Goal: Task Accomplishment & Management: Complete application form

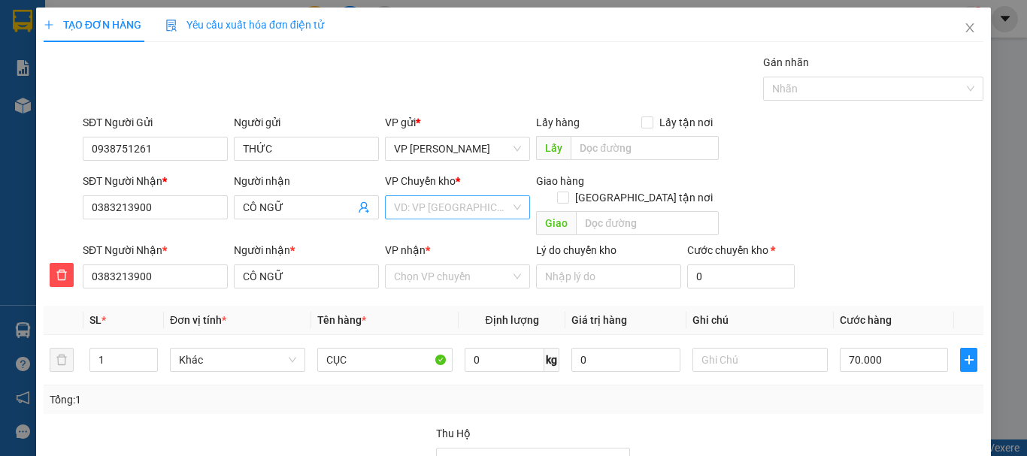
click at [433, 207] on input "search" at bounding box center [452, 207] width 117 height 23
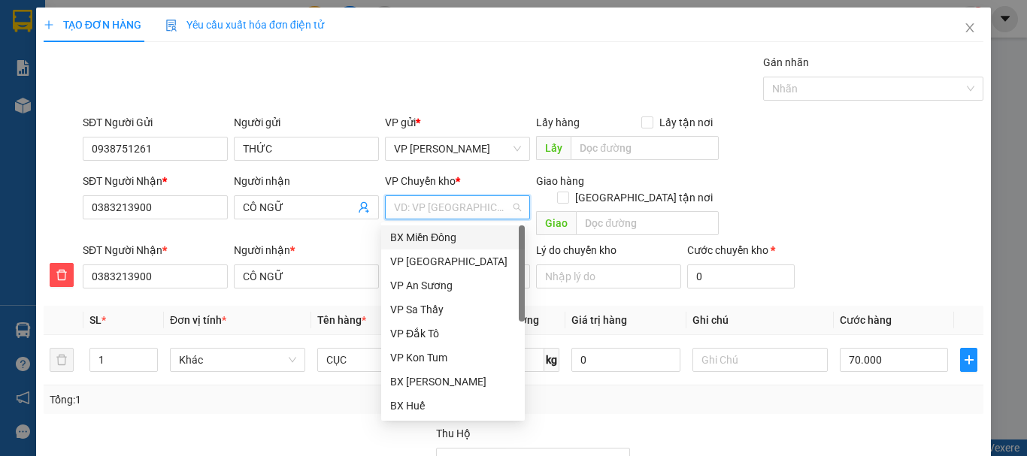
click at [431, 235] on div "BX Miền Đông" at bounding box center [453, 237] width 126 height 17
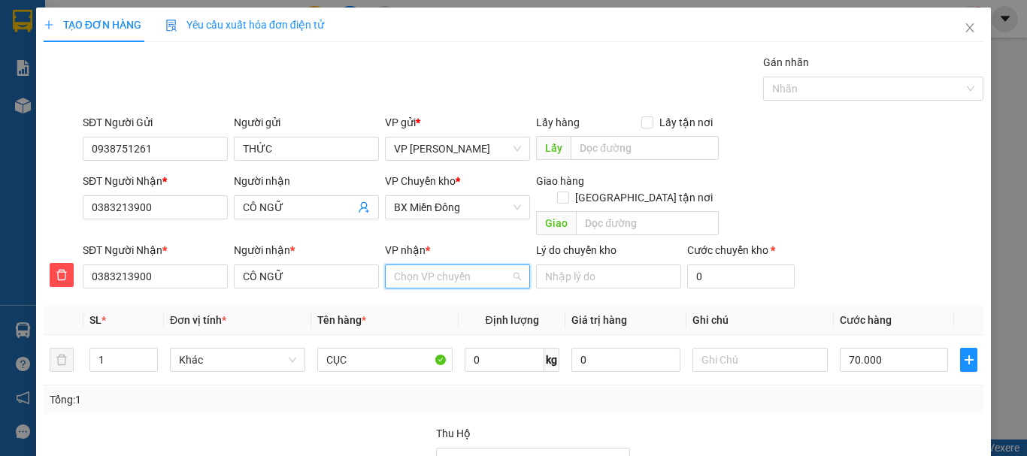
click at [431, 267] on input "VP nhận *" at bounding box center [452, 276] width 117 height 23
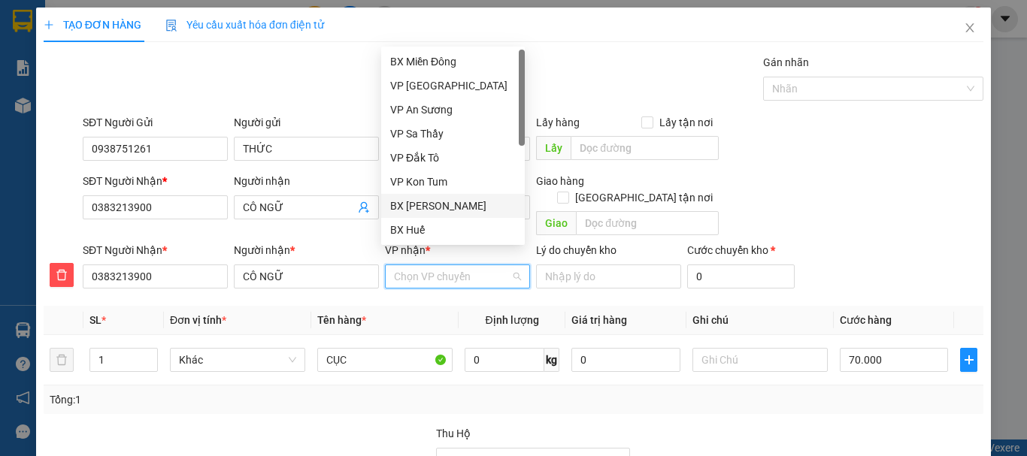
click at [443, 208] on div "BX [PERSON_NAME]" at bounding box center [453, 206] width 126 height 17
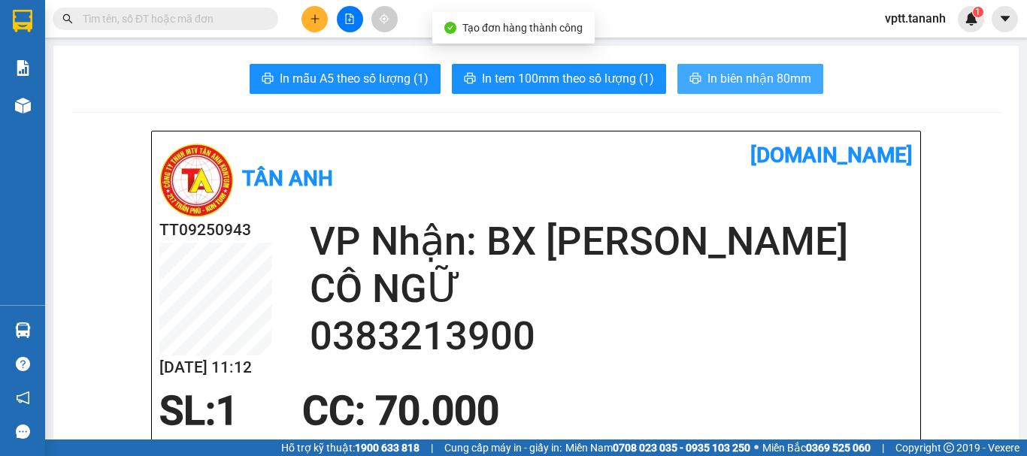
click at [730, 77] on span "In biên nhận 80mm" at bounding box center [759, 78] width 104 height 19
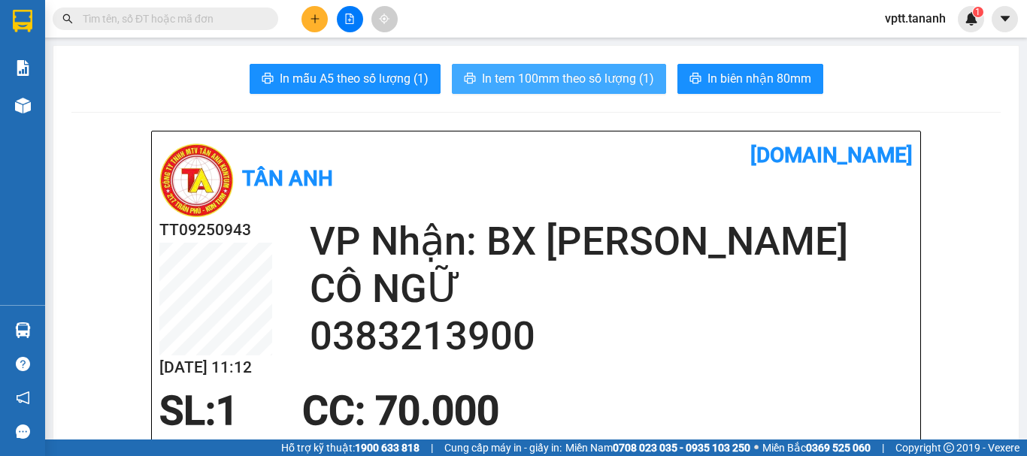
click at [643, 73] on span "In tem 100mm theo số lượng (1)" at bounding box center [568, 78] width 172 height 19
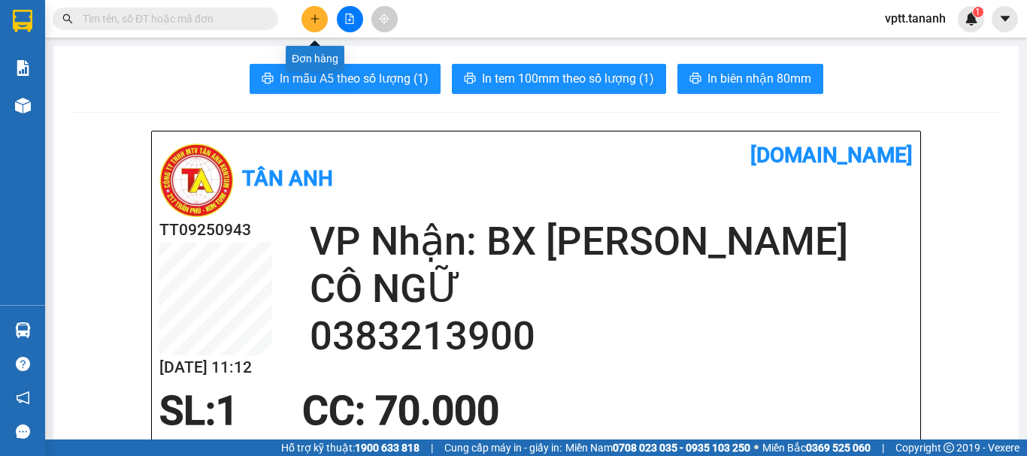
click at [319, 18] on button at bounding box center [314, 19] width 26 height 26
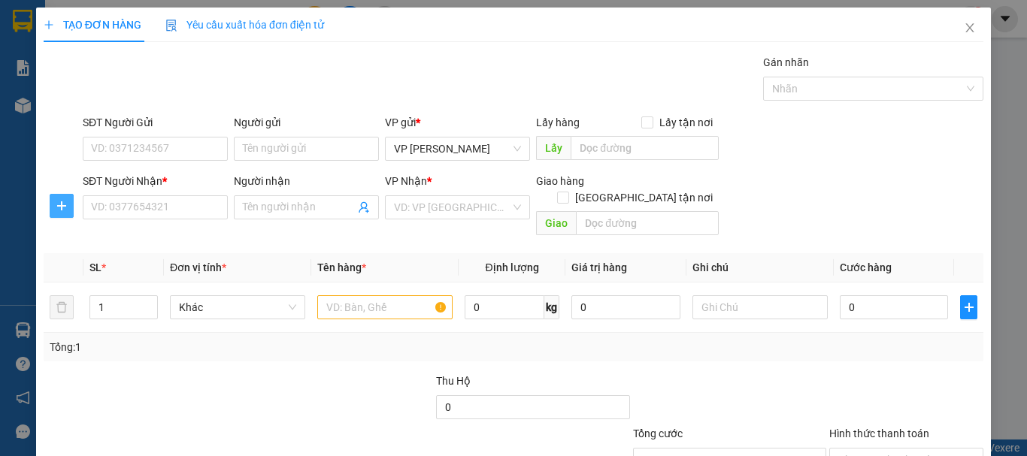
click at [59, 203] on icon "plus" at bounding box center [62, 206] width 12 height 12
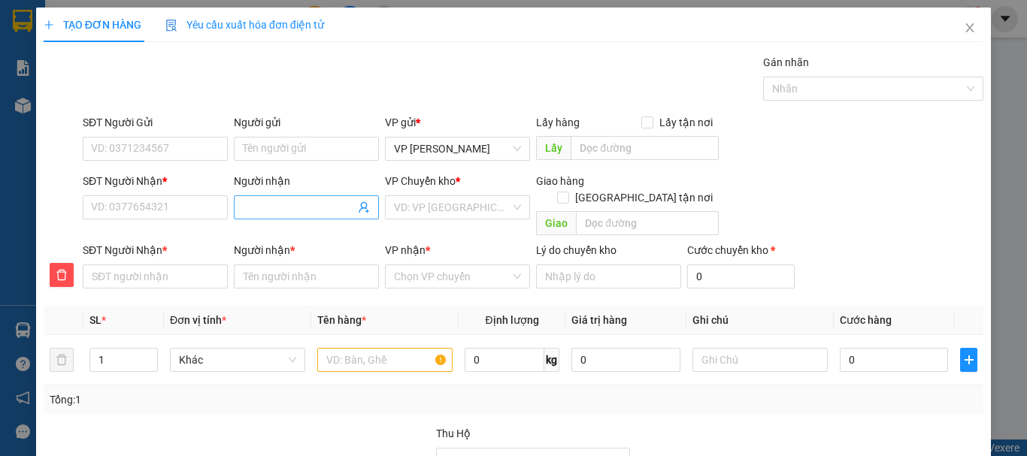
click at [259, 200] on input "Người nhận" at bounding box center [299, 207] width 112 height 17
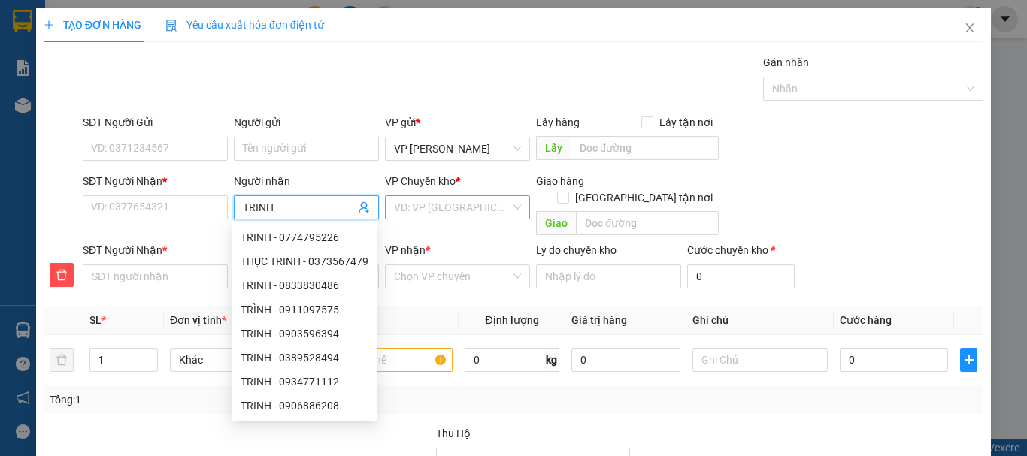
click at [448, 210] on input "search" at bounding box center [452, 207] width 117 height 23
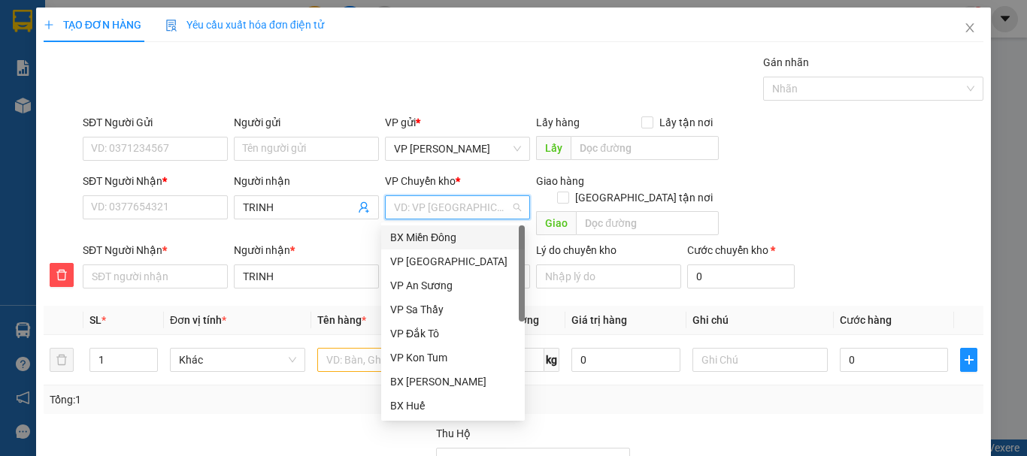
click at [451, 238] on div "BX Miền Đông" at bounding box center [453, 237] width 126 height 17
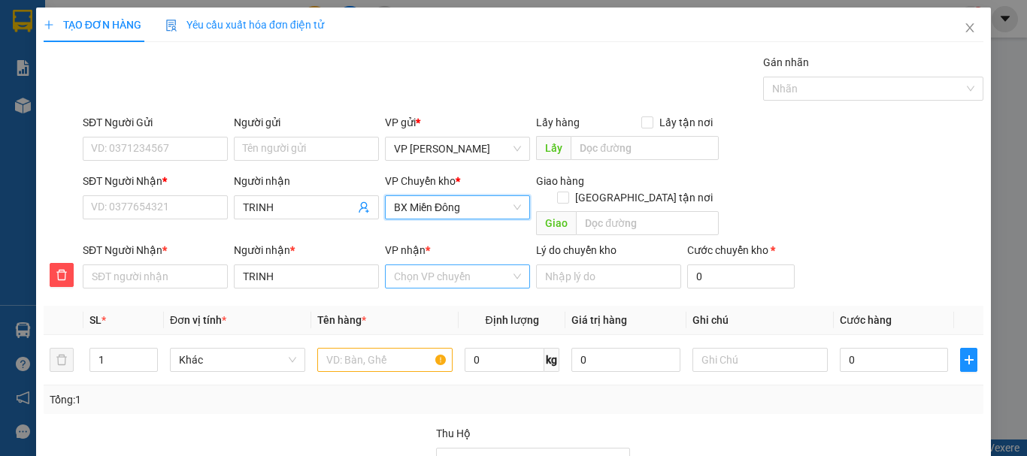
click at [437, 268] on input "VP nhận *" at bounding box center [452, 276] width 117 height 23
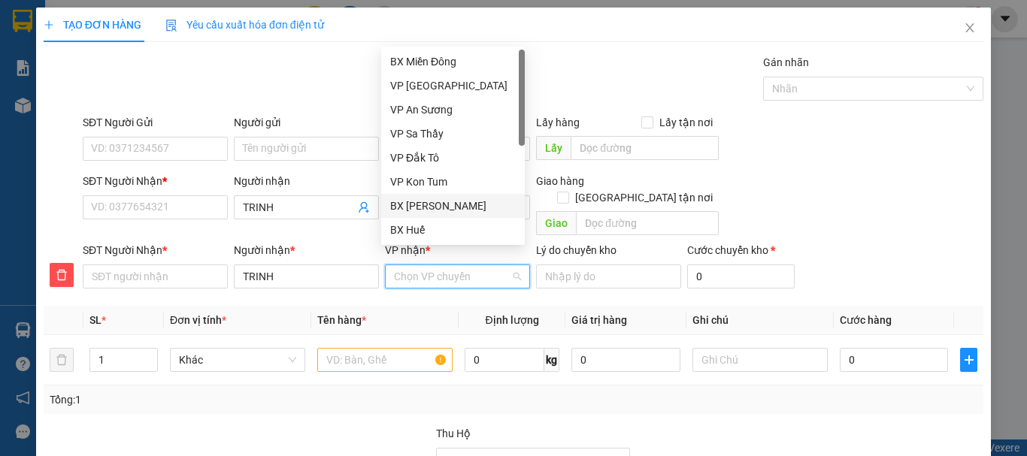
click at [445, 204] on div "BX [PERSON_NAME]" at bounding box center [453, 206] width 126 height 17
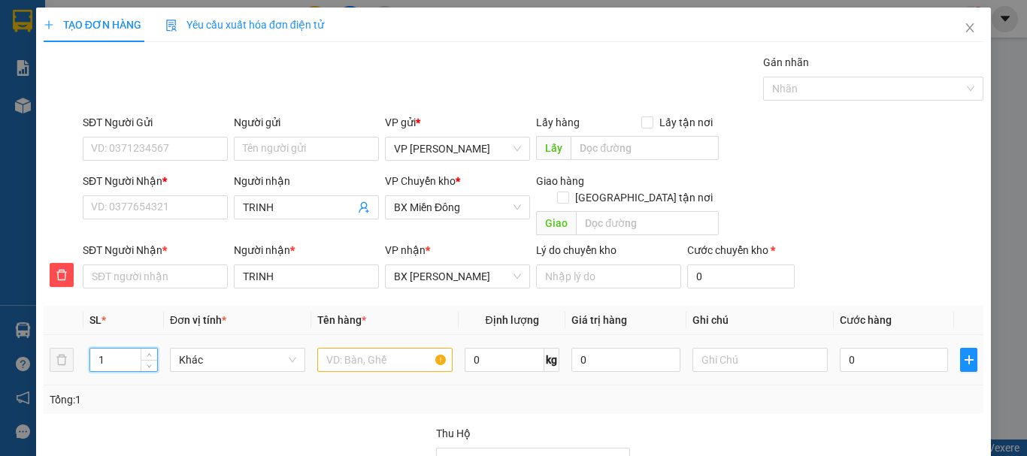
click at [103, 349] on input "1" at bounding box center [123, 360] width 67 height 23
click at [341, 348] on input "text" at bounding box center [384, 360] width 135 height 24
click at [840, 348] on input "0" at bounding box center [894, 360] width 108 height 24
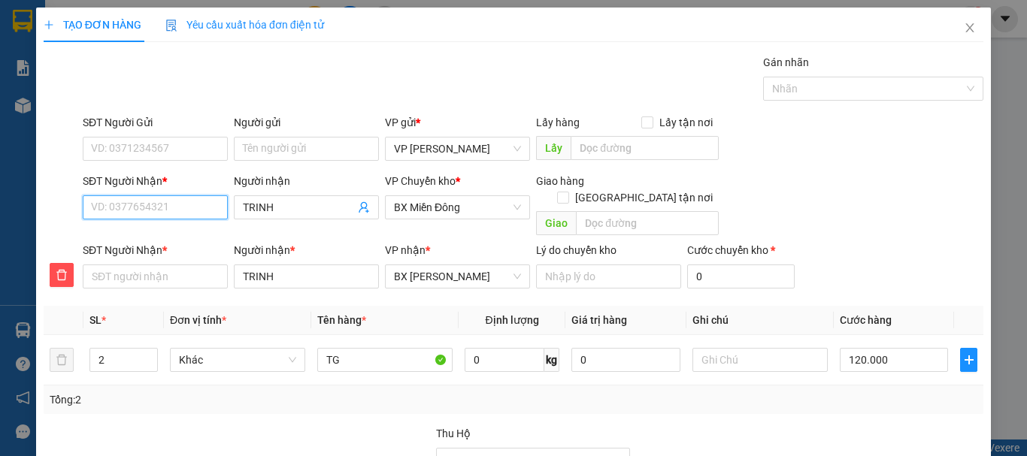
click at [125, 207] on input "SĐT Người Nhận *" at bounding box center [155, 207] width 145 height 24
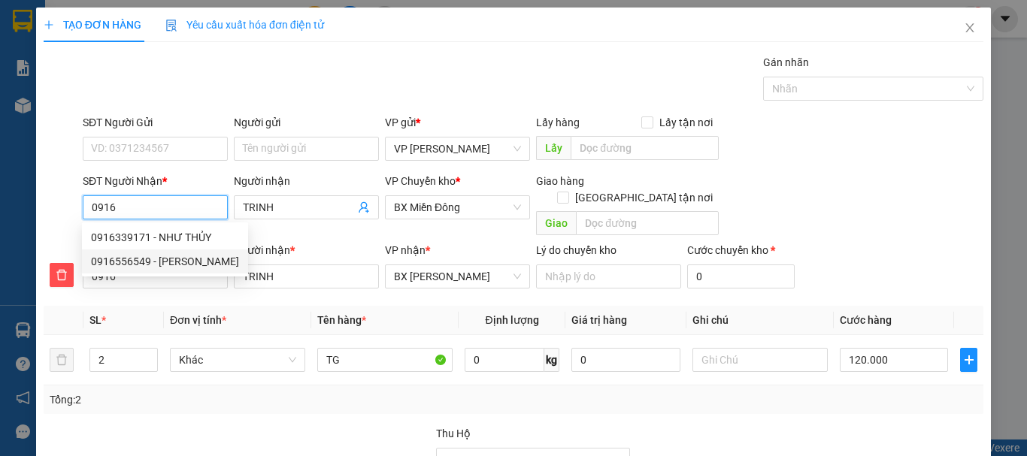
click at [155, 264] on div "0916556549 - TRINH" at bounding box center [165, 261] width 148 height 17
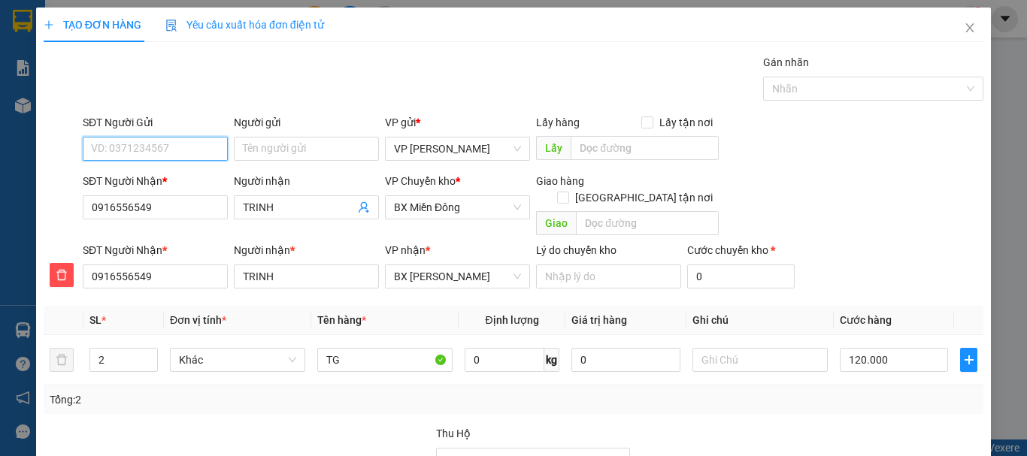
click at [161, 145] on input "SĐT Người Gửi" at bounding box center [155, 149] width 145 height 24
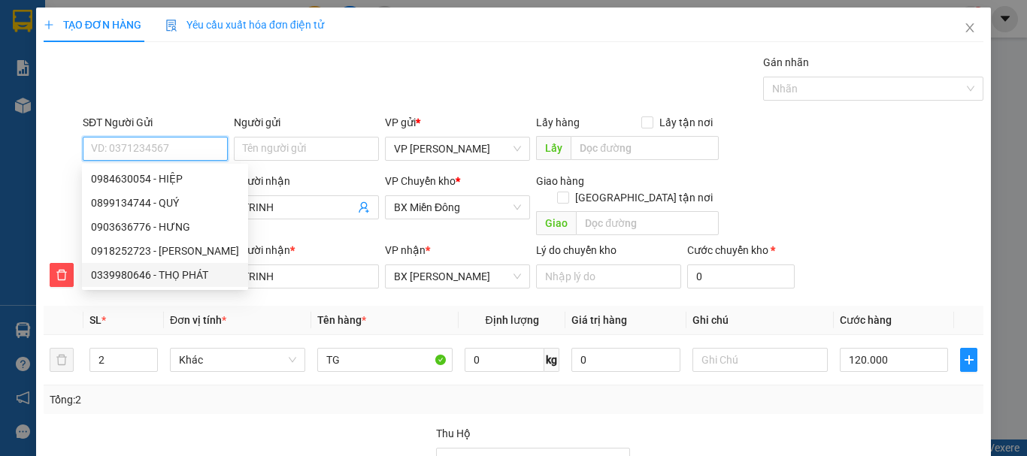
click at [147, 277] on div "0339980646 - THỌ PHÁT" at bounding box center [165, 275] width 148 height 17
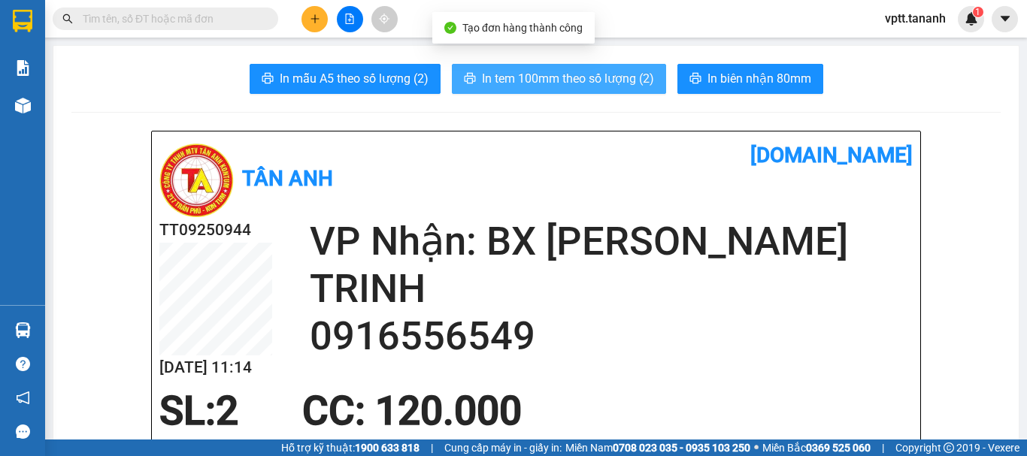
click at [585, 83] on span "In tem 100mm theo số lượng (2)" at bounding box center [568, 78] width 172 height 19
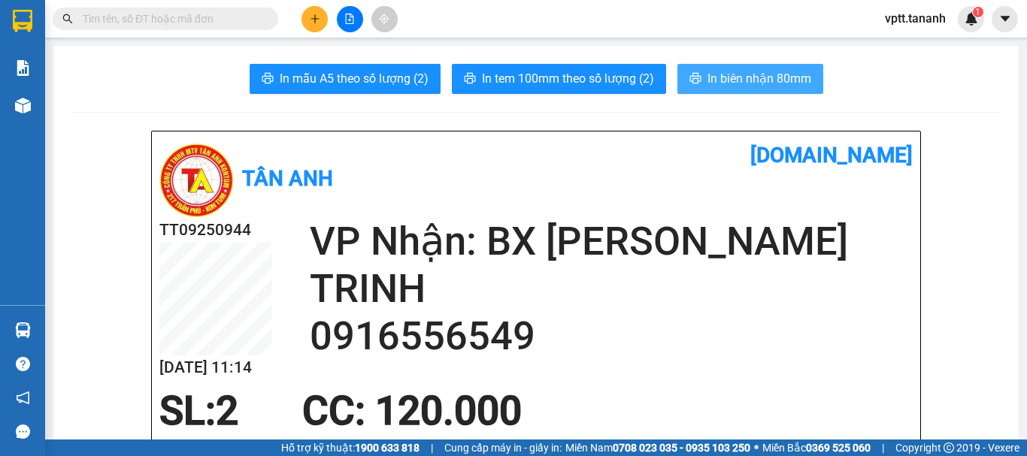
click at [752, 81] on span "In biên nhận 80mm" at bounding box center [759, 78] width 104 height 19
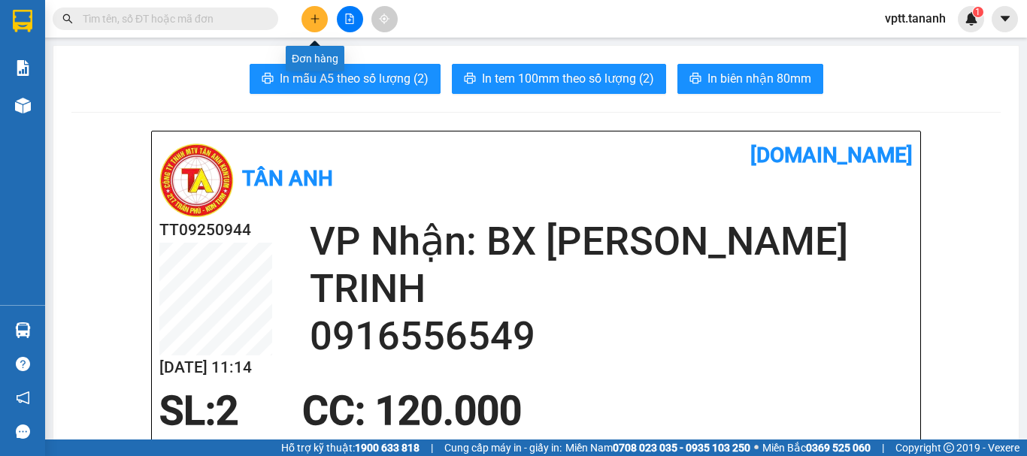
click at [313, 20] on icon "plus" at bounding box center [315, 19] width 11 height 11
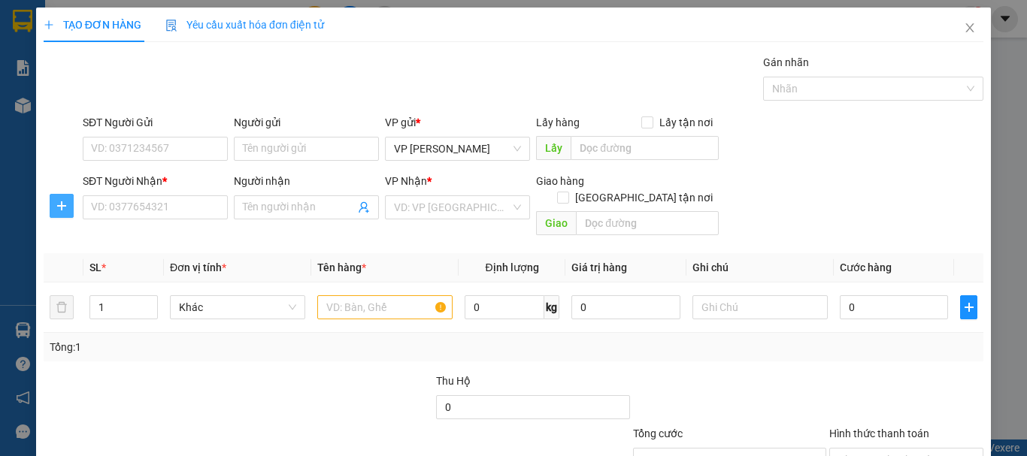
click at [61, 207] on icon "plus" at bounding box center [61, 206] width 1 height 10
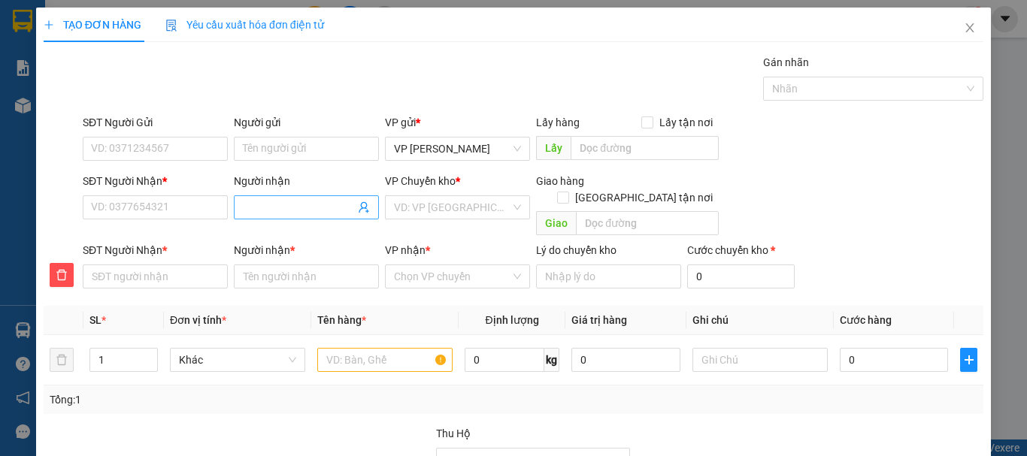
click at [277, 203] on input "Người nhận" at bounding box center [299, 207] width 112 height 17
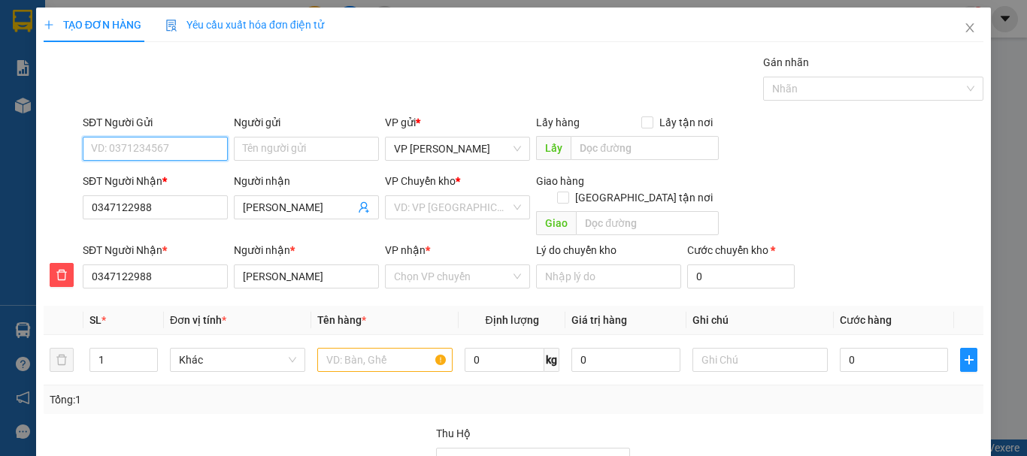
click at [160, 150] on input "SĐT Người Gửi" at bounding box center [155, 149] width 145 height 24
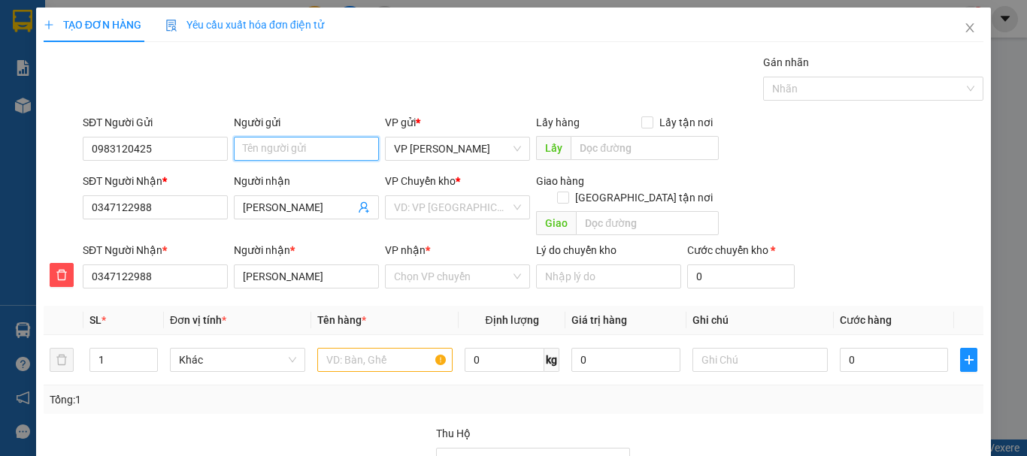
click at [297, 150] on input "Người gửi" at bounding box center [306, 149] width 145 height 24
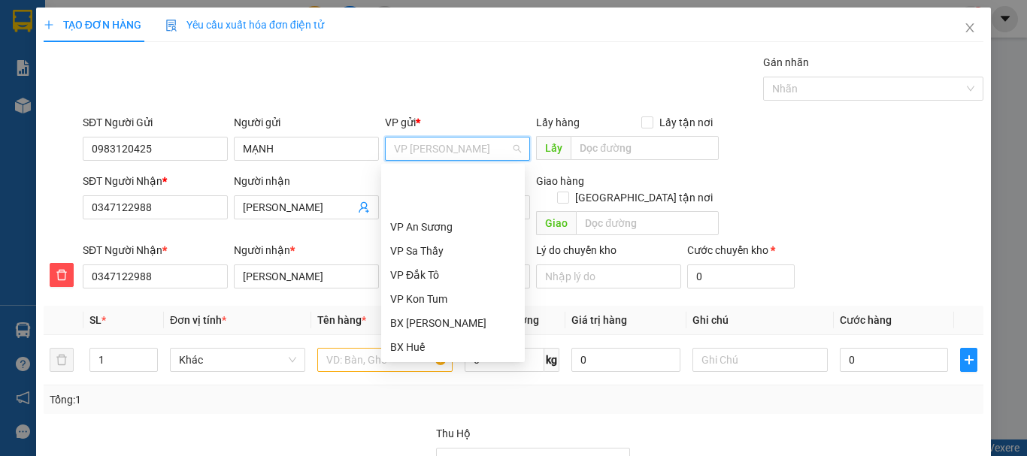
click at [437, 411] on div "VP [PERSON_NAME]" at bounding box center [453, 419] width 126 height 17
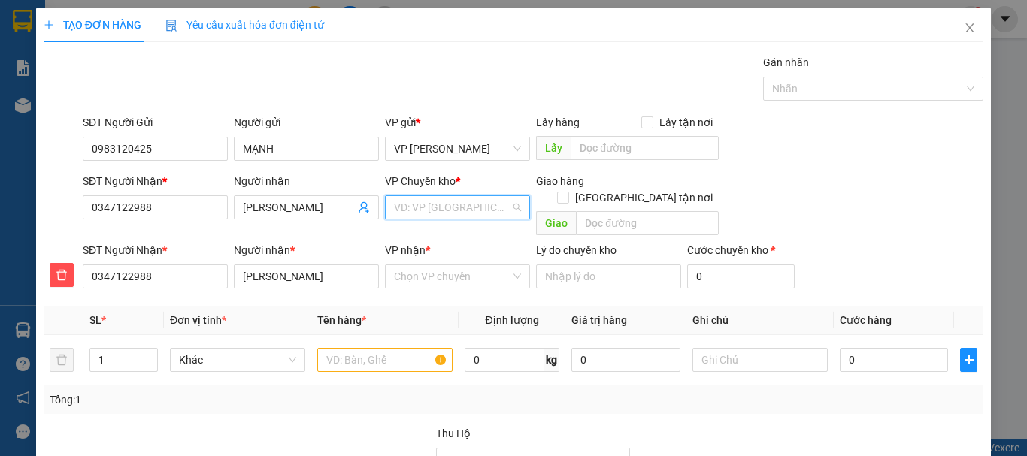
click at [434, 211] on input "search" at bounding box center [452, 207] width 117 height 23
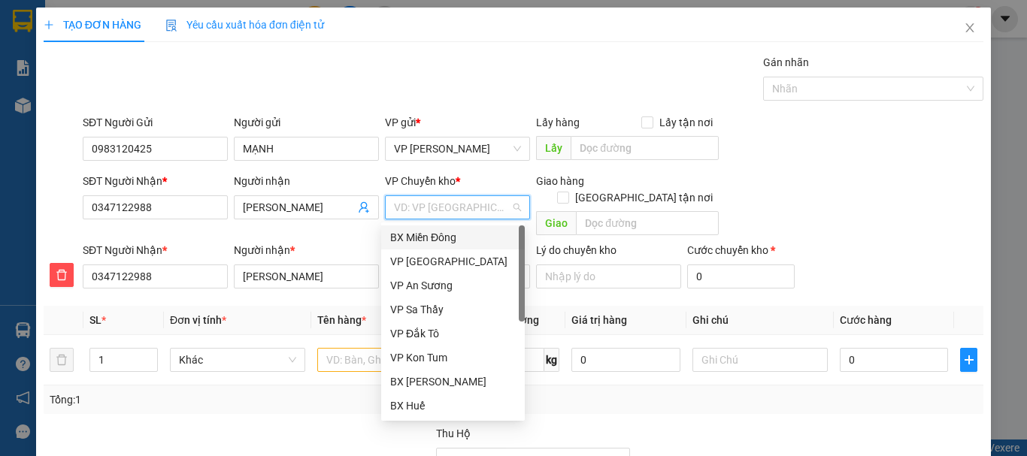
click at [431, 236] on div "BX Miền Đông" at bounding box center [453, 237] width 126 height 17
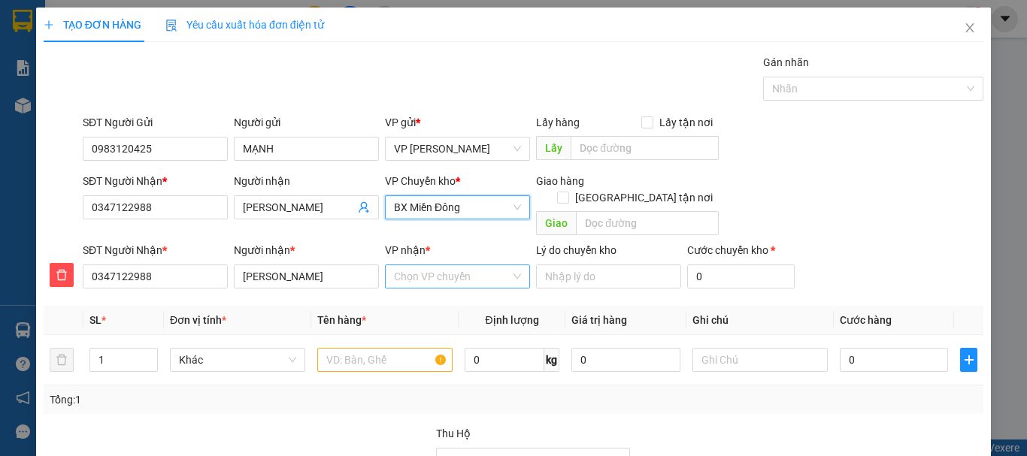
click at [432, 265] on input "VP nhận *" at bounding box center [452, 276] width 117 height 23
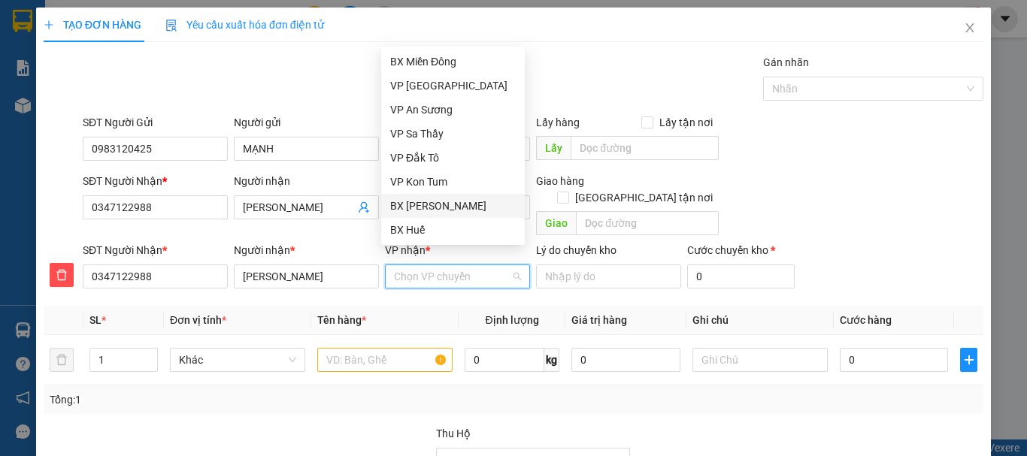
click at [424, 205] on div "BX [PERSON_NAME]" at bounding box center [453, 206] width 126 height 17
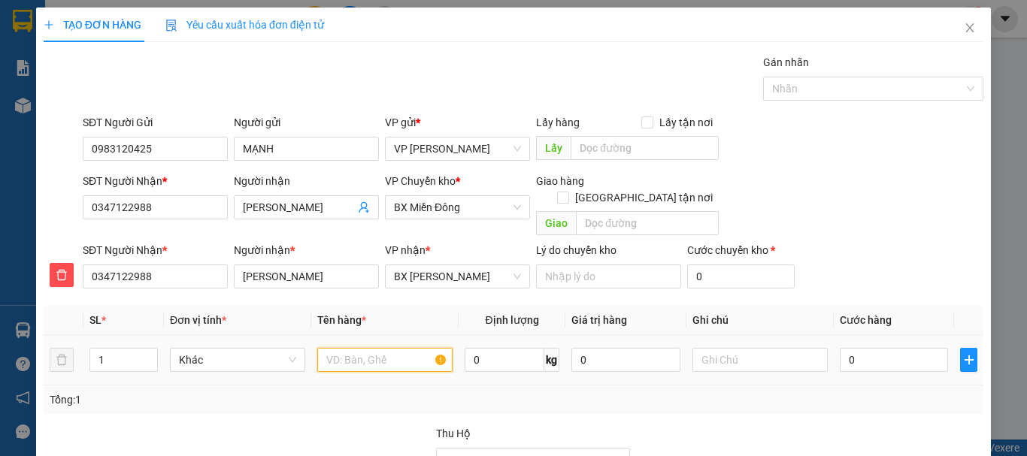
click at [350, 348] on input "text" at bounding box center [384, 360] width 135 height 24
drag, startPoint x: 905, startPoint y: 416, endPoint x: 873, endPoint y: 366, distance: 59.4
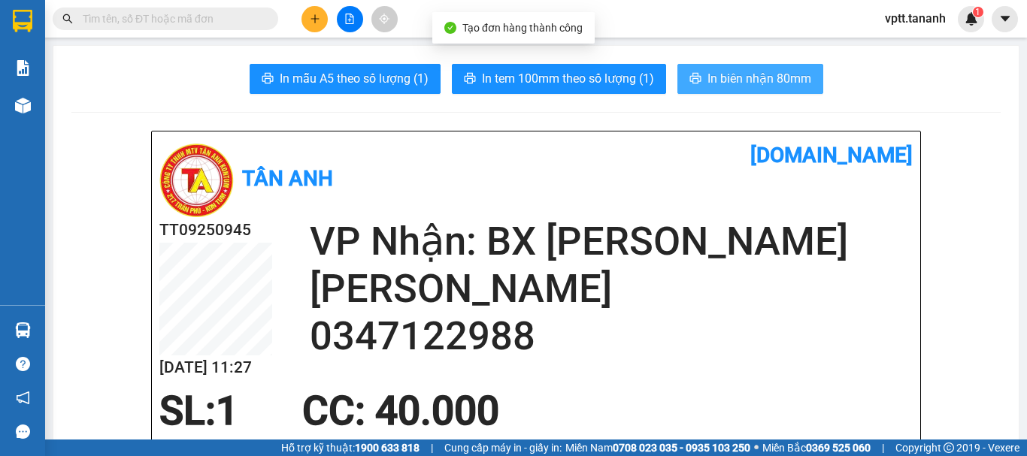
click at [713, 76] on span "In biên nhận 80mm" at bounding box center [759, 78] width 104 height 19
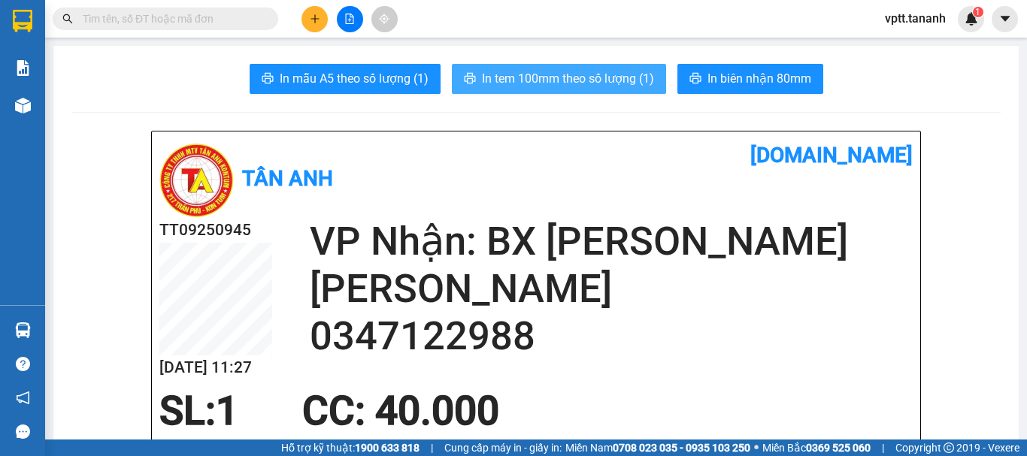
click at [601, 77] on span "In tem 100mm theo số lượng (1)" at bounding box center [568, 78] width 172 height 19
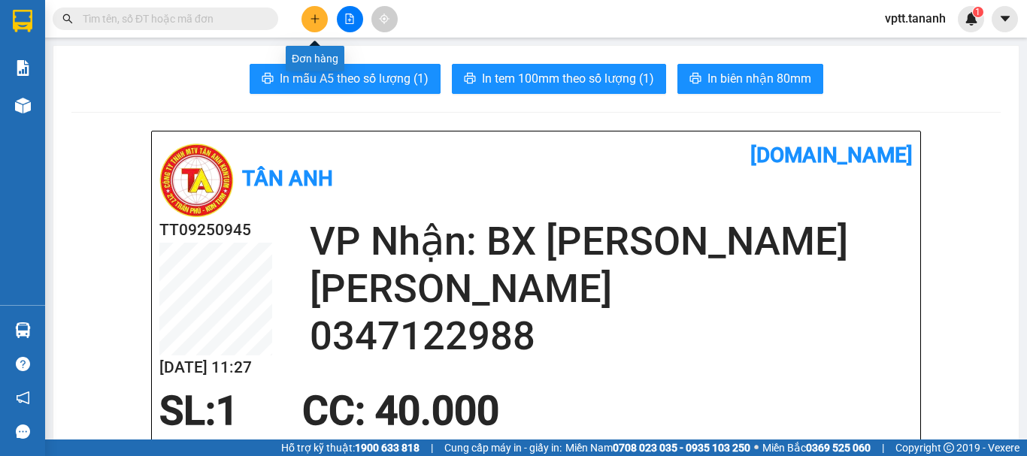
click at [313, 21] on icon "plus" at bounding box center [315, 19] width 11 height 11
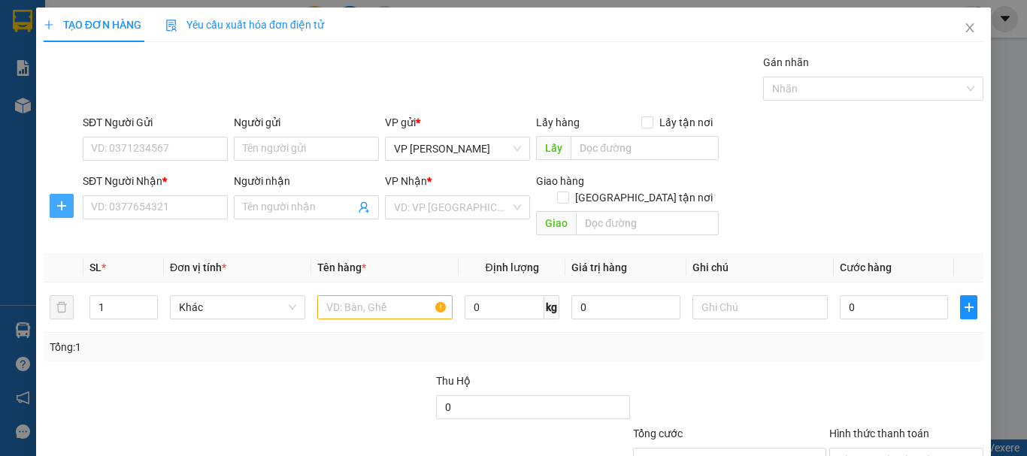
drag, startPoint x: 67, startPoint y: 210, endPoint x: 80, endPoint y: 200, distance: 16.1
click at [67, 209] on icon "plus" at bounding box center [62, 206] width 12 height 12
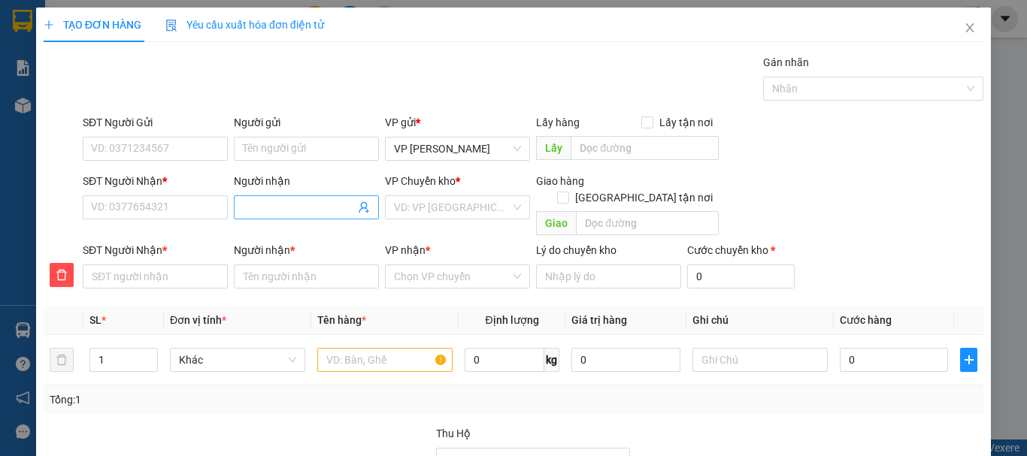
click at [254, 202] on input "Người nhận" at bounding box center [299, 207] width 112 height 17
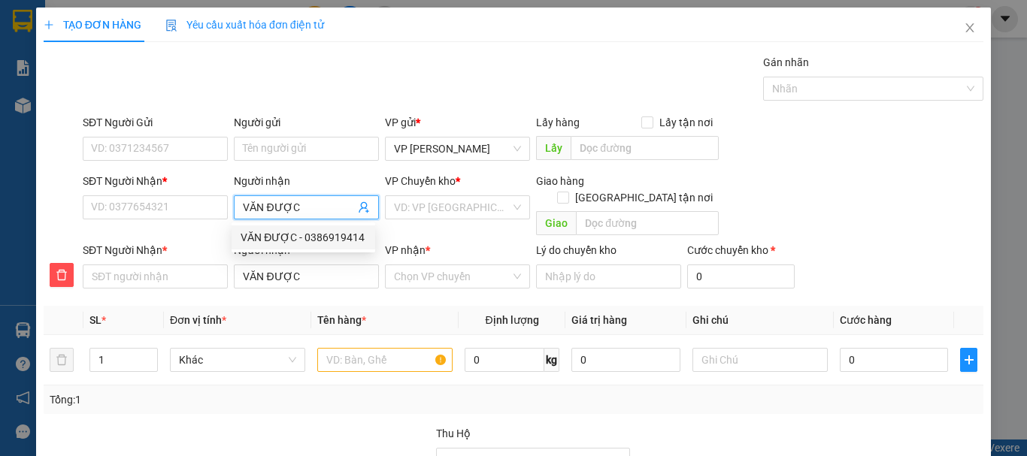
click at [291, 238] on div "VĂN ĐƯỢC - 0386919414" at bounding box center [304, 237] width 126 height 17
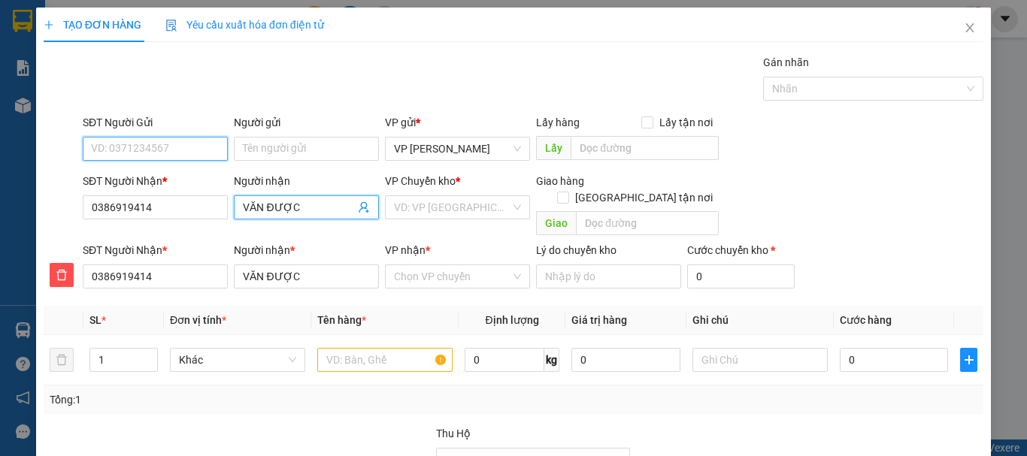
click at [137, 148] on input "SĐT Người Gửi" at bounding box center [155, 149] width 145 height 24
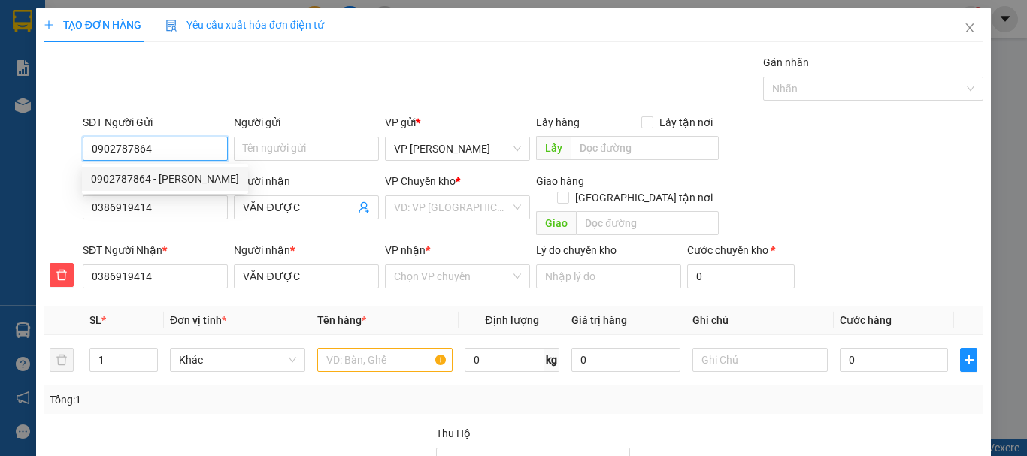
drag, startPoint x: 161, startPoint y: 177, endPoint x: 339, endPoint y: 187, distance: 178.5
click at [162, 177] on div "0902787864 - [PERSON_NAME]" at bounding box center [165, 179] width 148 height 17
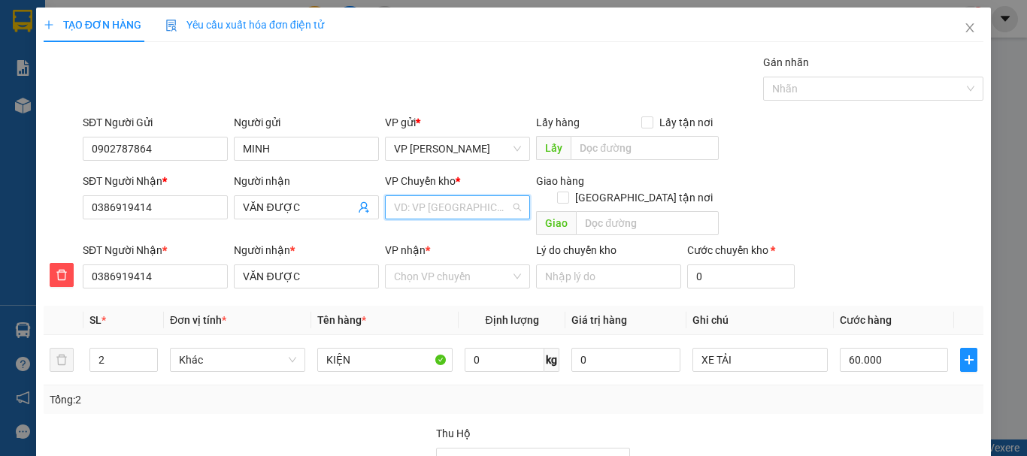
click at [413, 208] on input "search" at bounding box center [452, 207] width 117 height 23
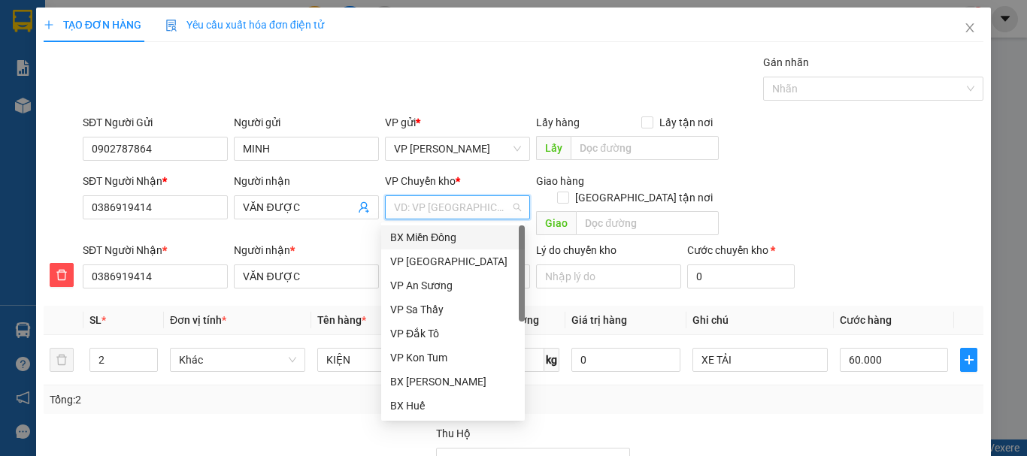
click at [428, 235] on div "BX Miền Đông" at bounding box center [453, 237] width 126 height 17
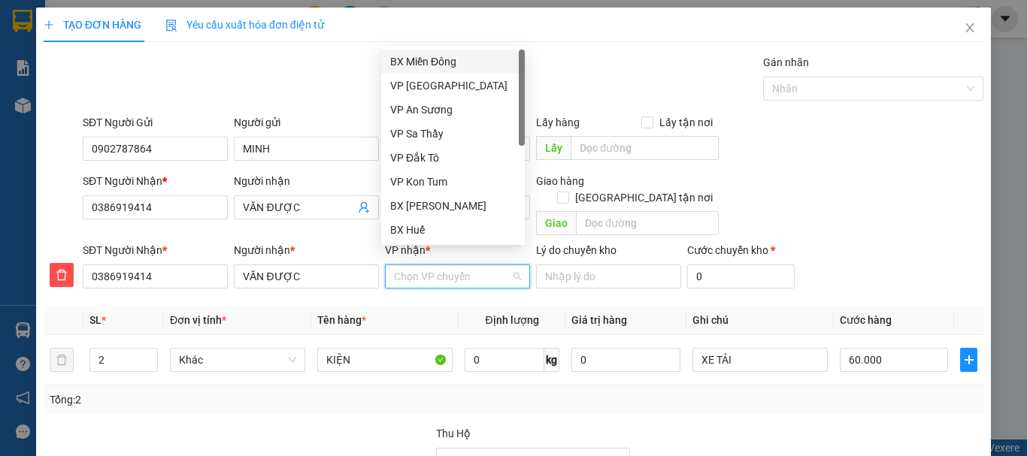
click at [419, 265] on input "VP nhận *" at bounding box center [452, 276] width 117 height 23
click at [423, 210] on div "BX [PERSON_NAME]" at bounding box center [453, 206] width 126 height 17
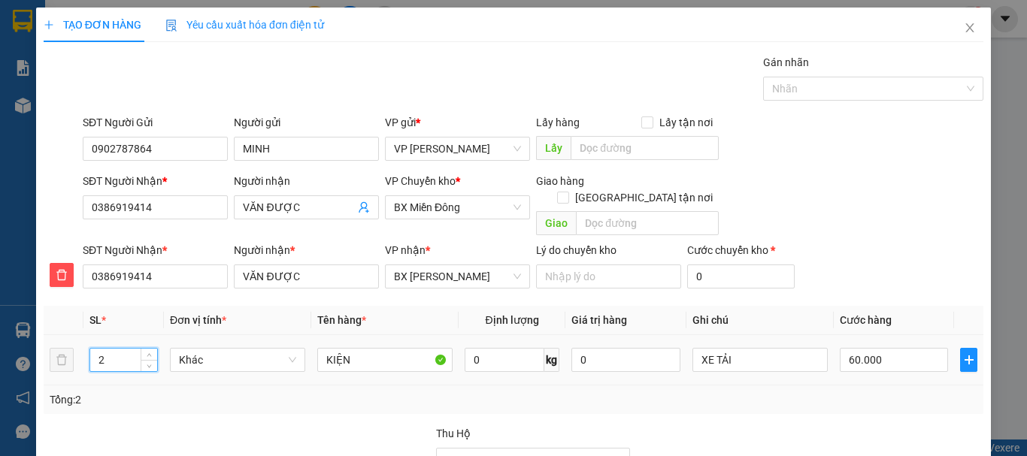
drag, startPoint x: 95, startPoint y: 344, endPoint x: 121, endPoint y: 345, distance: 25.6
click at [121, 349] on input "2" at bounding box center [123, 360] width 67 height 23
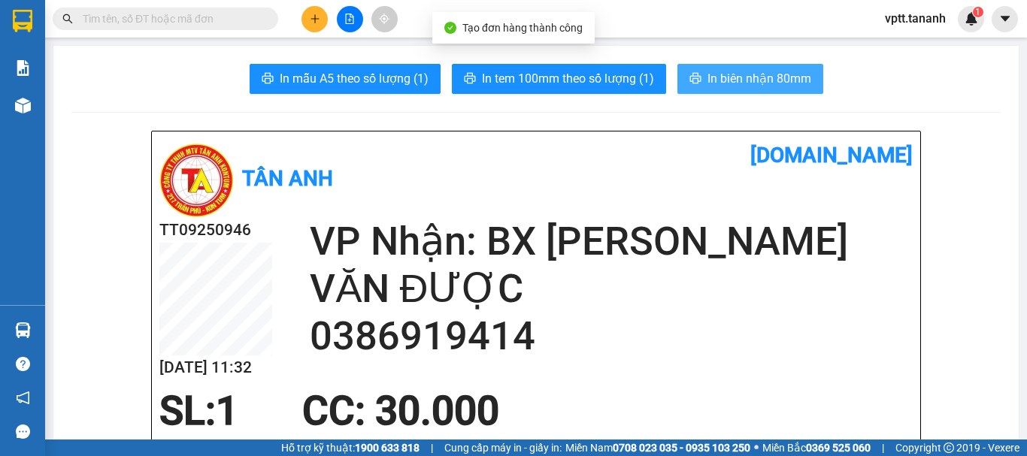
click at [753, 69] on span "In biên nhận 80mm" at bounding box center [759, 78] width 104 height 19
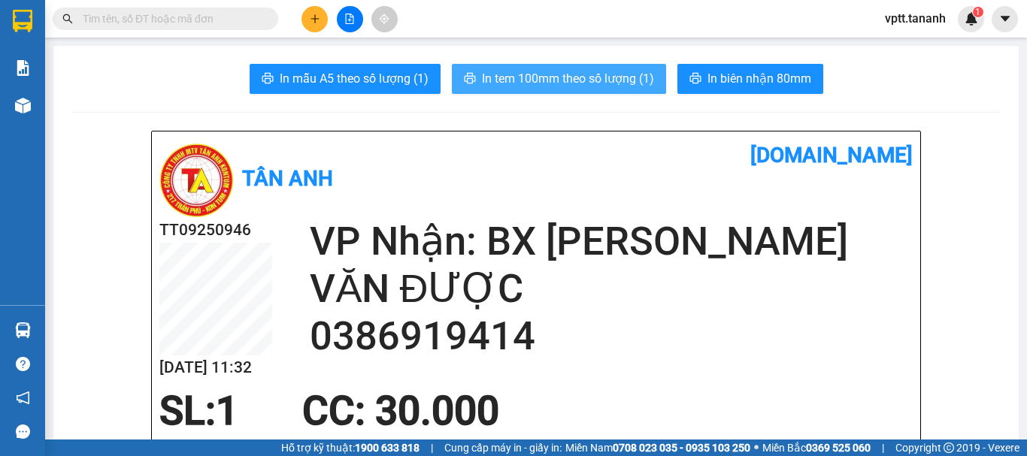
click at [567, 83] on span "In tem 100mm theo số lượng (1)" at bounding box center [568, 78] width 172 height 19
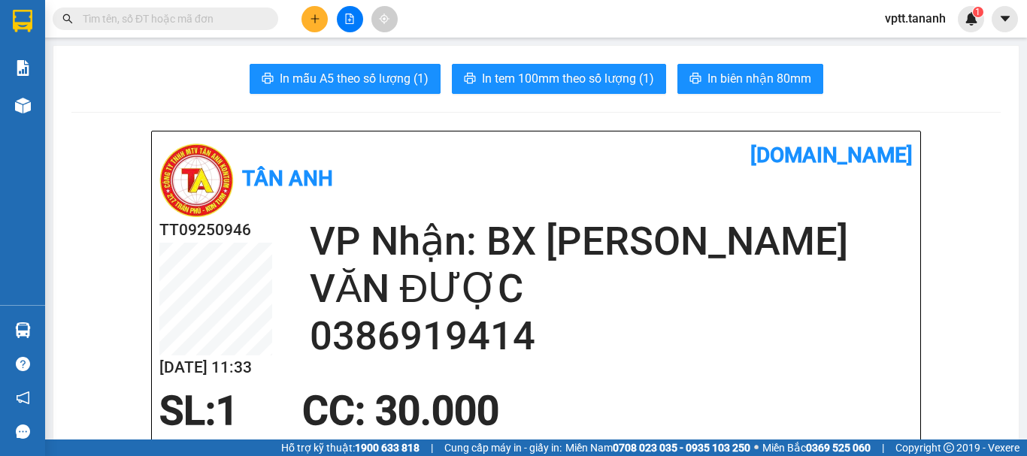
click at [311, 17] on icon "plus" at bounding box center [315, 19] width 11 height 11
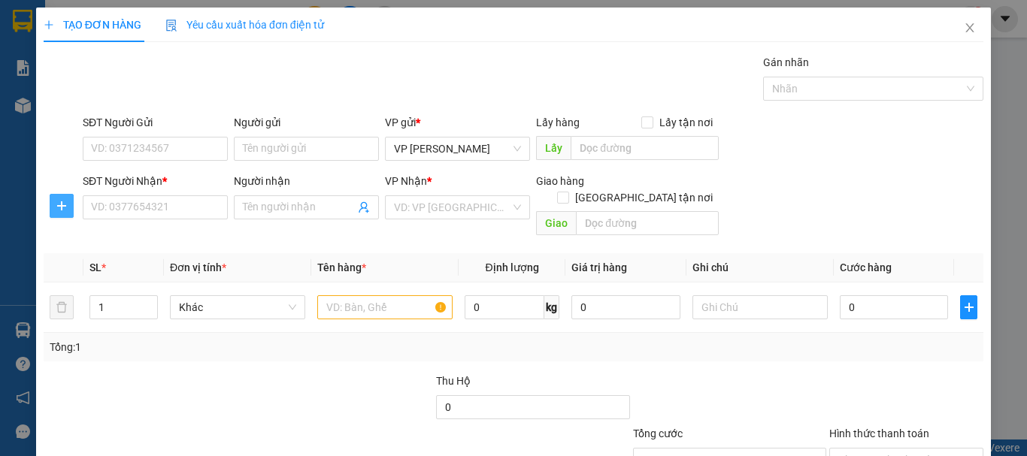
click at [56, 204] on icon "plus" at bounding box center [62, 206] width 12 height 12
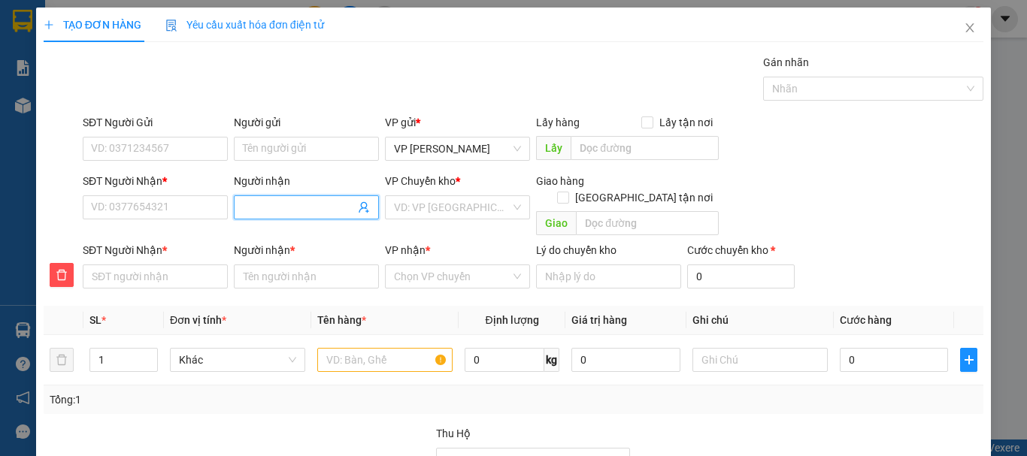
click at [262, 206] on input "Người nhận" at bounding box center [299, 207] width 112 height 17
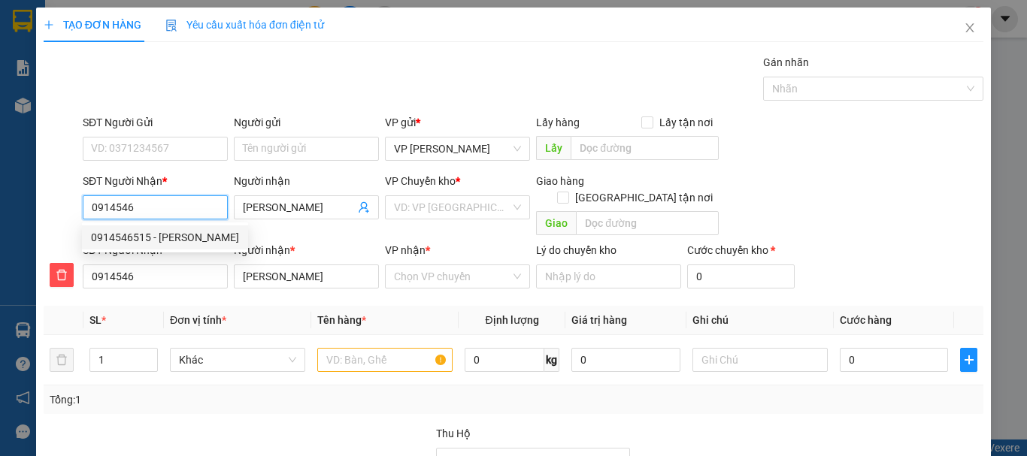
click at [186, 240] on div "0914546515 - PHẠM THÂN" at bounding box center [165, 237] width 148 height 17
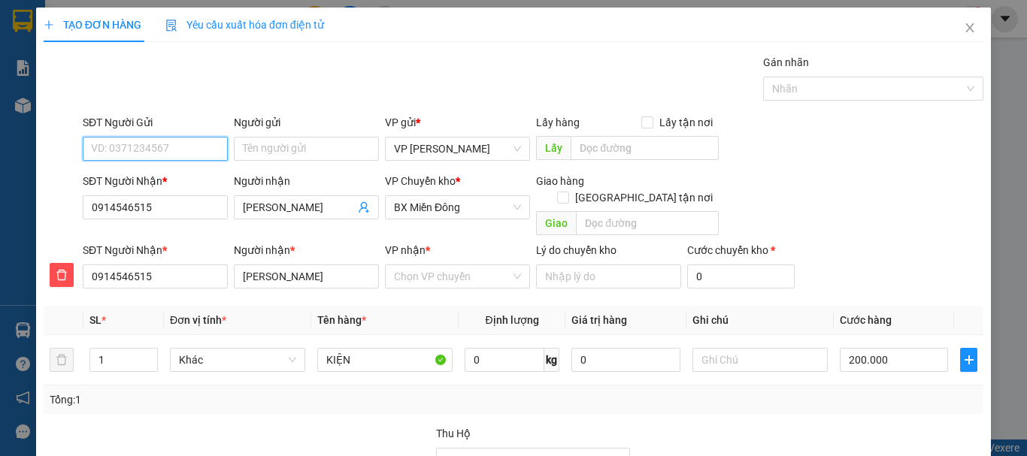
click at [167, 150] on input "SĐT Người Gửi" at bounding box center [155, 149] width 145 height 24
click at [133, 180] on div "0931890593 - BÍCH" at bounding box center [154, 179] width 126 height 17
click at [432, 268] on input "VP nhận *" at bounding box center [452, 276] width 117 height 23
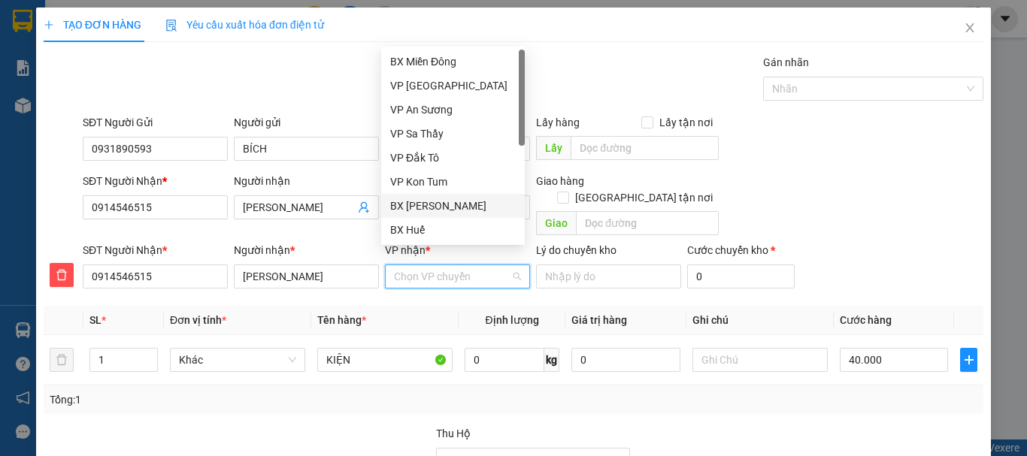
click at [437, 207] on div "BX [PERSON_NAME]" at bounding box center [453, 206] width 126 height 17
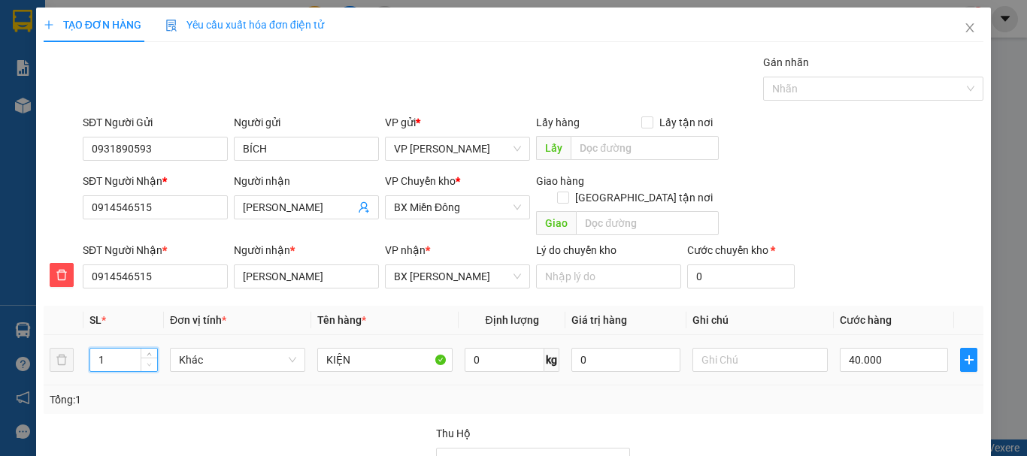
drag, startPoint x: 98, startPoint y: 344, endPoint x: 141, endPoint y: 344, distance: 43.6
click at [141, 348] on div "1" at bounding box center [123, 360] width 68 height 24
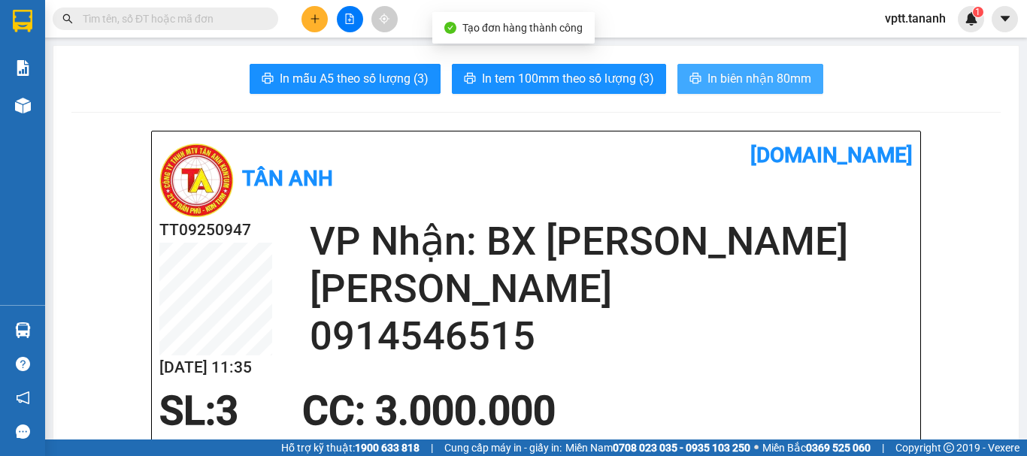
click at [695, 78] on button "In biên nhận 80mm" at bounding box center [750, 79] width 146 height 30
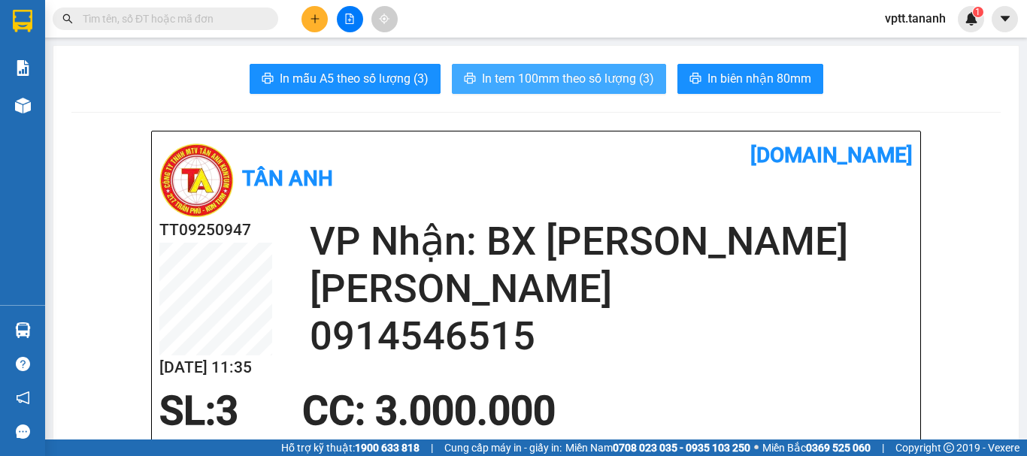
click at [541, 73] on span "In tem 100mm theo số lượng (3)" at bounding box center [568, 78] width 172 height 19
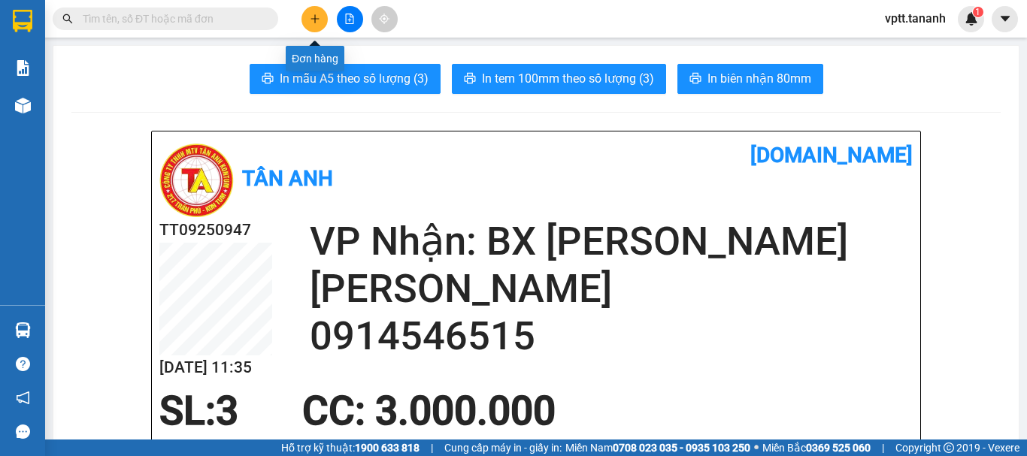
click at [319, 17] on icon "plus" at bounding box center [315, 19] width 11 height 11
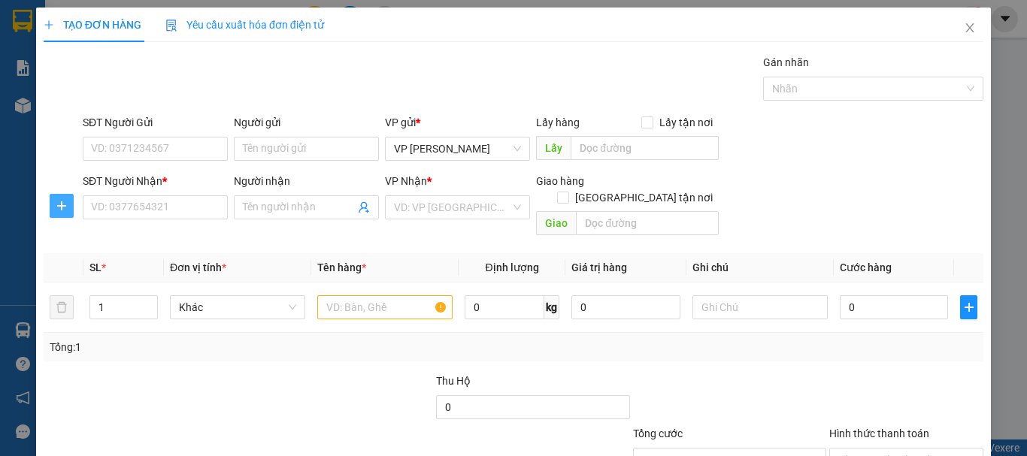
click at [60, 204] on icon "plus" at bounding box center [62, 206] width 12 height 12
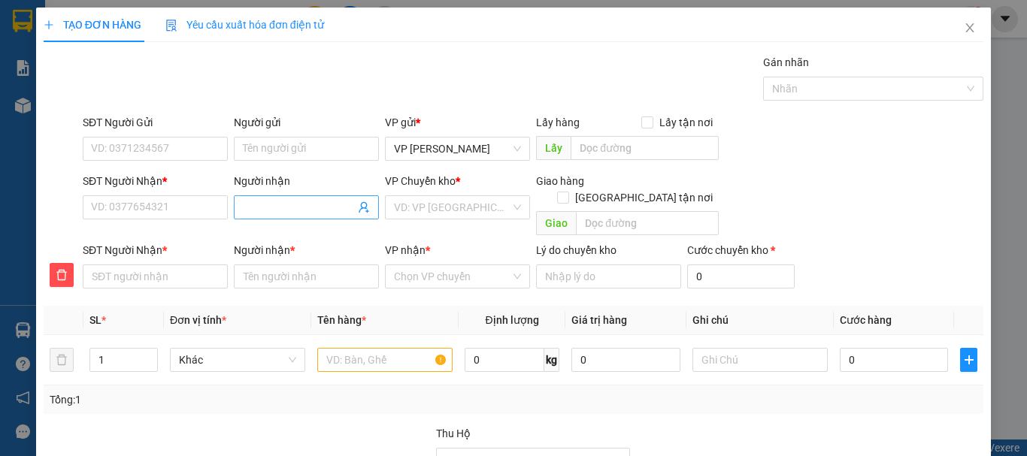
click at [268, 206] on input "Người nhận" at bounding box center [299, 207] width 112 height 17
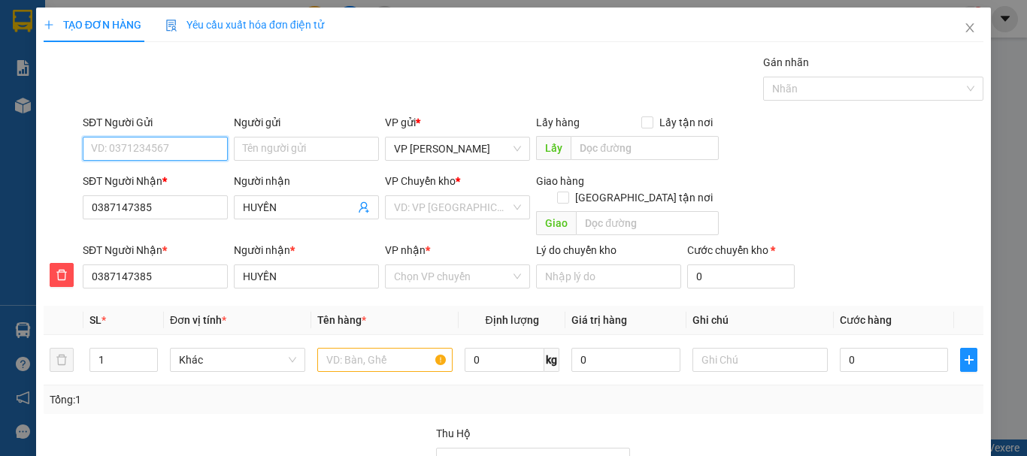
click at [192, 149] on input "SĐT Người Gửi" at bounding box center [155, 149] width 145 height 24
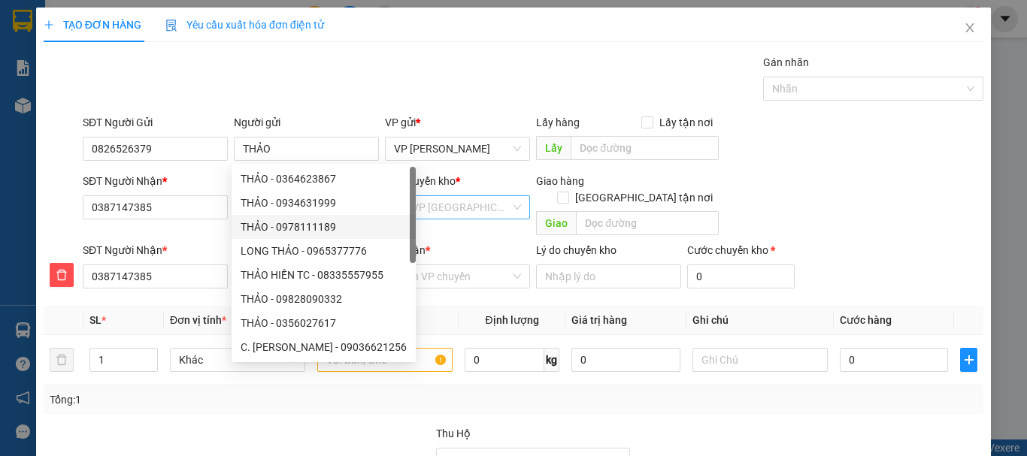
click at [455, 207] on input "search" at bounding box center [452, 207] width 117 height 23
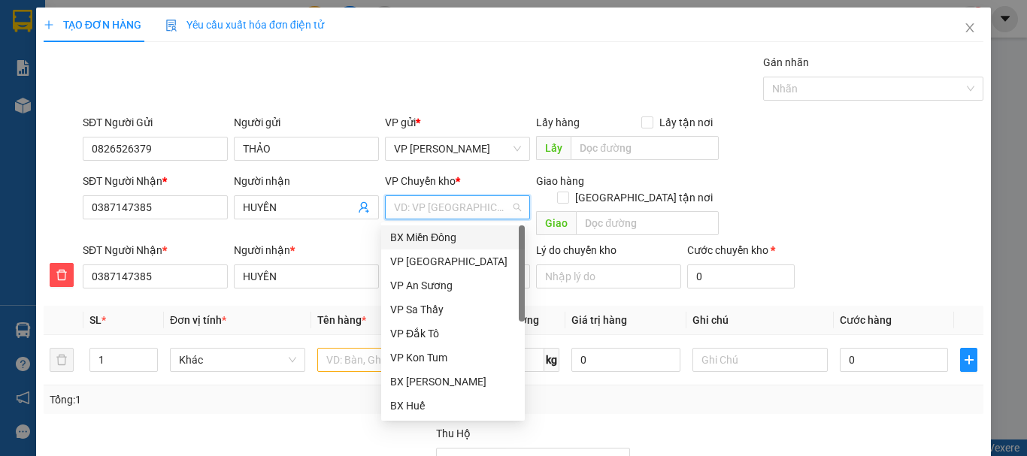
click at [456, 235] on div "BX Miền Đông" at bounding box center [453, 237] width 126 height 17
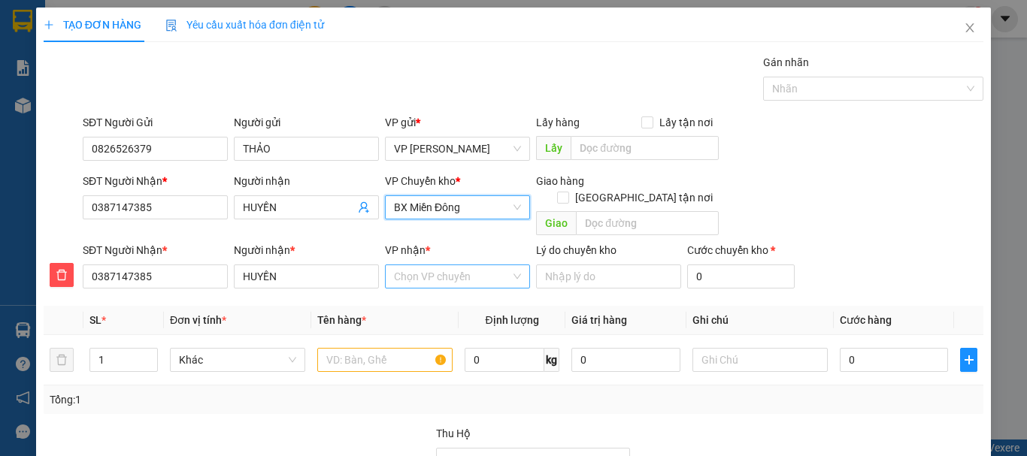
click at [451, 265] on input "VP nhận *" at bounding box center [452, 276] width 117 height 23
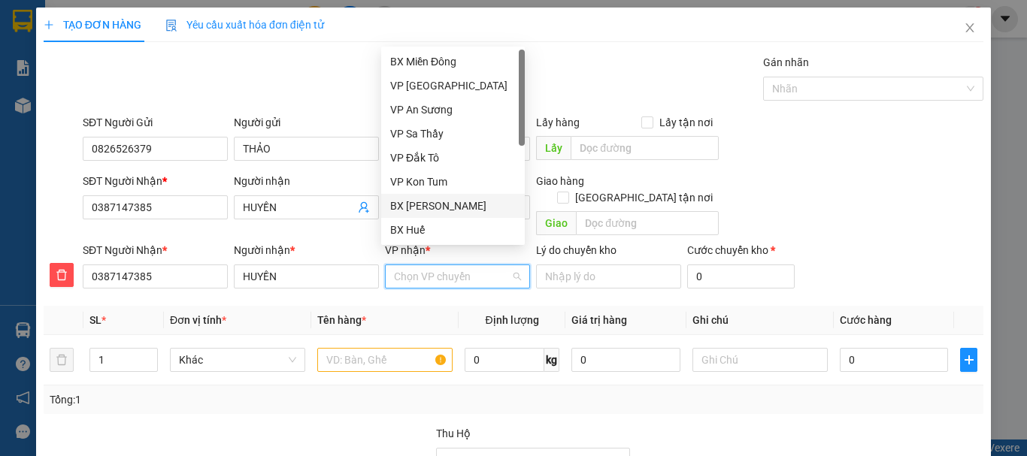
drag, startPoint x: 452, startPoint y: 204, endPoint x: 439, endPoint y: 227, distance: 25.9
click at [451, 204] on div "BX [PERSON_NAME]" at bounding box center [453, 206] width 126 height 17
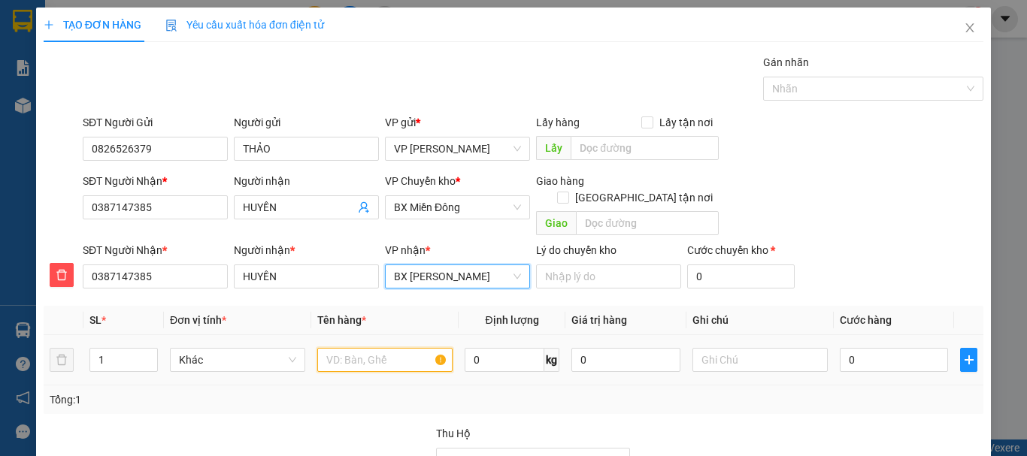
click at [350, 348] on input "text" at bounding box center [384, 360] width 135 height 24
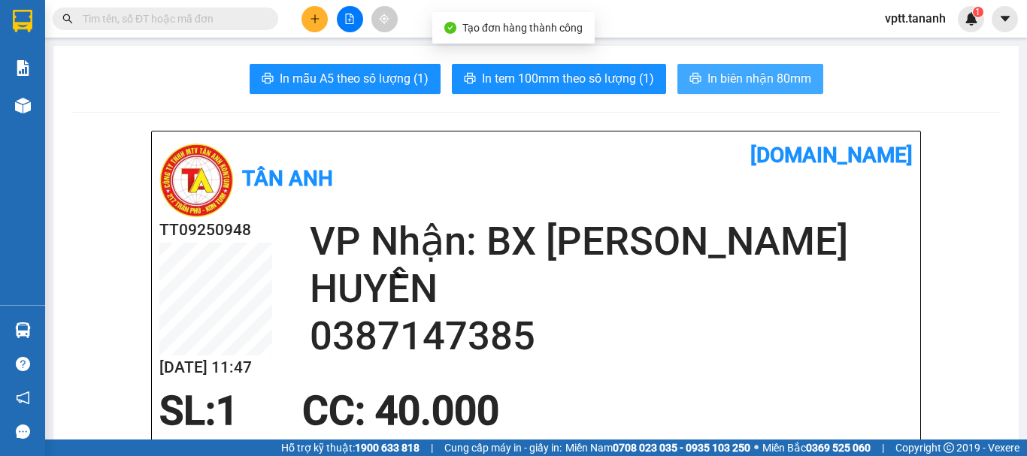
click at [758, 75] on span "In biên nhận 80mm" at bounding box center [759, 78] width 104 height 19
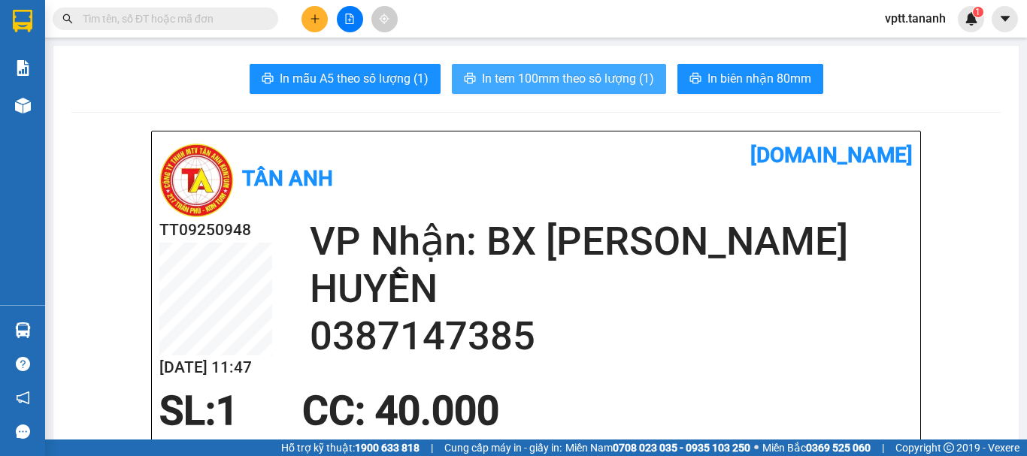
click at [589, 82] on span "In tem 100mm theo số lượng (1)" at bounding box center [568, 78] width 172 height 19
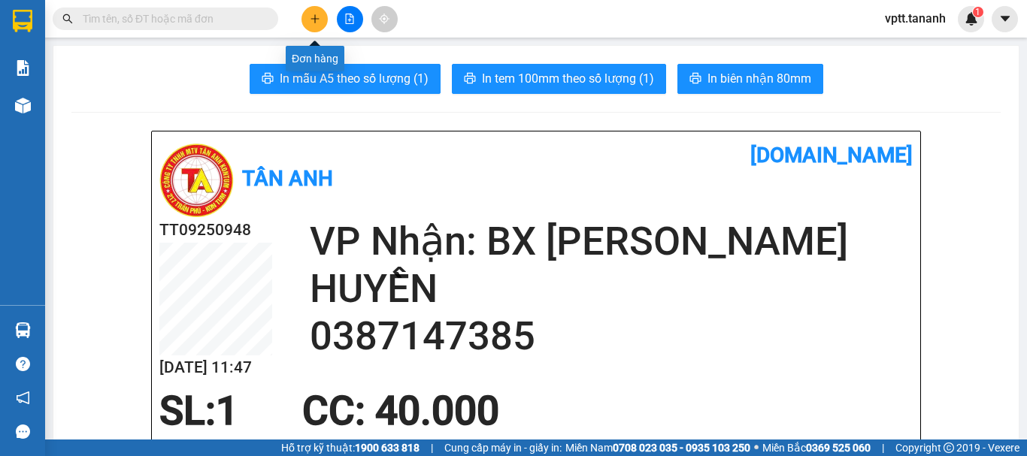
click at [313, 18] on icon "plus" at bounding box center [315, 19] width 11 height 11
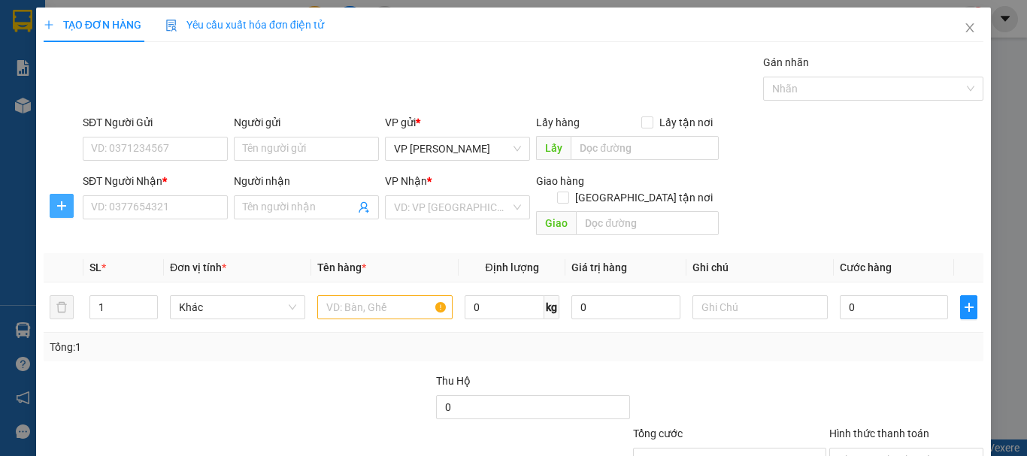
click at [60, 204] on icon "plus" at bounding box center [62, 206] width 12 height 12
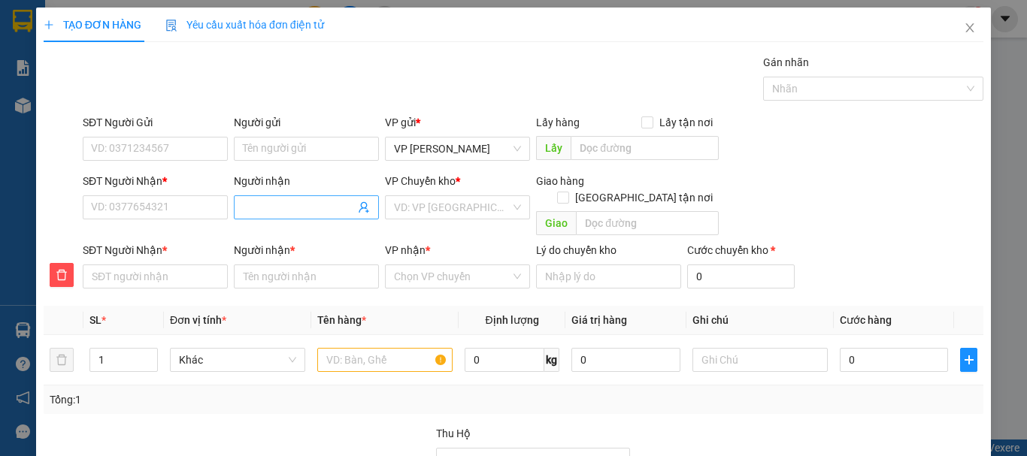
click at [252, 207] on input "Người nhận" at bounding box center [299, 207] width 112 height 17
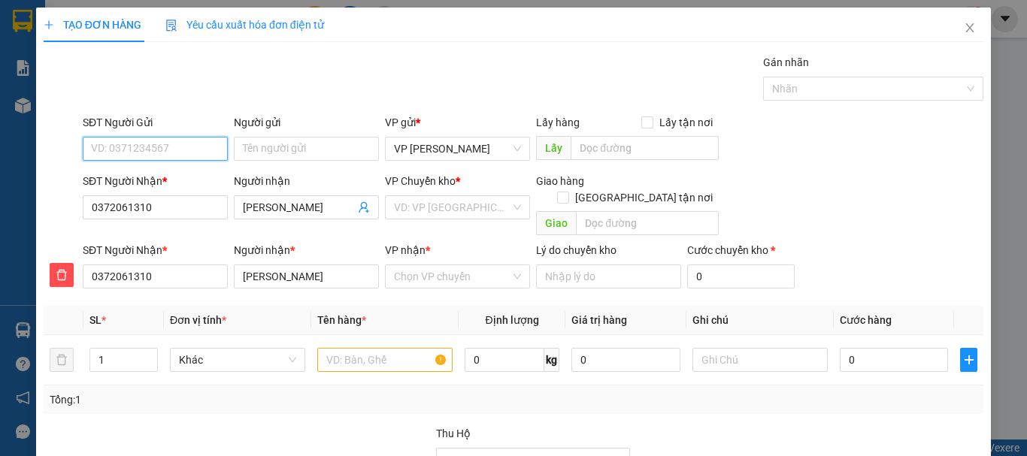
click at [159, 150] on input "SĐT Người Gửi" at bounding box center [155, 149] width 145 height 24
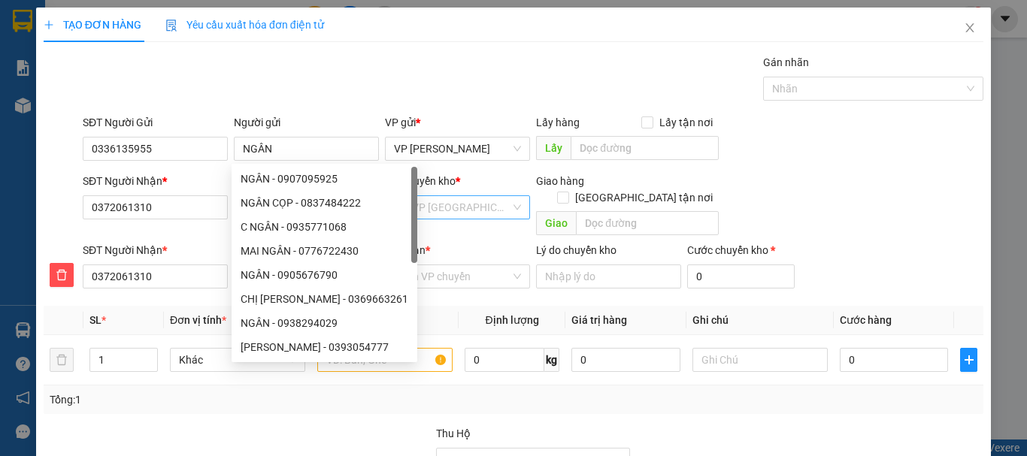
click at [409, 209] on input "search" at bounding box center [452, 207] width 117 height 23
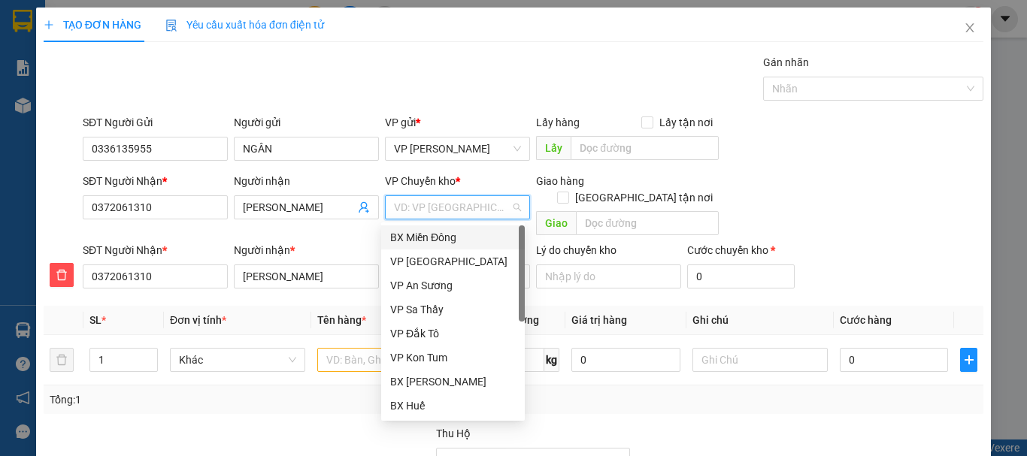
click at [431, 233] on div "BX Miền Đông" at bounding box center [453, 237] width 126 height 17
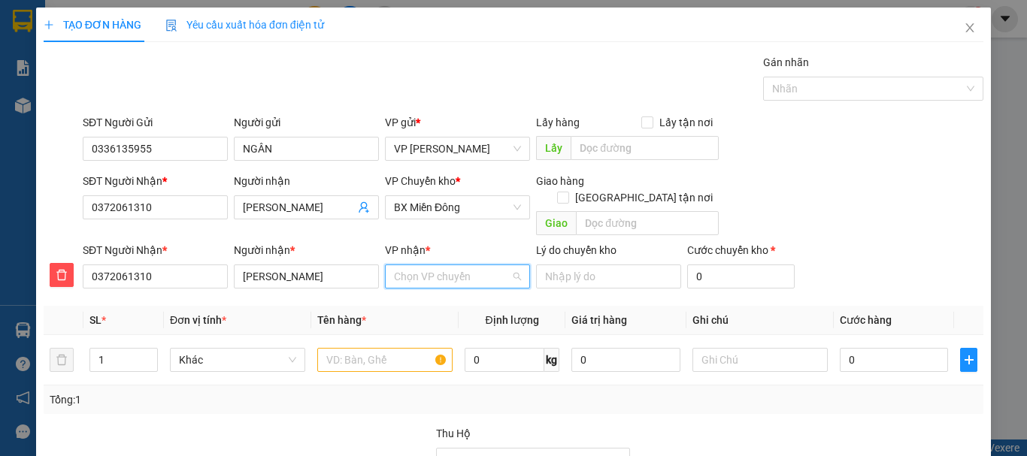
click at [432, 265] on input "VP nhận *" at bounding box center [452, 276] width 117 height 23
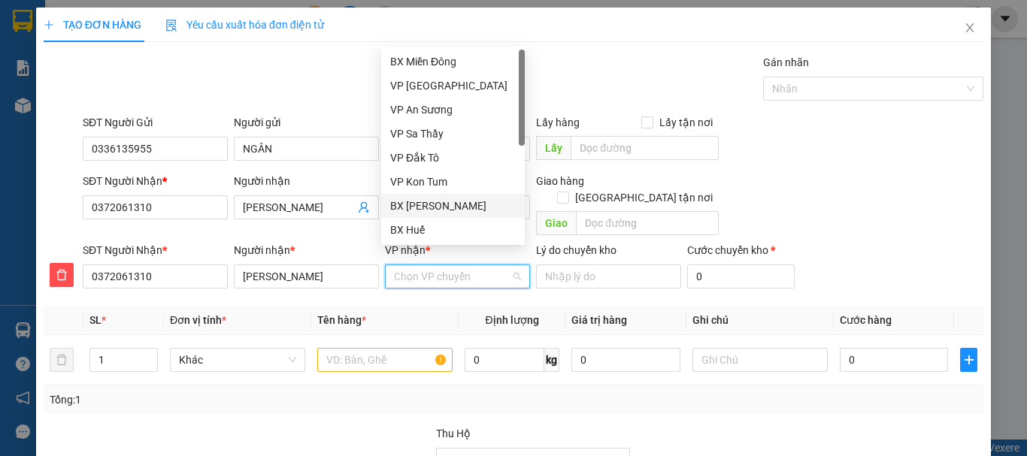
click at [448, 204] on div "BX [PERSON_NAME]" at bounding box center [453, 206] width 126 height 17
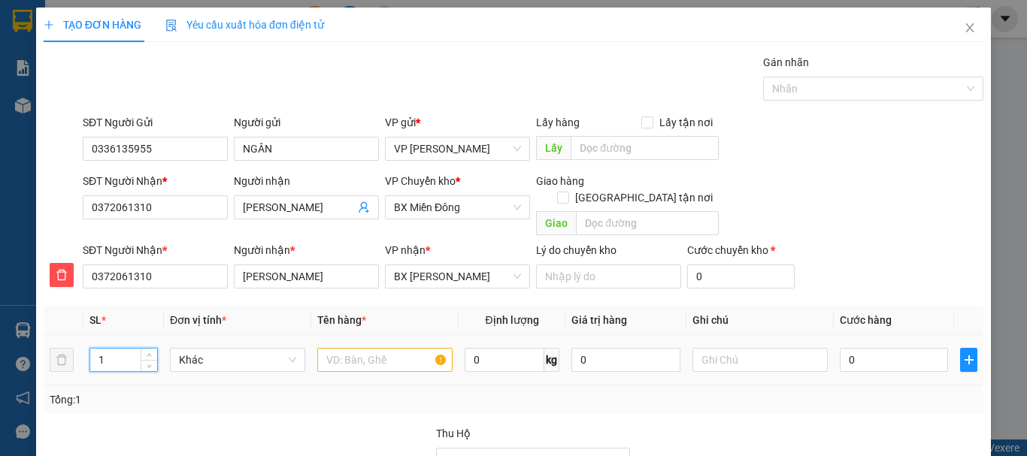
drag, startPoint x: 94, startPoint y: 342, endPoint x: 133, endPoint y: 344, distance: 39.2
click at [133, 349] on input "1" at bounding box center [123, 360] width 67 height 23
drag, startPoint x: 328, startPoint y: 338, endPoint x: 395, endPoint y: 360, distance: 70.4
click at [328, 348] on input "text" at bounding box center [384, 360] width 135 height 24
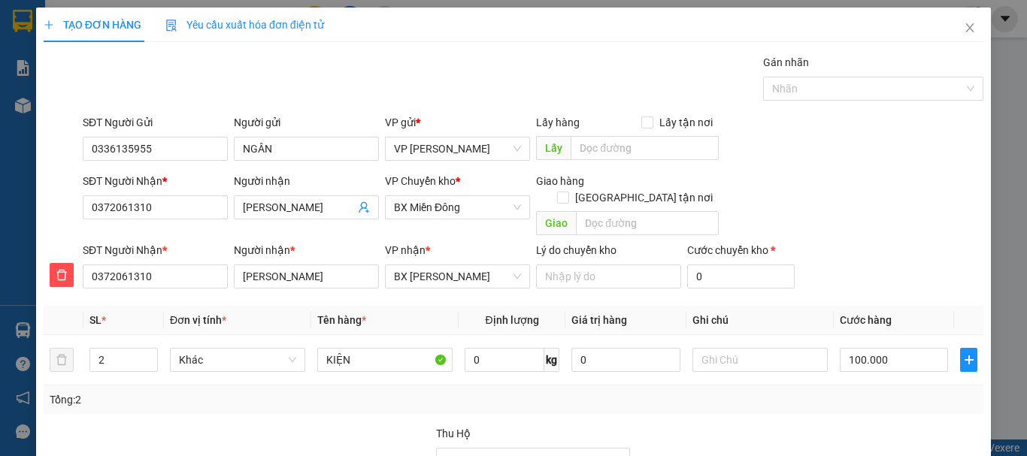
click at [852, 386] on div "Tại văn phòng" at bounding box center [897, 394] width 135 height 17
drag, startPoint x: 907, startPoint y: 413, endPoint x: 874, endPoint y: 362, distance: 60.5
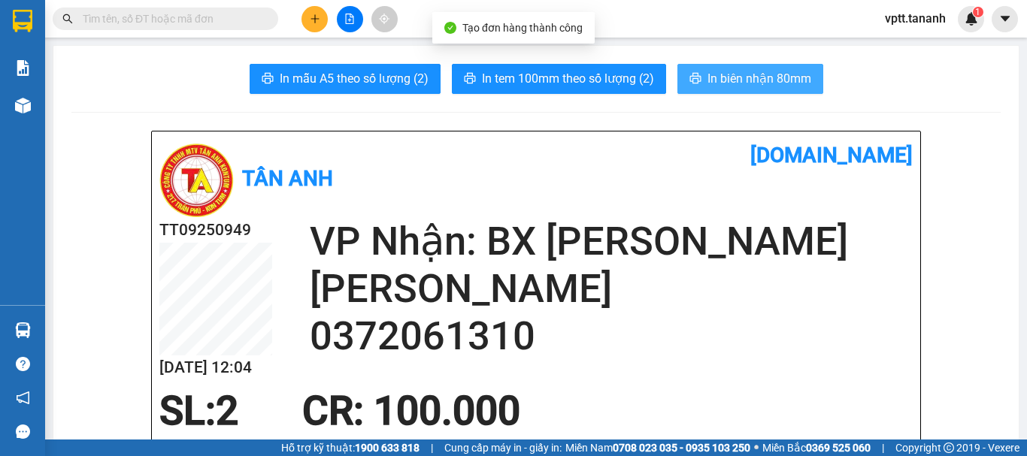
click at [745, 80] on span "In biên nhận 80mm" at bounding box center [759, 78] width 104 height 19
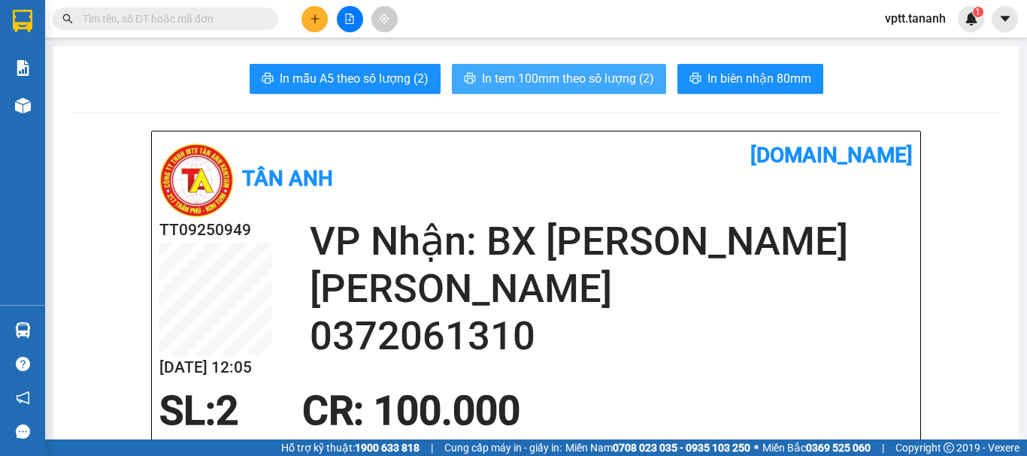
click at [582, 74] on span "In tem 100mm theo số lượng (2)" at bounding box center [568, 78] width 172 height 19
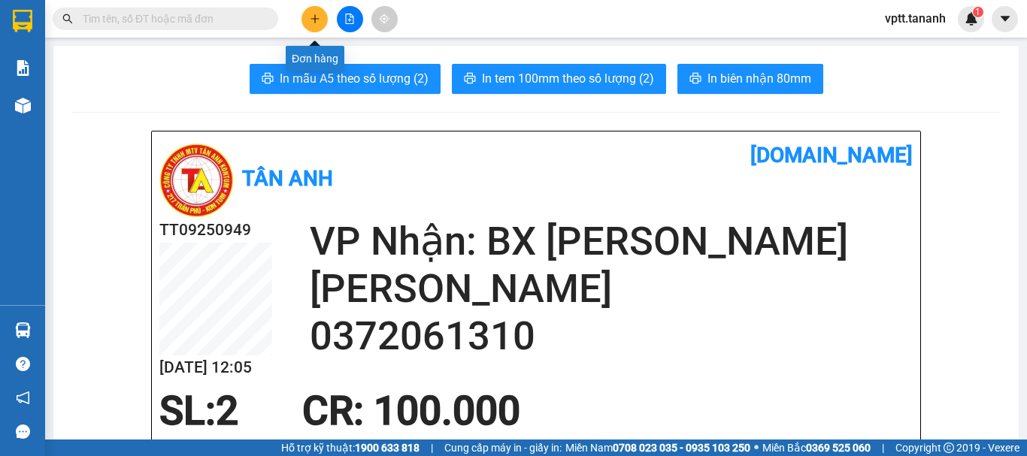
click at [311, 17] on icon "plus" at bounding box center [315, 19] width 11 height 11
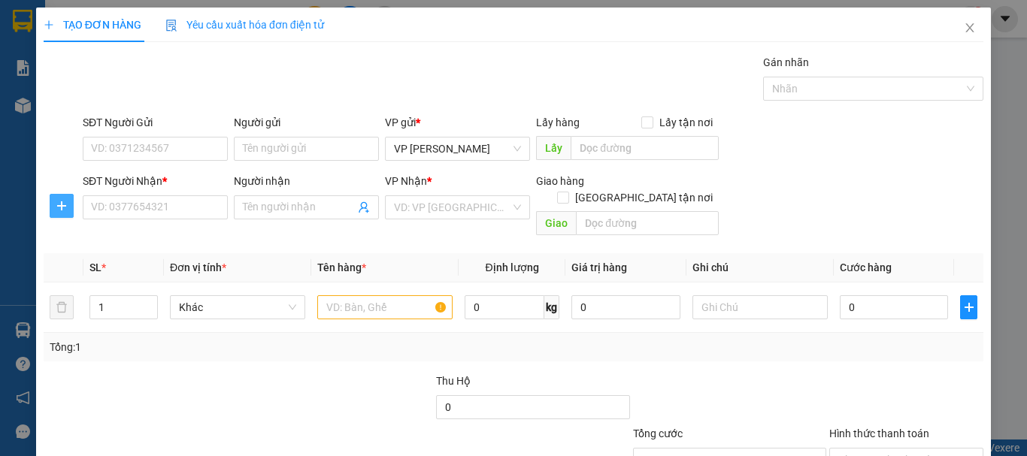
click at [59, 204] on icon "plus" at bounding box center [62, 206] width 12 height 12
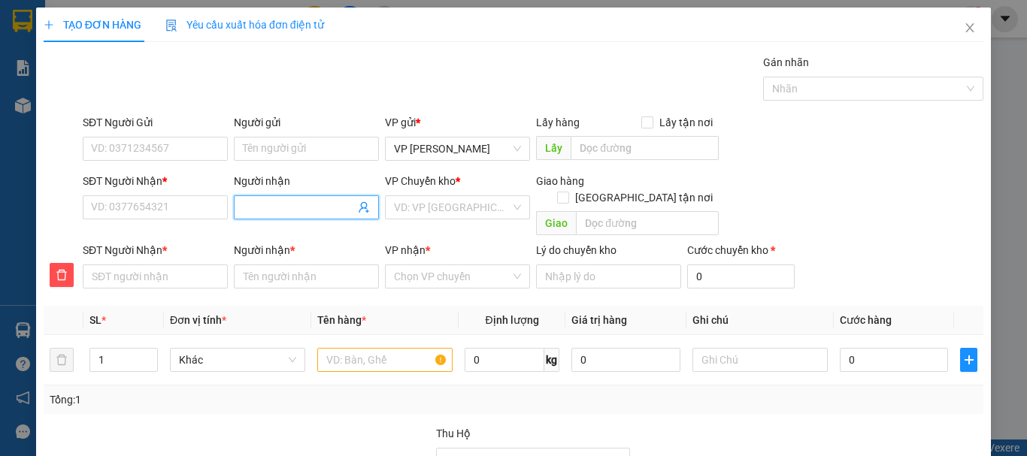
click at [268, 208] on input "Người nhận" at bounding box center [299, 207] width 112 height 17
click at [189, 208] on input "SĐT Người Nhận *" at bounding box center [155, 207] width 145 height 24
click at [322, 202] on input "TRUNG NGUYÊN" at bounding box center [299, 207] width 112 height 17
click at [299, 204] on input "TRUNG NGUÊN" at bounding box center [299, 207] width 112 height 17
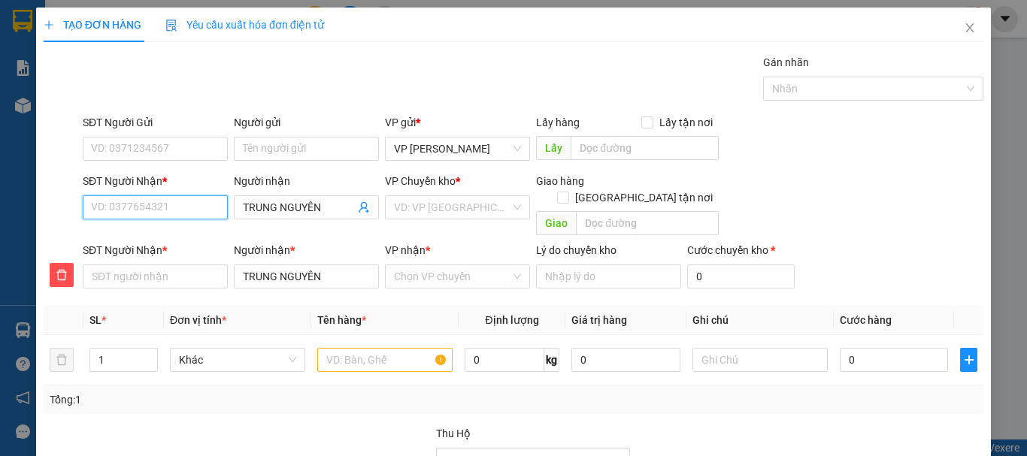
click at [105, 206] on input "SĐT Người Nhận *" at bounding box center [155, 207] width 145 height 24
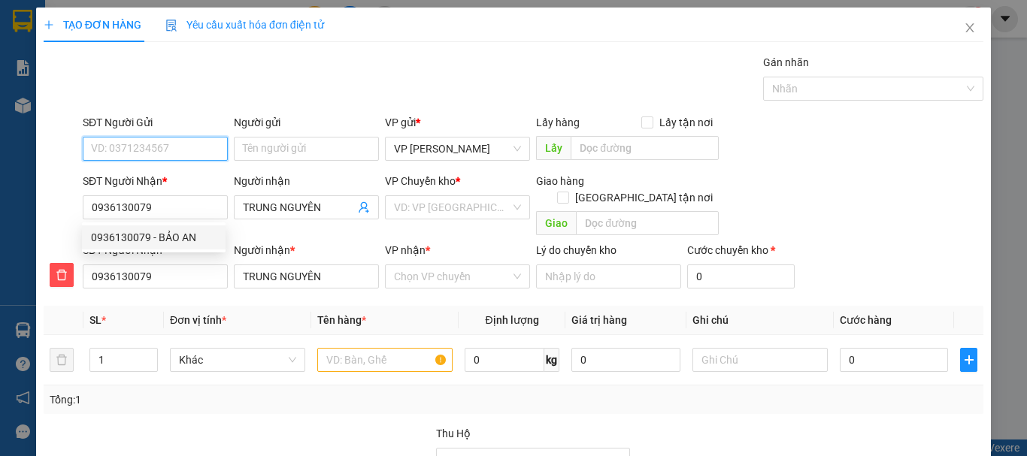
click at [147, 151] on input "SĐT Người Gửi" at bounding box center [155, 149] width 145 height 24
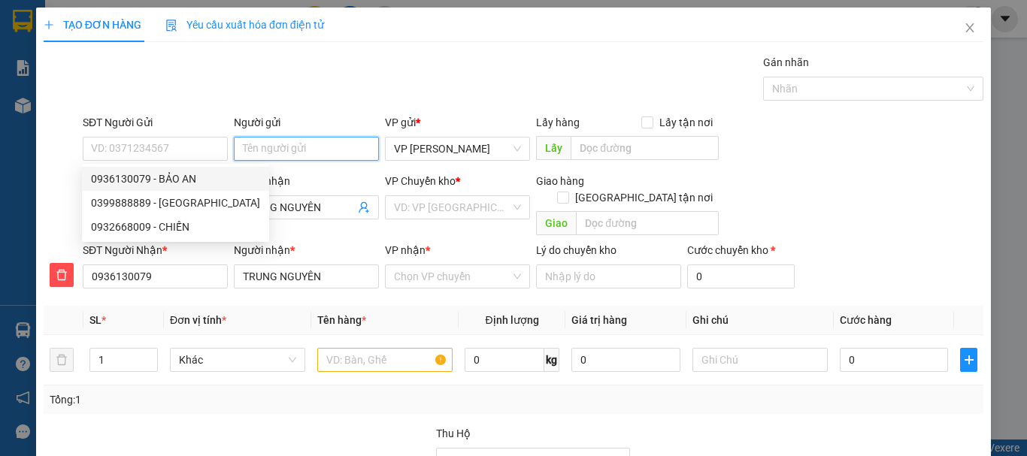
click at [277, 152] on input "Người gửi" at bounding box center [306, 149] width 145 height 24
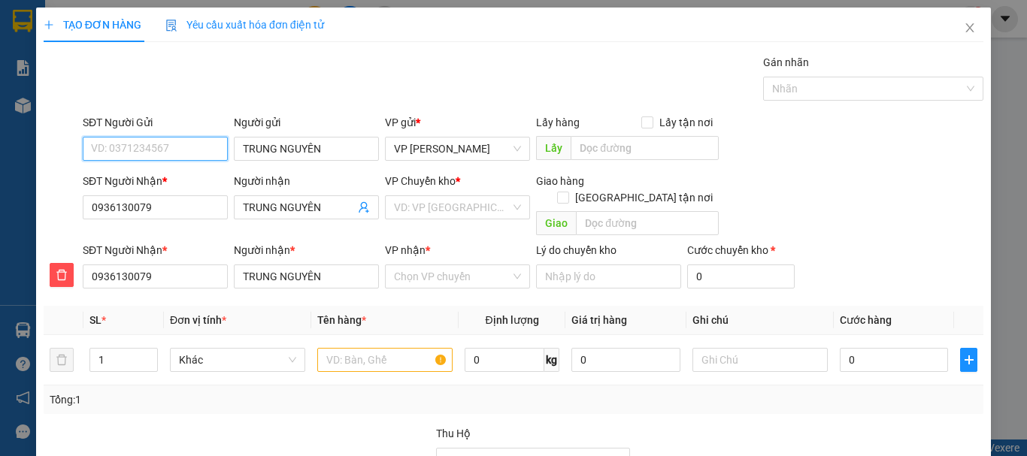
click at [156, 149] on input "SĐT Người Gửi" at bounding box center [155, 149] width 145 height 24
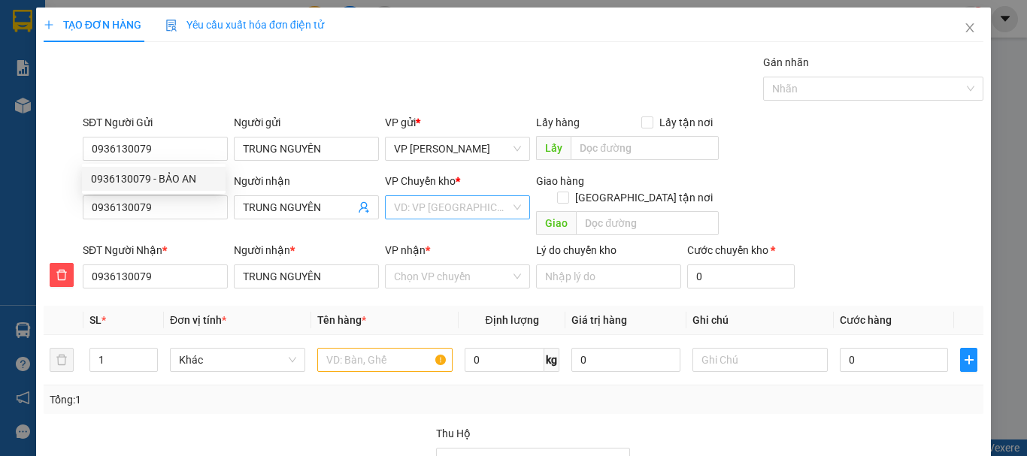
click at [453, 210] on input "search" at bounding box center [452, 207] width 117 height 23
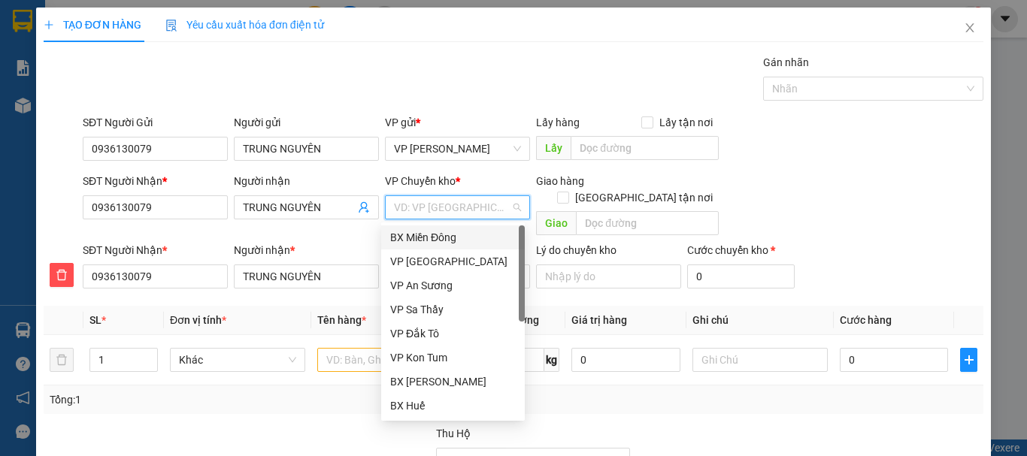
click at [449, 234] on div "BX Miền Đông" at bounding box center [453, 237] width 126 height 17
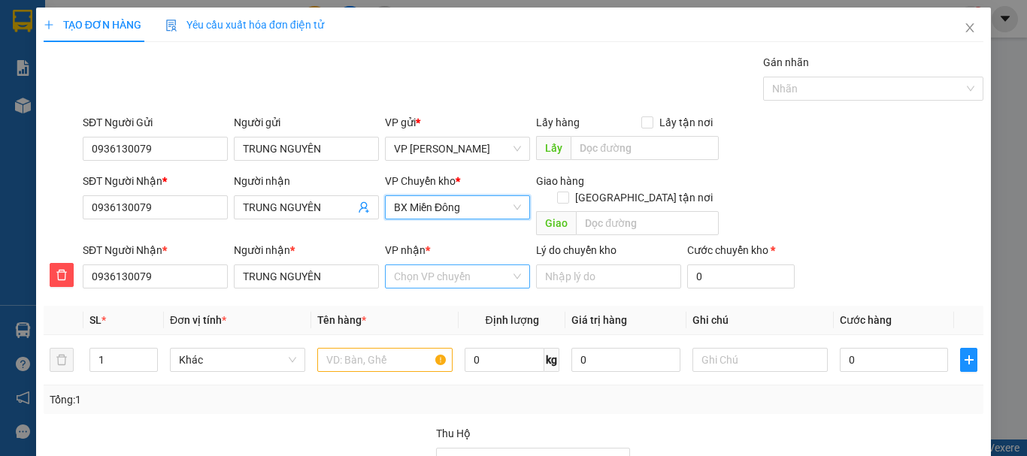
click at [433, 265] on input "VP nhận *" at bounding box center [452, 276] width 117 height 23
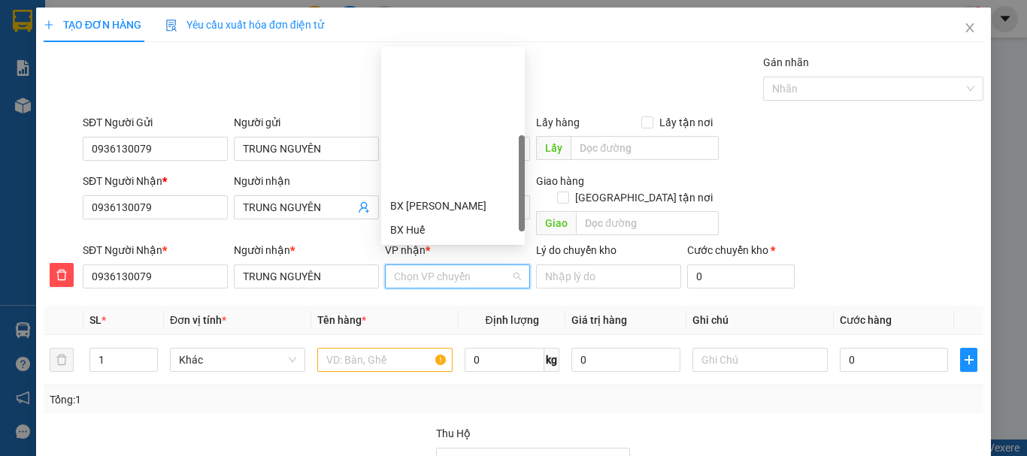
click at [434, 318] on div "BX Ngọc Hồi - Kon Tum" at bounding box center [453, 326] width 126 height 17
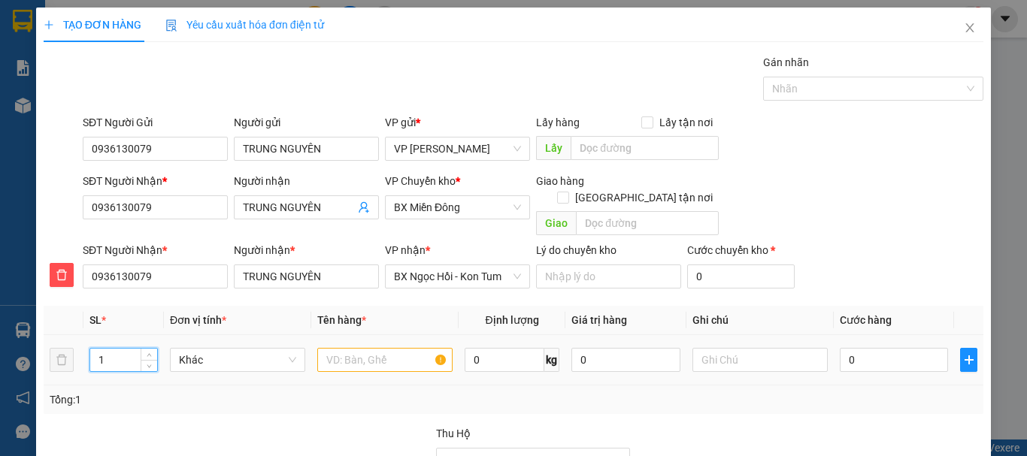
drag, startPoint x: 103, startPoint y: 346, endPoint x: 92, endPoint y: 346, distance: 10.5
click at [93, 349] on input "1" at bounding box center [123, 360] width 67 height 23
click at [356, 348] on input "text" at bounding box center [384, 360] width 135 height 24
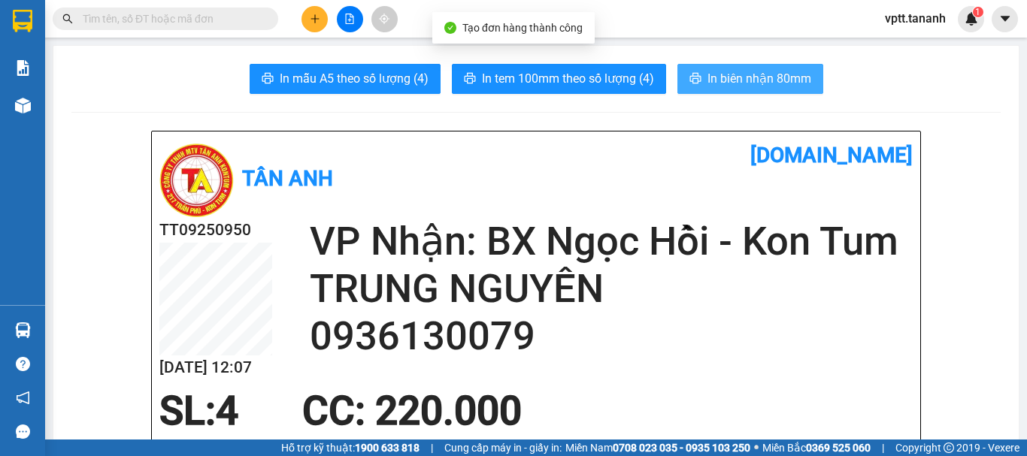
click at [721, 74] on span "In biên nhận 80mm" at bounding box center [759, 78] width 104 height 19
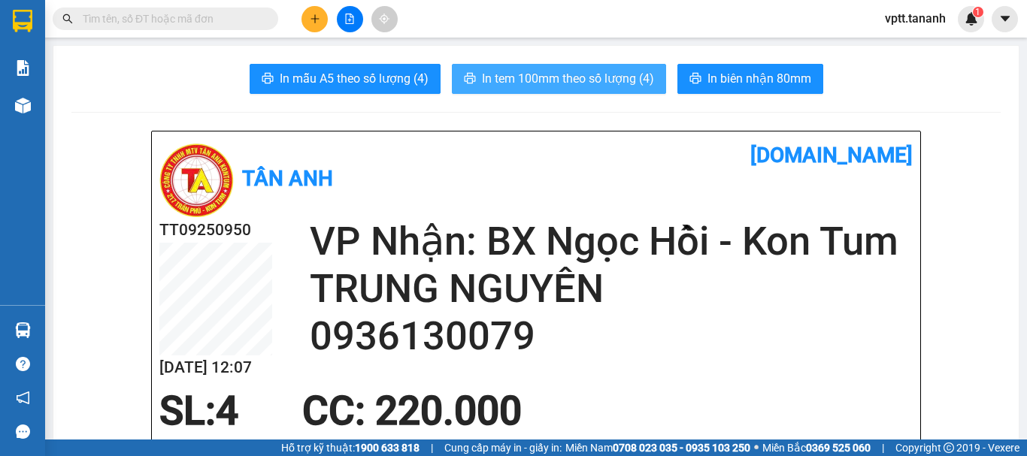
click at [588, 74] on span "In tem 100mm theo số lượng (4)" at bounding box center [568, 78] width 172 height 19
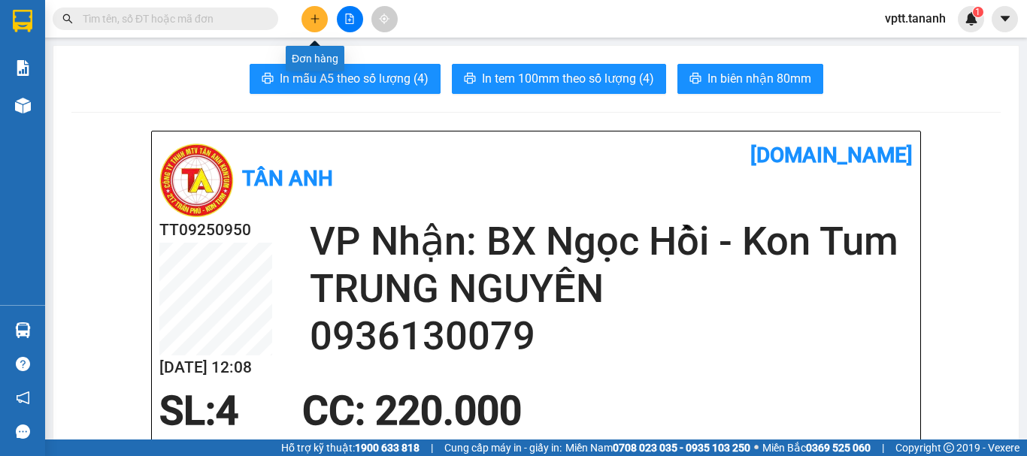
click at [312, 26] on button at bounding box center [314, 19] width 26 height 26
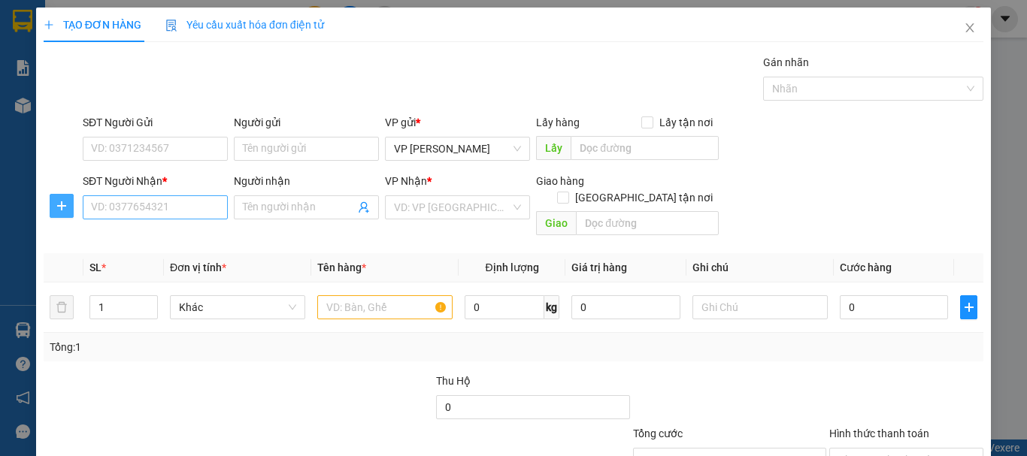
drag, startPoint x: 57, startPoint y: 203, endPoint x: 175, endPoint y: 195, distance: 118.3
click at [56, 204] on icon "plus" at bounding box center [62, 206] width 12 height 12
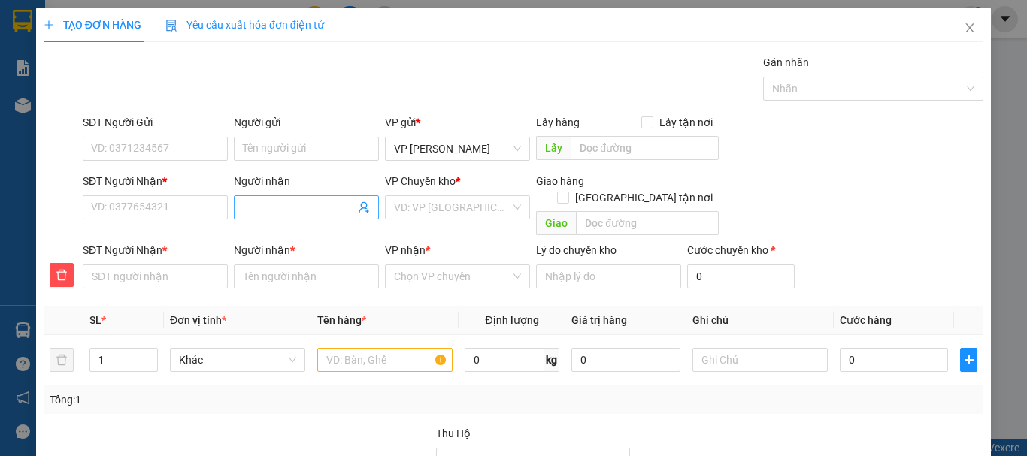
click at [259, 207] on input "Người nhận" at bounding box center [299, 207] width 112 height 17
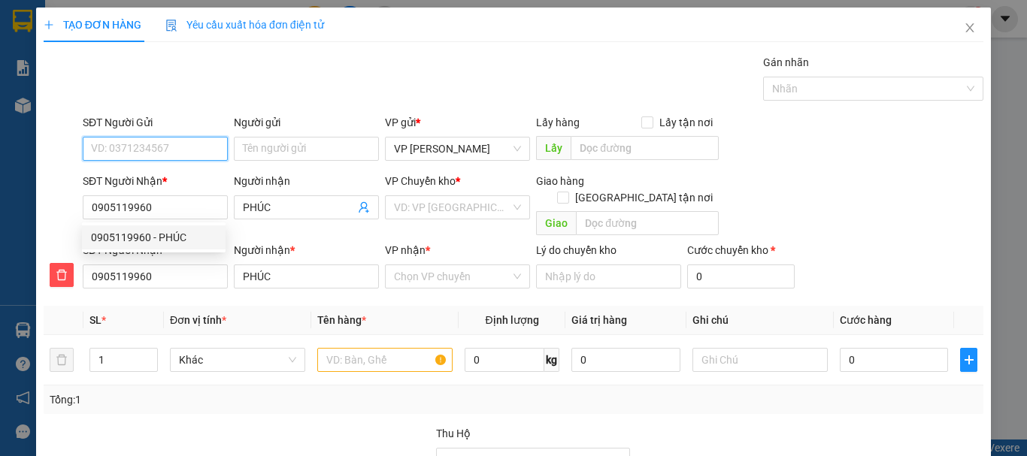
click at [183, 149] on input "SĐT Người Gửi" at bounding box center [155, 149] width 145 height 24
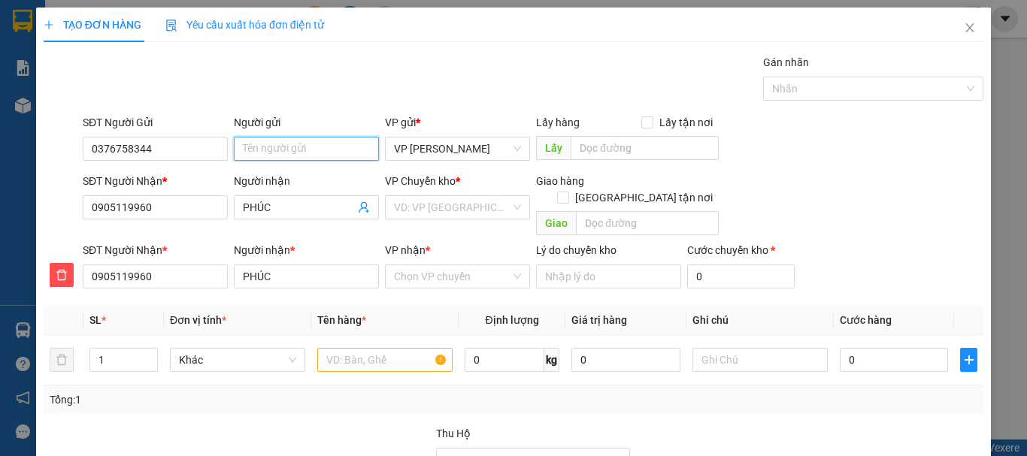
click at [316, 150] on input "Người gửi" at bounding box center [306, 149] width 145 height 24
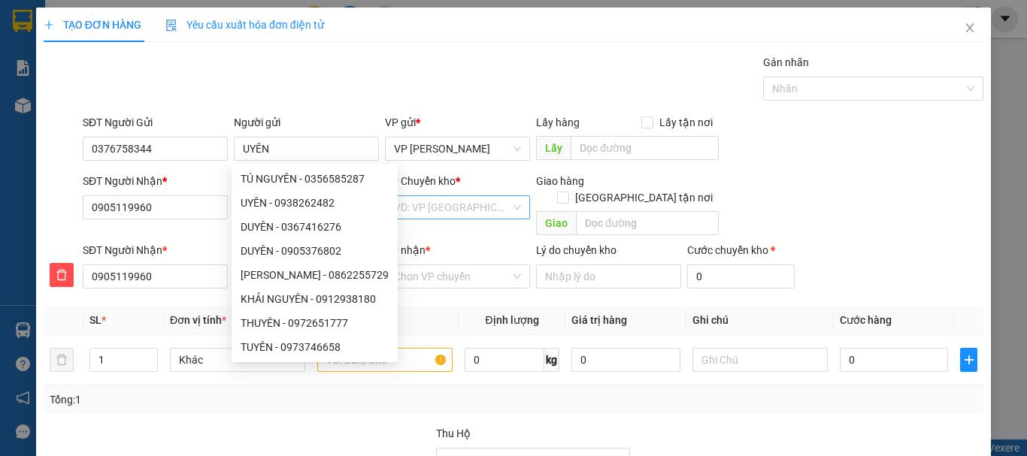
click at [439, 205] on input "search" at bounding box center [452, 207] width 117 height 23
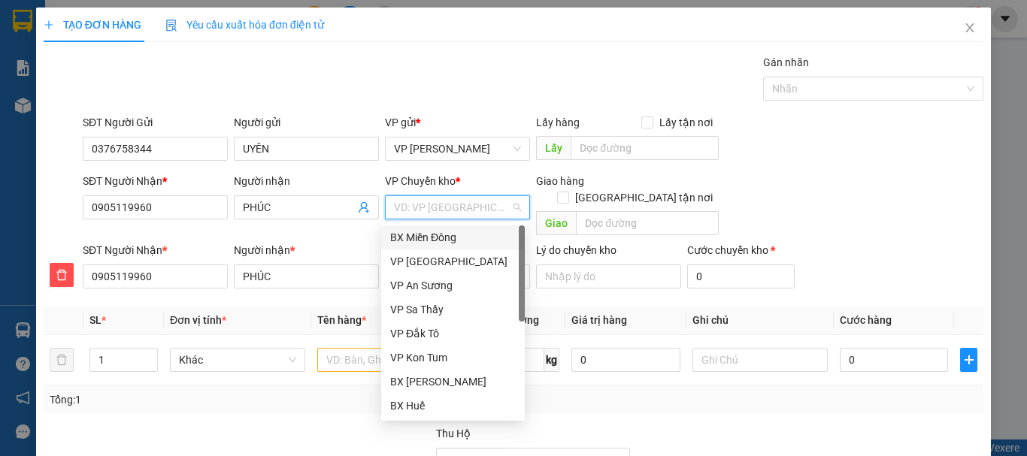
click at [444, 237] on div "BX Miền Đông" at bounding box center [453, 237] width 126 height 17
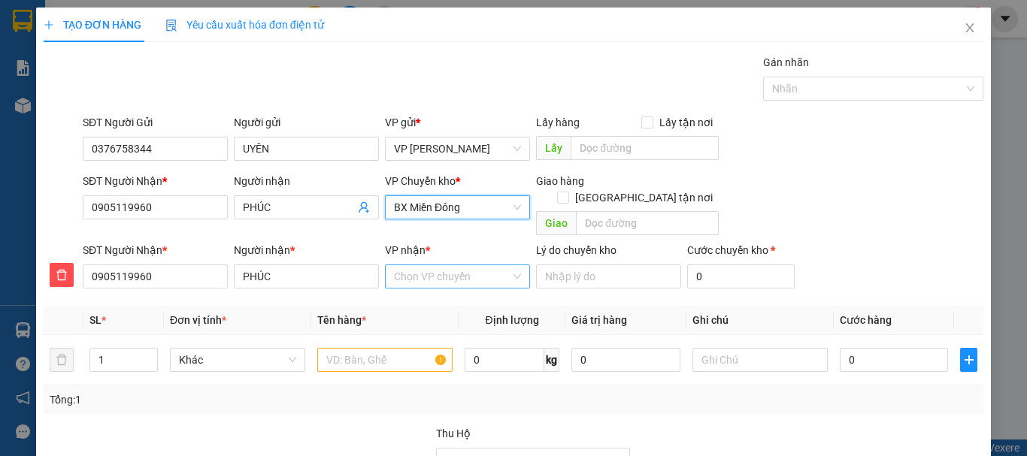
click at [439, 265] on input "VP nhận *" at bounding box center [452, 276] width 117 height 23
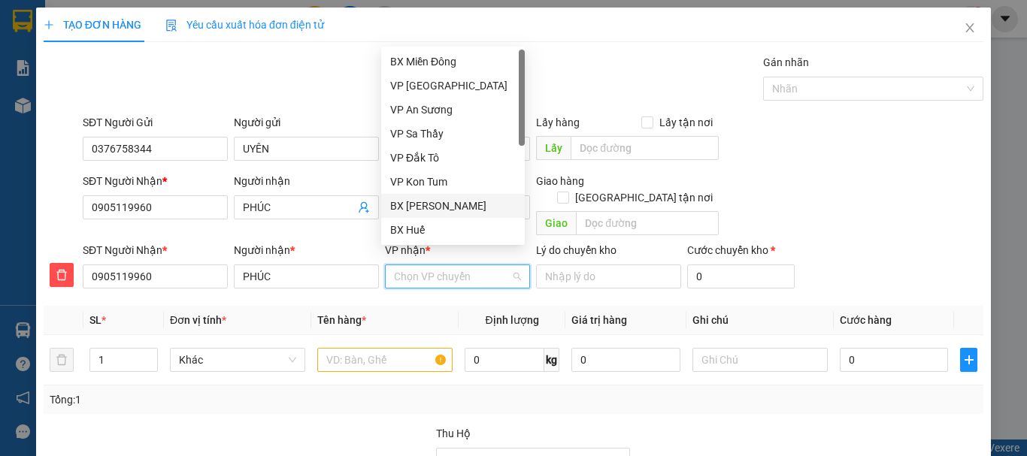
click at [447, 205] on div "BX [PERSON_NAME]" at bounding box center [453, 206] width 126 height 17
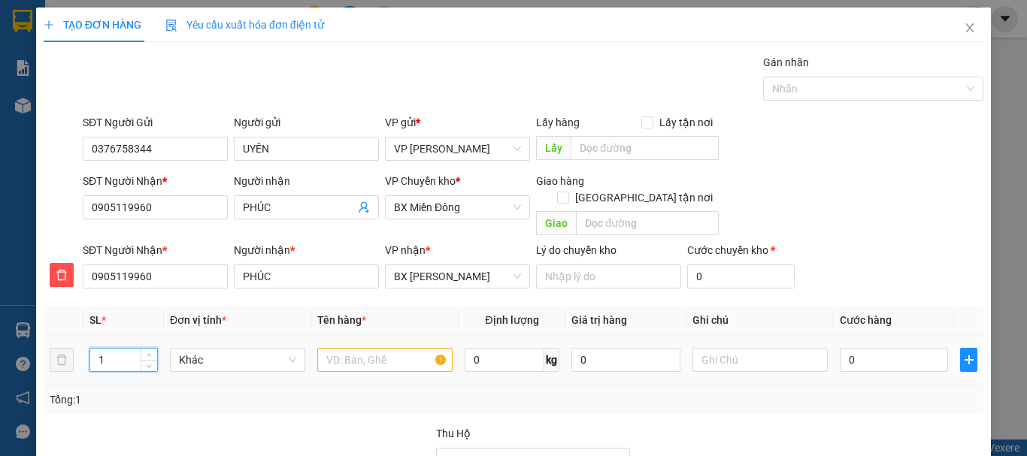
drag, startPoint x: 99, startPoint y: 341, endPoint x: 121, endPoint y: 341, distance: 21.8
click at [121, 349] on input "1" at bounding box center [123, 360] width 67 height 23
click at [351, 348] on input "text" at bounding box center [384, 360] width 135 height 24
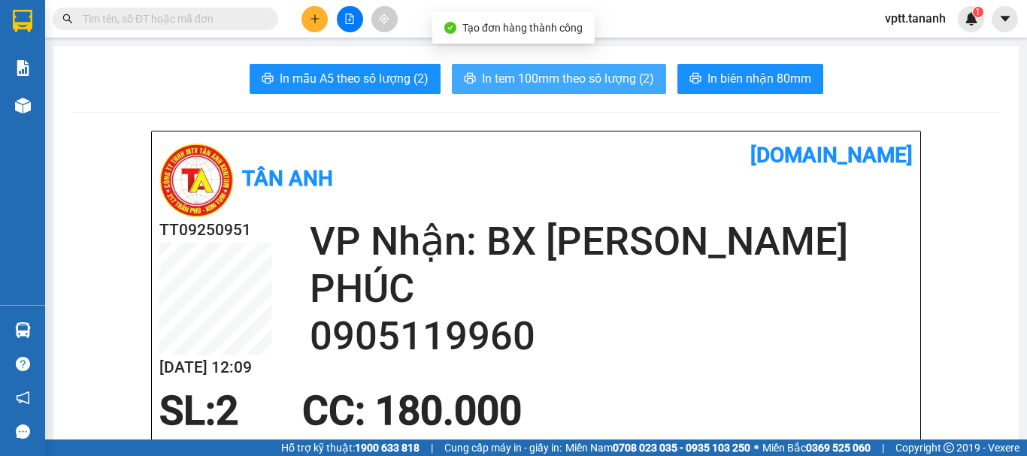
drag, startPoint x: 594, startPoint y: 67, endPoint x: 594, endPoint y: 82, distance: 15.0
click at [594, 70] on button "In tem 100mm theo số lượng (2)" at bounding box center [559, 79] width 214 height 30
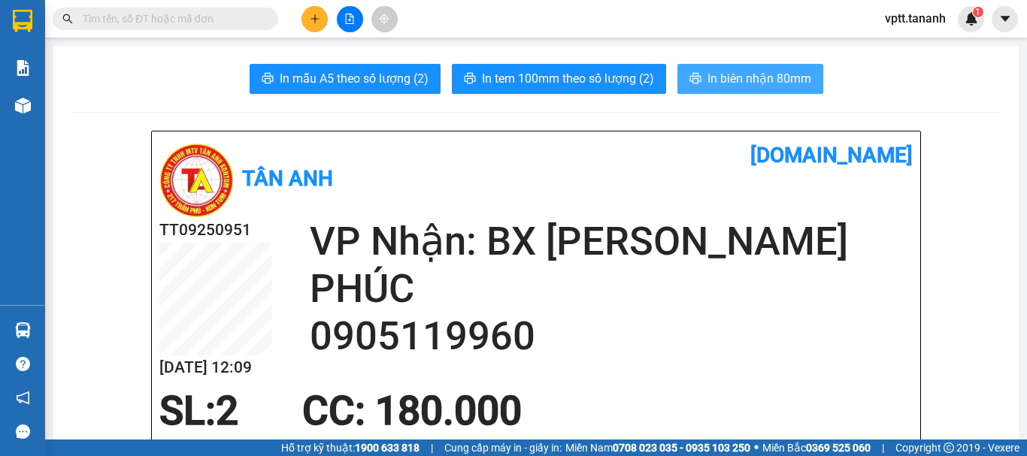
click at [729, 85] on span "In biên nhận 80mm" at bounding box center [759, 78] width 104 height 19
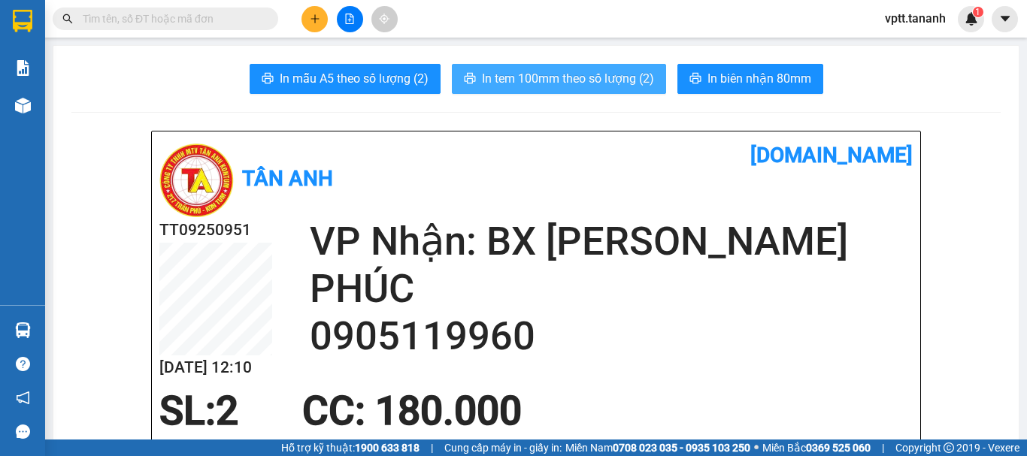
click at [503, 79] on span "In tem 100mm theo số lượng (2)" at bounding box center [568, 78] width 172 height 19
click at [559, 89] on button "In tem 100mm theo số lượng (2)" at bounding box center [559, 79] width 214 height 30
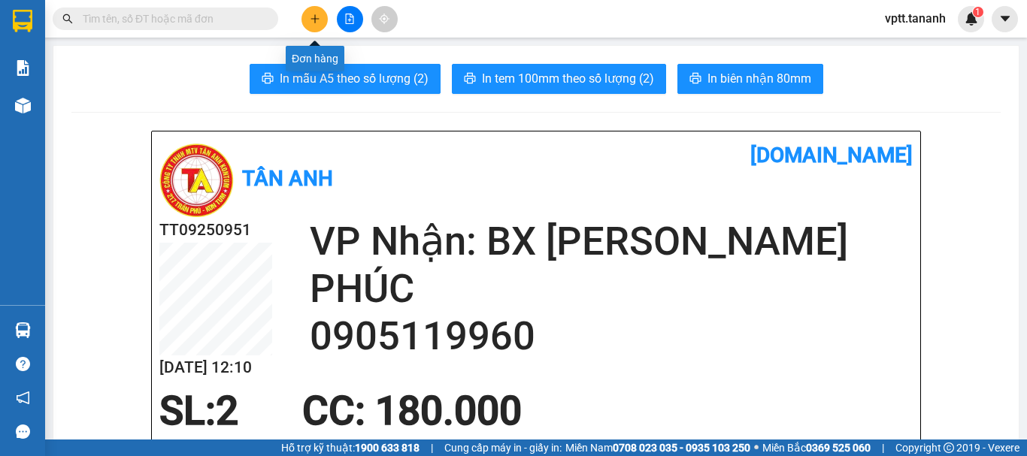
click at [321, 13] on button at bounding box center [314, 19] width 26 height 26
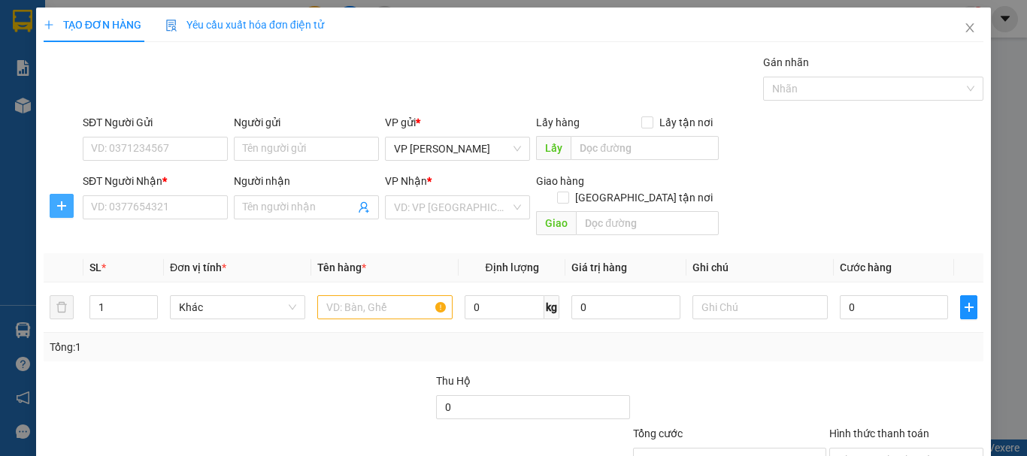
click at [65, 207] on icon "plus" at bounding box center [62, 206] width 12 height 12
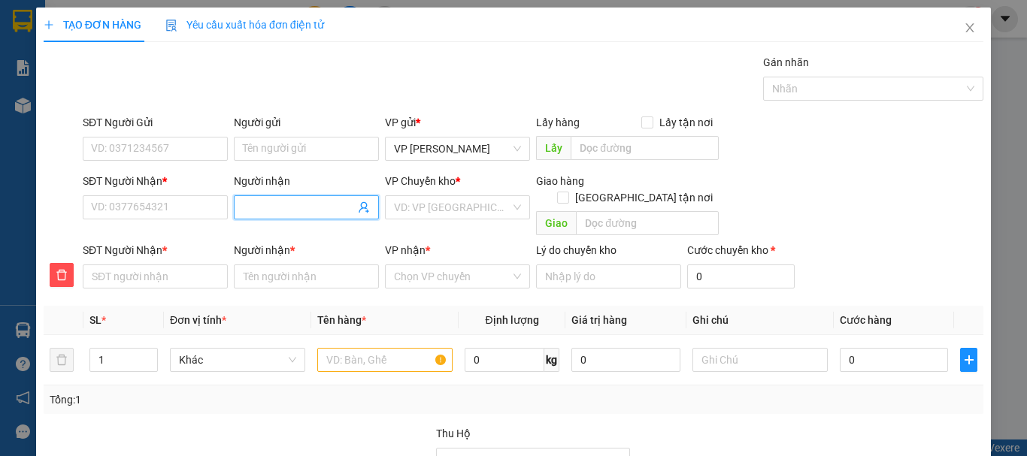
click at [265, 201] on input "Người nhận" at bounding box center [299, 207] width 112 height 17
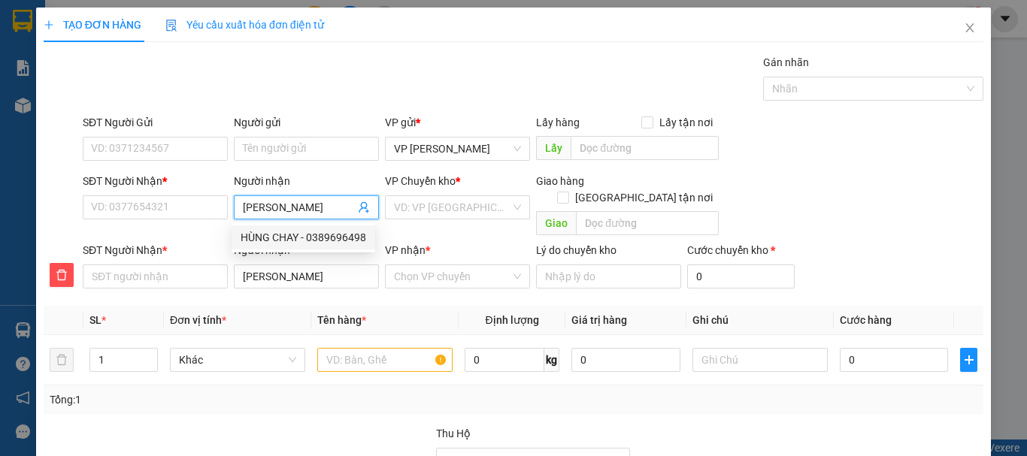
click at [334, 236] on div "HÙNG CHAY - 0389696498" at bounding box center [304, 237] width 126 height 17
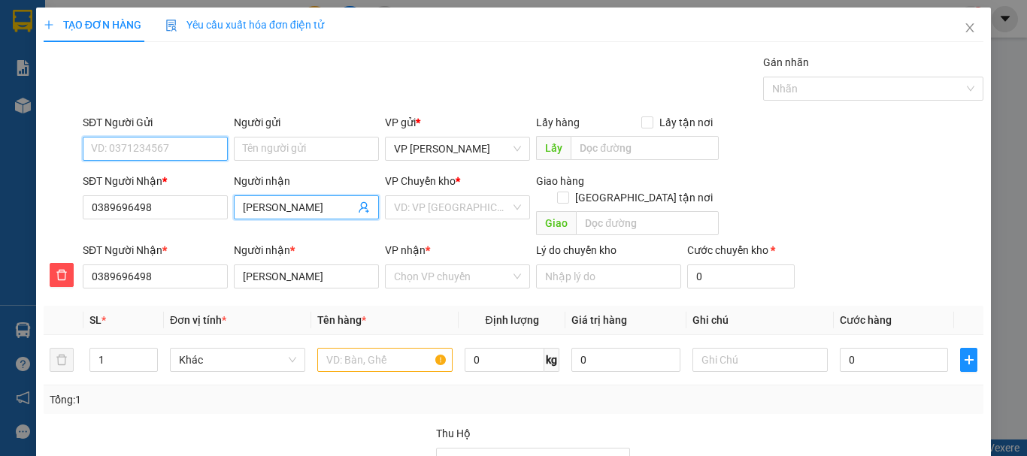
click at [196, 146] on input "SĐT Người Gửi" at bounding box center [155, 149] width 145 height 24
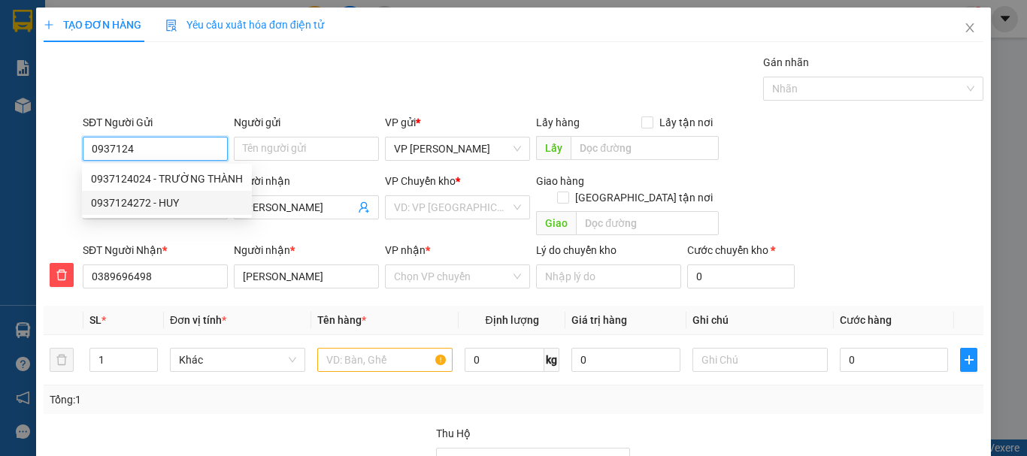
click at [129, 201] on div "0937124272 - HUY" at bounding box center [167, 203] width 152 height 17
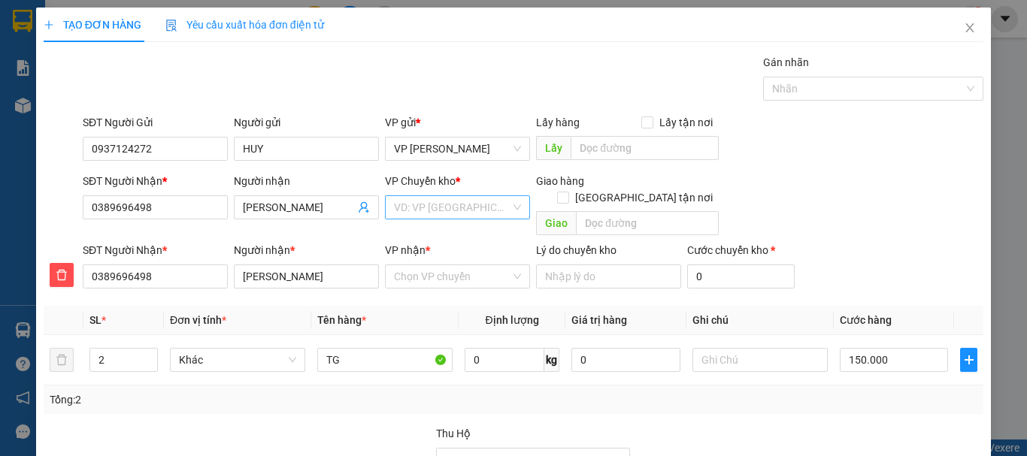
click at [446, 209] on input "search" at bounding box center [452, 207] width 117 height 23
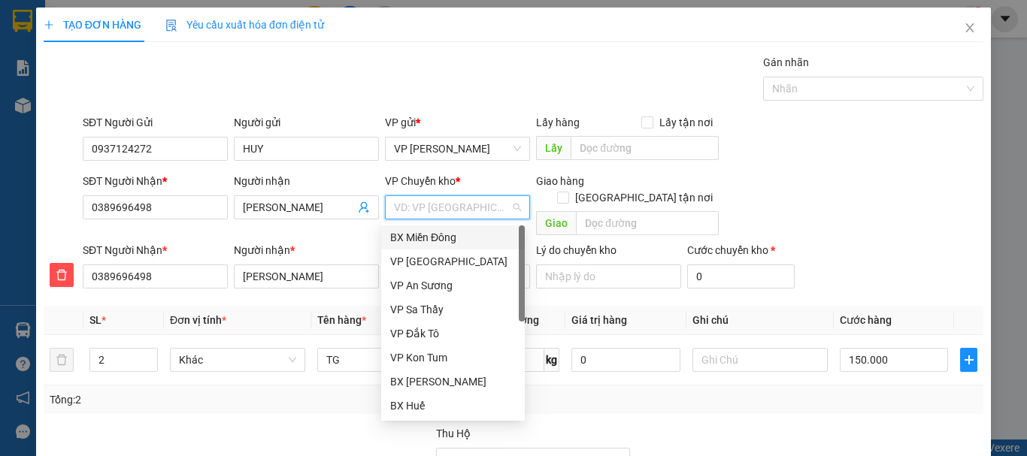
click at [429, 234] on div "BX Miền Đông" at bounding box center [453, 237] width 126 height 17
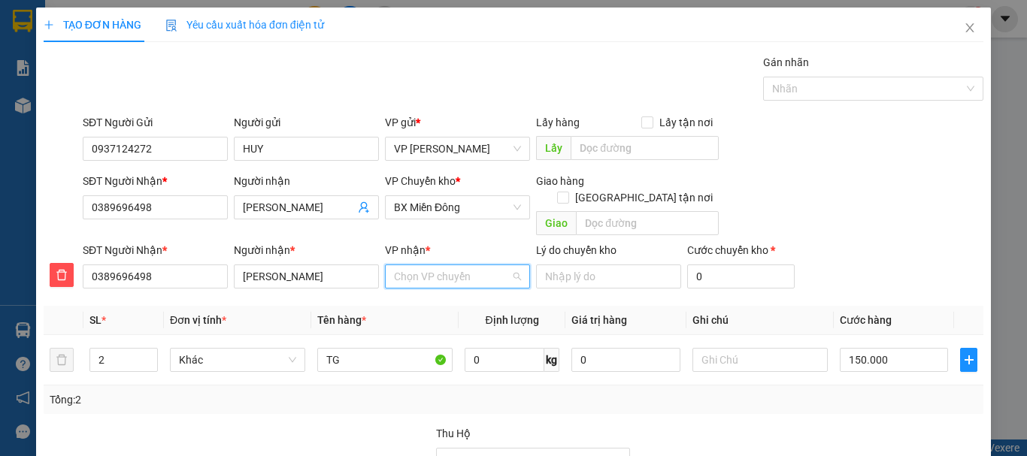
click at [428, 265] on input "VP nhận *" at bounding box center [452, 276] width 117 height 23
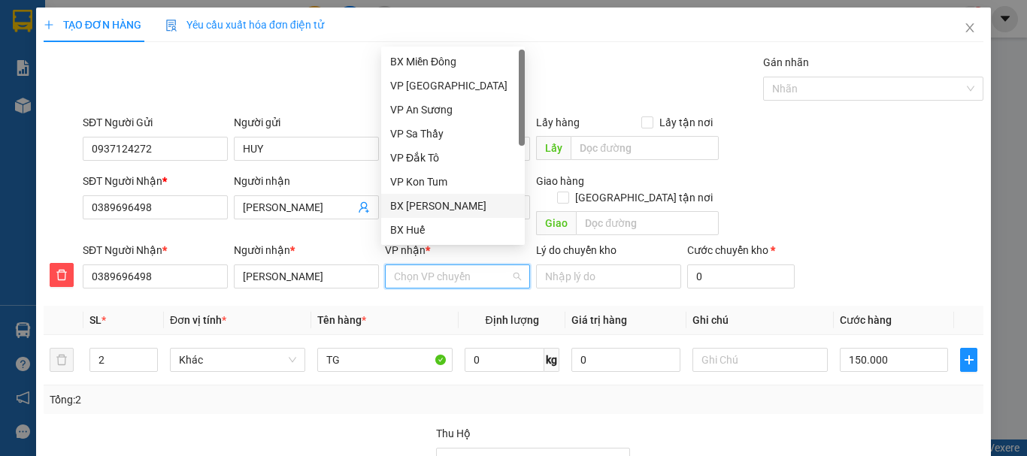
click at [443, 208] on div "BX [PERSON_NAME]" at bounding box center [453, 206] width 126 height 17
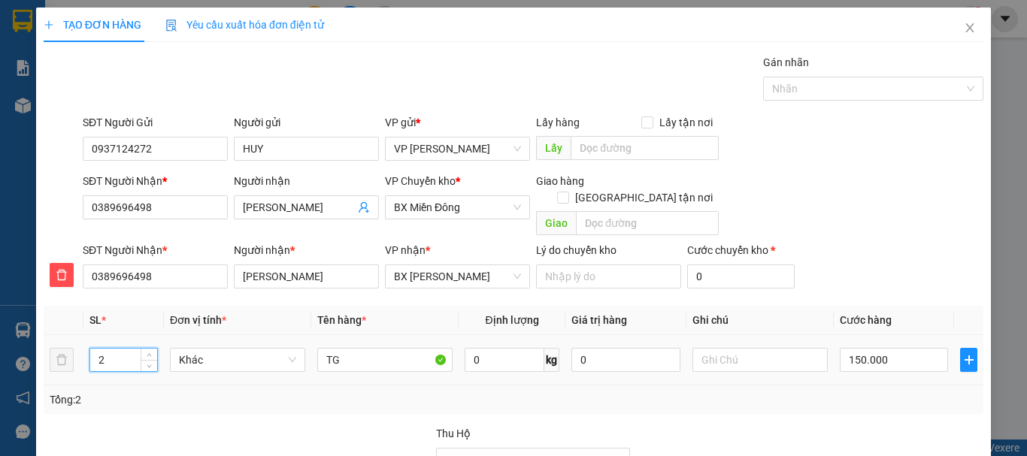
click at [121, 349] on input "2" at bounding box center [123, 360] width 67 height 23
drag, startPoint x: 893, startPoint y: 411, endPoint x: 868, endPoint y: 368, distance: 50.2
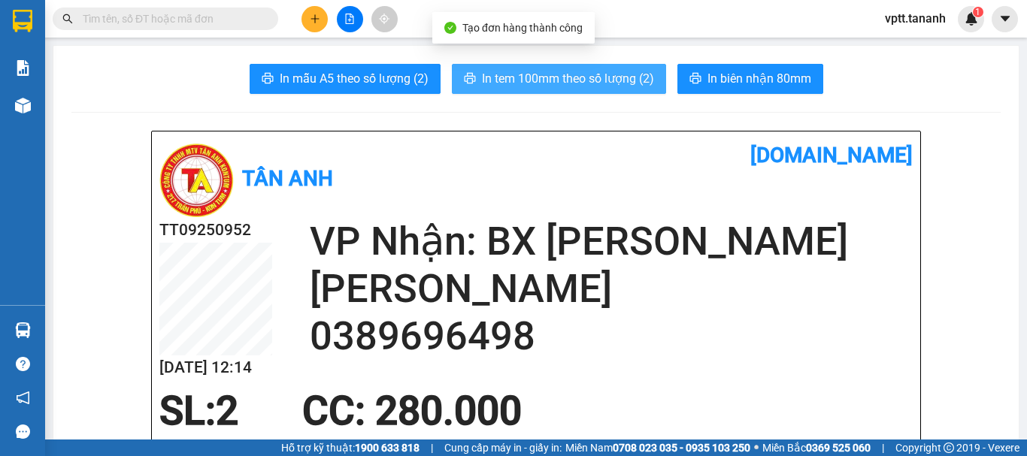
click at [587, 81] on span "In tem 100mm theo số lượng (2)" at bounding box center [568, 78] width 172 height 19
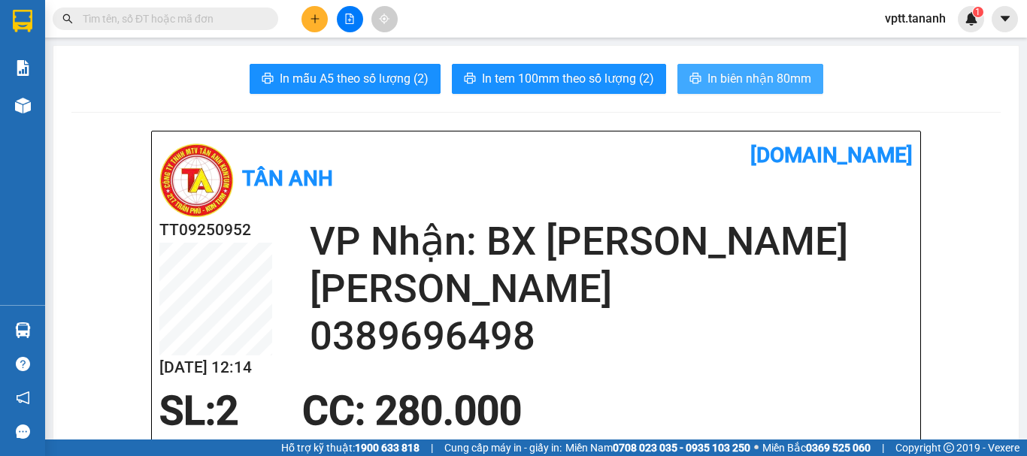
click at [712, 76] on span "In biên nhận 80mm" at bounding box center [759, 78] width 104 height 19
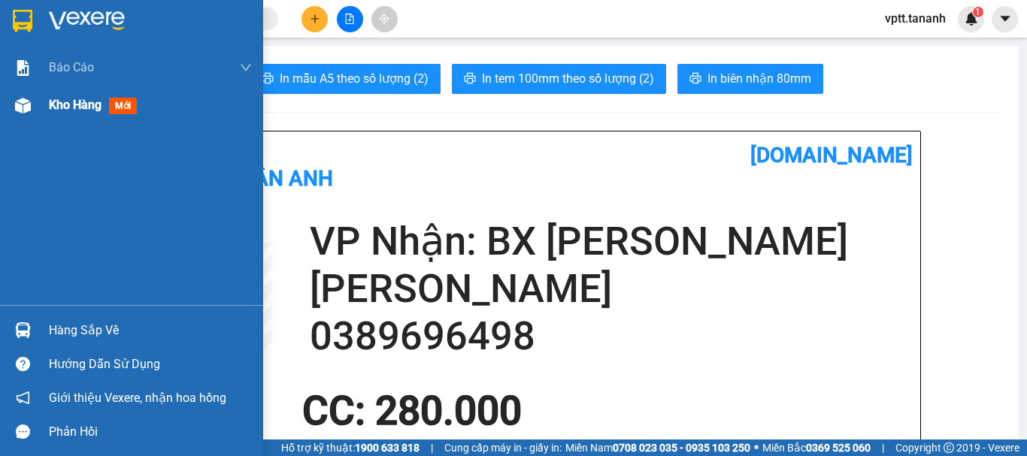
click at [66, 104] on span "Kho hàng" at bounding box center [75, 105] width 53 height 14
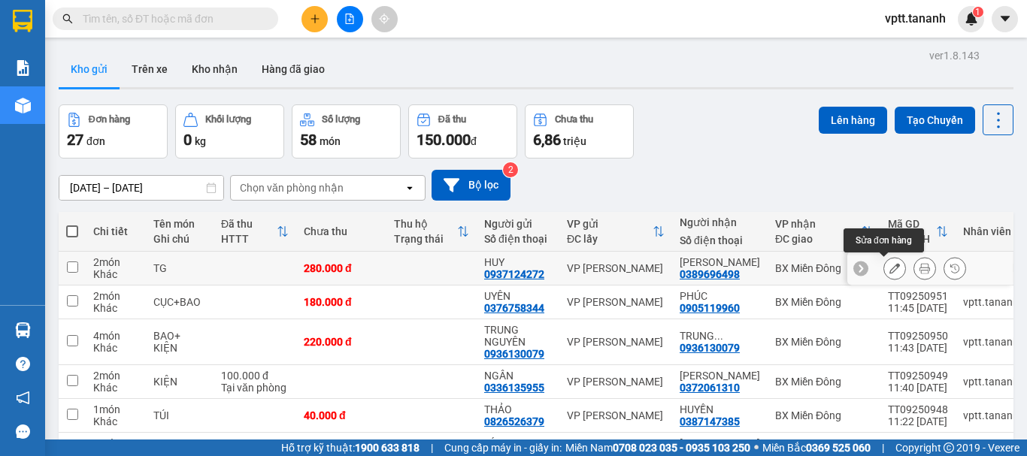
click at [889, 272] on icon at bounding box center [894, 268] width 11 height 11
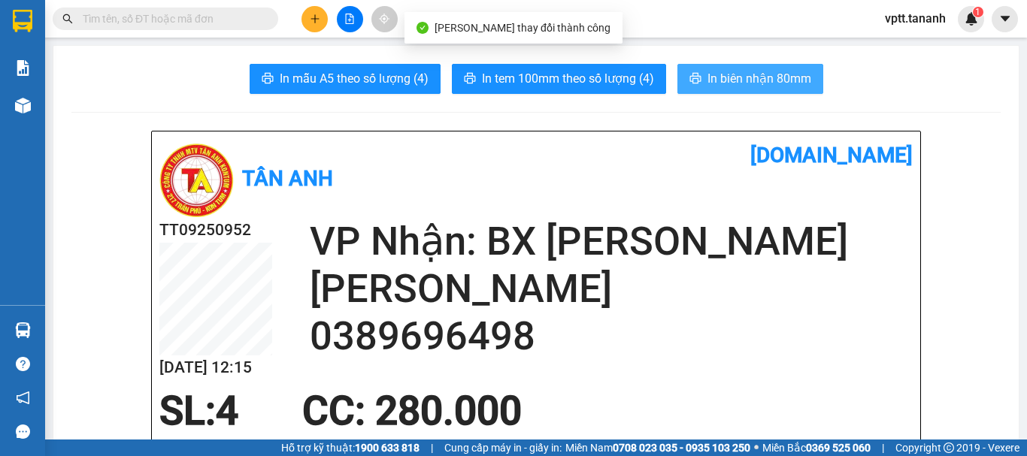
click at [743, 80] on span "In biên nhận 80mm" at bounding box center [759, 78] width 104 height 19
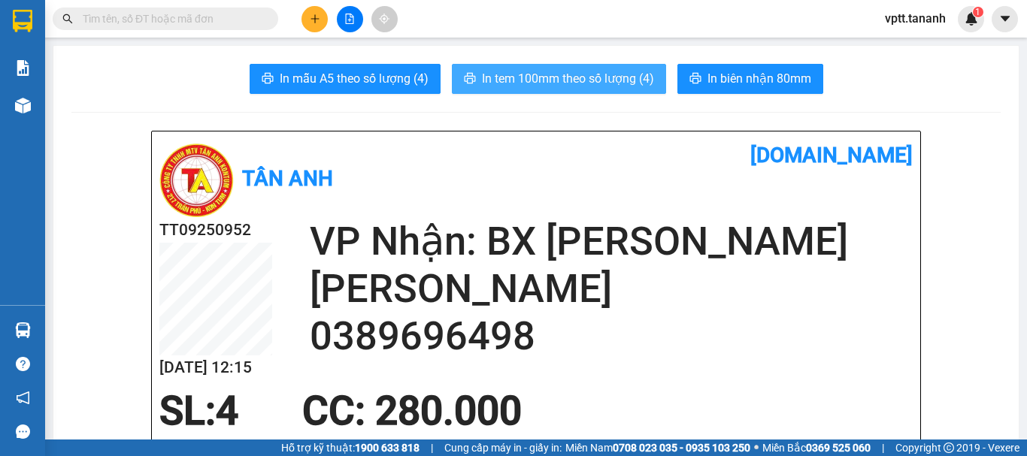
click at [580, 82] on span "In tem 100mm theo số lượng (4)" at bounding box center [568, 78] width 172 height 19
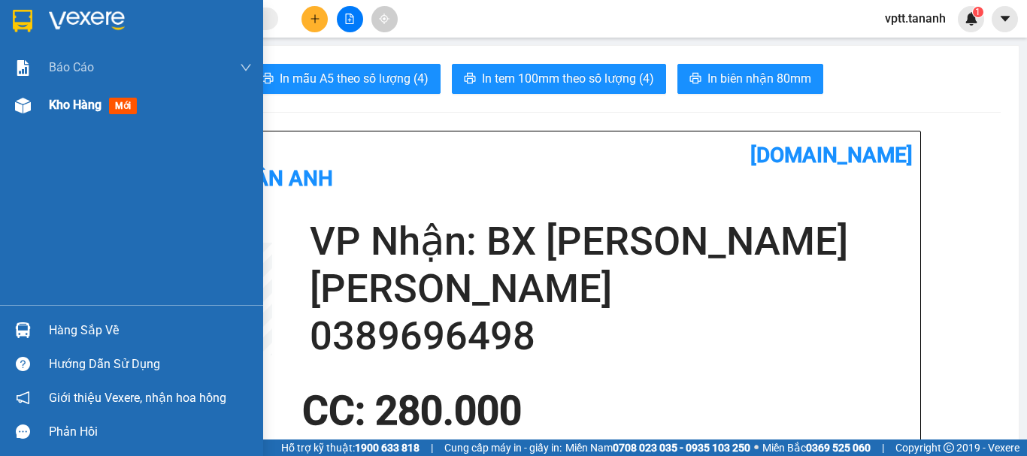
click at [61, 104] on span "Kho hàng" at bounding box center [75, 105] width 53 height 14
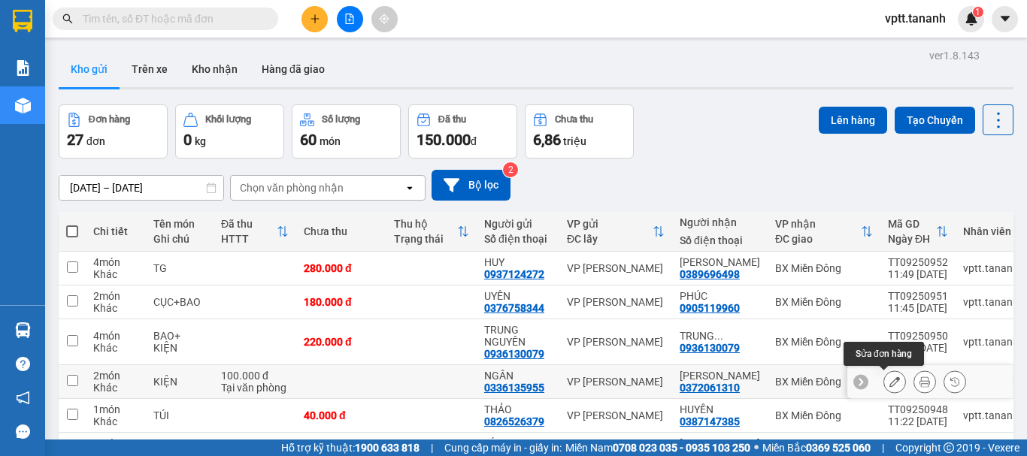
click at [889, 384] on icon at bounding box center [894, 382] width 11 height 11
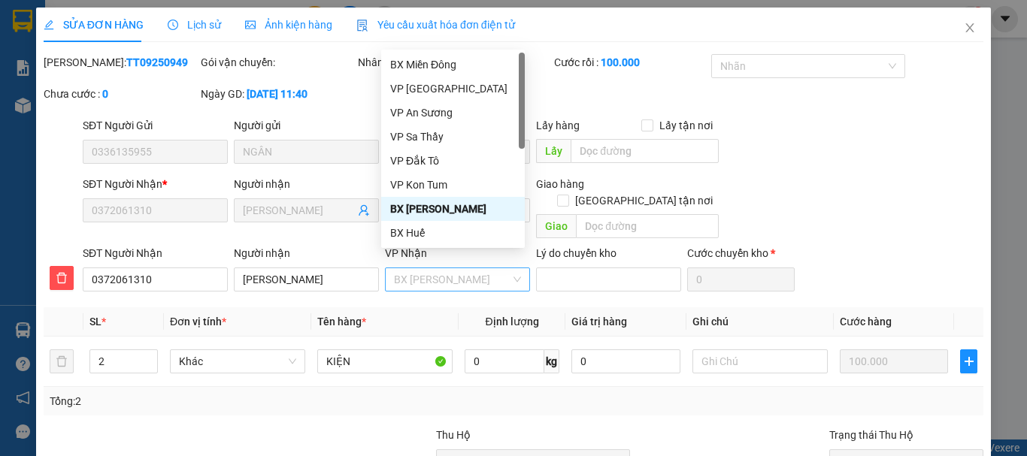
click at [496, 268] on span "BX [PERSON_NAME]" at bounding box center [457, 279] width 127 height 23
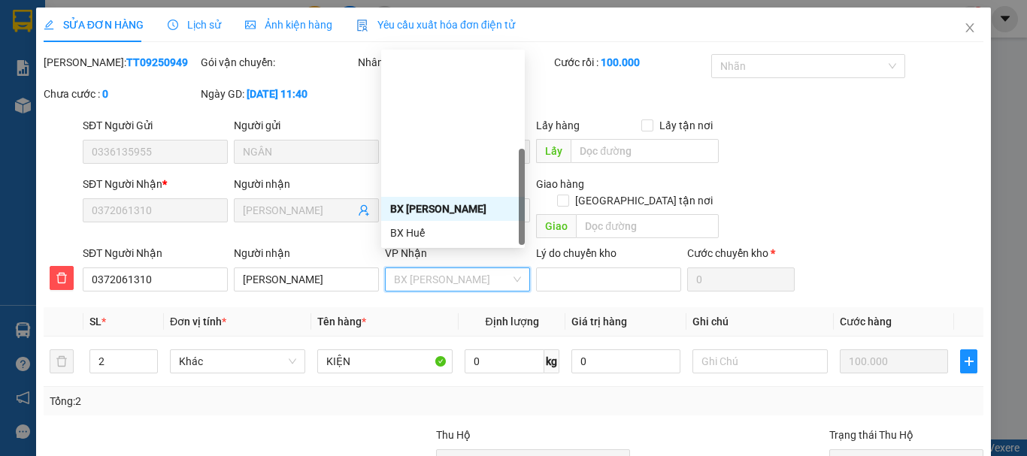
click at [434, 273] on div "VP Đắk Hà" at bounding box center [453, 281] width 126 height 17
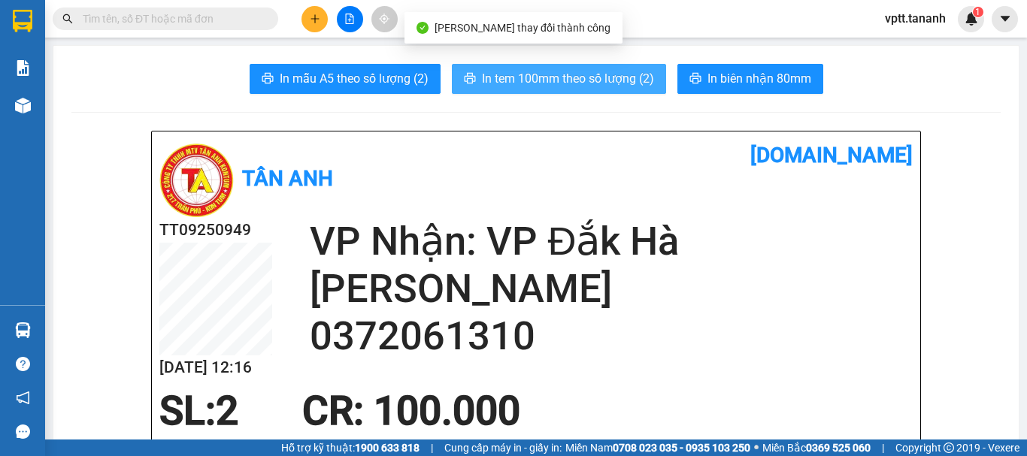
click at [579, 77] on span "In tem 100mm theo số lượng (2)" at bounding box center [568, 78] width 172 height 19
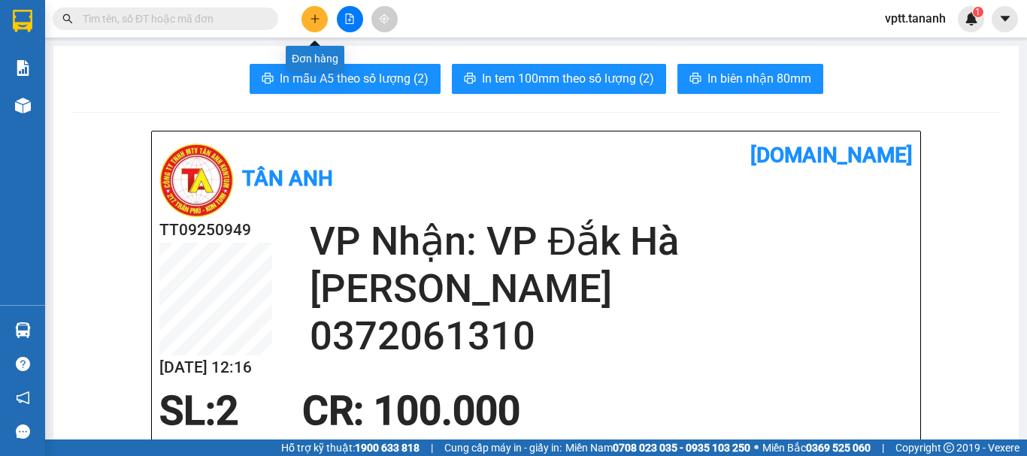
click at [313, 26] on button at bounding box center [314, 19] width 26 height 26
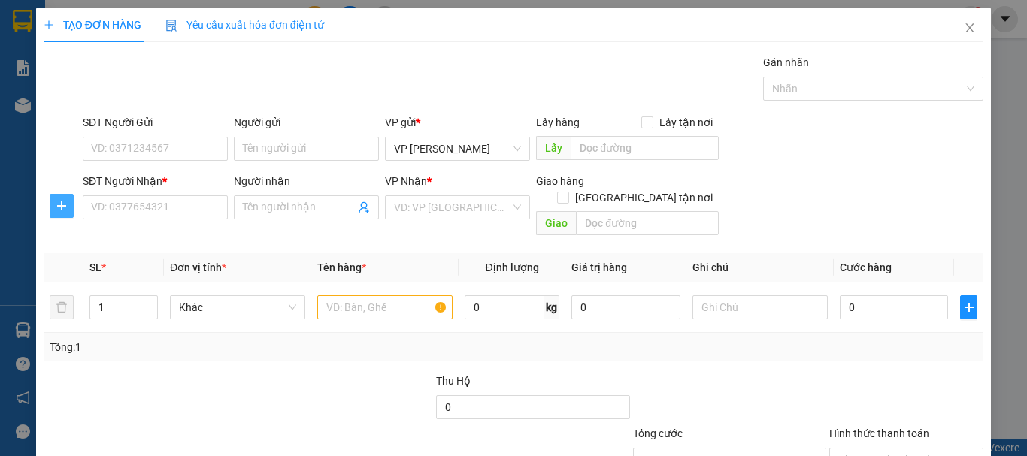
click at [66, 207] on icon "plus" at bounding box center [62, 206] width 12 height 12
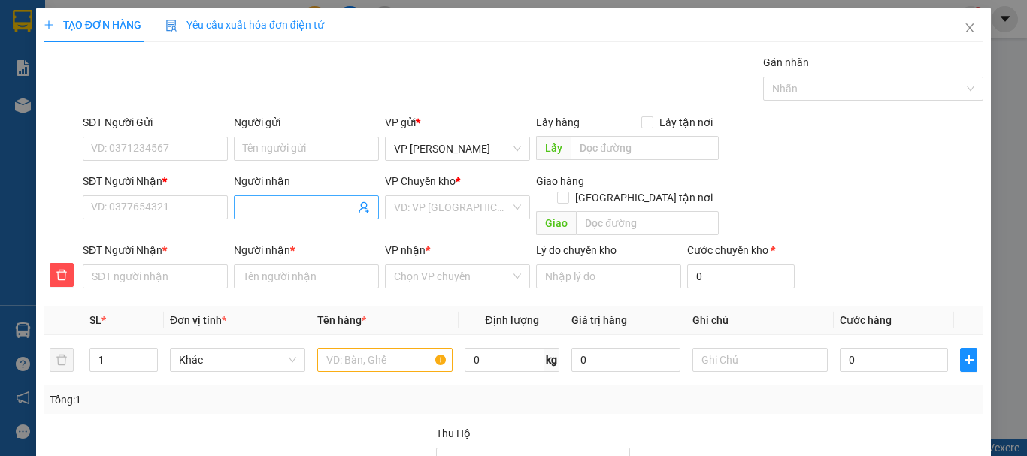
click at [252, 201] on input "Người nhận" at bounding box center [299, 207] width 112 height 17
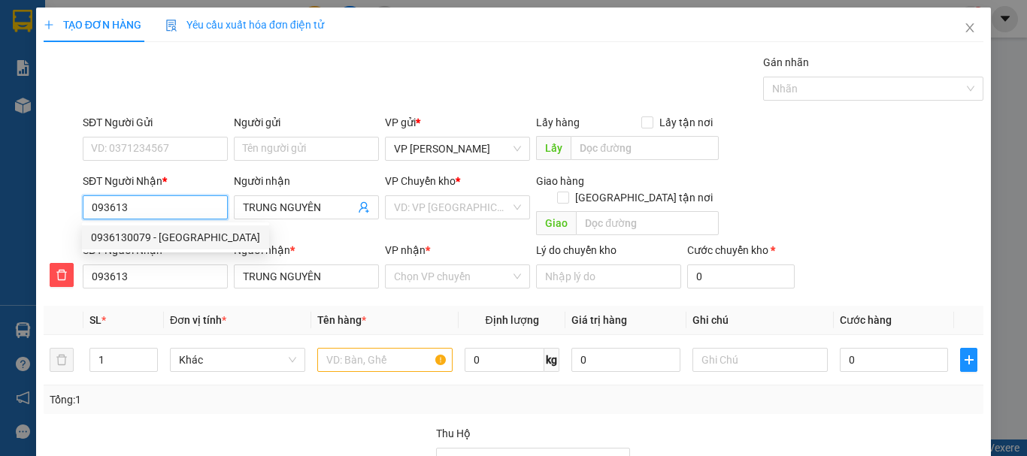
click at [195, 236] on div "0936130079 - [GEOGRAPHIC_DATA]" at bounding box center [175, 237] width 169 height 17
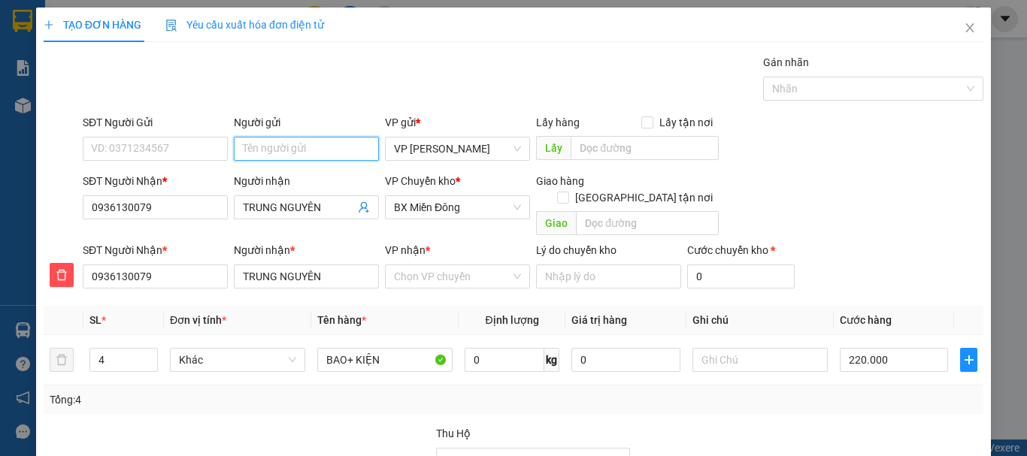
click at [248, 149] on input "Người gửi" at bounding box center [306, 149] width 145 height 24
click at [374, 180] on div "TRUNG NGUYÊN - 0936130079" at bounding box center [314, 179] width 146 height 17
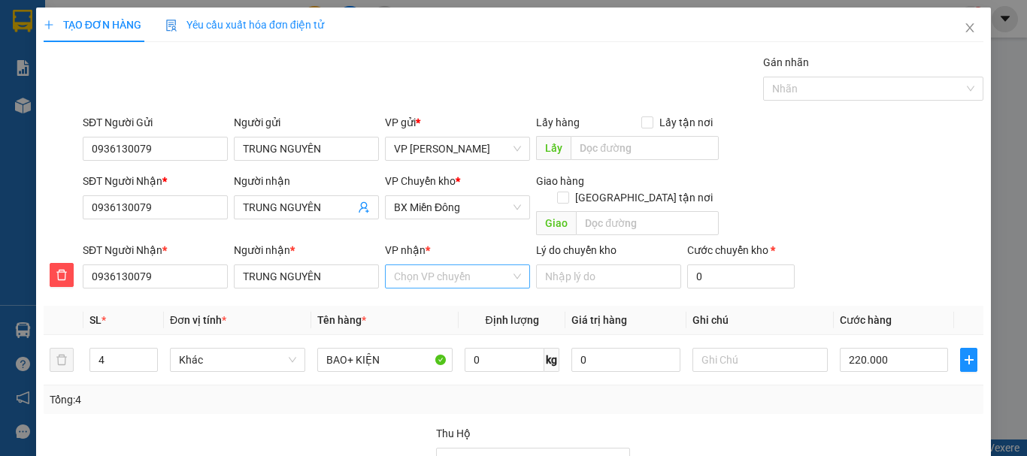
click at [465, 268] on input "VP nhận *" at bounding box center [452, 276] width 117 height 23
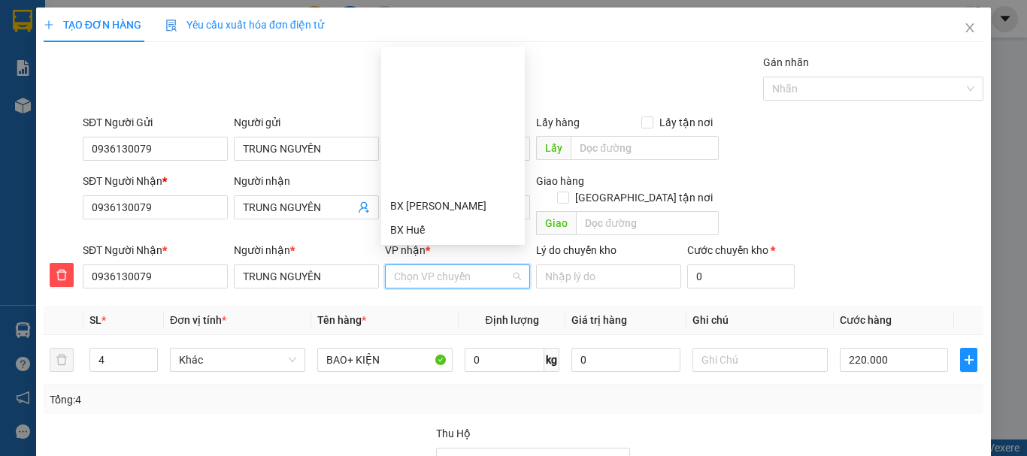
click at [426, 318] on div "BX Ngọc Hồi - Kon Tum" at bounding box center [453, 326] width 126 height 17
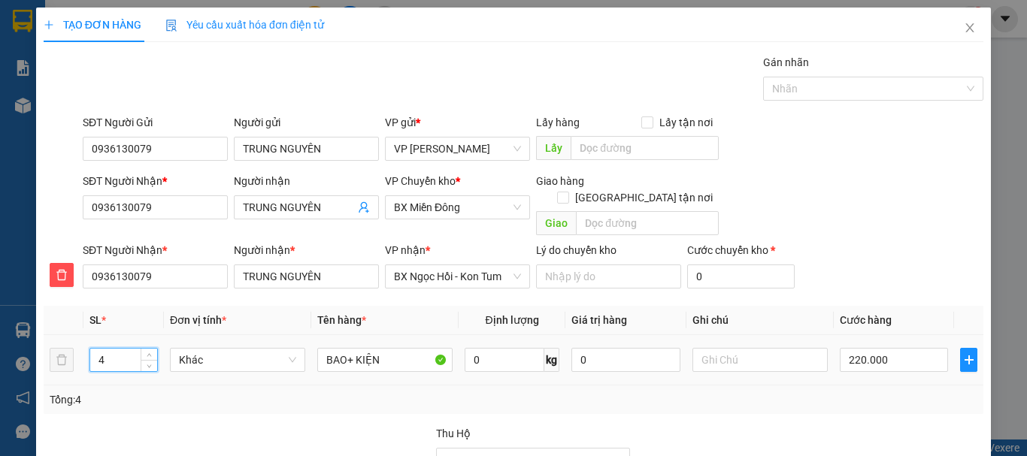
drag, startPoint x: 103, startPoint y: 344, endPoint x: 88, endPoint y: 340, distance: 15.5
click at [88, 340] on td "4" at bounding box center [123, 360] width 80 height 50
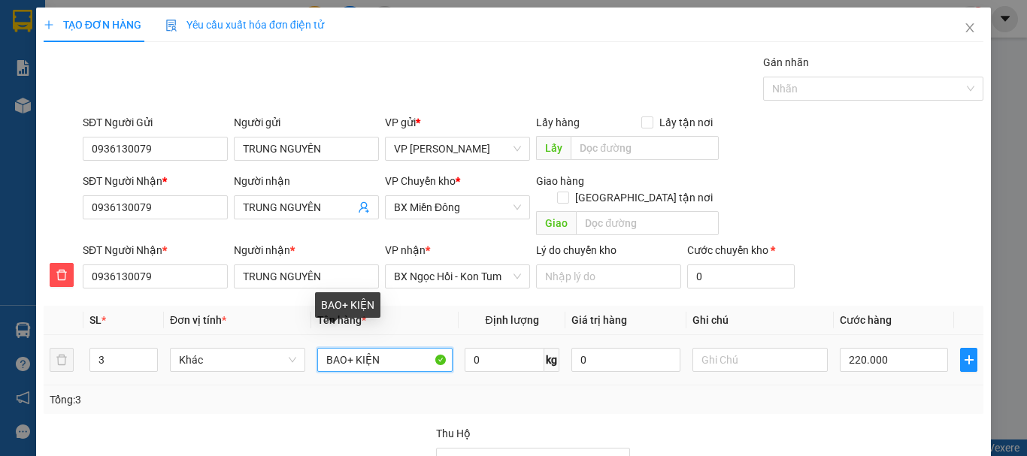
drag, startPoint x: 343, startPoint y: 341, endPoint x: 381, endPoint y: 344, distance: 38.5
click at [381, 348] on input "BAO+ KIỆN" at bounding box center [384, 360] width 135 height 24
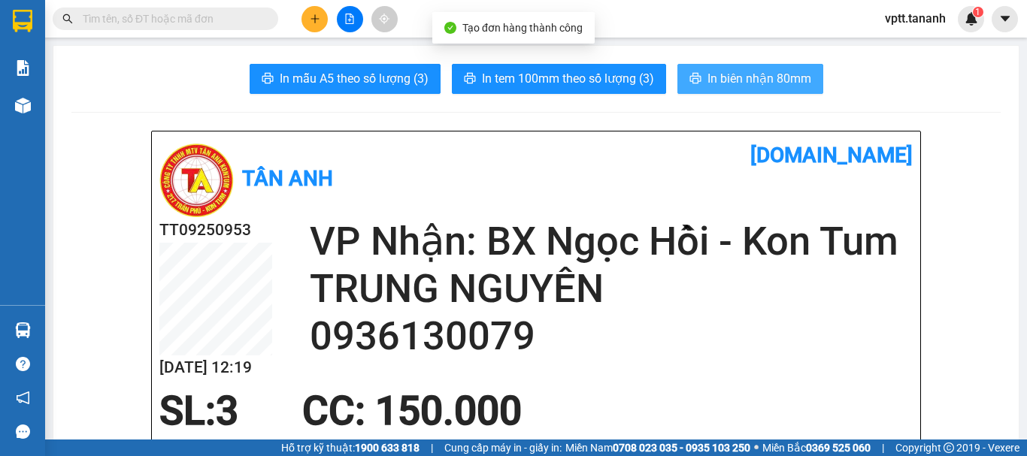
click at [742, 81] on span "In biên nhận 80mm" at bounding box center [759, 78] width 104 height 19
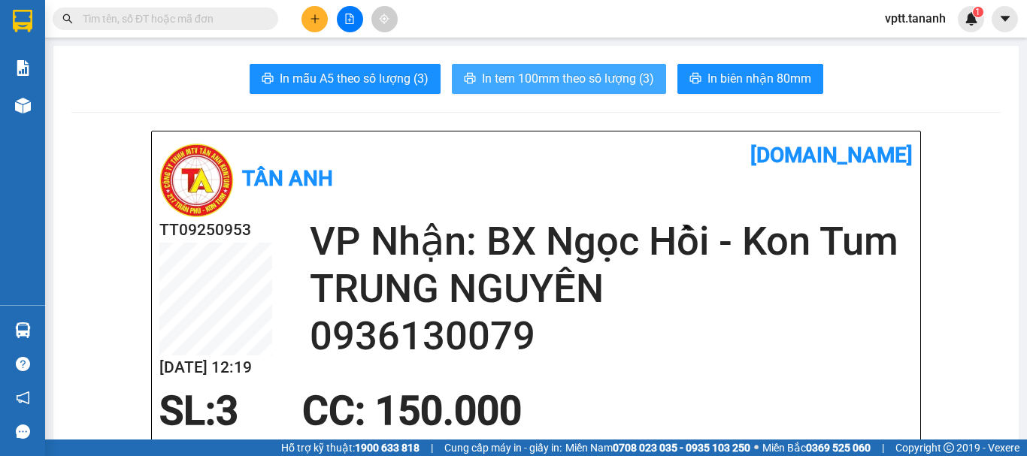
click at [616, 83] on span "In tem 100mm theo số lượng (3)" at bounding box center [568, 78] width 172 height 19
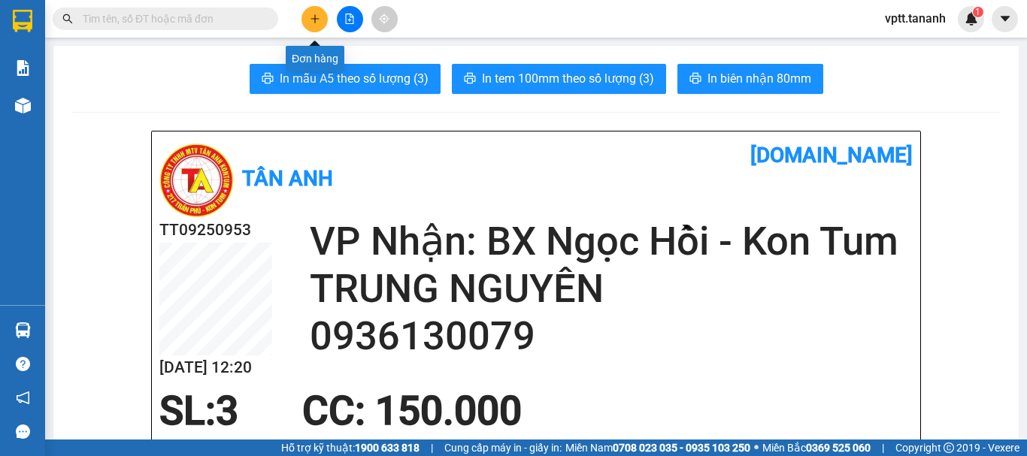
click at [310, 18] on icon "plus" at bounding box center [315, 19] width 11 height 11
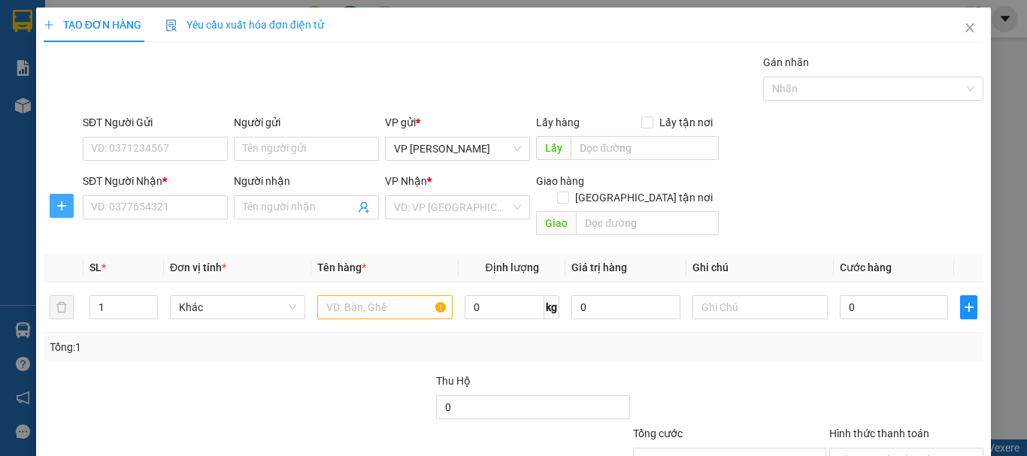
click at [59, 208] on icon "plus" at bounding box center [62, 206] width 12 height 12
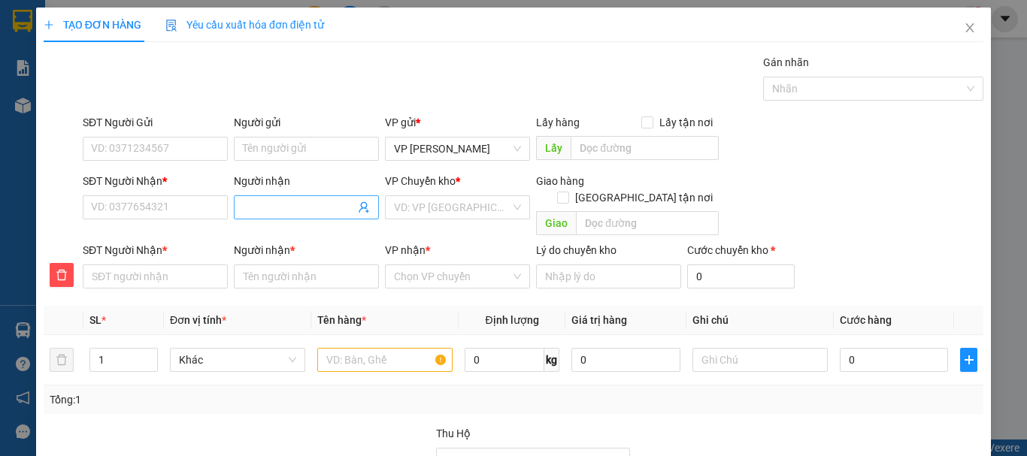
drag, startPoint x: 270, startPoint y: 203, endPoint x: 310, endPoint y: 205, distance: 39.9
click at [273, 203] on input "Người nhận" at bounding box center [299, 207] width 112 height 17
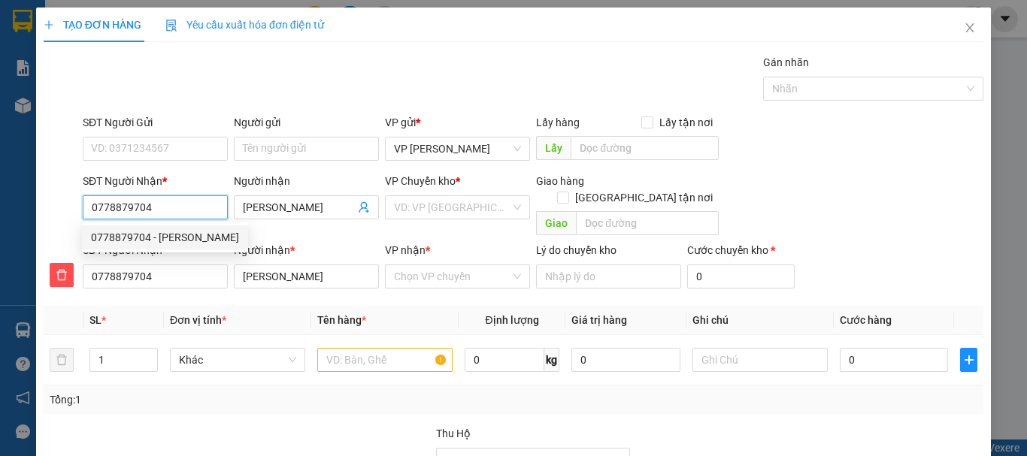
click at [181, 238] on div "0778879704 - HOÀNG KIM" at bounding box center [165, 237] width 148 height 17
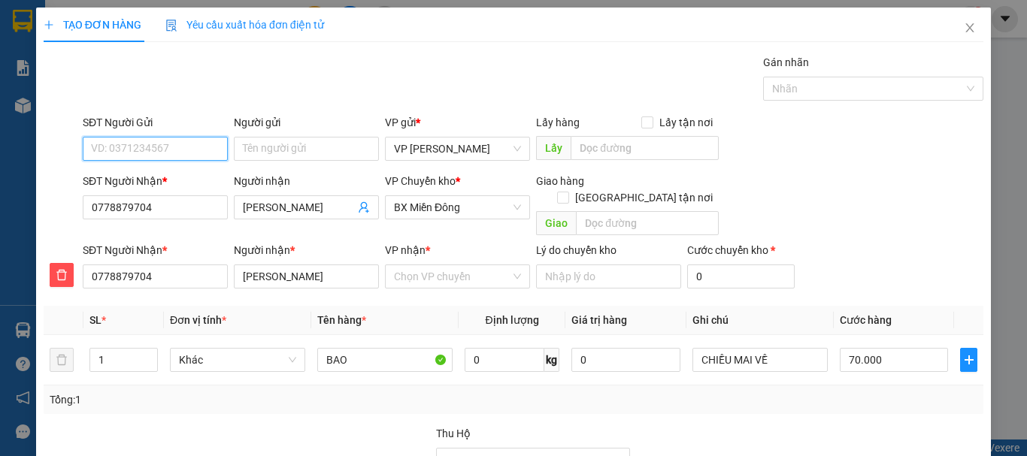
click at [163, 155] on input "SĐT Người Gửi" at bounding box center [155, 149] width 145 height 24
click at [177, 182] on div "0332941943 - THƯƠNG" at bounding box center [154, 179] width 126 height 17
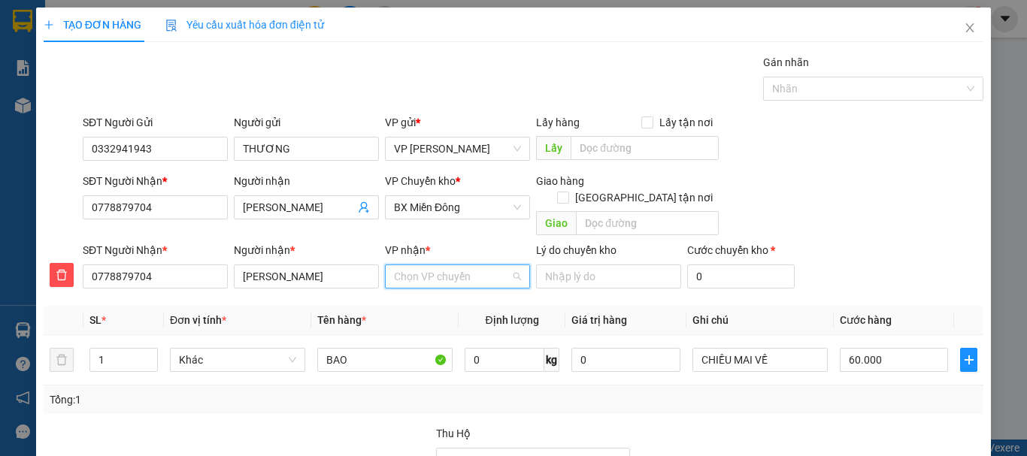
click at [431, 265] on input "VP nhận *" at bounding box center [452, 276] width 117 height 23
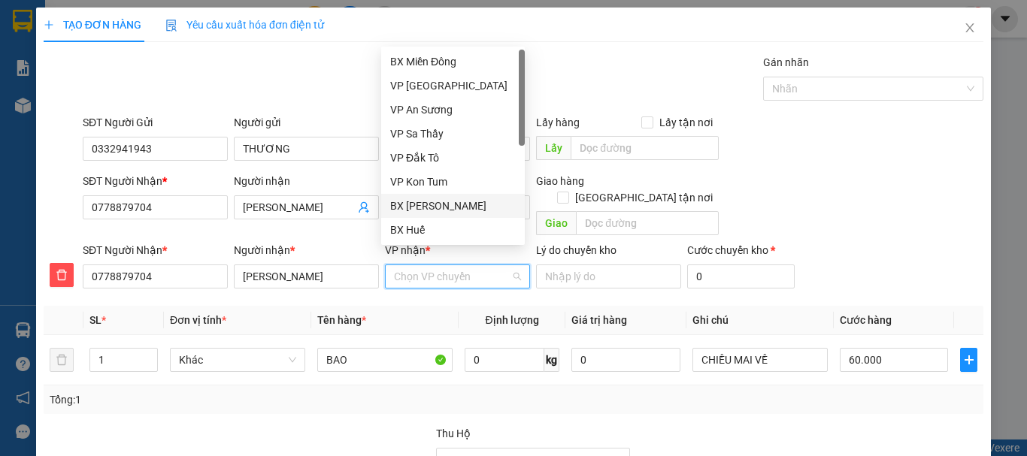
click at [437, 205] on div "BX [PERSON_NAME]" at bounding box center [453, 206] width 126 height 17
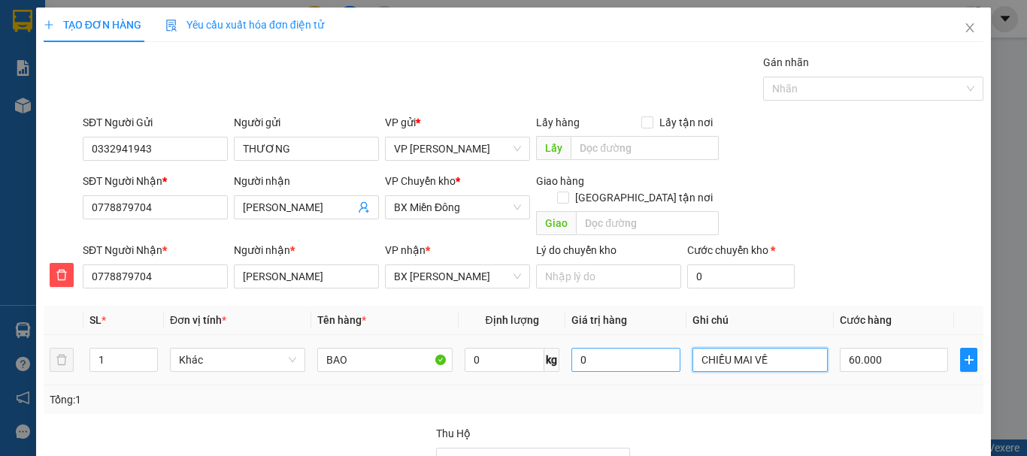
drag, startPoint x: 761, startPoint y: 342, endPoint x: 664, endPoint y: 347, distance: 97.1
click at [664, 347] on tr "1 Khác BAO 0 kg 0 CHIỀU MAI VỀ 60.000" at bounding box center [514, 360] width 940 height 50
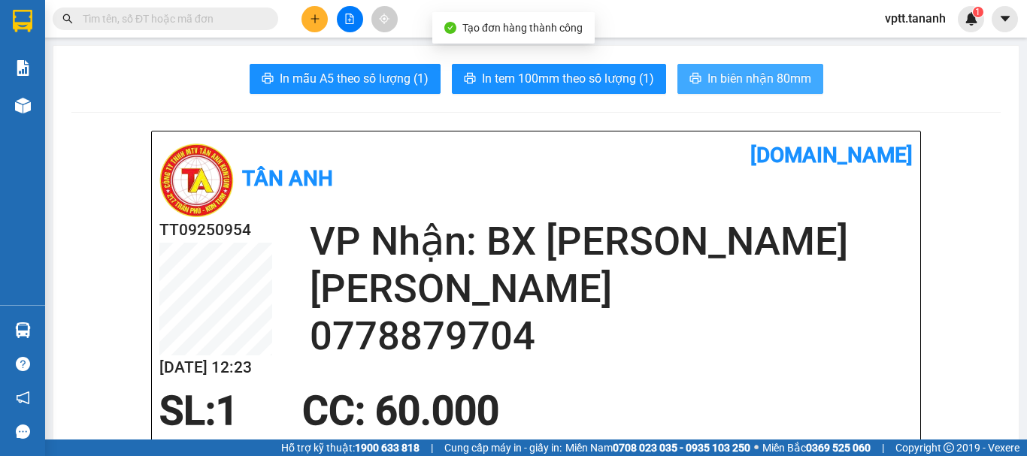
click at [744, 80] on span "In biên nhận 80mm" at bounding box center [759, 78] width 104 height 19
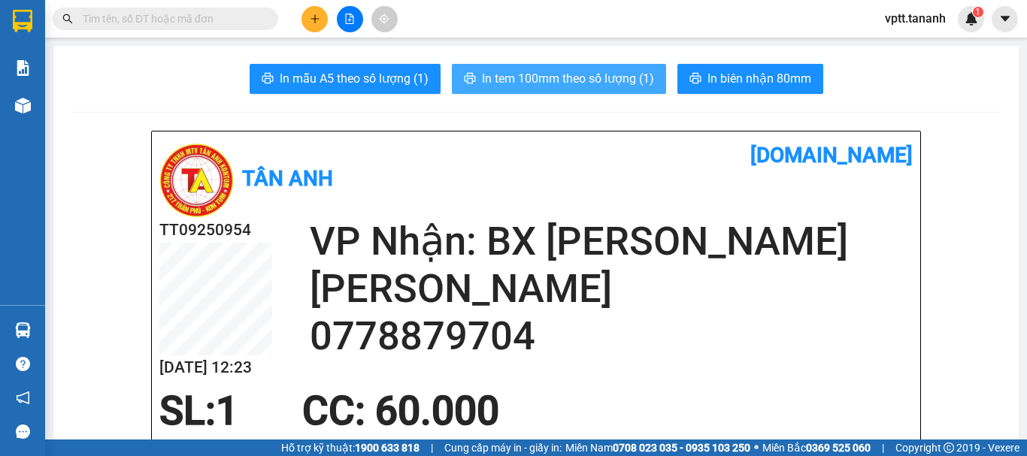
click at [622, 78] on span "In tem 100mm theo số lượng (1)" at bounding box center [568, 78] width 172 height 19
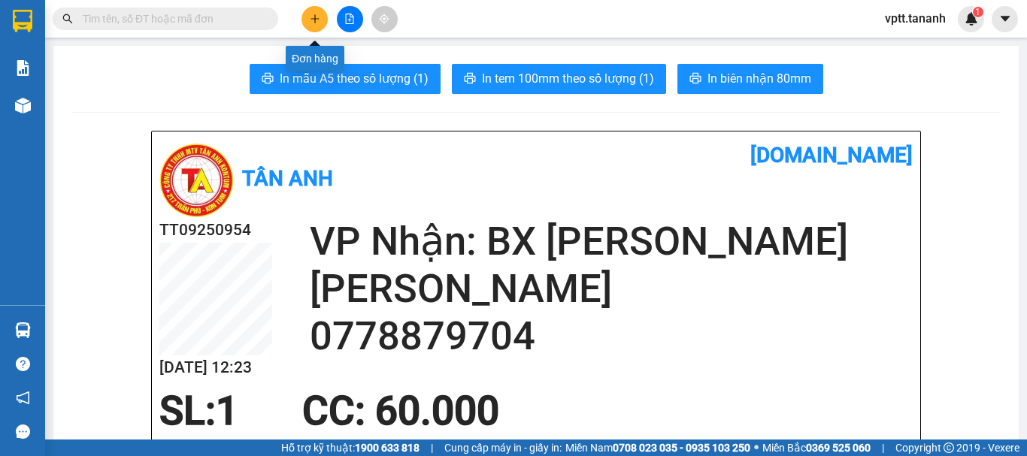
click at [310, 16] on icon "plus" at bounding box center [315, 19] width 11 height 11
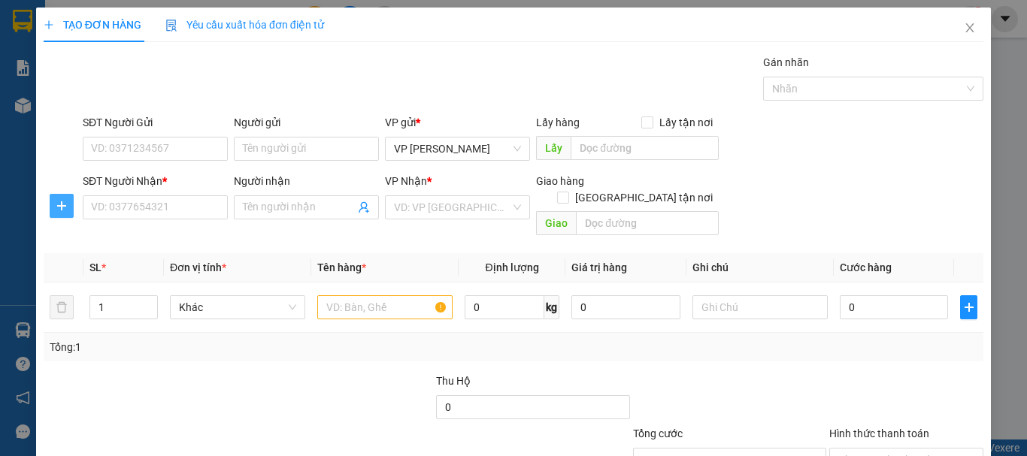
click at [58, 204] on icon "plus" at bounding box center [62, 206] width 12 height 12
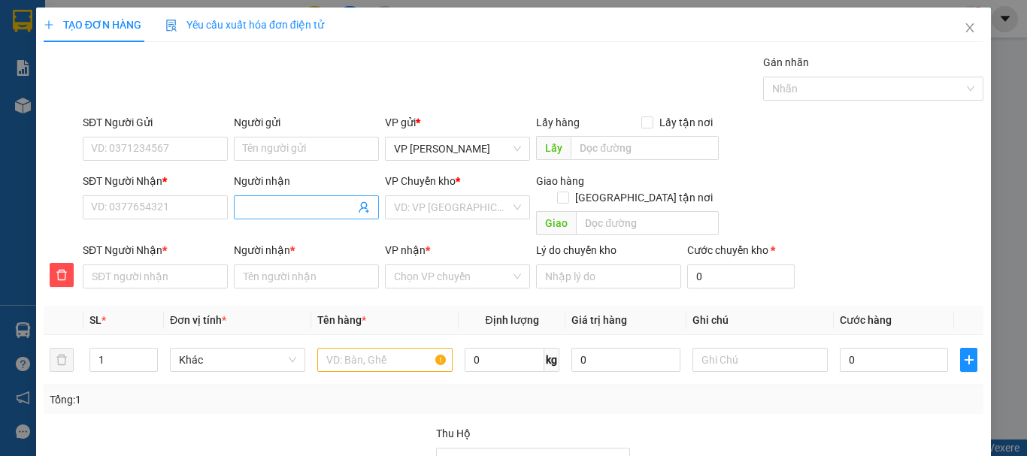
click at [289, 209] on input "Người nhận" at bounding box center [299, 207] width 112 height 17
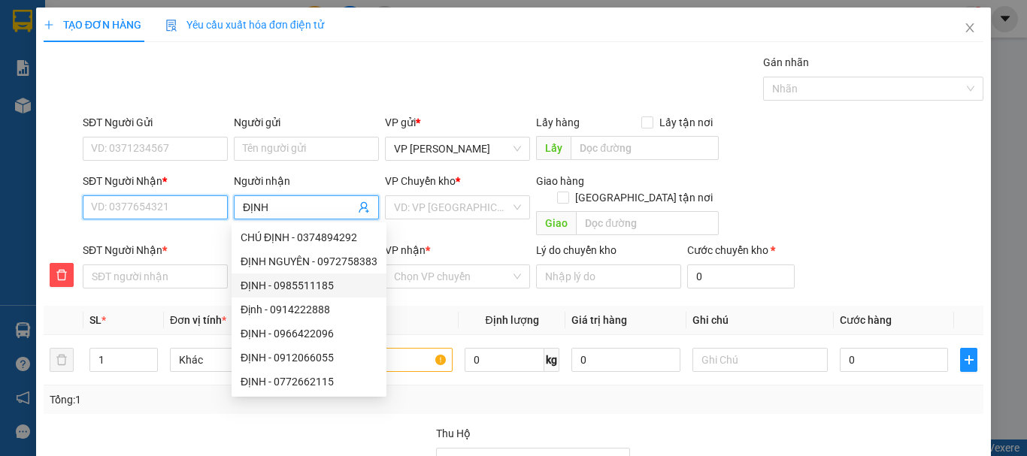
click at [112, 209] on input "SĐT Người Nhận *" at bounding box center [155, 207] width 145 height 24
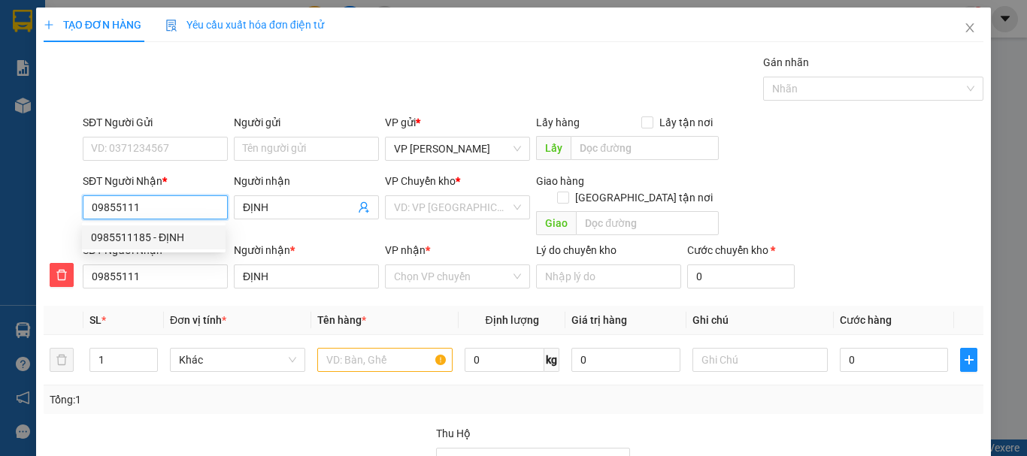
click at [153, 234] on div "0985511185 - ĐỊNH" at bounding box center [154, 237] width 126 height 17
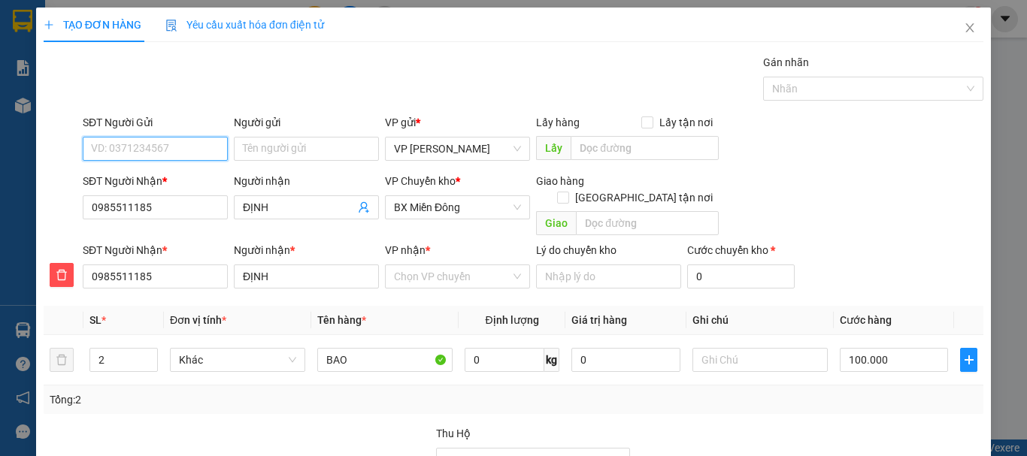
click at [145, 151] on input "SĐT Người Gửi" at bounding box center [155, 149] width 145 height 24
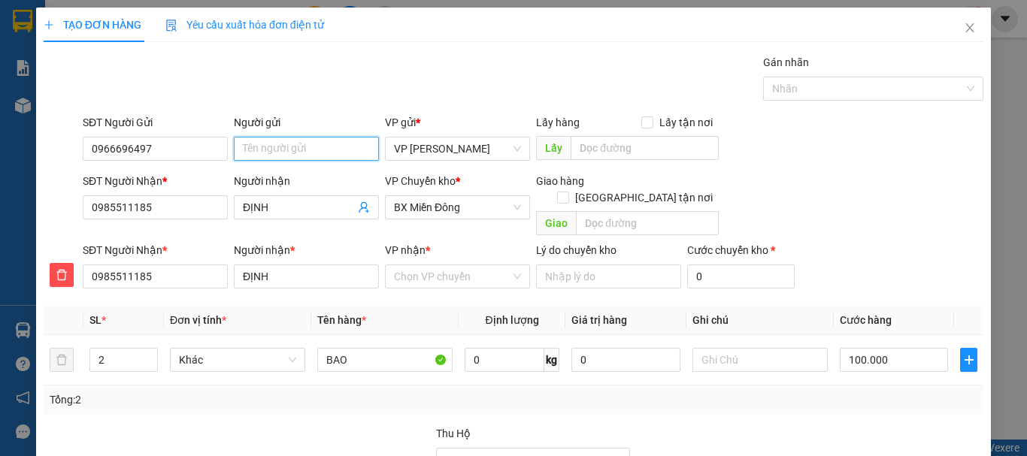
click at [277, 148] on input "Người gửi" at bounding box center [306, 149] width 145 height 24
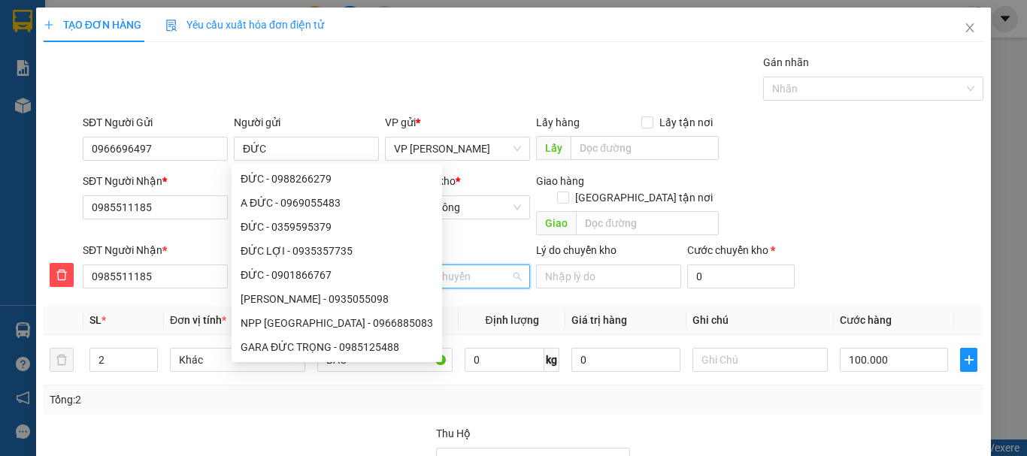
click at [447, 265] on input "VP nhận *" at bounding box center [452, 276] width 117 height 23
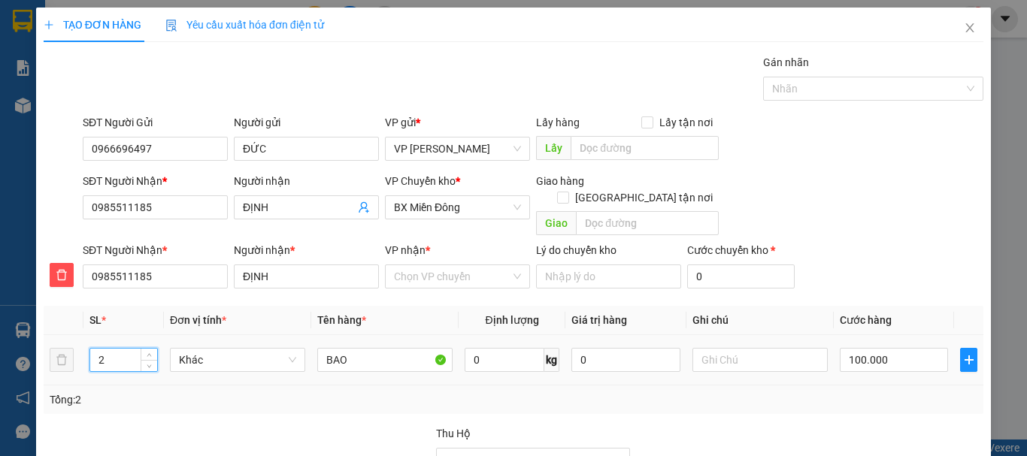
drag, startPoint x: 95, startPoint y: 343, endPoint x: 120, endPoint y: 344, distance: 24.1
click at [120, 349] on input "2" at bounding box center [123, 360] width 67 height 23
click at [353, 348] on input "BAO" at bounding box center [384, 360] width 135 height 24
click at [450, 265] on input "VP nhận *" at bounding box center [452, 276] width 117 height 23
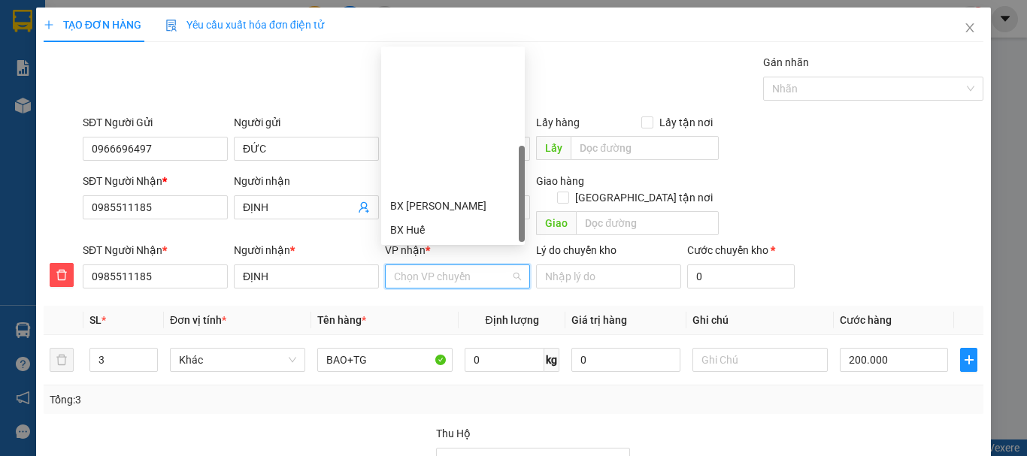
click at [443, 318] on div "BX Ngọc Hồi - Kon Tum" at bounding box center [453, 326] width 126 height 17
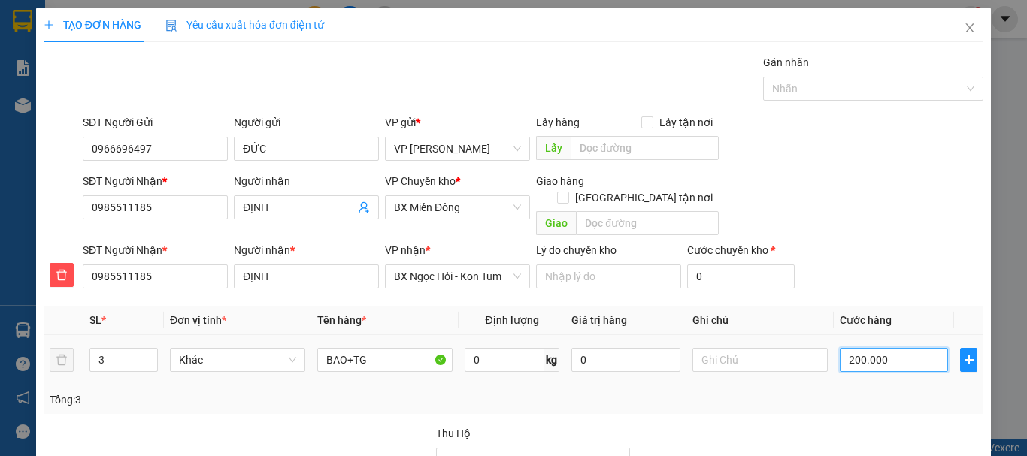
click at [866, 348] on input "200.000" at bounding box center [894, 360] width 108 height 24
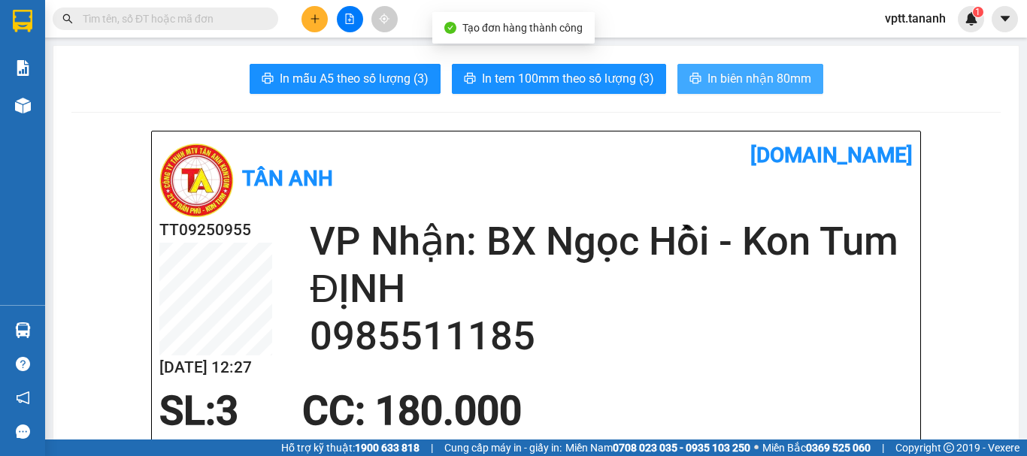
click at [720, 79] on span "In biên nhận 80mm" at bounding box center [759, 78] width 104 height 19
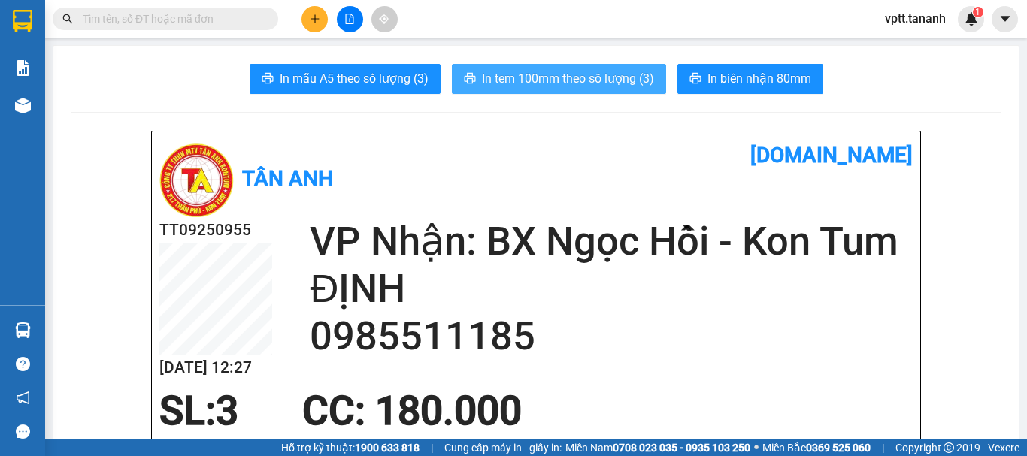
click at [562, 80] on span "In tem 100mm theo số lượng (3)" at bounding box center [568, 78] width 172 height 19
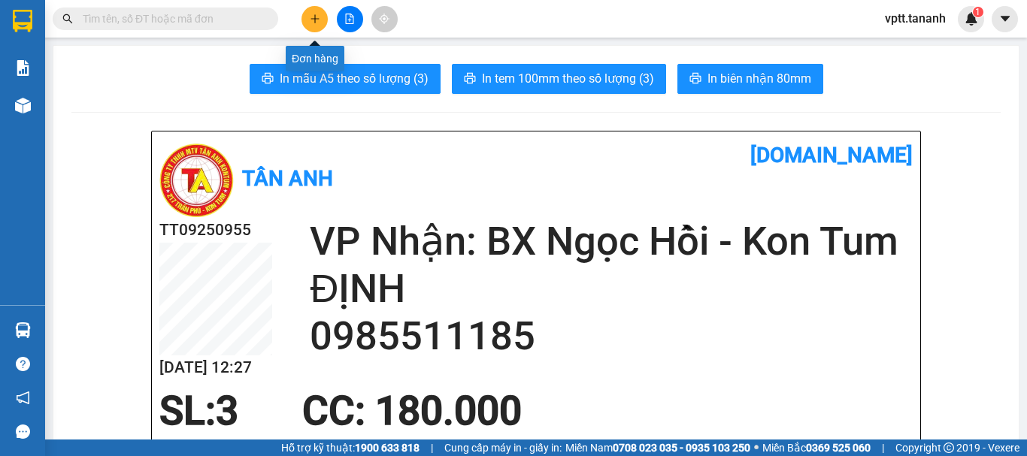
click at [310, 20] on icon "plus" at bounding box center [315, 19] width 11 height 11
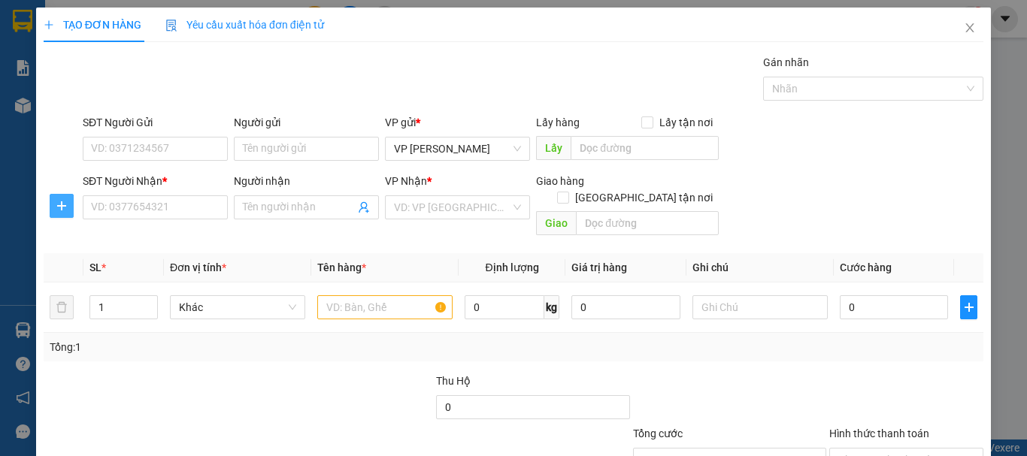
click at [54, 207] on span "plus" at bounding box center [61, 206] width 23 height 12
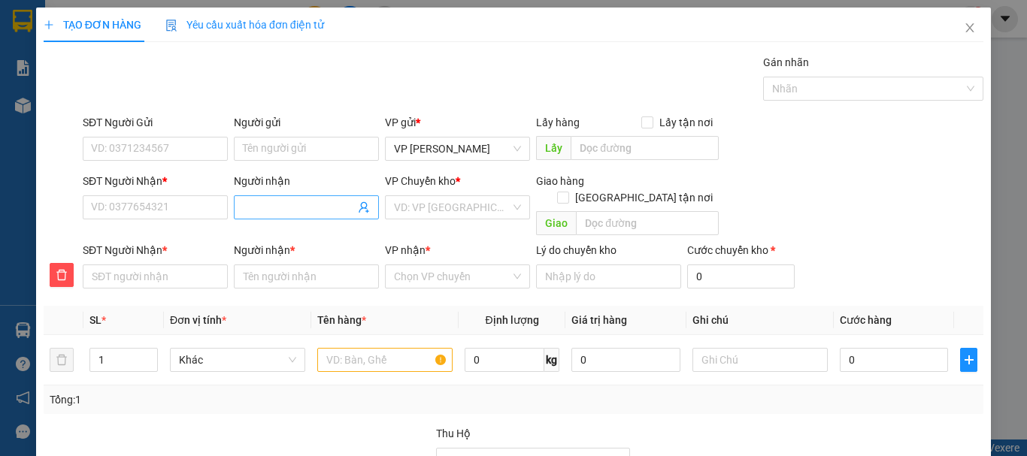
click at [262, 204] on input "Người nhận" at bounding box center [299, 207] width 112 height 17
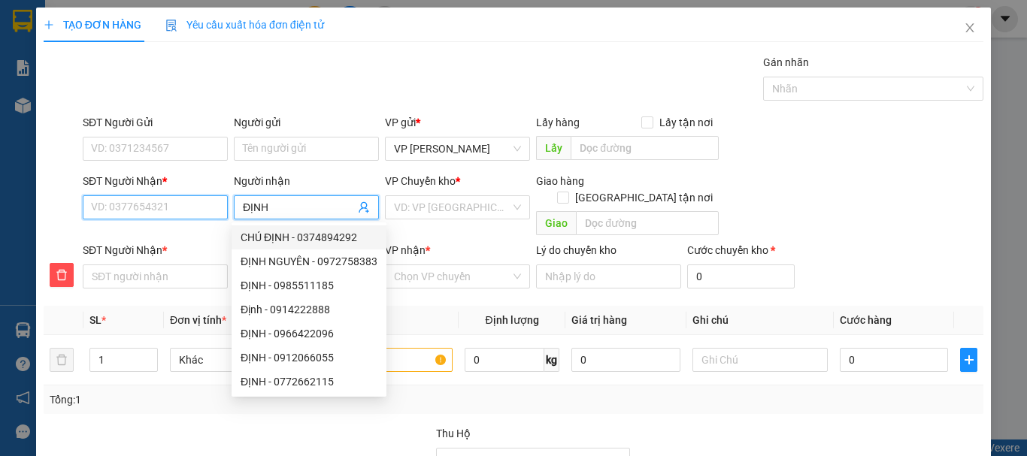
click at [168, 210] on input "SĐT Người Nhận *" at bounding box center [155, 207] width 145 height 24
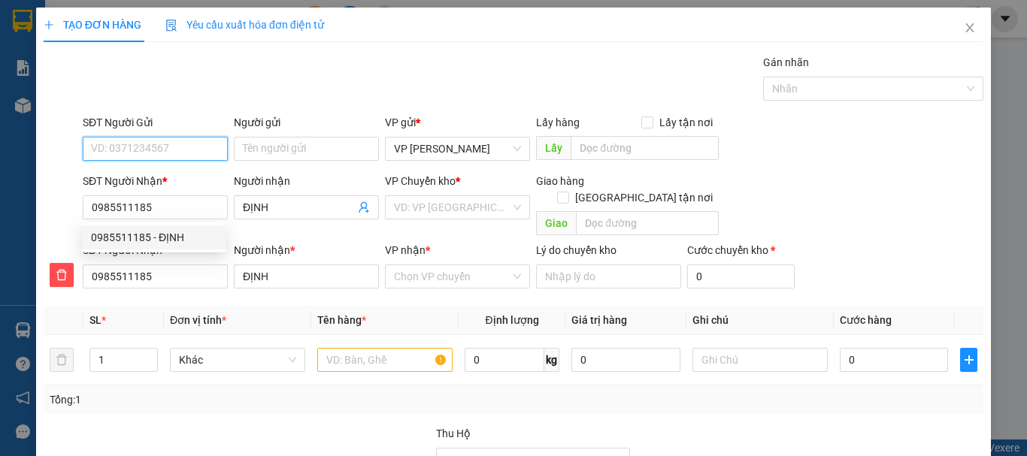
click at [162, 150] on input "SĐT Người Gửi" at bounding box center [155, 149] width 145 height 24
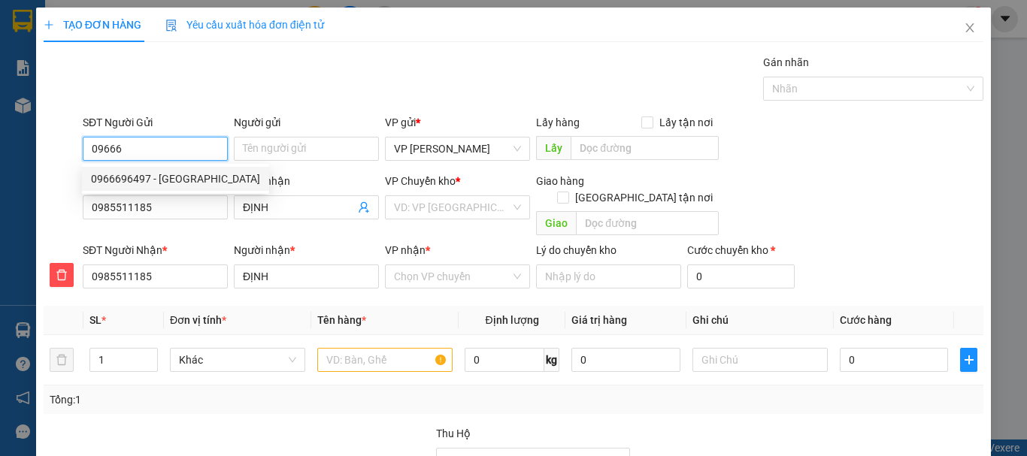
drag, startPoint x: 162, startPoint y: 150, endPoint x: 129, endPoint y: 181, distance: 45.8
click at [129, 181] on div "0966696497 - [GEOGRAPHIC_DATA]" at bounding box center [175, 179] width 169 height 17
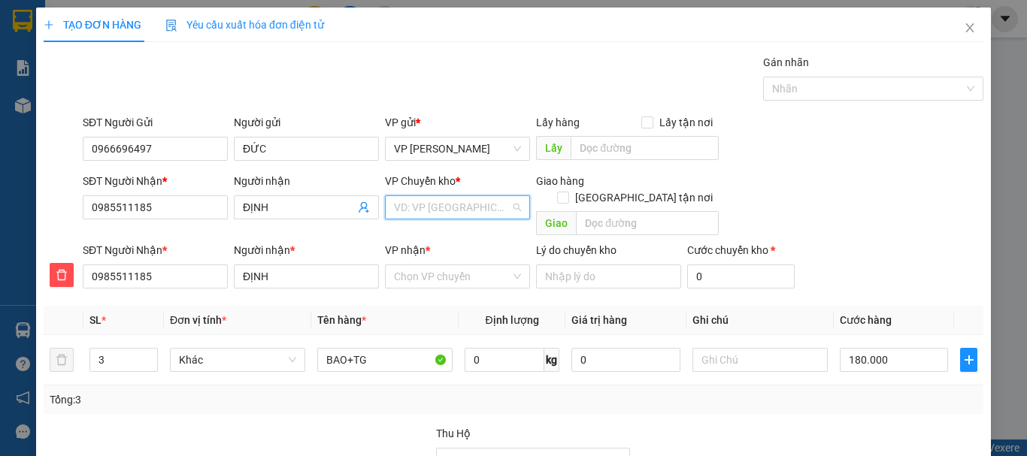
click at [419, 204] on input "search" at bounding box center [452, 207] width 117 height 23
click at [445, 207] on input "1" at bounding box center [452, 207] width 117 height 23
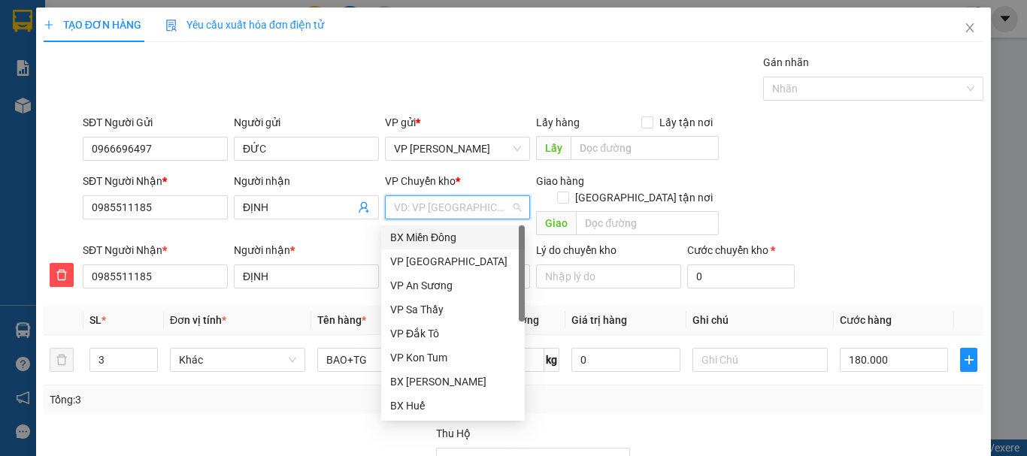
click at [407, 234] on div "BX Miền Đông" at bounding box center [453, 237] width 126 height 17
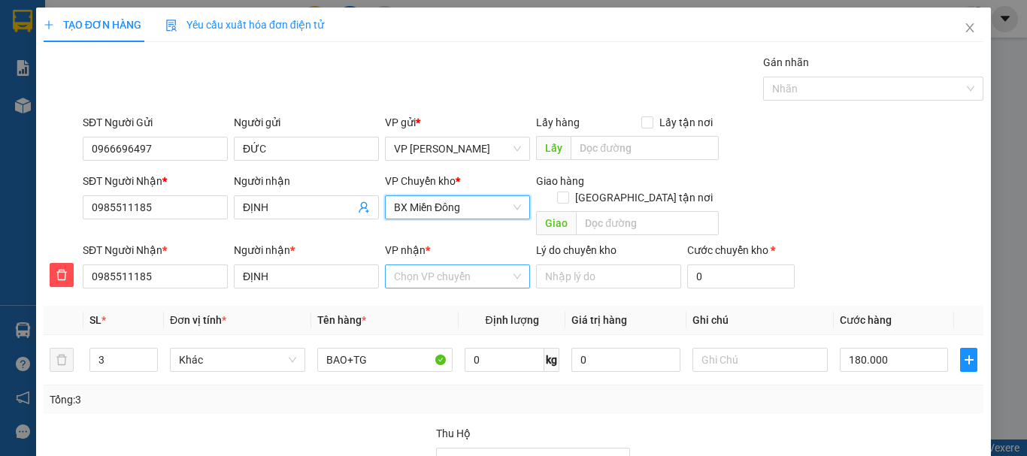
click at [428, 265] on input "VP nhận *" at bounding box center [452, 276] width 117 height 23
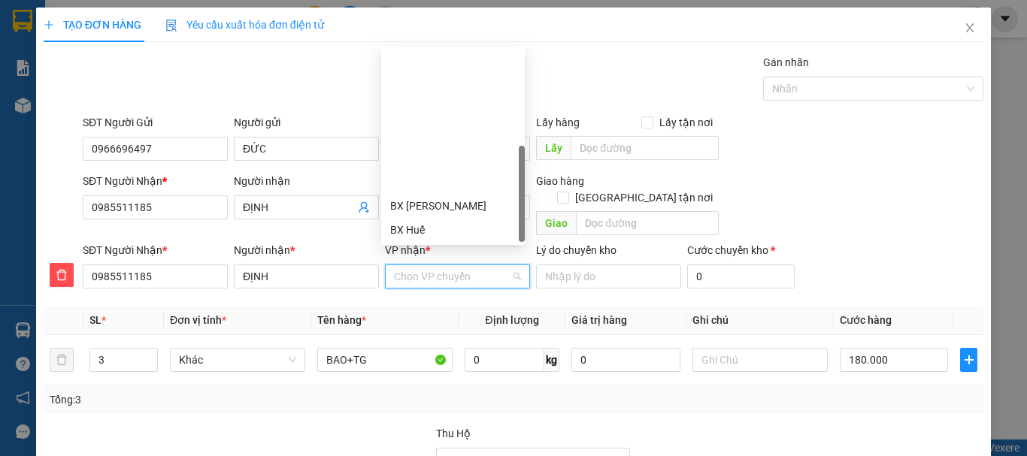
click at [439, 318] on div "BX Ngọc Hồi - Kon Tum" at bounding box center [453, 326] width 126 height 17
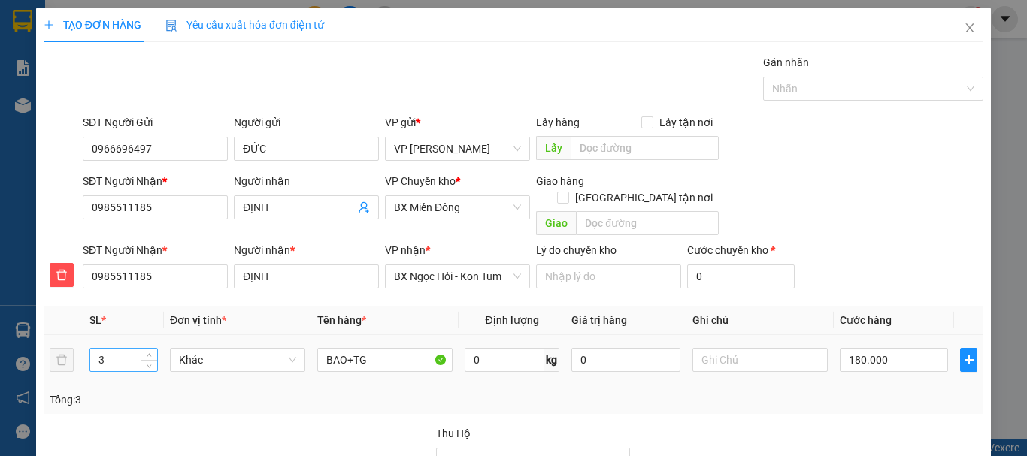
drag, startPoint x: 89, startPoint y: 338, endPoint x: 131, endPoint y: 353, distance: 44.7
click at [131, 353] on div "3" at bounding box center [123, 360] width 68 height 24
drag, startPoint x: 95, startPoint y: 338, endPoint x: 104, endPoint y: 346, distance: 11.7
click at [104, 349] on input "3" at bounding box center [123, 360] width 67 height 23
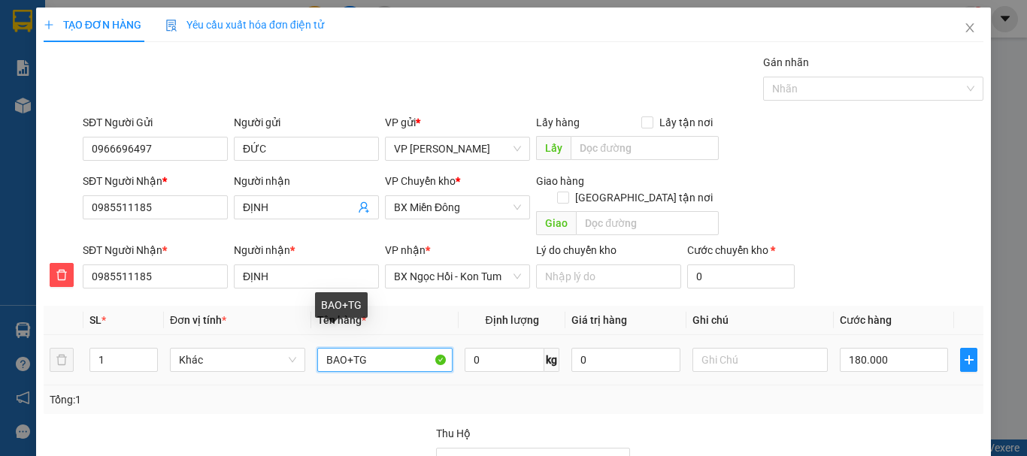
drag, startPoint x: 322, startPoint y: 344, endPoint x: 377, endPoint y: 352, distance: 55.5
click at [377, 352] on input "BAO+TG" at bounding box center [384, 360] width 135 height 24
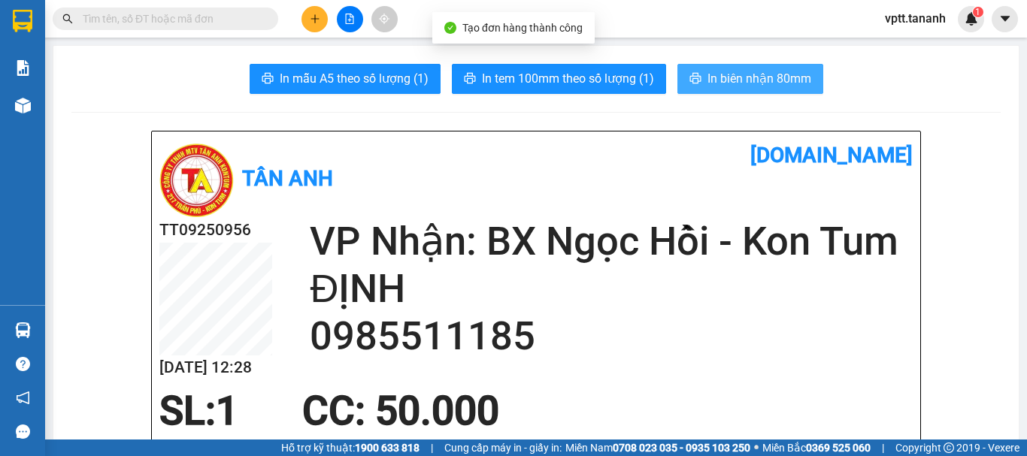
click at [713, 80] on span "In biên nhận 80mm" at bounding box center [759, 78] width 104 height 19
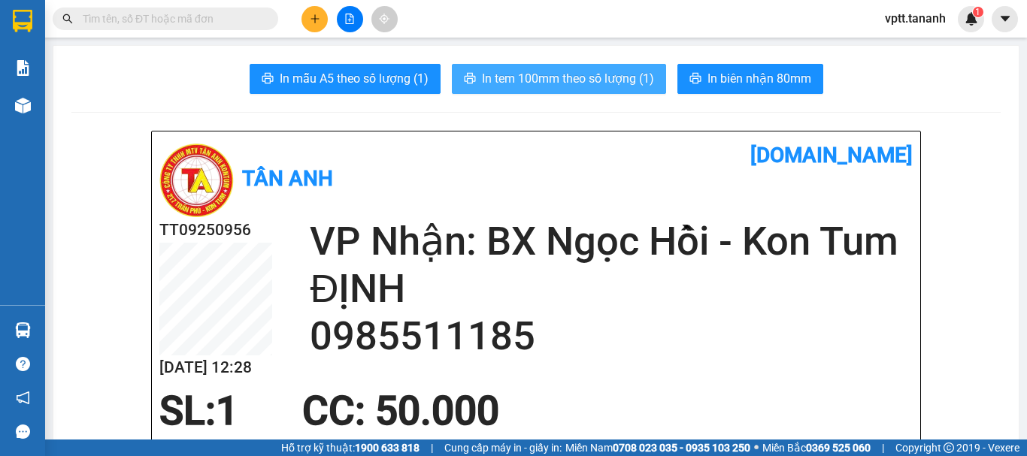
click at [594, 80] on span "In tem 100mm theo số lượng (1)" at bounding box center [568, 78] width 172 height 19
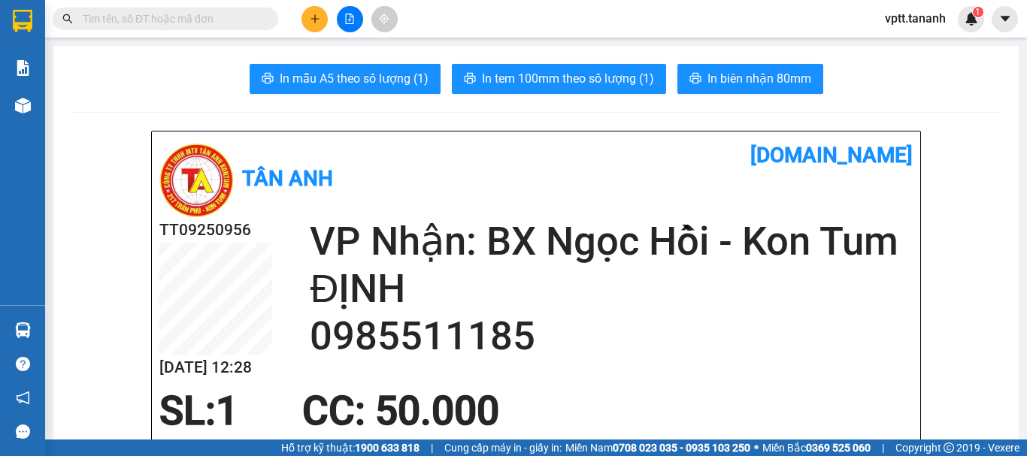
click at [313, 19] on icon "plus" at bounding box center [314, 18] width 8 height 1
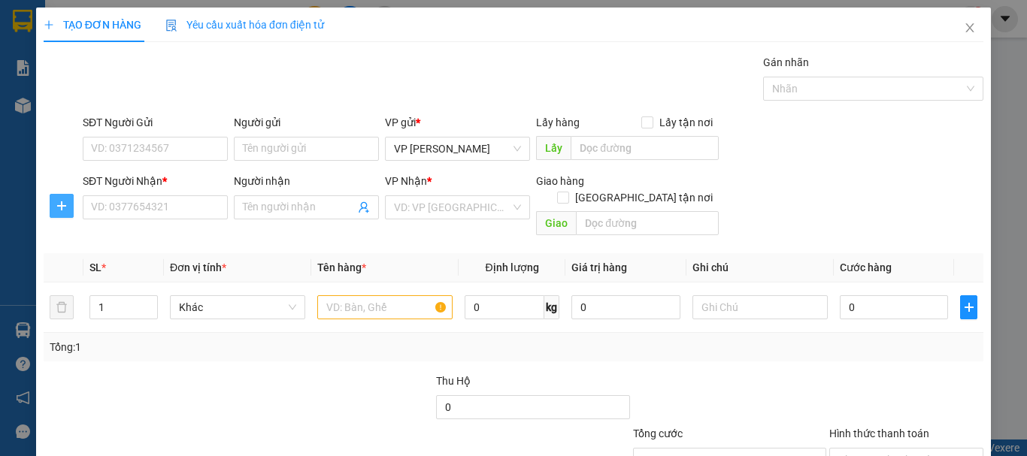
click at [59, 210] on icon "plus" at bounding box center [62, 206] width 12 height 12
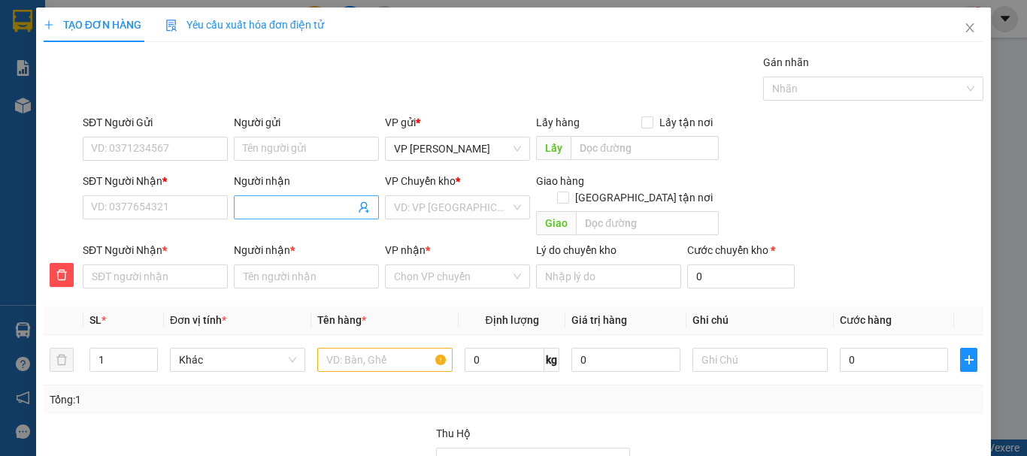
click at [259, 210] on input "Người nhận" at bounding box center [299, 207] width 112 height 17
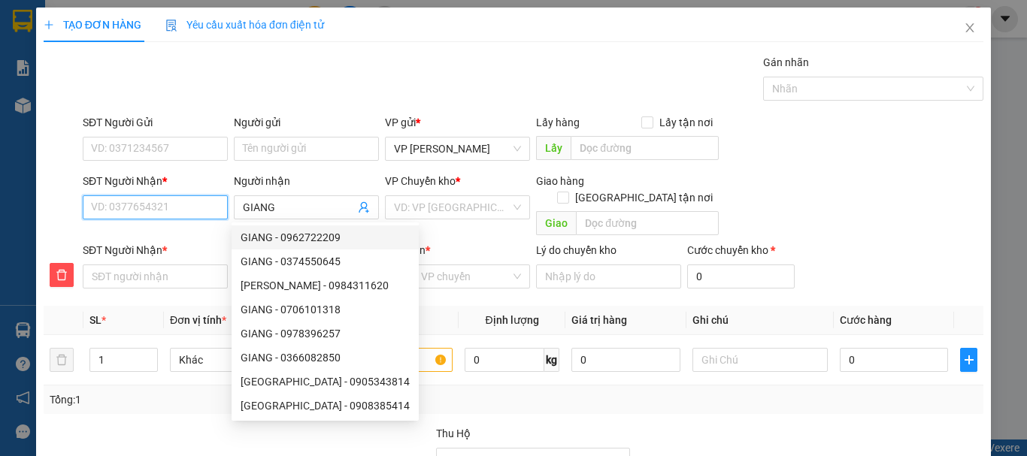
click at [188, 209] on input "SĐT Người Nhận *" at bounding box center [155, 207] width 145 height 24
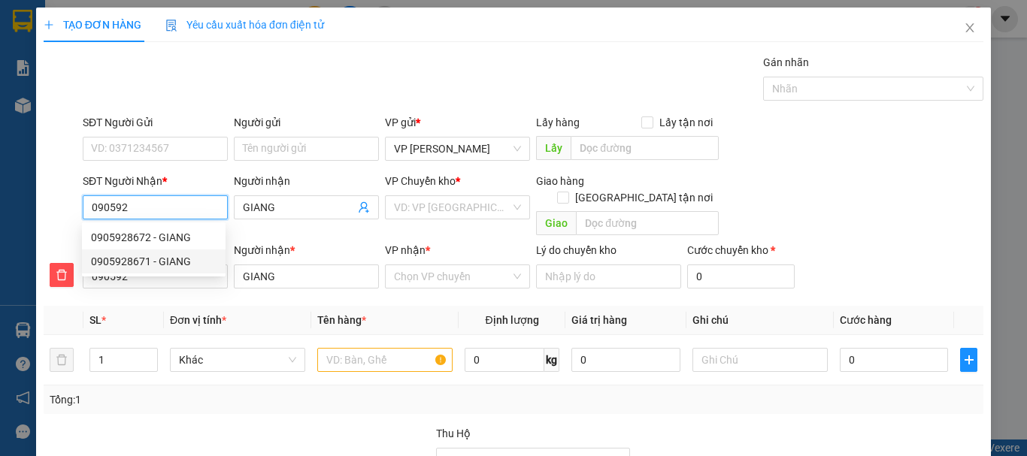
click at [120, 261] on div "0905928671 - GIANG" at bounding box center [154, 261] width 126 height 17
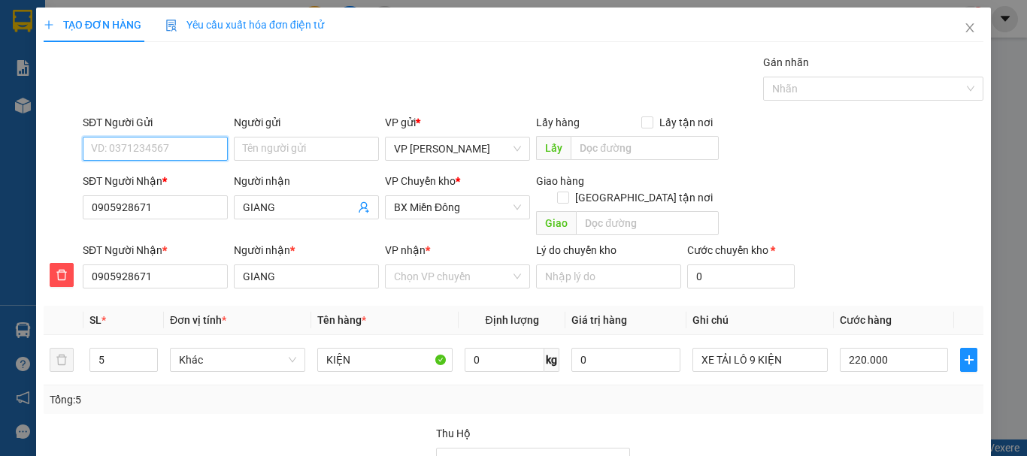
click at [164, 150] on input "SĐT Người Gửi" at bounding box center [155, 149] width 145 height 24
click at [131, 179] on div "0909024380 - HẬU" at bounding box center [154, 179] width 126 height 17
click at [437, 265] on input "VP nhận *" at bounding box center [452, 276] width 117 height 23
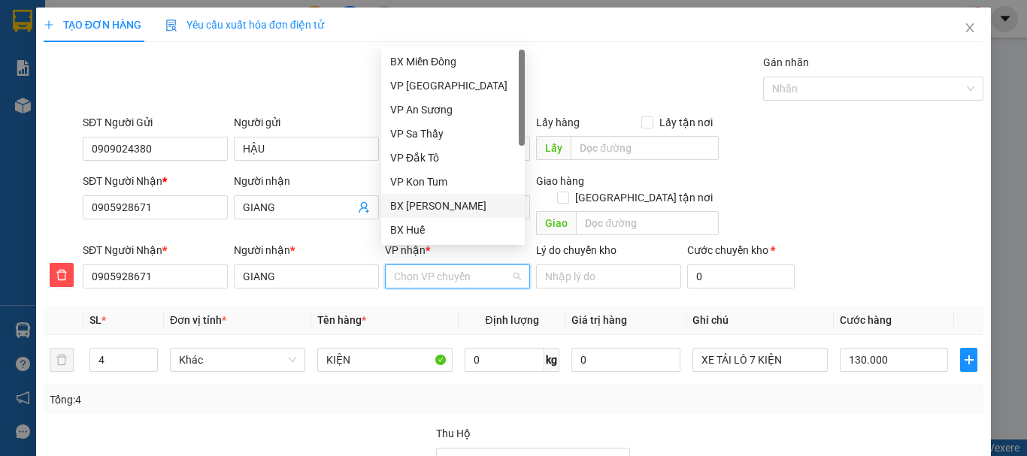
click at [440, 206] on div "BX [PERSON_NAME]" at bounding box center [453, 206] width 126 height 17
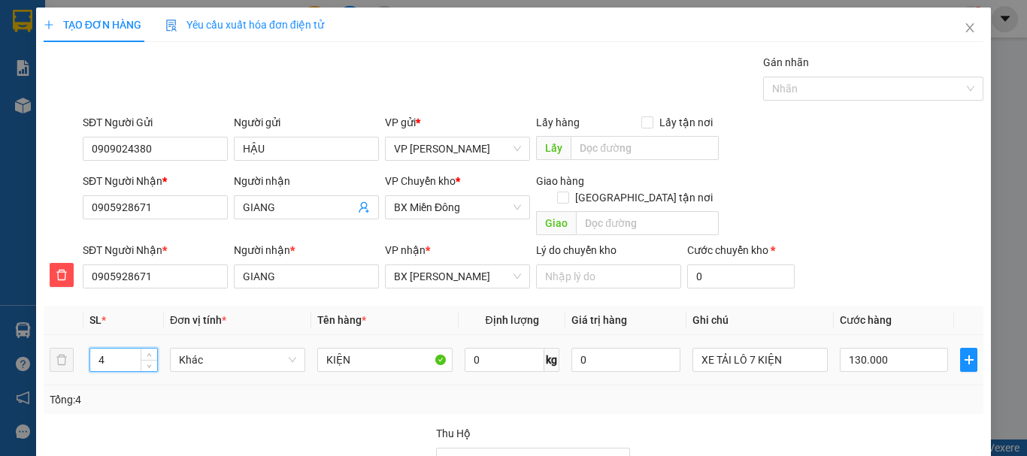
drag, startPoint x: 97, startPoint y: 341, endPoint x: 126, endPoint y: 344, distance: 29.5
click at [126, 349] on input "4" at bounding box center [123, 360] width 67 height 23
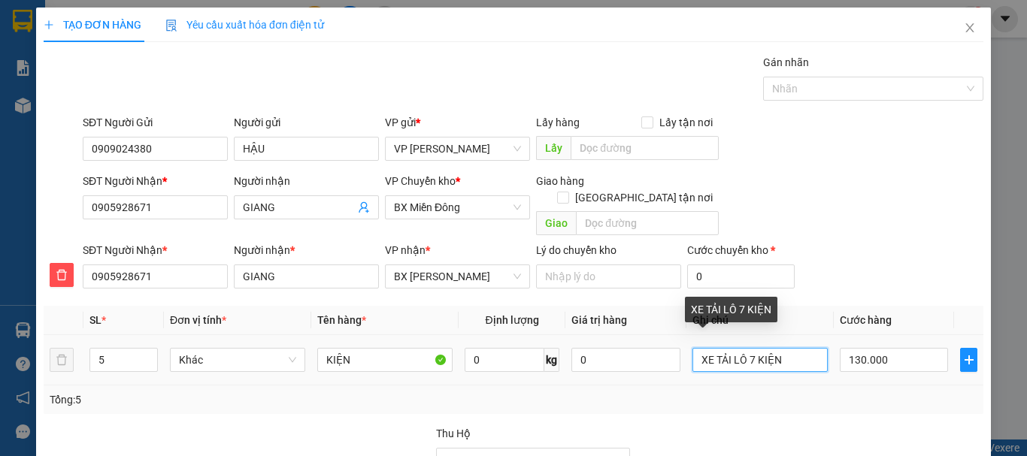
drag, startPoint x: 722, startPoint y: 343, endPoint x: 801, endPoint y: 346, distance: 79.7
click at [801, 348] on input "XE TẢI LÔ 7 KIỆN" at bounding box center [759, 360] width 135 height 24
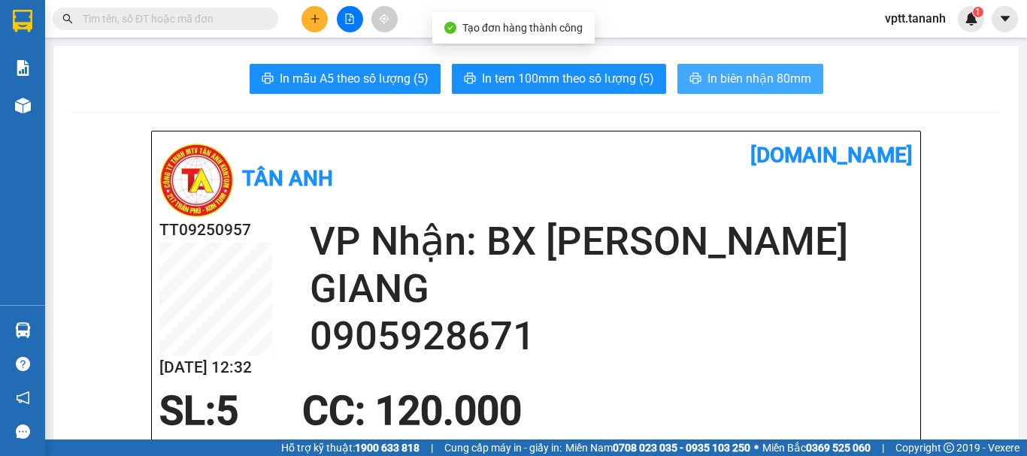
click at [765, 78] on span "In biên nhận 80mm" at bounding box center [759, 78] width 104 height 19
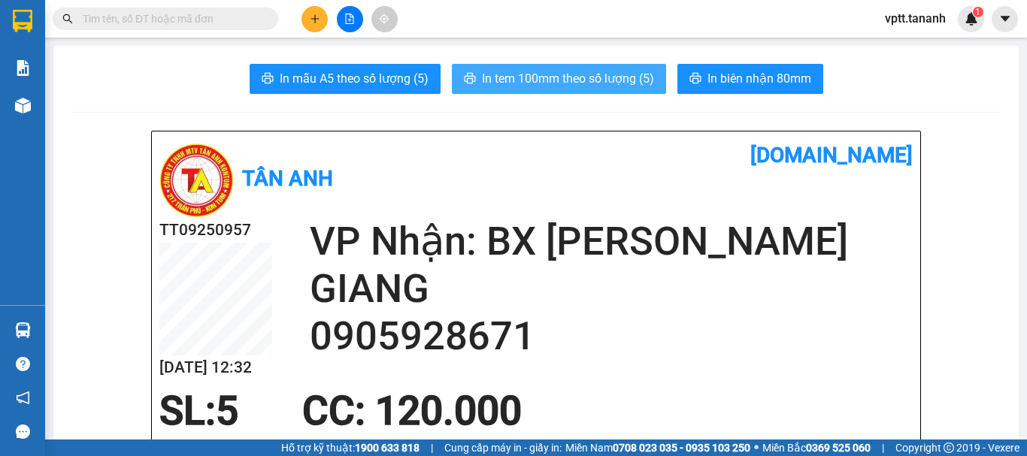
click at [589, 80] on span "In tem 100mm theo số lượng (5)" at bounding box center [568, 78] width 172 height 19
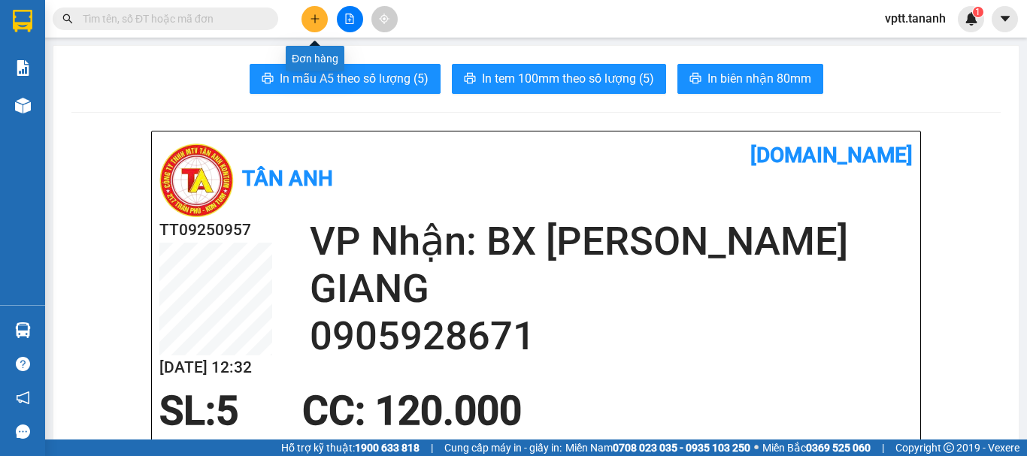
click at [313, 15] on icon "plus" at bounding box center [315, 19] width 11 height 11
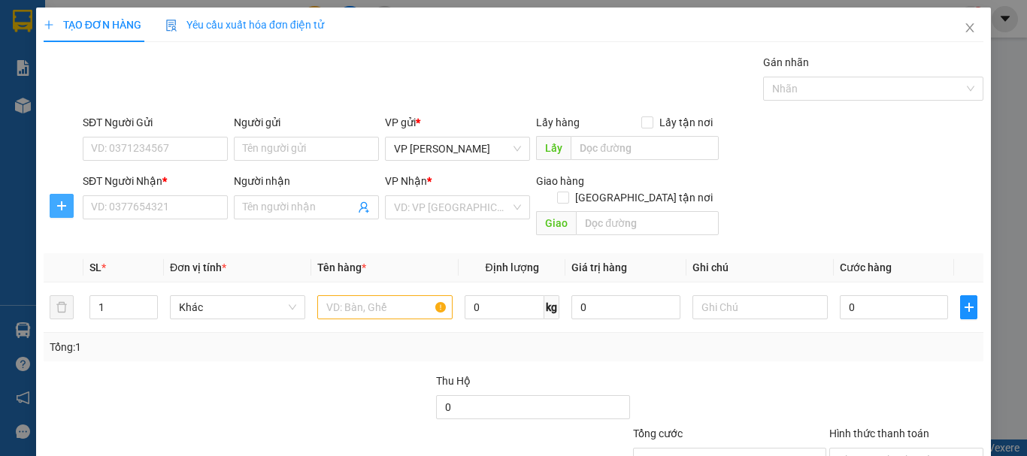
click at [59, 201] on icon "plus" at bounding box center [62, 206] width 12 height 12
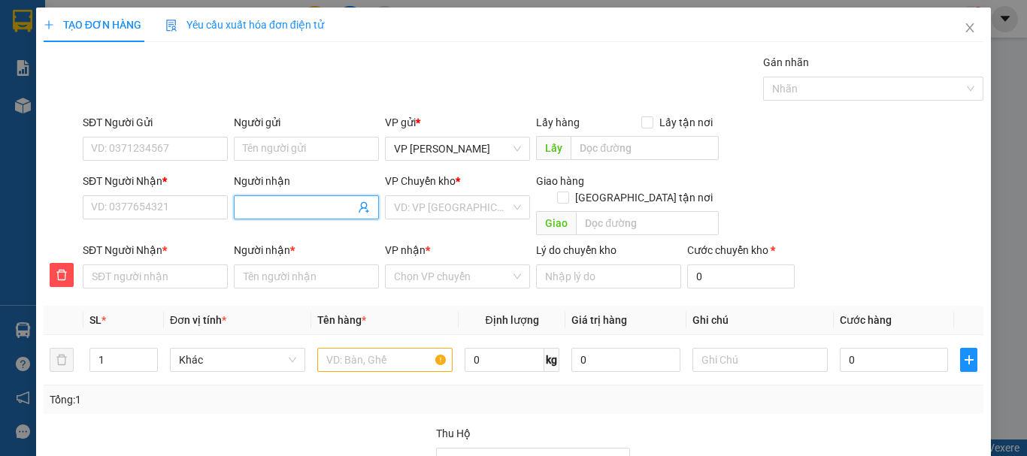
click at [303, 207] on input "Người nhận" at bounding box center [299, 207] width 112 height 17
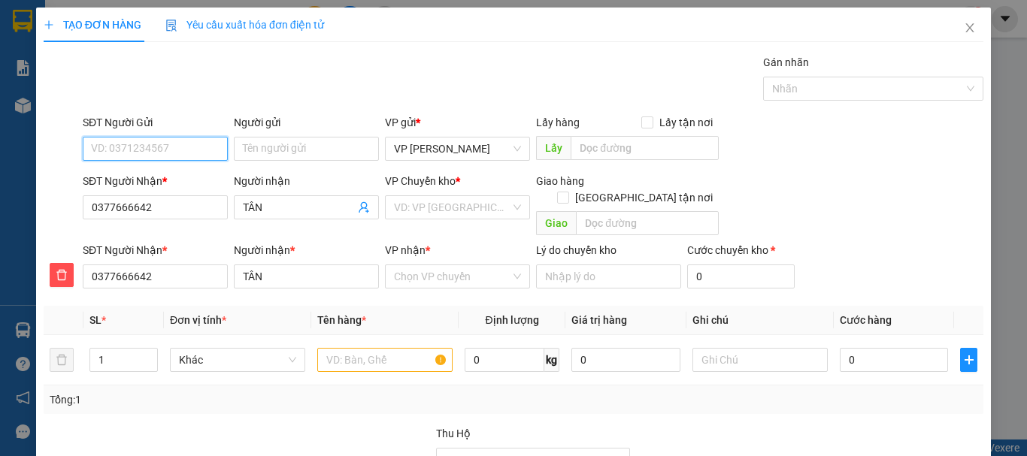
click at [149, 147] on input "SĐT Người Gửi" at bounding box center [155, 149] width 145 height 24
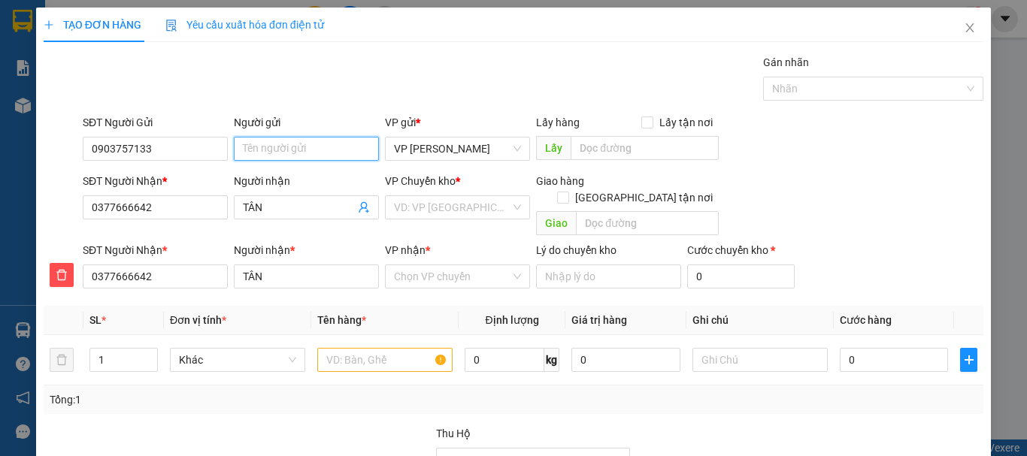
click at [279, 150] on input "Người gửi" at bounding box center [306, 149] width 145 height 24
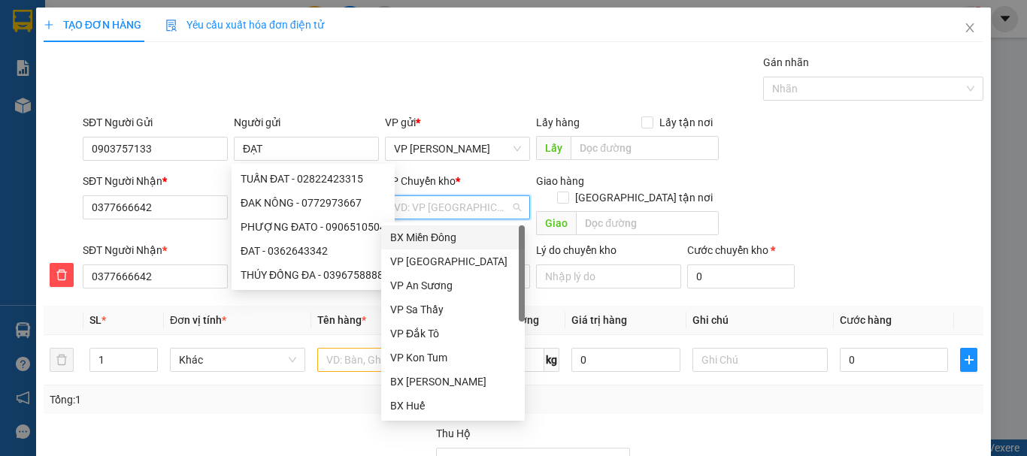
click at [434, 210] on input "search" at bounding box center [452, 207] width 117 height 23
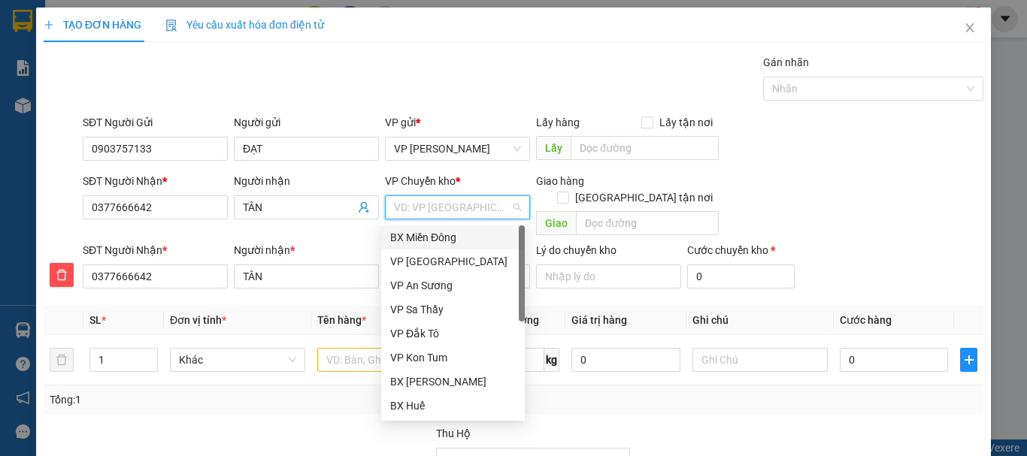
click at [437, 236] on div "BX Miền Đông" at bounding box center [453, 237] width 126 height 17
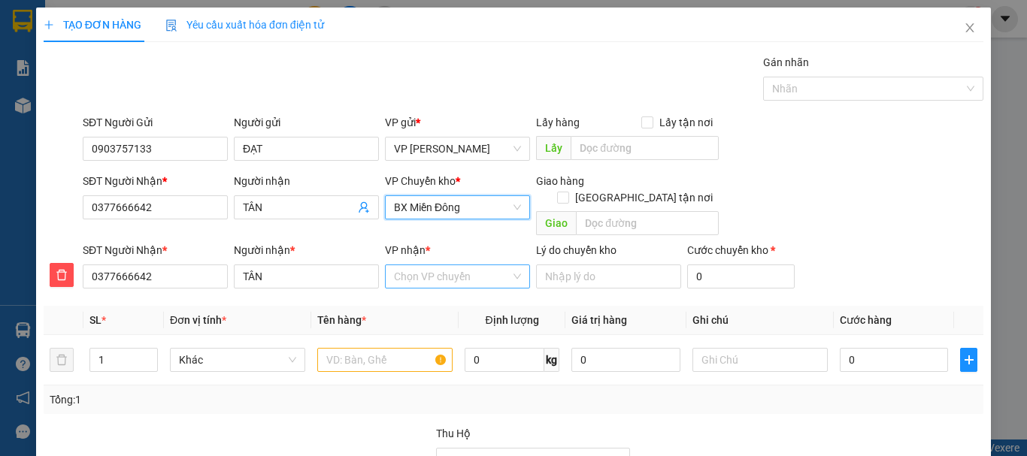
click at [431, 265] on input "VP nhận *" at bounding box center [452, 276] width 117 height 23
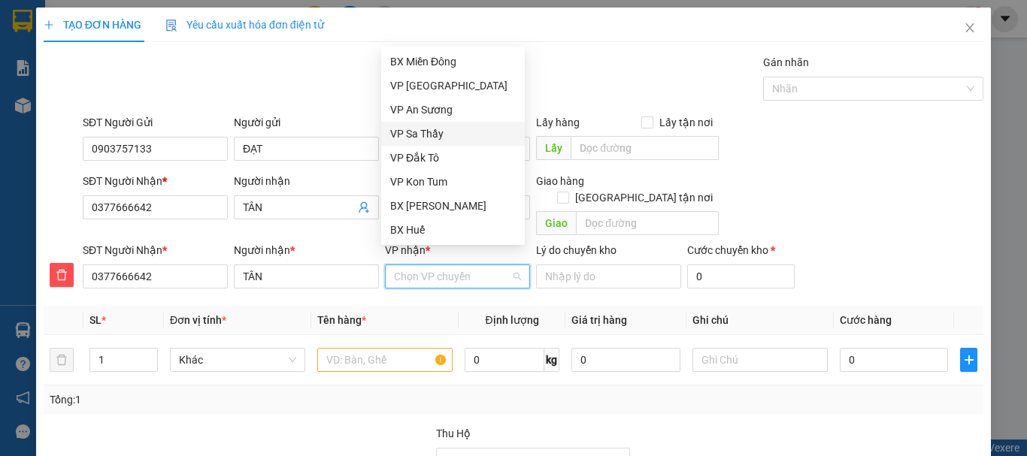
click at [419, 135] on div "VP Sa Thầy" at bounding box center [453, 134] width 126 height 17
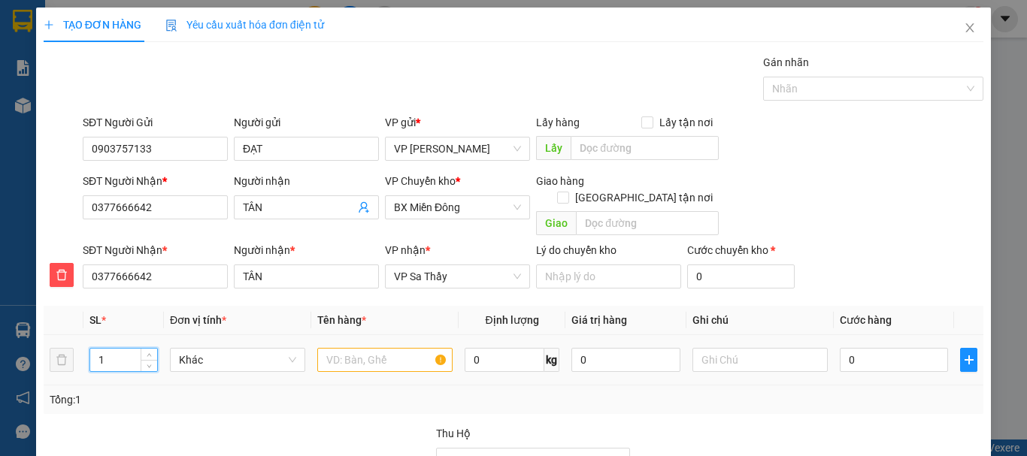
drag, startPoint x: 96, startPoint y: 347, endPoint x: 116, endPoint y: 347, distance: 19.5
click at [116, 349] on input "1" at bounding box center [123, 360] width 67 height 23
click at [383, 349] on input "text" at bounding box center [384, 360] width 135 height 24
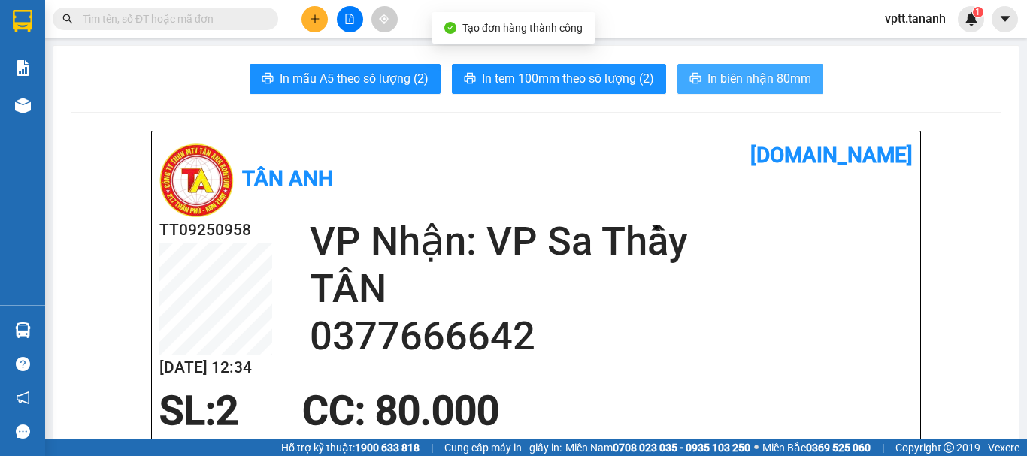
click at [740, 84] on span "In biên nhận 80mm" at bounding box center [759, 78] width 104 height 19
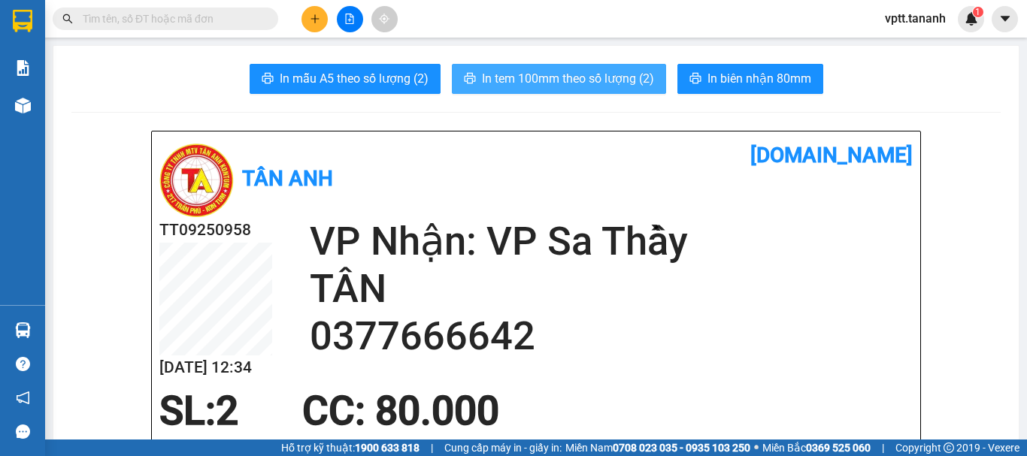
click at [602, 83] on span "In tem 100mm theo số lượng (2)" at bounding box center [568, 78] width 172 height 19
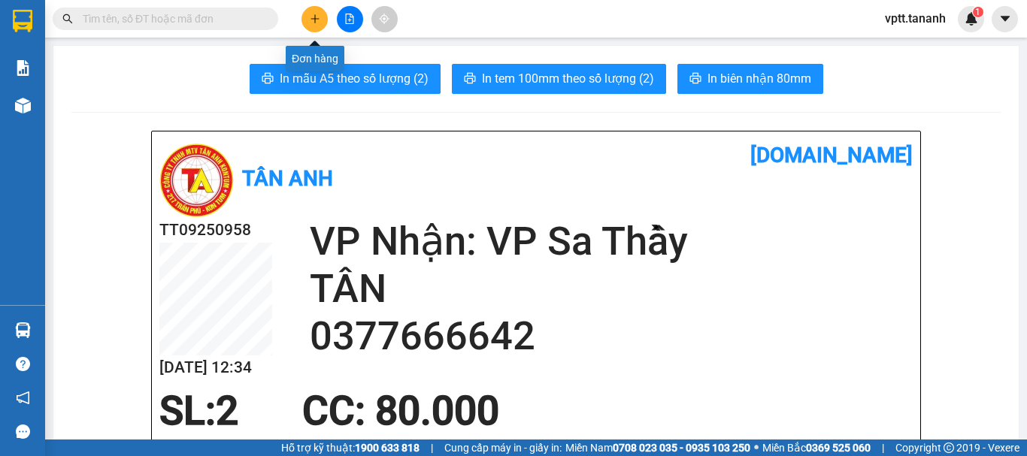
click at [313, 21] on icon "plus" at bounding box center [315, 19] width 11 height 11
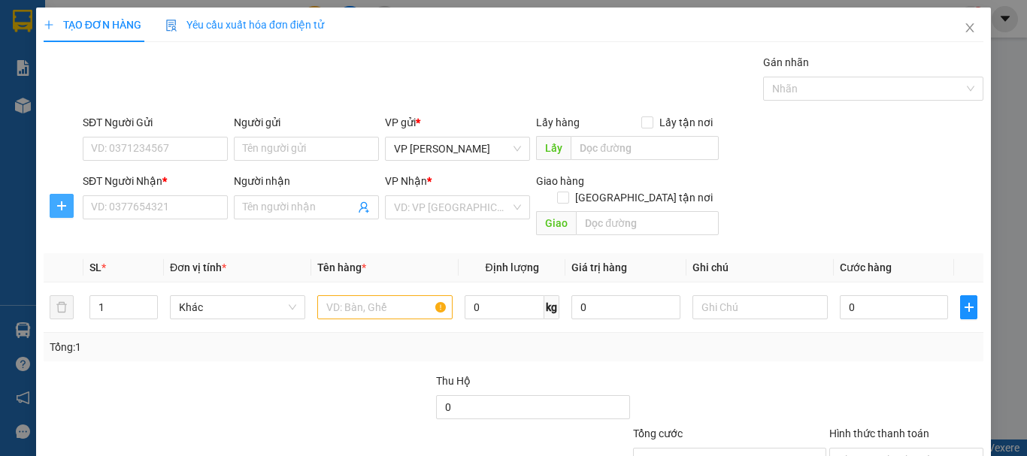
click at [65, 199] on button "button" at bounding box center [62, 206] width 24 height 24
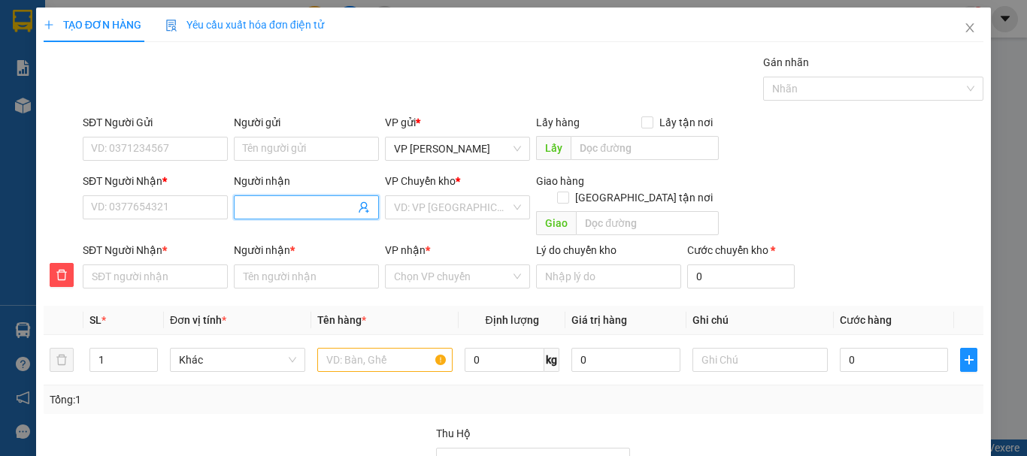
click at [246, 207] on input "Người nhận" at bounding box center [299, 207] width 112 height 17
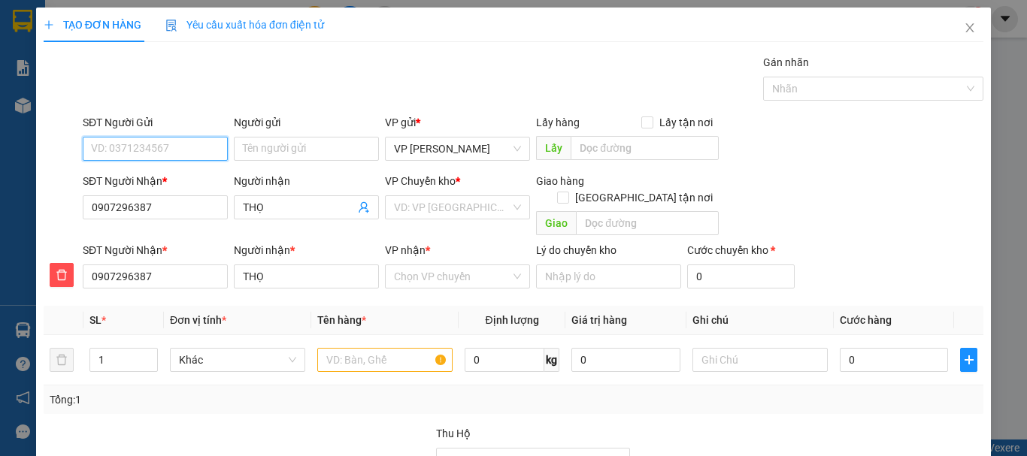
click at [138, 147] on input "SĐT Người Gửi" at bounding box center [155, 149] width 145 height 24
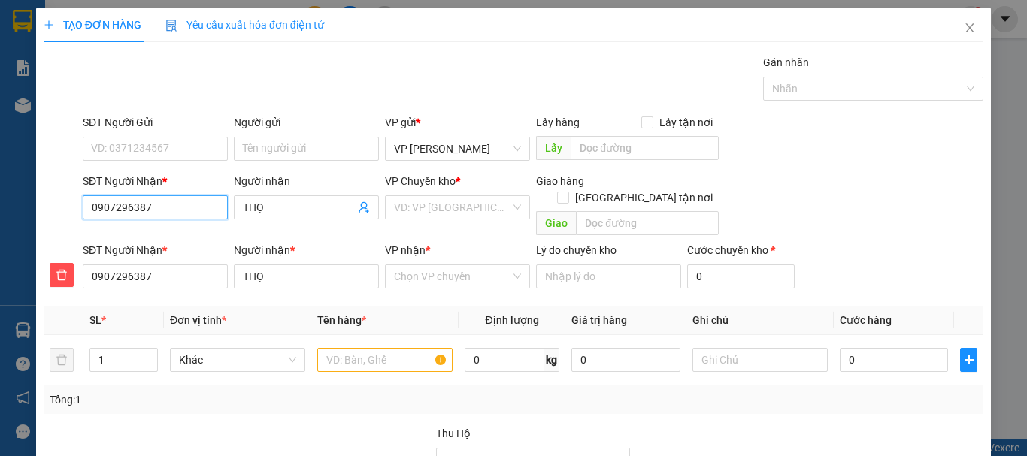
drag, startPoint x: 147, startPoint y: 204, endPoint x: 0, endPoint y: 244, distance: 152.6
click at [0, 244] on div "TẠO ĐƠN HÀNG Yêu cầu xuất hóa đơn điện tử Transit Pickup Surcharge Ids Transit …" at bounding box center [513, 228] width 1027 height 456
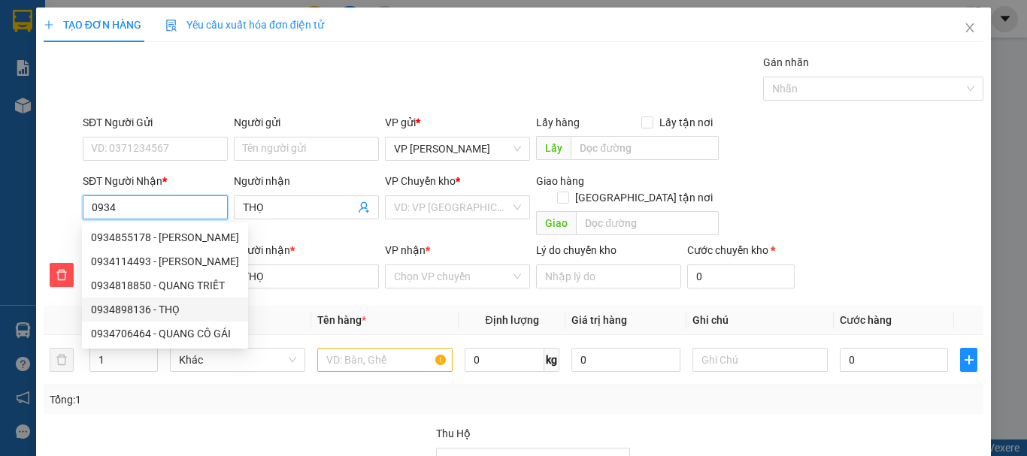
click at [129, 308] on div "0934898136 - THỌ" at bounding box center [165, 309] width 148 height 17
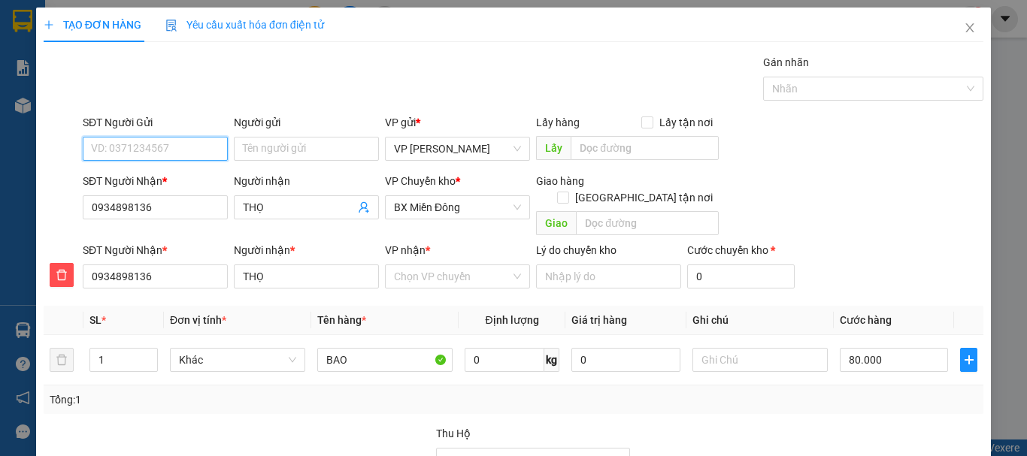
click at [122, 150] on input "SĐT Người Gửi" at bounding box center [155, 149] width 145 height 24
click at [142, 180] on div "0907296387 - A HÙNG" at bounding box center [154, 179] width 126 height 17
click at [428, 265] on input "VP nhận *" at bounding box center [452, 276] width 117 height 23
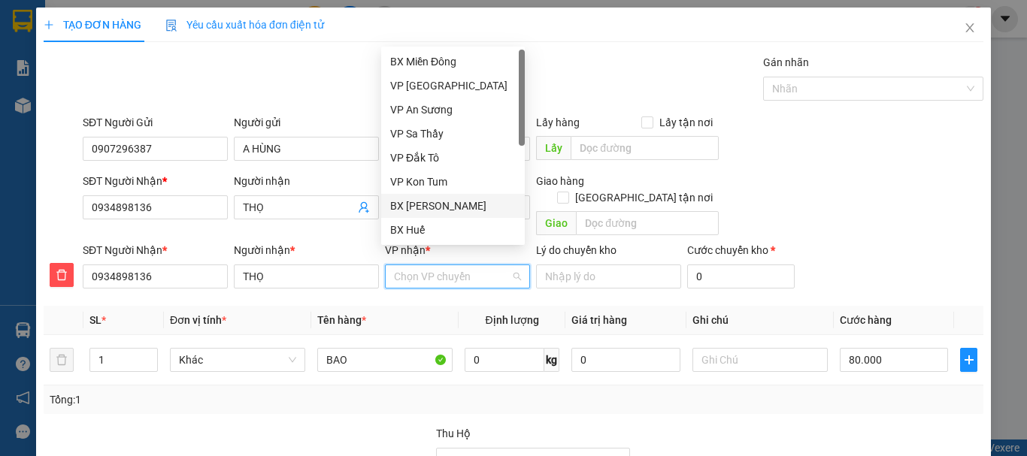
click at [434, 203] on div "BX [PERSON_NAME]" at bounding box center [453, 206] width 126 height 17
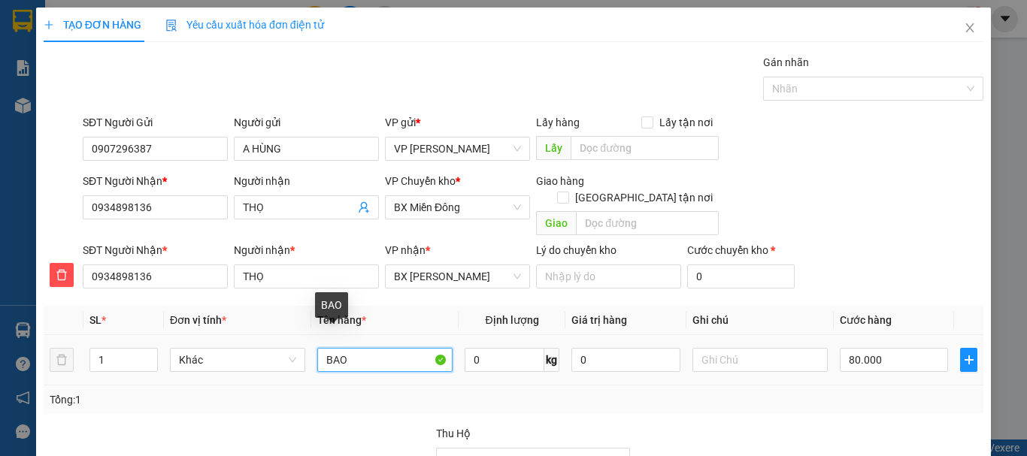
click at [328, 348] on input "BAO" at bounding box center [384, 360] width 135 height 24
drag, startPoint x: 319, startPoint y: 341, endPoint x: 368, endPoint y: 341, distance: 48.9
click at [368, 348] on input "BAO" at bounding box center [384, 360] width 135 height 24
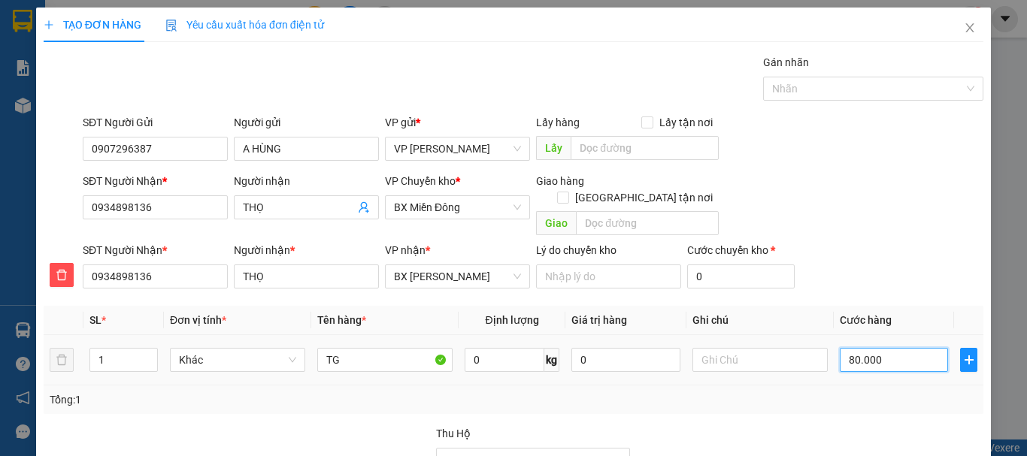
click at [849, 348] on input "80.000" at bounding box center [894, 360] width 108 height 24
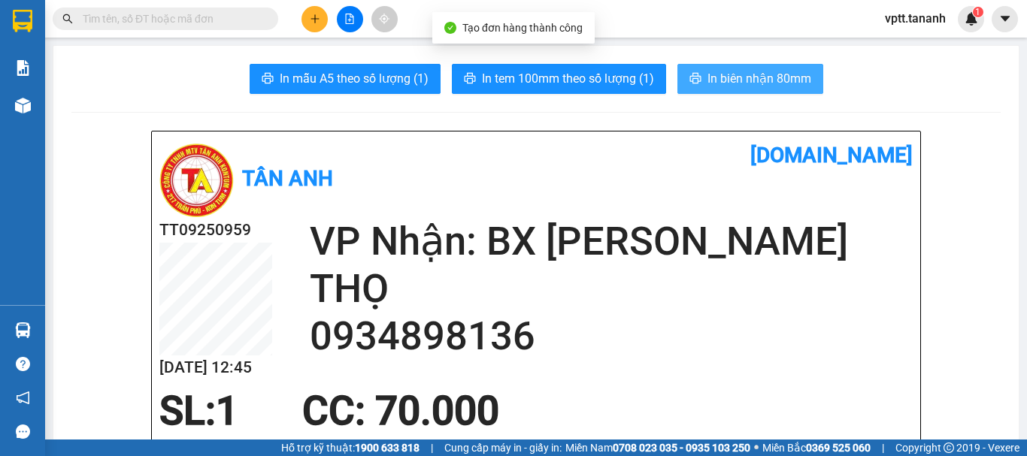
click at [757, 80] on span "In biên nhận 80mm" at bounding box center [759, 78] width 104 height 19
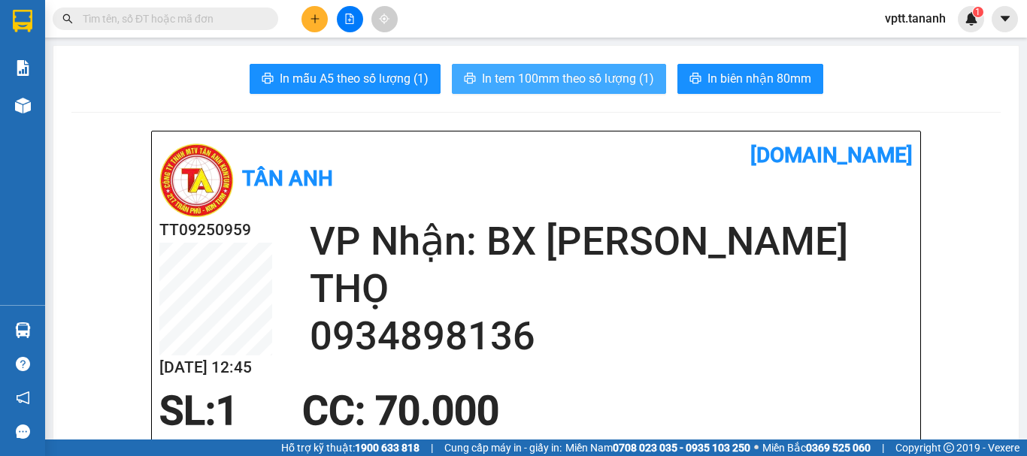
click at [580, 78] on span "In tem 100mm theo số lượng (1)" at bounding box center [568, 78] width 172 height 19
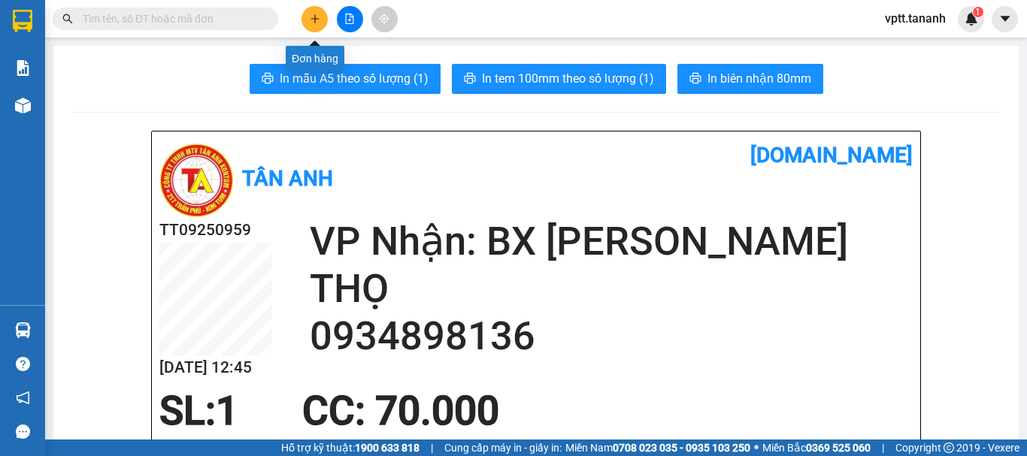
click at [313, 22] on icon "plus" at bounding box center [315, 19] width 11 height 11
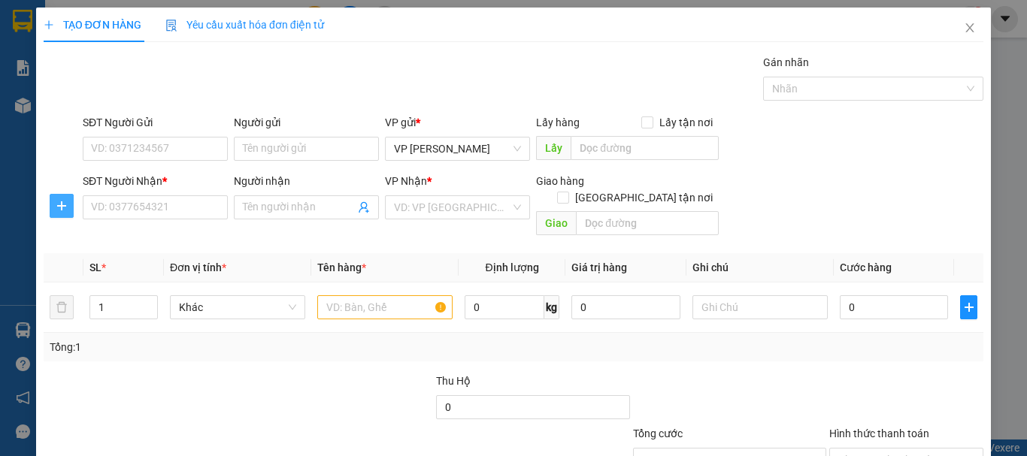
click at [66, 207] on icon "plus" at bounding box center [62, 206] width 12 height 12
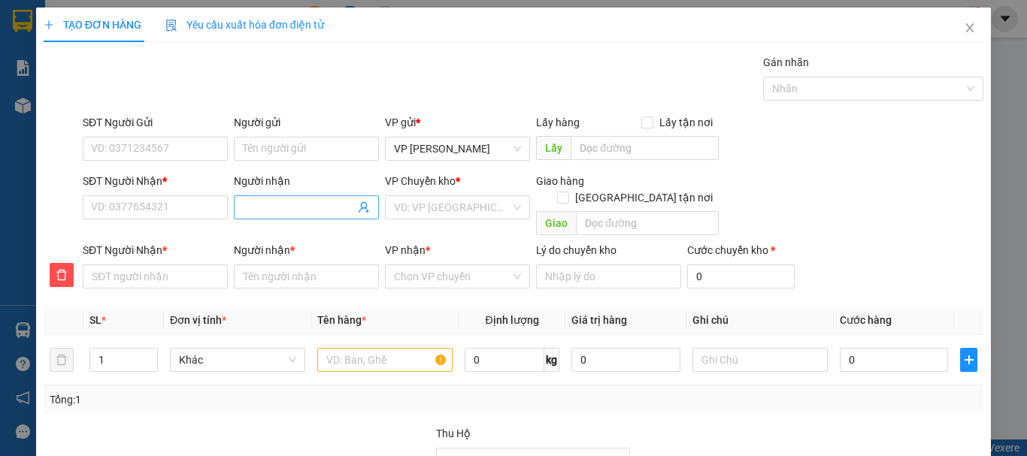
click at [256, 210] on input "Người nhận" at bounding box center [299, 207] width 112 height 17
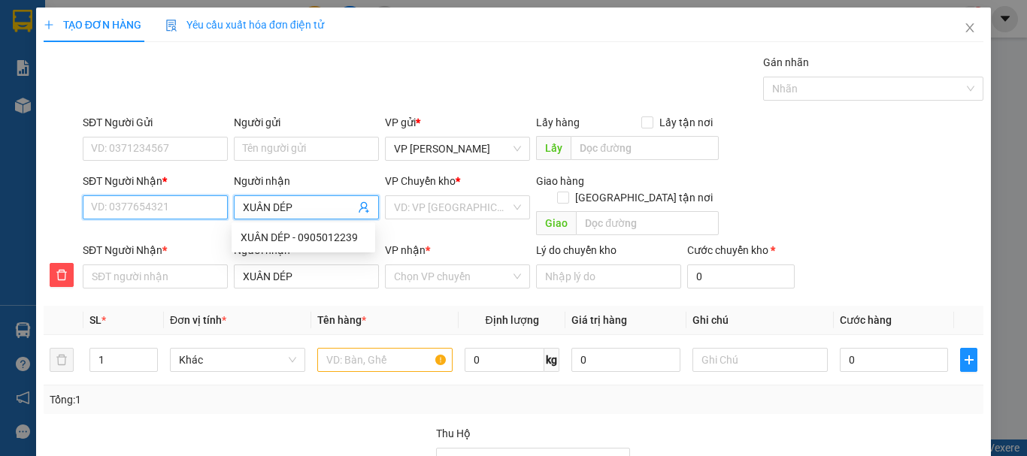
click at [154, 210] on input "SĐT Người Nhận *" at bounding box center [155, 207] width 145 height 24
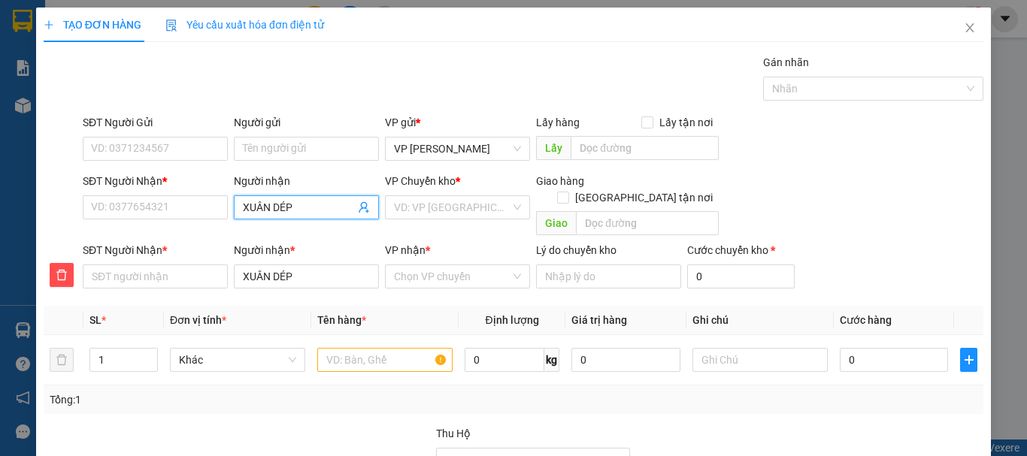
click at [294, 201] on span "XUÂN DÉP" at bounding box center [306, 207] width 145 height 24
click at [313, 238] on div "XUÂN DÉP - 0905012239" at bounding box center [304, 237] width 126 height 17
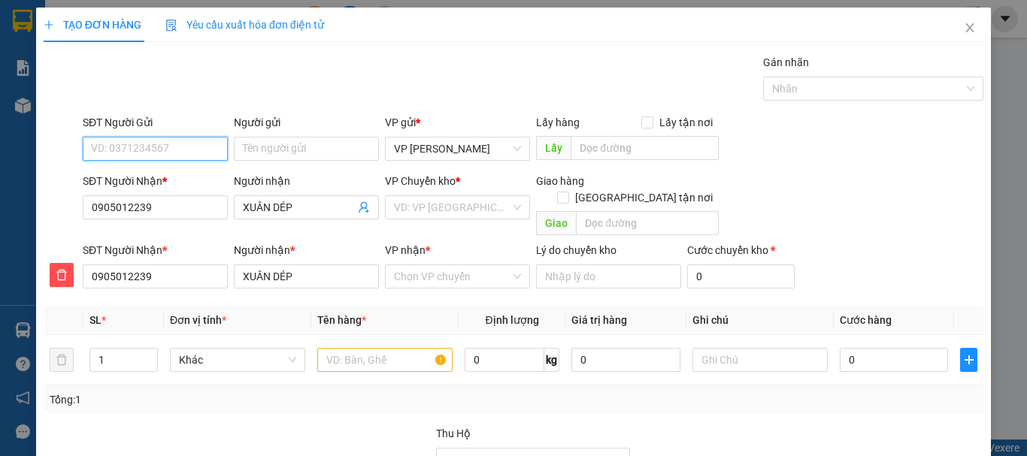
click at [141, 146] on input "SĐT Người Gửi" at bounding box center [155, 149] width 145 height 24
click at [192, 183] on div "0933875207 - [PERSON_NAME]" at bounding box center [165, 179] width 148 height 17
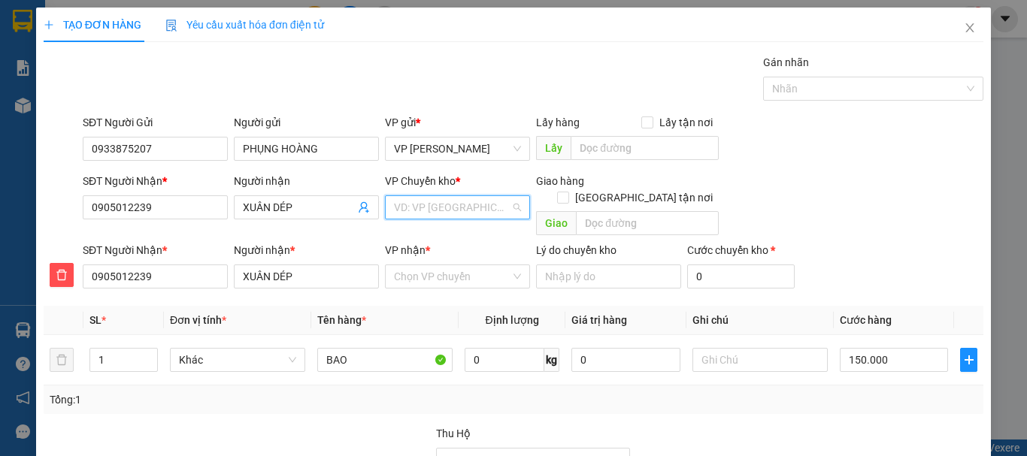
click at [444, 207] on input "search" at bounding box center [452, 207] width 117 height 23
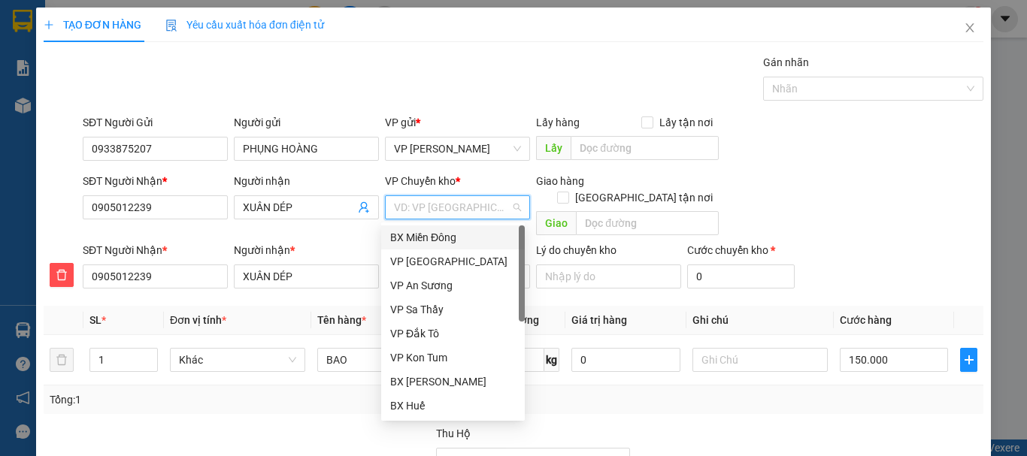
click at [437, 236] on div "BX Miền Đông" at bounding box center [453, 237] width 126 height 17
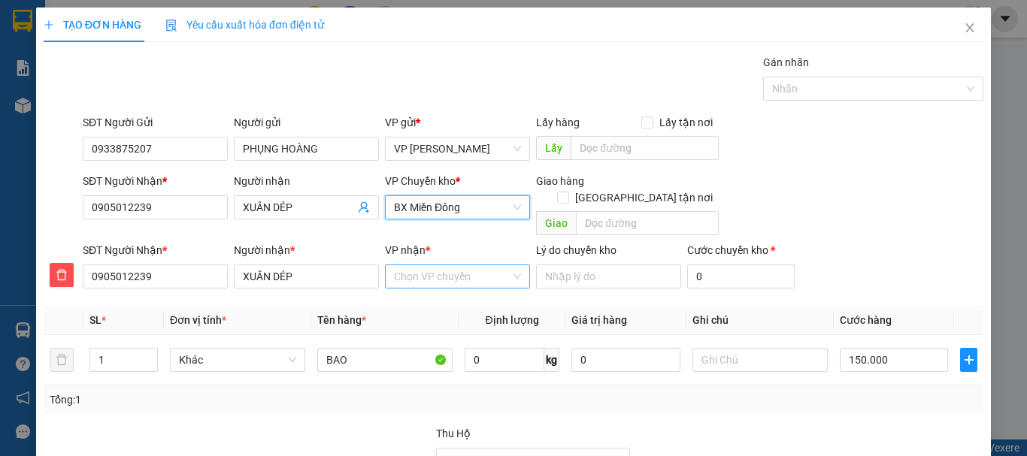
click at [425, 265] on input "VP nhận *" at bounding box center [452, 276] width 117 height 23
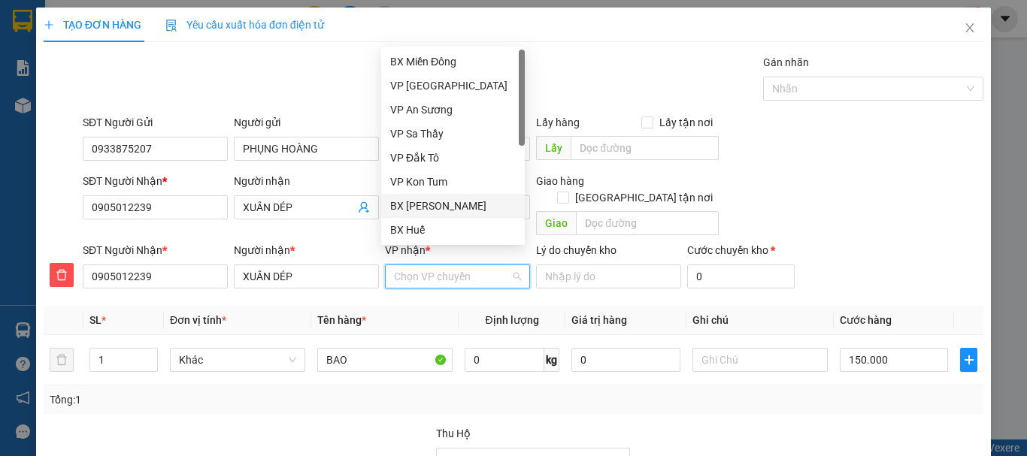
click at [434, 204] on div "BX [PERSON_NAME]" at bounding box center [453, 206] width 126 height 17
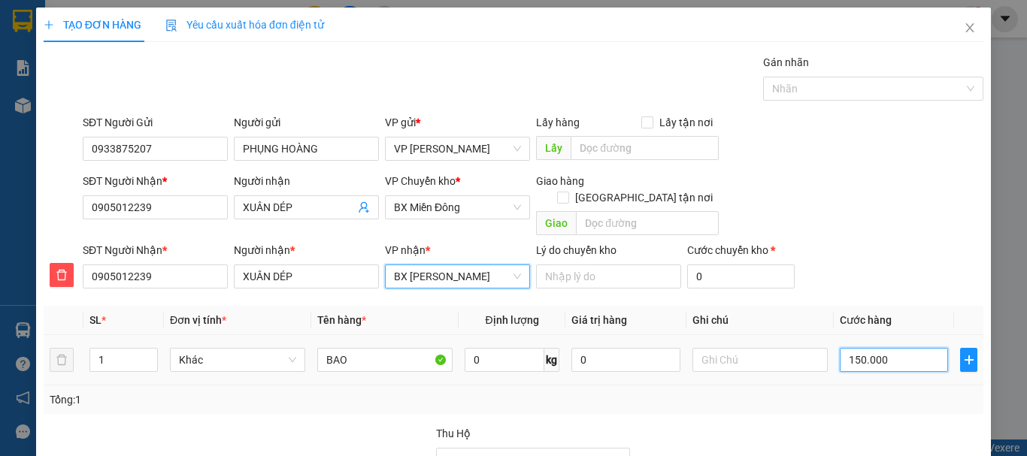
click at [852, 348] on input "150.000" at bounding box center [894, 360] width 108 height 24
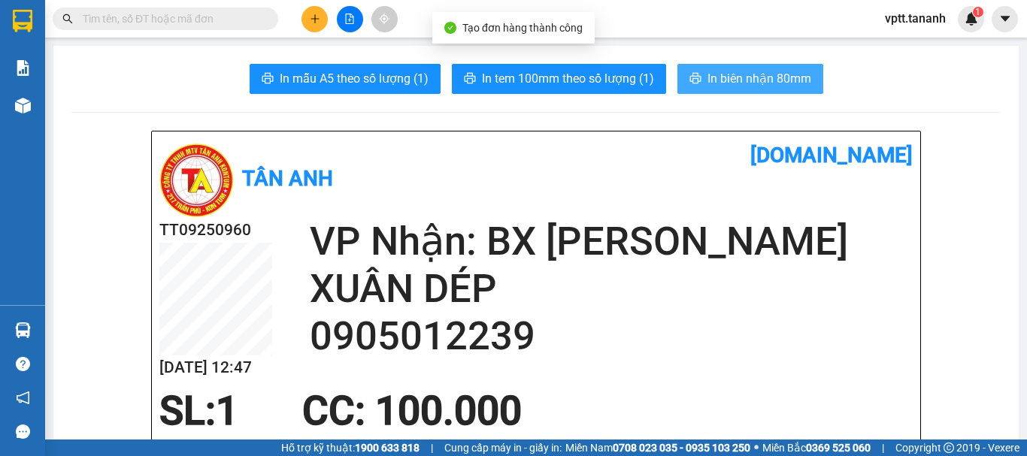
click at [776, 80] on span "In biên nhận 80mm" at bounding box center [759, 78] width 104 height 19
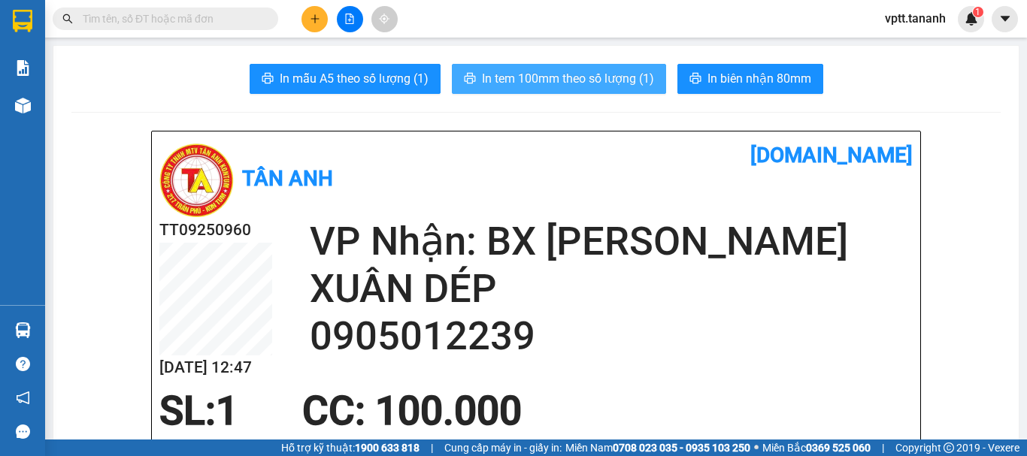
click at [643, 86] on span "In tem 100mm theo số lượng (1)" at bounding box center [568, 78] width 172 height 19
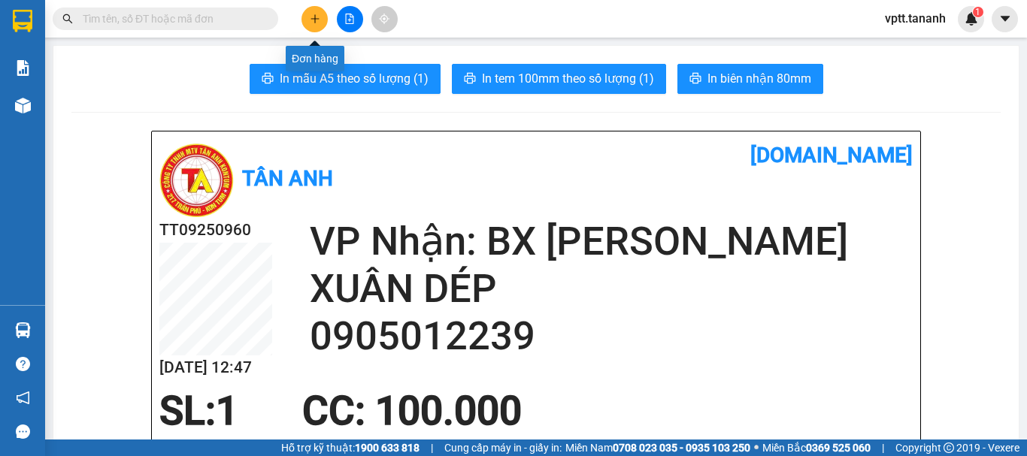
click at [315, 17] on icon "plus" at bounding box center [314, 18] width 1 height 8
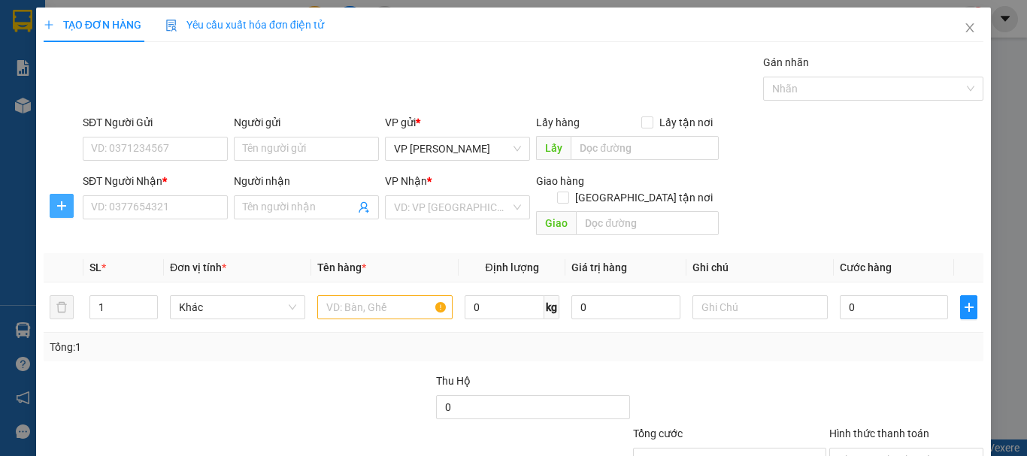
click at [57, 206] on icon "plus" at bounding box center [61, 205] width 9 height 1
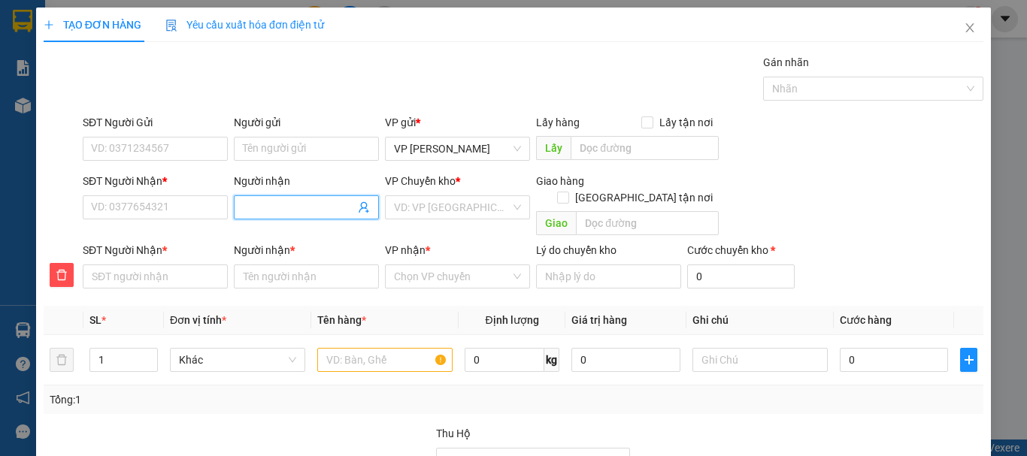
click at [272, 203] on input "Người nhận" at bounding box center [299, 207] width 112 height 17
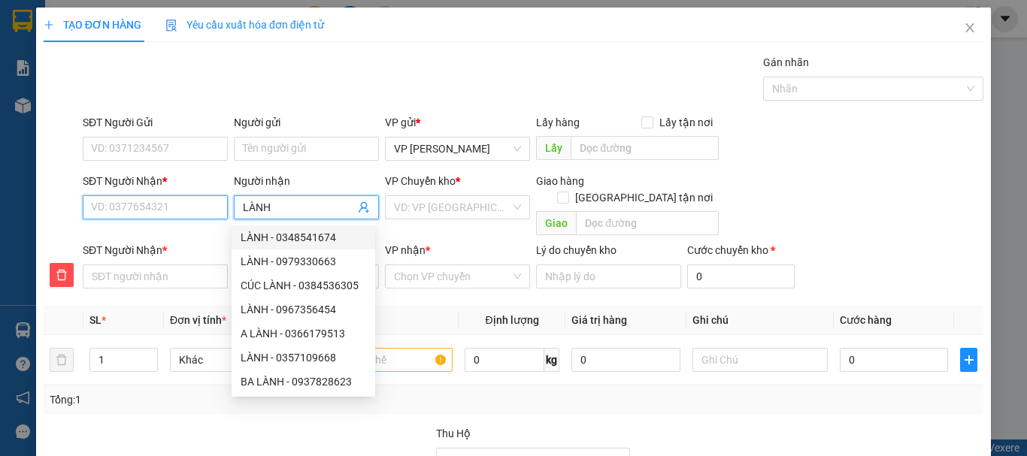
click at [146, 207] on input "SĐT Người Nhận *" at bounding box center [155, 207] width 145 height 24
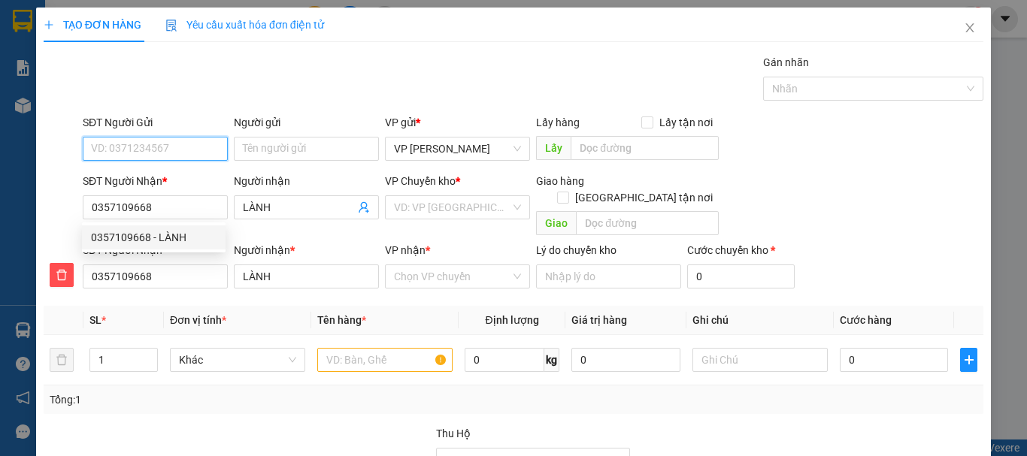
click at [155, 147] on input "SĐT Người Gửi" at bounding box center [155, 149] width 145 height 24
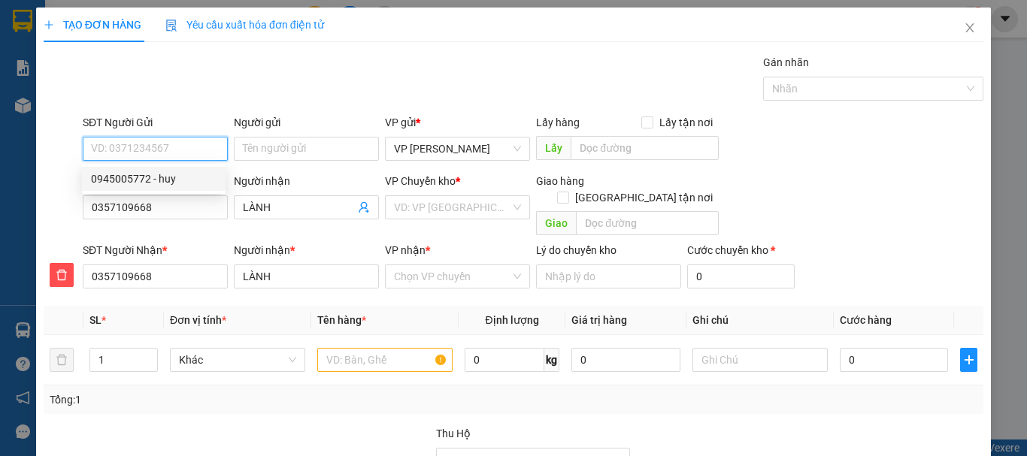
click at [120, 179] on div "0945005772 - huy" at bounding box center [154, 179] width 126 height 17
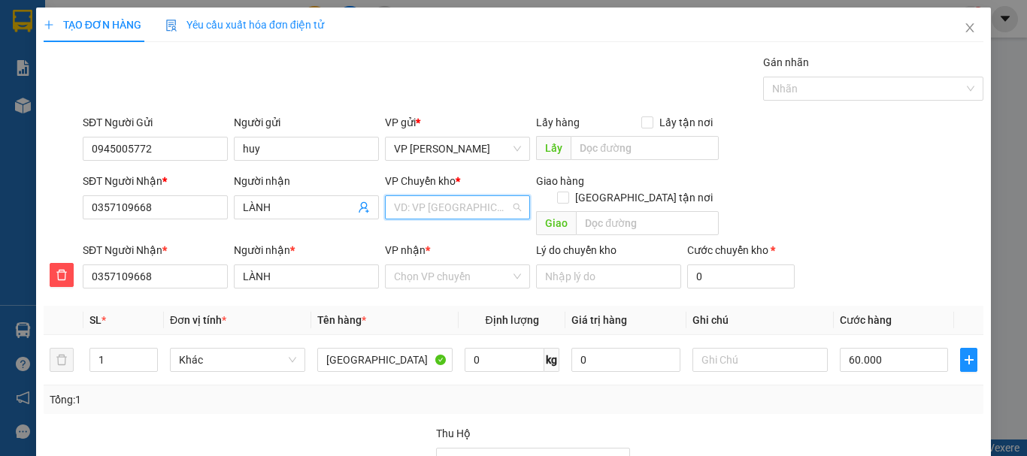
click at [470, 206] on input "search" at bounding box center [452, 207] width 117 height 23
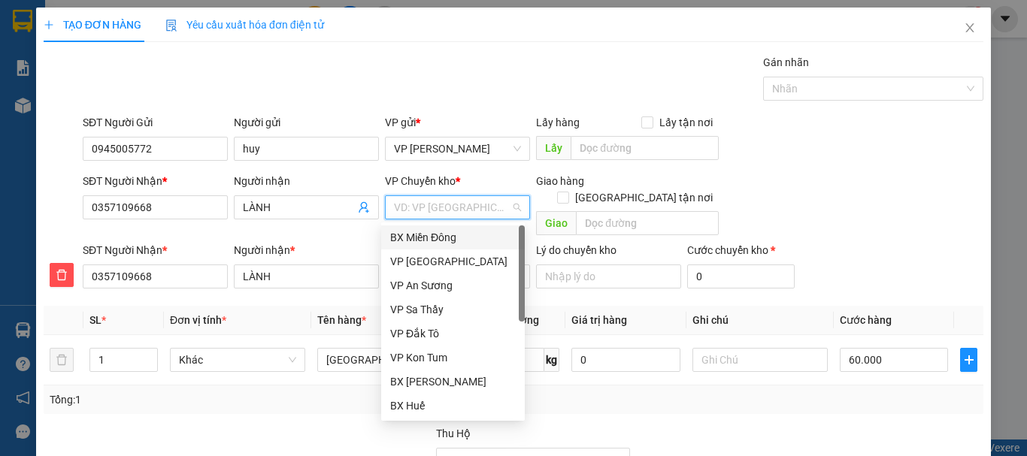
click at [436, 235] on div "BX Miền Đông" at bounding box center [453, 237] width 126 height 17
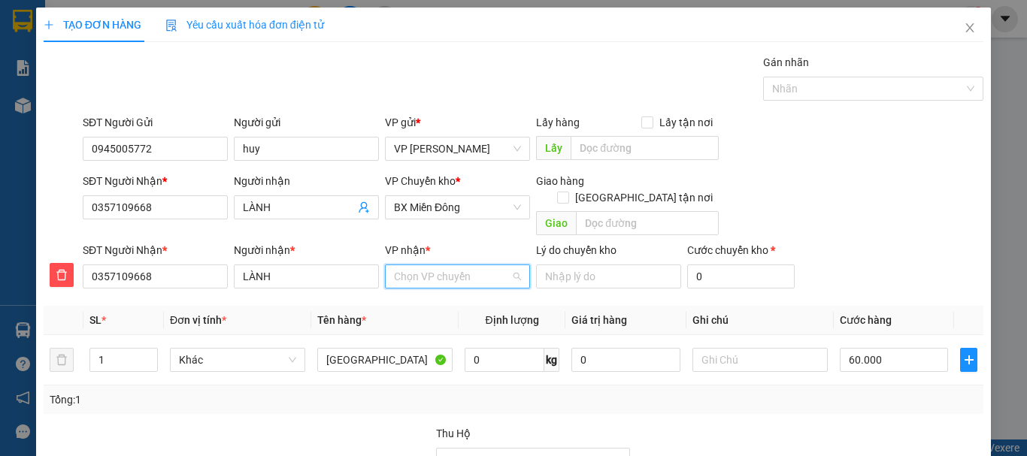
click at [427, 267] on input "VP nhận *" at bounding box center [452, 276] width 117 height 23
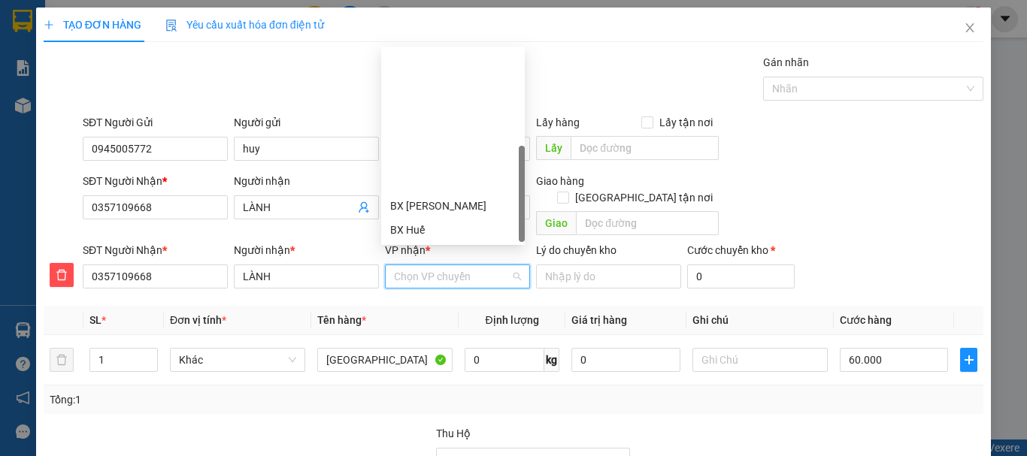
click at [422, 390] on div "Măng Đen" at bounding box center [453, 398] width 126 height 17
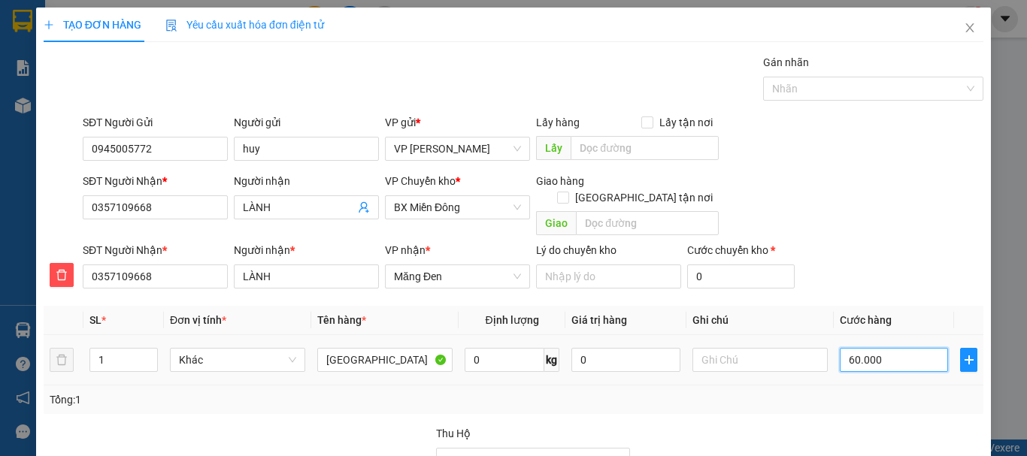
click at [855, 348] on input "60.000" at bounding box center [894, 360] width 108 height 24
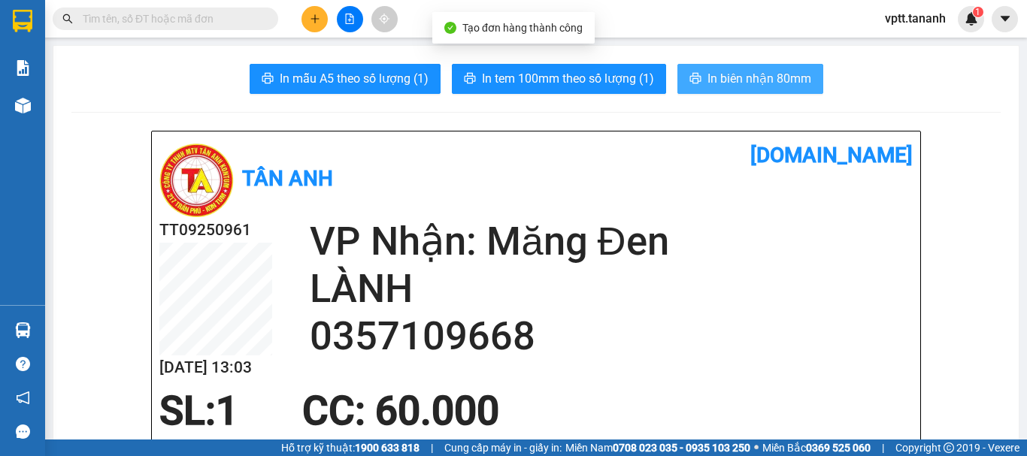
click at [740, 79] on span "In biên nhận 80mm" at bounding box center [759, 78] width 104 height 19
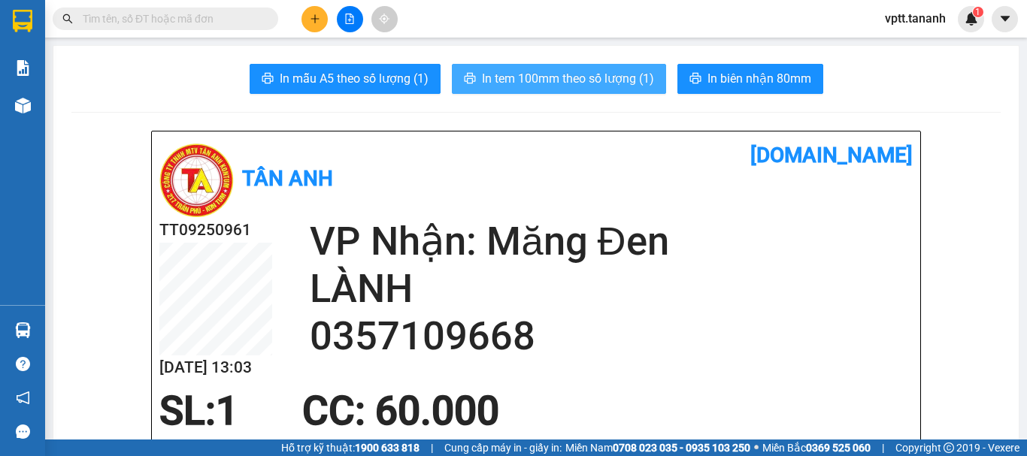
click at [549, 73] on span "In tem 100mm theo số lượng (1)" at bounding box center [568, 78] width 172 height 19
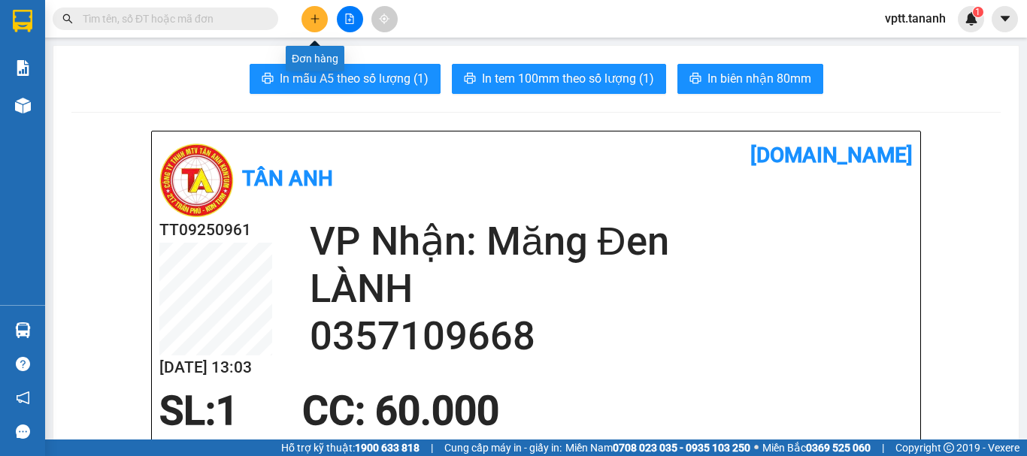
click at [313, 17] on icon "plus" at bounding box center [315, 19] width 11 height 11
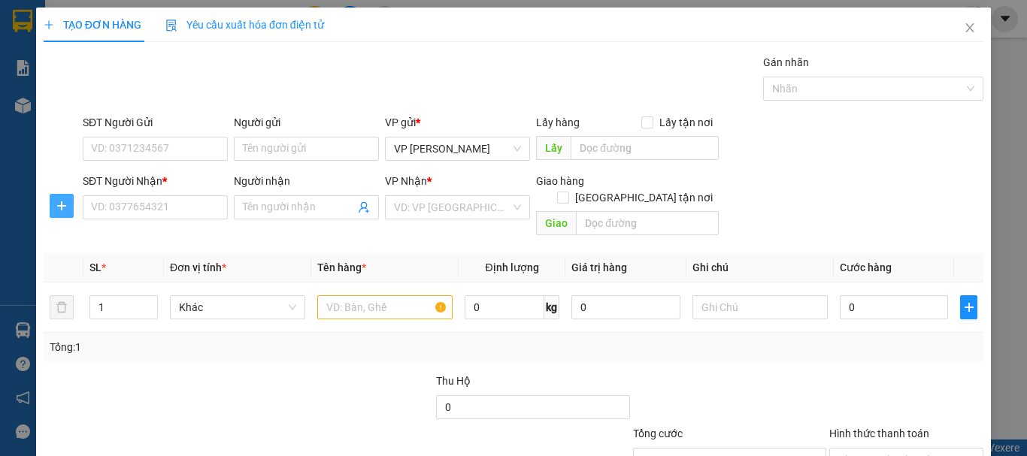
click at [56, 203] on icon "plus" at bounding box center [62, 206] width 12 height 12
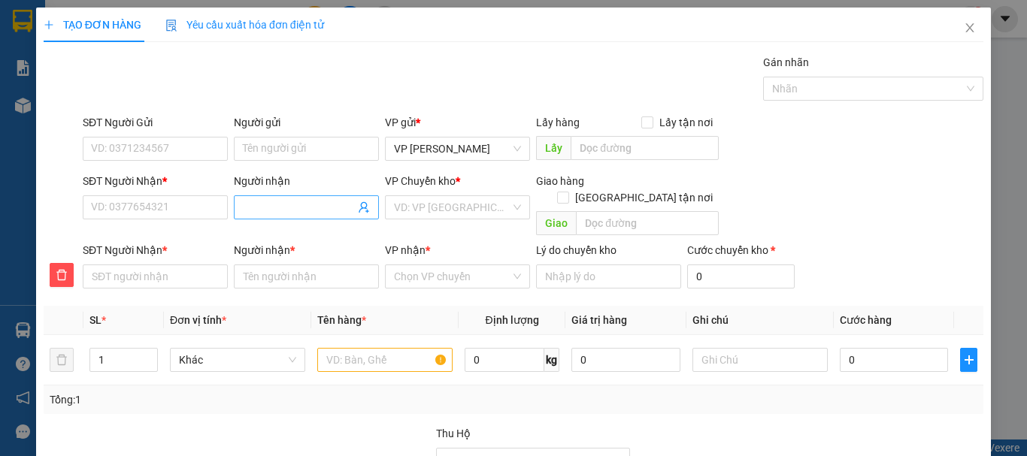
click at [283, 207] on input "Người nhận" at bounding box center [299, 207] width 112 height 17
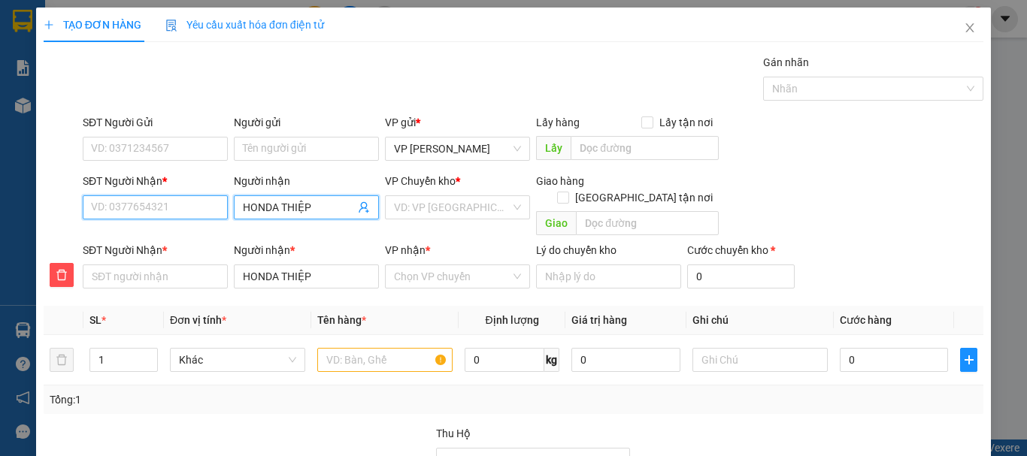
click at [126, 212] on input "SĐT Người Nhận *" at bounding box center [155, 207] width 145 height 24
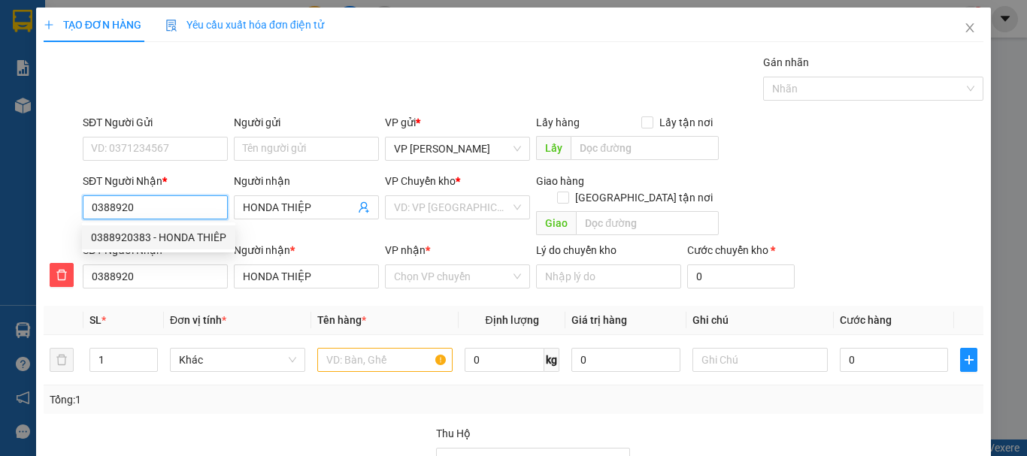
click at [202, 235] on div "0388920383 - HONDA THIÊP" at bounding box center [158, 237] width 135 height 17
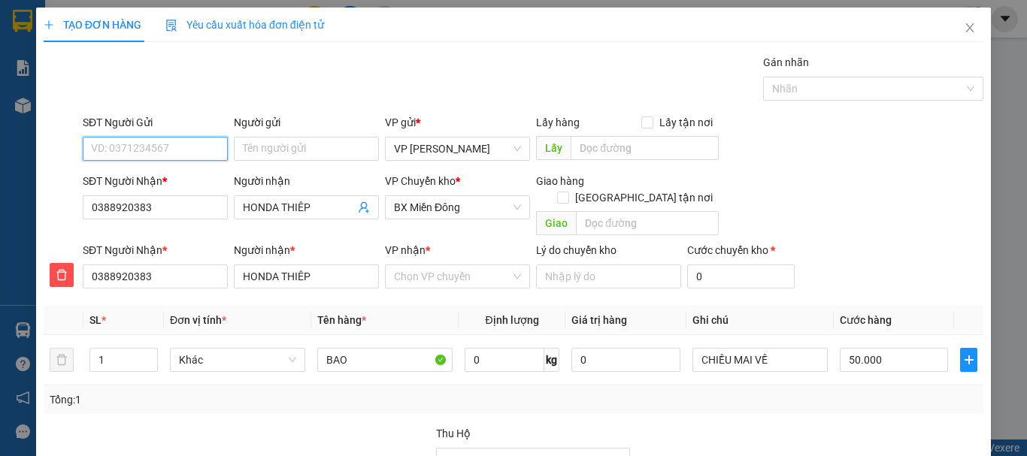
click at [159, 150] on input "SĐT Người Gửi" at bounding box center [155, 149] width 145 height 24
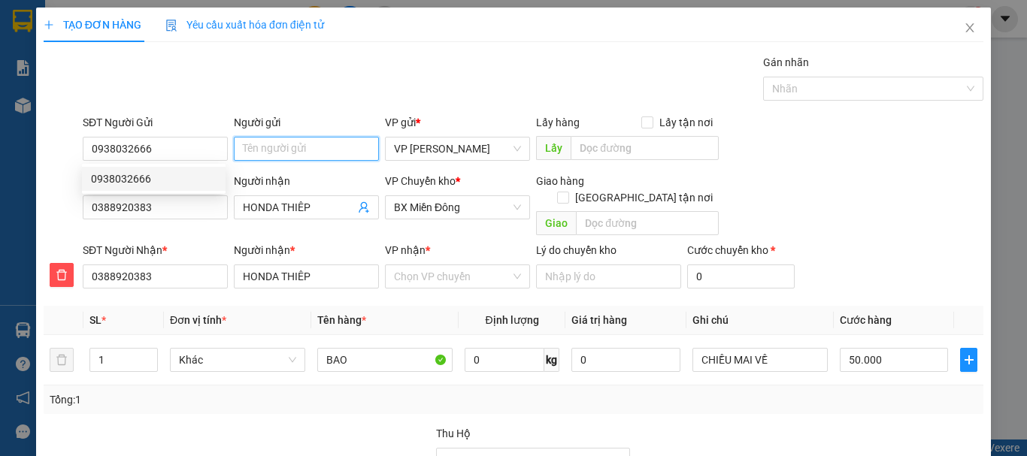
click at [277, 152] on input "Người gửi" at bounding box center [306, 149] width 145 height 24
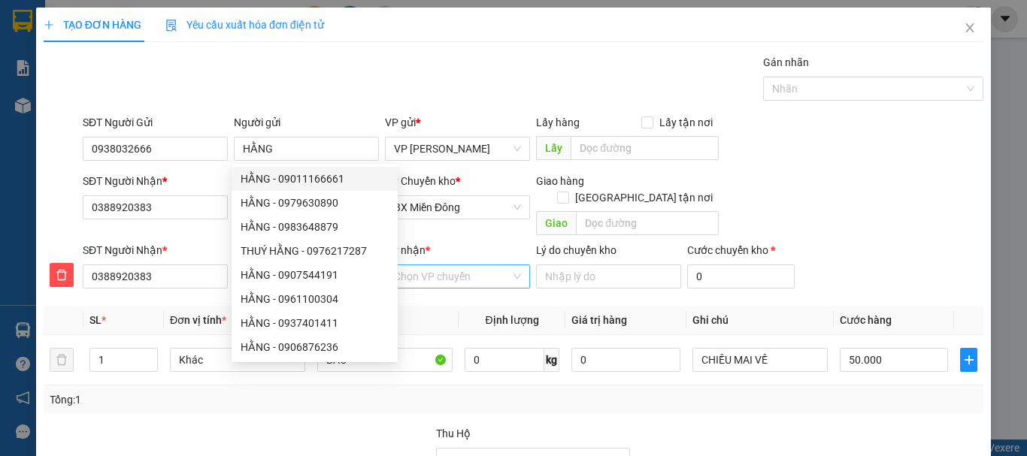
click at [453, 265] on input "VP nhận *" at bounding box center [452, 276] width 117 height 23
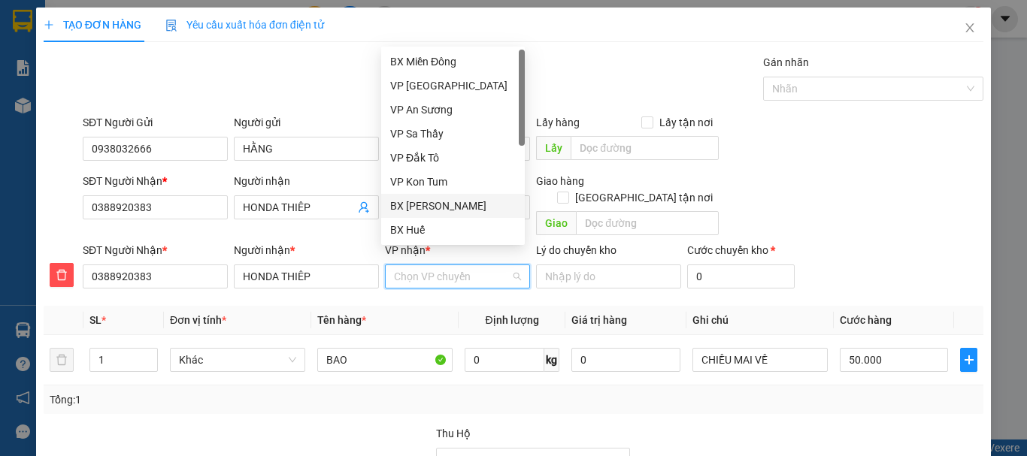
click at [462, 205] on div "BX [PERSON_NAME]" at bounding box center [453, 206] width 126 height 17
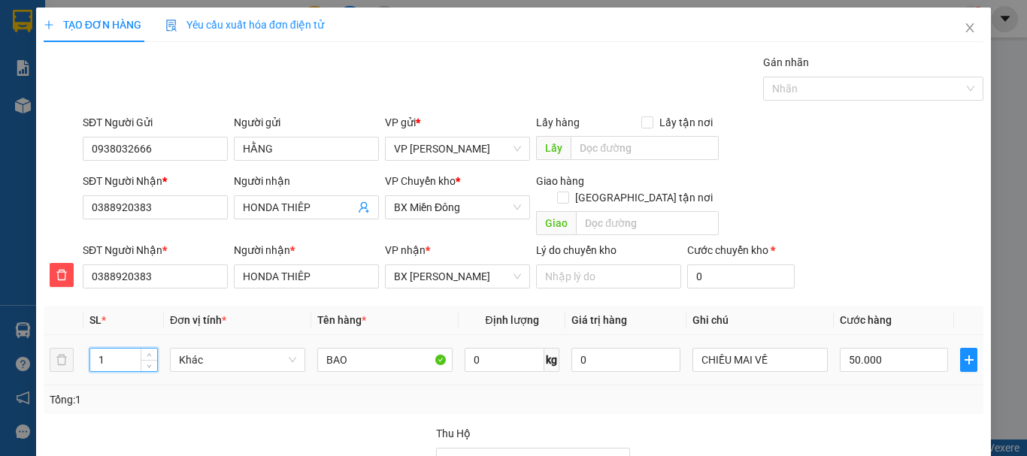
drag, startPoint x: 95, startPoint y: 341, endPoint x: 132, endPoint y: 343, distance: 36.9
click at [132, 349] on input "1" at bounding box center [123, 360] width 67 height 23
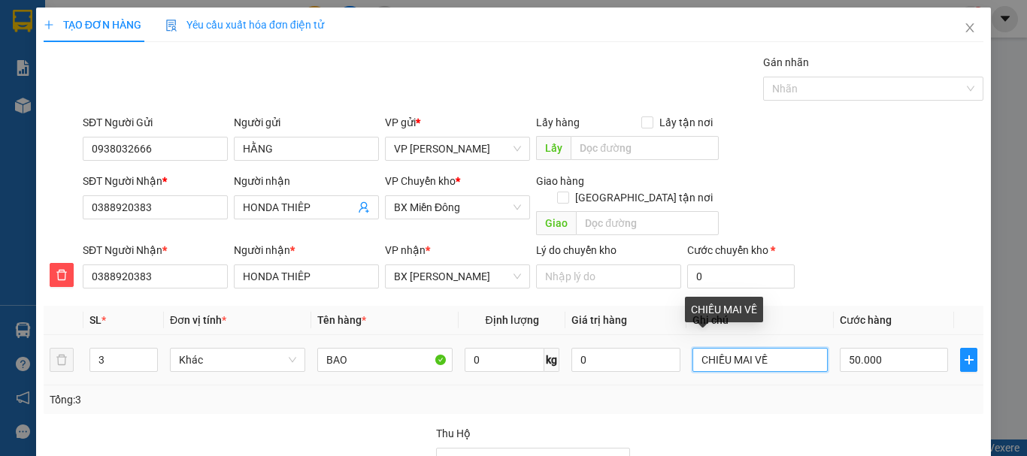
drag, startPoint x: 690, startPoint y: 341, endPoint x: 773, endPoint y: 334, distance: 83.0
click at [773, 348] on input "CHIỀU MAI VỀ" at bounding box center [759, 360] width 135 height 24
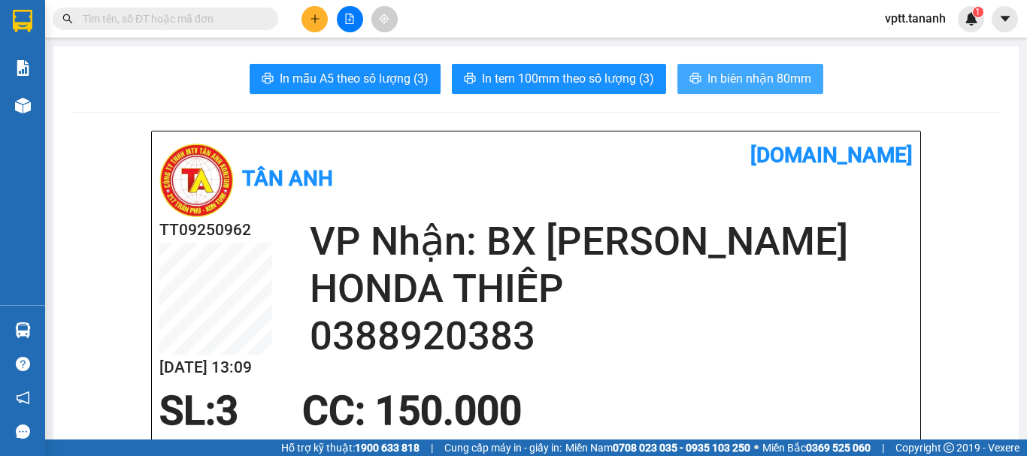
click at [711, 77] on span "In biên nhận 80mm" at bounding box center [759, 78] width 104 height 19
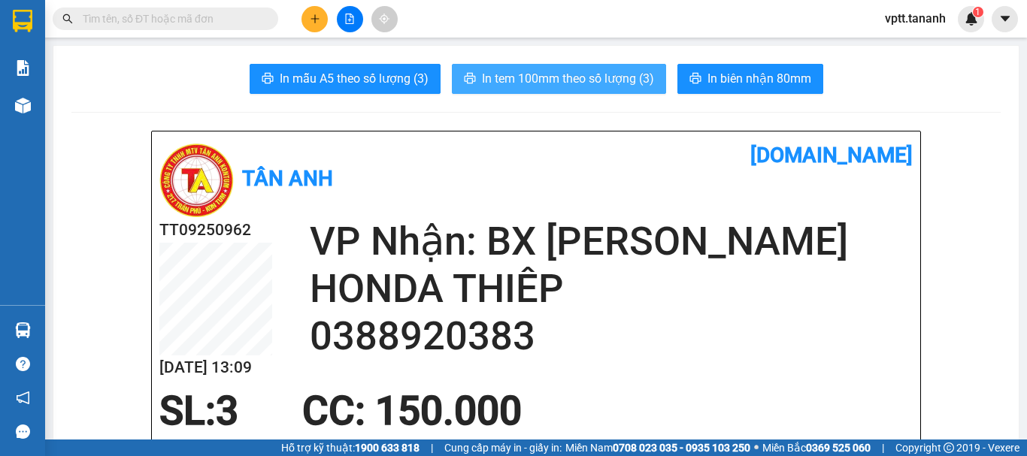
click at [598, 85] on span "In tem 100mm theo số lượng (3)" at bounding box center [568, 78] width 172 height 19
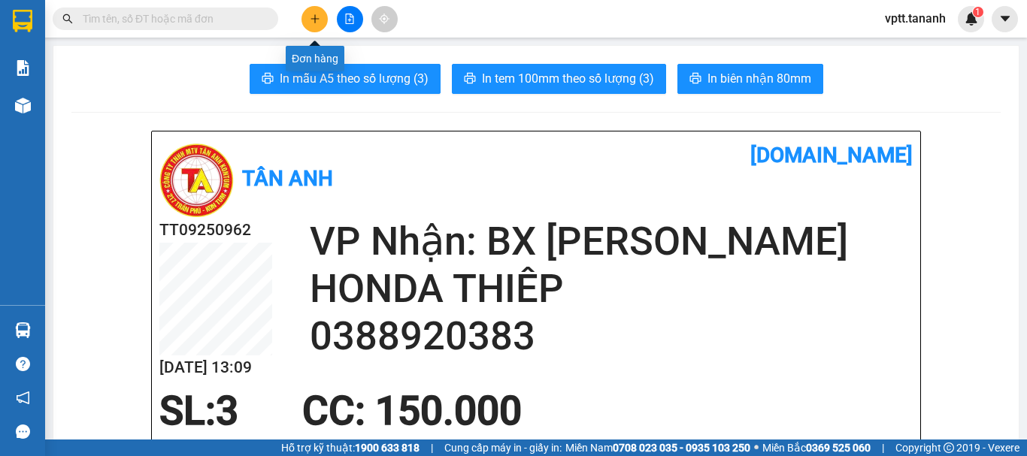
click at [316, 14] on icon "plus" at bounding box center [315, 19] width 11 height 11
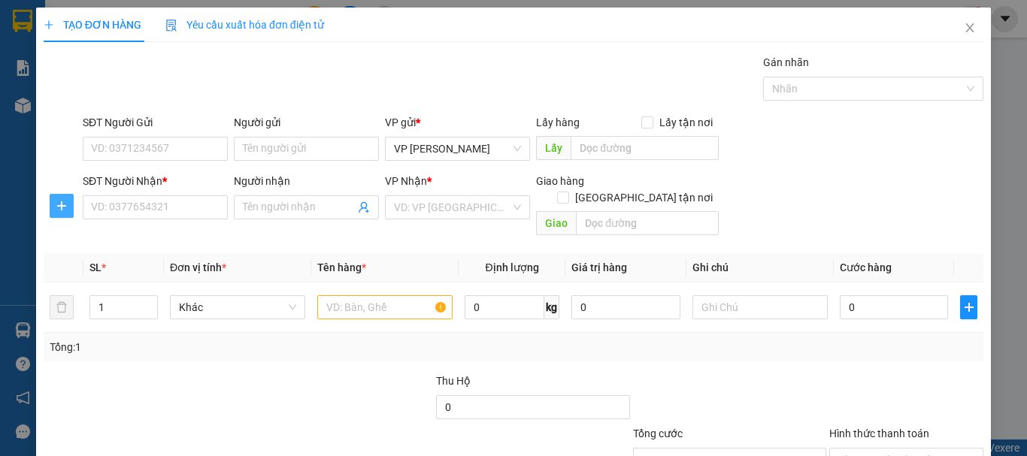
drag, startPoint x: 59, startPoint y: 210, endPoint x: 139, endPoint y: 185, distance: 84.4
click at [59, 210] on icon "plus" at bounding box center [62, 206] width 12 height 12
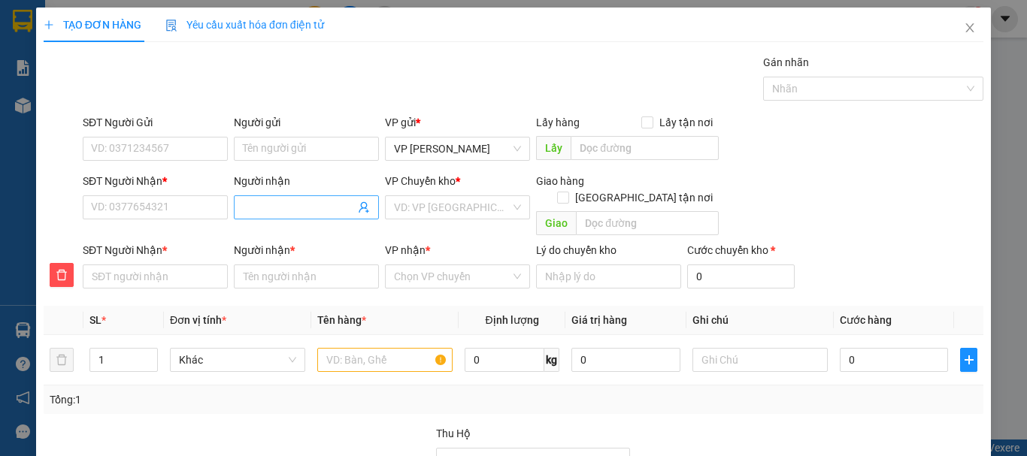
click at [253, 203] on input "Người nhận" at bounding box center [299, 207] width 112 height 17
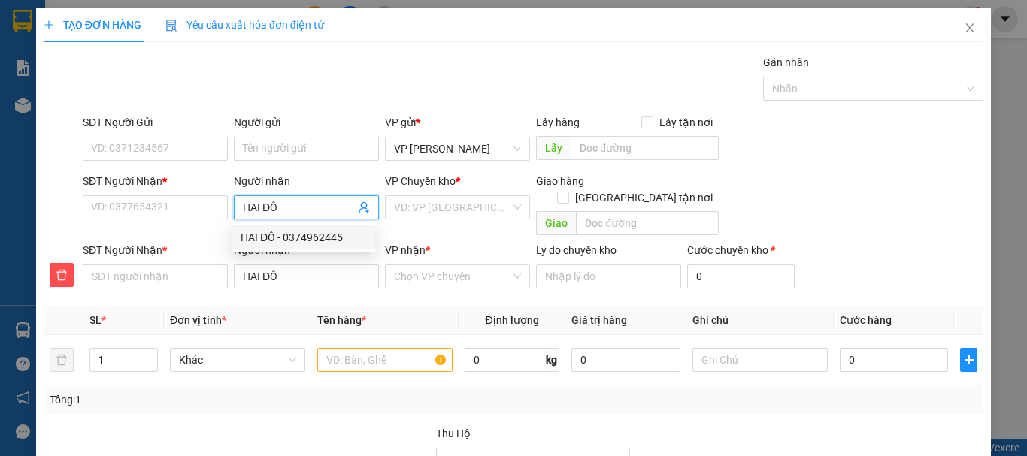
click at [296, 235] on div "HAI ĐÔ - 0374962445" at bounding box center [304, 237] width 126 height 17
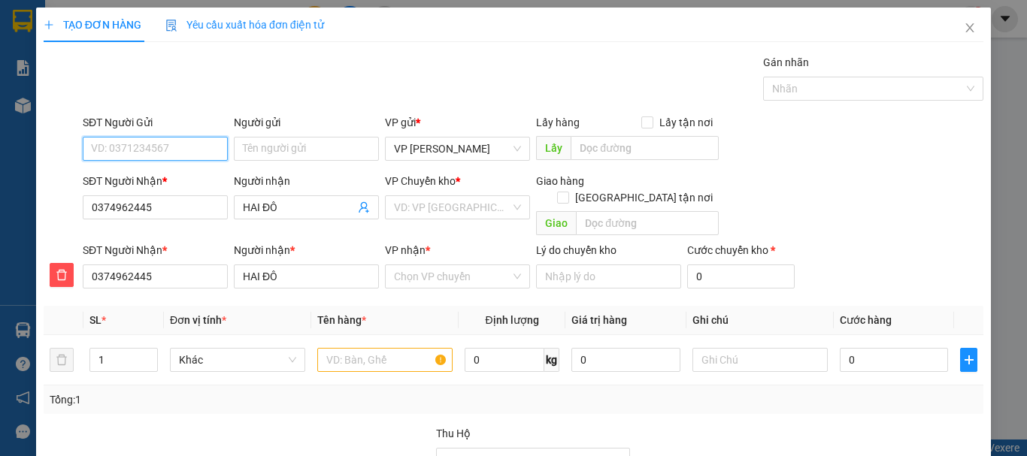
click at [169, 150] on input "SĐT Người Gửi" at bounding box center [155, 149] width 145 height 24
click at [135, 181] on div "0907586196 - TÍNH" at bounding box center [154, 179] width 126 height 17
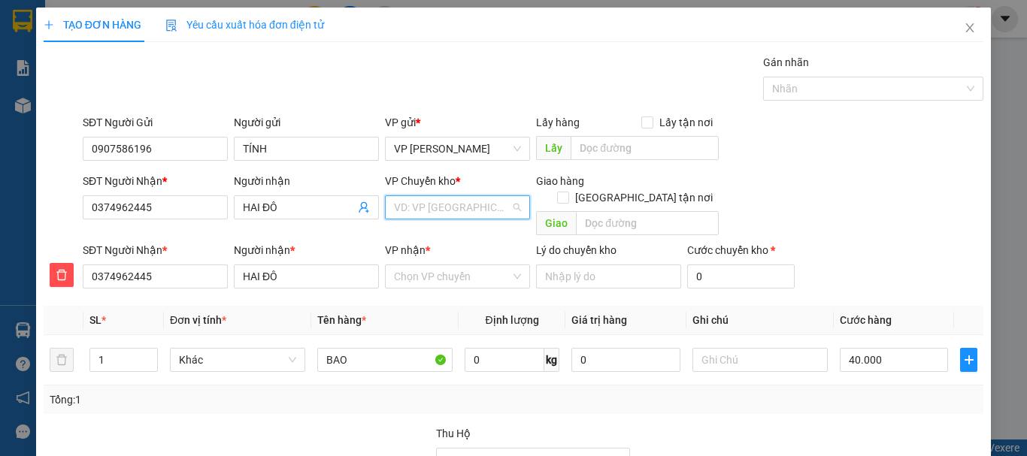
click at [422, 201] on input "search" at bounding box center [452, 207] width 117 height 23
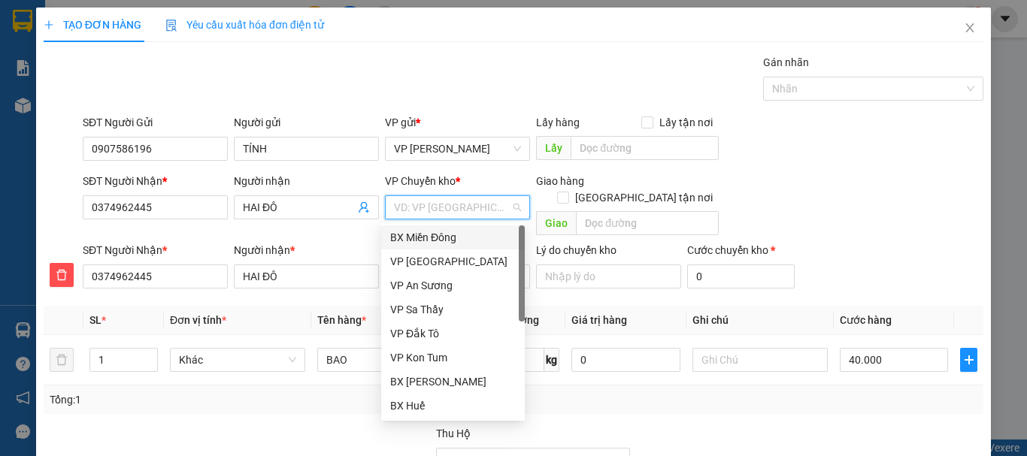
click at [440, 235] on div "BX Miền Đông" at bounding box center [453, 237] width 126 height 17
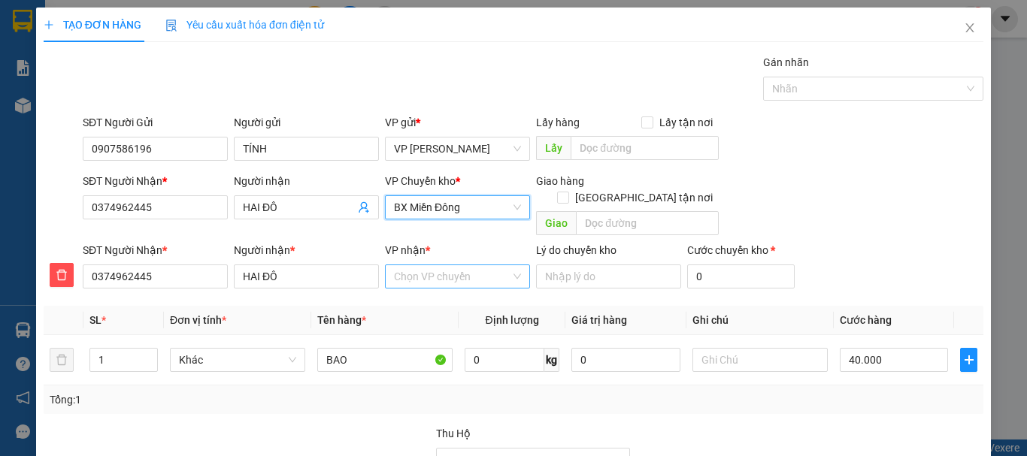
click at [437, 265] on input "VP nhận *" at bounding box center [452, 276] width 117 height 23
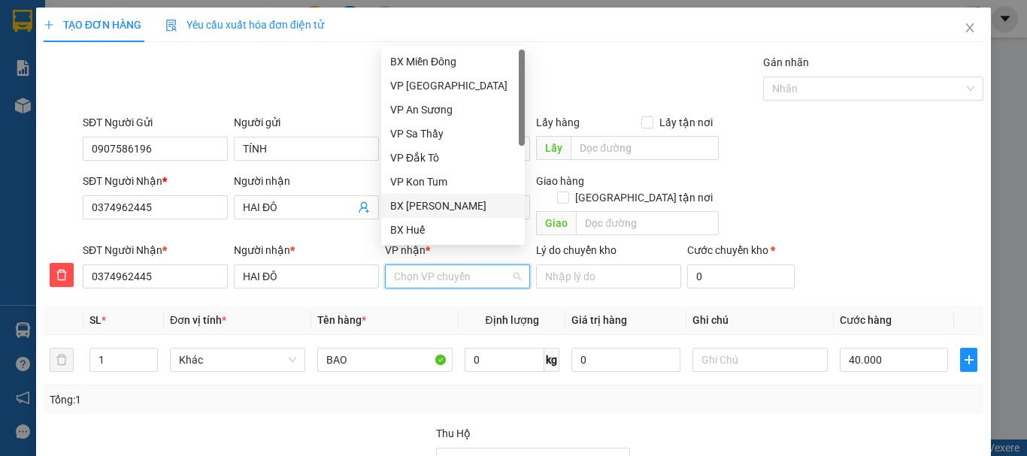
click at [448, 206] on div "BX [PERSON_NAME]" at bounding box center [453, 206] width 126 height 17
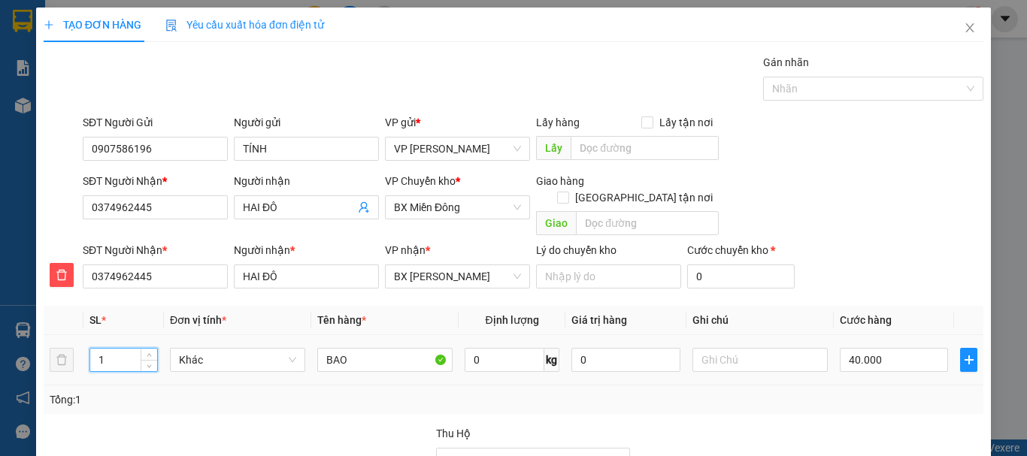
drag, startPoint x: 96, startPoint y: 344, endPoint x: 127, endPoint y: 346, distance: 30.9
click at [127, 349] on input "1" at bounding box center [123, 360] width 67 height 23
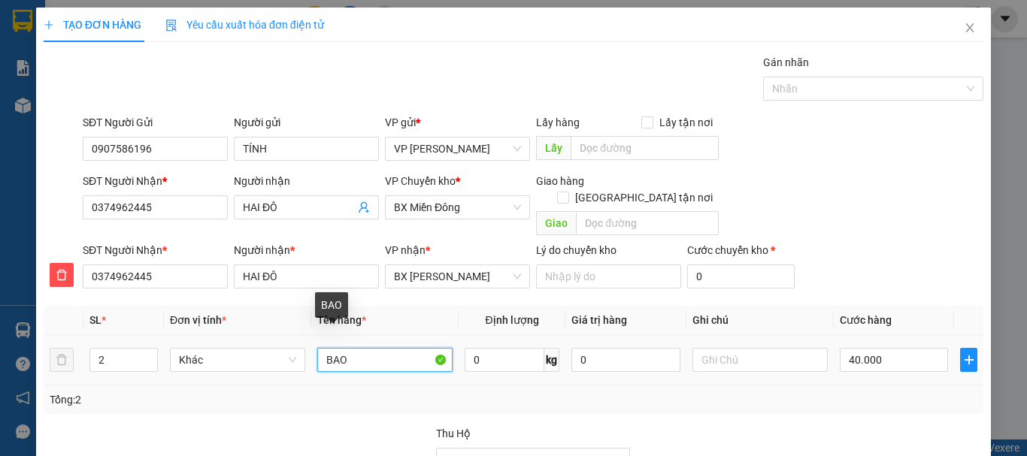
drag, startPoint x: 319, startPoint y: 342, endPoint x: 381, endPoint y: 349, distance: 62.0
click at [381, 349] on input "BAO" at bounding box center [384, 360] width 135 height 24
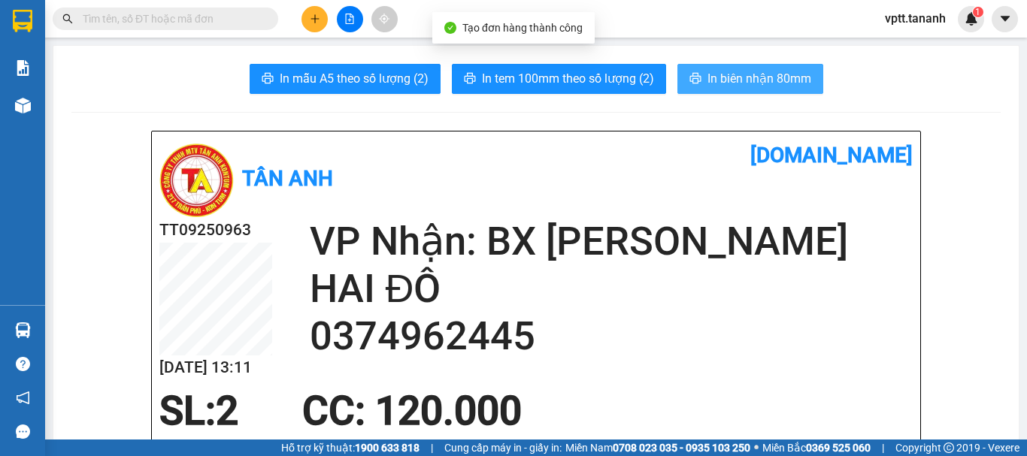
click at [766, 74] on span "In biên nhận 80mm" at bounding box center [759, 78] width 104 height 19
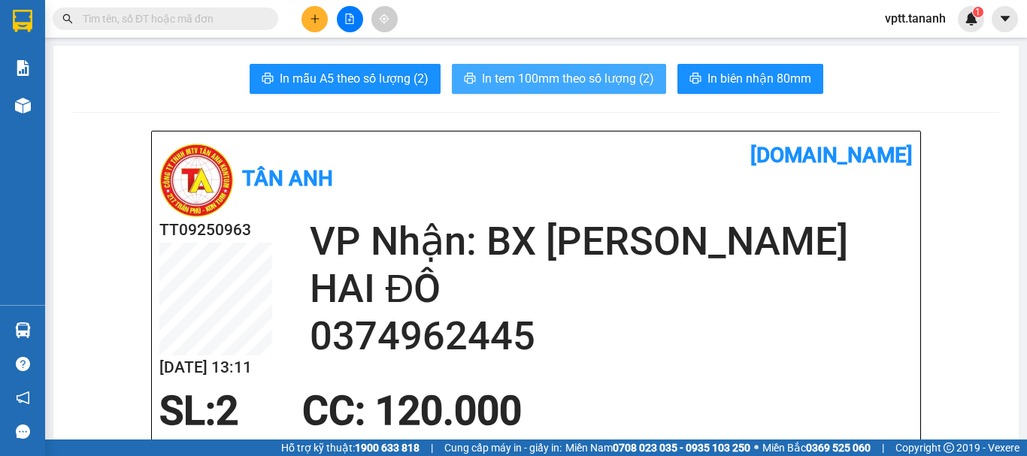
click at [616, 86] on span "In tem 100mm theo số lượng (2)" at bounding box center [568, 78] width 172 height 19
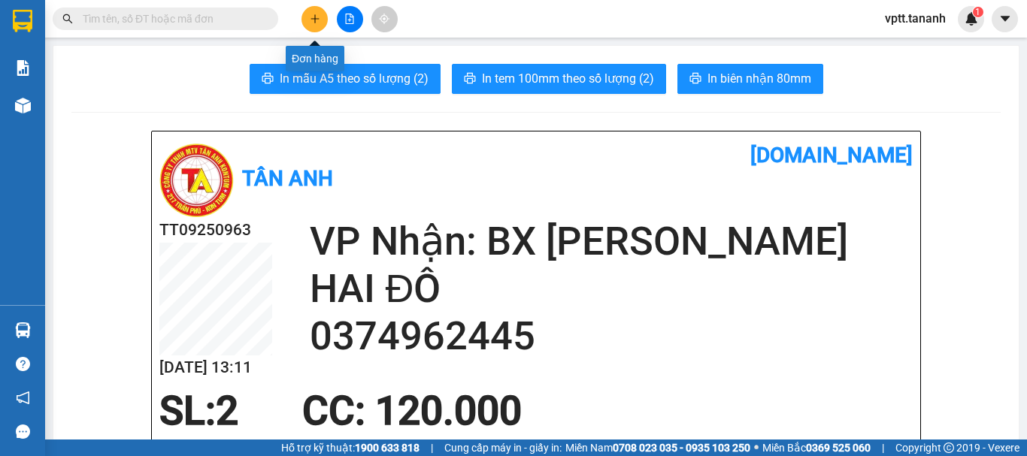
click at [313, 20] on icon "plus" at bounding box center [315, 19] width 11 height 11
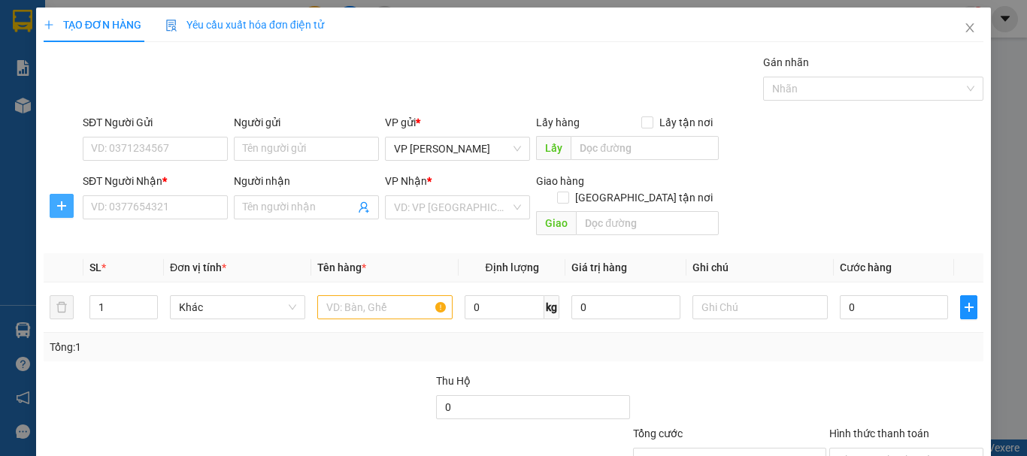
click at [62, 201] on icon "plus" at bounding box center [62, 206] width 12 height 12
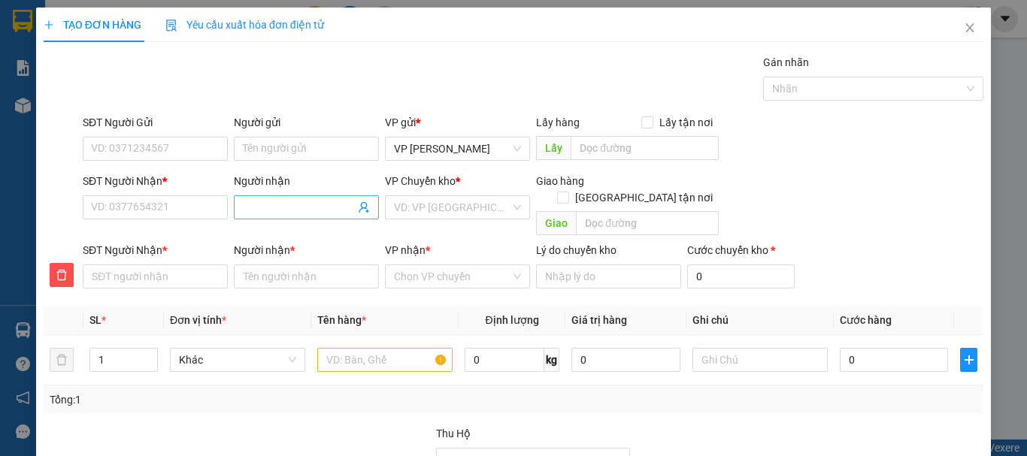
click at [269, 201] on input "Người nhận" at bounding box center [299, 207] width 112 height 17
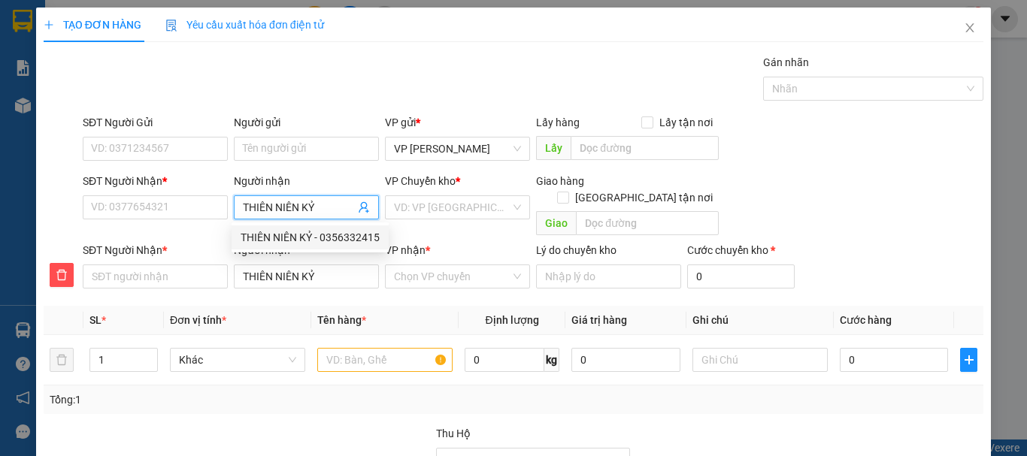
click at [292, 238] on div "THIÊN NIÊN KỶ - 0356332415" at bounding box center [310, 237] width 139 height 17
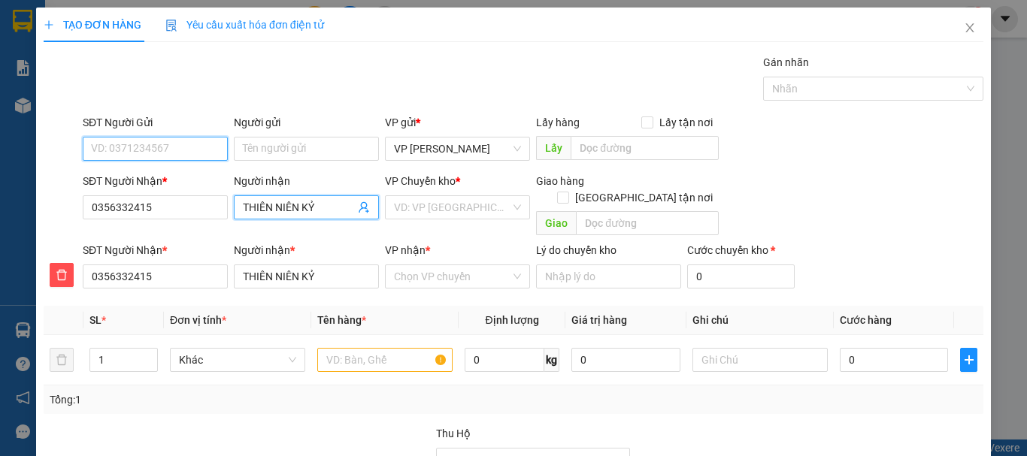
click at [161, 148] on input "SĐT Người Gửi" at bounding box center [155, 149] width 145 height 24
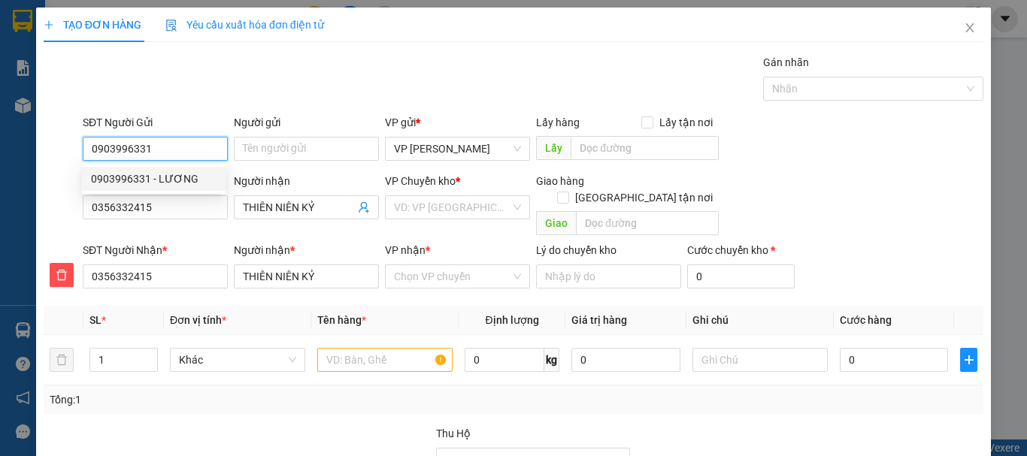
click at [179, 180] on div "0903996331 - LƯƠNG" at bounding box center [154, 179] width 126 height 17
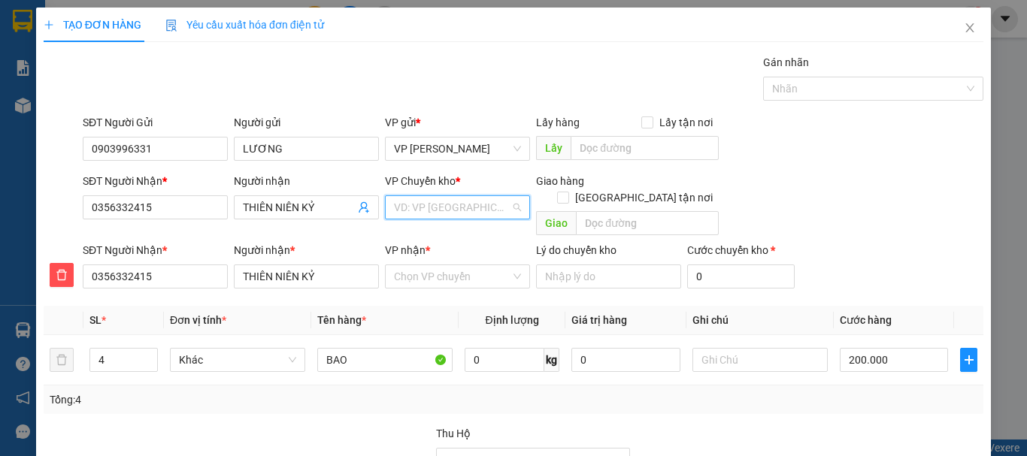
click at [407, 205] on input "search" at bounding box center [452, 207] width 117 height 23
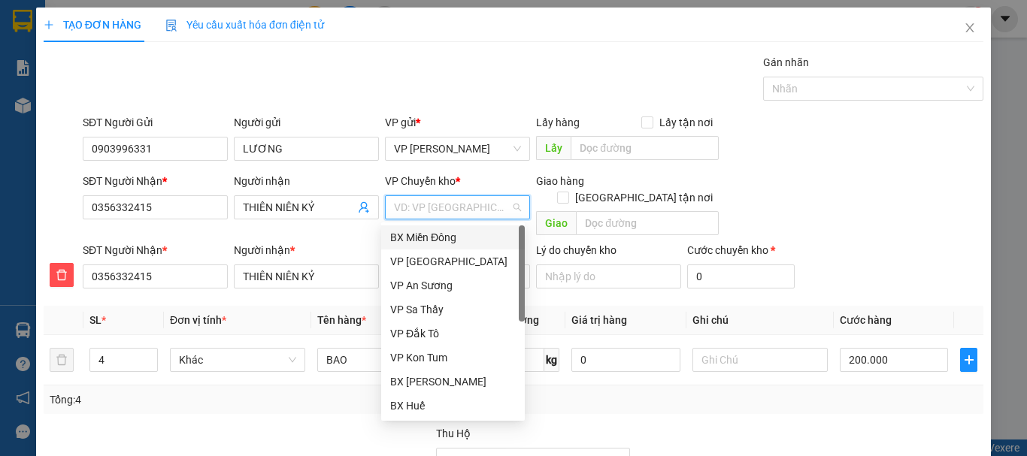
click at [435, 235] on div "BX Miền Đông" at bounding box center [453, 237] width 126 height 17
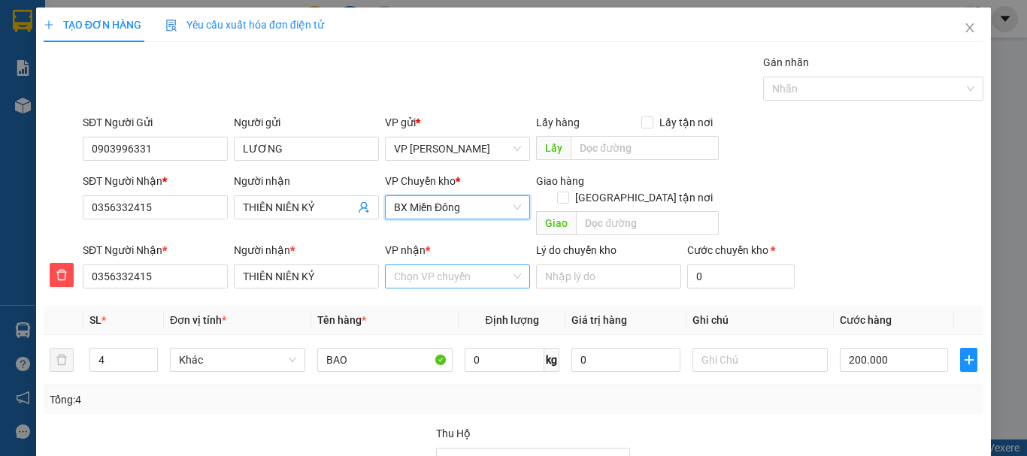
click at [431, 266] on input "VP nhận *" at bounding box center [452, 276] width 117 height 23
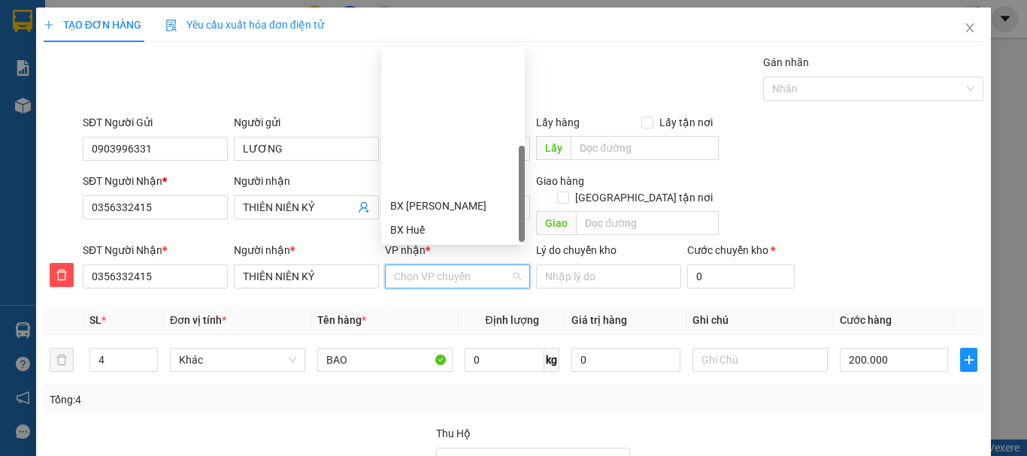
click at [421, 270] on div "VP Đắk Hà" at bounding box center [453, 278] width 126 height 17
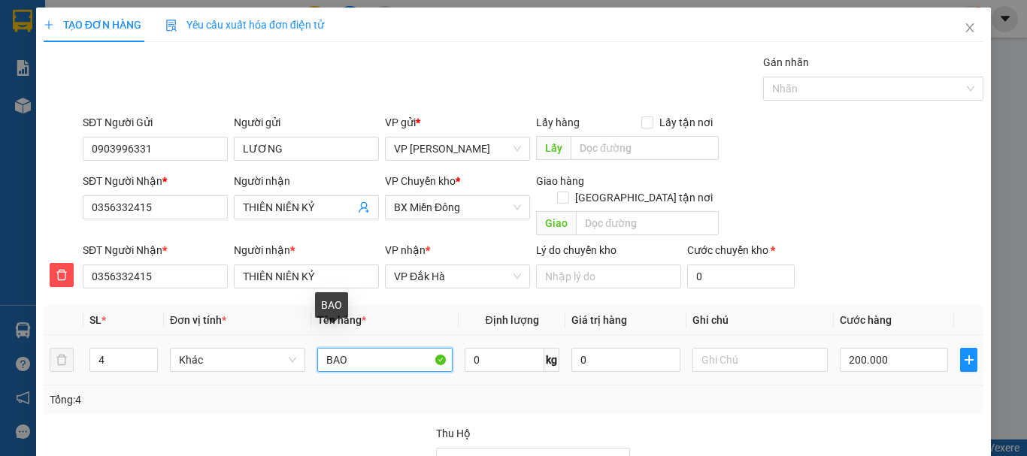
drag, startPoint x: 319, startPoint y: 341, endPoint x: 370, endPoint y: 354, distance: 52.1
click at [370, 354] on input "BAO" at bounding box center [384, 360] width 135 height 24
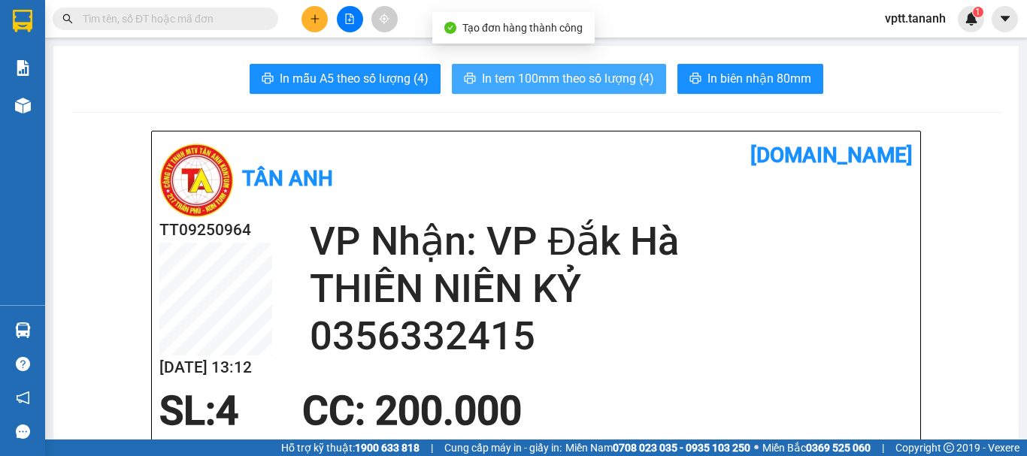
click at [621, 83] on span "In tem 100mm theo số lượng (4)" at bounding box center [568, 78] width 172 height 19
click at [642, 75] on span "In tem 100mm theo số lượng (4)" at bounding box center [568, 78] width 172 height 19
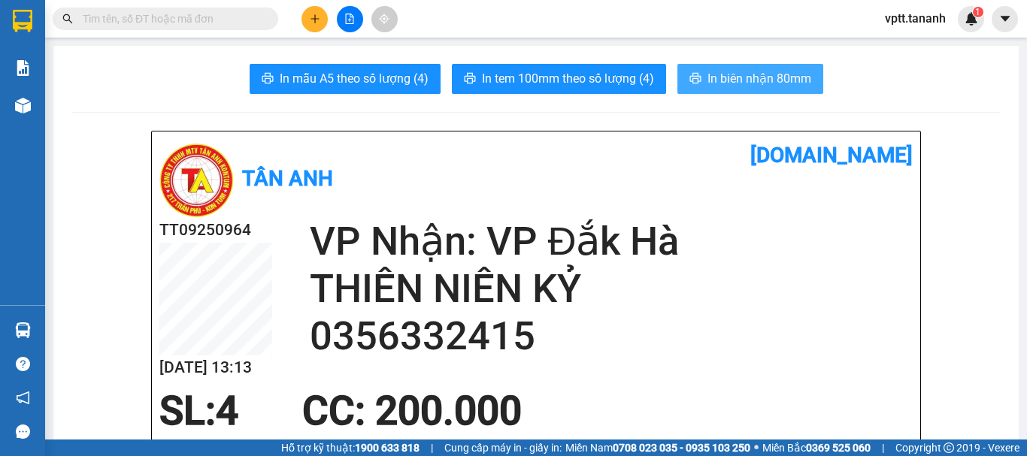
click at [740, 74] on span "In biên nhận 80mm" at bounding box center [759, 78] width 104 height 19
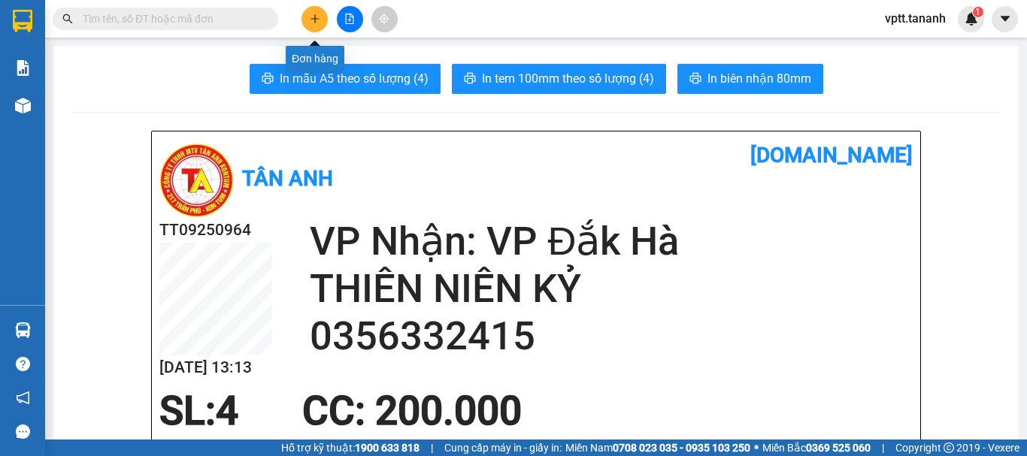
click at [314, 14] on button at bounding box center [314, 19] width 26 height 26
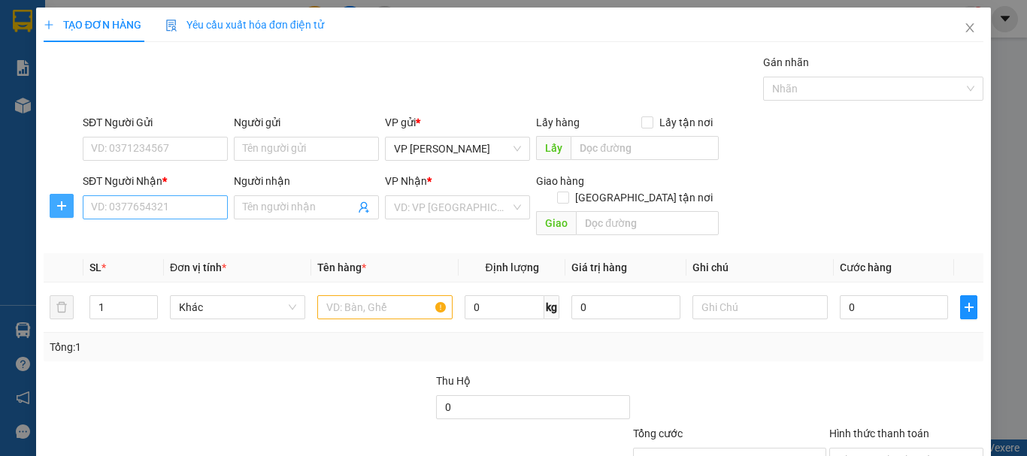
drag, startPoint x: 53, startPoint y: 200, endPoint x: 102, endPoint y: 207, distance: 50.2
click at [52, 200] on span "plus" at bounding box center [61, 206] width 23 height 12
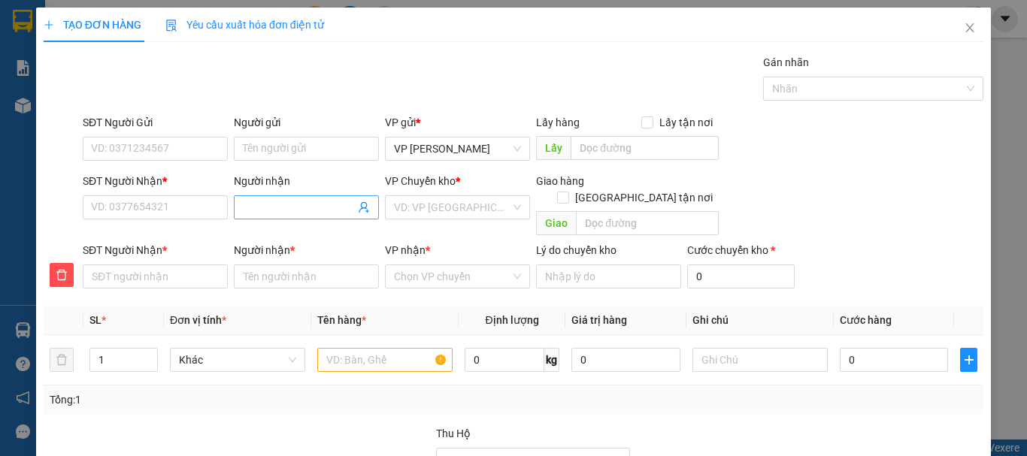
drag, startPoint x: 262, startPoint y: 208, endPoint x: 272, endPoint y: 214, distance: 11.5
click at [263, 208] on input "Người nhận" at bounding box center [299, 207] width 112 height 17
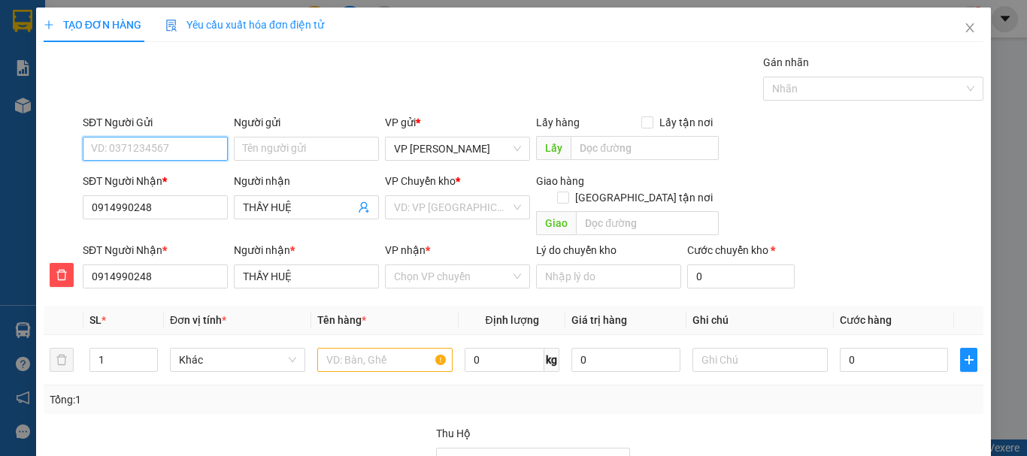
click at [124, 149] on input "SĐT Người Gửi" at bounding box center [155, 149] width 145 height 24
click at [172, 181] on div "0938882975 - PHỤNG" at bounding box center [154, 179] width 126 height 17
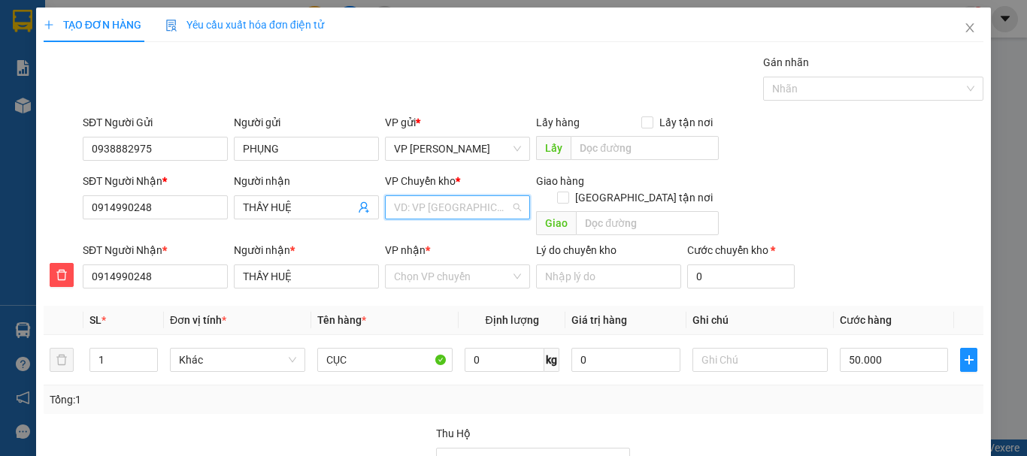
click at [434, 209] on input "search" at bounding box center [452, 207] width 117 height 23
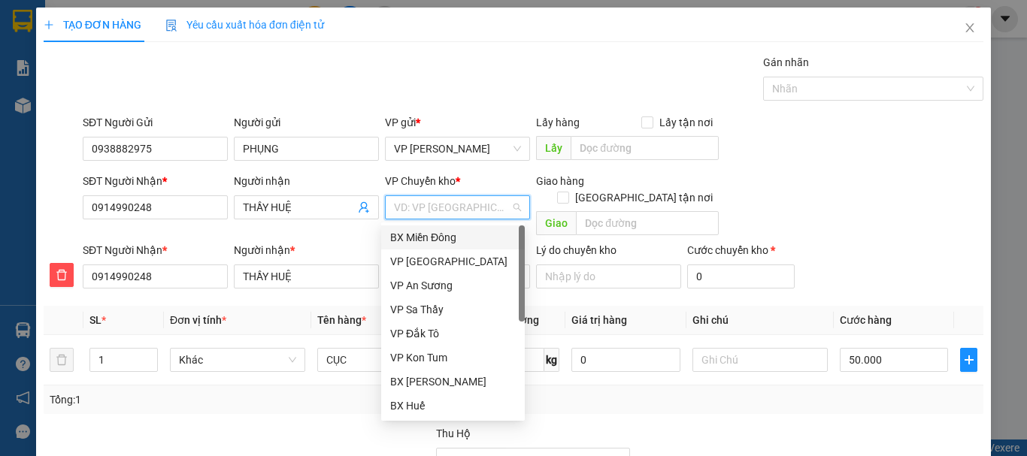
click at [445, 235] on div "BX Miền Đông" at bounding box center [453, 237] width 126 height 17
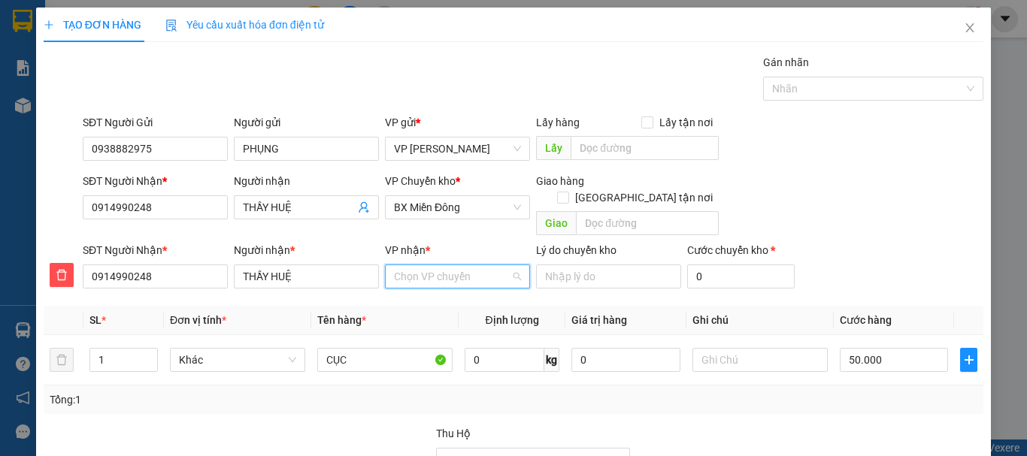
click at [433, 266] on input "VP nhận *" at bounding box center [452, 276] width 117 height 23
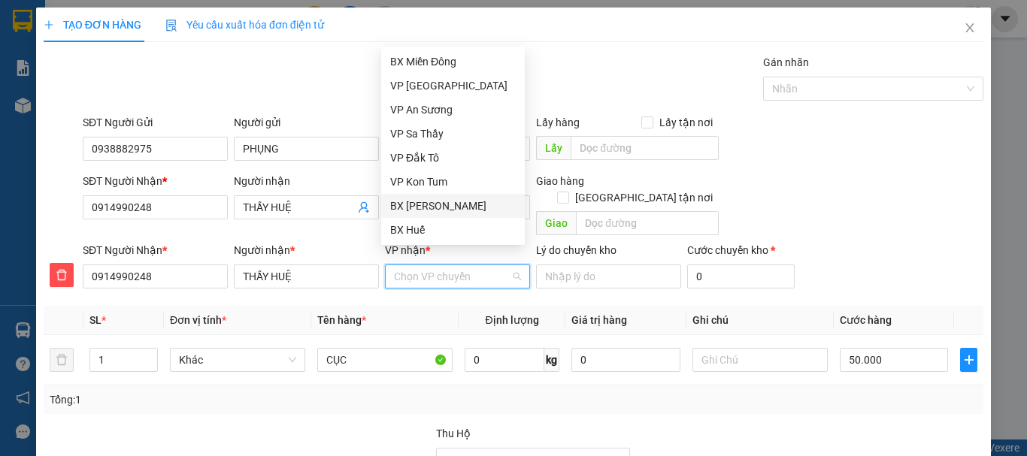
click at [437, 207] on div "BX [PERSON_NAME]" at bounding box center [453, 206] width 126 height 17
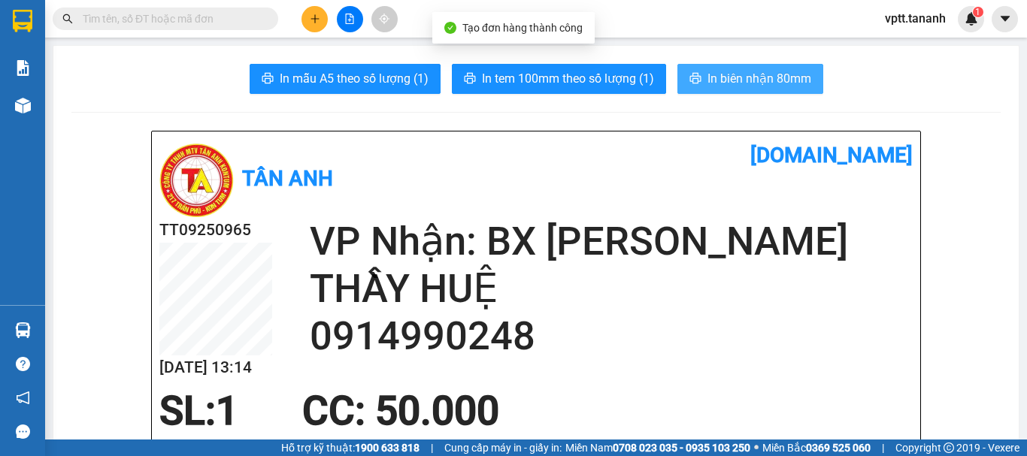
click at [728, 76] on span "In biên nhận 80mm" at bounding box center [759, 78] width 104 height 19
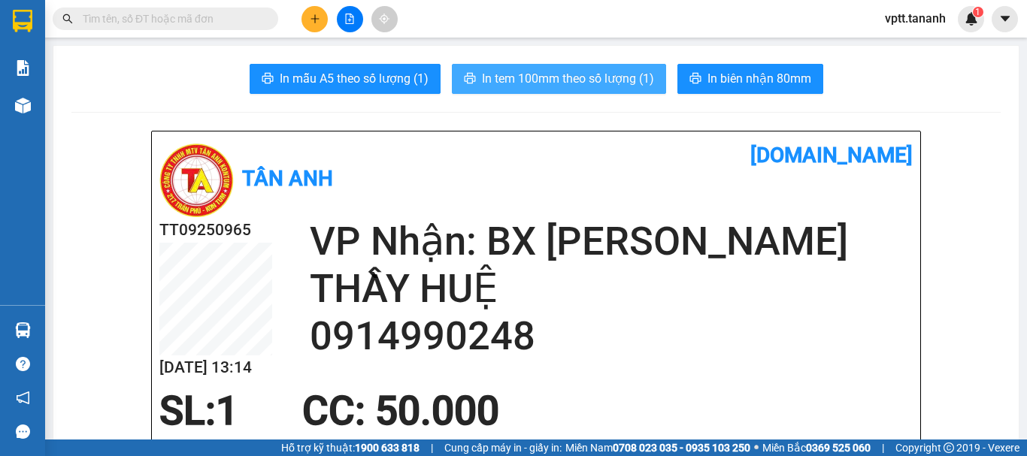
click at [543, 70] on span "In tem 100mm theo số lượng (1)" at bounding box center [568, 78] width 172 height 19
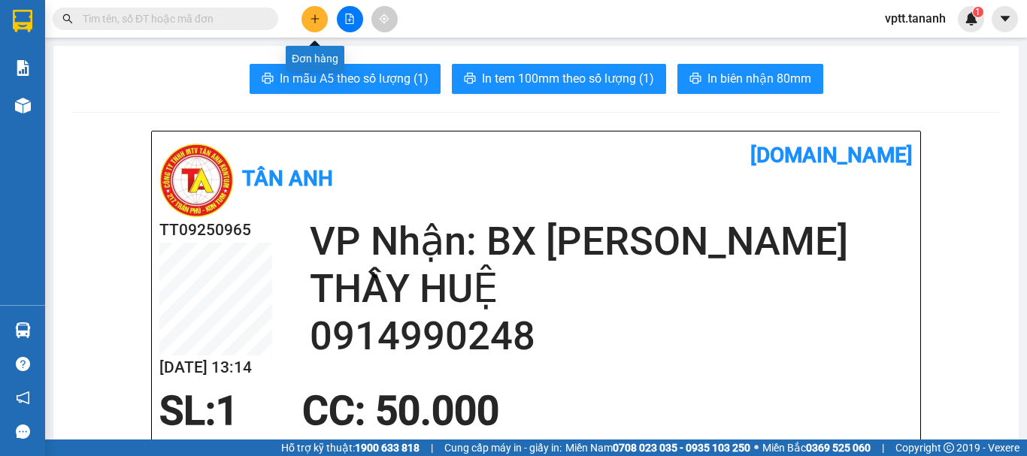
click at [312, 9] on button at bounding box center [314, 19] width 26 height 26
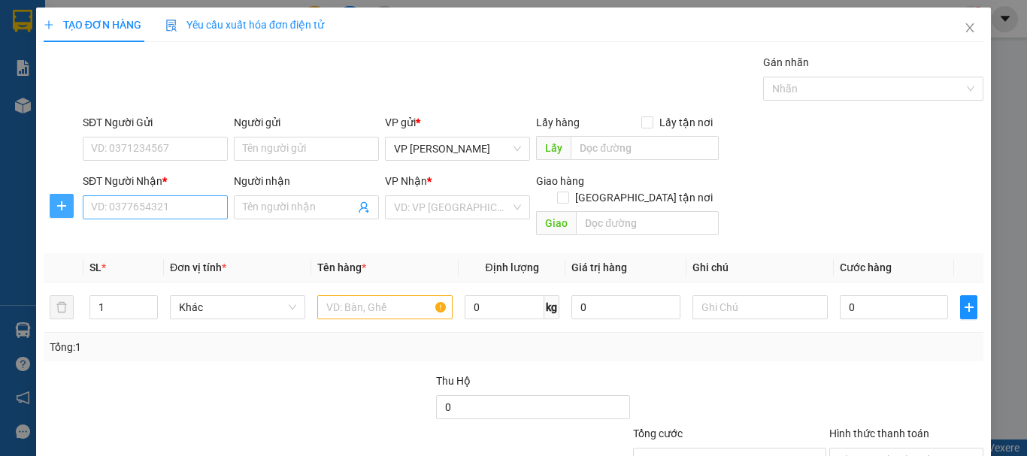
drag, startPoint x: 56, startPoint y: 205, endPoint x: 168, endPoint y: 204, distance: 111.3
click at [57, 204] on icon "plus" at bounding box center [62, 206] width 12 height 12
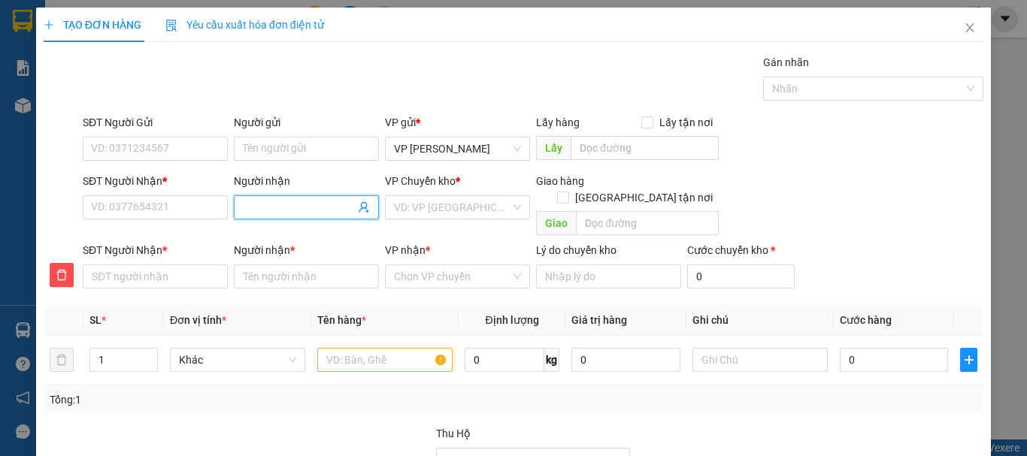
click at [267, 207] on input "Người nhận" at bounding box center [299, 207] width 112 height 17
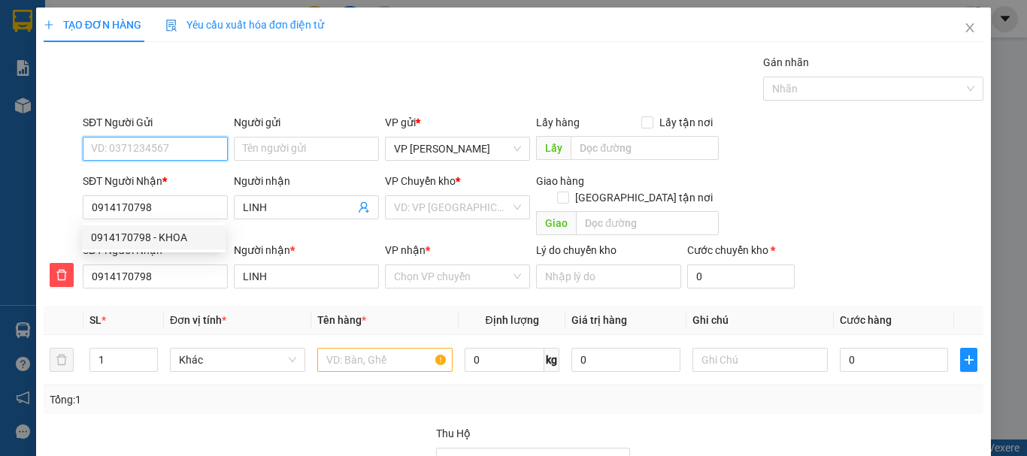
click at [117, 150] on input "SĐT Người Gửi" at bounding box center [155, 149] width 145 height 24
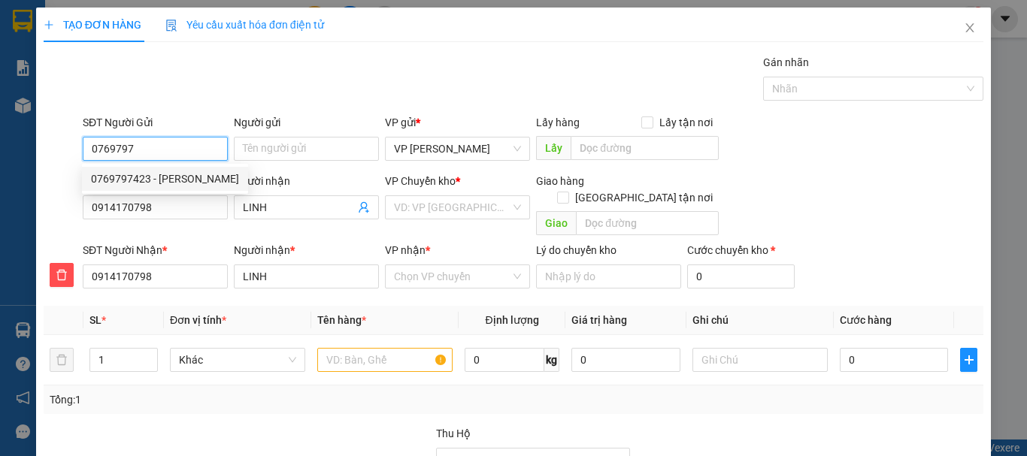
click at [110, 174] on div "0769797423 - HƯƠNG" at bounding box center [165, 179] width 148 height 17
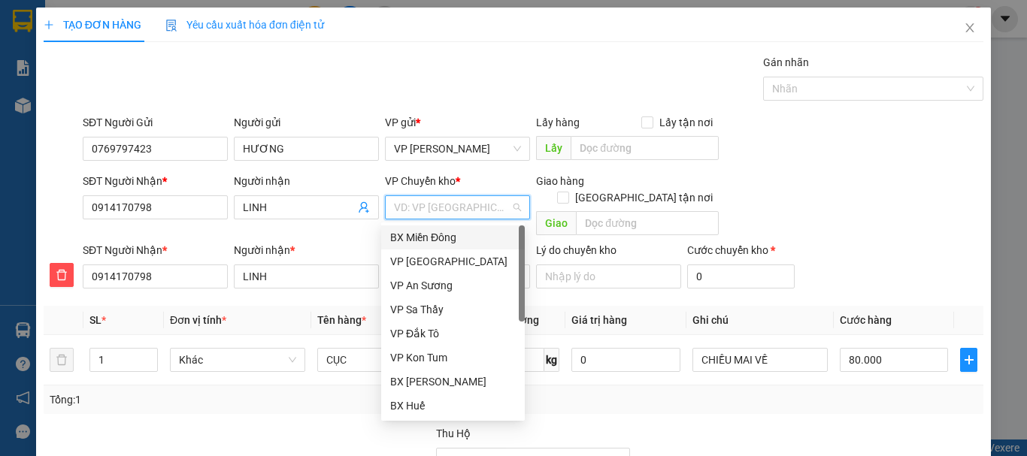
click at [431, 212] on input "search" at bounding box center [452, 207] width 117 height 23
click at [439, 232] on div "BX Miền Đông" at bounding box center [453, 237] width 126 height 17
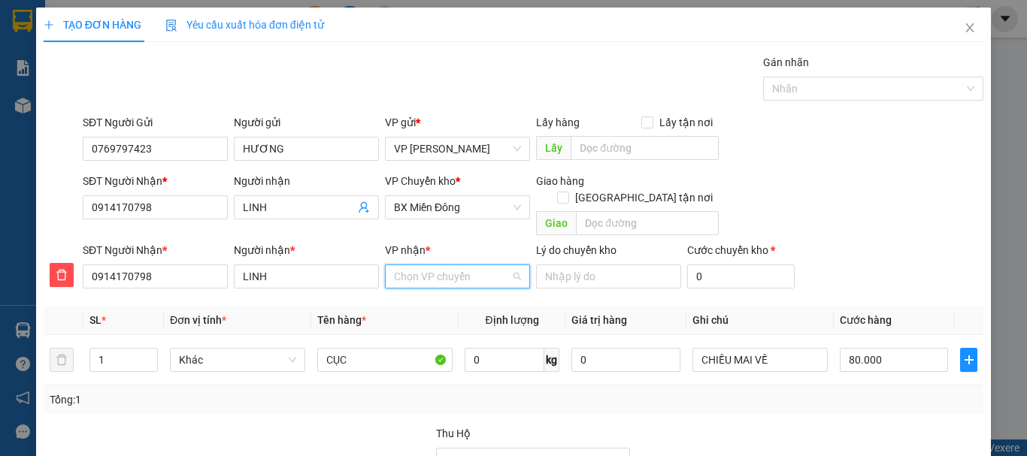
click at [429, 265] on input "VP nhận *" at bounding box center [452, 276] width 117 height 23
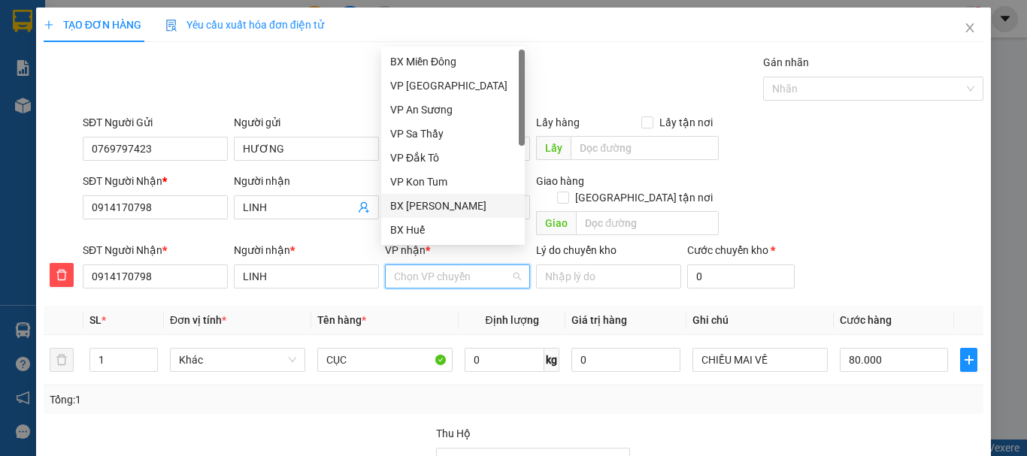
click at [443, 205] on div "BX [PERSON_NAME]" at bounding box center [453, 206] width 126 height 17
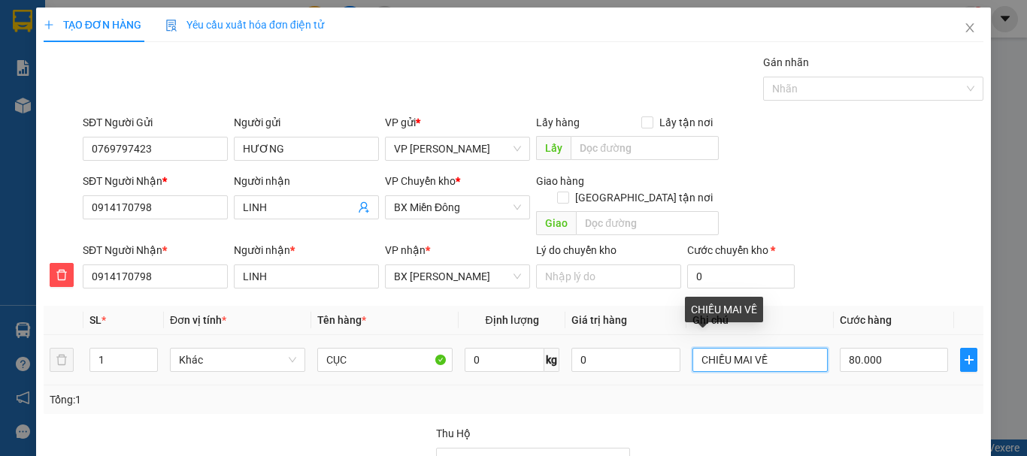
drag, startPoint x: 692, startPoint y: 344, endPoint x: 770, endPoint y: 344, distance: 78.2
click at [770, 348] on input "CHIỀU MAI VỀ" at bounding box center [759, 360] width 135 height 24
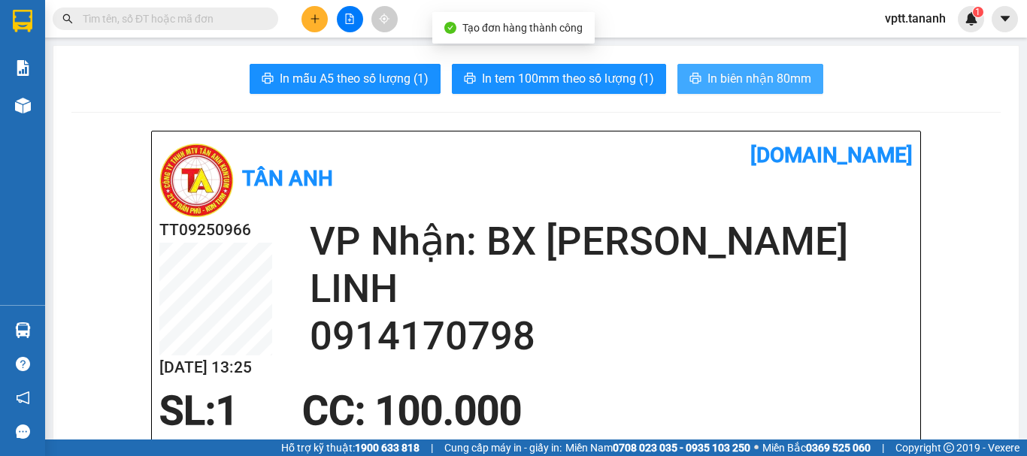
click at [713, 73] on span "In biên nhận 80mm" at bounding box center [759, 78] width 104 height 19
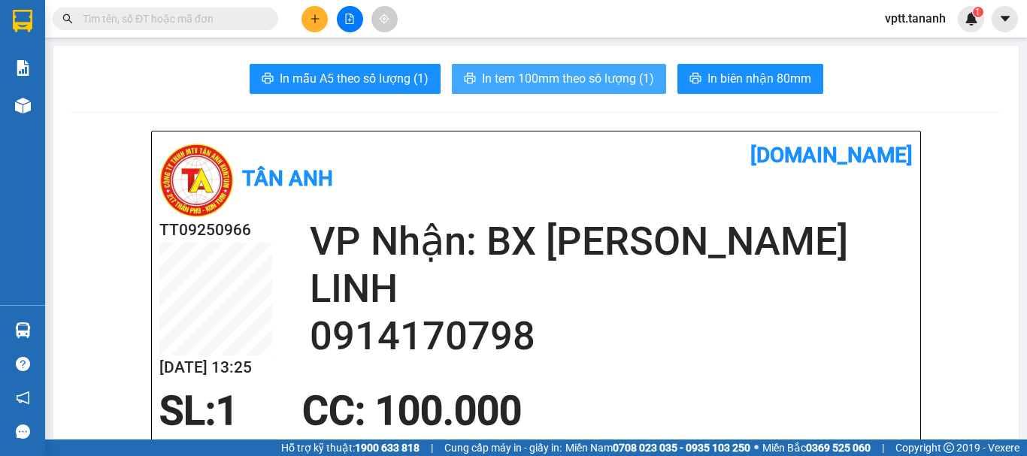
click at [579, 73] on span "In tem 100mm theo số lượng (1)" at bounding box center [568, 78] width 172 height 19
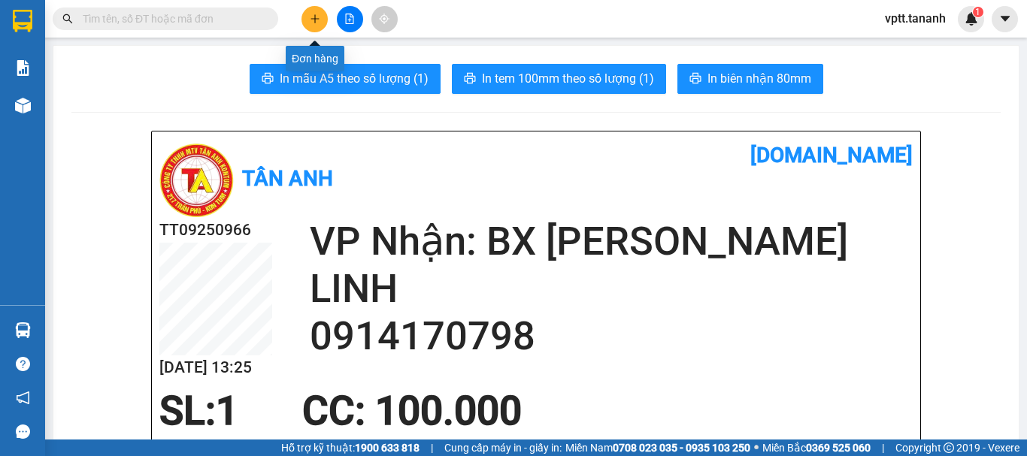
click at [313, 20] on icon "plus" at bounding box center [315, 19] width 11 height 11
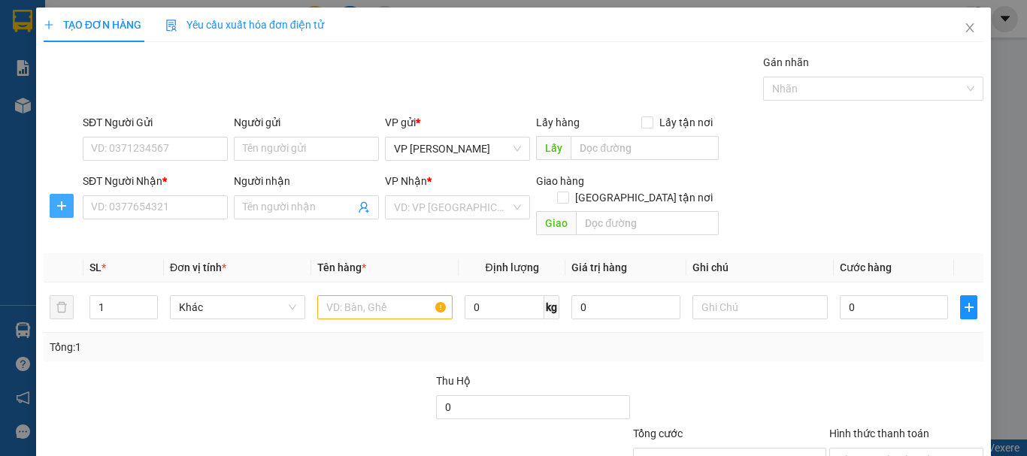
click at [56, 209] on icon "plus" at bounding box center [62, 206] width 12 height 12
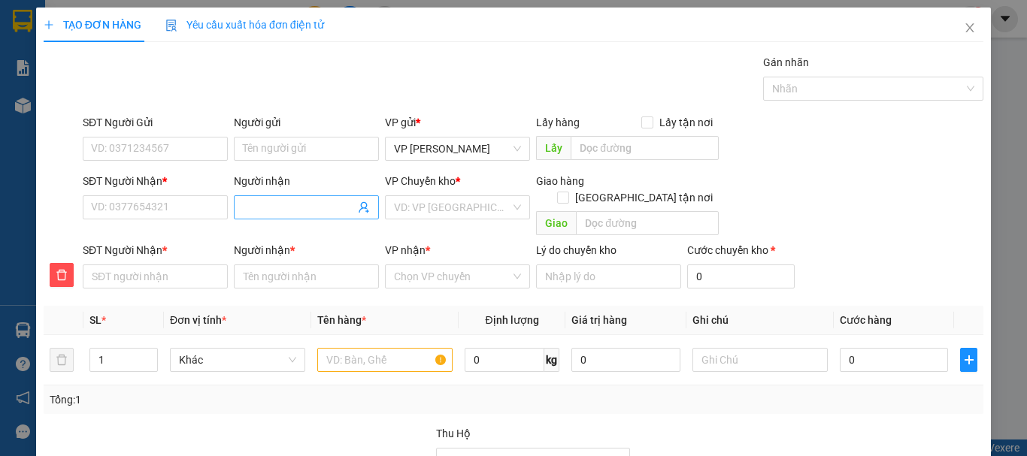
drag, startPoint x: 279, startPoint y: 202, endPoint x: 344, endPoint y: 189, distance: 66.8
click at [280, 202] on input "Người nhận" at bounding box center [299, 207] width 112 height 17
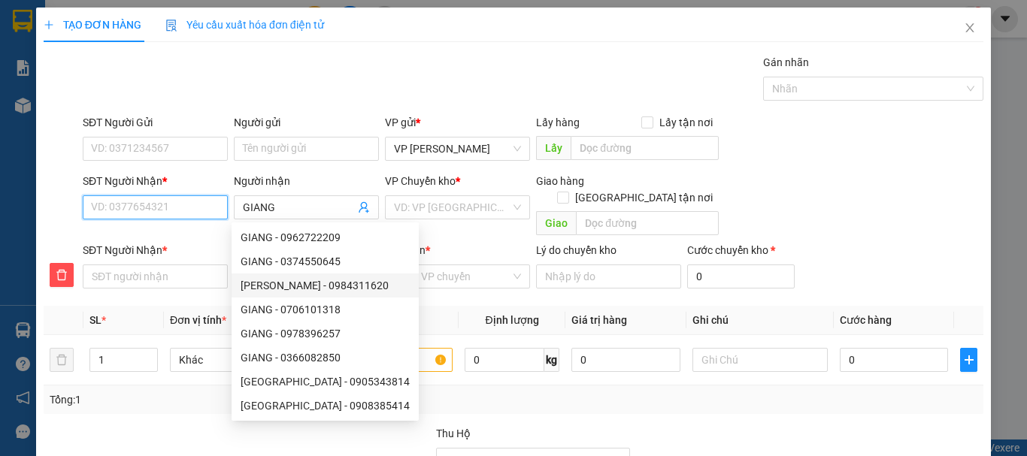
click at [162, 206] on input "SĐT Người Nhận *" at bounding box center [155, 207] width 145 height 24
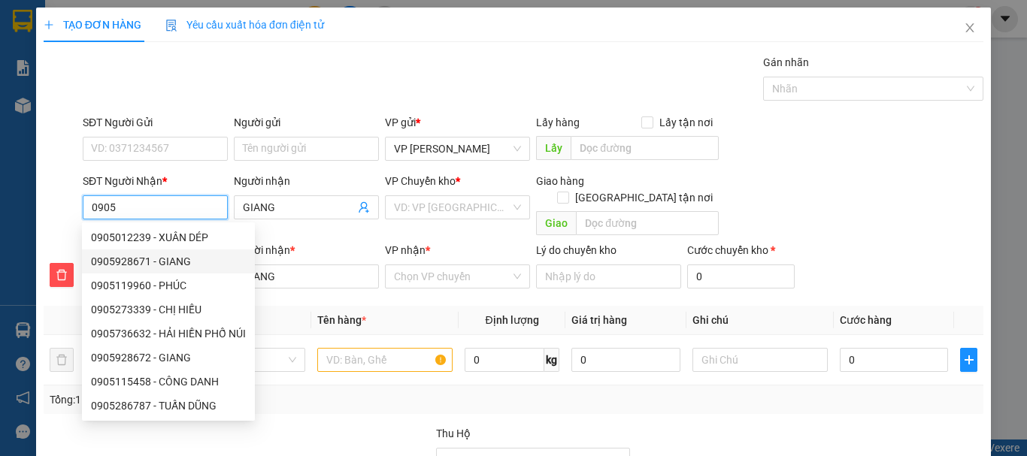
click at [141, 262] on div "0905928671 - GIANG" at bounding box center [168, 261] width 155 height 17
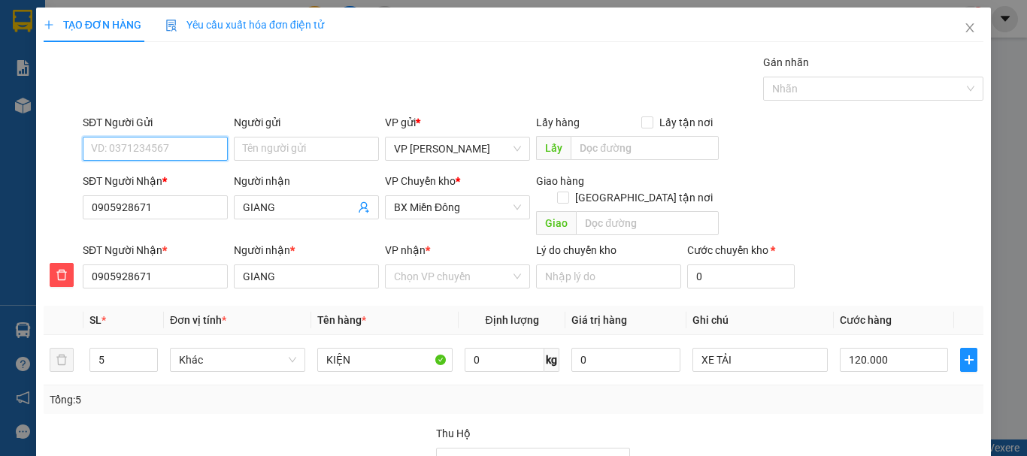
click at [161, 150] on input "SĐT Người Gửi" at bounding box center [155, 149] width 145 height 24
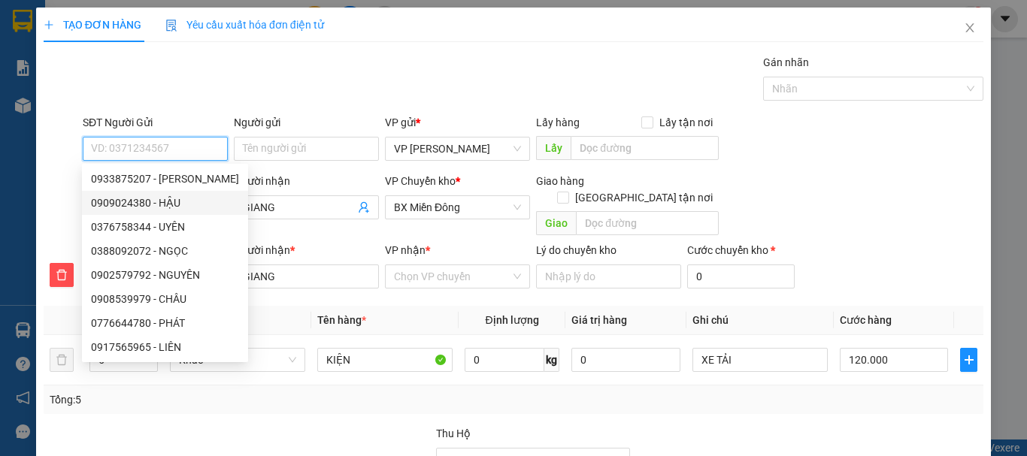
click at [168, 203] on div "0909024380 - HẬU" at bounding box center [165, 203] width 148 height 17
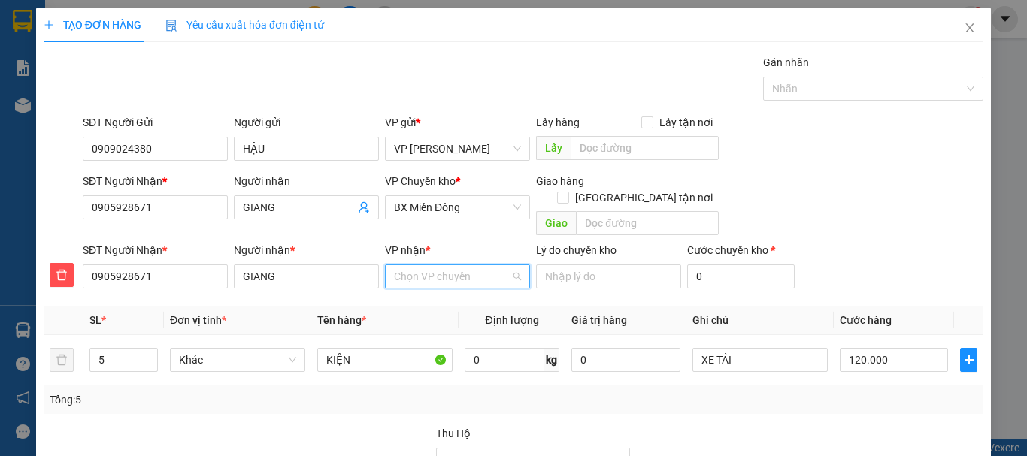
click at [424, 265] on input "VP nhận *" at bounding box center [452, 276] width 117 height 23
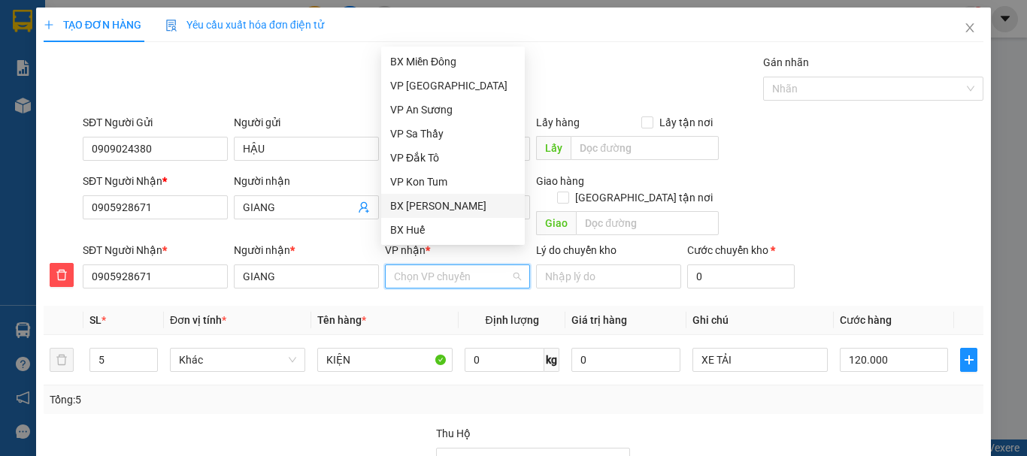
click at [431, 208] on div "BX [PERSON_NAME]" at bounding box center [453, 206] width 126 height 17
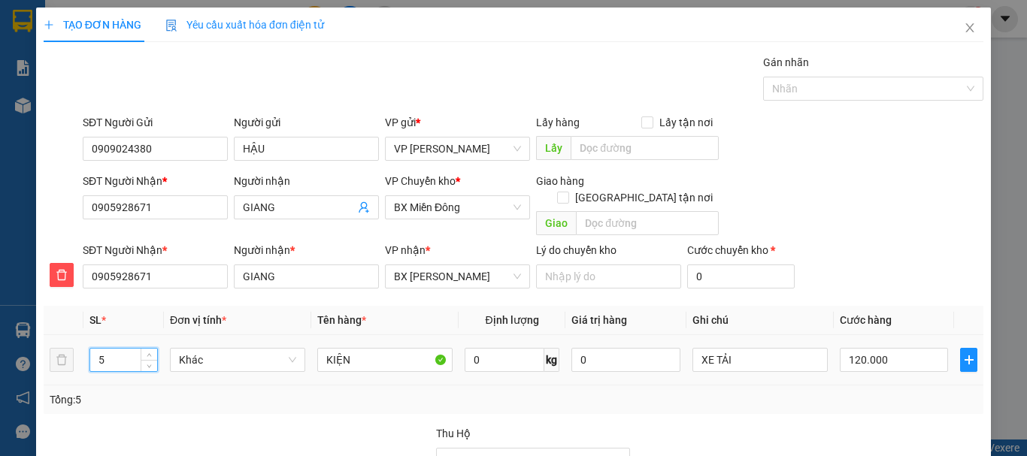
drag, startPoint x: 101, startPoint y: 342, endPoint x: 109, endPoint y: 343, distance: 8.3
click at [109, 349] on input "5" at bounding box center [123, 360] width 67 height 23
drag, startPoint x: 92, startPoint y: 342, endPoint x: 113, endPoint y: 345, distance: 20.5
click at [113, 349] on input "2" at bounding box center [123, 360] width 67 height 23
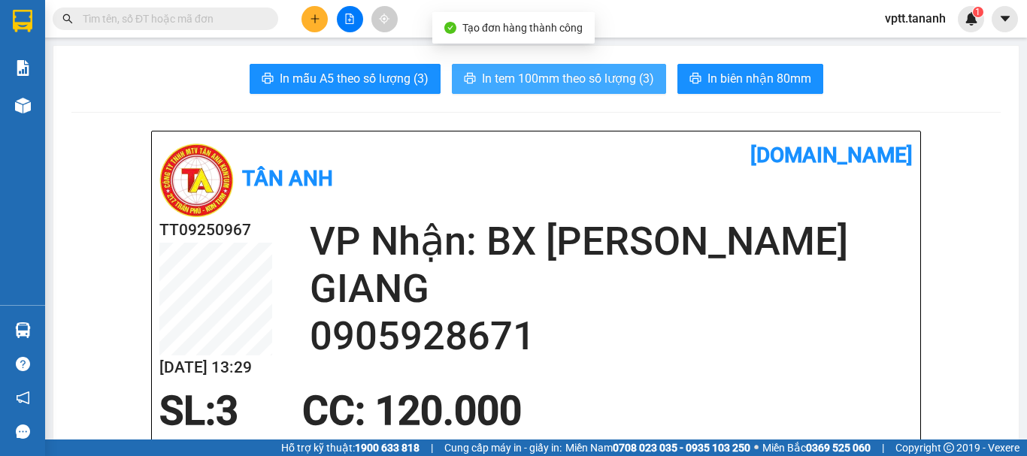
click at [579, 79] on span "In tem 100mm theo số lượng (3)" at bounding box center [568, 78] width 172 height 19
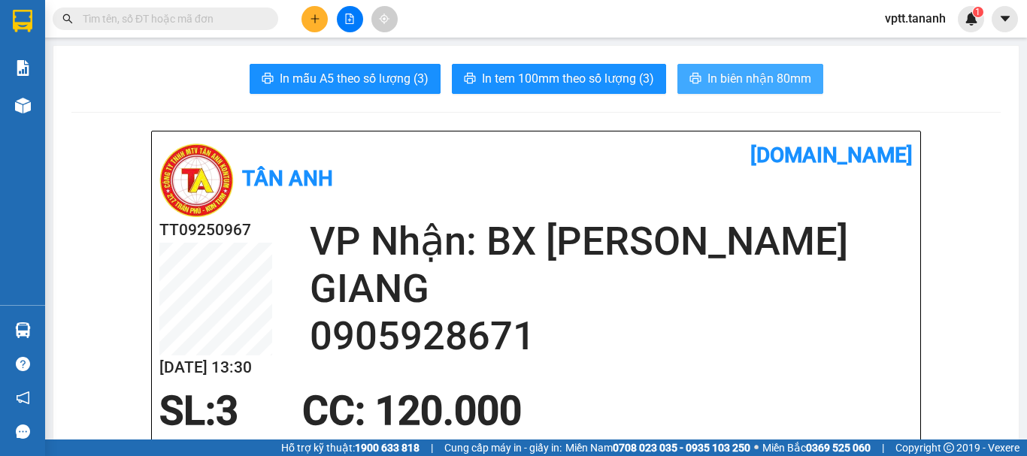
click at [767, 72] on span "In biên nhận 80mm" at bounding box center [759, 78] width 104 height 19
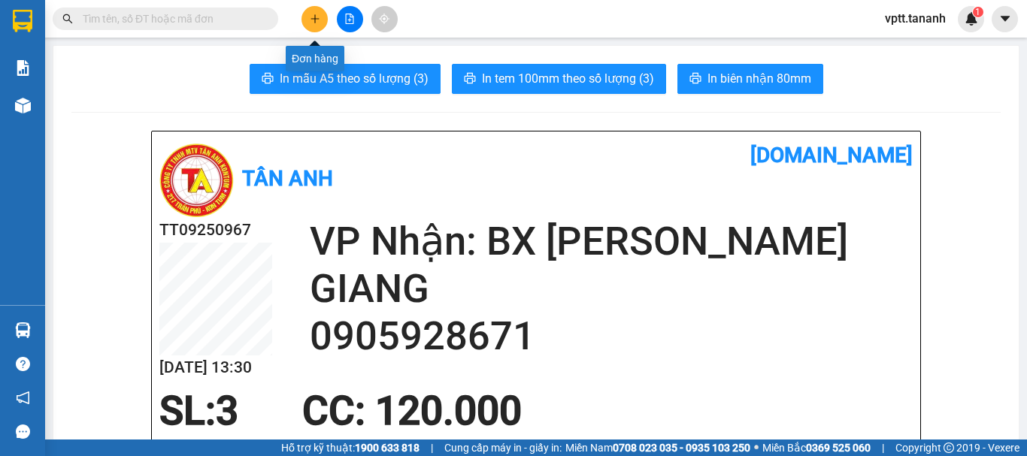
click at [310, 17] on icon "plus" at bounding box center [315, 19] width 11 height 11
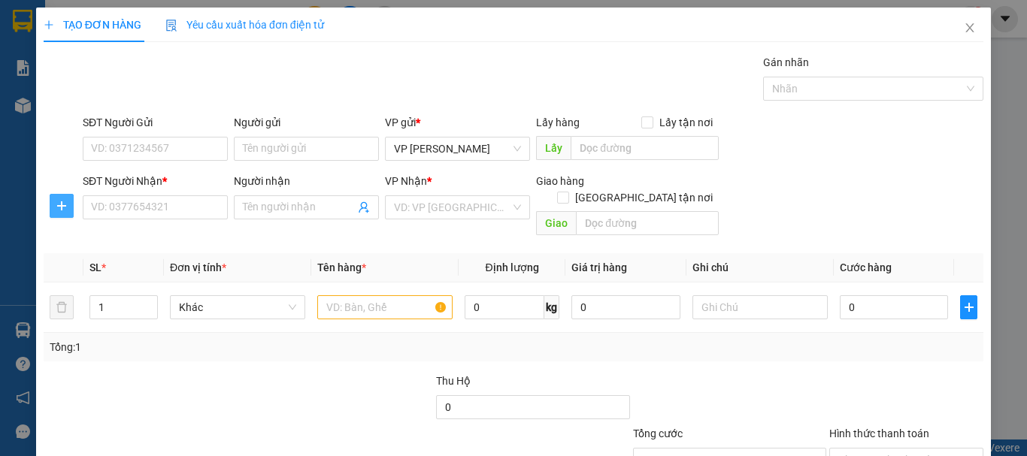
click at [62, 205] on icon "plus" at bounding box center [62, 206] width 12 height 12
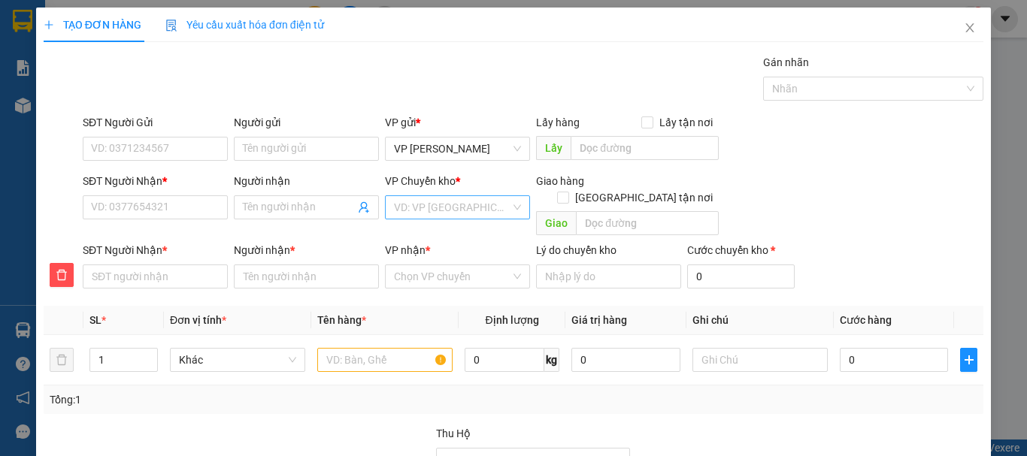
click at [422, 209] on input "search" at bounding box center [452, 207] width 117 height 23
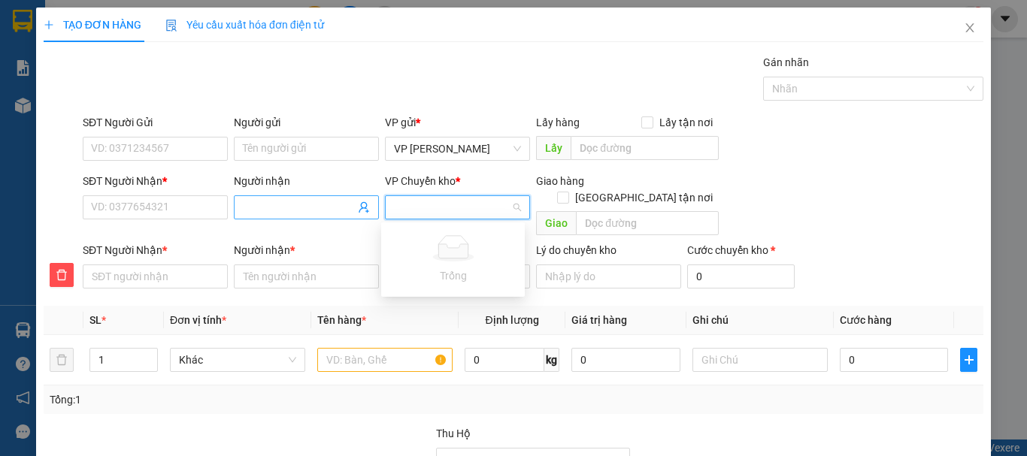
click at [273, 205] on input "Người nhận" at bounding box center [299, 207] width 112 height 17
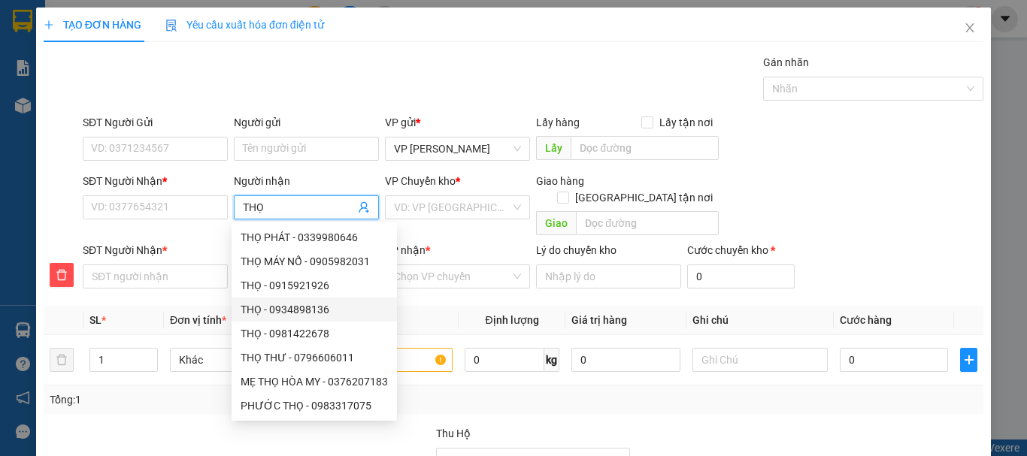
click at [292, 310] on div "THỌ - 0934898136" at bounding box center [314, 309] width 147 height 17
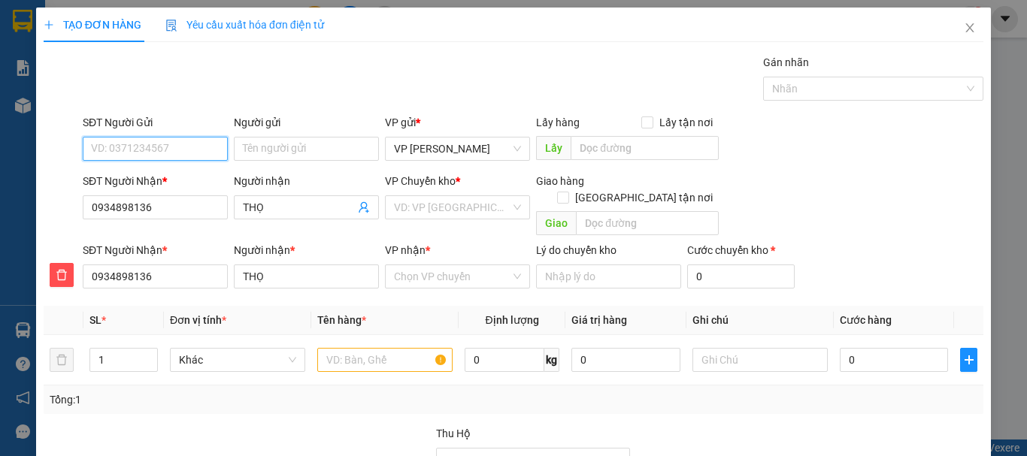
click at [152, 147] on input "SĐT Người Gửi" at bounding box center [155, 149] width 145 height 24
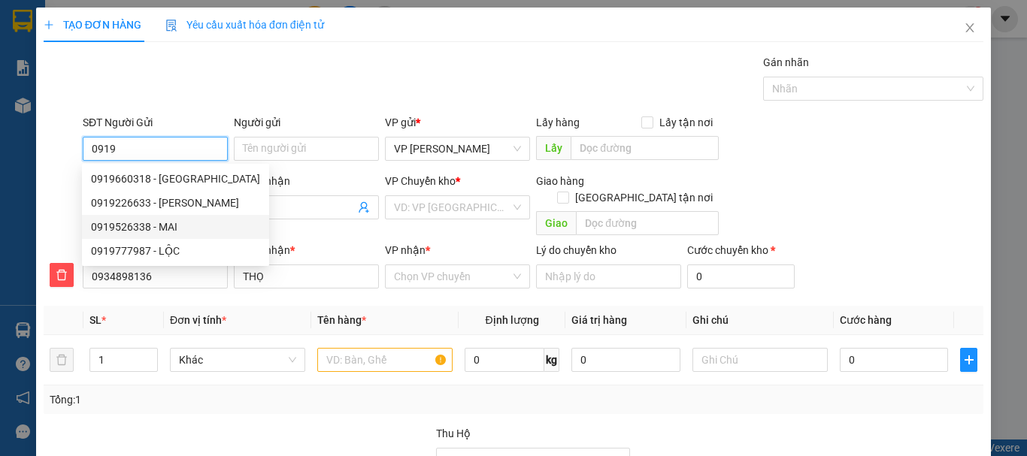
click at [135, 225] on div "0919526338 - MAI" at bounding box center [175, 227] width 169 height 17
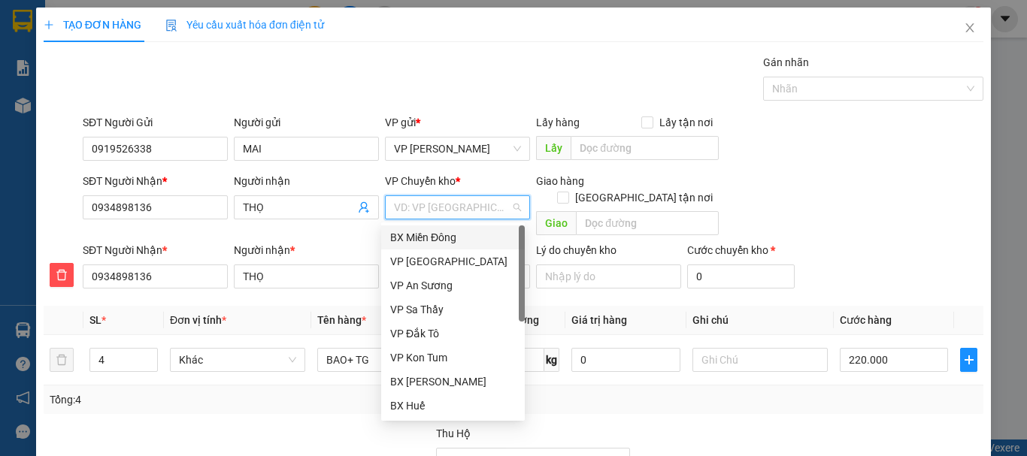
click at [414, 204] on input "search" at bounding box center [452, 207] width 117 height 23
drag, startPoint x: 428, startPoint y: 237, endPoint x: 430, endPoint y: 253, distance: 15.9
click at [427, 237] on div "BX Miền Đông" at bounding box center [453, 237] width 126 height 17
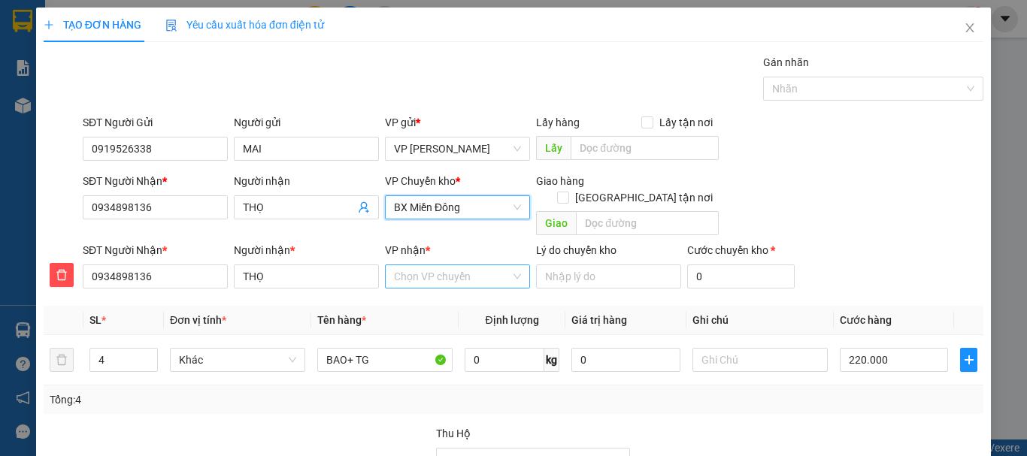
click at [431, 267] on input "VP nhận *" at bounding box center [452, 276] width 117 height 23
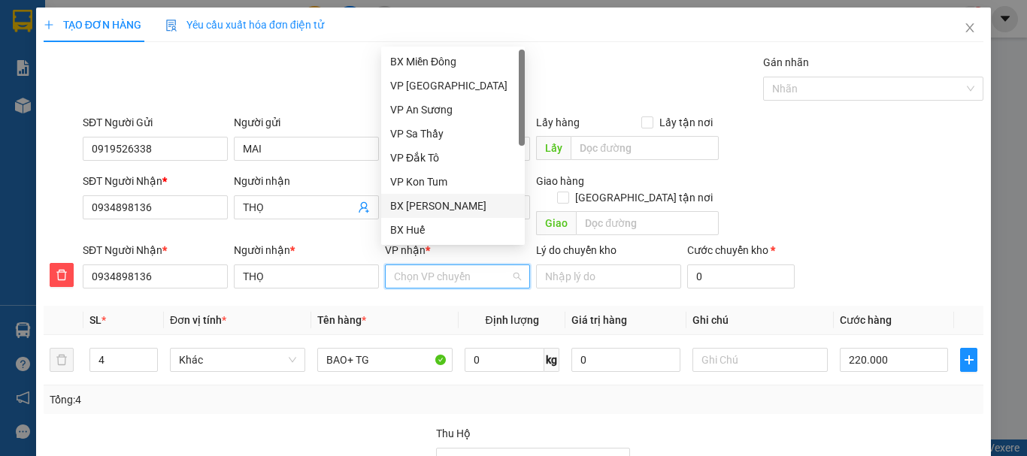
click at [439, 204] on div "BX [PERSON_NAME]" at bounding box center [453, 206] width 126 height 17
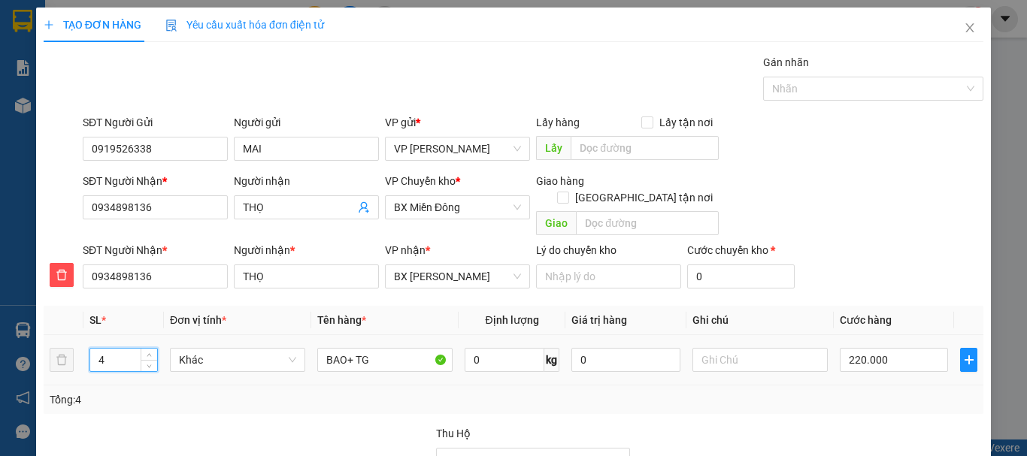
drag, startPoint x: 96, startPoint y: 342, endPoint x: 126, endPoint y: 342, distance: 30.1
click at [126, 349] on input "4" at bounding box center [123, 360] width 67 height 23
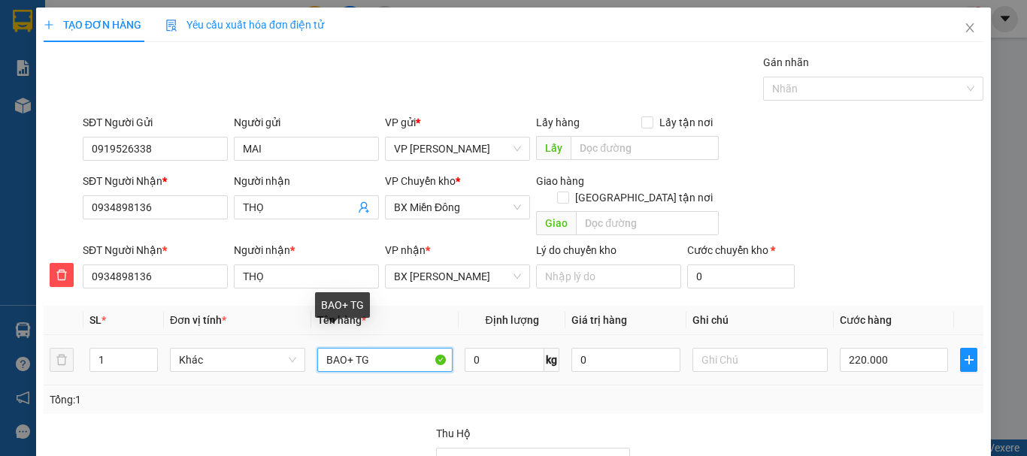
drag, startPoint x: 344, startPoint y: 342, endPoint x: 389, endPoint y: 342, distance: 45.1
click at [389, 348] on input "BAO+ TG" at bounding box center [384, 360] width 135 height 24
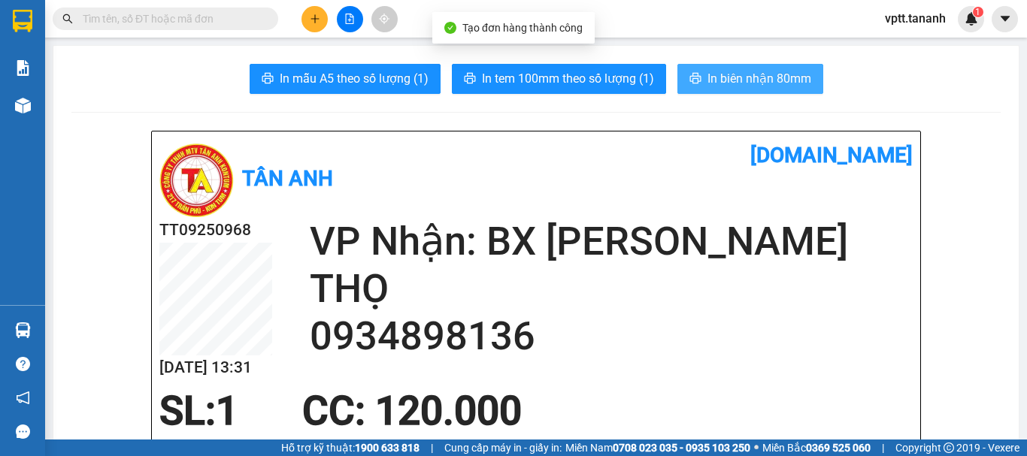
click at [717, 74] on span "In biên nhận 80mm" at bounding box center [759, 78] width 104 height 19
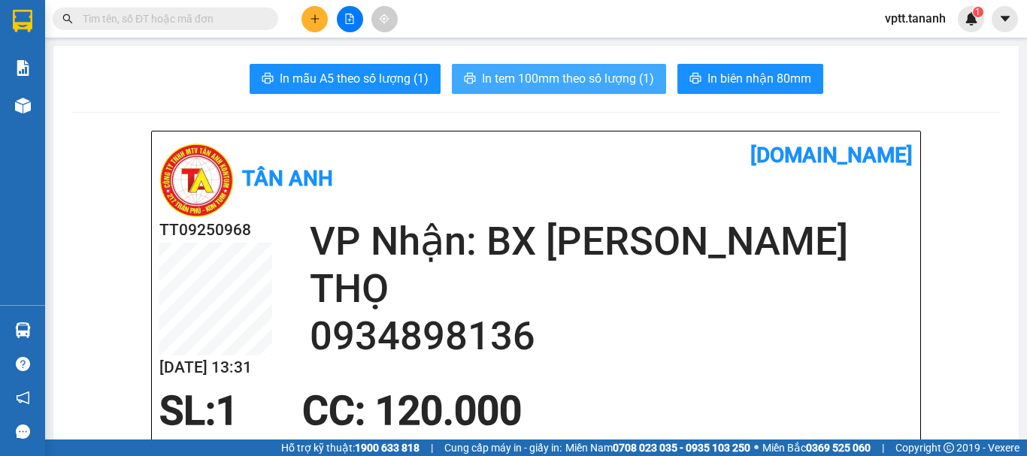
click at [591, 69] on span "In tem 100mm theo số lượng (1)" at bounding box center [568, 78] width 172 height 19
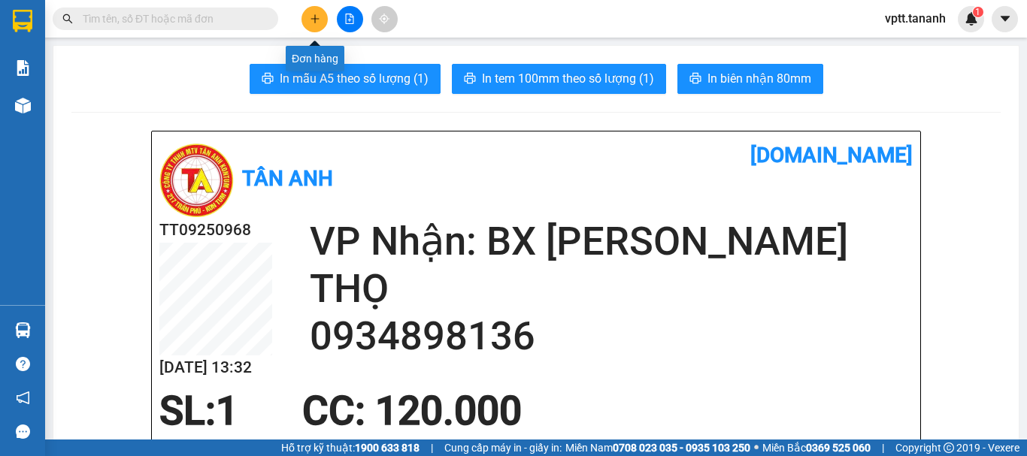
click at [316, 13] on button at bounding box center [314, 19] width 26 height 26
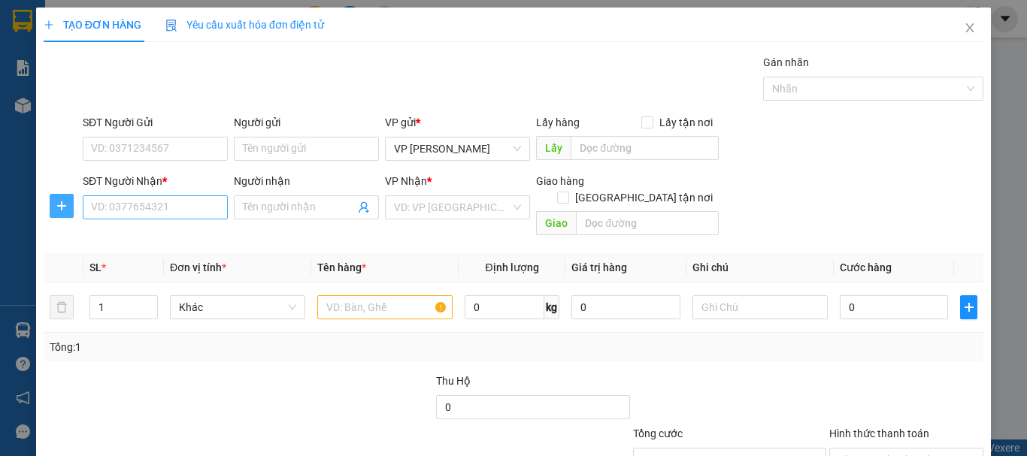
drag, startPoint x: 61, startPoint y: 209, endPoint x: 186, endPoint y: 207, distance: 124.8
click at [62, 208] on icon "plus" at bounding box center [62, 206] width 12 height 12
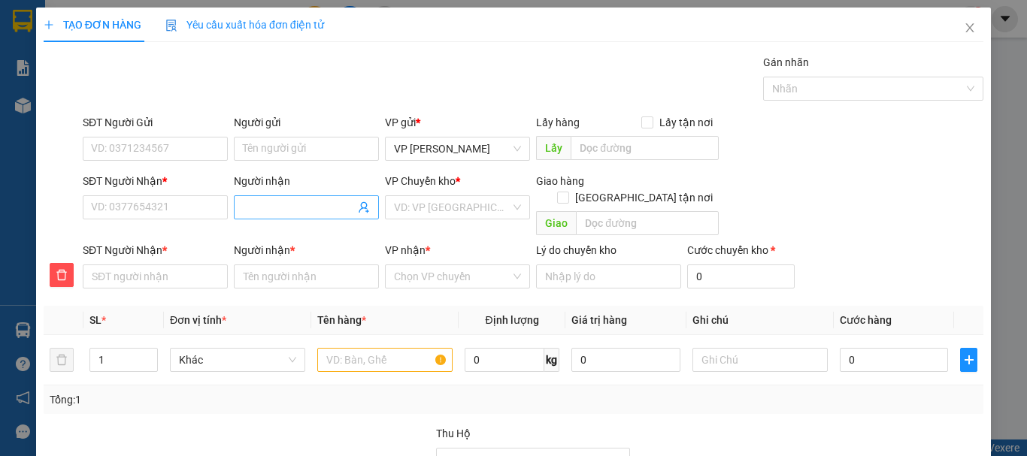
drag, startPoint x: 265, startPoint y: 207, endPoint x: 304, endPoint y: 198, distance: 40.3
click at [265, 207] on input "Người nhận" at bounding box center [299, 207] width 112 height 17
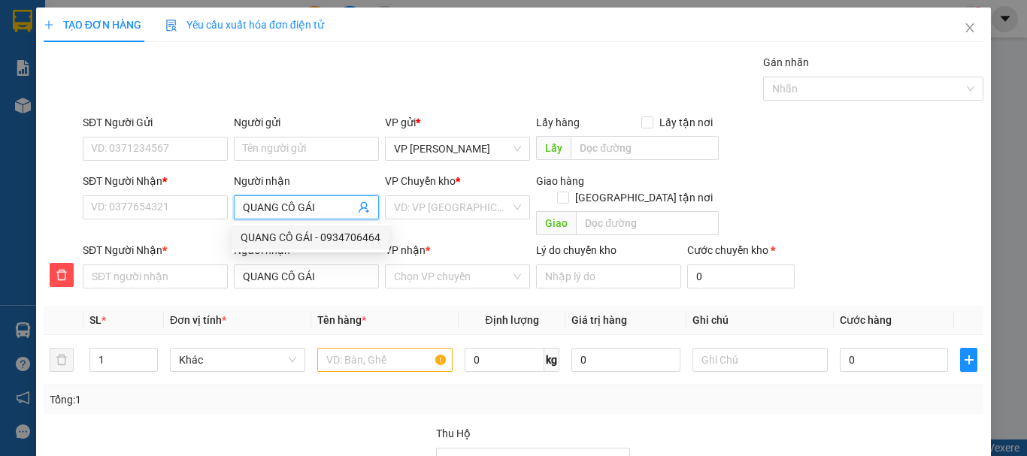
click at [311, 239] on div "QUANG CÔ GÁI - 0934706464" at bounding box center [311, 237] width 140 height 17
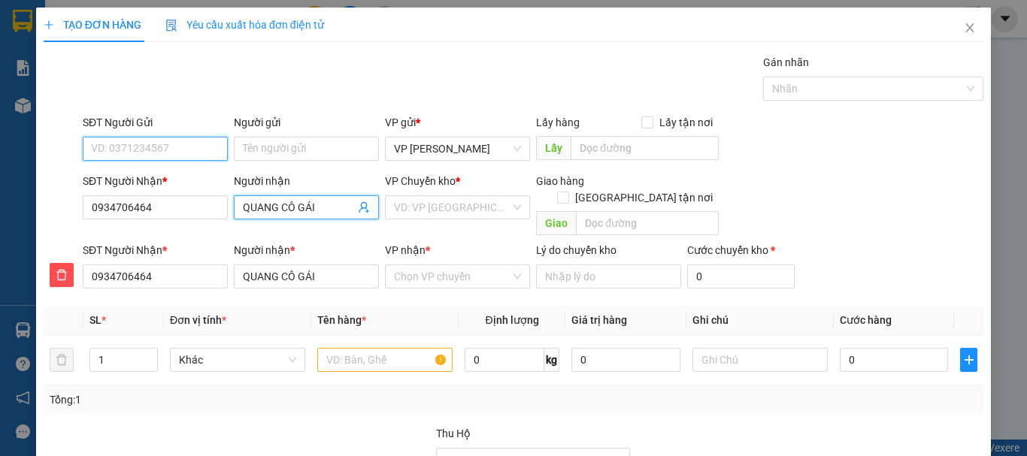
click at [174, 147] on input "SĐT Người Gửi" at bounding box center [155, 149] width 145 height 24
click at [167, 150] on input "SĐT Người Gửi" at bounding box center [155, 149] width 145 height 24
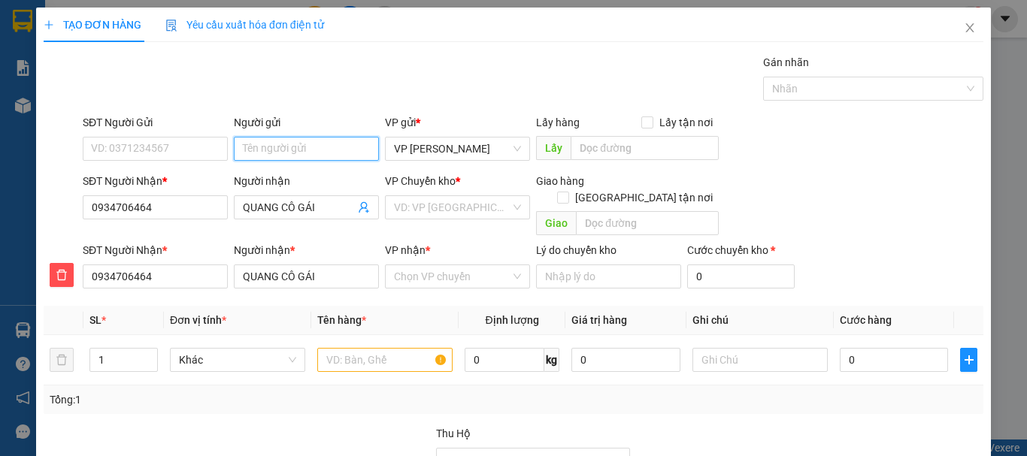
click at [260, 152] on input "Người gửi" at bounding box center [306, 149] width 145 height 24
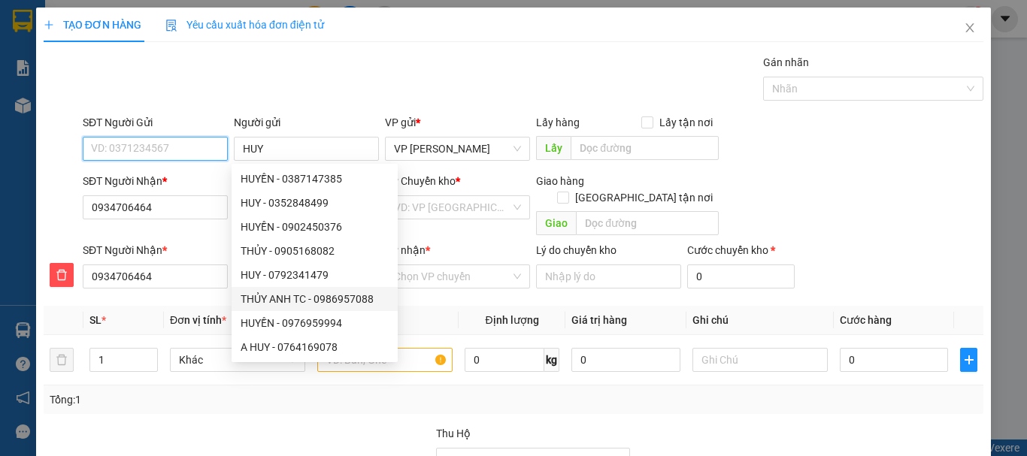
click at [112, 147] on input "SĐT Người Gửi" at bounding box center [155, 149] width 145 height 24
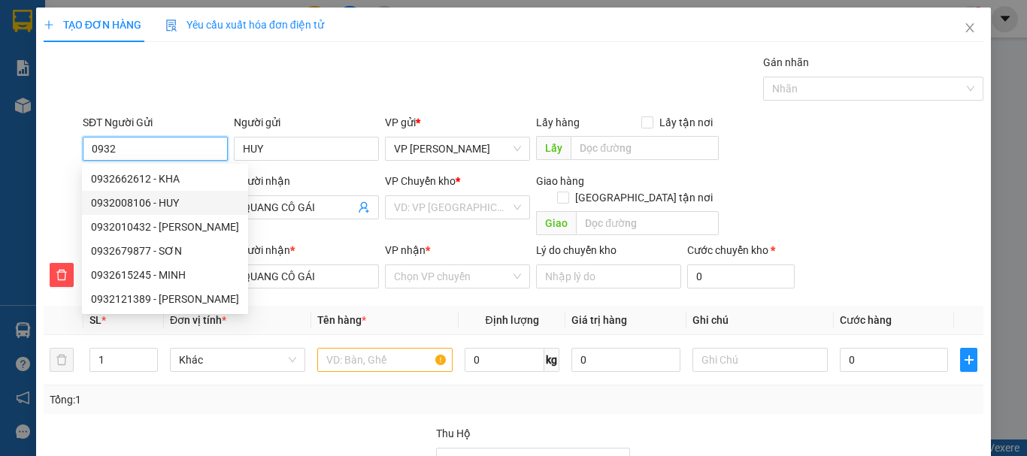
click at [141, 205] on div "0932008106 - HUY" at bounding box center [165, 203] width 148 height 17
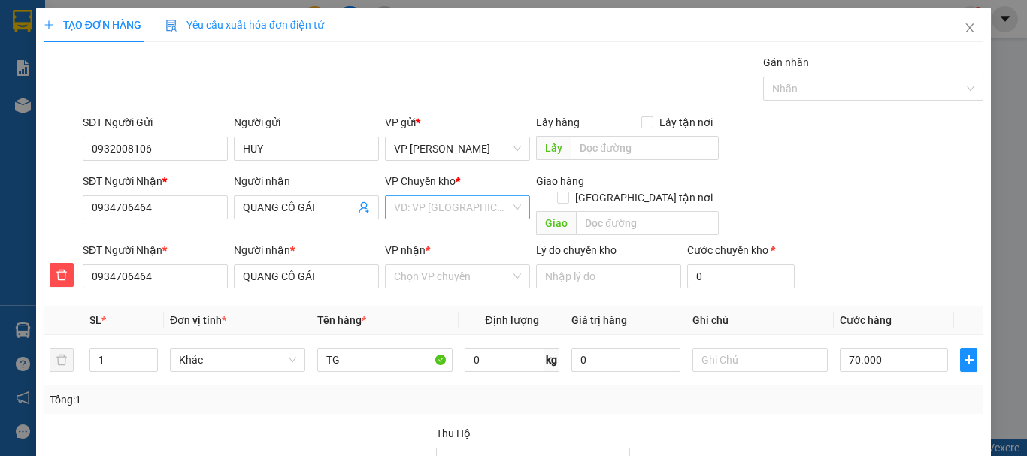
click at [445, 206] on input "search" at bounding box center [452, 207] width 117 height 23
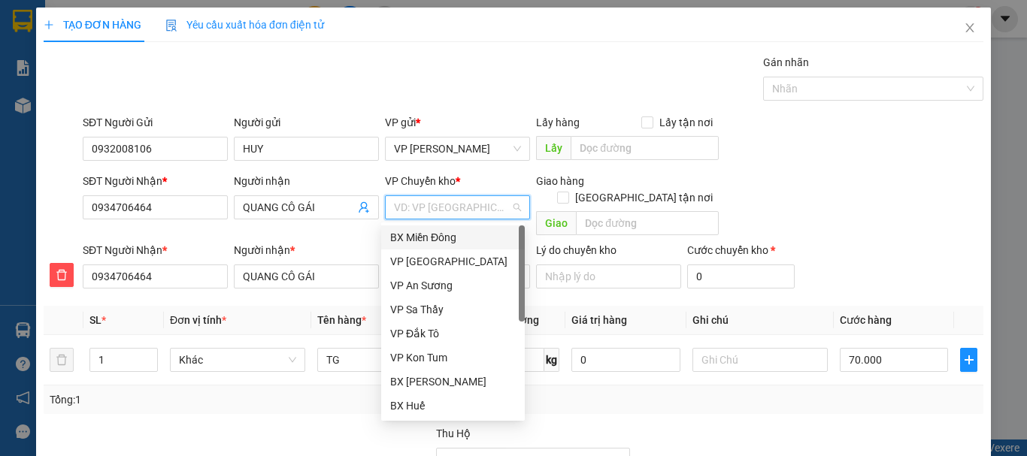
click at [437, 235] on div "BX Miền Đông" at bounding box center [453, 237] width 126 height 17
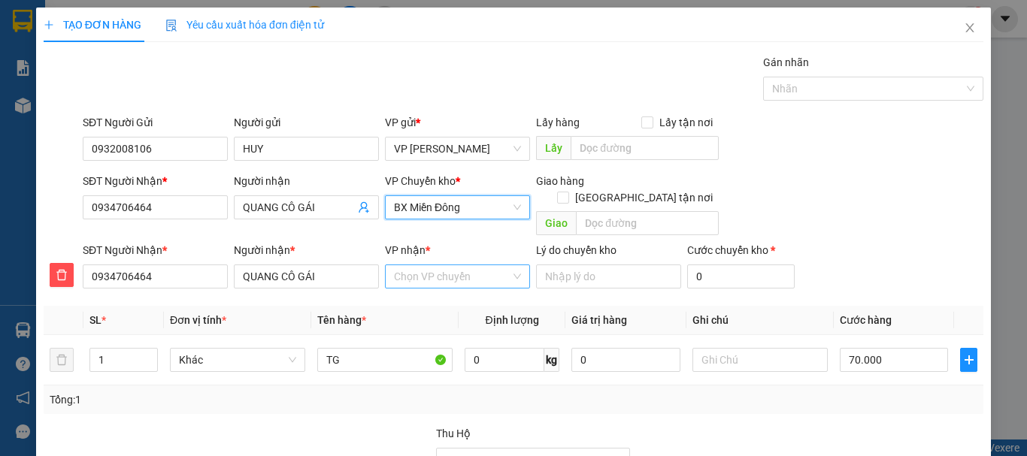
click at [432, 265] on input "VP nhận *" at bounding box center [452, 276] width 117 height 23
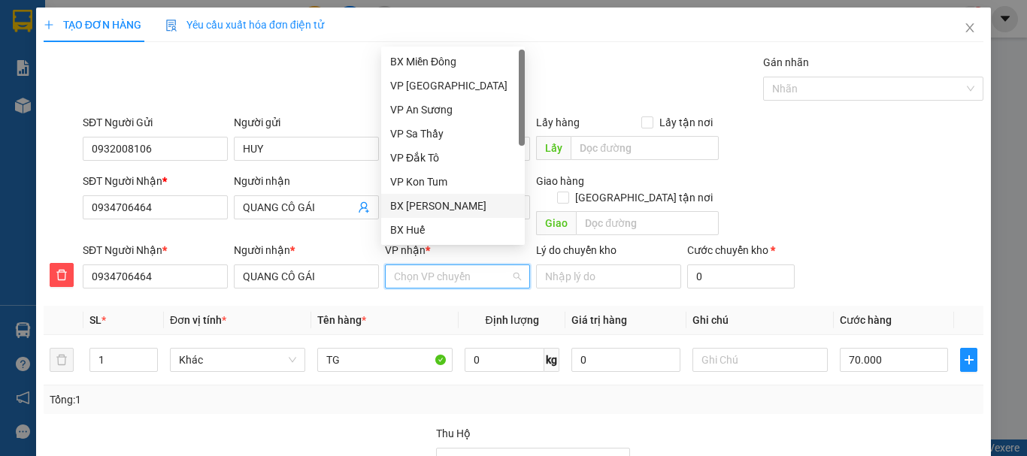
click at [454, 200] on div "BX [PERSON_NAME]" at bounding box center [453, 206] width 126 height 17
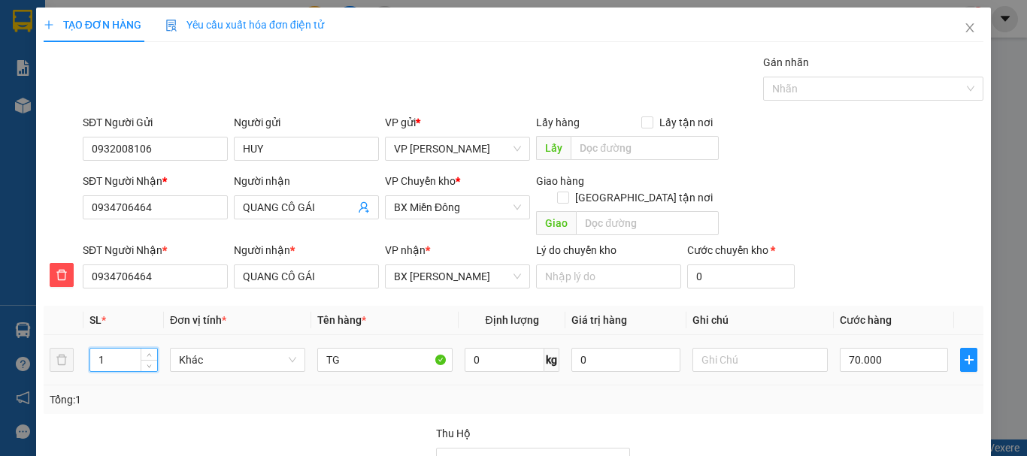
drag, startPoint x: 98, startPoint y: 343, endPoint x: 135, endPoint y: 343, distance: 37.6
click at [135, 349] on input "1" at bounding box center [123, 360] width 67 height 23
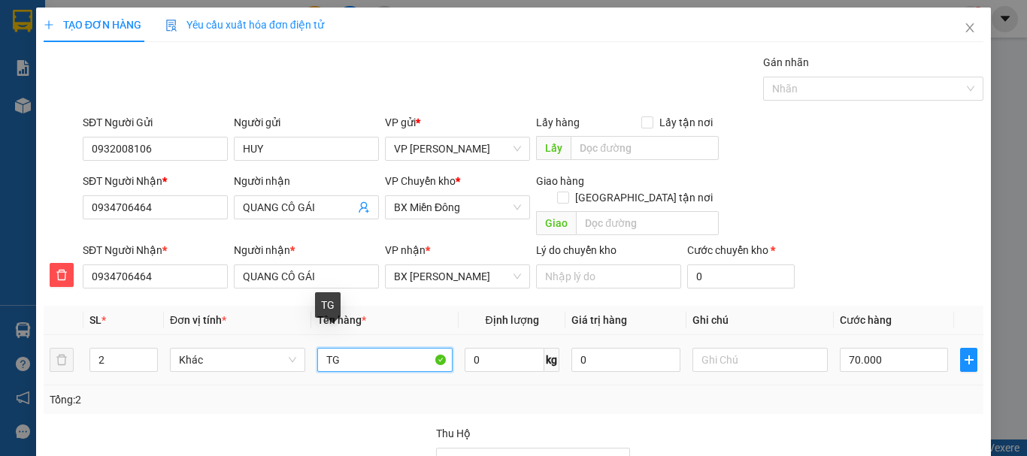
click at [341, 348] on input "TG" at bounding box center [384, 360] width 135 height 24
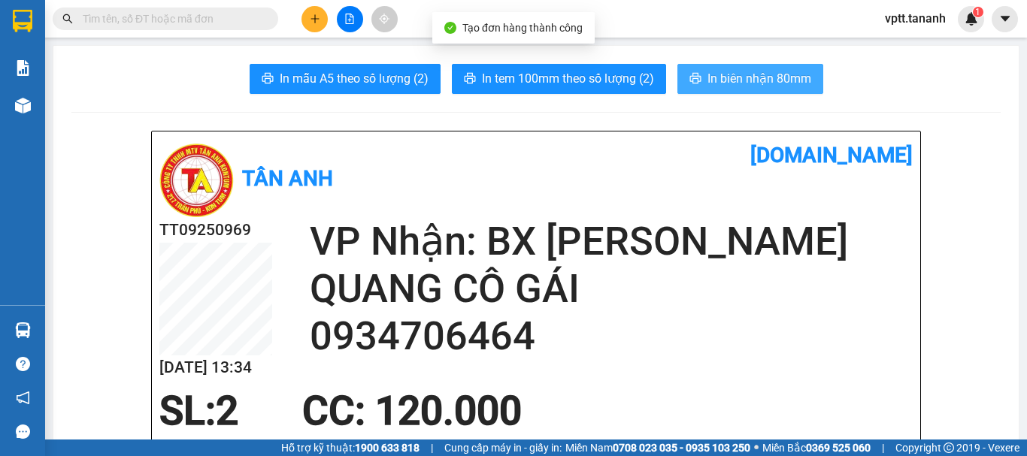
click at [743, 82] on span "In biên nhận 80mm" at bounding box center [759, 78] width 104 height 19
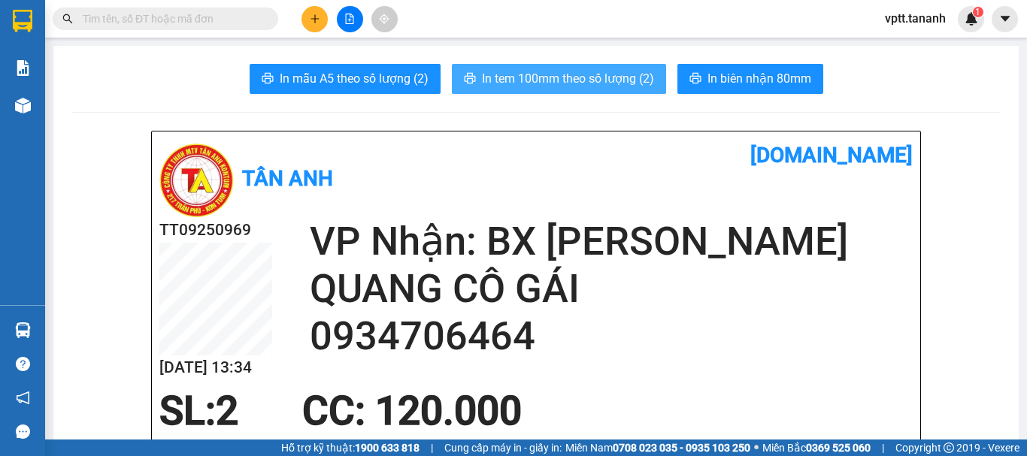
click at [614, 72] on span "In tem 100mm theo số lượng (2)" at bounding box center [568, 78] width 172 height 19
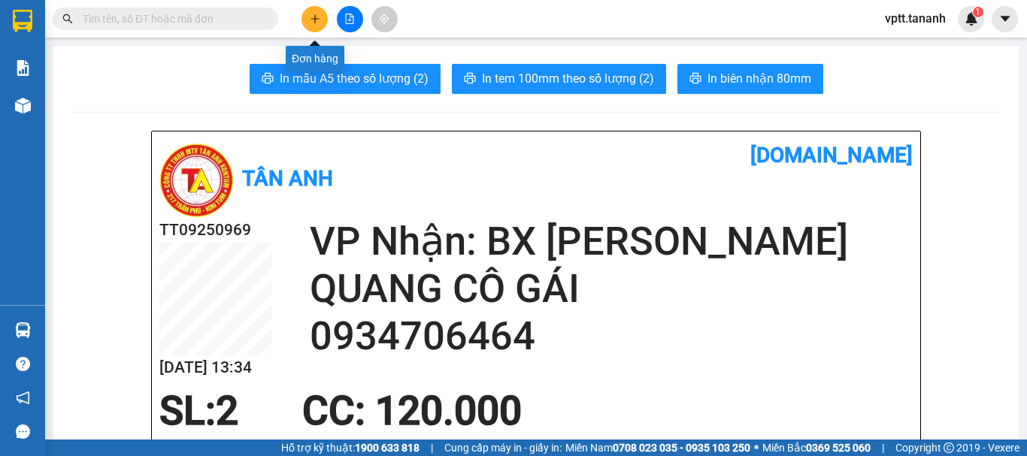
click at [311, 14] on icon "plus" at bounding box center [315, 19] width 11 height 11
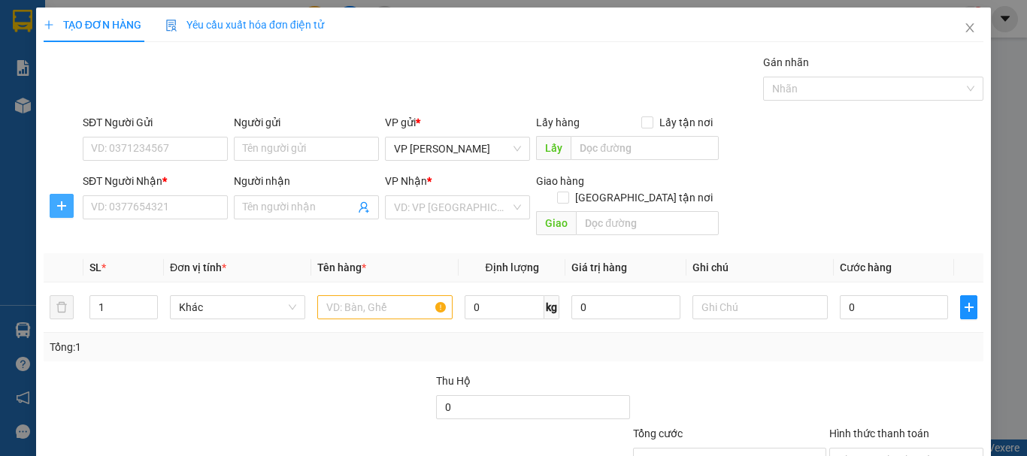
click at [57, 207] on icon "plus" at bounding box center [62, 206] width 12 height 12
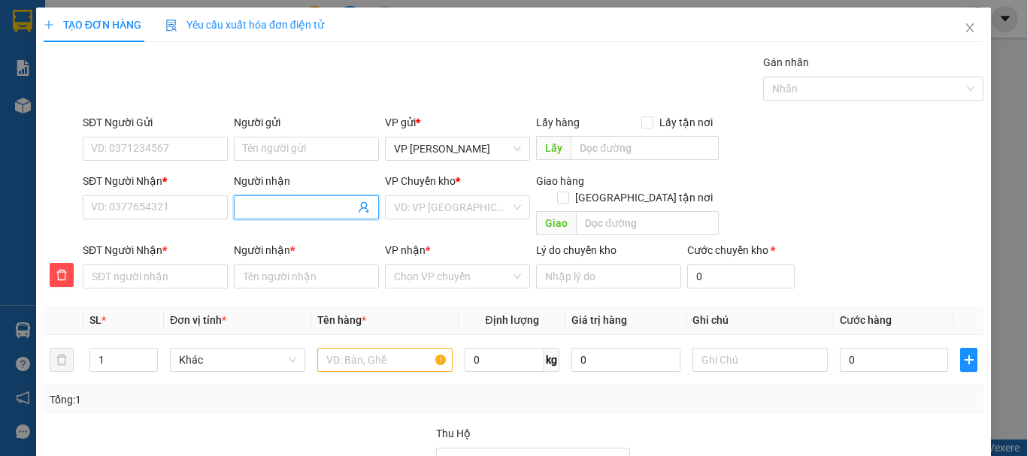
drag, startPoint x: 259, startPoint y: 206, endPoint x: 271, endPoint y: 200, distance: 13.4
click at [260, 206] on input "Người nhận" at bounding box center [299, 207] width 112 height 17
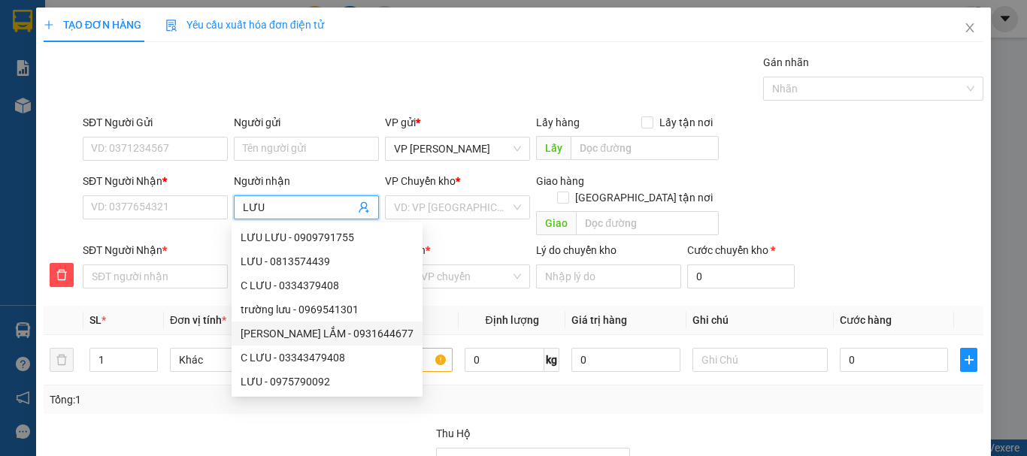
click at [316, 335] on div "LƯU PHƯƠNG LẮM - 0931644677" at bounding box center [327, 333] width 173 height 17
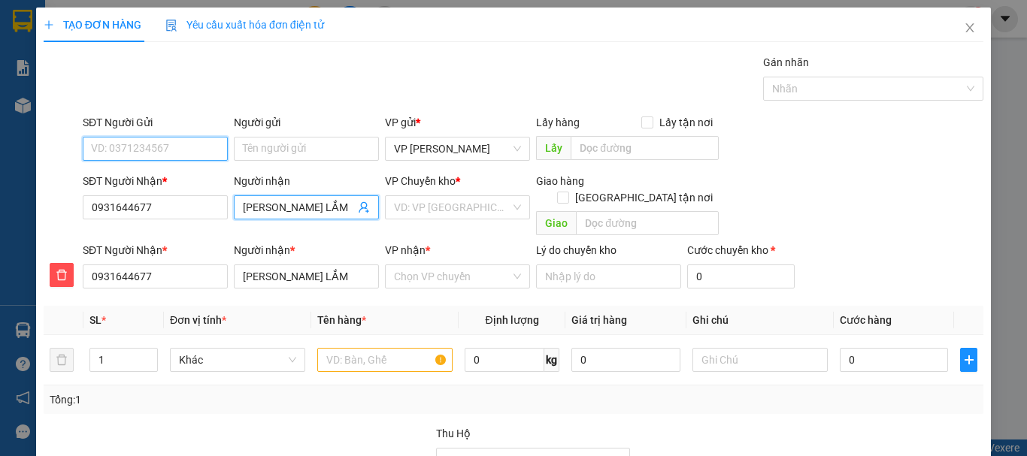
click at [152, 147] on input "SĐT Người Gửi" at bounding box center [155, 149] width 145 height 24
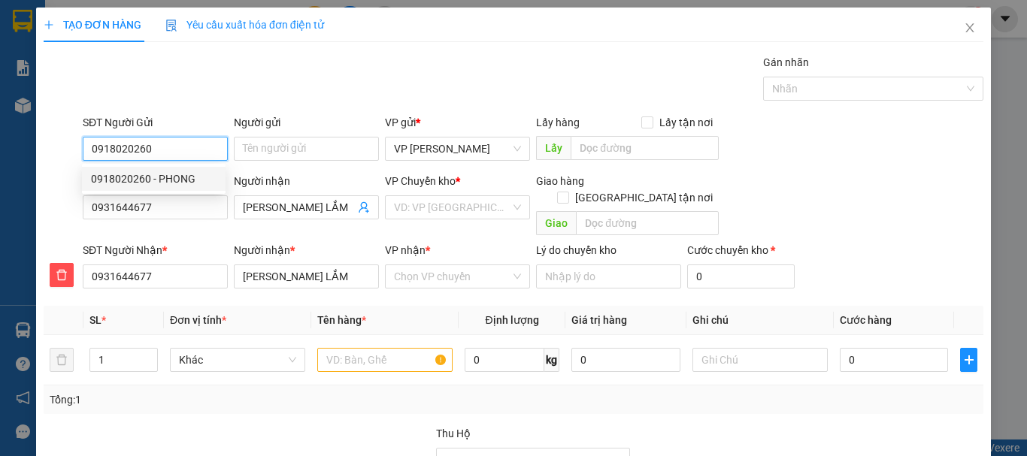
click at [186, 178] on div "0918020260 - PHONG" at bounding box center [154, 179] width 126 height 17
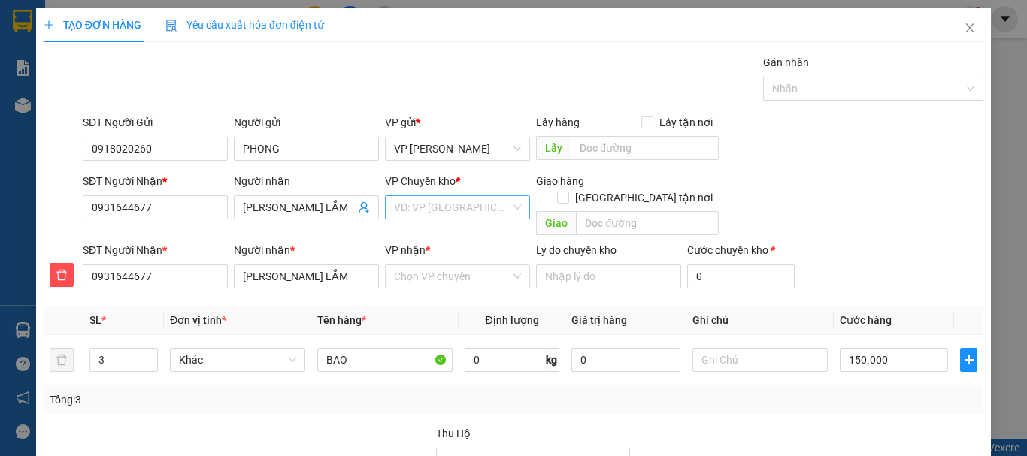
click at [425, 207] on input "search" at bounding box center [452, 207] width 117 height 23
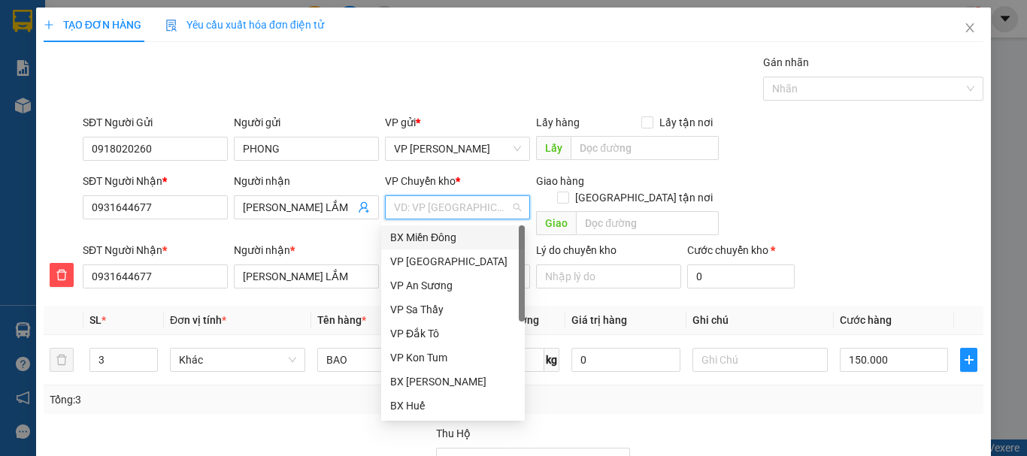
click at [431, 235] on div "BX Miền Đông" at bounding box center [453, 237] width 126 height 17
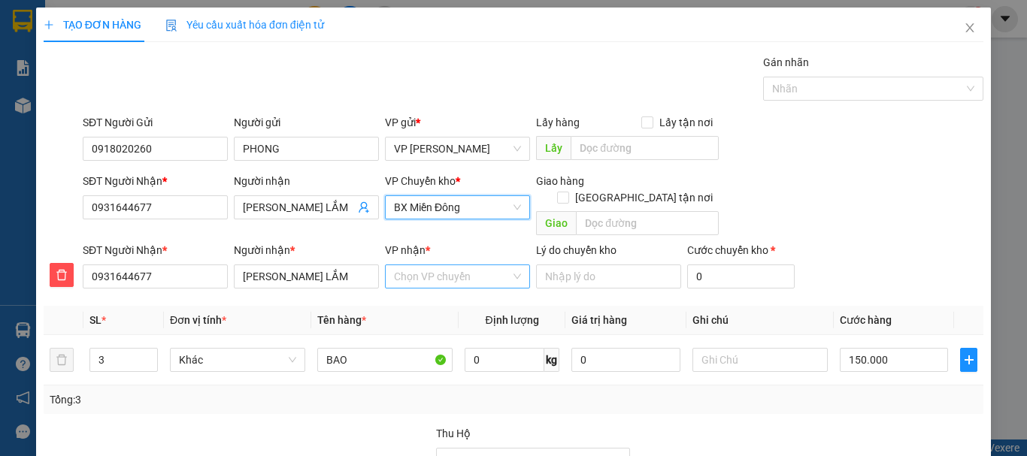
click at [431, 265] on input "VP nhận *" at bounding box center [452, 276] width 117 height 23
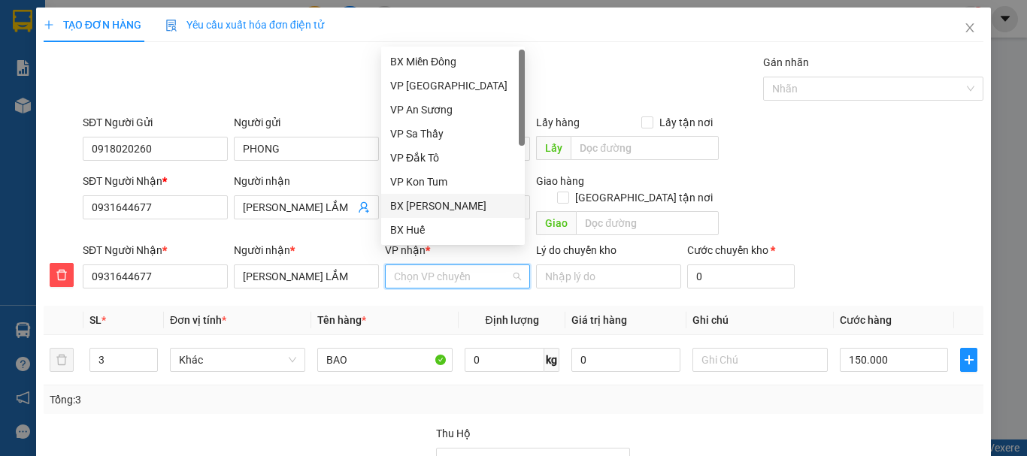
click at [447, 204] on div "BX [PERSON_NAME]" at bounding box center [453, 206] width 126 height 17
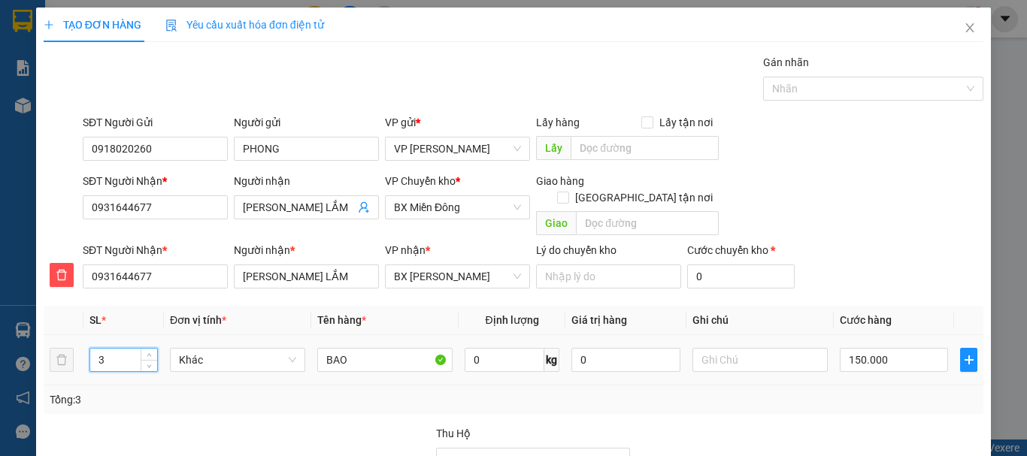
drag, startPoint x: 96, startPoint y: 343, endPoint x: 110, endPoint y: 344, distance: 13.6
click at [110, 349] on input "3" at bounding box center [123, 360] width 67 height 23
click at [716, 348] on input "text" at bounding box center [759, 360] width 135 height 24
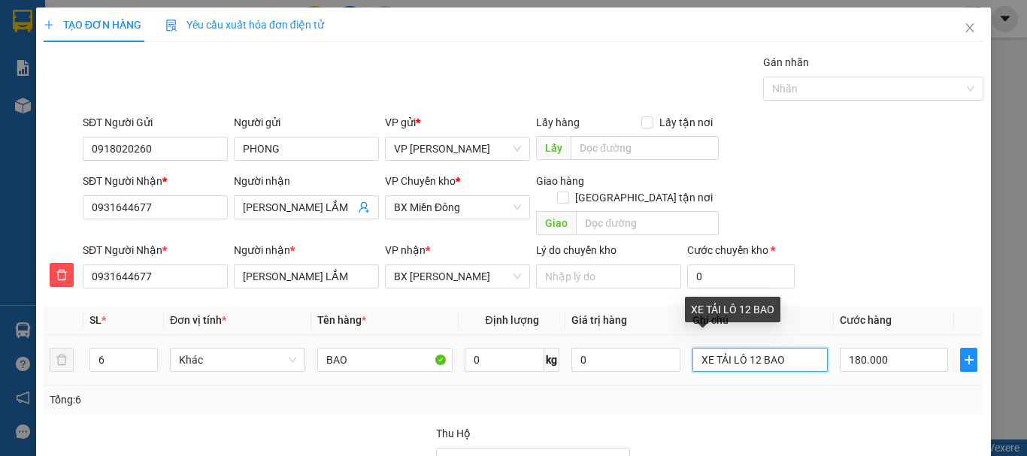
click at [781, 348] on input "XE TẢI LÔ 12 BAO" at bounding box center [759, 360] width 135 height 24
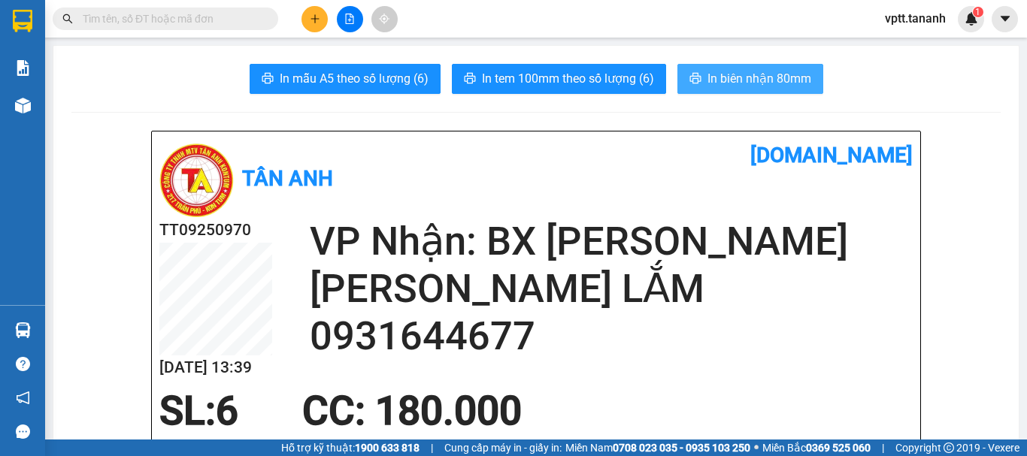
click at [749, 77] on span "In biên nhận 80mm" at bounding box center [759, 78] width 104 height 19
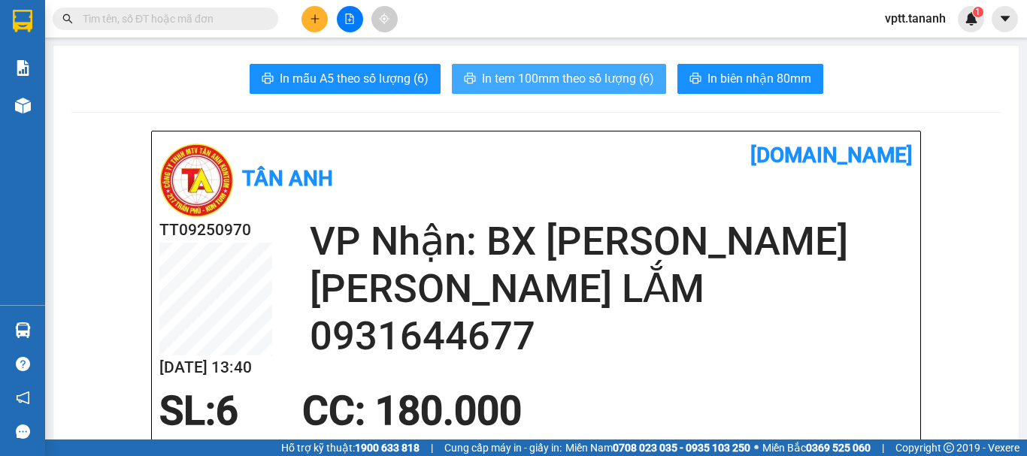
click at [607, 76] on span "In tem 100mm theo số lượng (6)" at bounding box center [568, 78] width 172 height 19
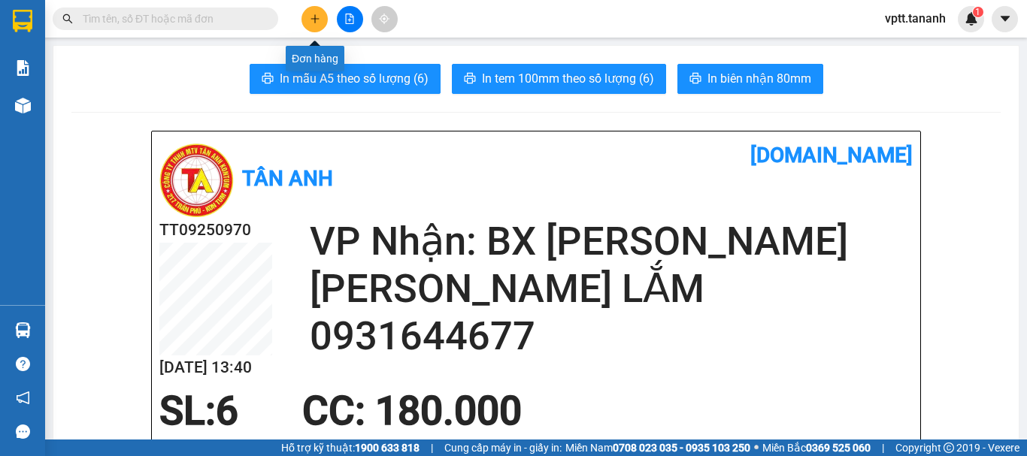
click at [313, 19] on icon "plus" at bounding box center [314, 18] width 8 height 1
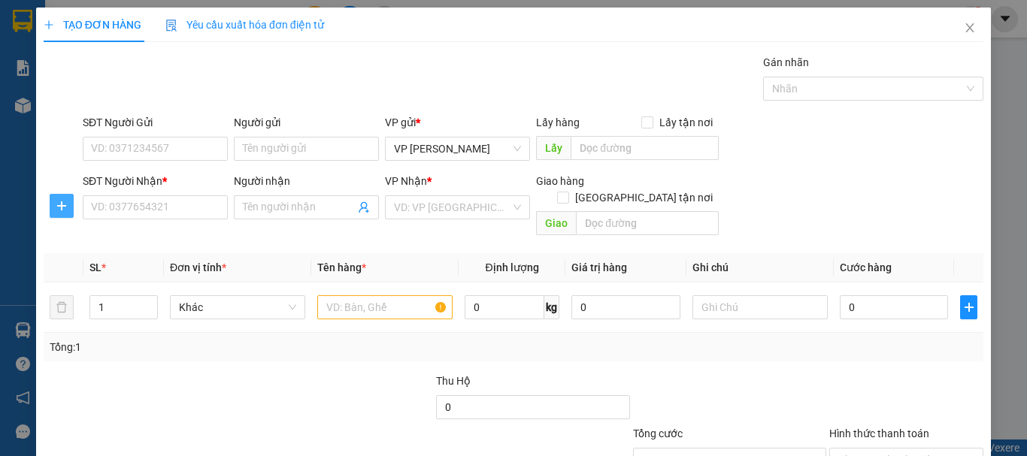
click at [56, 207] on icon "plus" at bounding box center [62, 206] width 12 height 12
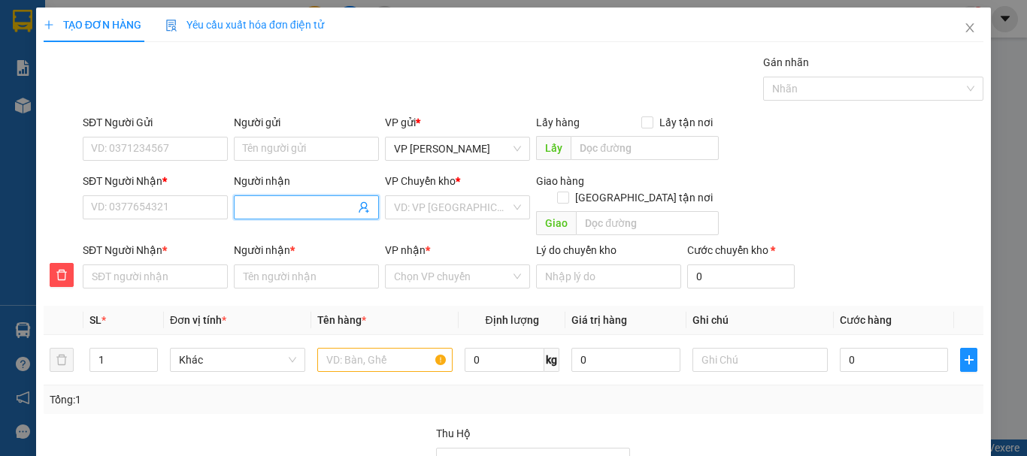
click at [271, 208] on input "Người nhận" at bounding box center [299, 207] width 112 height 17
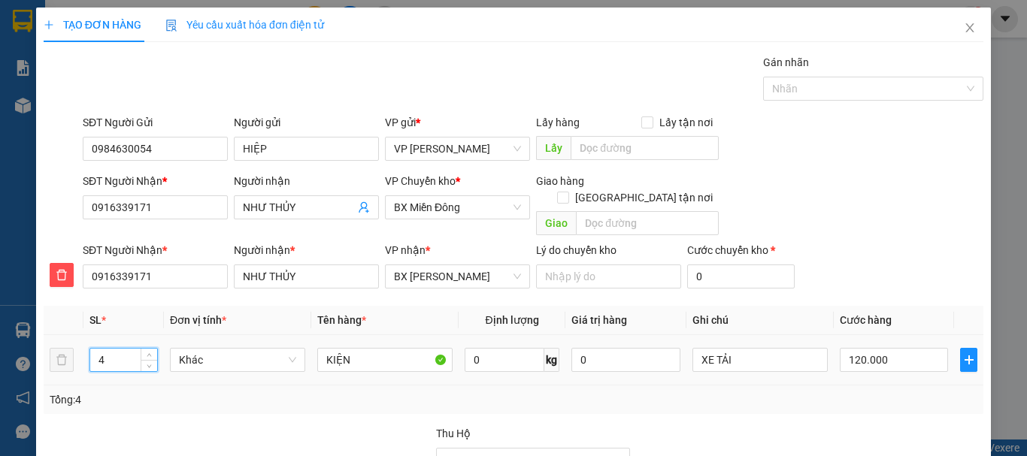
drag, startPoint x: 95, startPoint y: 343, endPoint x: 147, endPoint y: 355, distance: 54.0
click at [147, 355] on div "4" at bounding box center [123, 360] width 68 height 24
type input "1"
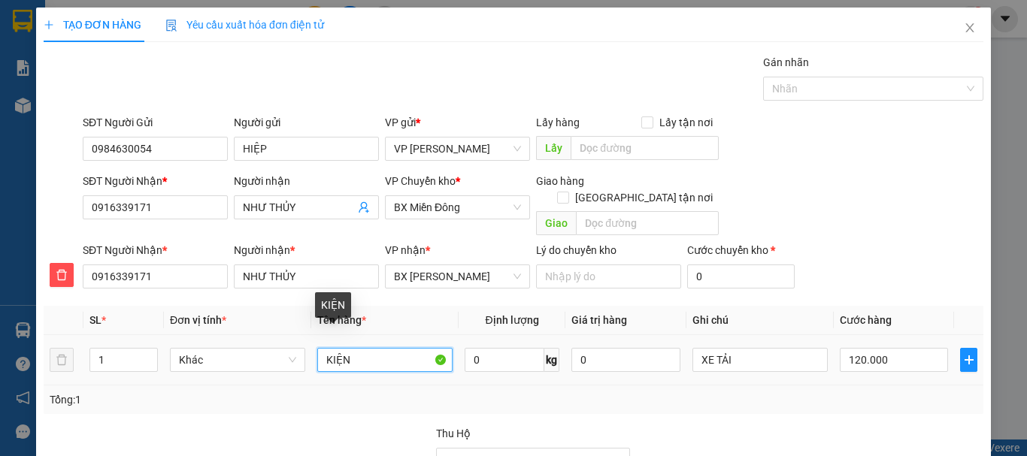
drag, startPoint x: 321, startPoint y: 343, endPoint x: 372, endPoint y: 346, distance: 51.2
click at [372, 348] on input "KIỆN" at bounding box center [384, 360] width 135 height 24
type input "TG"
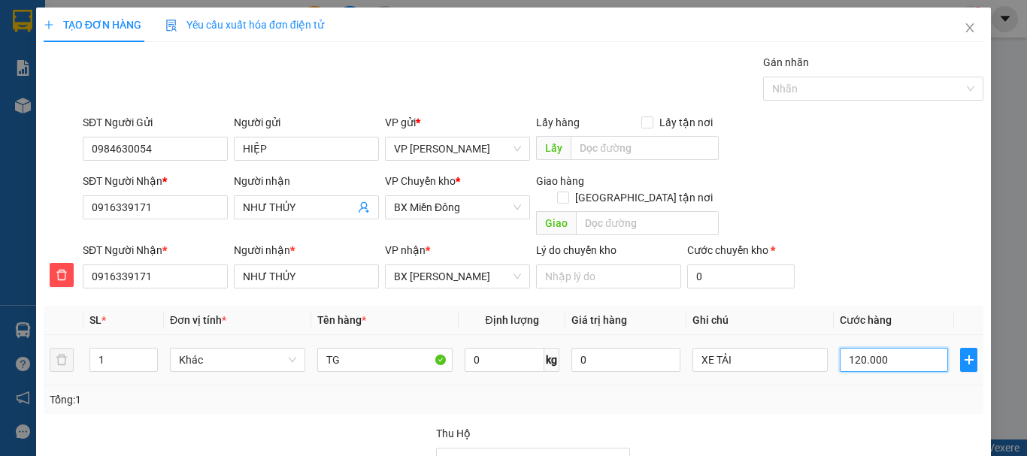
type input "2"
type input "20"
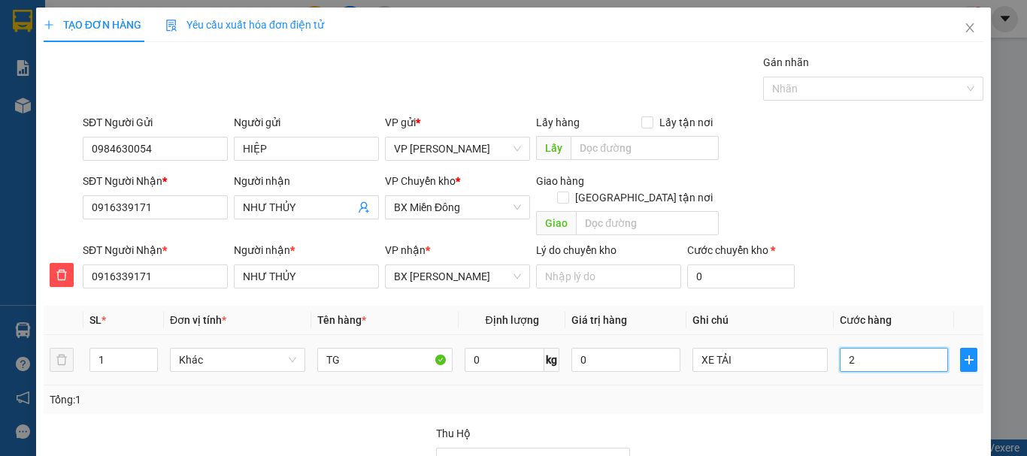
type input "20"
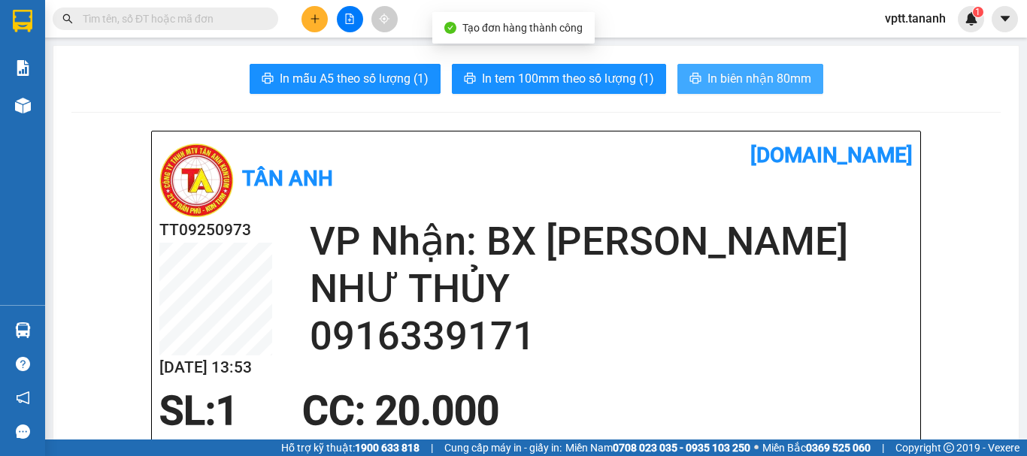
click at [780, 70] on span "In biên nhận 80mm" at bounding box center [759, 78] width 104 height 19
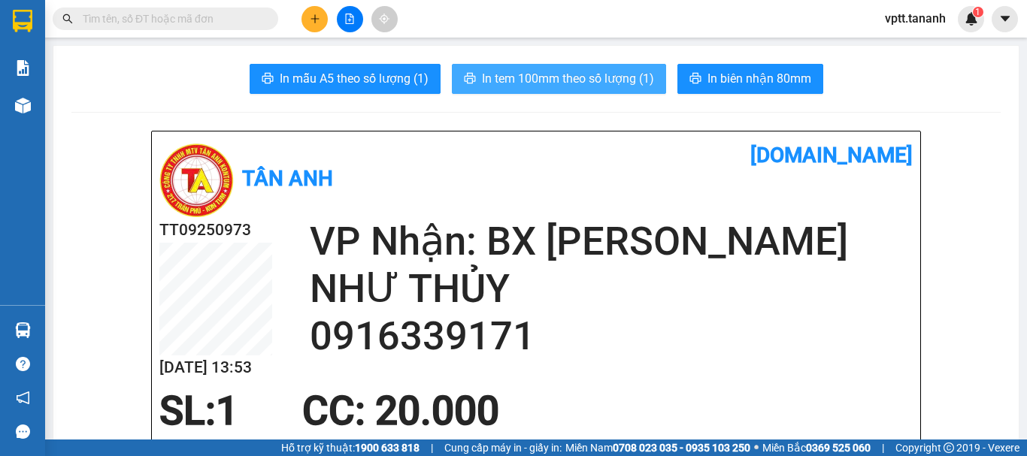
click at [635, 79] on span "In tem 100mm theo số lượng (1)" at bounding box center [568, 78] width 172 height 19
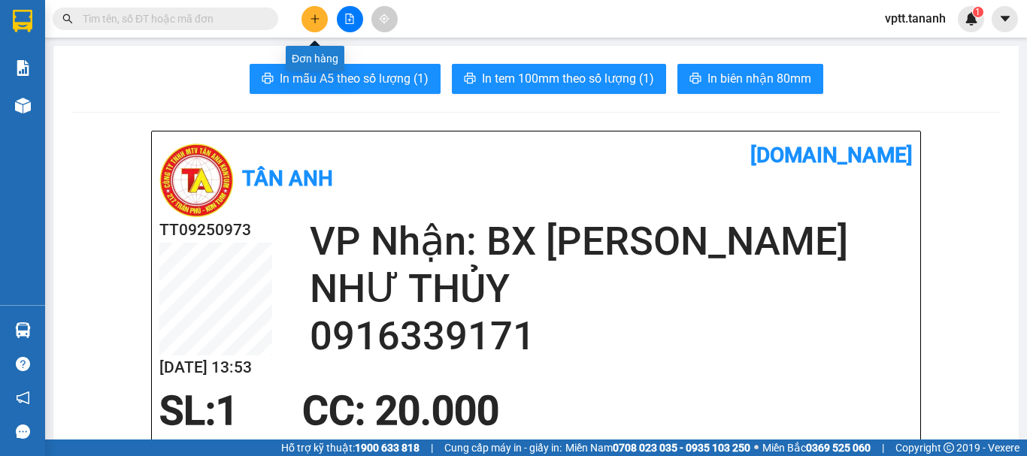
click at [311, 17] on icon "plus" at bounding box center [315, 19] width 11 height 11
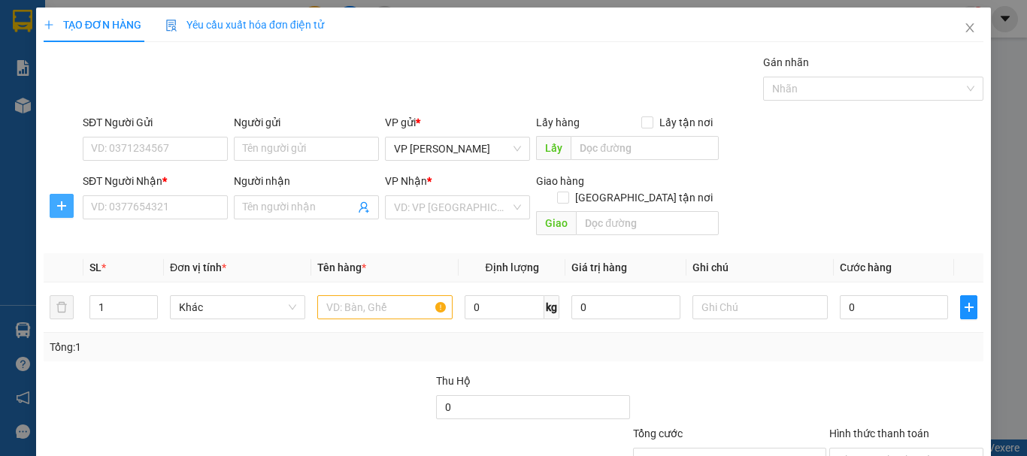
click at [66, 206] on icon "plus" at bounding box center [62, 206] width 12 height 12
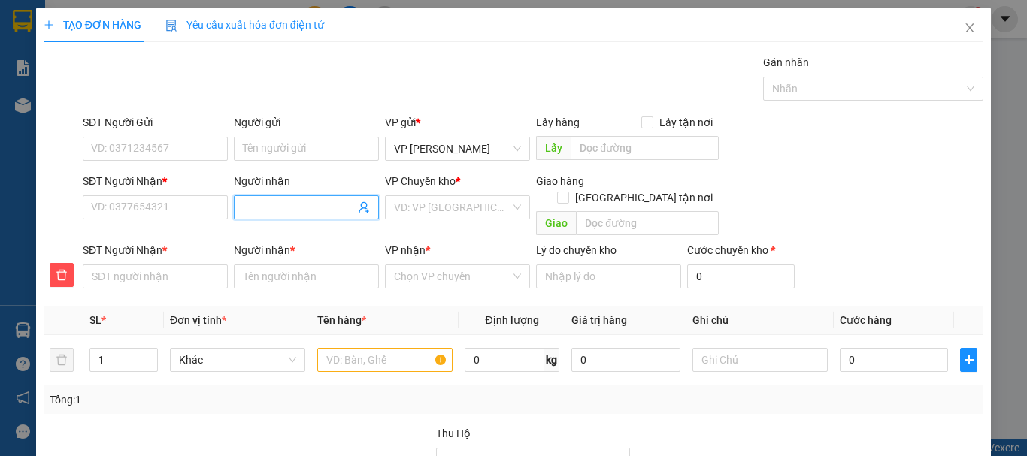
click at [252, 206] on input "Người nhận" at bounding box center [299, 207] width 112 height 17
type input "B"
type input "BI"
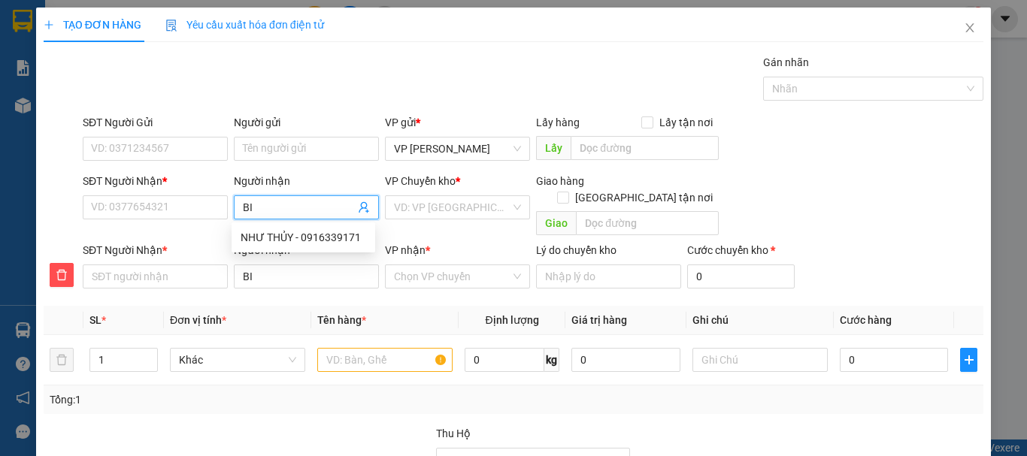
type input "BIN"
type input "BINH"
type input "BÌNH"
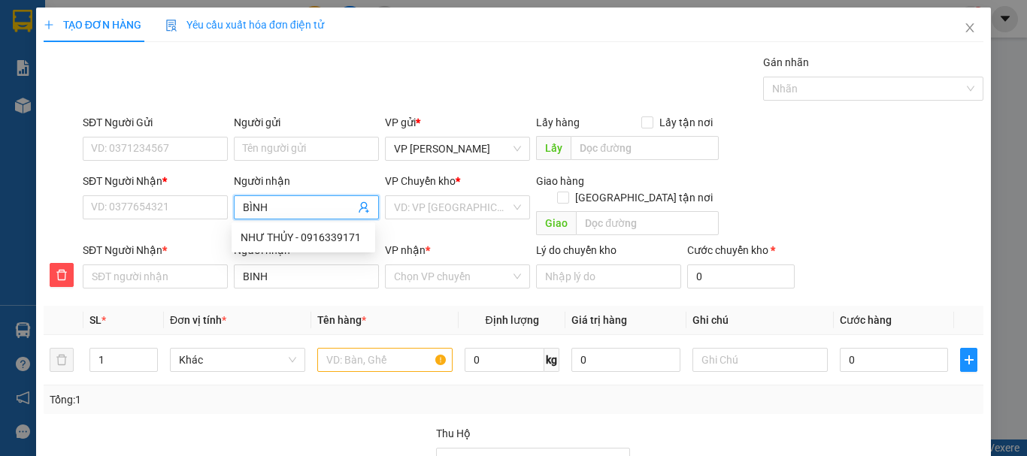
type input "BÌNH"
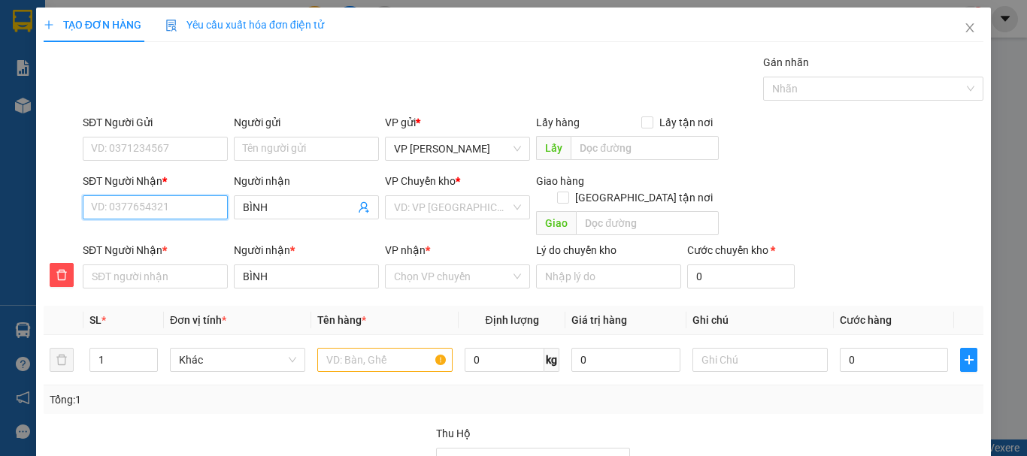
type input "0"
type input "09"
type input "0909"
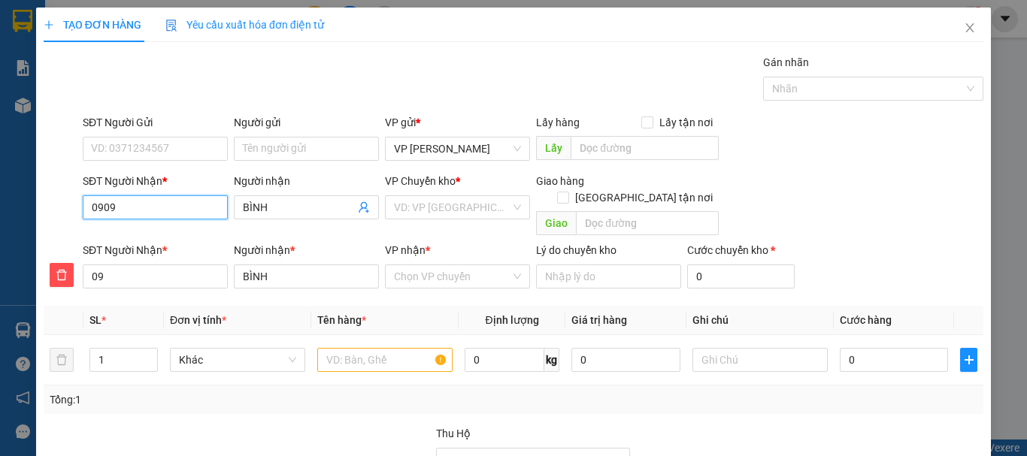
type input "0909"
type input "09095"
type input "090951"
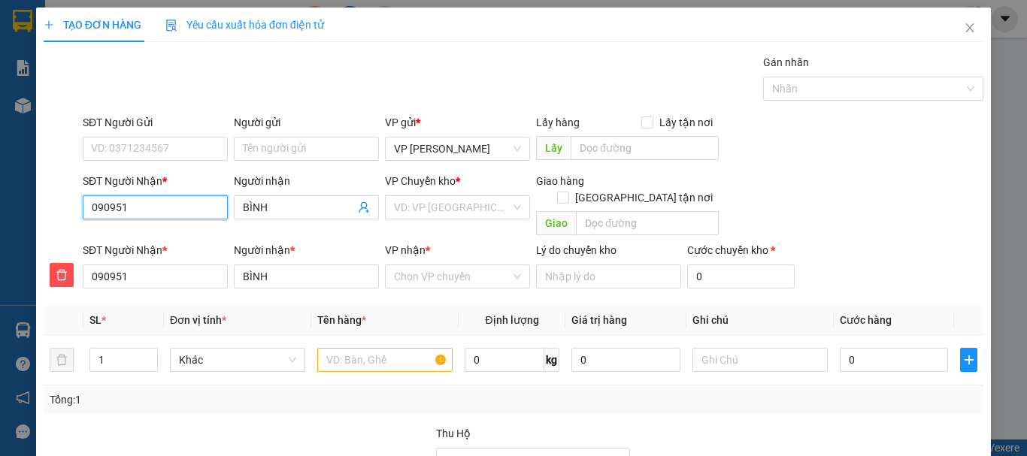
type input "0909514"
type input "09095146"
type input "090951461"
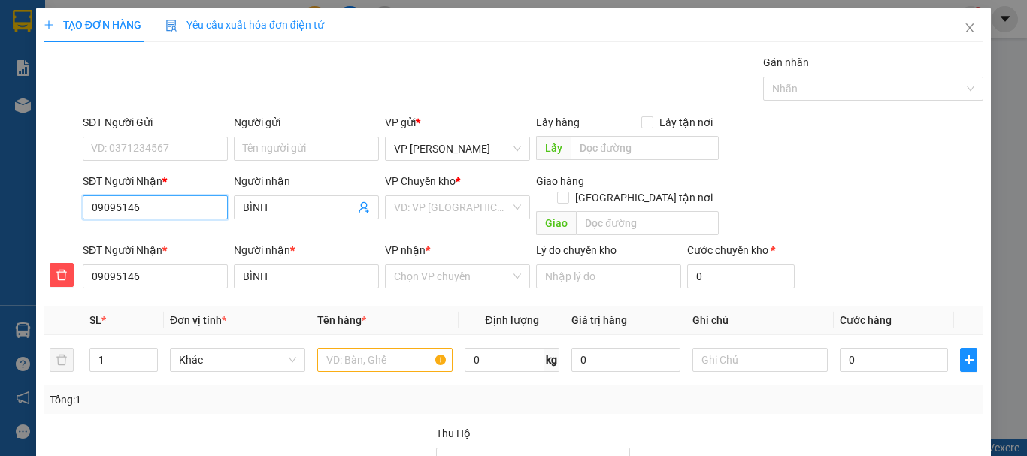
type input "090951461"
type input "0909514612"
type input "09095146127"
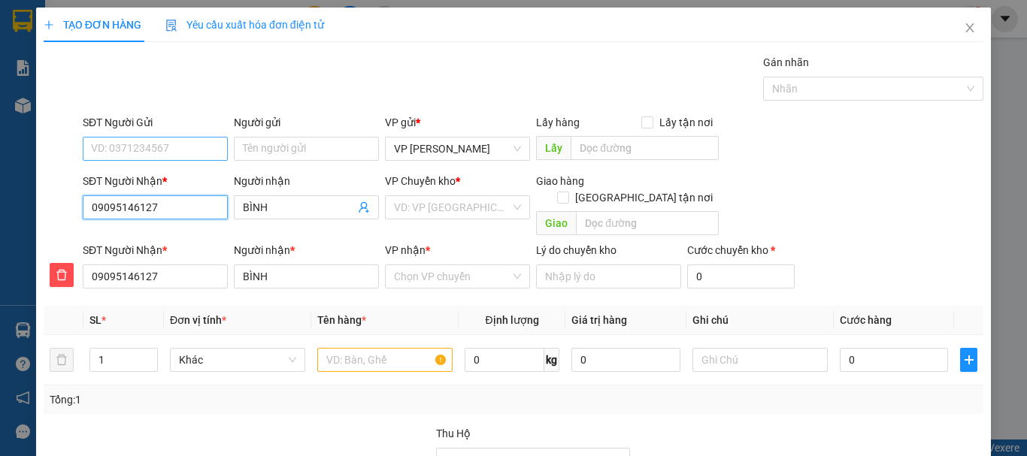
type input "09095146127"
click at [164, 151] on input "SĐT Người Gửi" at bounding box center [155, 149] width 145 height 24
type input "0975429220"
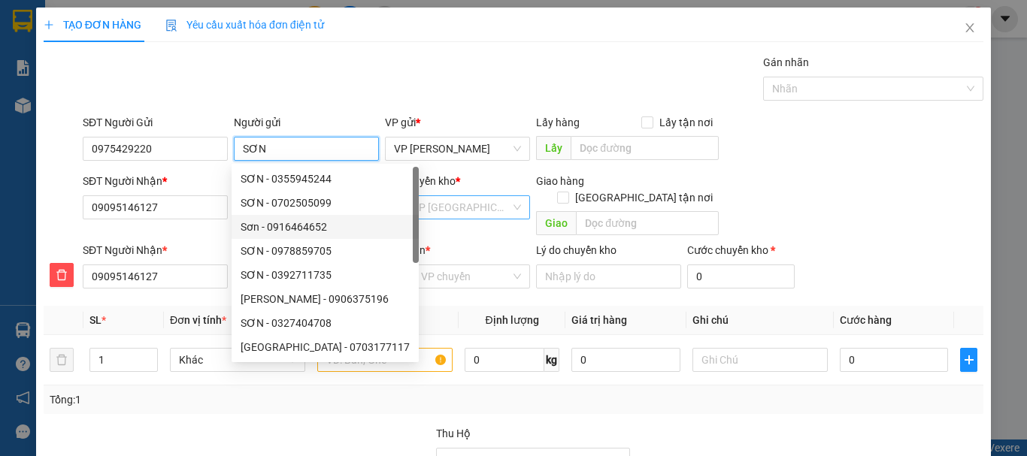
type input "SƠN"
click at [443, 211] on input "search" at bounding box center [452, 207] width 117 height 23
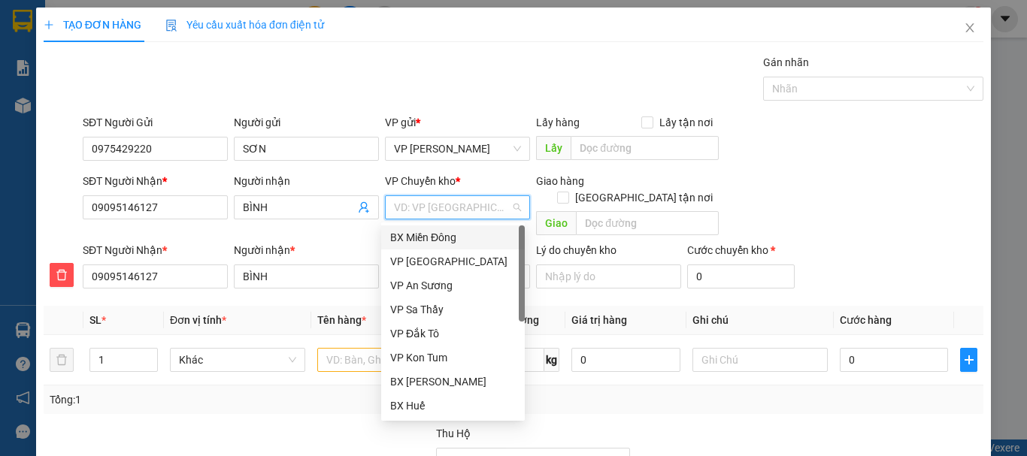
click at [454, 238] on div "BX Miền Đông" at bounding box center [453, 237] width 126 height 17
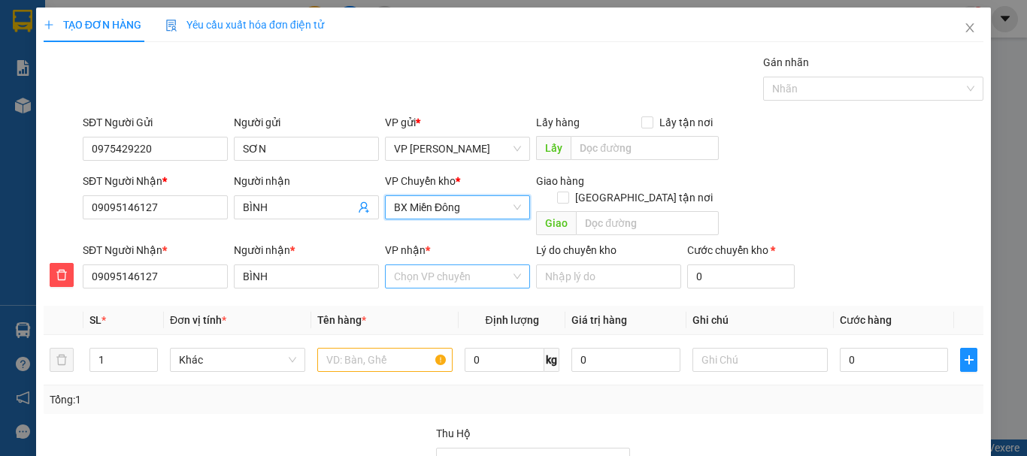
click at [445, 265] on input "VP nhận *" at bounding box center [452, 276] width 117 height 23
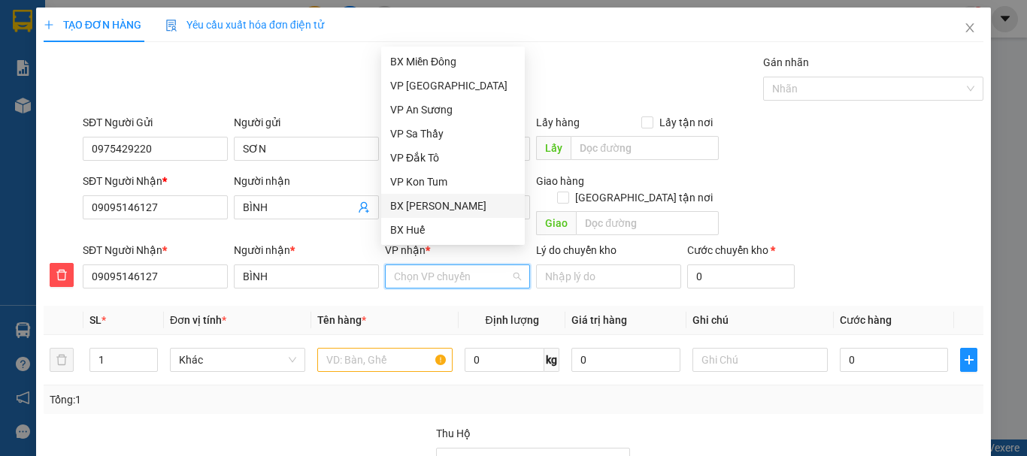
click at [455, 207] on div "BX [PERSON_NAME]" at bounding box center [453, 206] width 126 height 17
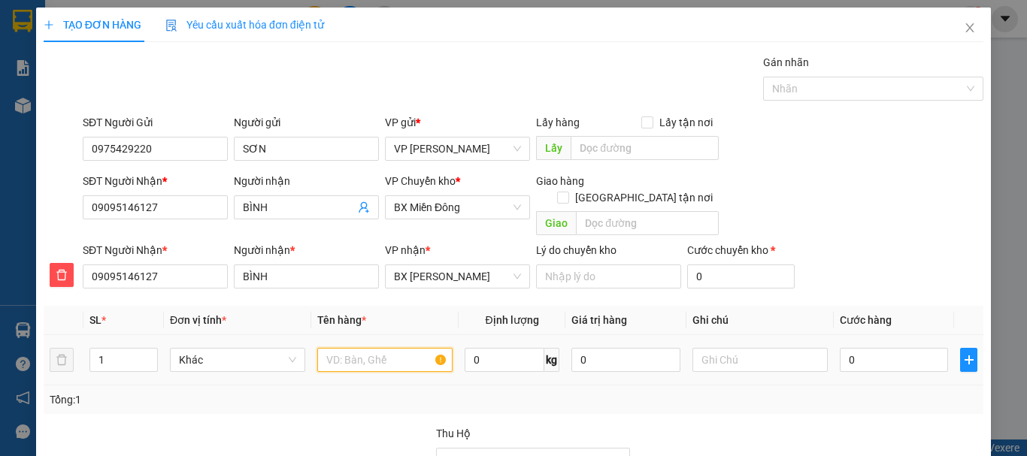
click at [326, 348] on input "text" at bounding box center [384, 360] width 135 height 24
type input "KIỆN"
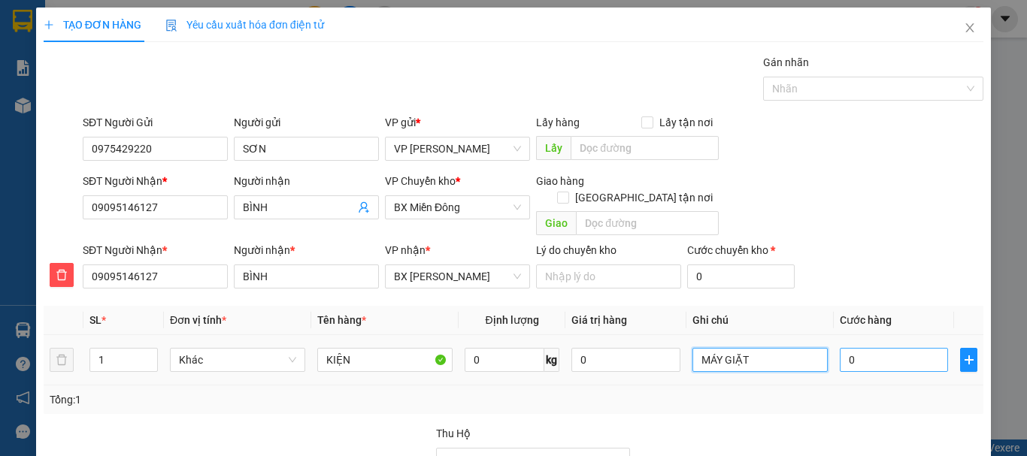
type input "MÁY GIẶT"
click at [865, 348] on input "0" at bounding box center [894, 360] width 108 height 24
type input "5"
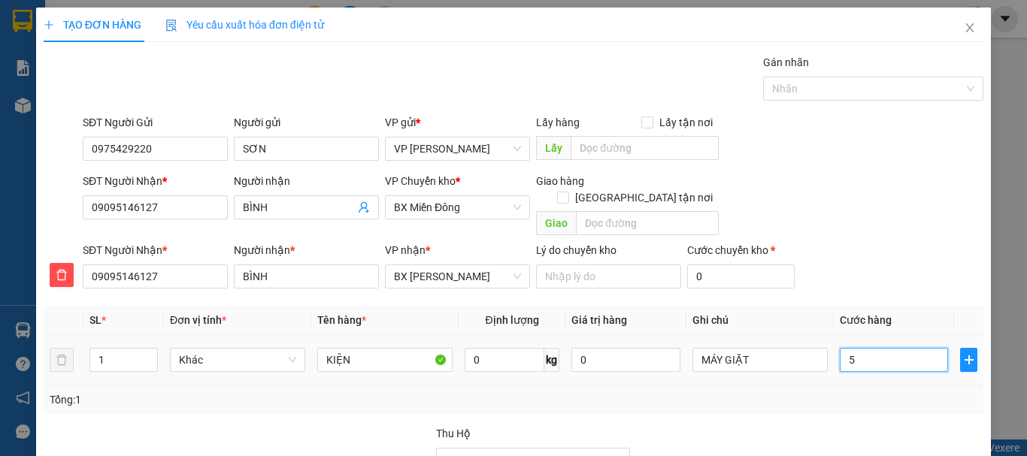
type input "50"
type input "500"
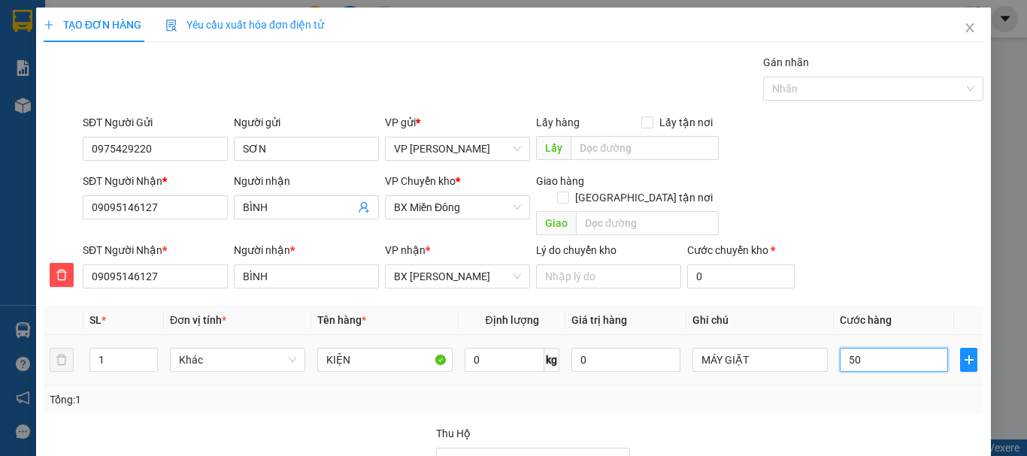
type input "500"
type input "500.000"
click at [865, 386] on div "Tại văn phòng" at bounding box center [897, 394] width 135 height 17
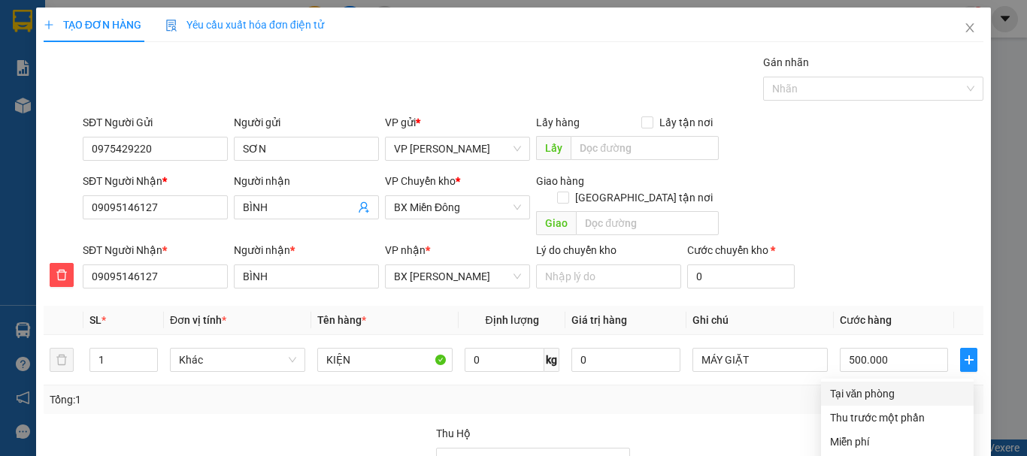
type input "0"
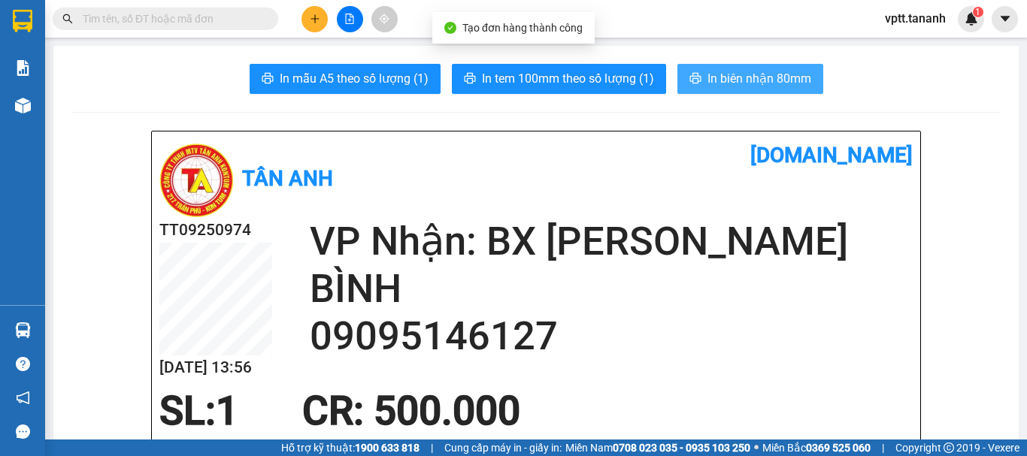
click at [747, 73] on span "In biên nhận 80mm" at bounding box center [759, 78] width 104 height 19
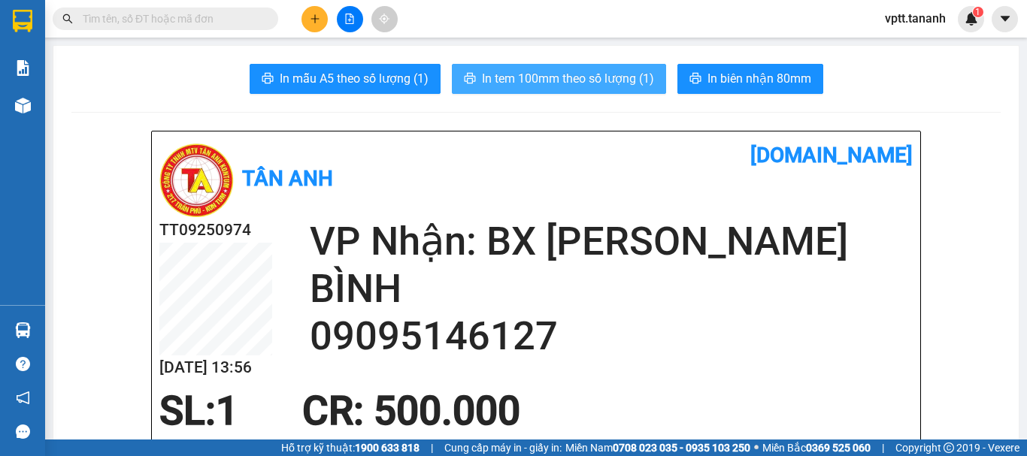
click at [566, 77] on span "In tem 100mm theo số lượng (1)" at bounding box center [568, 78] width 172 height 19
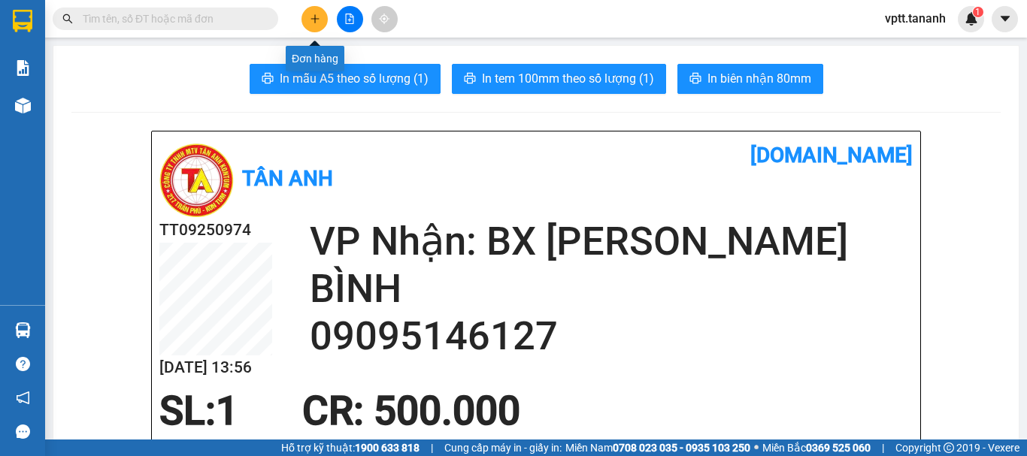
click at [312, 16] on icon "plus" at bounding box center [315, 19] width 11 height 11
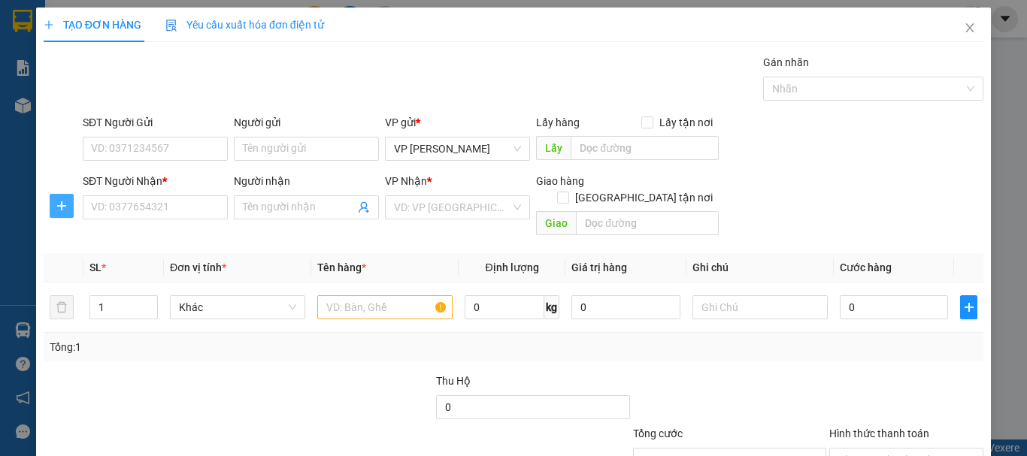
click at [59, 204] on icon "plus" at bounding box center [62, 206] width 12 height 12
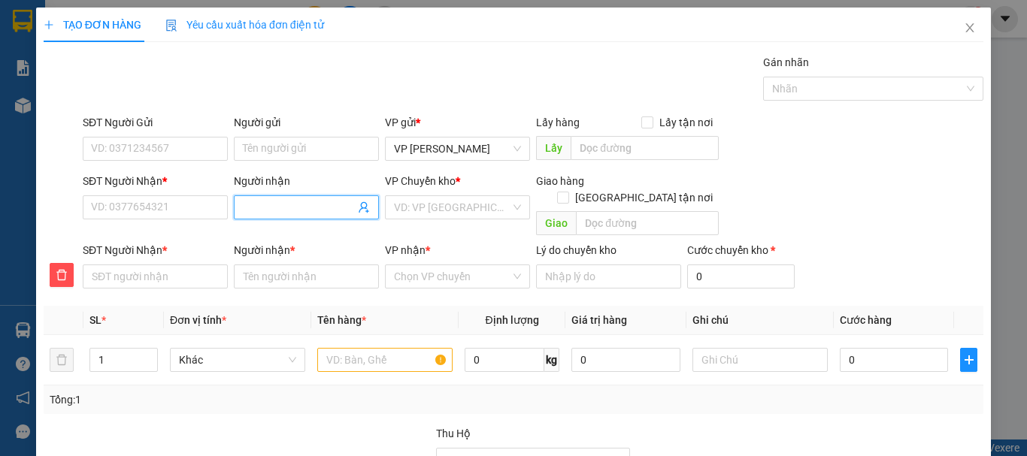
drag, startPoint x: 275, startPoint y: 200, endPoint x: 276, endPoint y: 208, distance: 8.3
click at [274, 201] on input "Người nhận" at bounding box center [299, 207] width 112 height 17
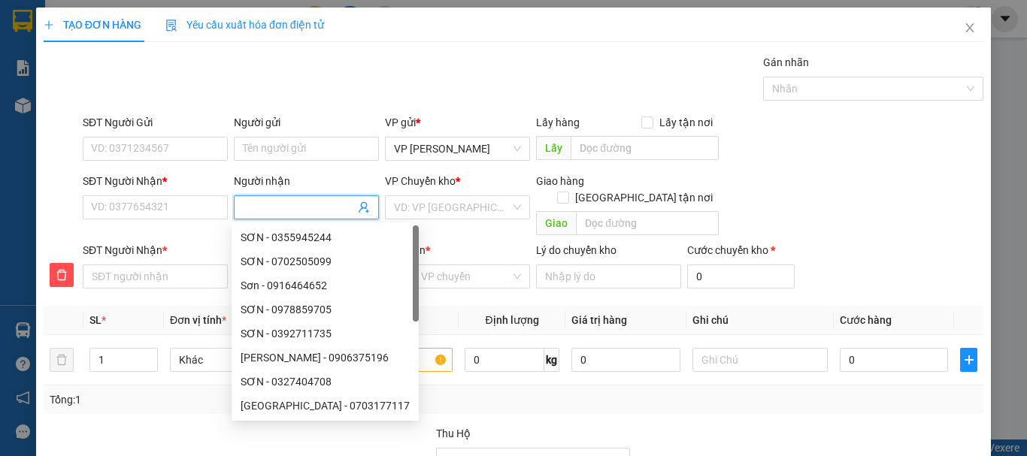
type input "T"
type input "TU"
type input "TÚ"
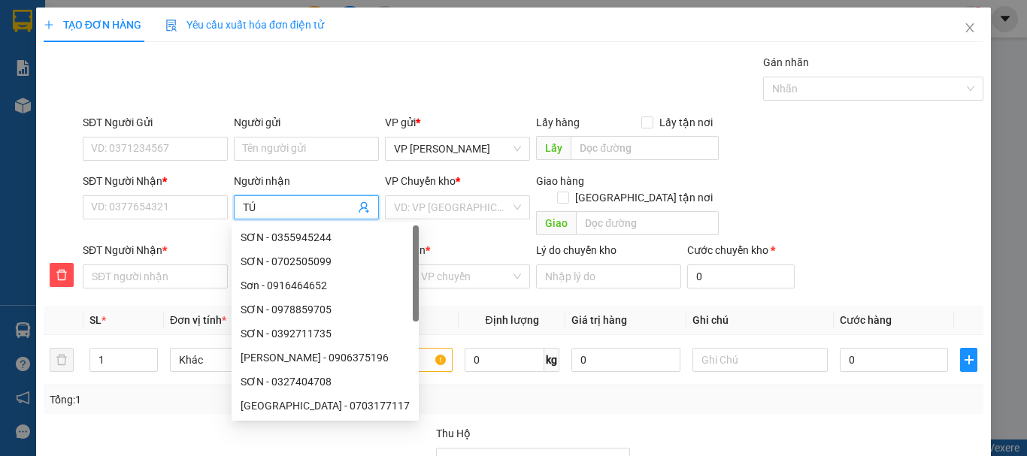
type input "TÚ"
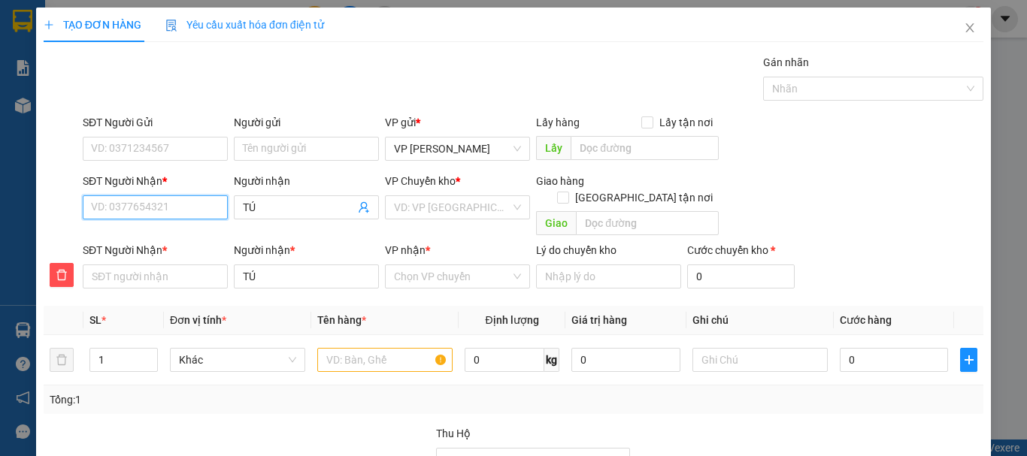
type input "0"
type input "09"
type input "091"
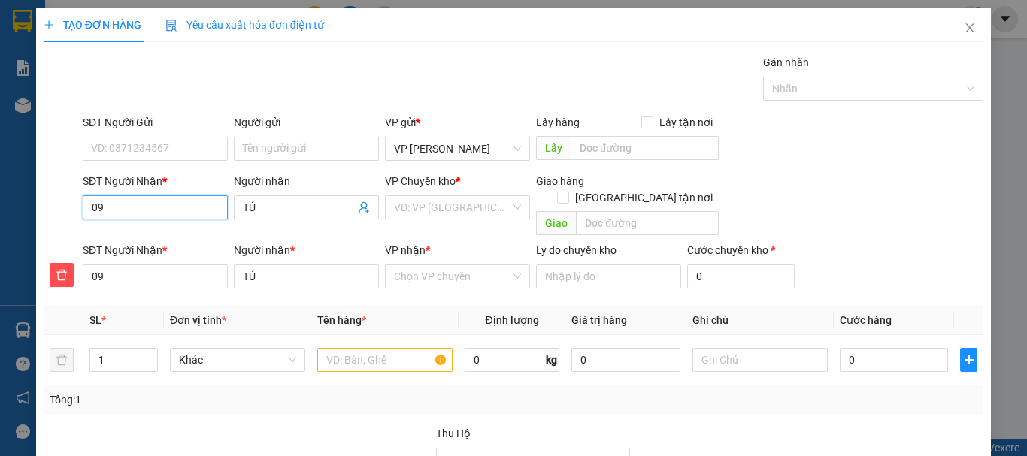
type input "091"
type input "0913"
type input "09134"
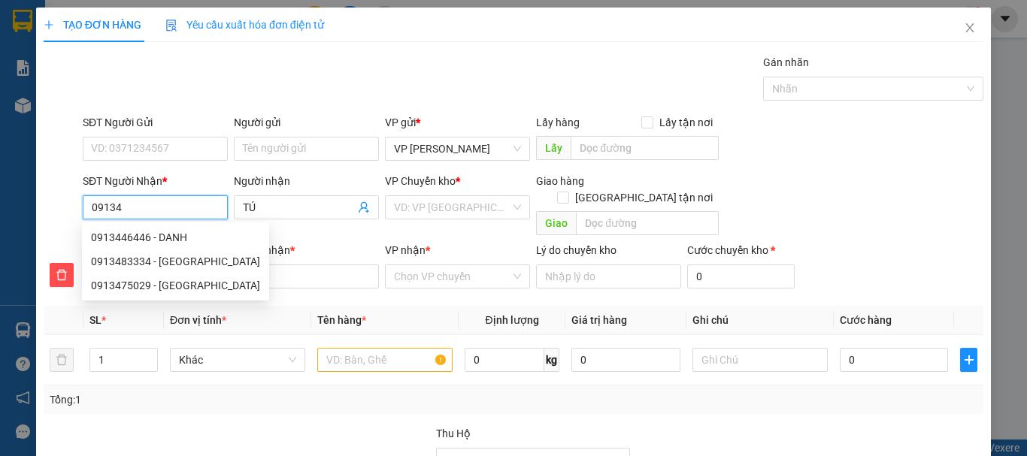
type input "091345"
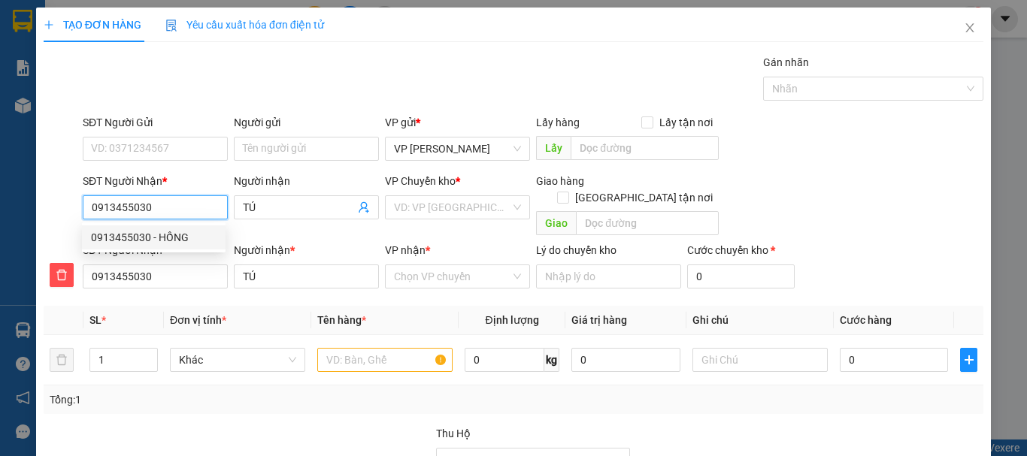
click at [166, 238] on div "0913455030 - HỒNG" at bounding box center [154, 237] width 126 height 17
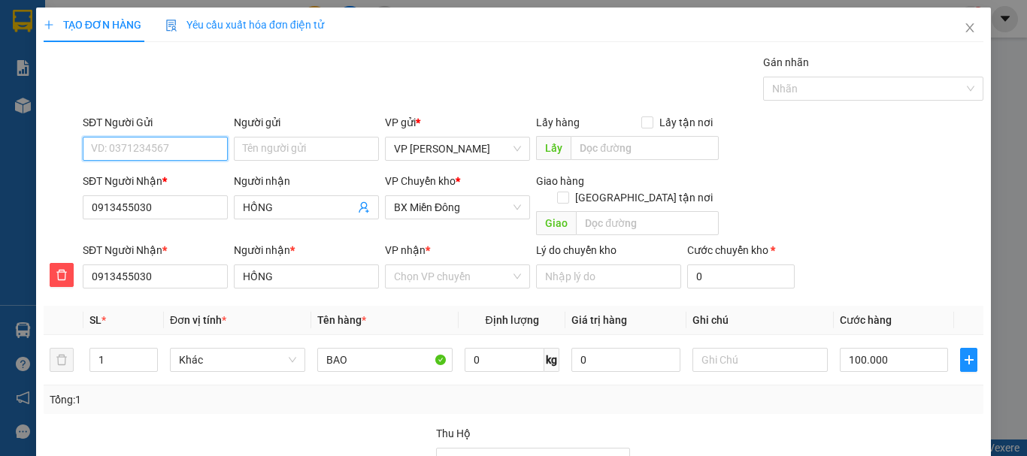
click at [158, 150] on input "SĐT Người Gửi" at bounding box center [155, 149] width 145 height 24
click at [137, 171] on div "0908279035 - TÚ" at bounding box center [154, 179] width 126 height 17
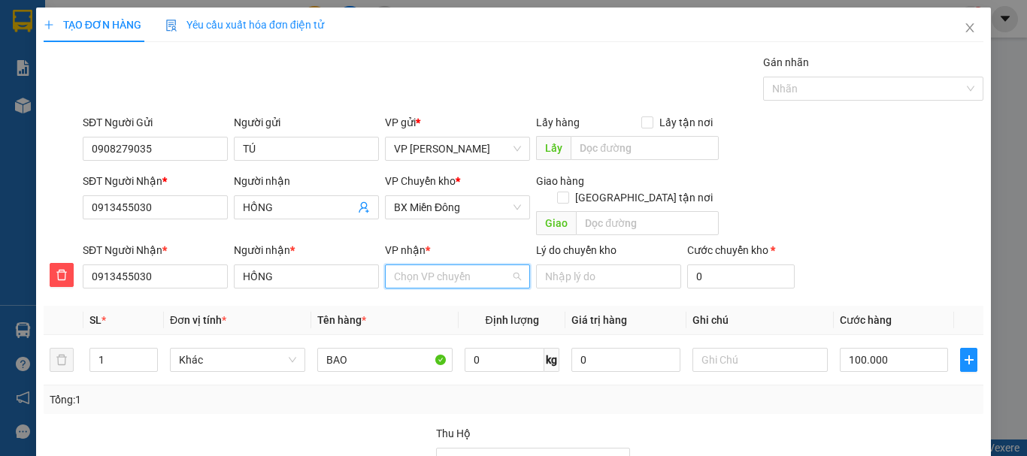
click at [437, 266] on input "VP nhận *" at bounding box center [452, 276] width 117 height 23
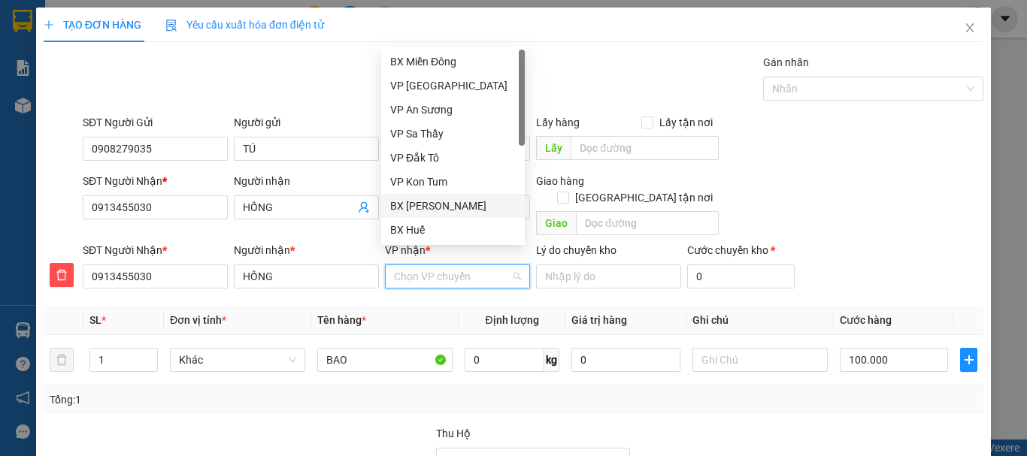
click at [434, 204] on div "BX [PERSON_NAME]" at bounding box center [453, 206] width 126 height 17
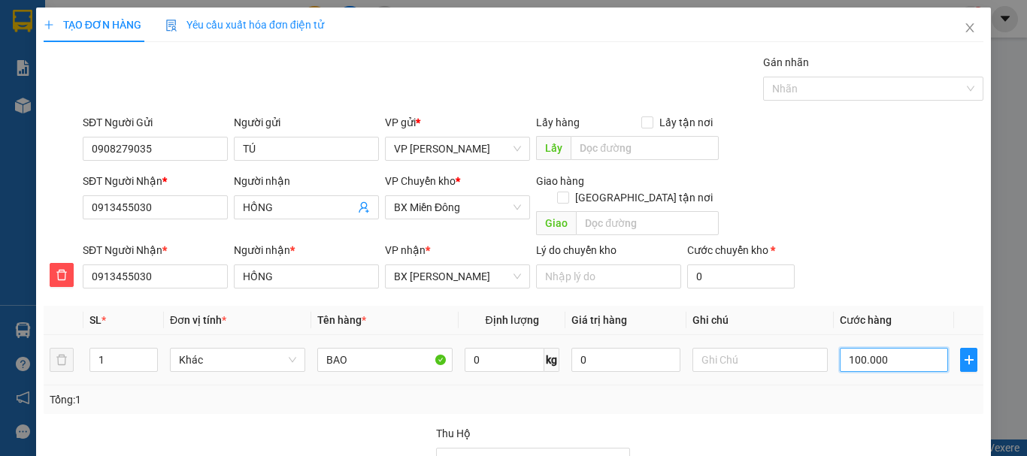
click at [876, 348] on input "100.000" at bounding box center [894, 360] width 108 height 24
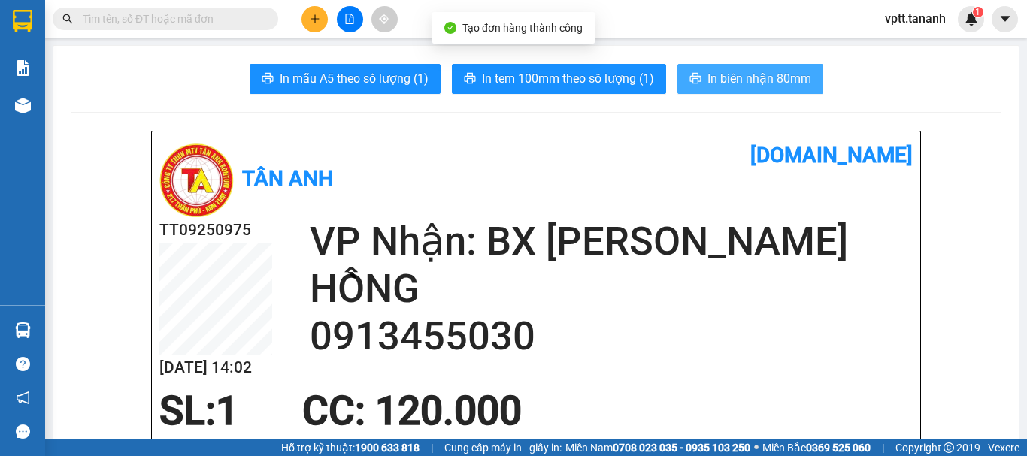
click at [736, 81] on span "In biên nhận 80mm" at bounding box center [759, 78] width 104 height 19
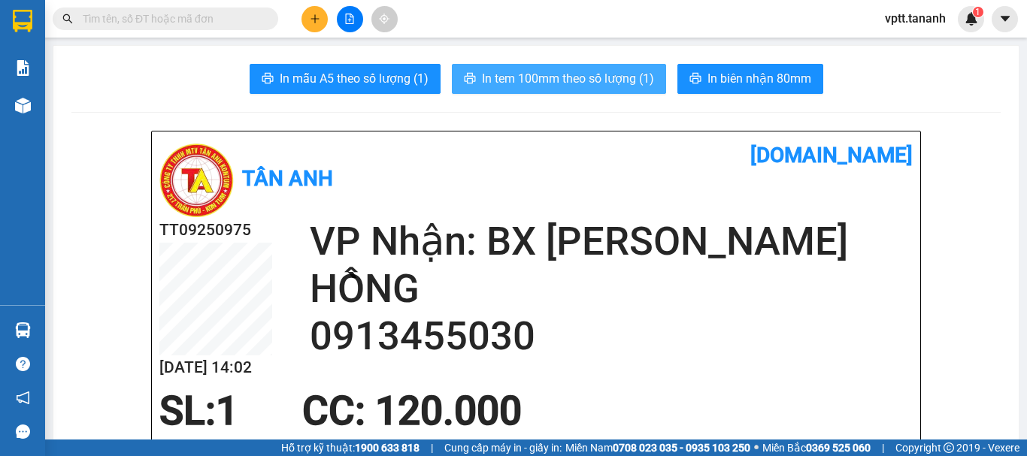
click at [616, 83] on span "In tem 100mm theo số lượng (1)" at bounding box center [568, 78] width 172 height 19
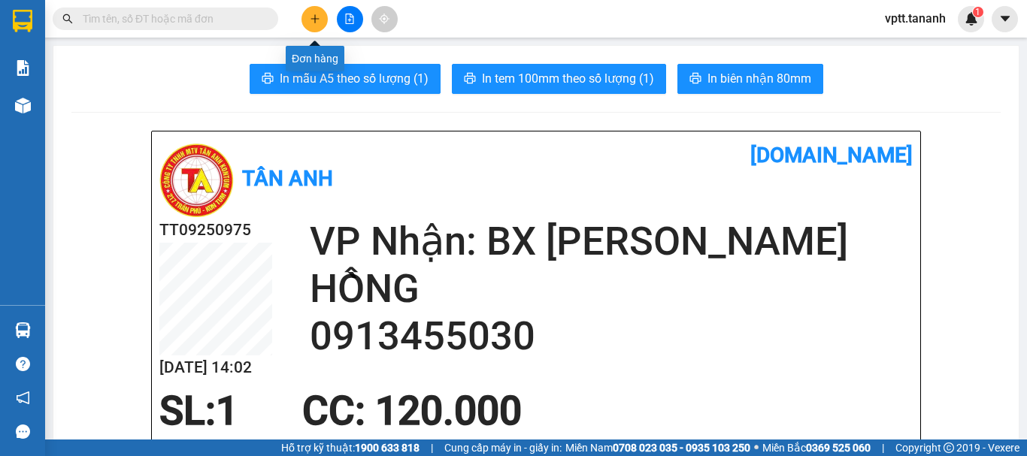
click at [317, 24] on button at bounding box center [314, 19] width 26 height 26
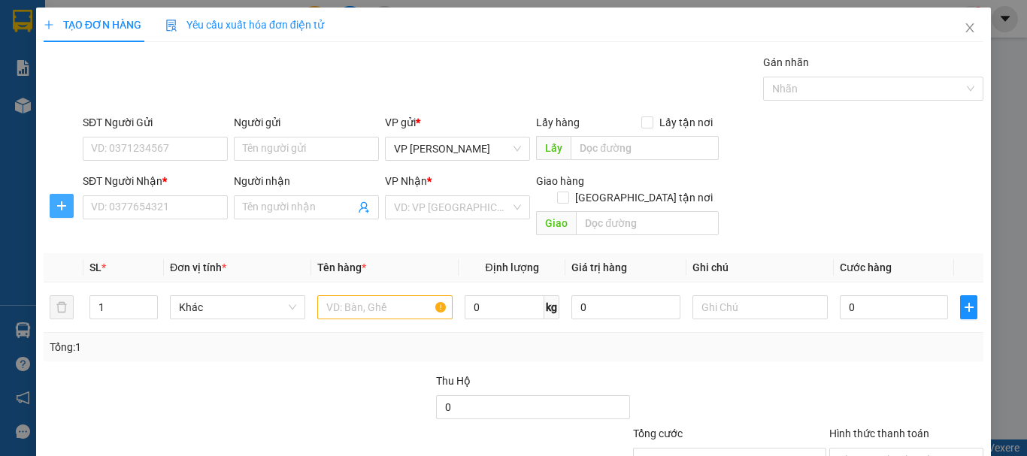
drag, startPoint x: 59, startPoint y: 203, endPoint x: 78, endPoint y: 195, distance: 20.2
click at [60, 203] on icon "plus" at bounding box center [62, 206] width 12 height 12
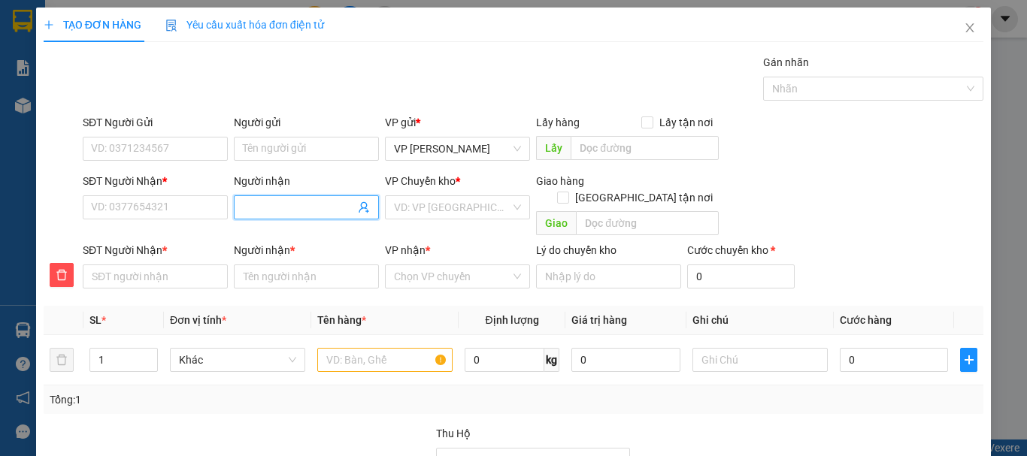
click at [264, 209] on input "Người nhận" at bounding box center [299, 207] width 112 height 17
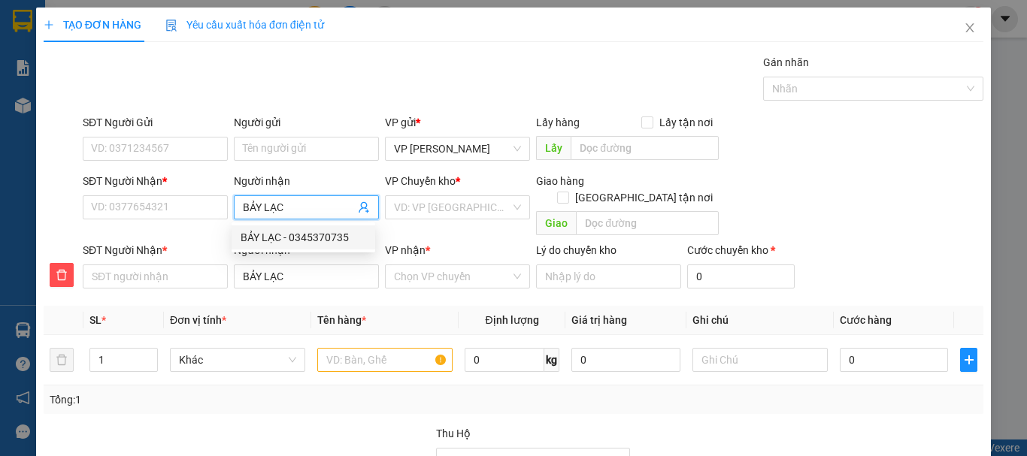
click at [322, 237] on div "BẢY LẠC - 0345370735" at bounding box center [304, 237] width 126 height 17
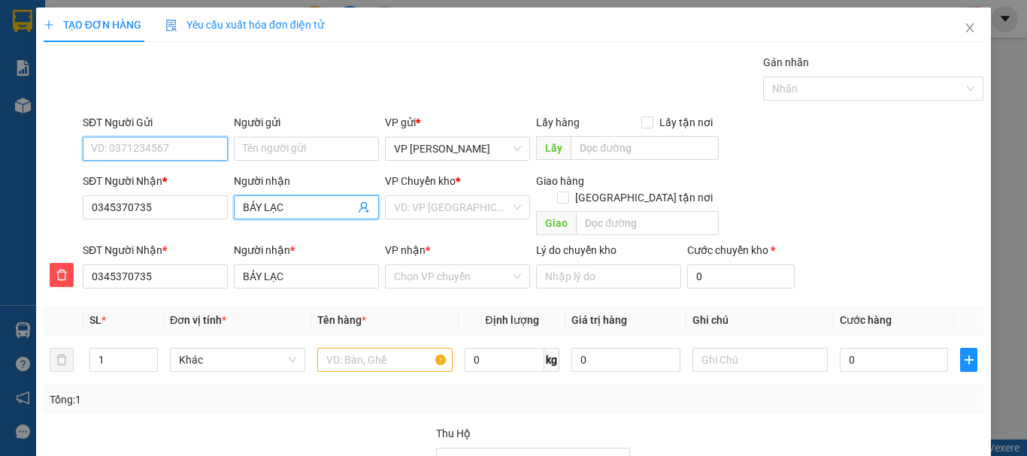
click at [156, 147] on input "SĐT Người Gửi" at bounding box center [155, 149] width 145 height 24
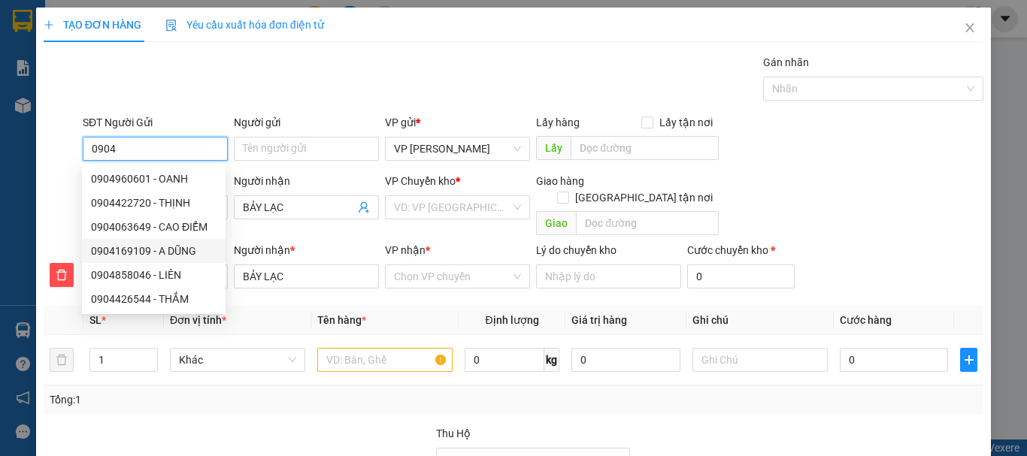
click at [147, 253] on div "0904169109 - A DŨNG" at bounding box center [154, 251] width 126 height 17
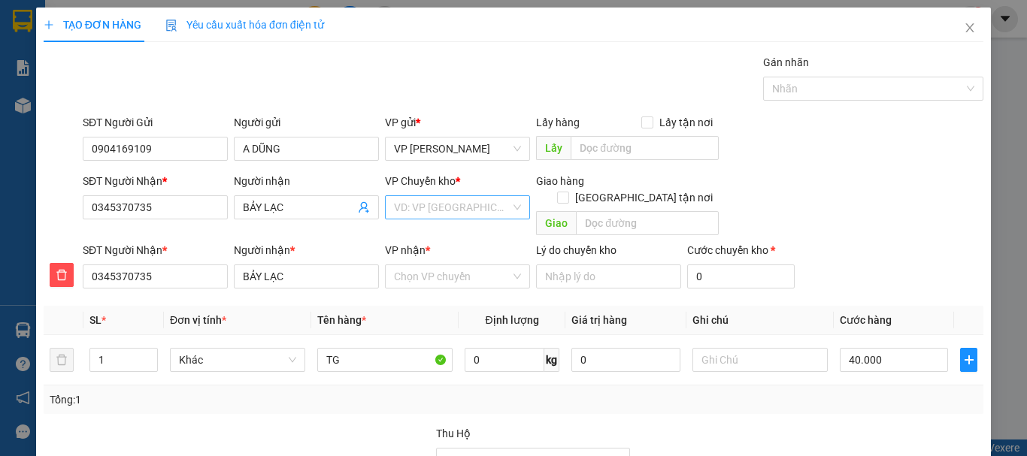
click at [426, 210] on input "search" at bounding box center [452, 207] width 117 height 23
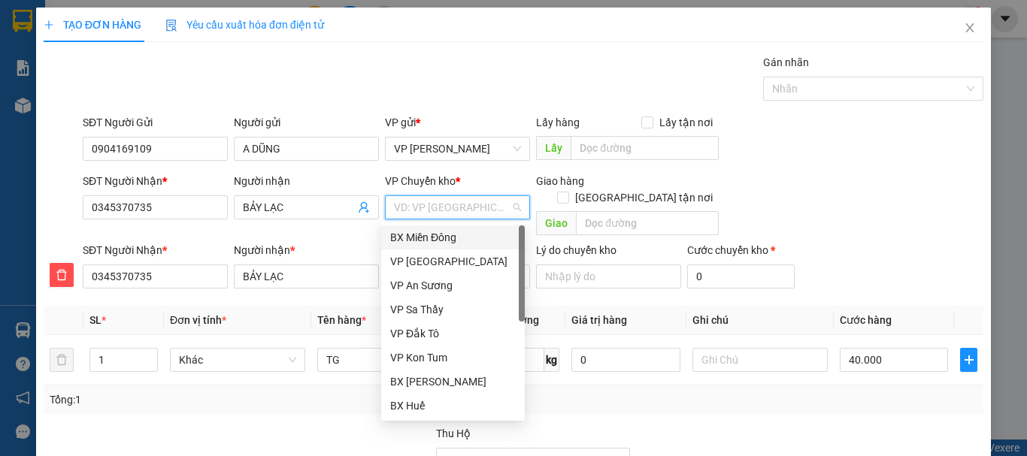
click at [442, 233] on div "BX Miền Đông" at bounding box center [453, 237] width 126 height 17
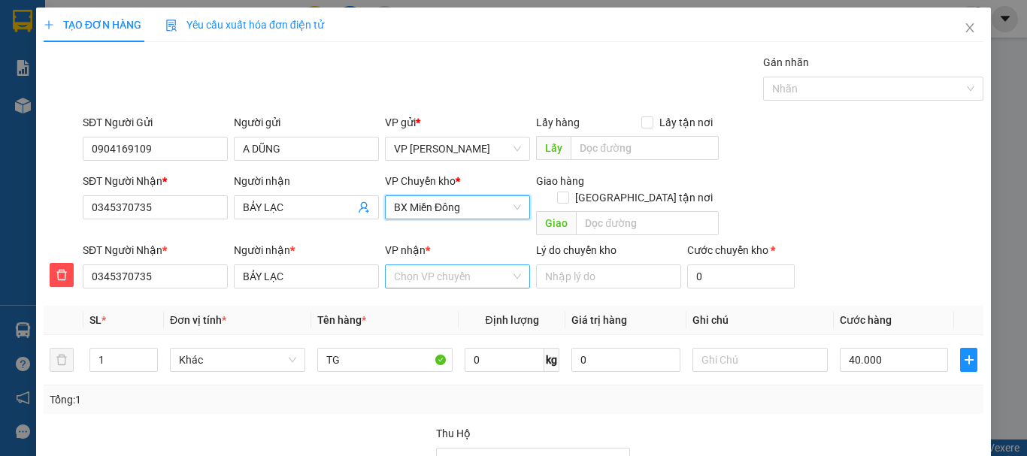
click at [442, 268] on input "VP nhận *" at bounding box center [452, 276] width 117 height 23
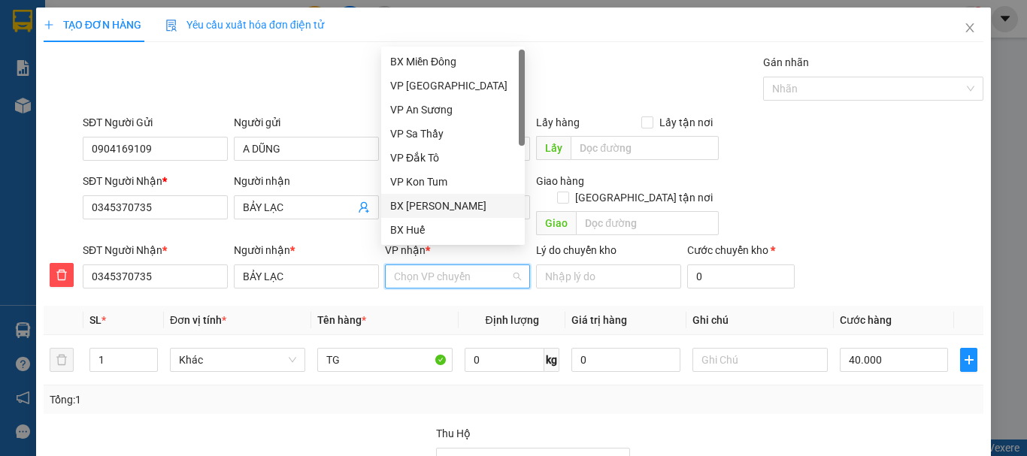
click at [455, 207] on div "BX [PERSON_NAME]" at bounding box center [453, 206] width 126 height 17
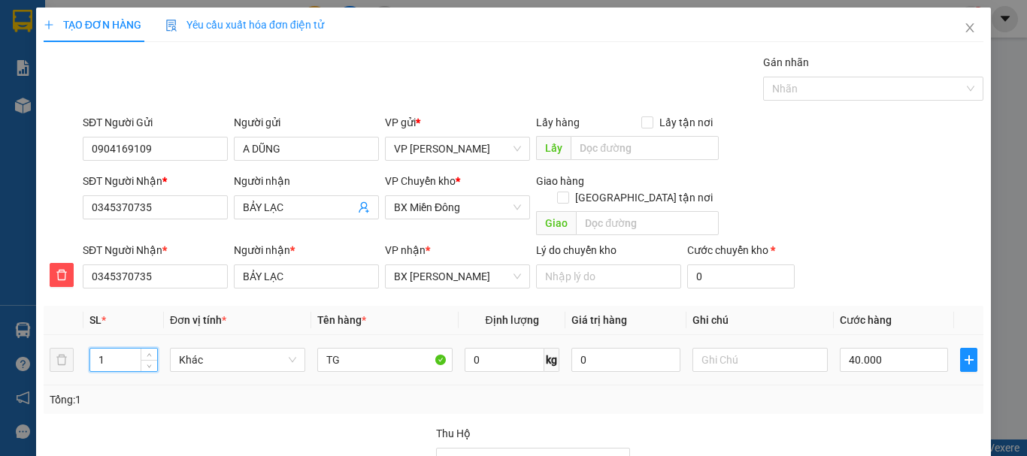
drag, startPoint x: 98, startPoint y: 343, endPoint x: 117, endPoint y: 349, distance: 20.4
click at [117, 349] on input "1" at bounding box center [123, 360] width 67 height 23
click at [840, 348] on input "40.000" at bounding box center [894, 360] width 108 height 24
drag, startPoint x: 941, startPoint y: 411, endPoint x: 927, endPoint y: 398, distance: 19.7
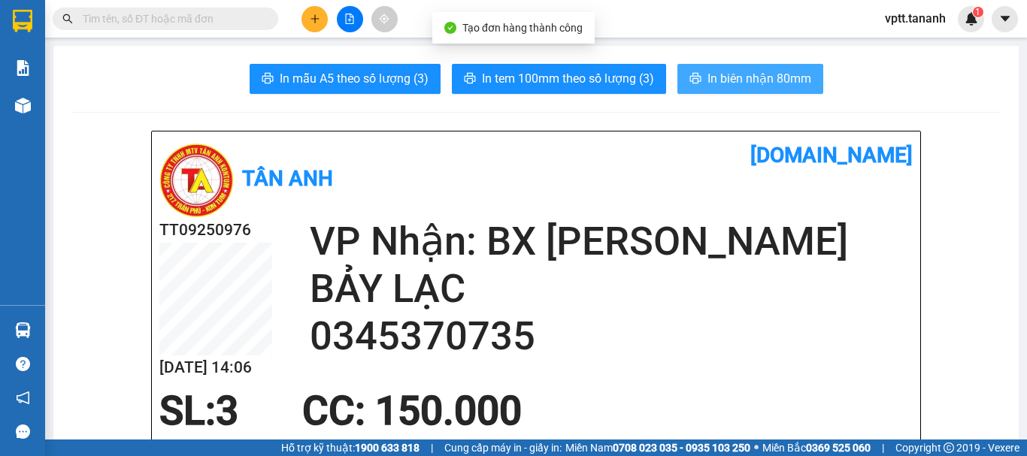
click at [785, 80] on span "In biên nhận 80mm" at bounding box center [759, 78] width 104 height 19
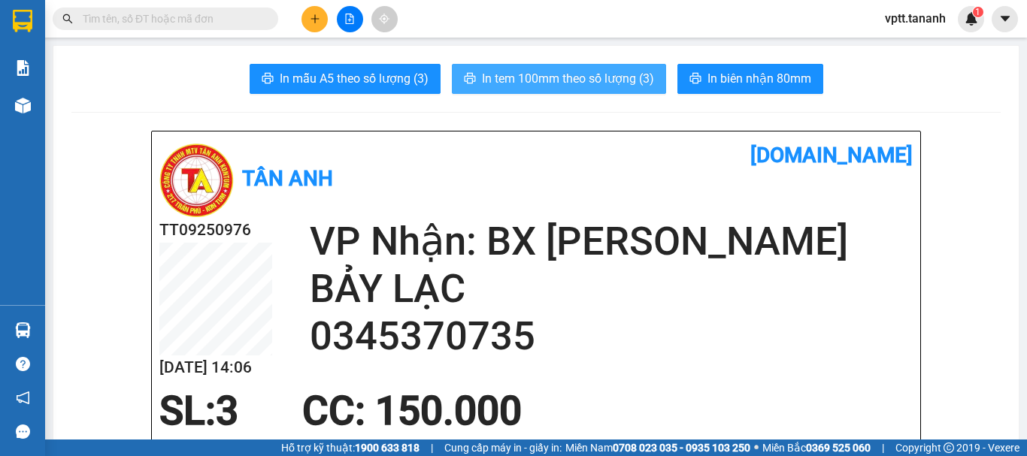
click at [616, 81] on span "In tem 100mm theo số lượng (3)" at bounding box center [568, 78] width 172 height 19
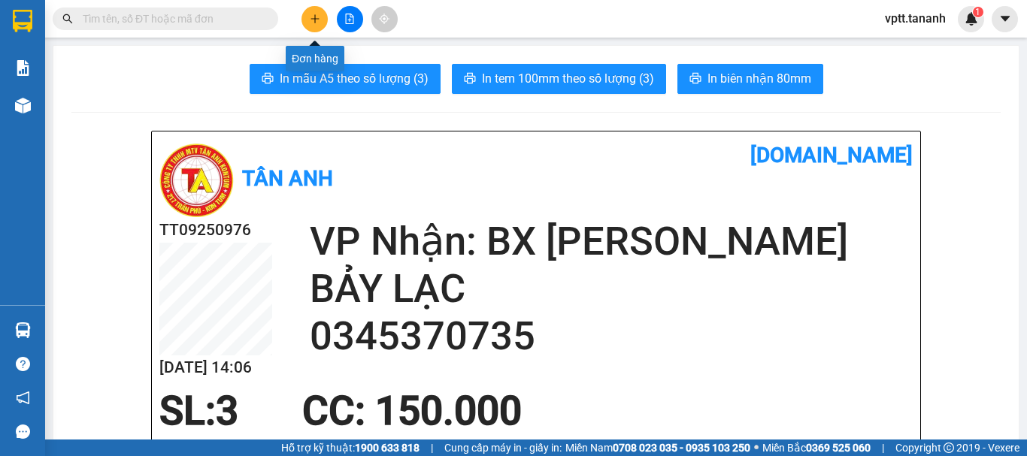
click at [314, 24] on button at bounding box center [314, 19] width 26 height 26
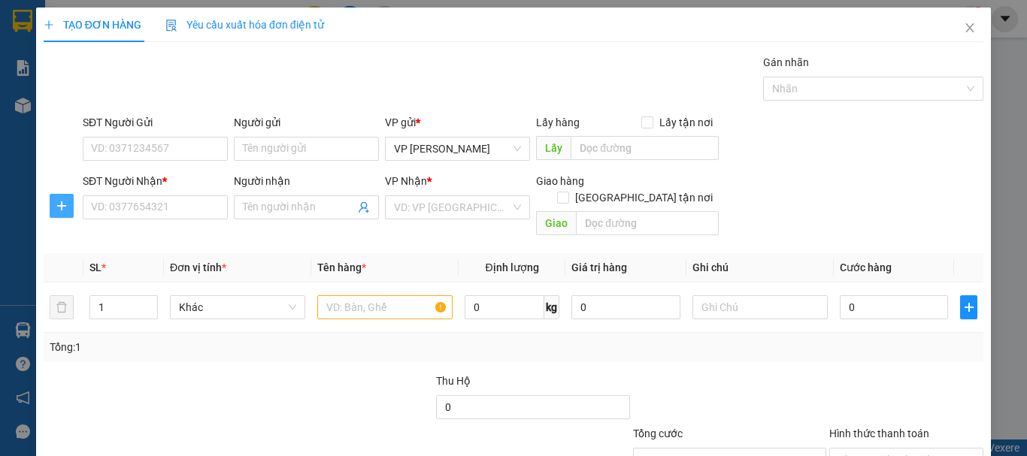
click at [64, 206] on icon "plus" at bounding box center [61, 205] width 9 height 1
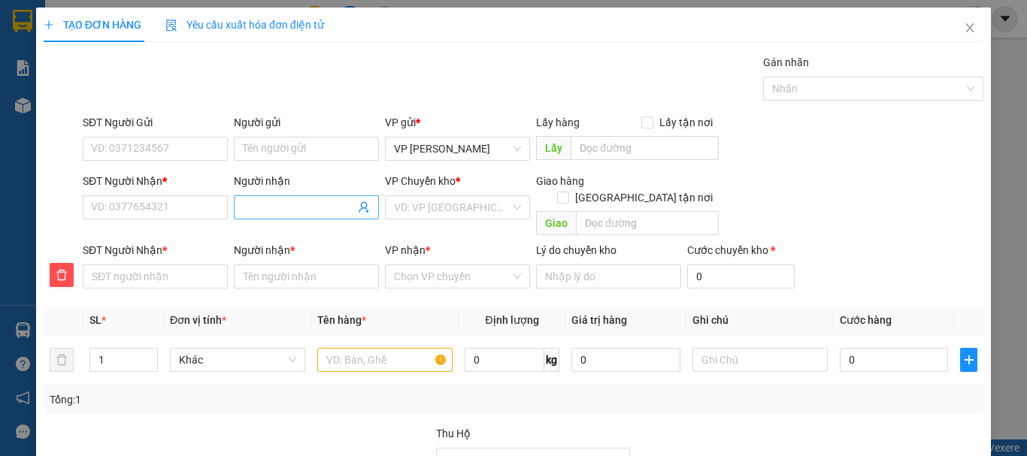
click at [278, 208] on input "Người nhận" at bounding box center [299, 207] width 112 height 17
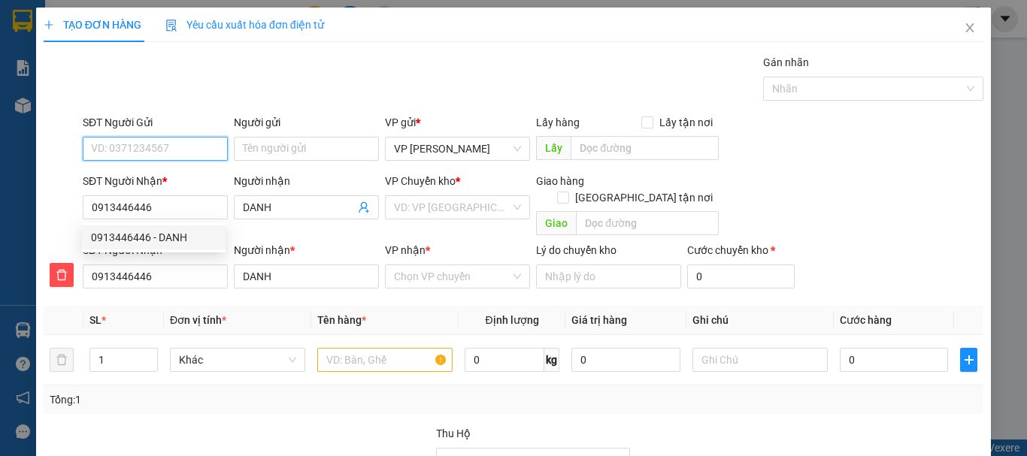
click at [144, 149] on input "SĐT Người Gửi" at bounding box center [155, 149] width 145 height 24
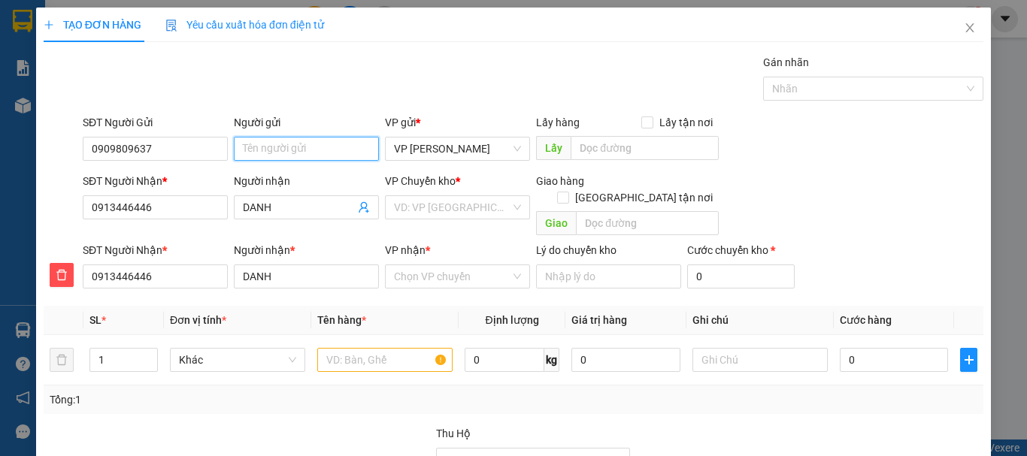
click at [276, 149] on input "Người gửi" at bounding box center [306, 149] width 145 height 24
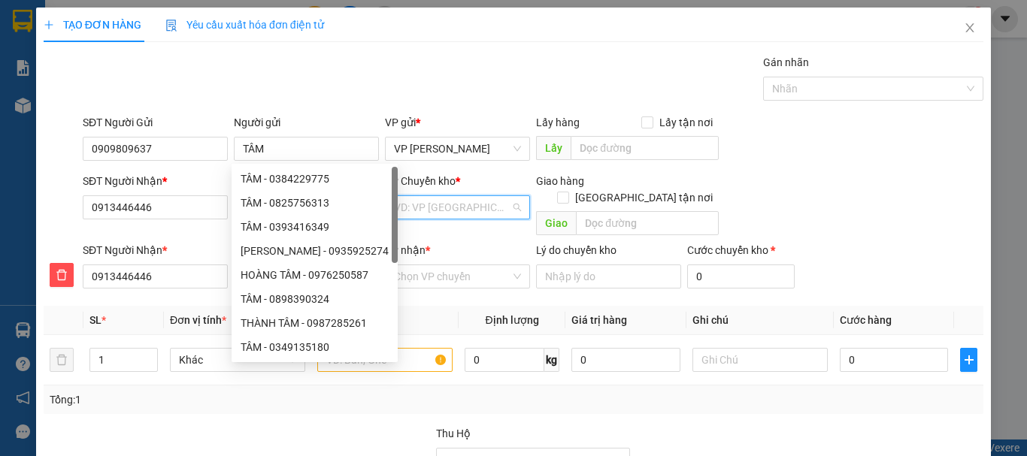
click at [434, 206] on input "search" at bounding box center [452, 207] width 117 height 23
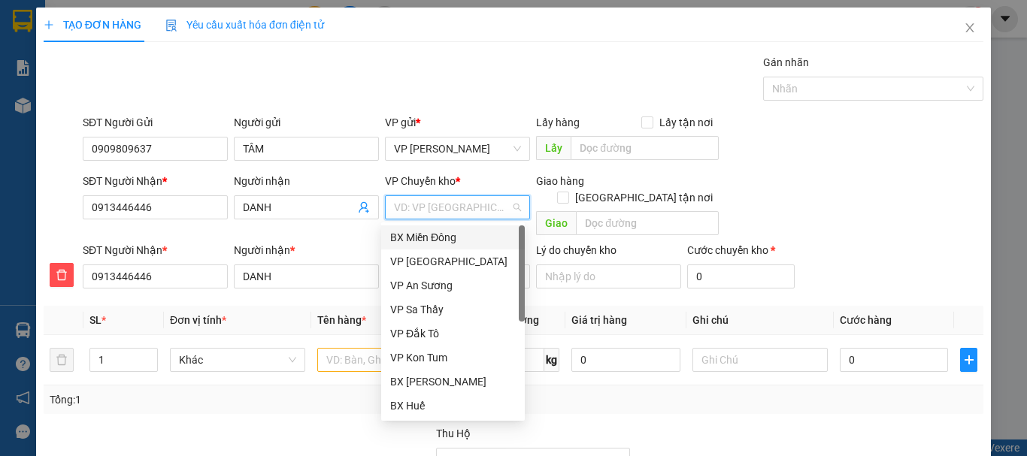
click at [422, 238] on div "BX Miền Đông" at bounding box center [453, 237] width 126 height 17
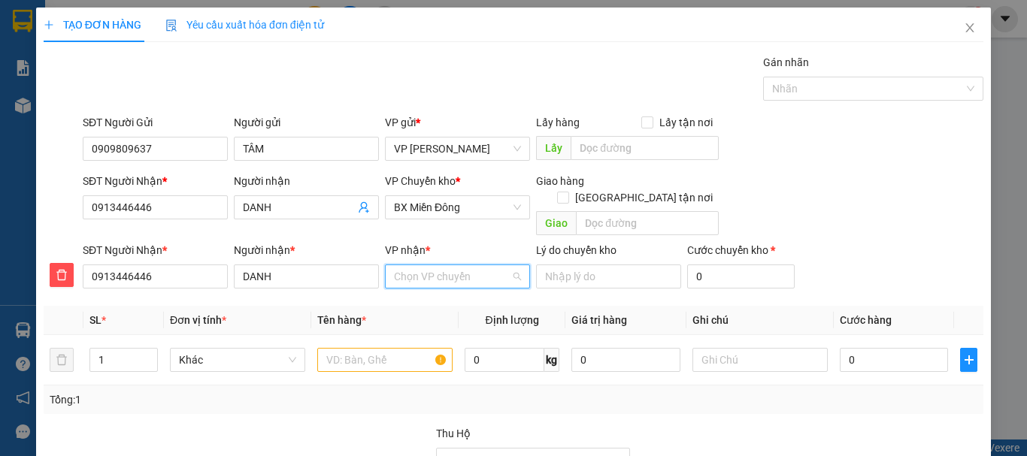
click at [422, 265] on input "VP nhận *" at bounding box center [452, 276] width 117 height 23
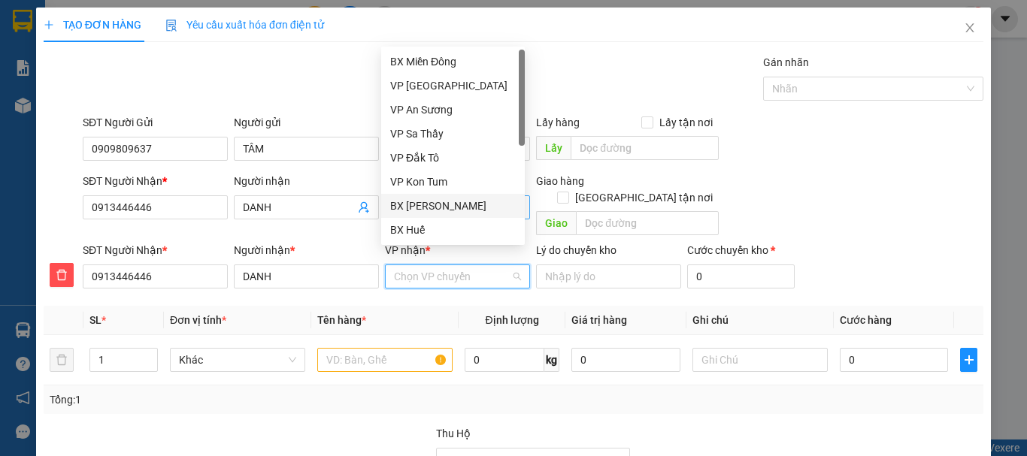
click at [429, 201] on div "BX [PERSON_NAME]" at bounding box center [453, 206] width 126 height 17
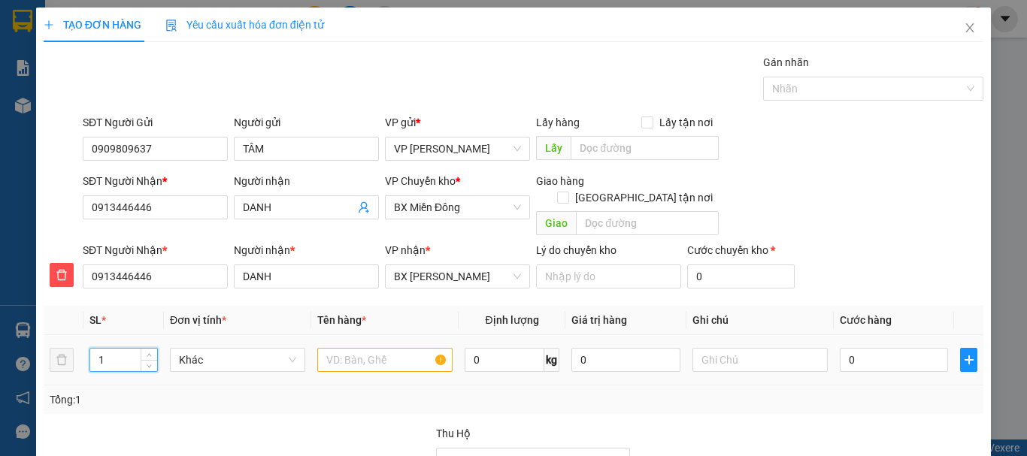
drag, startPoint x: 94, startPoint y: 337, endPoint x: 126, endPoint y: 346, distance: 33.6
click at [126, 349] on input "1" at bounding box center [123, 360] width 67 height 23
click at [345, 348] on input "text" at bounding box center [384, 360] width 135 height 24
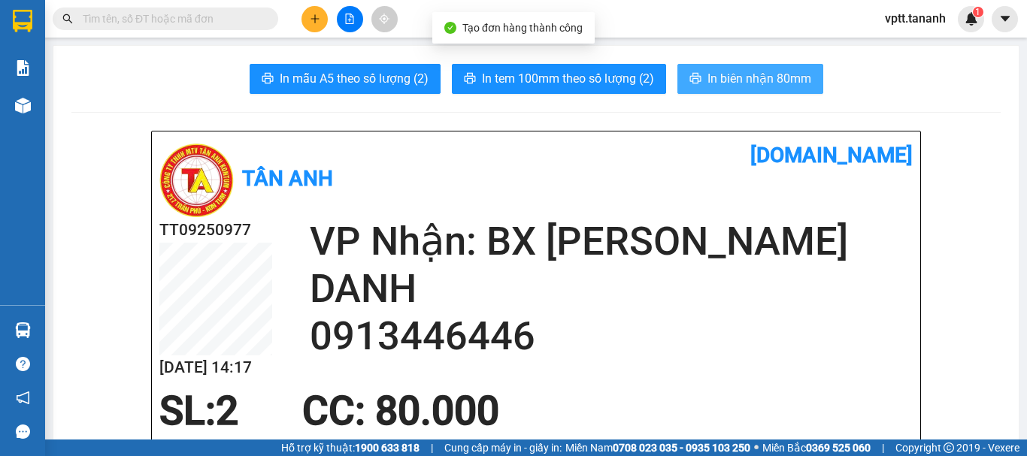
click at [713, 73] on span "In biên nhận 80mm" at bounding box center [759, 78] width 104 height 19
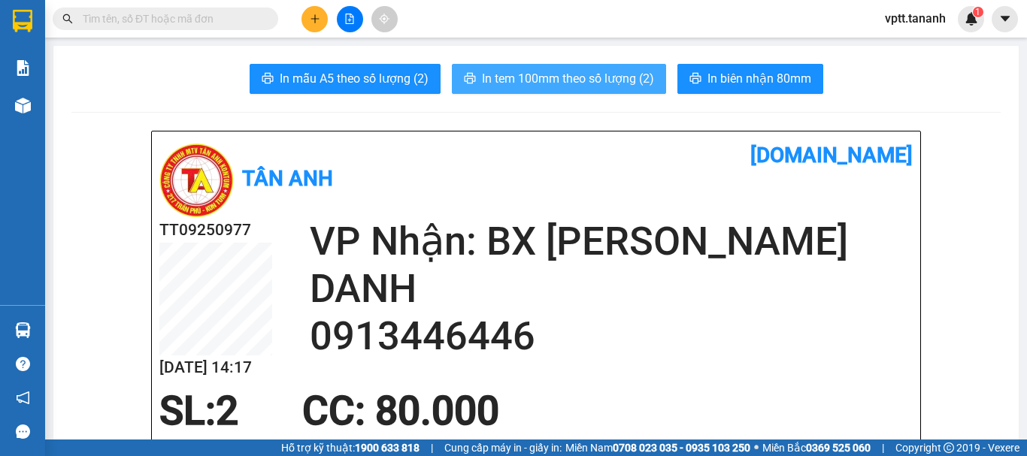
click at [591, 74] on span "In tem 100mm theo số lượng (2)" at bounding box center [568, 78] width 172 height 19
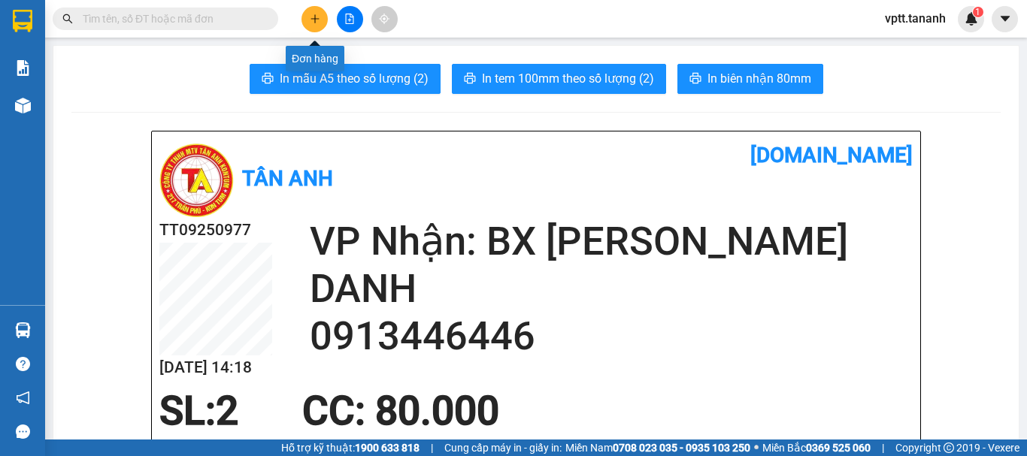
click at [316, 17] on icon "plus" at bounding box center [315, 19] width 11 height 11
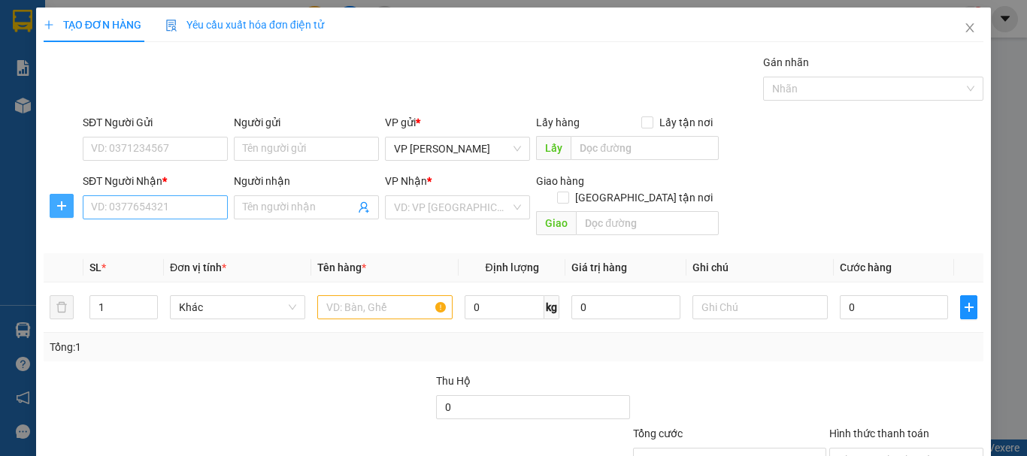
click at [63, 204] on icon "plus" at bounding box center [62, 206] width 12 height 12
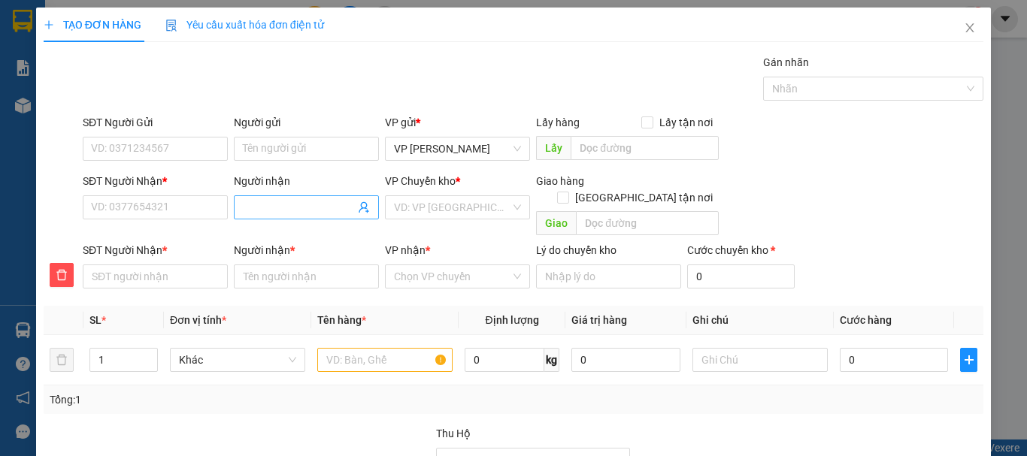
click at [280, 206] on input "Người nhận" at bounding box center [299, 207] width 112 height 17
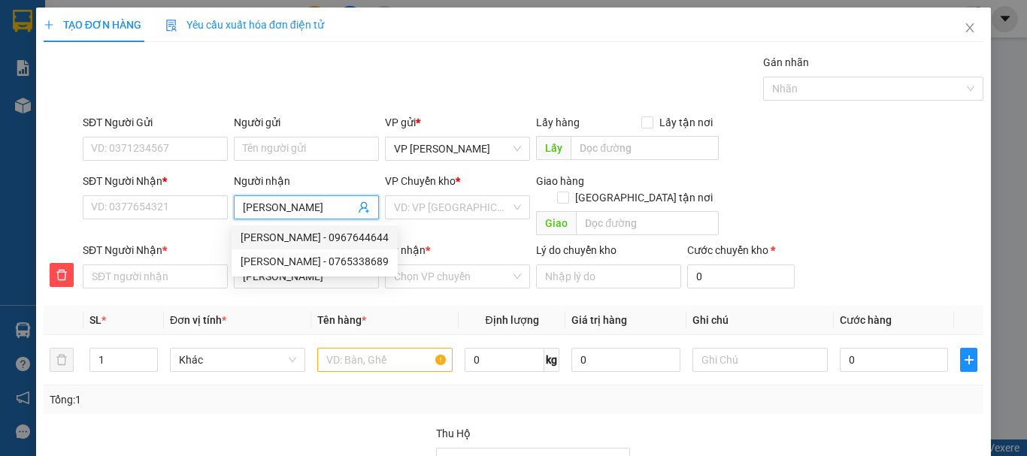
click at [341, 236] on div "[PERSON_NAME] - 0967644644" at bounding box center [315, 237] width 148 height 17
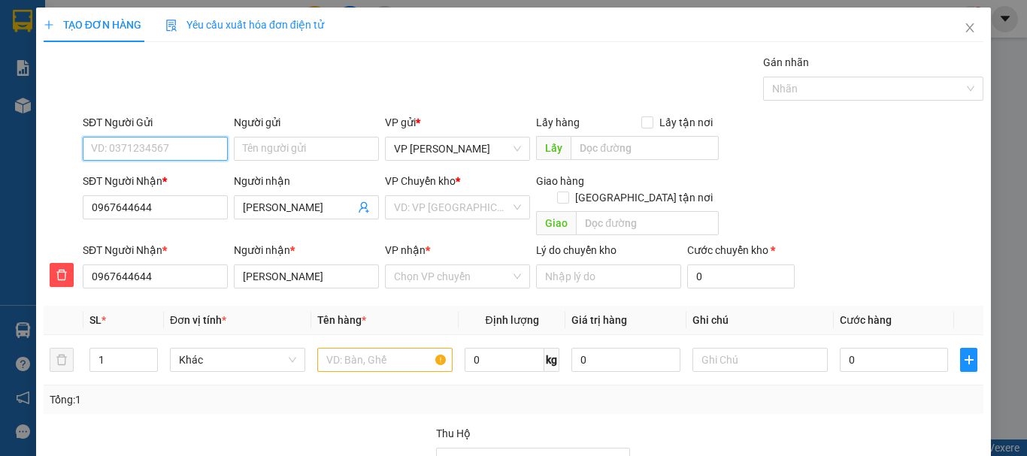
click at [180, 146] on input "SĐT Người Gửi" at bounding box center [155, 149] width 145 height 24
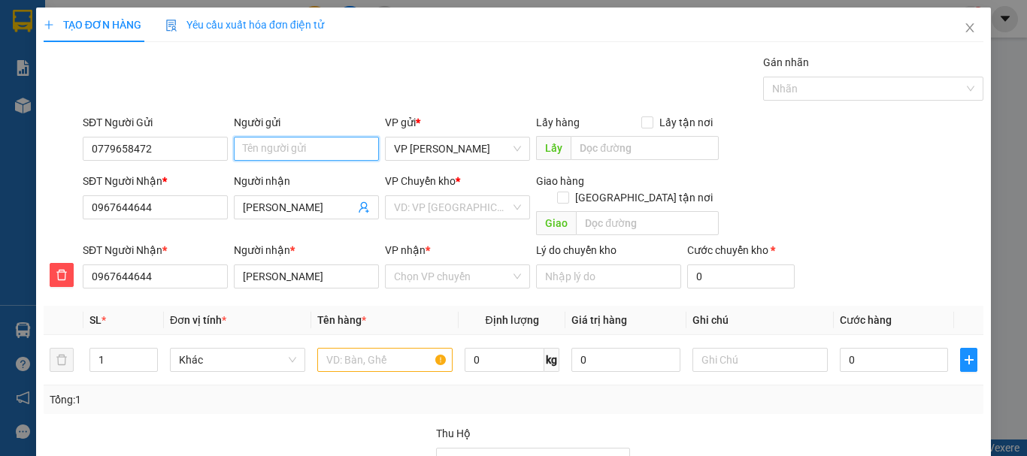
click at [290, 157] on input "Người gửi" at bounding box center [306, 149] width 145 height 24
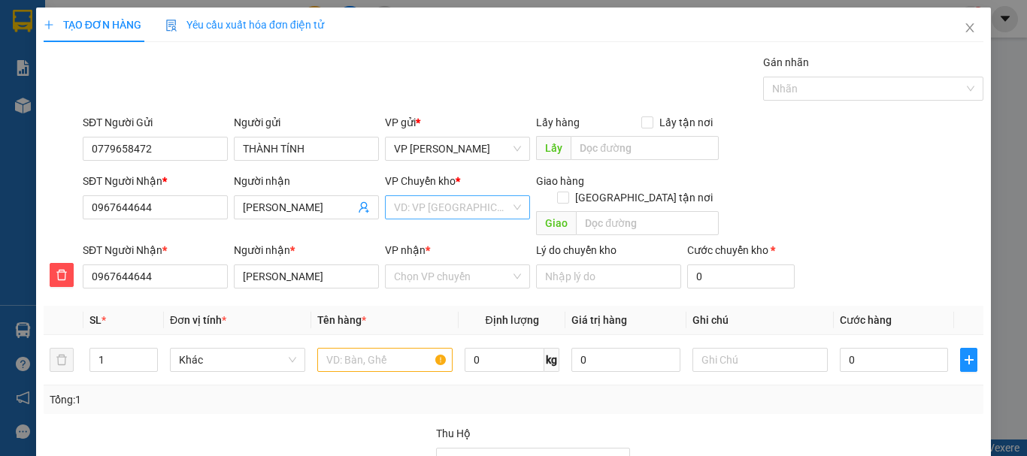
click at [435, 204] on input "search" at bounding box center [452, 207] width 117 height 23
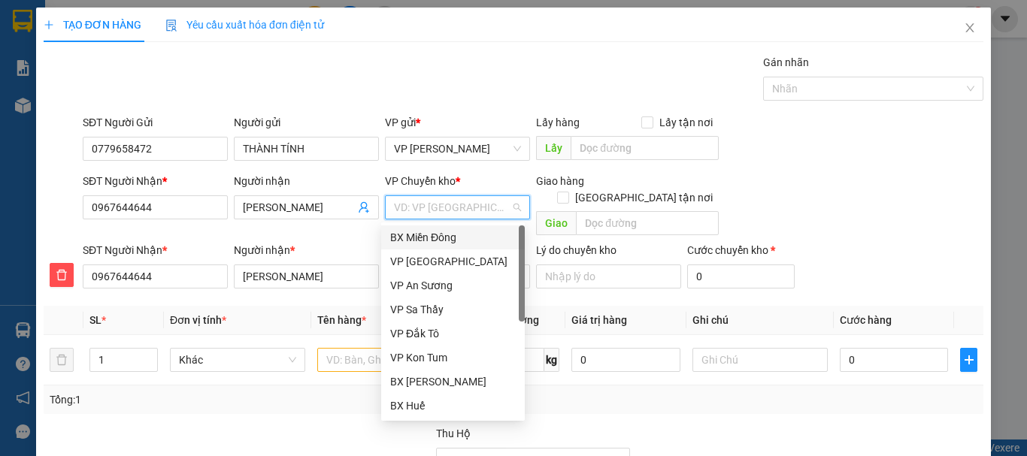
click at [437, 233] on div "BX Miền Đông" at bounding box center [453, 237] width 126 height 17
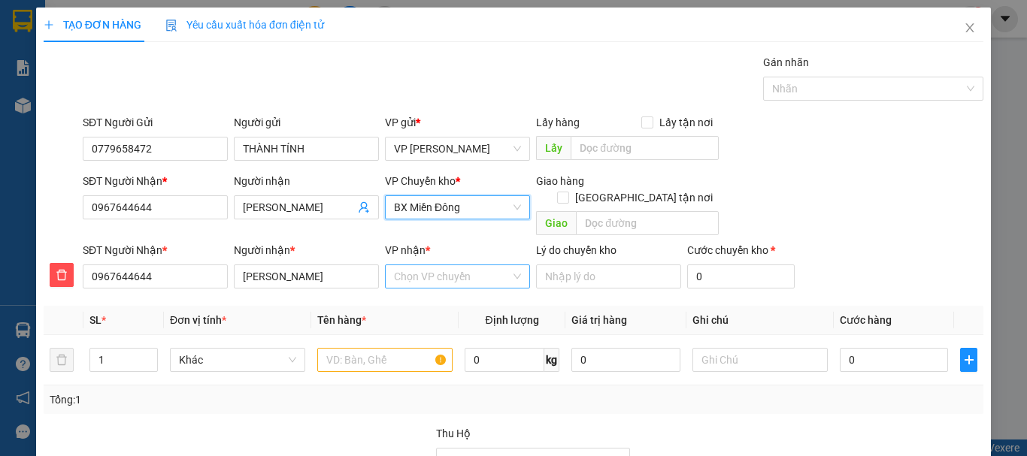
click at [426, 265] on input "VP nhận *" at bounding box center [452, 276] width 117 height 23
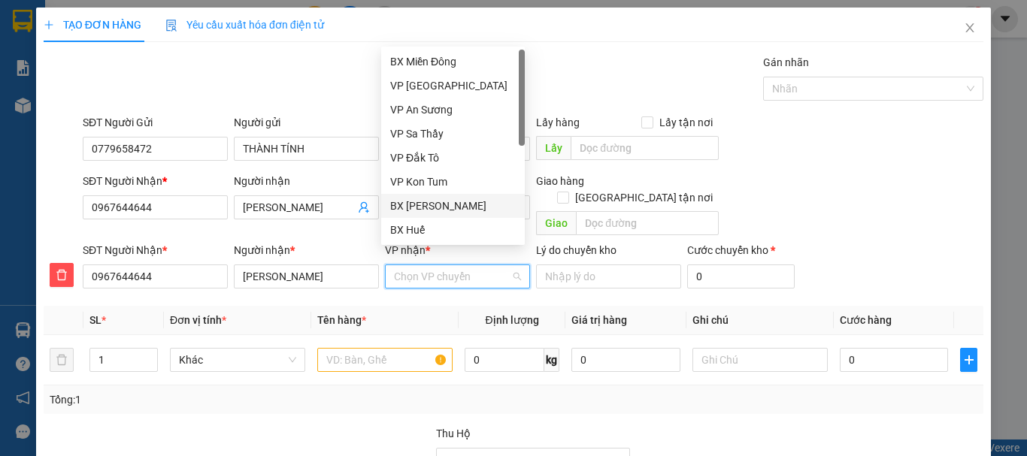
click at [443, 204] on div "BX [PERSON_NAME]" at bounding box center [453, 206] width 126 height 17
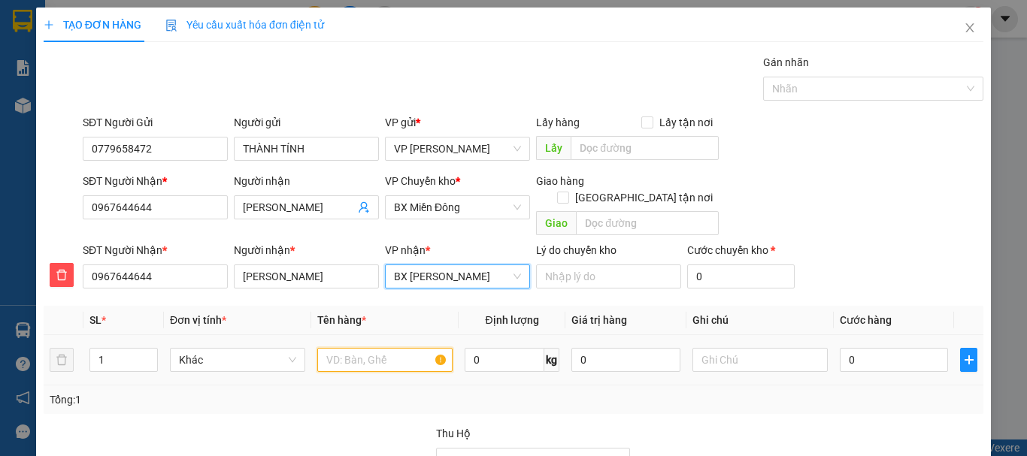
drag, startPoint x: 340, startPoint y: 340, endPoint x: 341, endPoint y: 349, distance: 9.1
click at [341, 348] on input "text" at bounding box center [384, 360] width 135 height 24
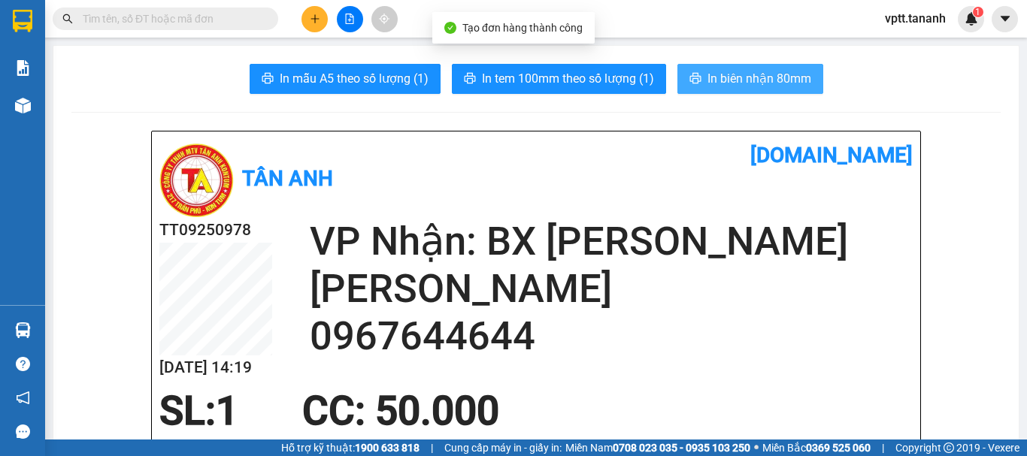
click at [756, 78] on span "In biên nhận 80mm" at bounding box center [759, 78] width 104 height 19
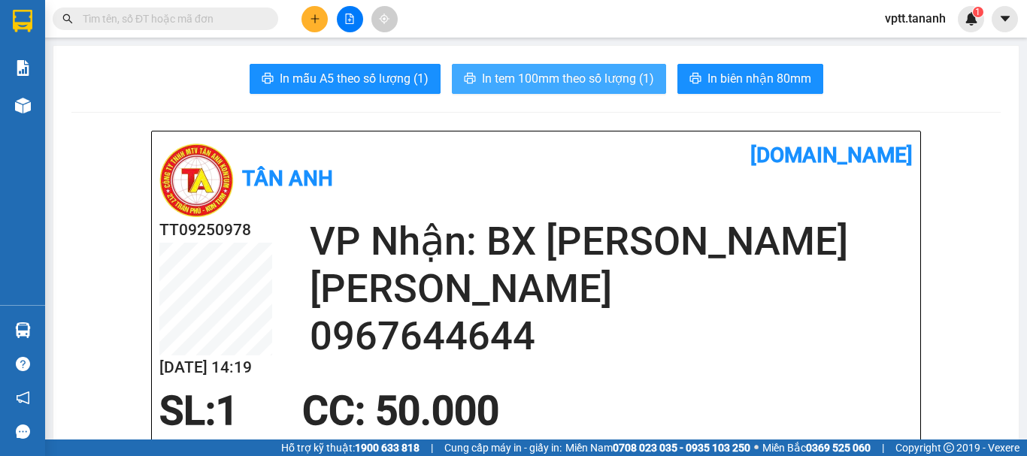
click at [602, 77] on span "In tem 100mm theo số lượng (1)" at bounding box center [568, 78] width 172 height 19
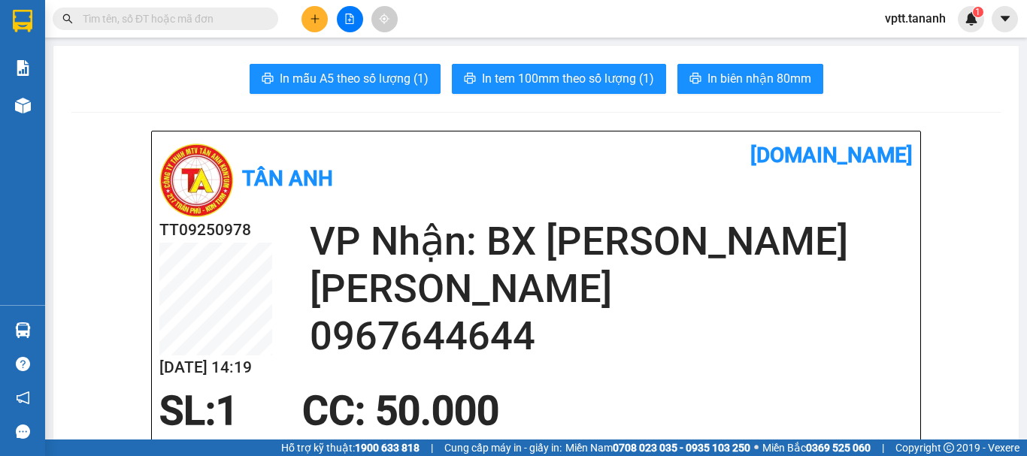
click at [313, 20] on icon "plus" at bounding box center [315, 19] width 11 height 11
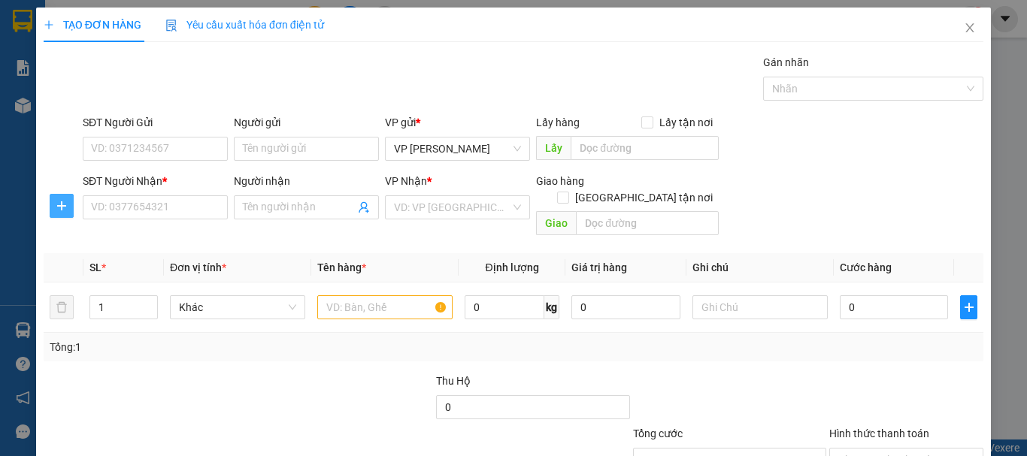
click at [56, 202] on icon "plus" at bounding box center [62, 206] width 12 height 12
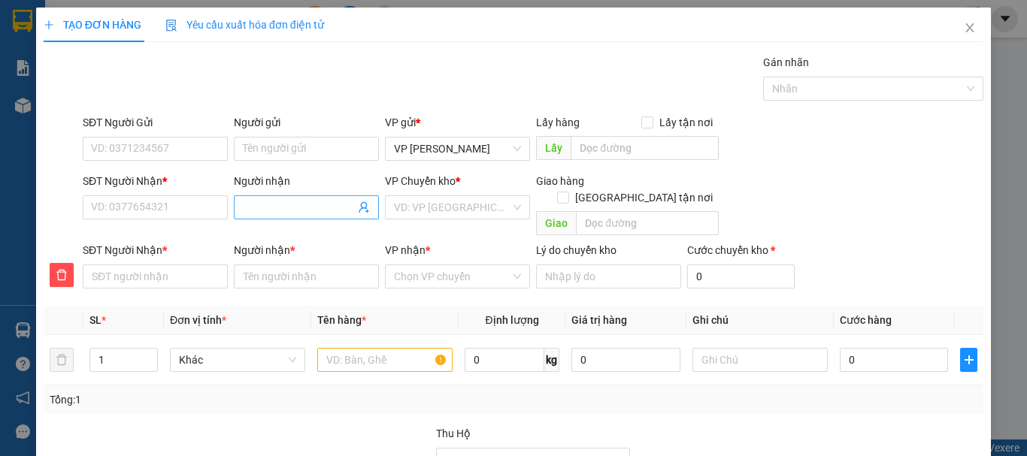
click at [261, 205] on input "Người nhận" at bounding box center [299, 207] width 112 height 17
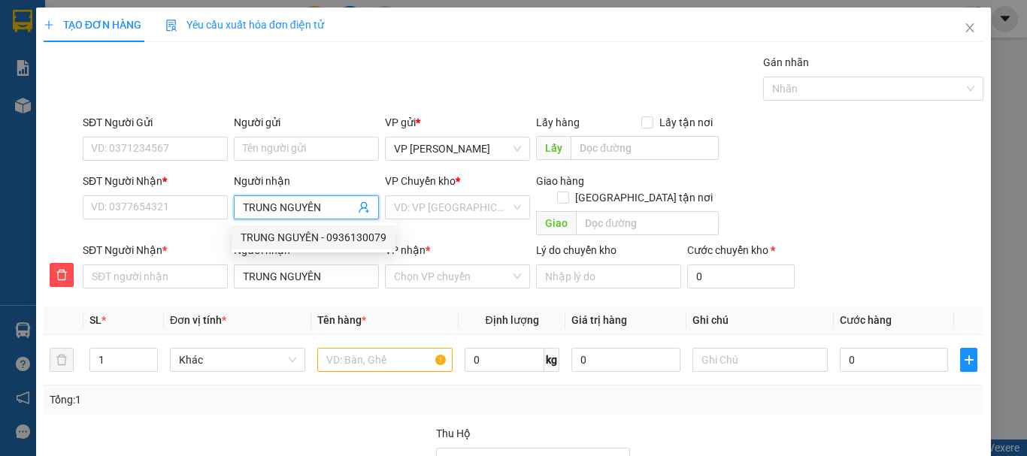
click at [289, 235] on div "TRUNG NGUYÊN - 0936130079" at bounding box center [314, 237] width 146 height 17
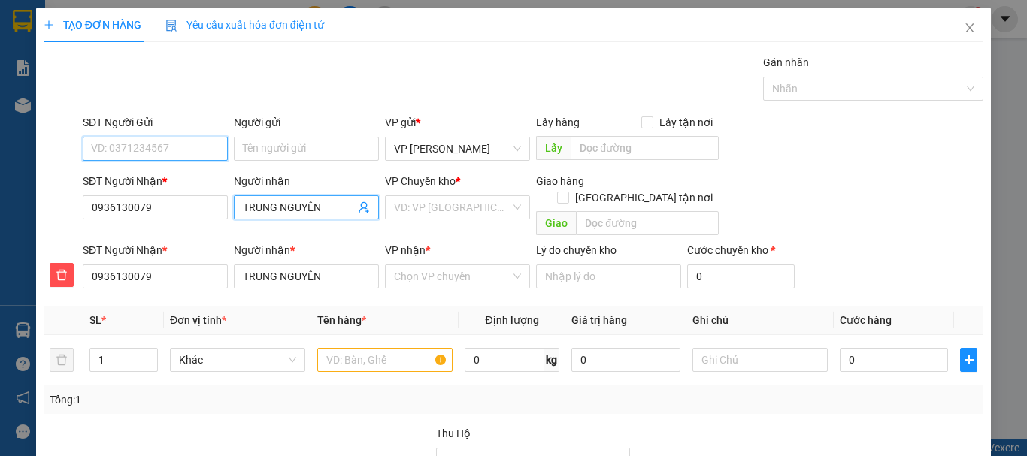
click at [180, 152] on input "SĐT Người Gửi" at bounding box center [155, 149] width 145 height 24
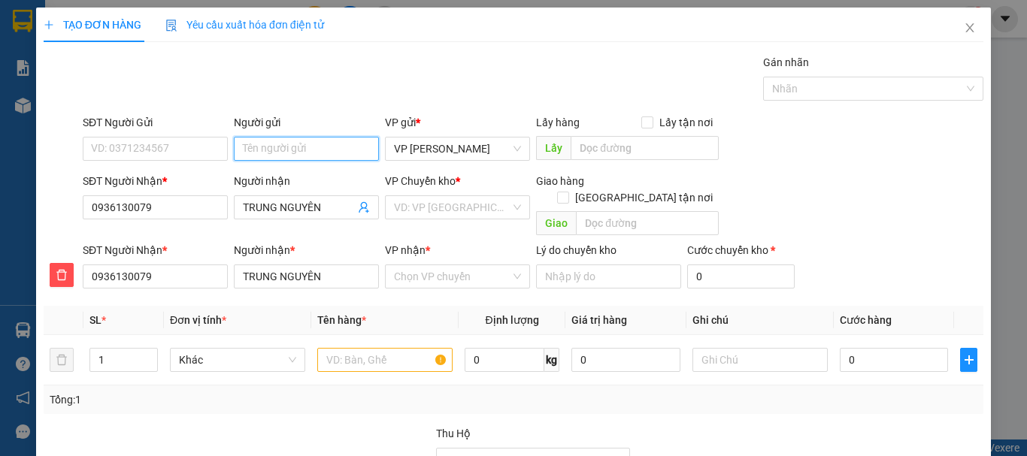
drag, startPoint x: 256, startPoint y: 148, endPoint x: 272, endPoint y: 148, distance: 16.5
click at [256, 148] on input "Người gửi" at bounding box center [306, 149] width 145 height 24
click at [308, 175] on div "TRUNG NGUYÊN - 0936130079" at bounding box center [314, 179] width 146 height 17
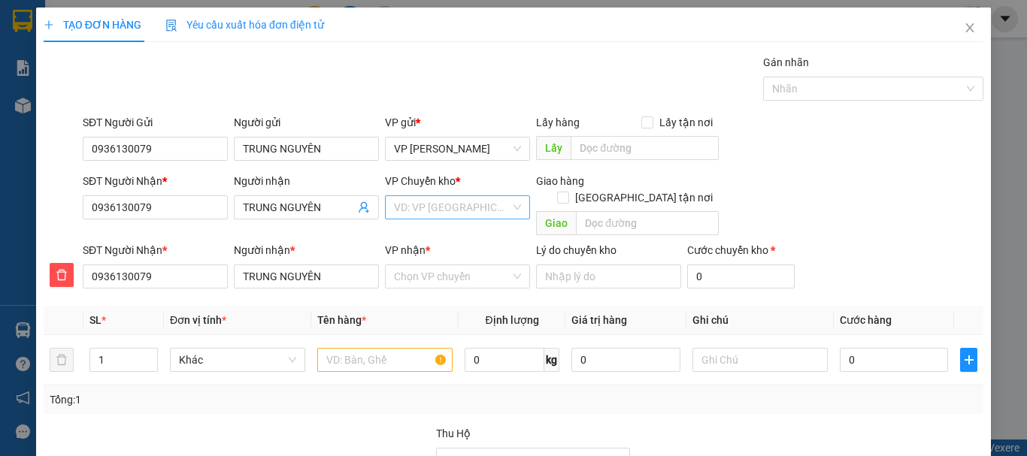
click at [419, 210] on input "search" at bounding box center [452, 207] width 117 height 23
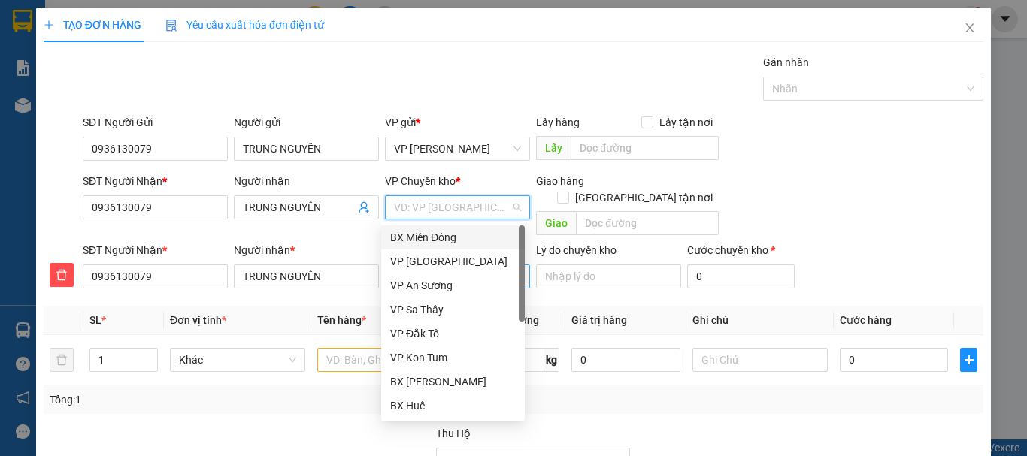
drag, startPoint x: 432, startPoint y: 230, endPoint x: 431, endPoint y: 250, distance: 19.6
click at [432, 232] on div "BX Miền Đông" at bounding box center [453, 237] width 126 height 17
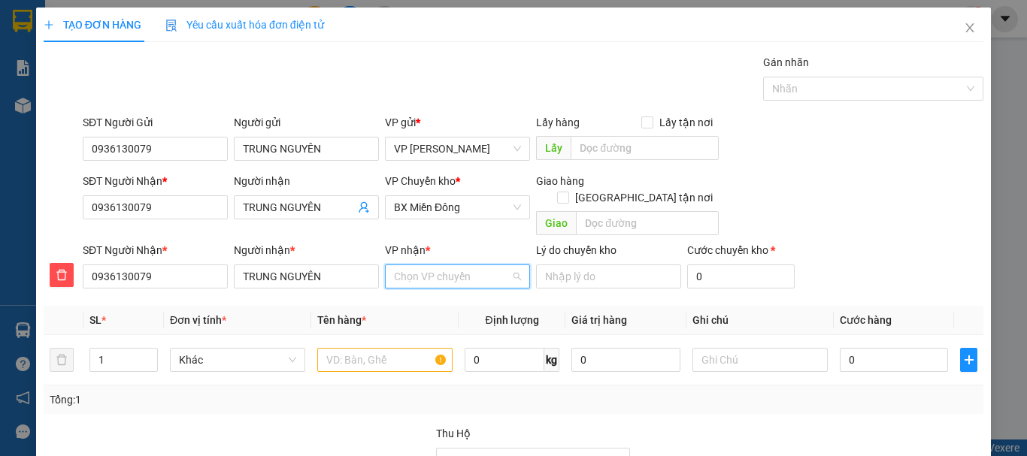
click at [431, 265] on input "VP nhận *" at bounding box center [452, 276] width 117 height 23
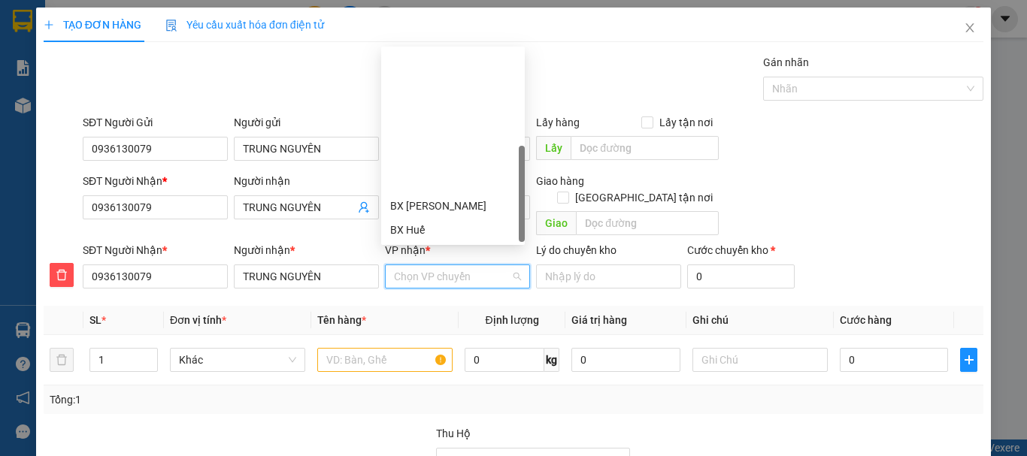
click at [433, 318] on div "BX Ngọc Hồi - Kon Tum" at bounding box center [453, 326] width 126 height 17
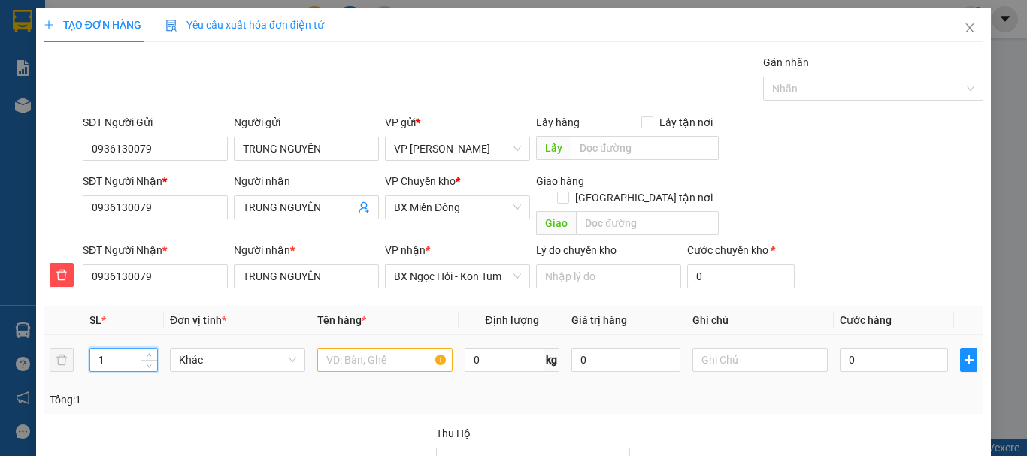
drag, startPoint x: 91, startPoint y: 344, endPoint x: 120, endPoint y: 347, distance: 28.7
click at [120, 349] on input "1" at bounding box center [123, 360] width 67 height 23
click at [371, 348] on input "text" at bounding box center [384, 360] width 135 height 24
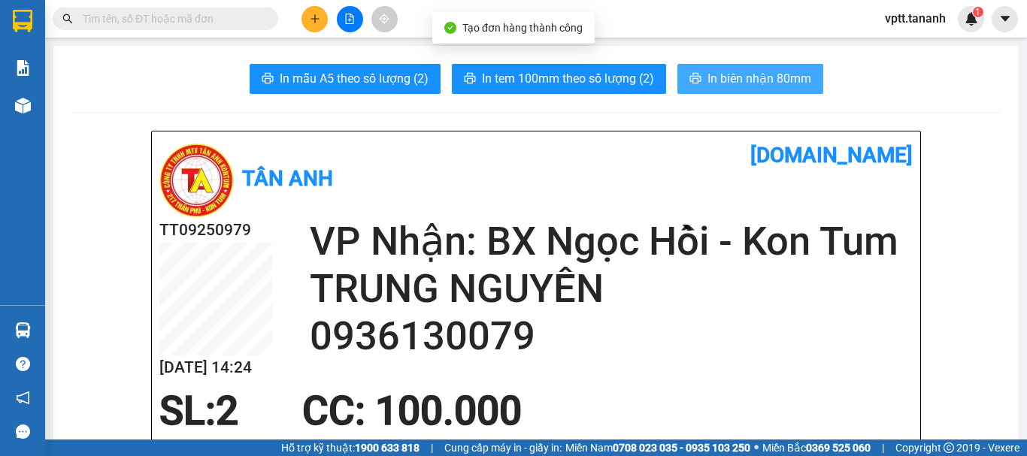
click at [765, 82] on span "In biên nhận 80mm" at bounding box center [759, 78] width 104 height 19
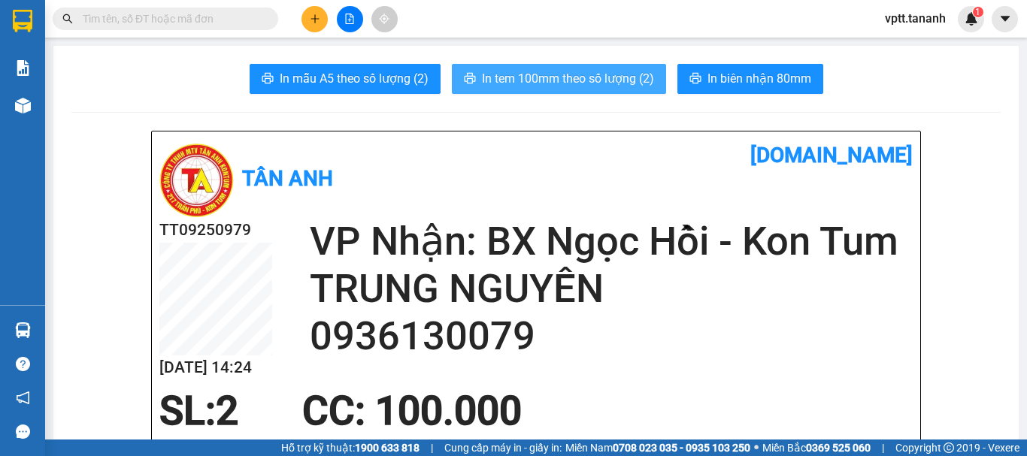
click at [601, 77] on span "In tem 100mm theo số lượng (2)" at bounding box center [568, 78] width 172 height 19
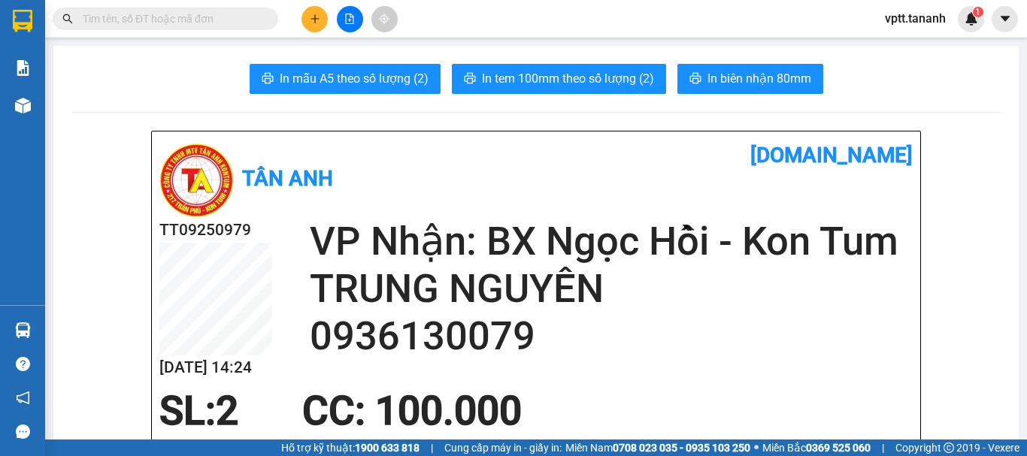
click at [311, 20] on icon "plus" at bounding box center [315, 19] width 11 height 11
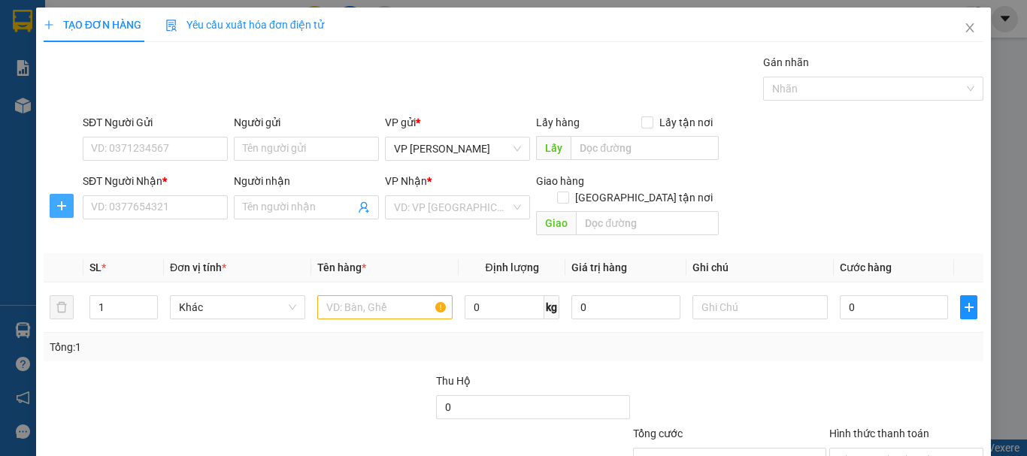
click at [61, 204] on icon "plus" at bounding box center [61, 206] width 1 height 10
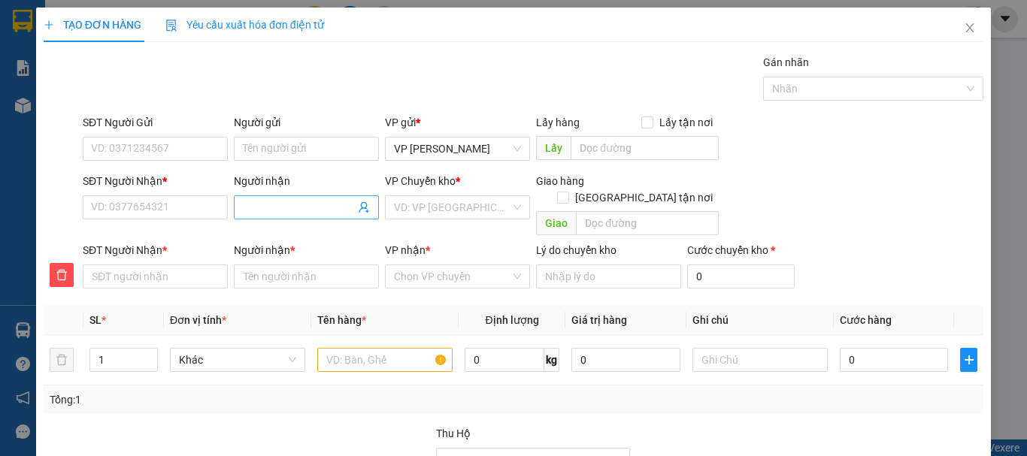
click at [256, 208] on input "Người nhận" at bounding box center [299, 207] width 112 height 17
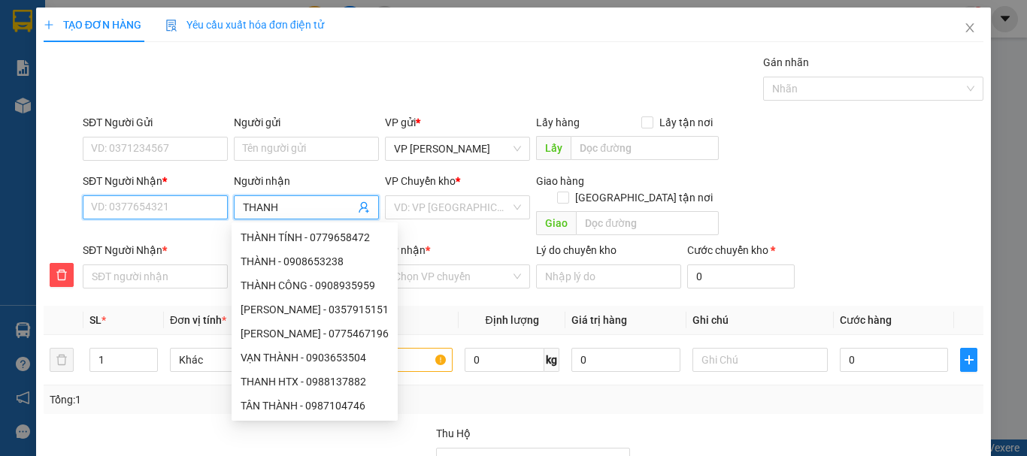
click at [120, 210] on input "SĐT Người Nhận *" at bounding box center [155, 207] width 145 height 24
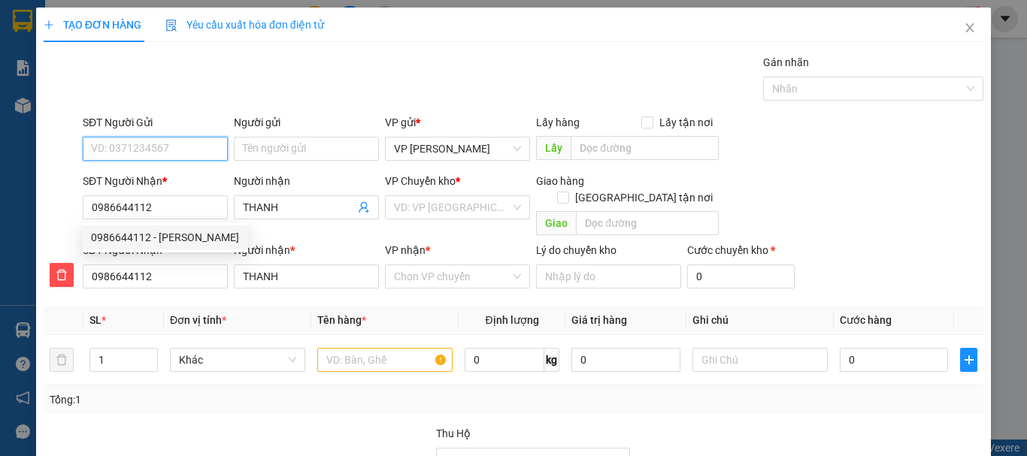
click at [121, 144] on input "SĐT Người Gửi" at bounding box center [155, 149] width 145 height 24
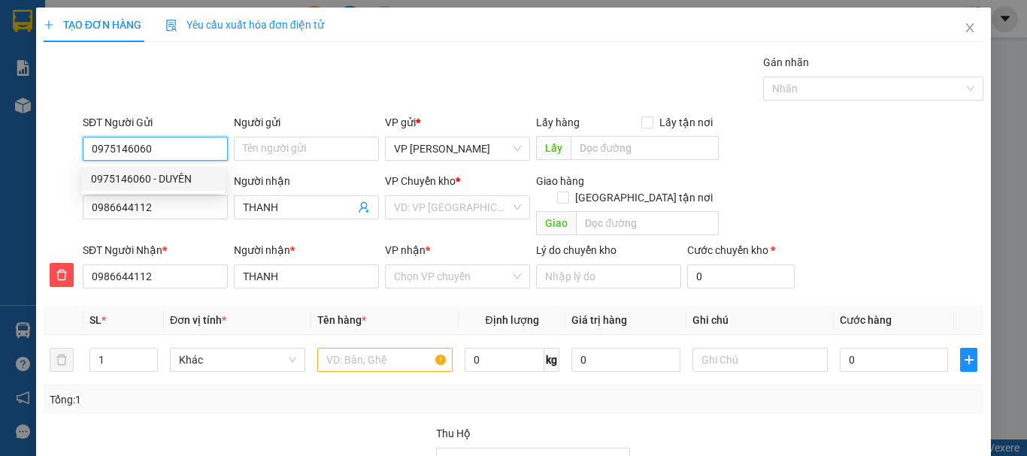
click at [115, 179] on div "0975146060 - DUYÊN" at bounding box center [154, 179] width 126 height 17
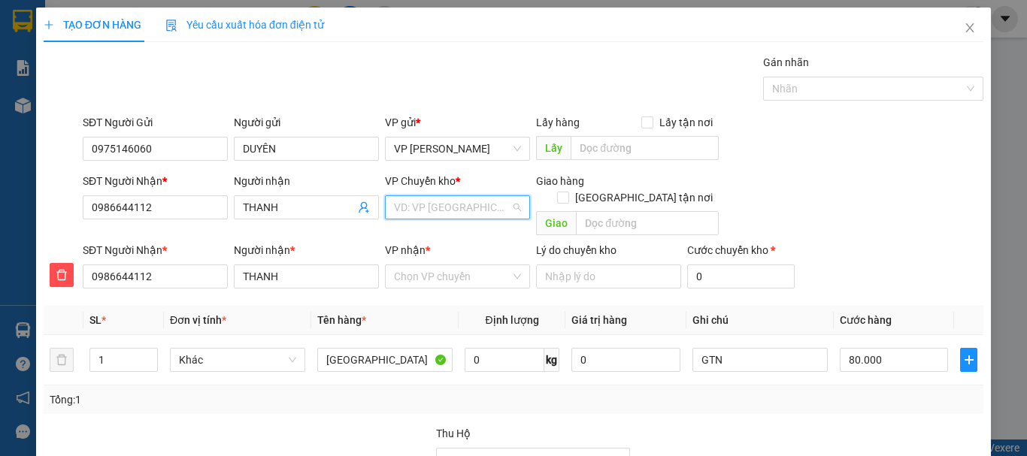
click at [431, 208] on input "search" at bounding box center [452, 207] width 117 height 23
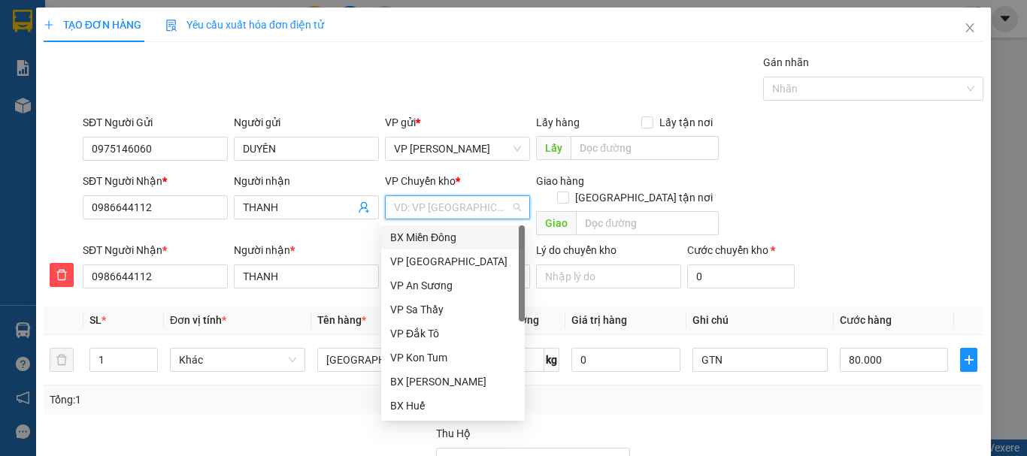
click at [440, 232] on div "BX Miền Đông" at bounding box center [453, 237] width 126 height 17
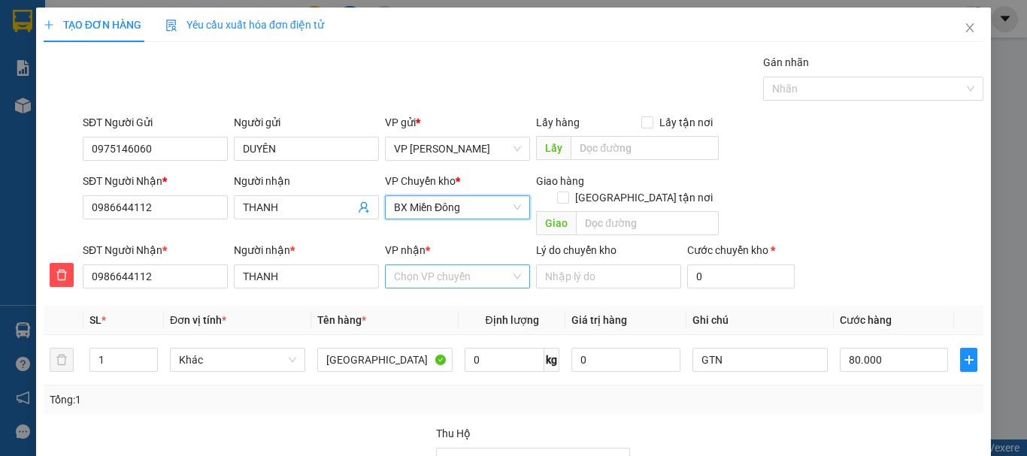
drag, startPoint x: 436, startPoint y: 267, endPoint x: 441, endPoint y: 252, distance: 15.9
click at [435, 267] on input "VP nhận *" at bounding box center [452, 276] width 117 height 23
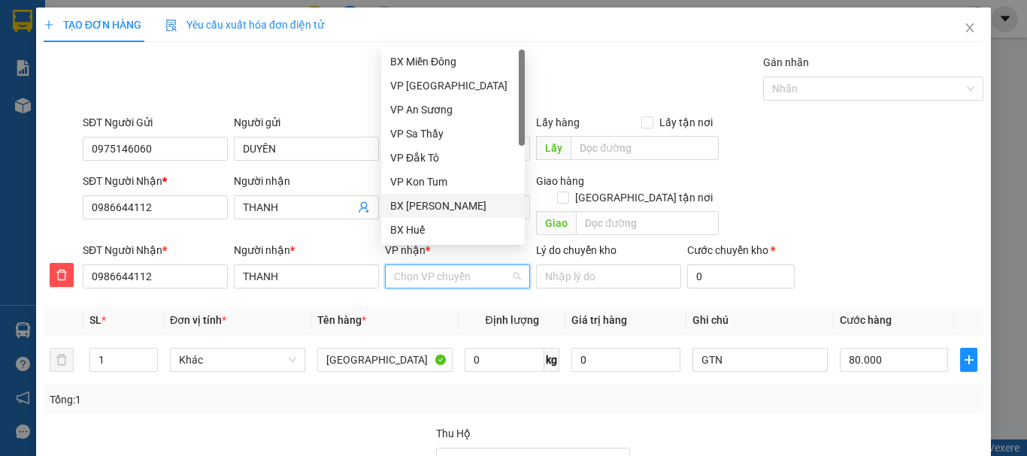
click at [461, 209] on div "BX [PERSON_NAME]" at bounding box center [453, 206] width 126 height 17
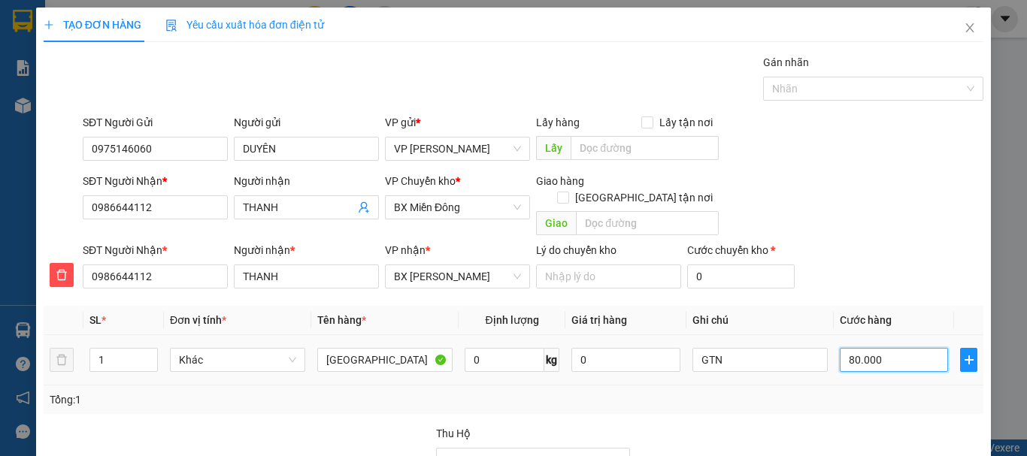
click at [849, 348] on input "80.000" at bounding box center [894, 360] width 108 height 24
click at [852, 386] on div "Tại văn phòng" at bounding box center [897, 394] width 135 height 17
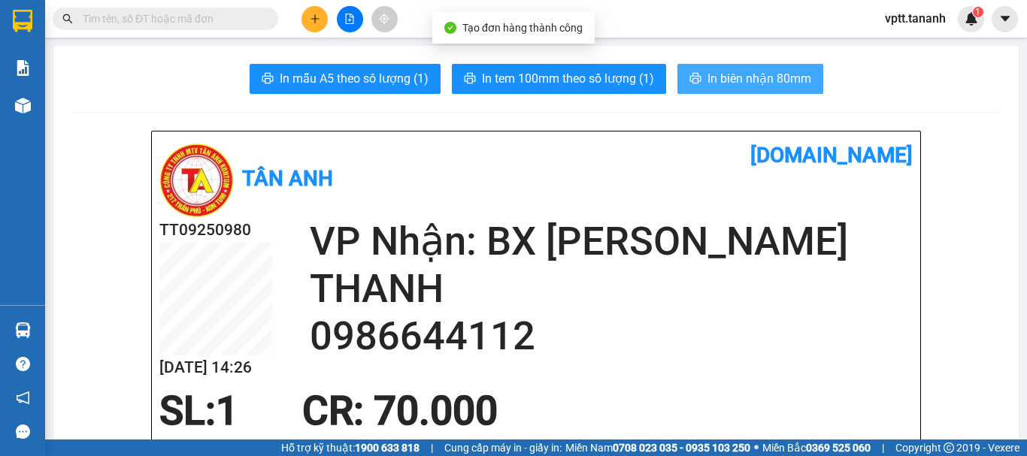
click at [731, 79] on span "In biên nhận 80mm" at bounding box center [759, 78] width 104 height 19
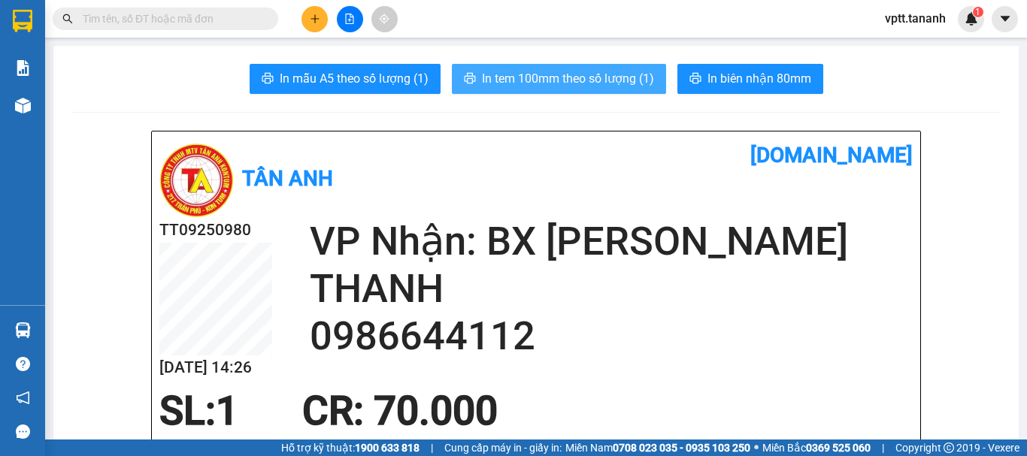
click at [599, 83] on span "In tem 100mm theo số lượng (1)" at bounding box center [568, 78] width 172 height 19
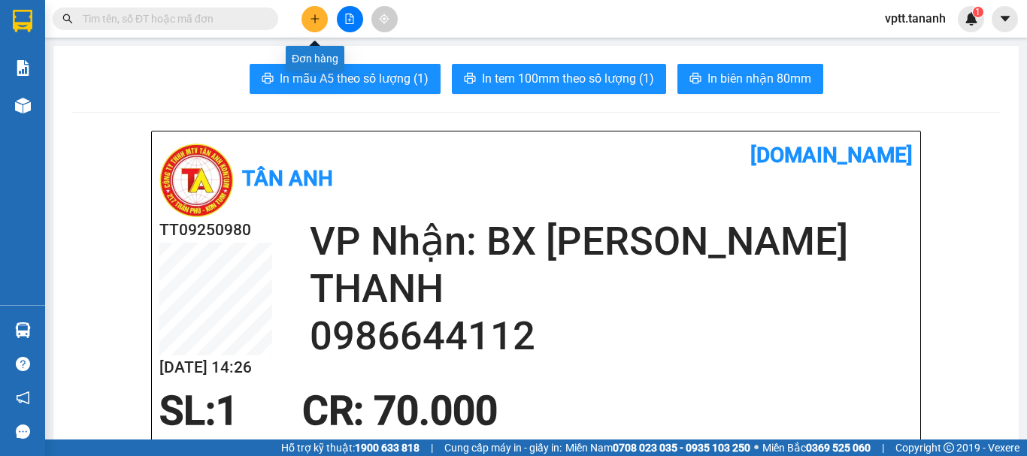
click at [311, 18] on icon "plus" at bounding box center [315, 19] width 11 height 11
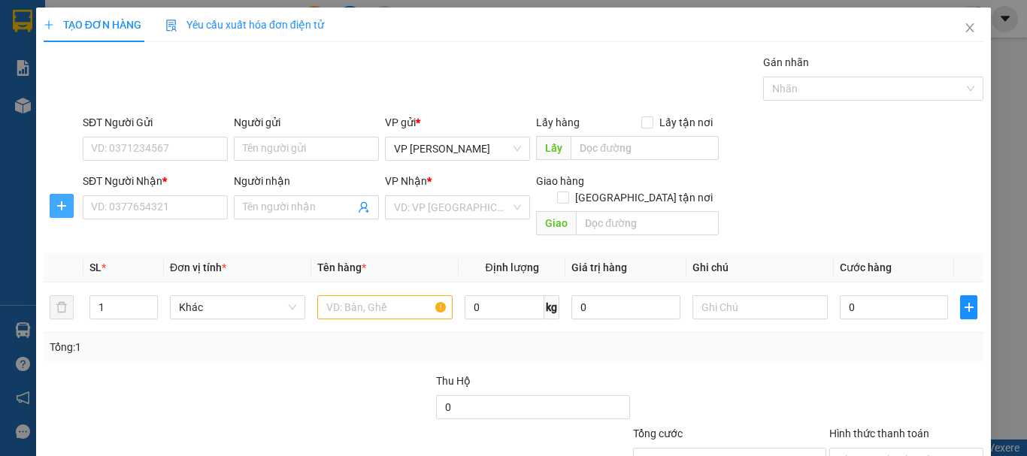
click at [59, 206] on icon "plus" at bounding box center [61, 205] width 9 height 1
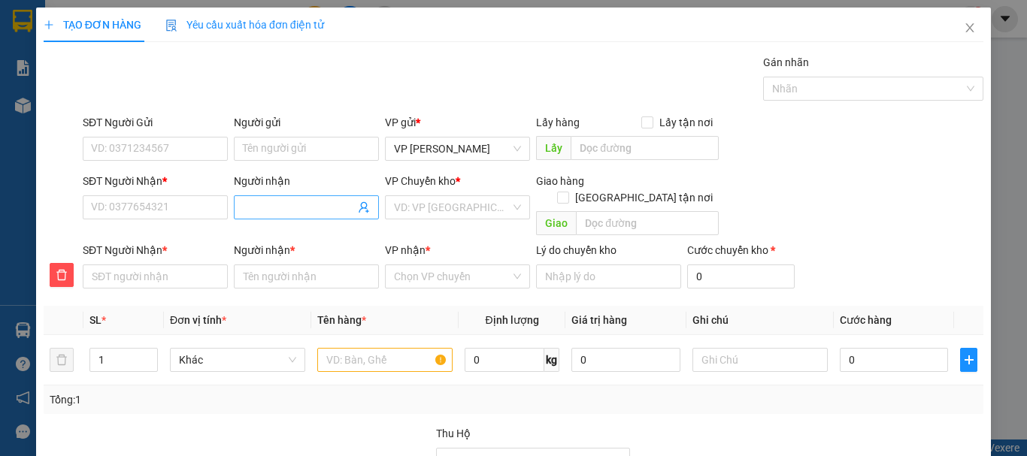
click at [266, 210] on input "Người nhận" at bounding box center [299, 207] width 112 height 17
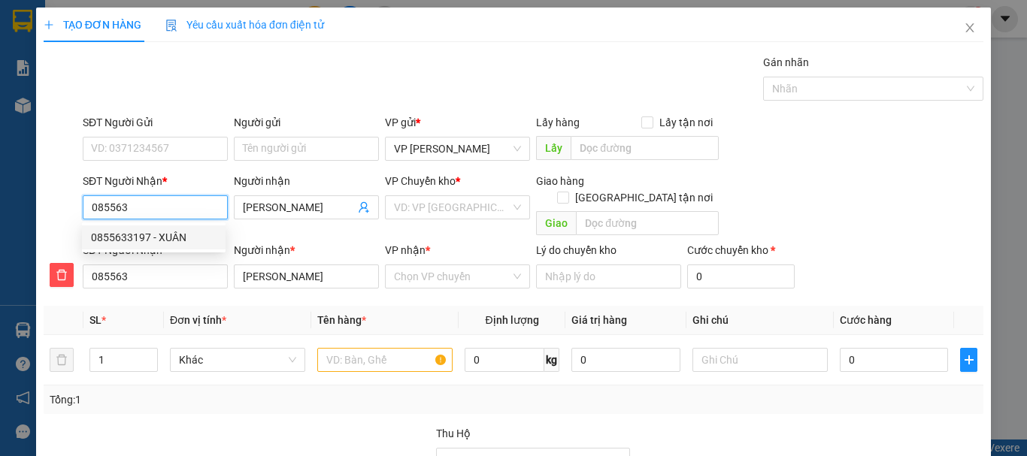
click at [165, 239] on div "0855633197 - XUÂN" at bounding box center [154, 237] width 126 height 17
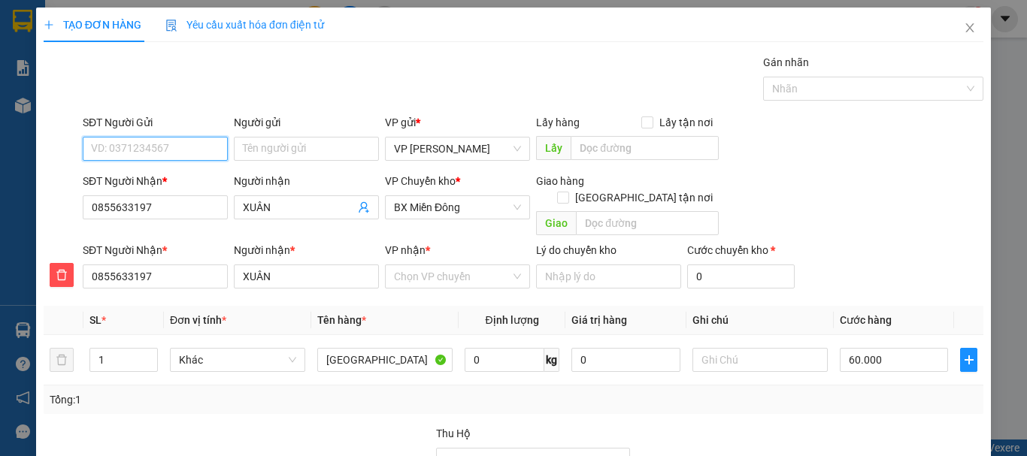
click at [159, 152] on input "SĐT Người Gửi" at bounding box center [155, 149] width 145 height 24
click at [156, 181] on div "0966456228 - HẢI" at bounding box center [154, 179] width 126 height 17
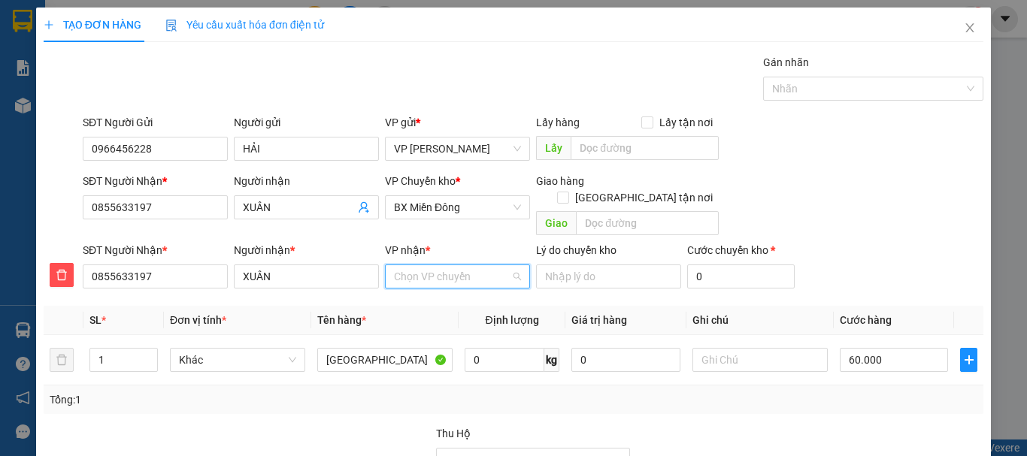
click at [438, 265] on input "VP nhận *" at bounding box center [452, 276] width 117 height 23
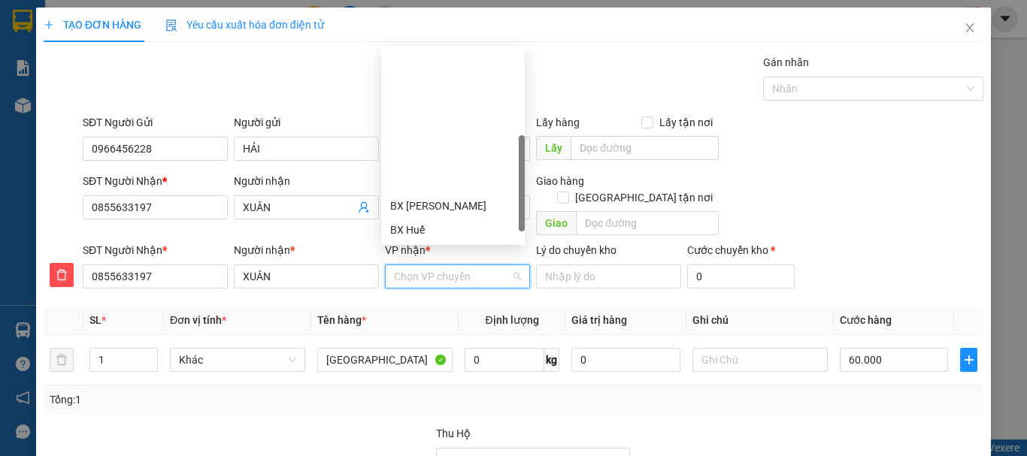
drag, startPoint x: 431, startPoint y: 123, endPoint x: 397, endPoint y: 186, distance: 72.0
click at [431, 270] on div "VP Đắk Hà" at bounding box center [453, 278] width 126 height 17
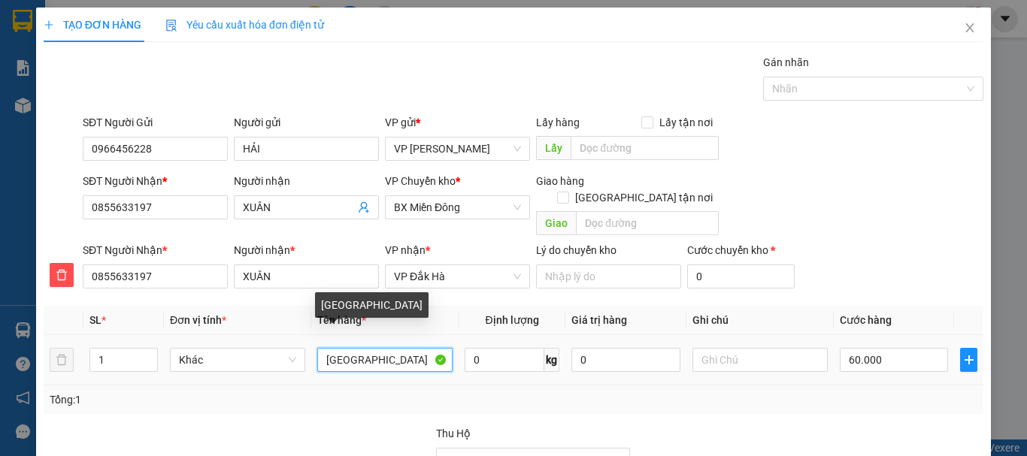
drag, startPoint x: 321, startPoint y: 338, endPoint x: 353, endPoint y: 341, distance: 32.5
click at [353, 348] on input "[GEOGRAPHIC_DATA]" at bounding box center [384, 360] width 135 height 24
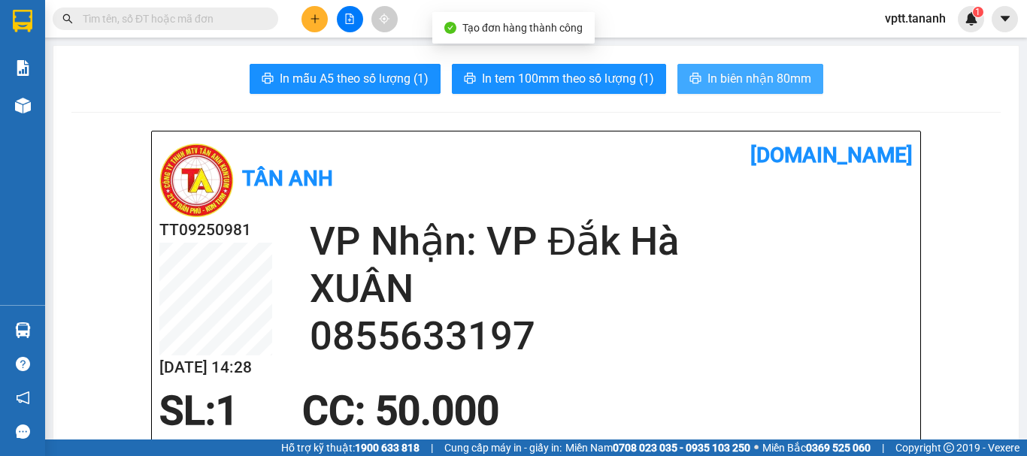
click at [747, 75] on span "In biên nhận 80mm" at bounding box center [759, 78] width 104 height 19
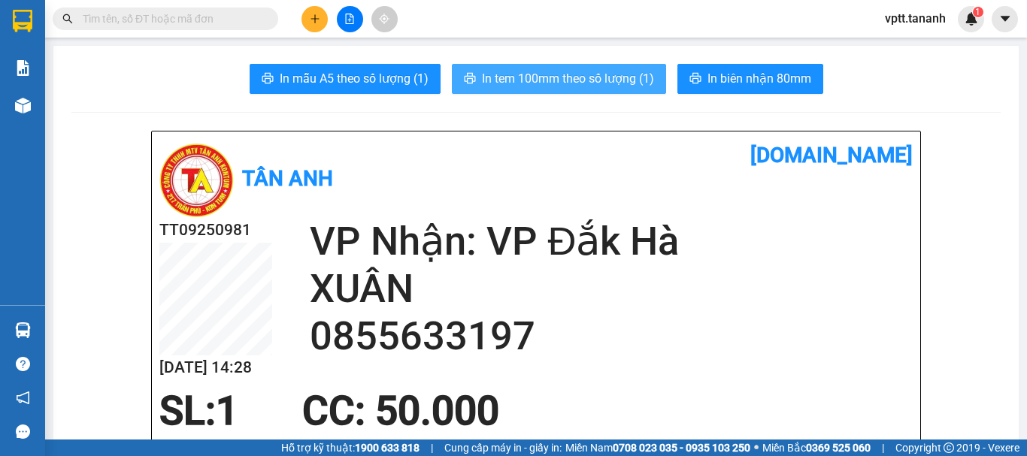
click at [629, 81] on span "In tem 100mm theo số lượng (1)" at bounding box center [568, 78] width 172 height 19
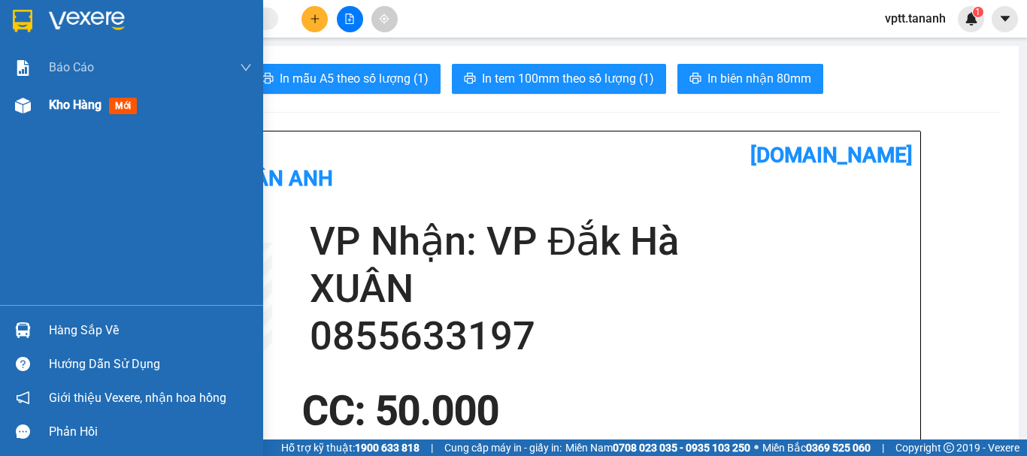
click at [77, 104] on span "Kho hàng" at bounding box center [75, 105] width 53 height 14
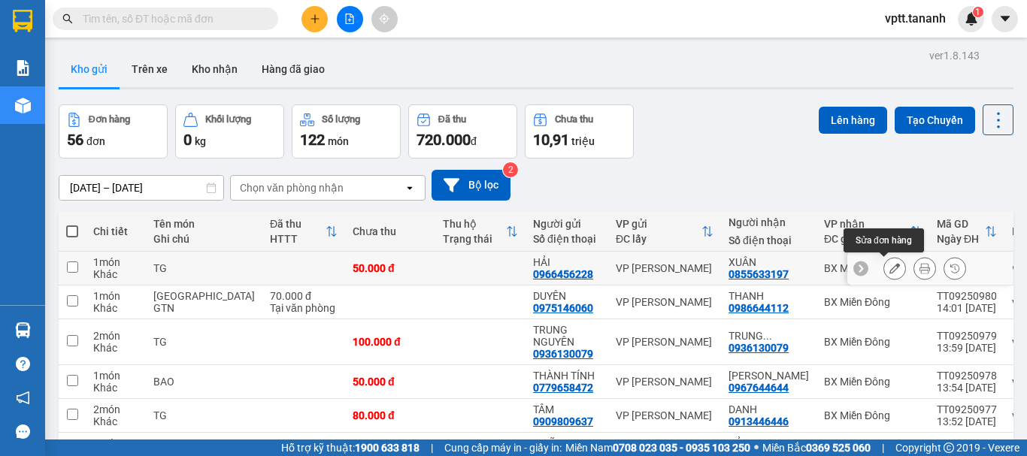
click at [889, 270] on icon at bounding box center [894, 268] width 11 height 11
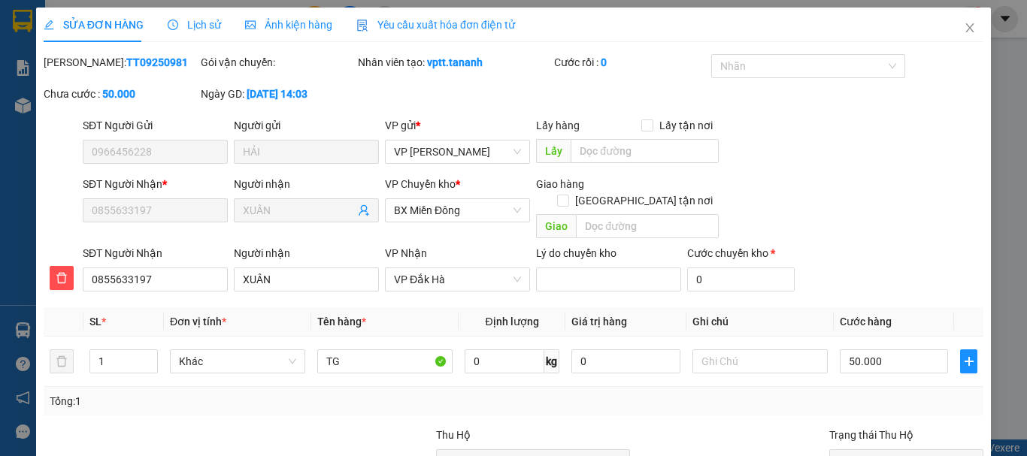
click at [867, 450] on span "Chưa thu" at bounding box center [906, 461] width 136 height 23
click at [863, 387] on div "Tại văn phòng" at bounding box center [897, 395] width 135 height 17
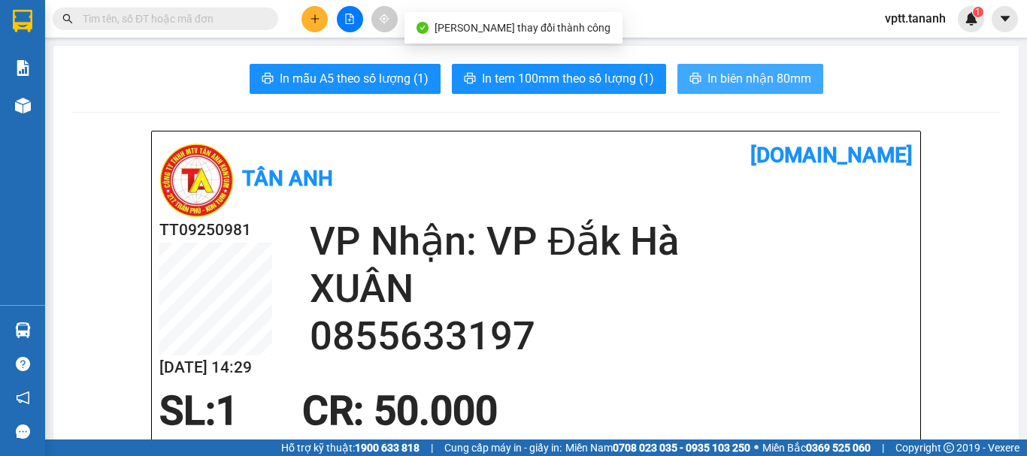
click at [718, 76] on span "In biên nhận 80mm" at bounding box center [759, 78] width 104 height 19
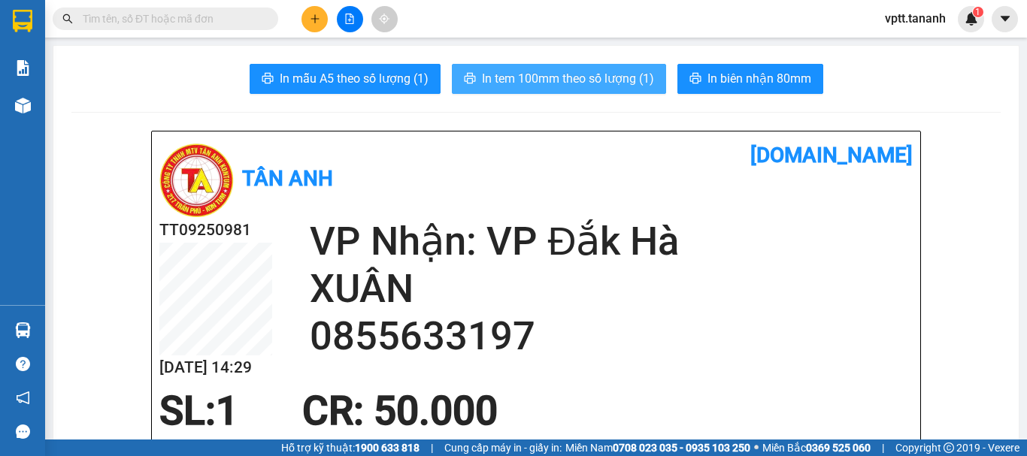
click at [534, 72] on span "In tem 100mm theo số lượng (1)" at bounding box center [568, 78] width 172 height 19
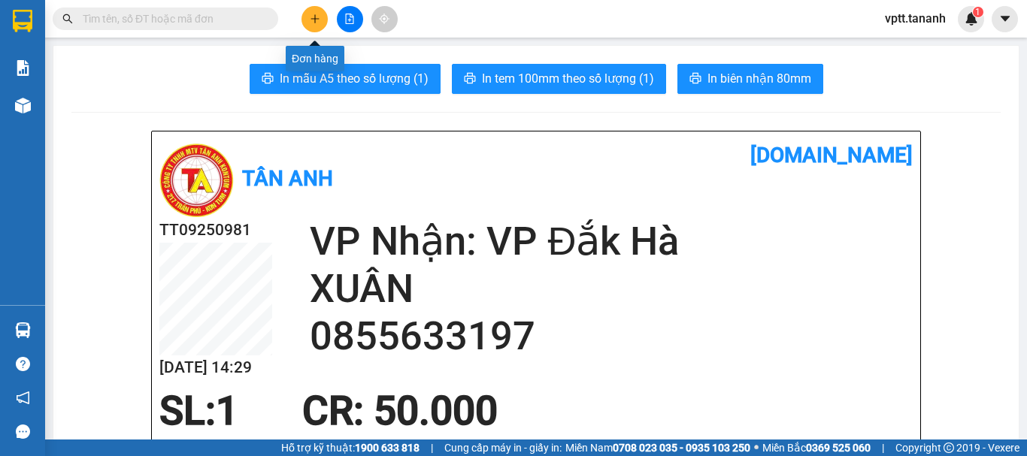
click at [313, 19] on icon "plus" at bounding box center [314, 18] width 8 height 1
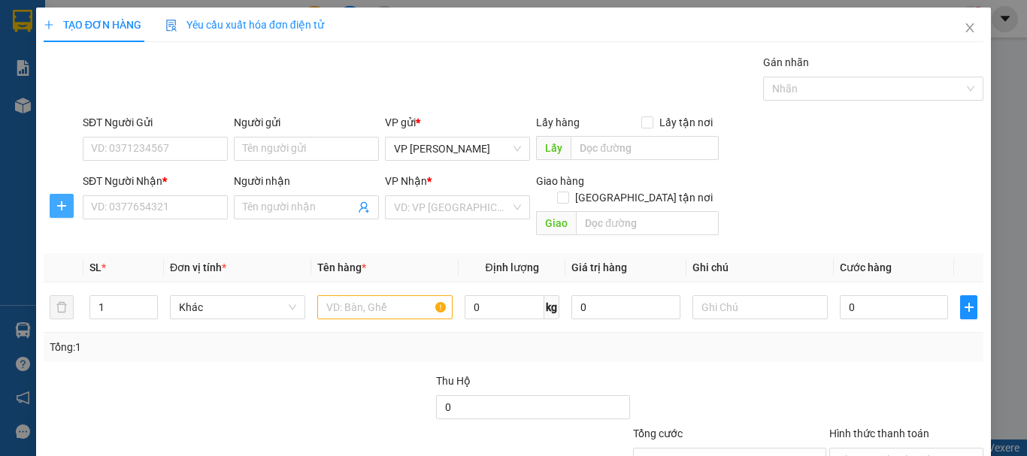
click at [64, 207] on icon "plus" at bounding box center [62, 206] width 12 height 12
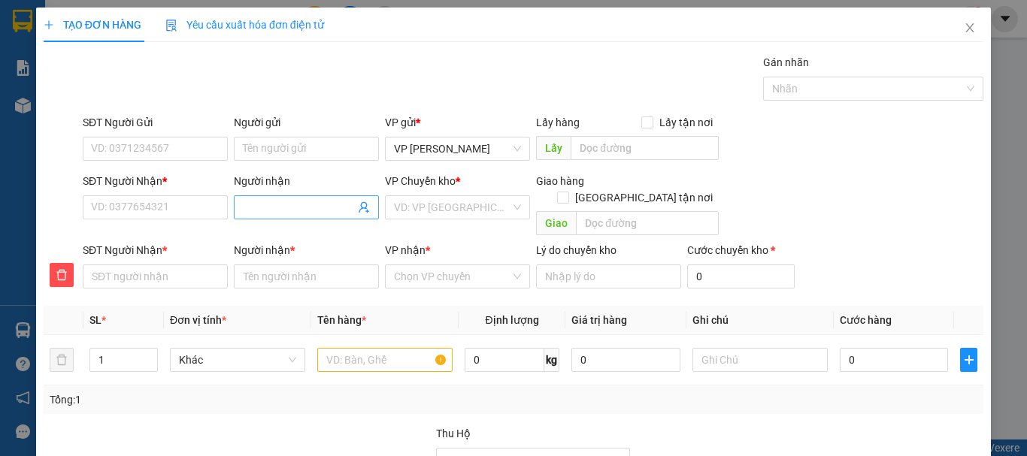
click at [273, 207] on input "Người nhận" at bounding box center [299, 207] width 112 height 17
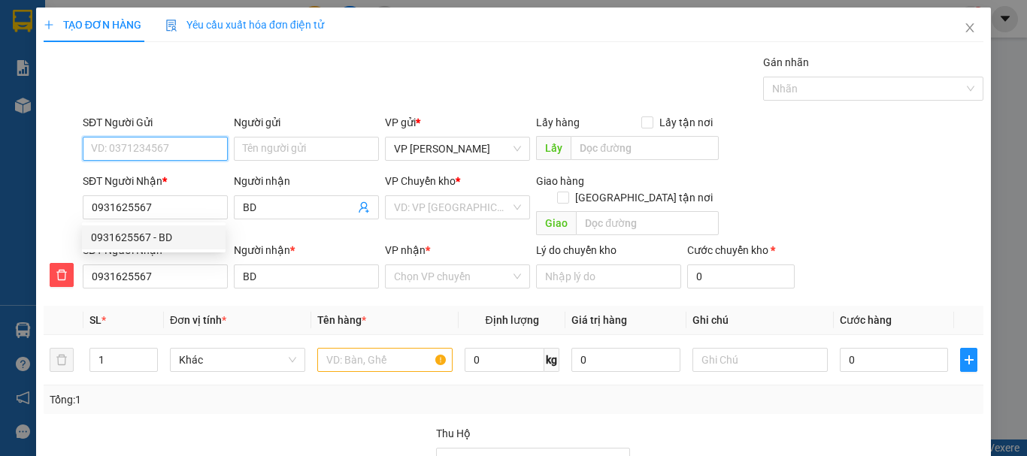
click at [140, 155] on input "SĐT Người Gửi" at bounding box center [155, 149] width 145 height 24
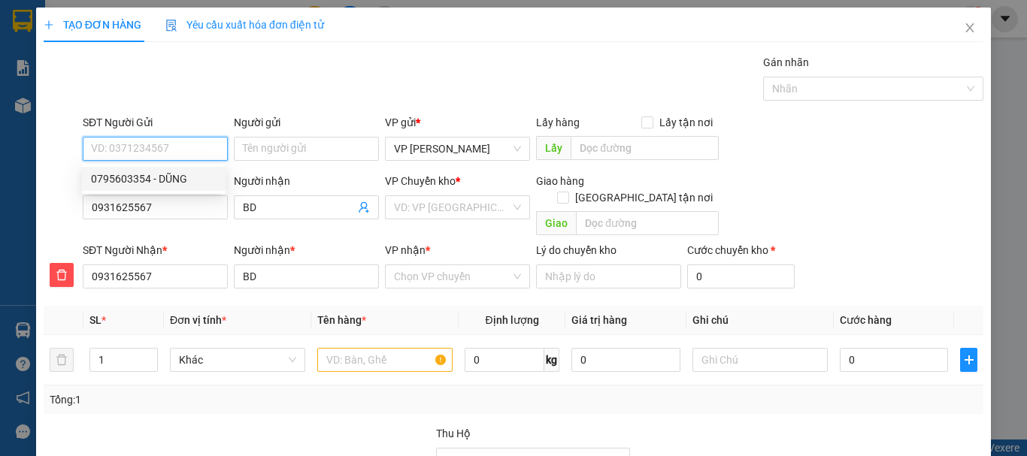
click at [145, 174] on div "0795603354 - DŨNG" at bounding box center [154, 179] width 126 height 17
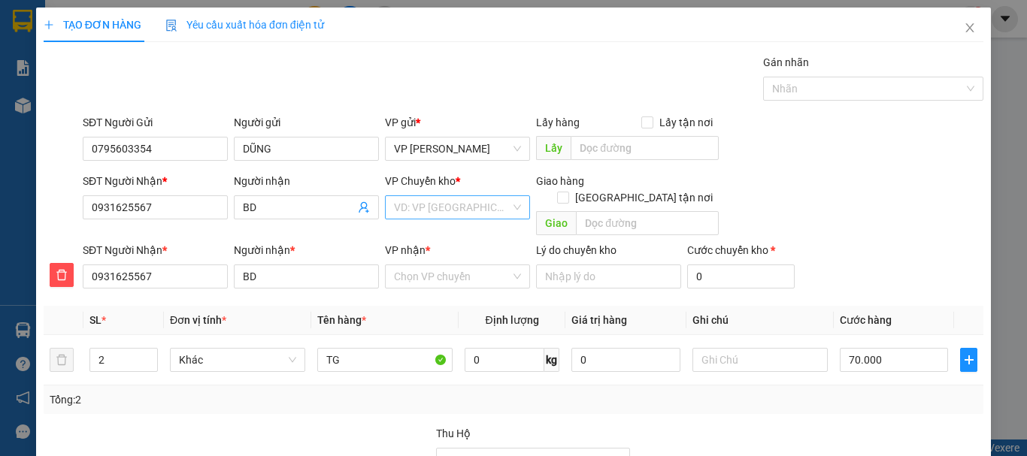
click at [402, 209] on input "search" at bounding box center [452, 207] width 117 height 23
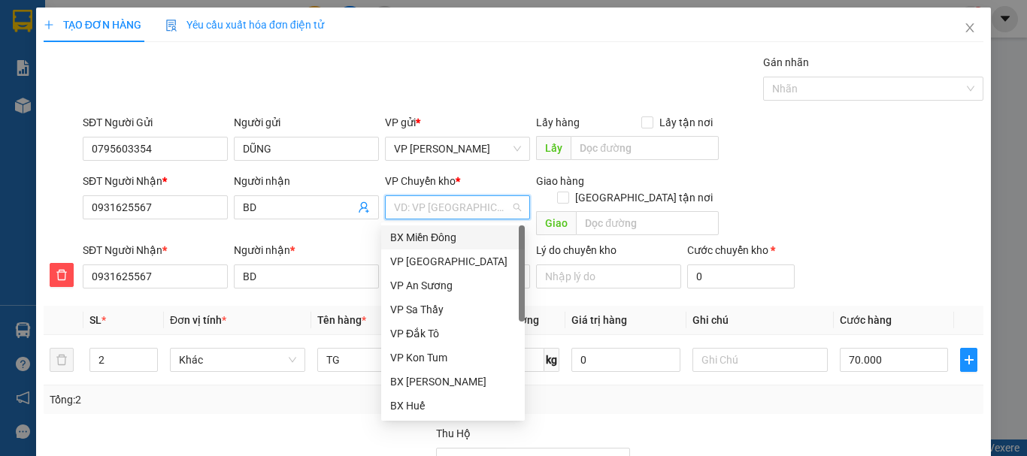
click at [440, 238] on div "BX Miền Đông" at bounding box center [453, 237] width 126 height 17
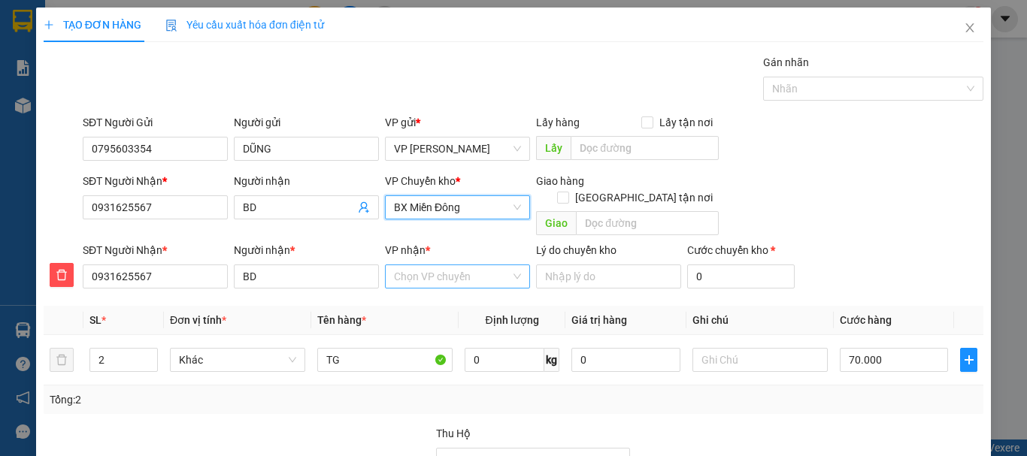
click at [431, 265] on input "VP nhận *" at bounding box center [452, 276] width 117 height 23
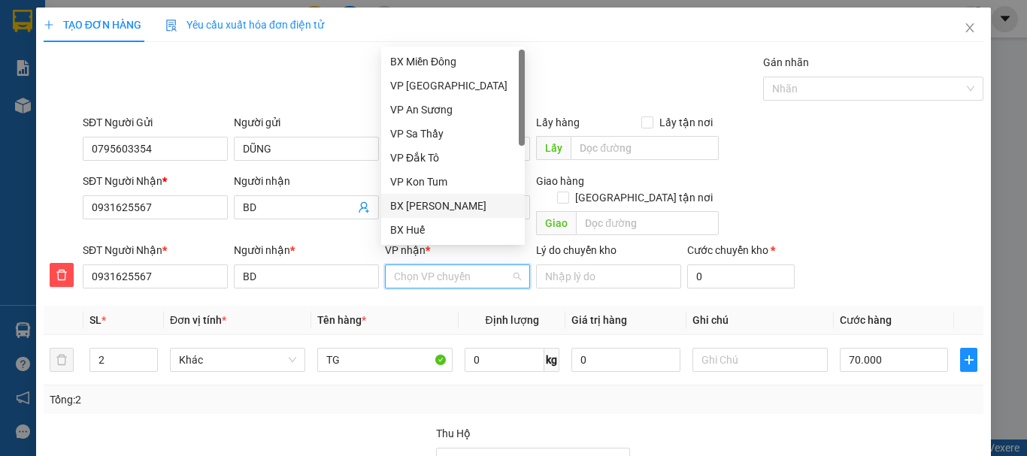
click at [436, 204] on div "BX [PERSON_NAME]" at bounding box center [453, 206] width 126 height 17
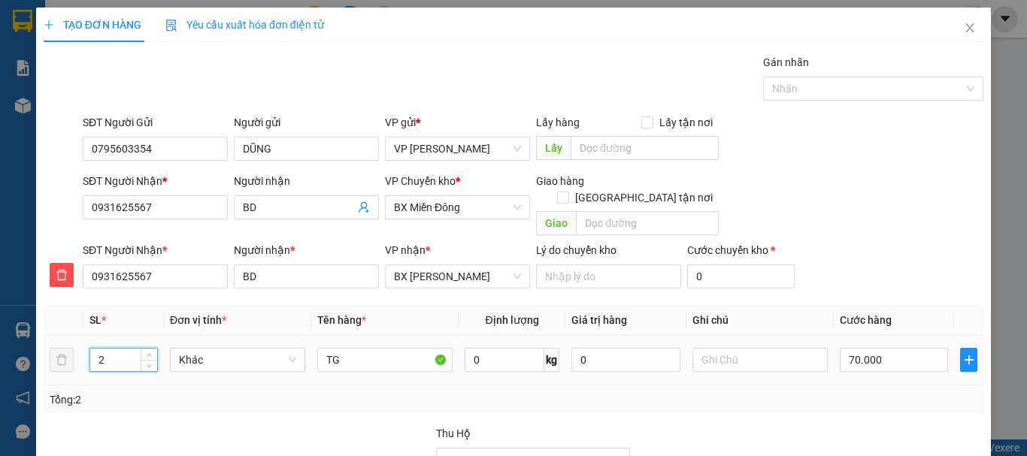
click at [118, 349] on input "2" at bounding box center [123, 360] width 67 height 23
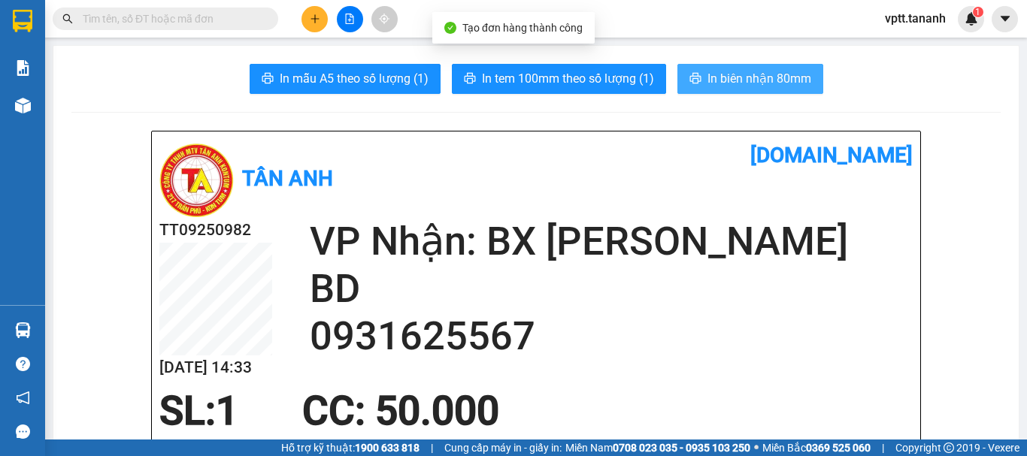
click at [746, 72] on span "In biên nhận 80mm" at bounding box center [759, 78] width 104 height 19
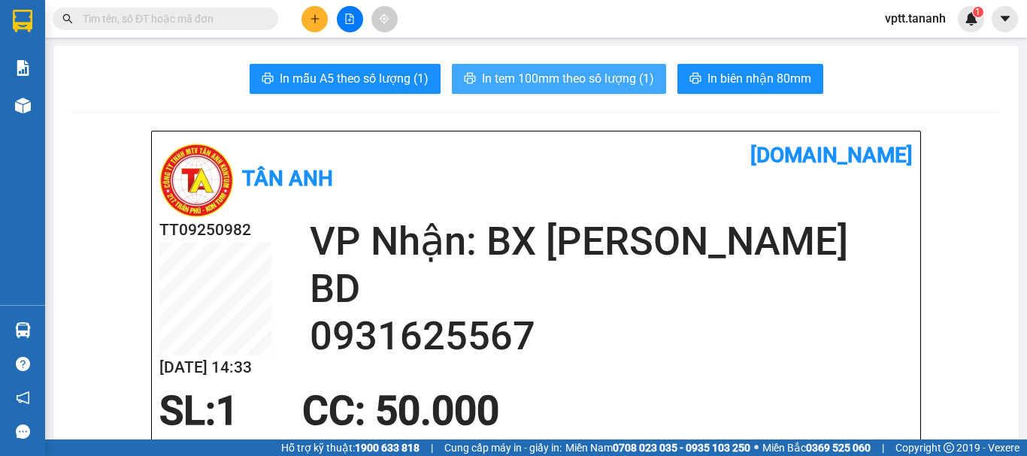
click at [572, 81] on span "In tem 100mm theo số lượng (1)" at bounding box center [568, 78] width 172 height 19
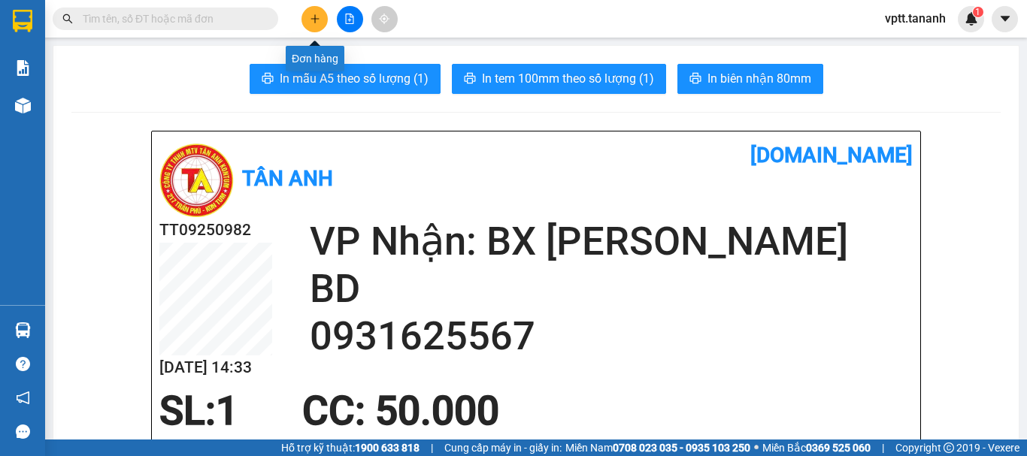
click at [319, 14] on icon "plus" at bounding box center [315, 19] width 11 height 11
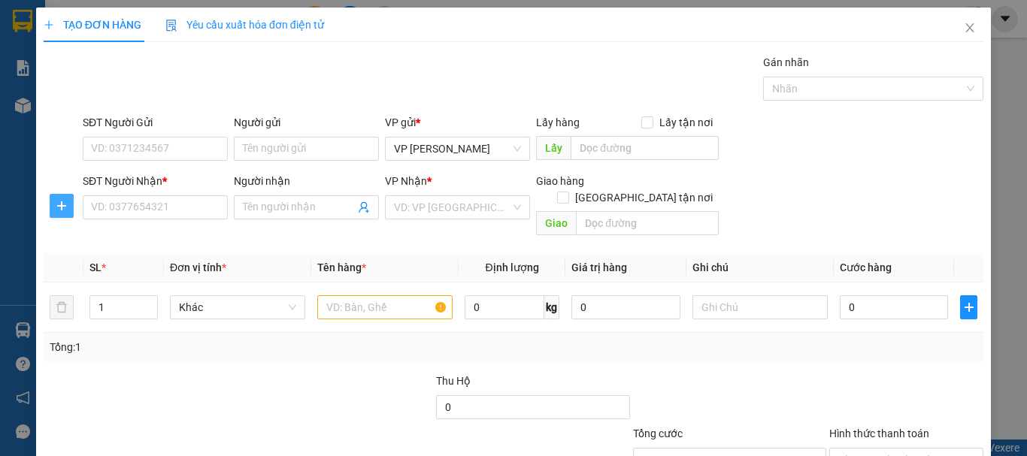
click at [60, 210] on icon "plus" at bounding box center [62, 206] width 12 height 12
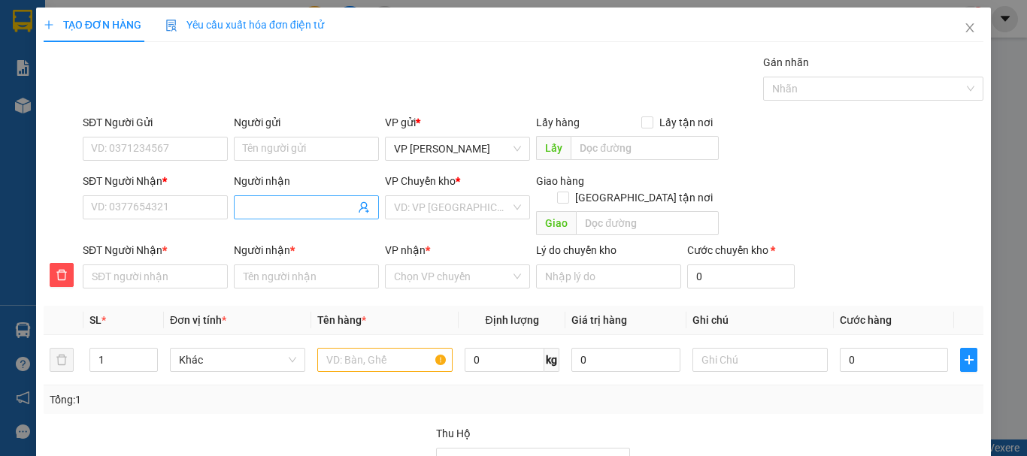
drag, startPoint x: 245, startPoint y: 207, endPoint x: 280, endPoint y: 207, distance: 35.3
click at [247, 207] on input "Người nhận" at bounding box center [299, 207] width 112 height 17
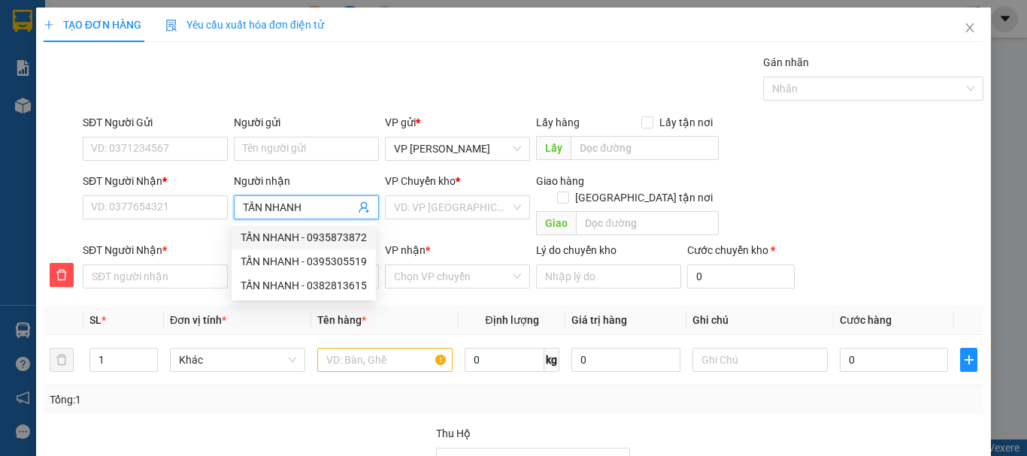
click at [335, 238] on div "TẤN NHANH - 0935873872" at bounding box center [304, 237] width 126 height 17
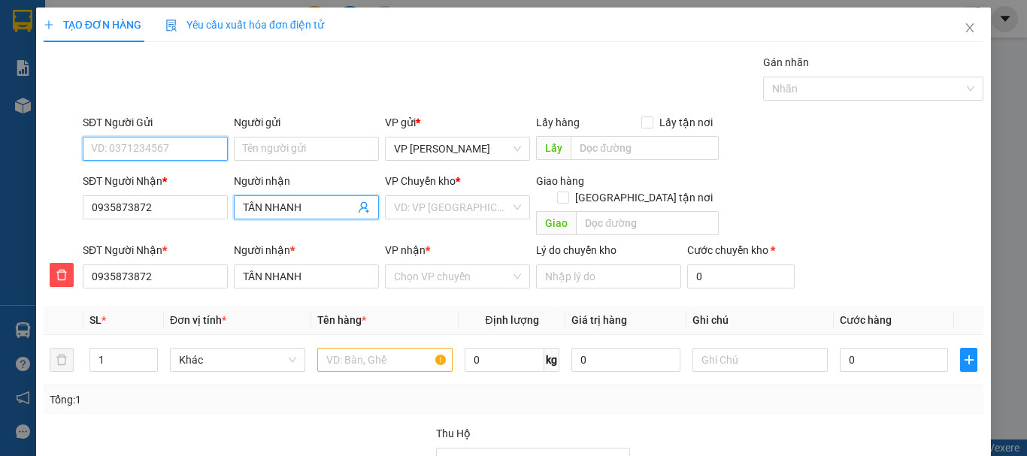
click at [145, 149] on input "SĐT Người Gửi" at bounding box center [155, 149] width 145 height 24
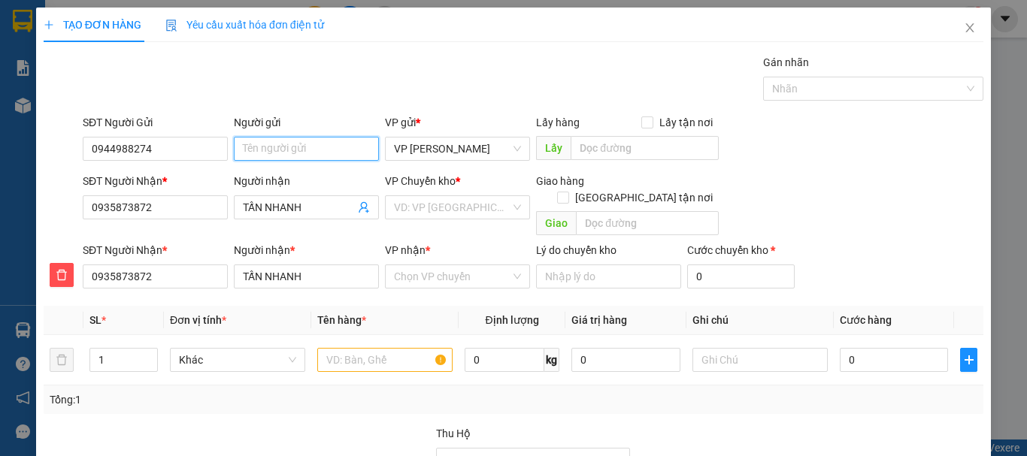
click at [291, 150] on input "Người gửi" at bounding box center [306, 149] width 145 height 24
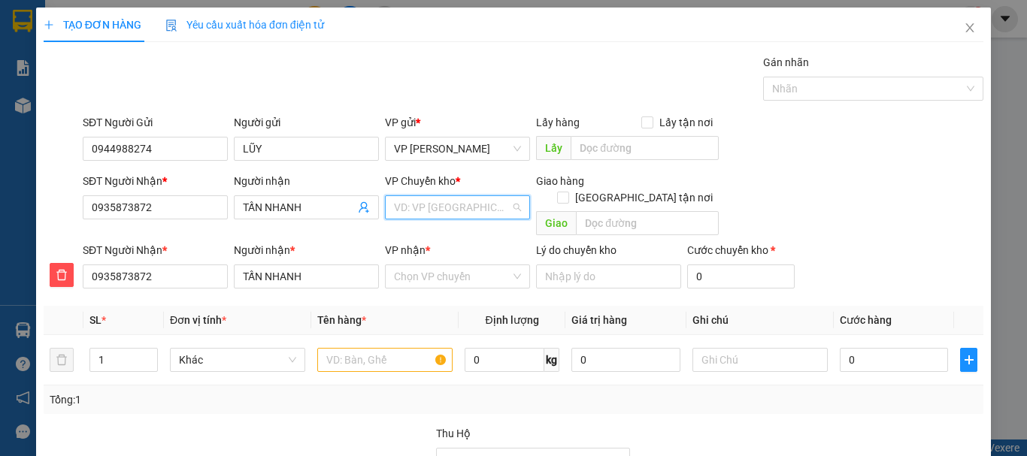
click at [440, 206] on input "search" at bounding box center [452, 207] width 117 height 23
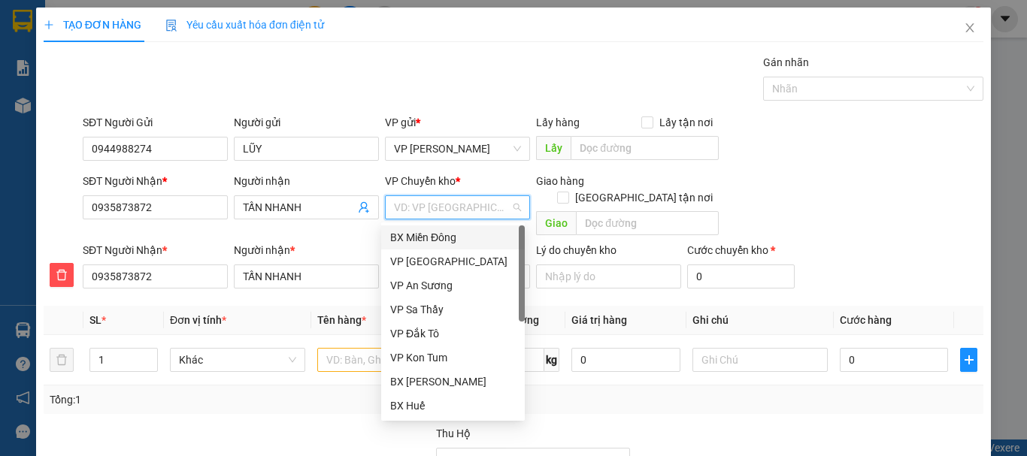
click at [443, 237] on div "BX Miền Đông" at bounding box center [453, 237] width 126 height 17
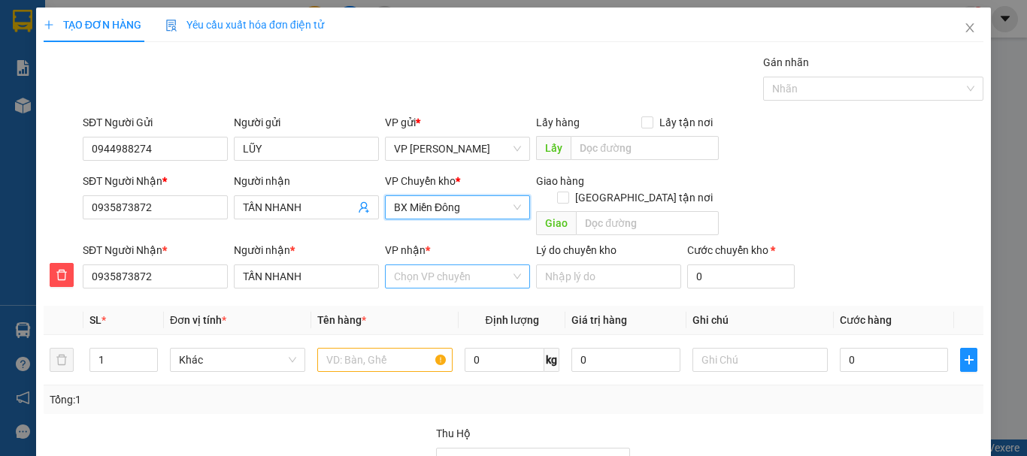
click at [431, 265] on input "VP nhận *" at bounding box center [452, 276] width 117 height 23
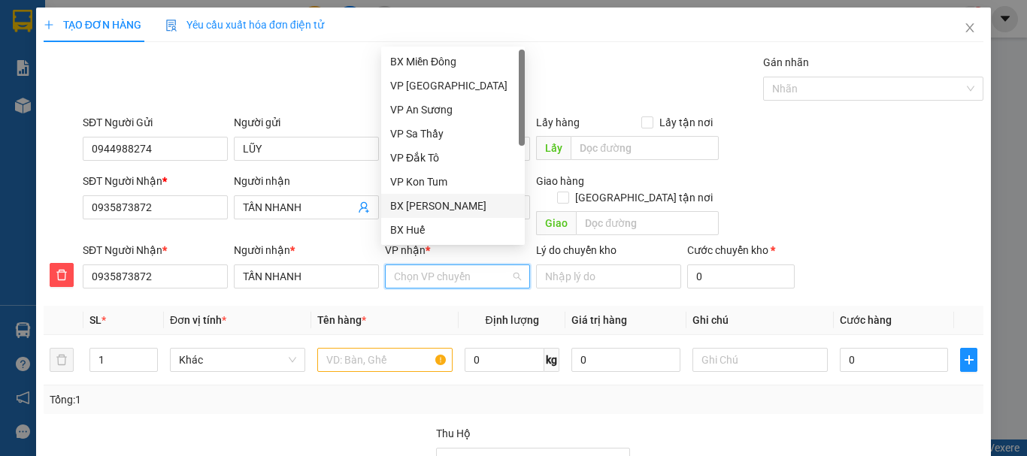
click at [434, 207] on div "BX [PERSON_NAME]" at bounding box center [453, 206] width 126 height 17
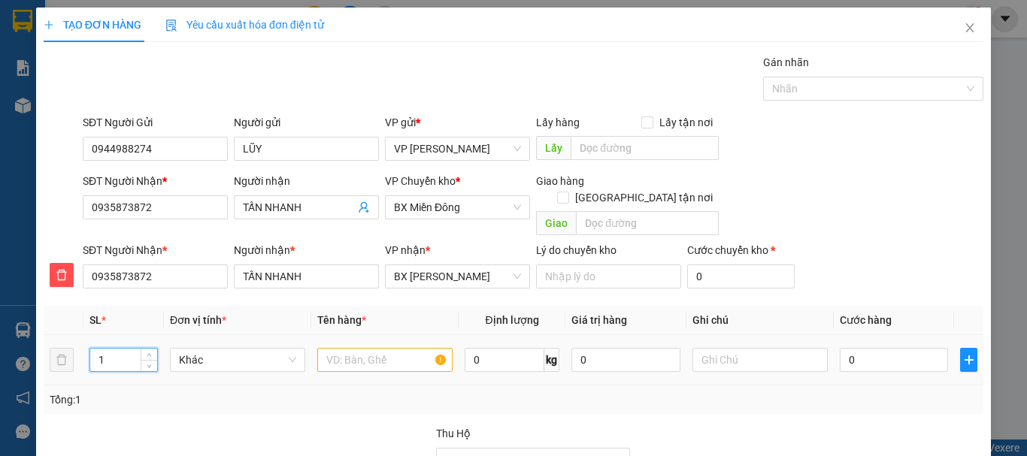
drag, startPoint x: 93, startPoint y: 340, endPoint x: 124, endPoint y: 347, distance: 31.6
click at [124, 349] on input "1" at bounding box center [123, 360] width 67 height 23
click at [376, 348] on input "text" at bounding box center [384, 360] width 135 height 24
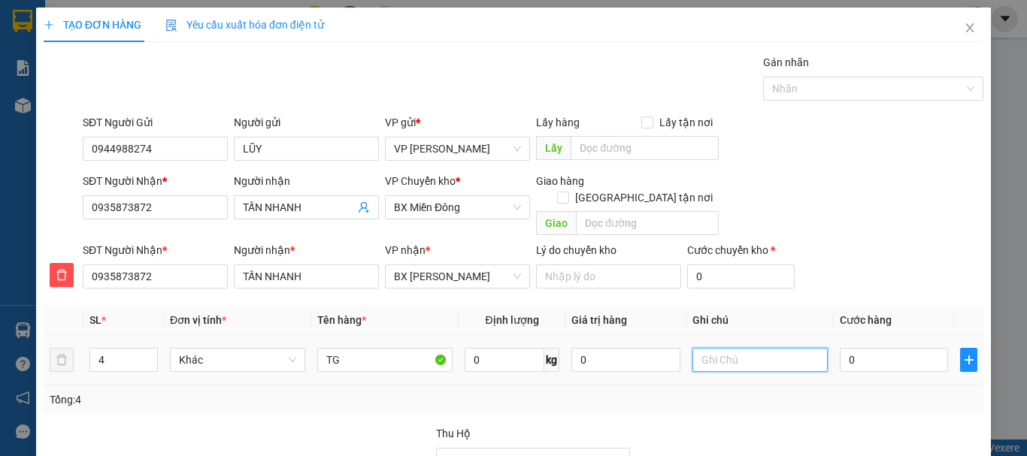
click at [720, 348] on input "text" at bounding box center [759, 360] width 135 height 24
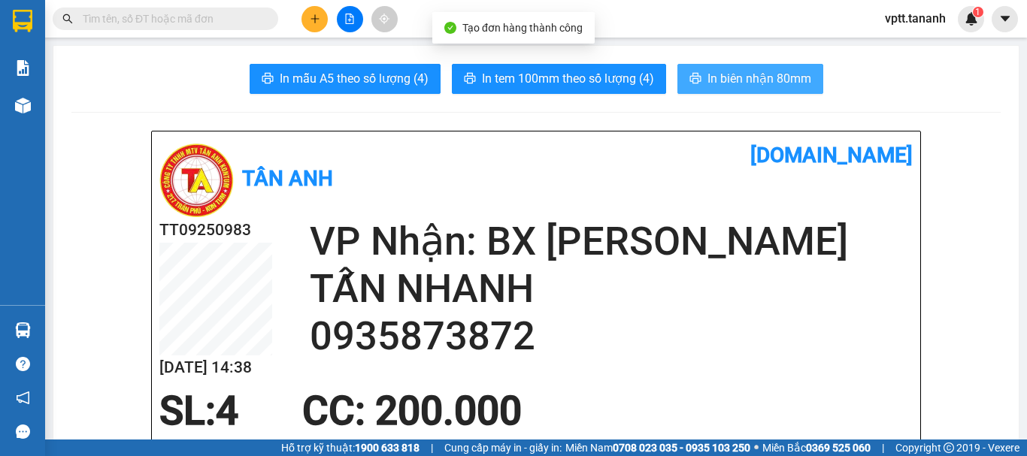
click at [722, 79] on span "In biên nhận 80mm" at bounding box center [759, 78] width 104 height 19
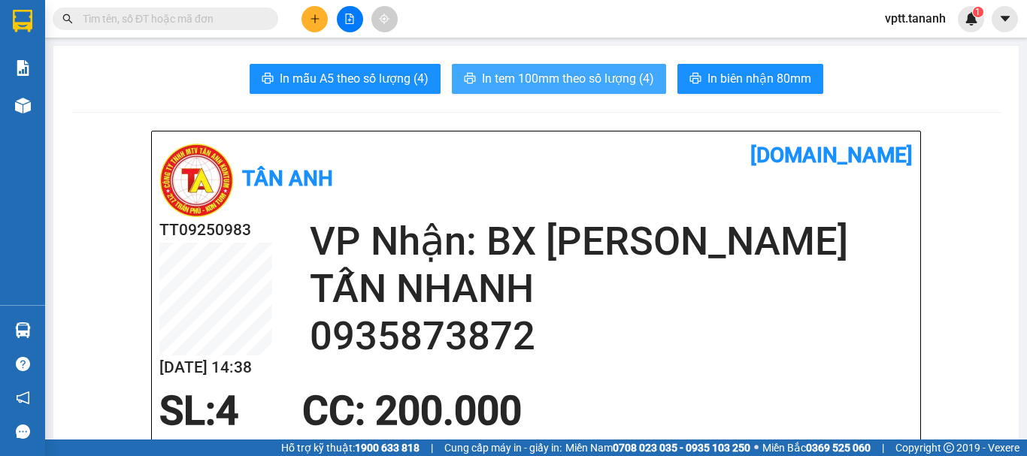
click at [625, 83] on span "In tem 100mm theo số lượng (4)" at bounding box center [568, 78] width 172 height 19
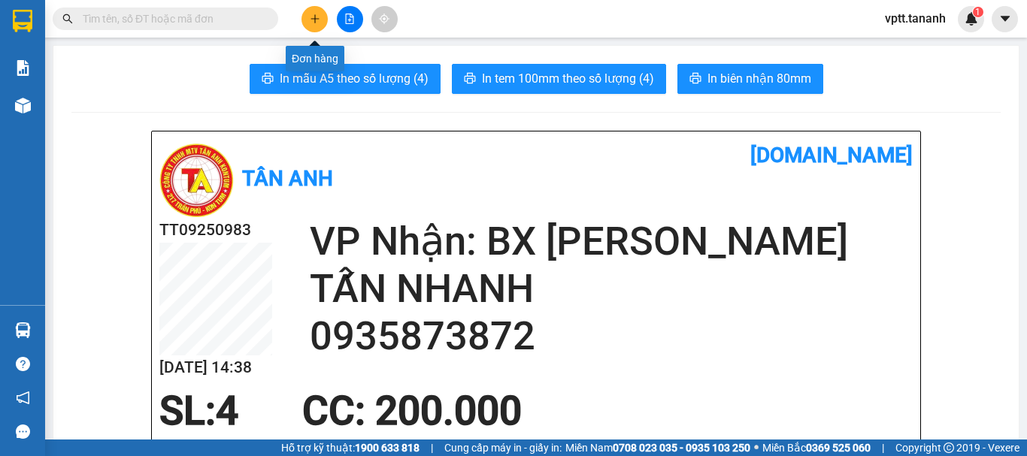
click at [315, 22] on icon "plus" at bounding box center [314, 18] width 1 height 8
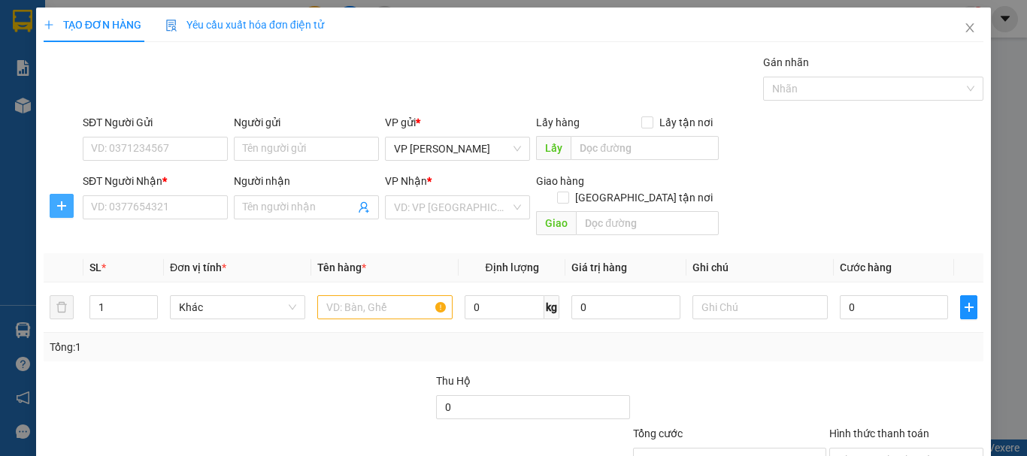
click at [64, 205] on icon "plus" at bounding box center [62, 206] width 12 height 12
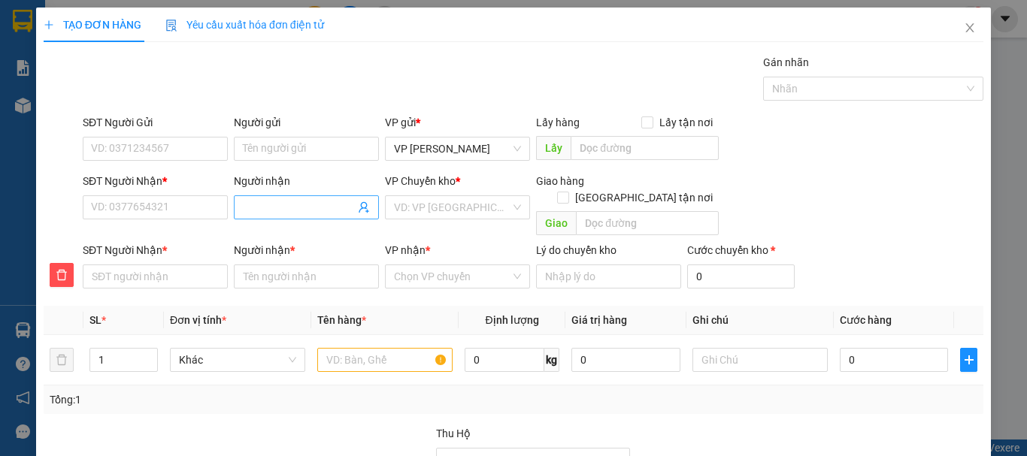
click at [261, 207] on input "Người nhận" at bounding box center [299, 207] width 112 height 17
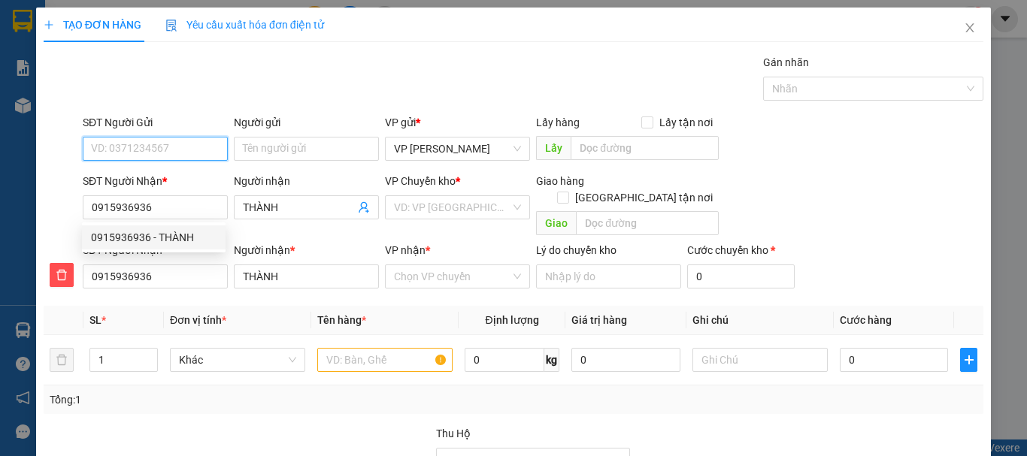
click at [159, 155] on input "SĐT Người Gửi" at bounding box center [155, 149] width 145 height 24
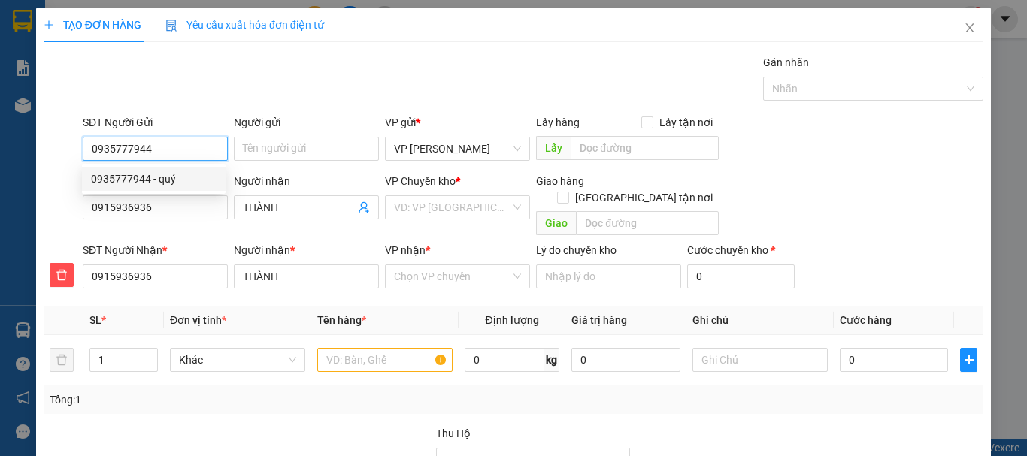
click at [138, 178] on div "0935777944 - quý" at bounding box center [154, 179] width 126 height 17
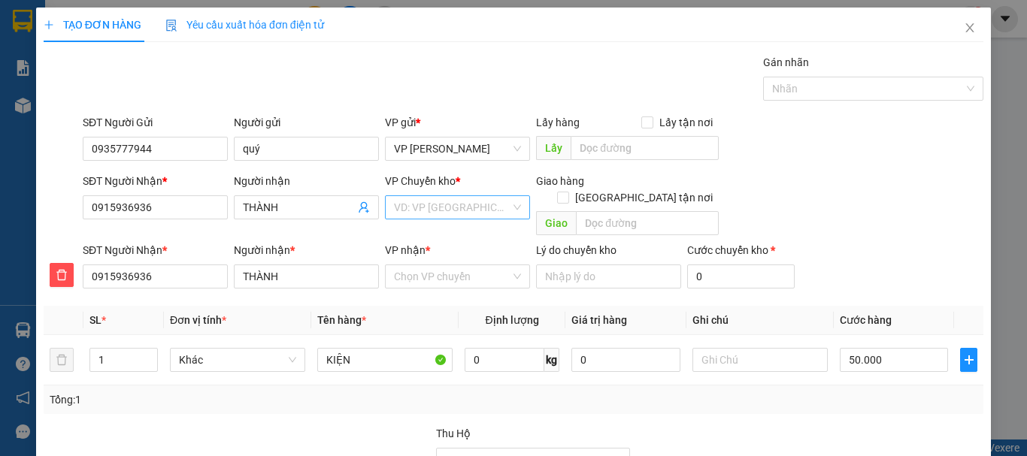
click at [407, 212] on input "search" at bounding box center [452, 207] width 117 height 23
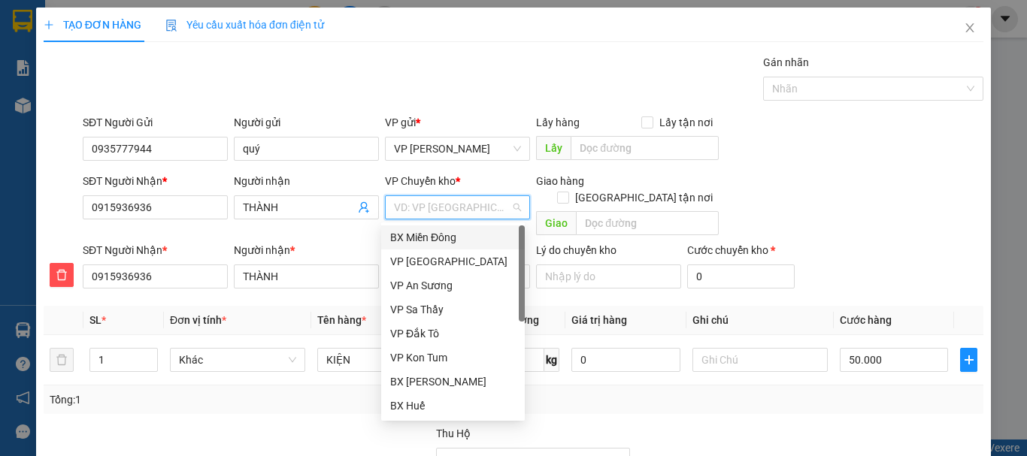
click at [423, 234] on div "BX Miền Đông" at bounding box center [453, 237] width 126 height 17
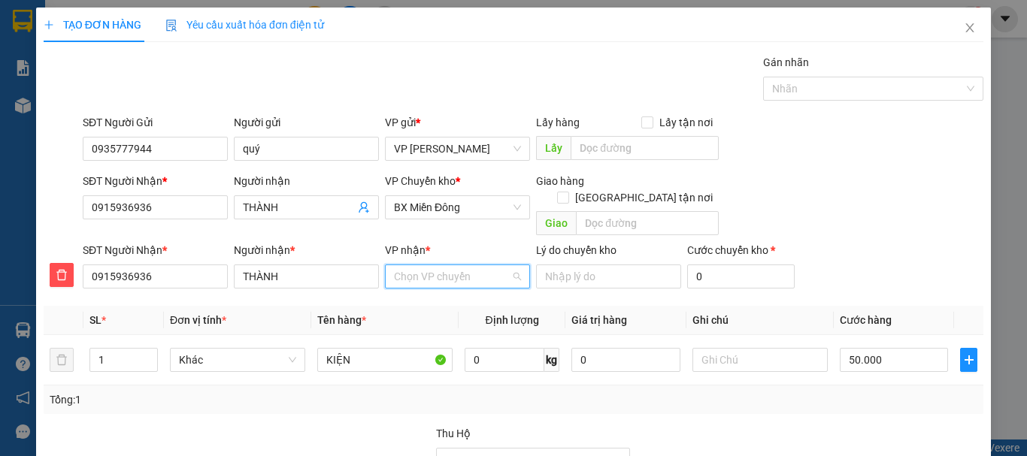
click at [422, 265] on input "VP nhận *" at bounding box center [452, 276] width 117 height 23
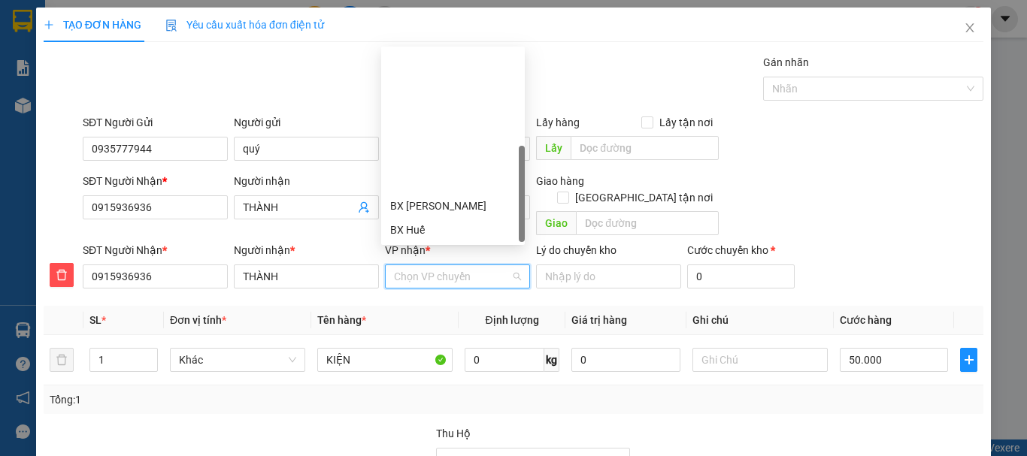
click at [425, 270] on div "VP Đắk Hà" at bounding box center [453, 278] width 126 height 17
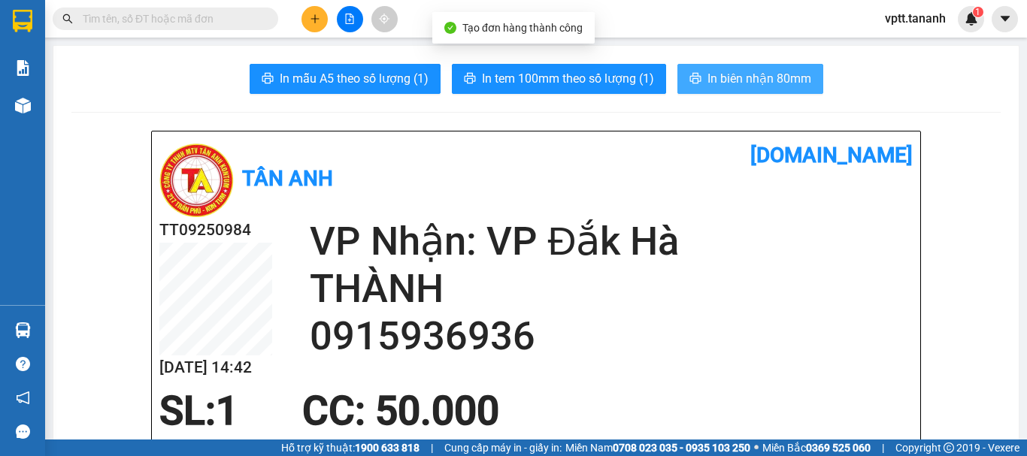
click at [728, 84] on span "In biên nhận 80mm" at bounding box center [759, 78] width 104 height 19
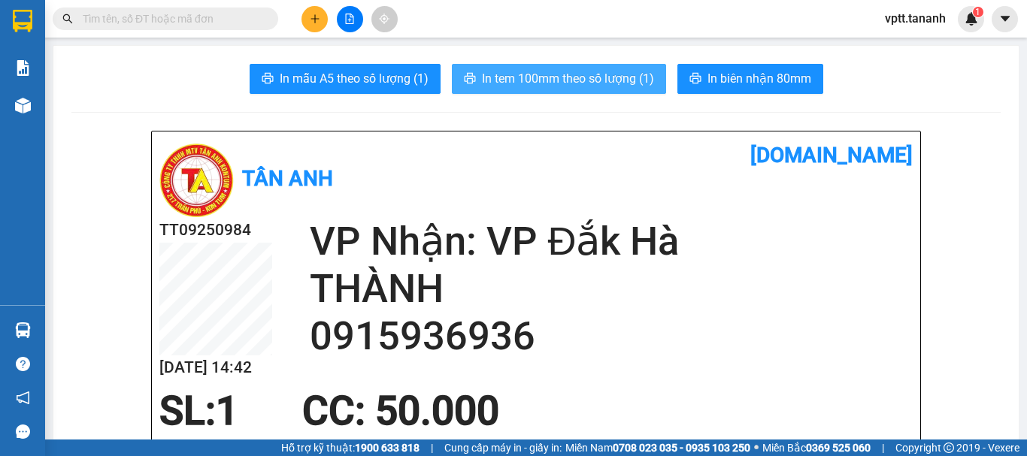
click at [546, 77] on span "In tem 100mm theo số lượng (1)" at bounding box center [568, 78] width 172 height 19
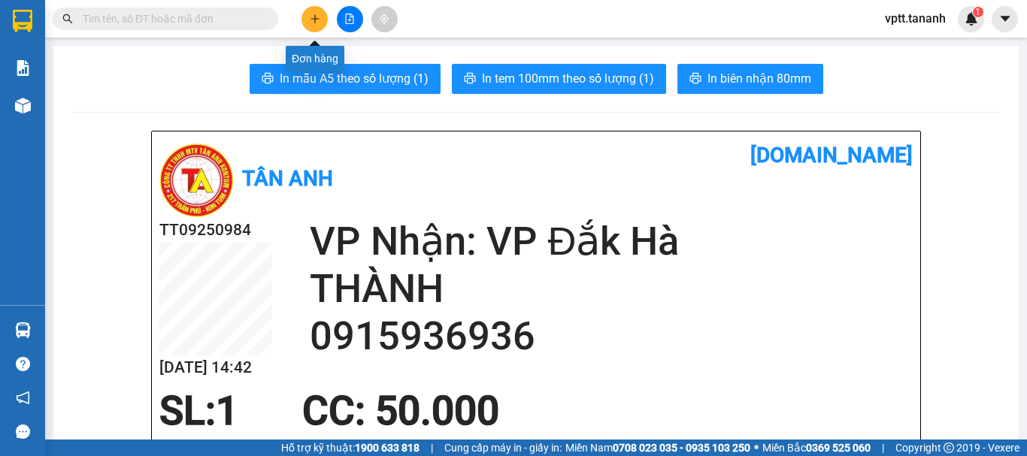
click at [320, 20] on button at bounding box center [314, 19] width 26 height 26
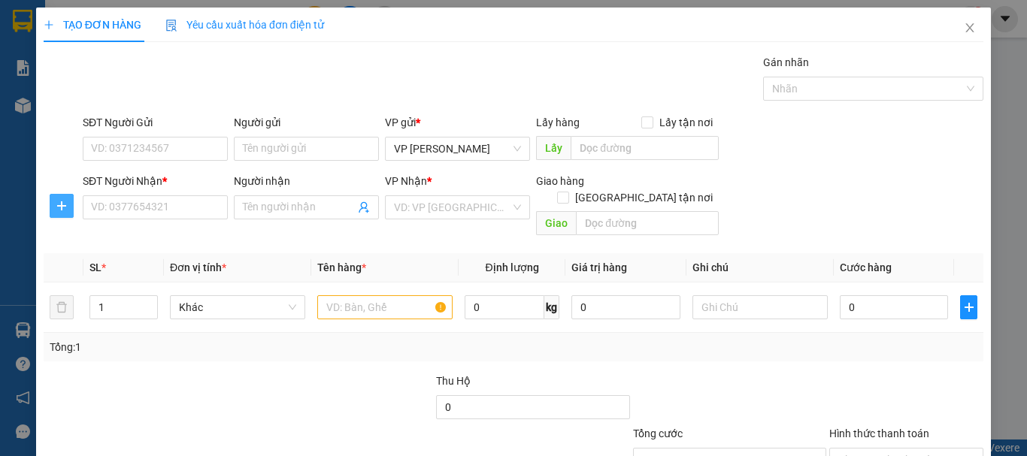
click at [61, 207] on icon "plus" at bounding box center [62, 206] width 12 height 12
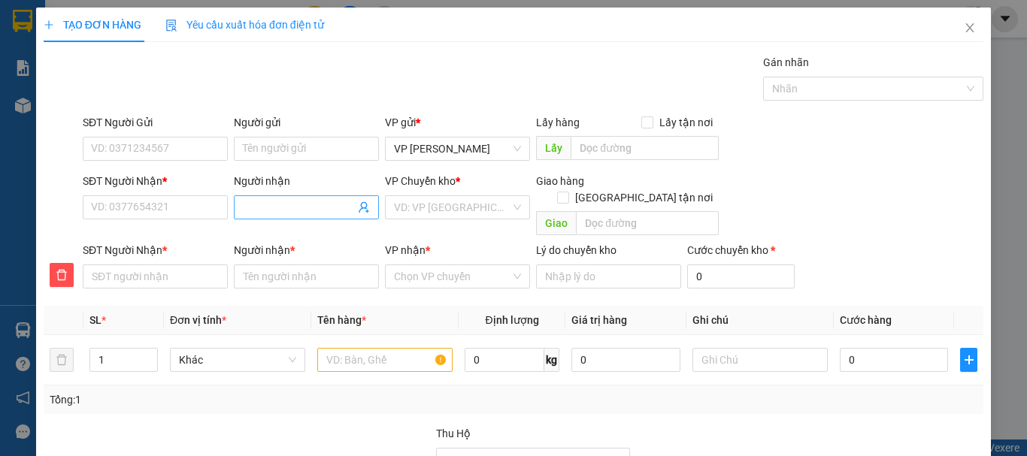
click at [272, 208] on input "Người nhận" at bounding box center [299, 207] width 112 height 17
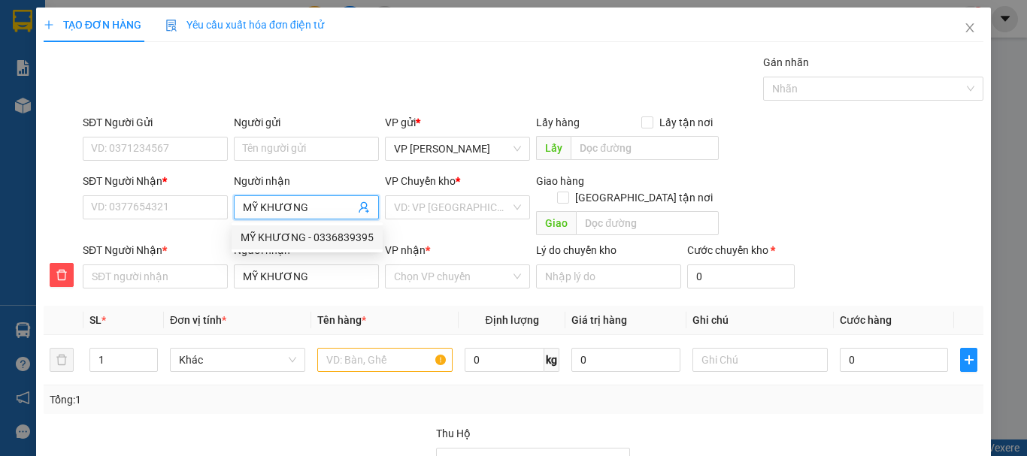
click at [354, 238] on div "MỸ KHƯƠNG - 0336839395" at bounding box center [307, 237] width 133 height 17
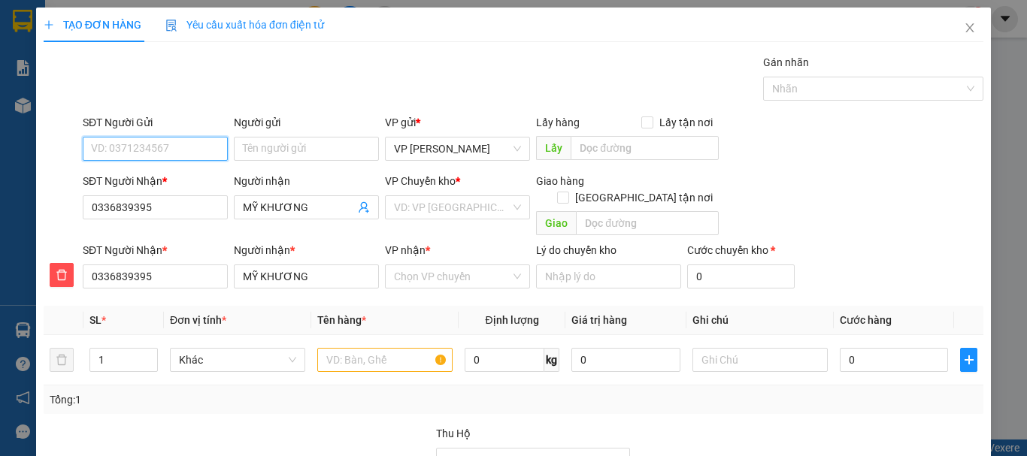
click at [186, 155] on input "SĐT Người Gửi" at bounding box center [155, 149] width 145 height 24
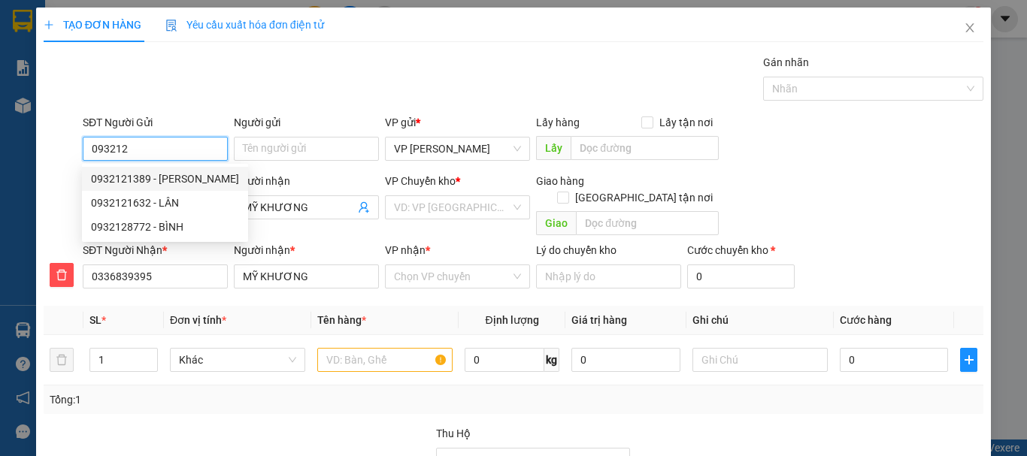
click at [207, 177] on div "0932121389 - [PERSON_NAME]" at bounding box center [165, 179] width 148 height 17
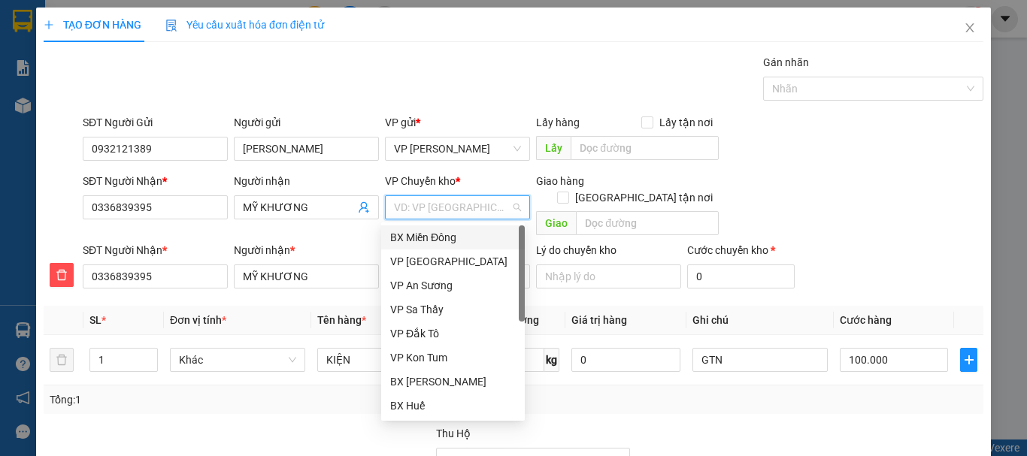
click at [434, 201] on input "search" at bounding box center [452, 207] width 117 height 23
click at [440, 238] on div "BX Miền Đông" at bounding box center [453, 237] width 126 height 17
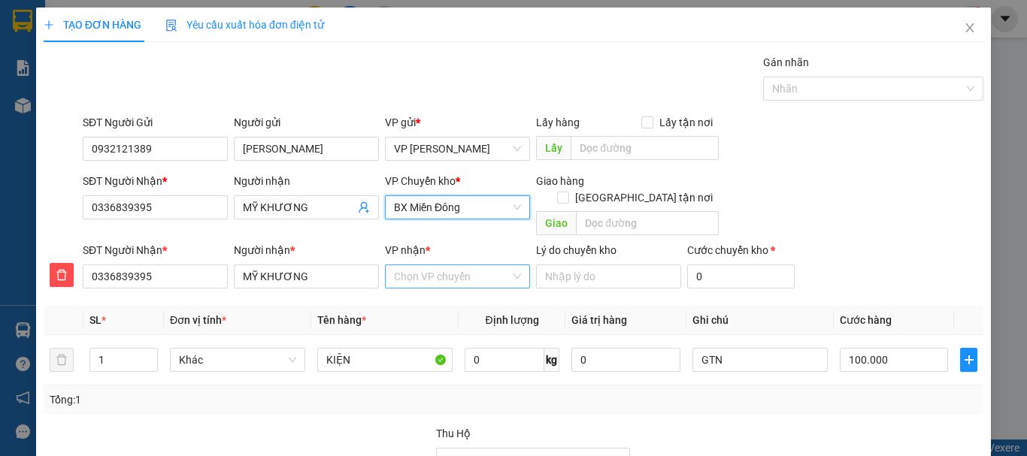
click at [434, 265] on input "VP nhận *" at bounding box center [452, 276] width 117 height 23
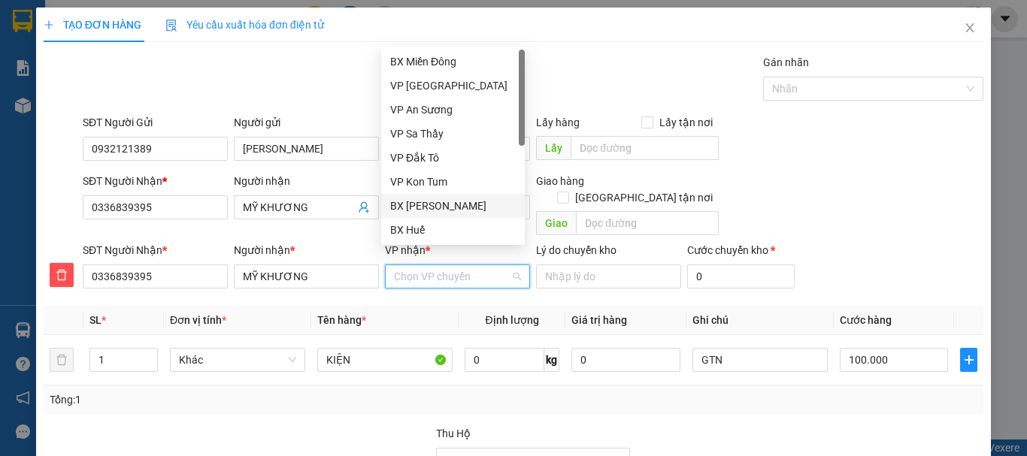
click at [438, 206] on div "BX [PERSON_NAME]" at bounding box center [453, 206] width 126 height 17
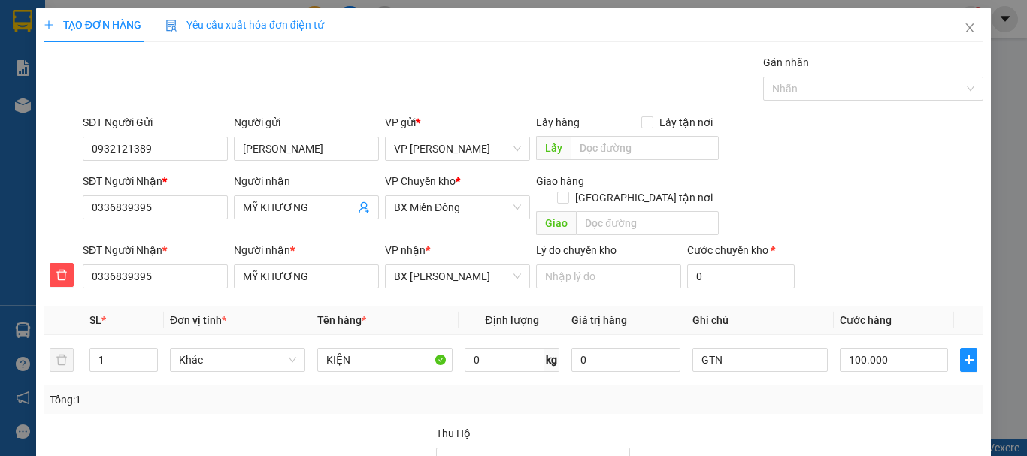
click at [858, 386] on div "Tại văn phòng" at bounding box center [897, 394] width 135 height 17
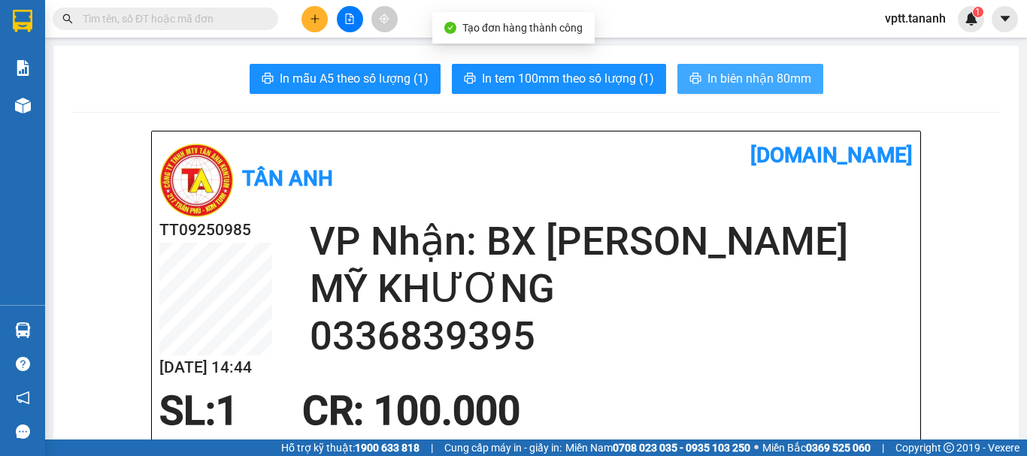
click at [739, 76] on span "In biên nhận 80mm" at bounding box center [759, 78] width 104 height 19
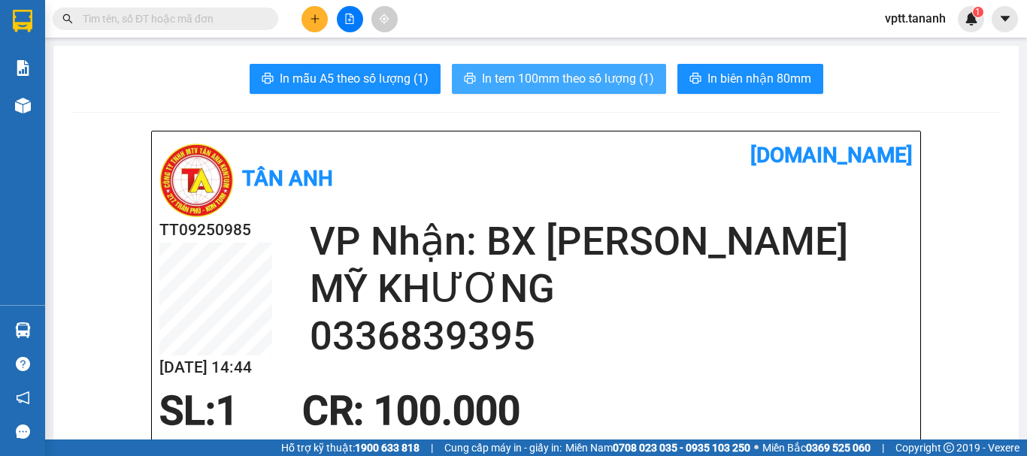
click at [625, 83] on span "In tem 100mm theo số lượng (1)" at bounding box center [568, 78] width 172 height 19
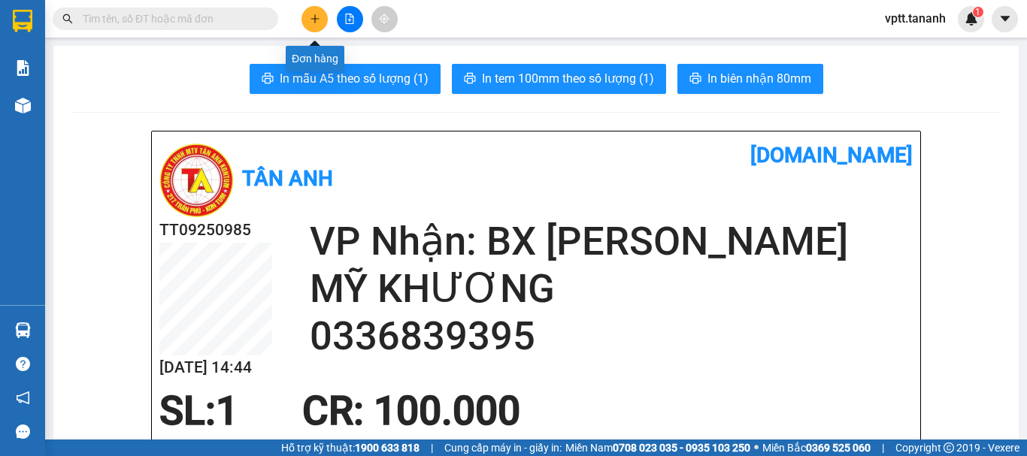
click at [314, 17] on icon "plus" at bounding box center [315, 19] width 11 height 11
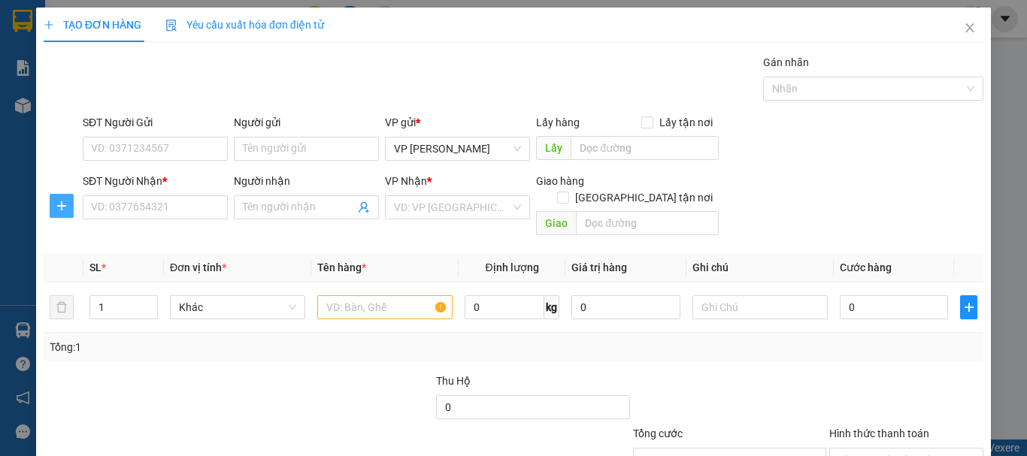
click at [59, 207] on icon "plus" at bounding box center [62, 206] width 12 height 12
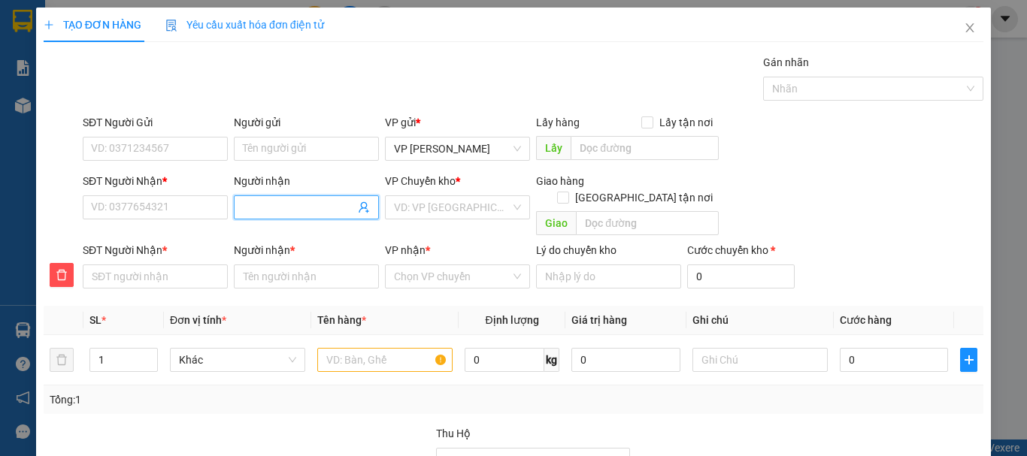
click at [251, 206] on input "Người nhận" at bounding box center [299, 207] width 112 height 17
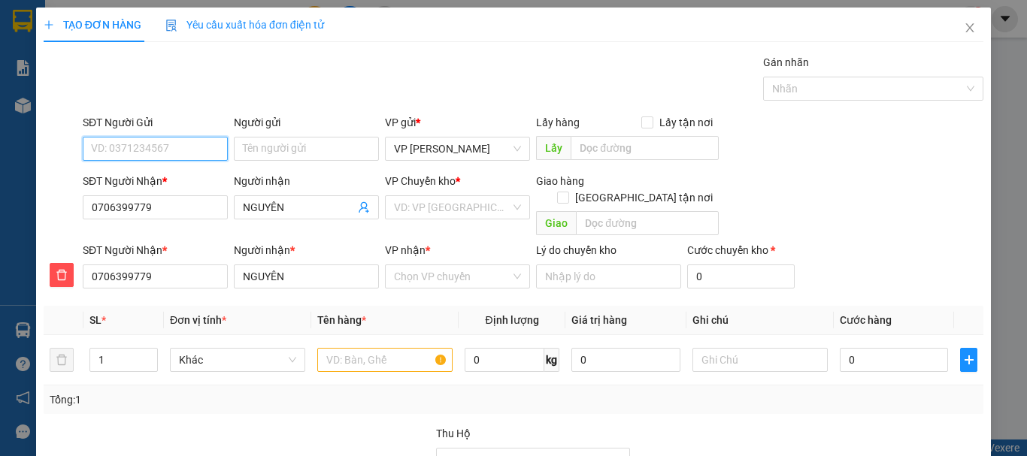
click at [156, 149] on input "SĐT Người Gửi" at bounding box center [155, 149] width 145 height 24
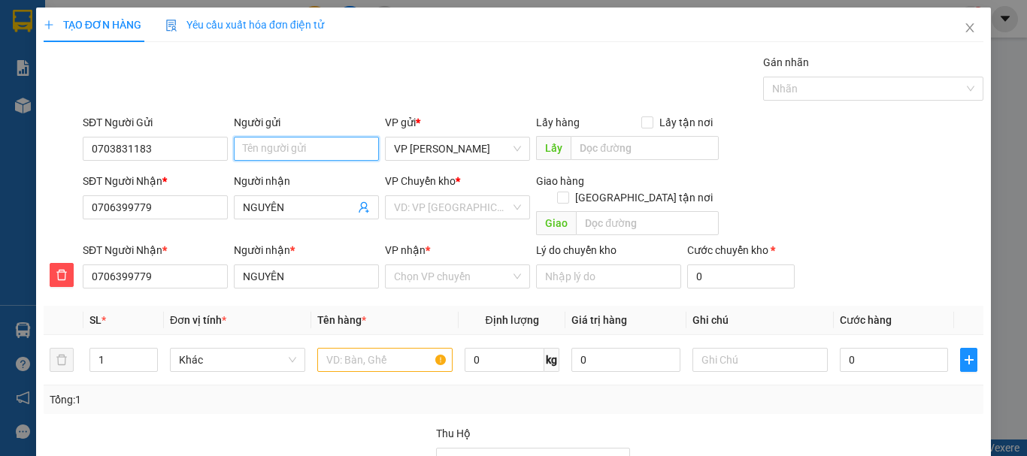
click at [282, 146] on input "Người gửi" at bounding box center [306, 149] width 145 height 24
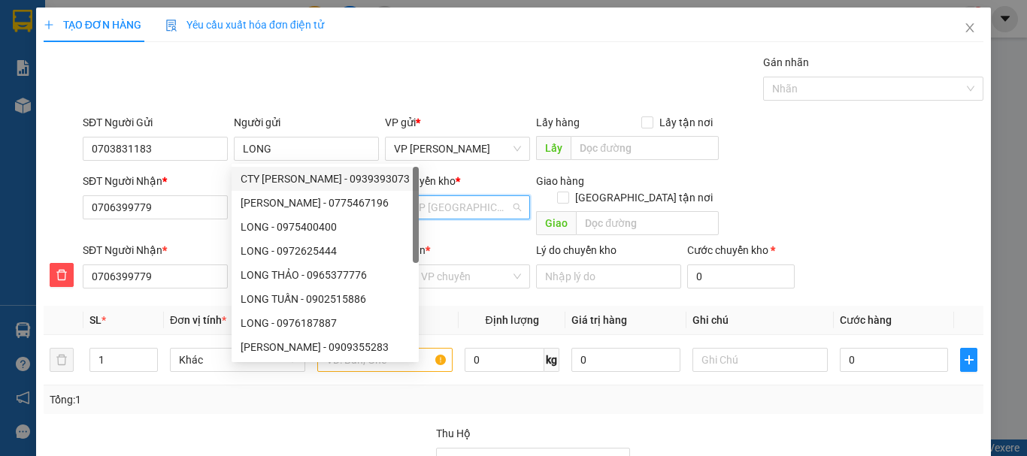
click at [433, 206] on input "search" at bounding box center [452, 207] width 117 height 23
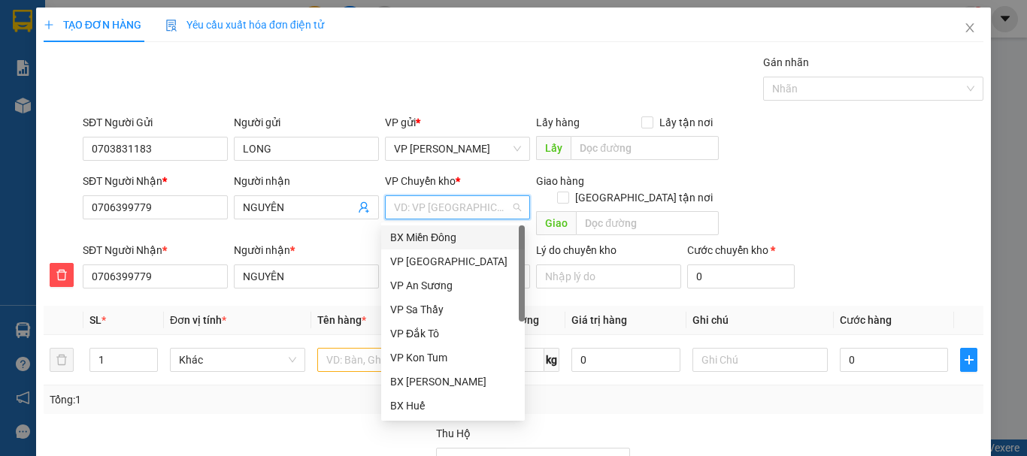
drag, startPoint x: 428, startPoint y: 235, endPoint x: 430, endPoint y: 246, distance: 11.4
click at [428, 235] on div "BX Miền Đông" at bounding box center [453, 237] width 126 height 17
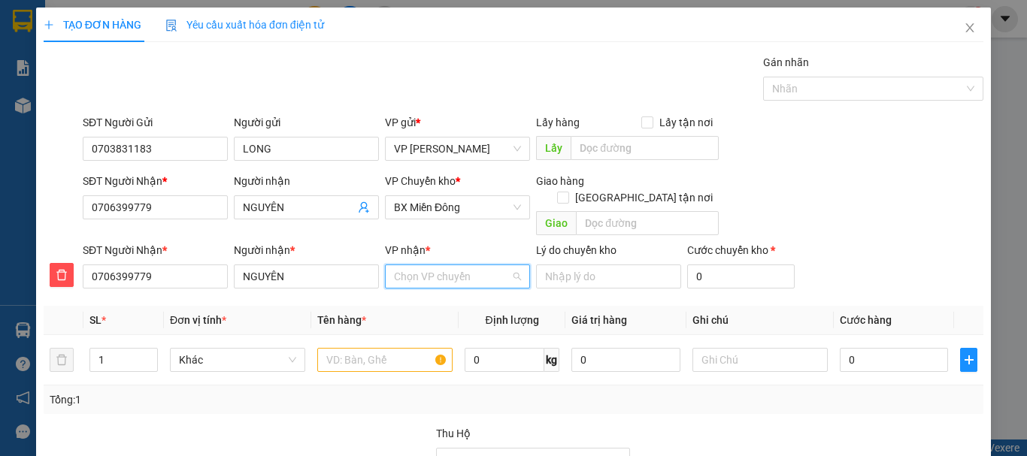
click at [441, 265] on input "VP nhận *" at bounding box center [452, 276] width 117 height 23
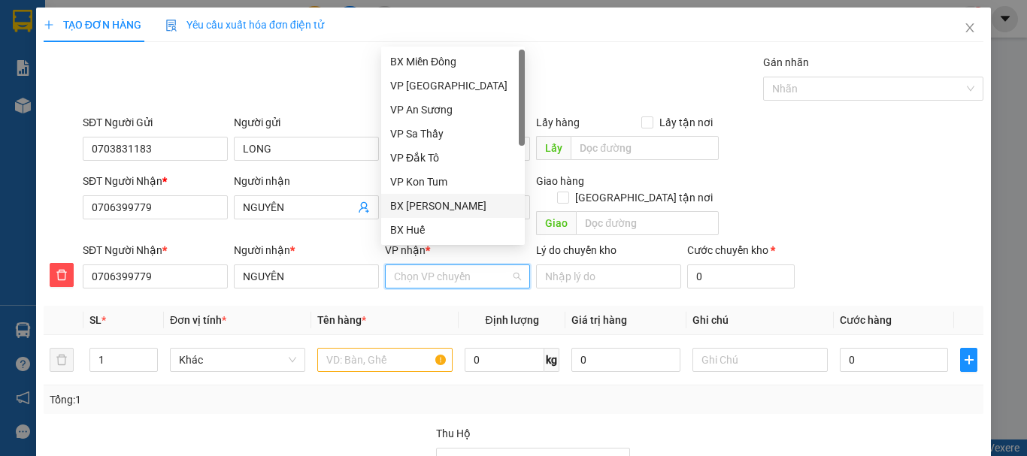
click at [450, 204] on div "BX [PERSON_NAME]" at bounding box center [453, 206] width 126 height 17
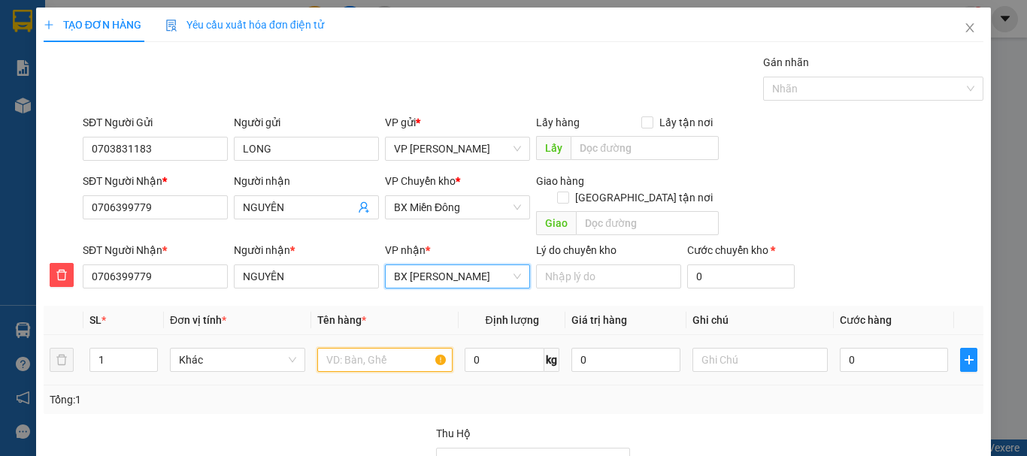
click at [354, 348] on input "text" at bounding box center [384, 360] width 135 height 24
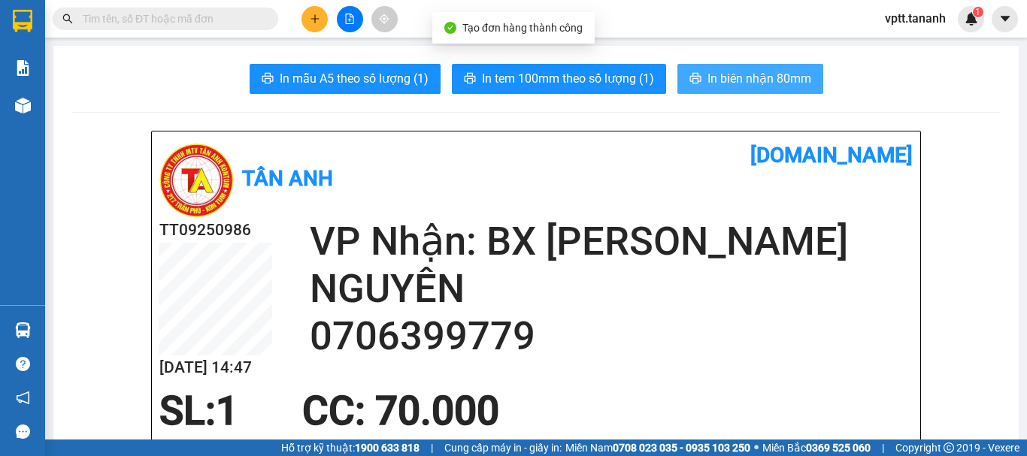
click at [750, 79] on span "In biên nhận 80mm" at bounding box center [759, 78] width 104 height 19
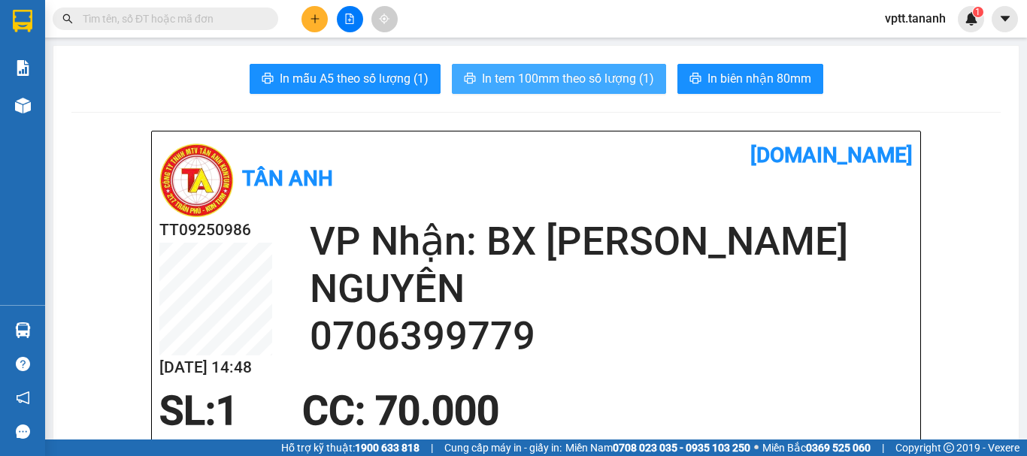
click at [639, 82] on span "In tem 100mm theo số lượng (1)" at bounding box center [568, 78] width 172 height 19
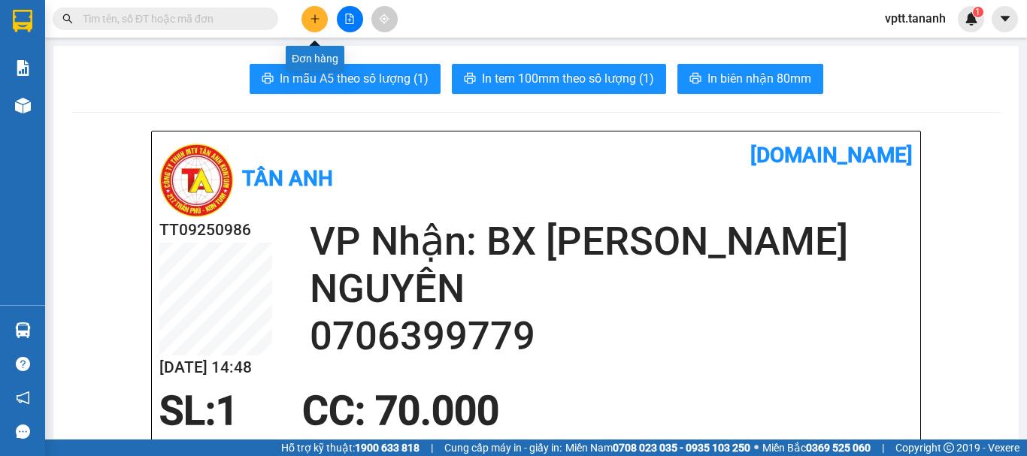
click at [316, 21] on icon "plus" at bounding box center [315, 19] width 11 height 11
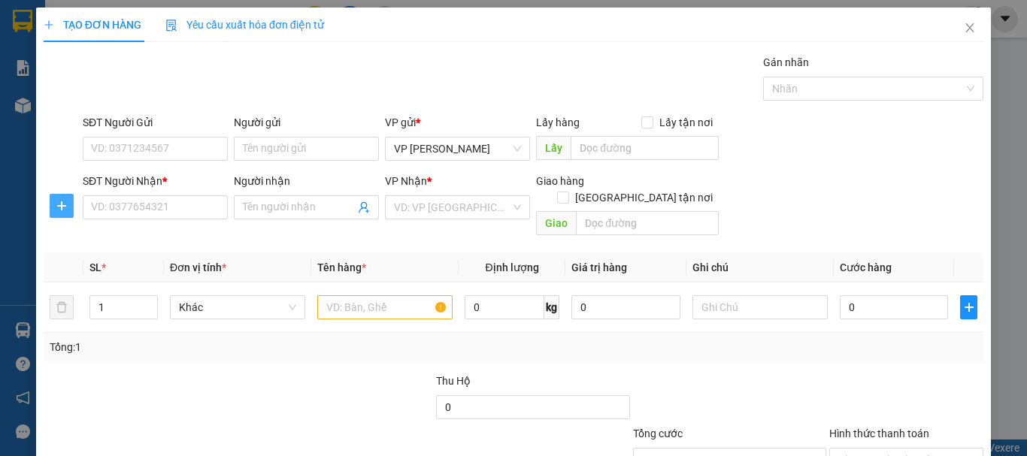
click at [62, 201] on icon "plus" at bounding box center [62, 206] width 12 height 12
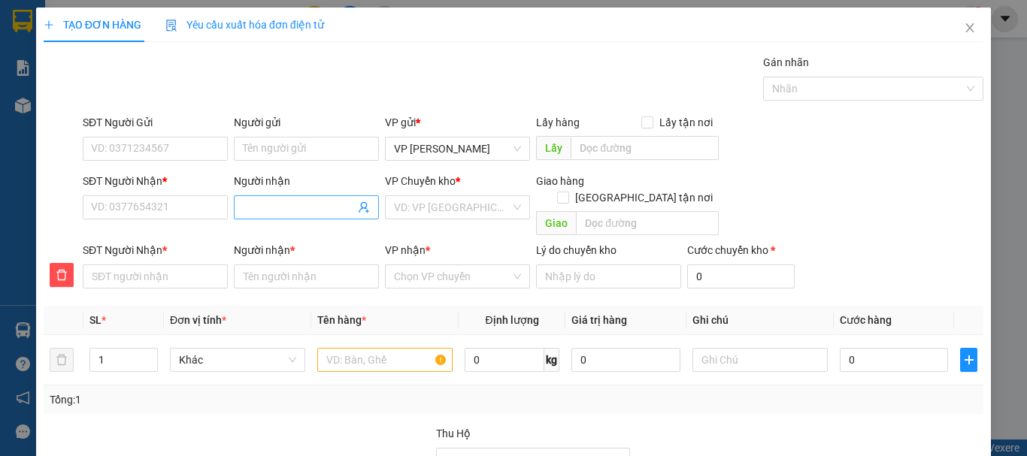
click at [280, 212] on input "Người nhận" at bounding box center [299, 207] width 112 height 17
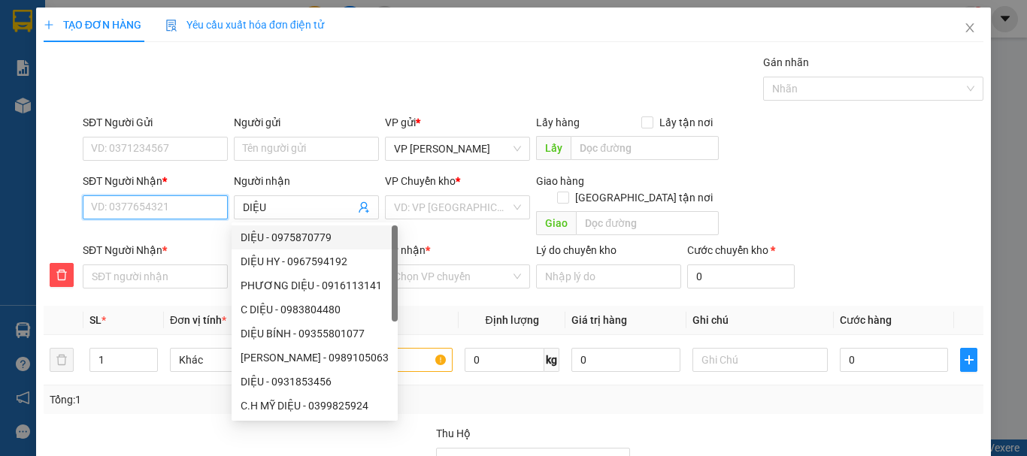
click at [129, 205] on input "SĐT Người Nhận *" at bounding box center [155, 207] width 145 height 24
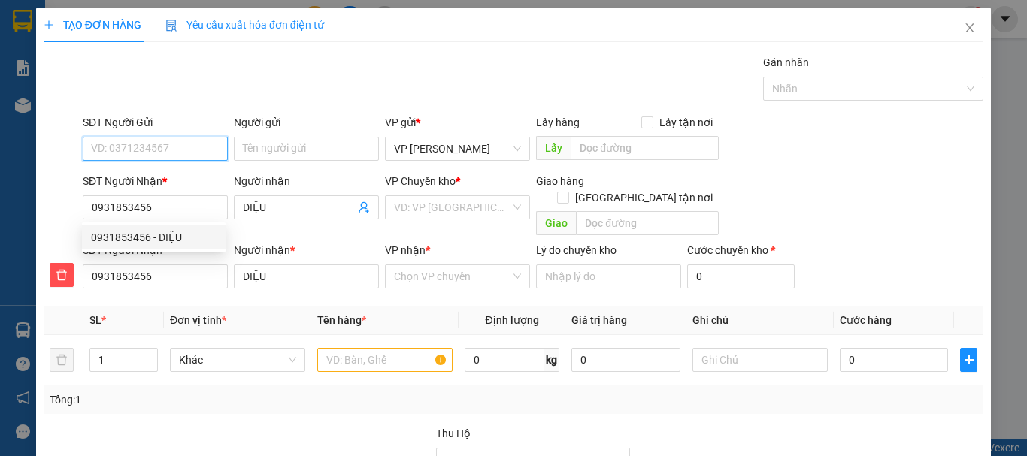
click at [134, 150] on input "SĐT Người Gửi" at bounding box center [155, 149] width 145 height 24
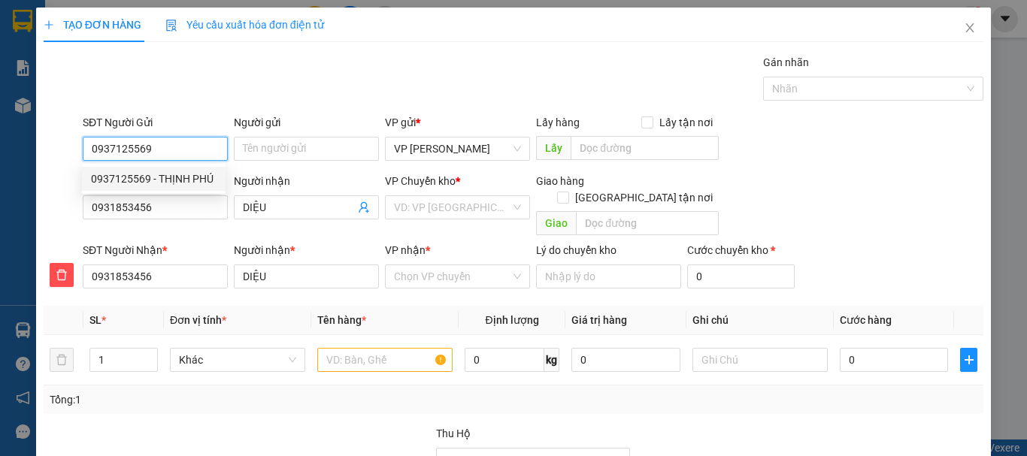
click at [168, 177] on div "0937125569 - THỊNH PHÚ" at bounding box center [154, 179] width 126 height 17
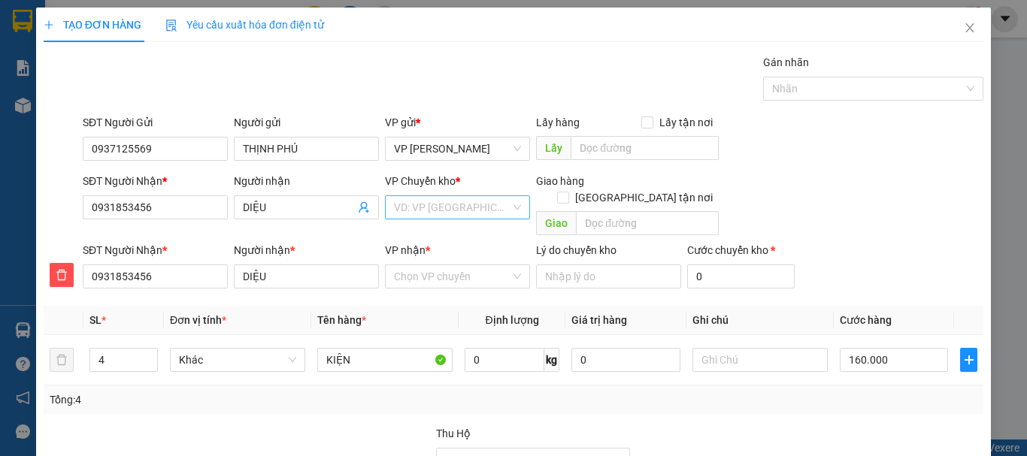
click at [428, 208] on input "search" at bounding box center [452, 207] width 117 height 23
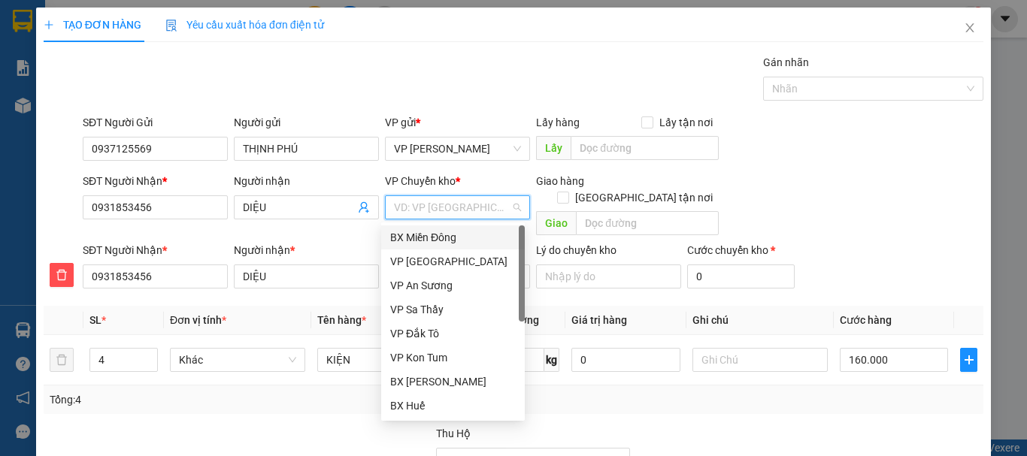
click at [435, 234] on div "BX Miền Đông" at bounding box center [453, 237] width 126 height 17
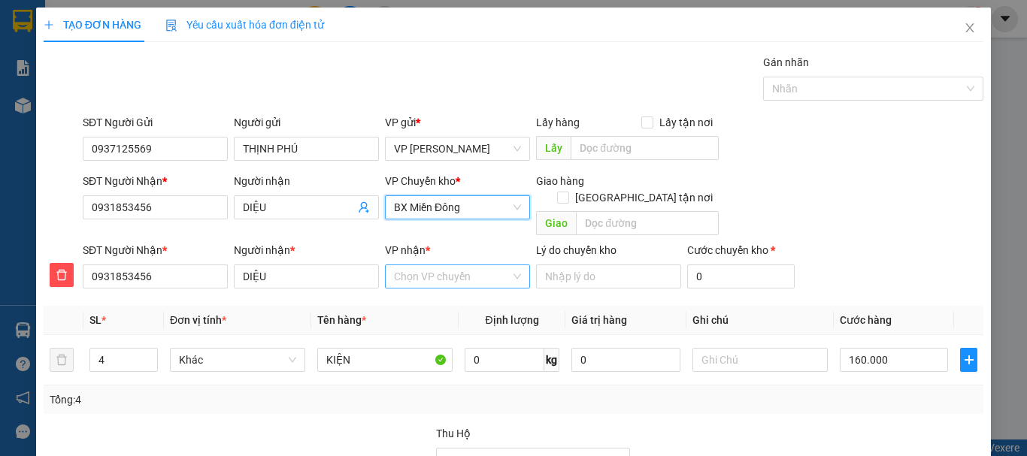
click at [430, 265] on input "VP nhận *" at bounding box center [452, 276] width 117 height 23
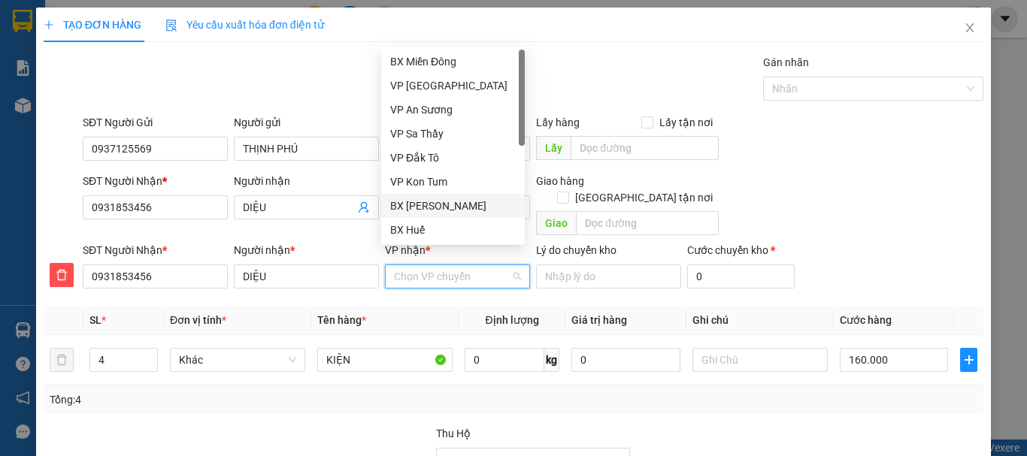
click at [445, 207] on div "BX [PERSON_NAME]" at bounding box center [453, 206] width 126 height 17
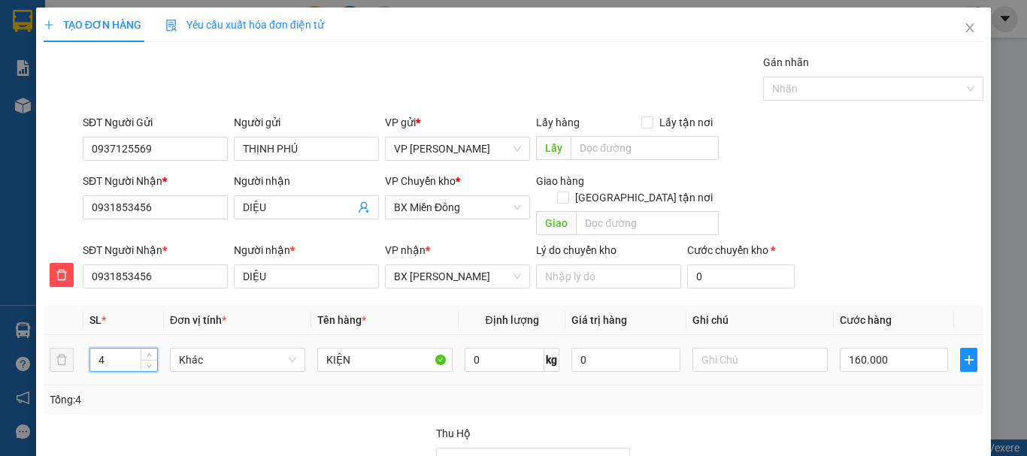
drag, startPoint x: 95, startPoint y: 339, endPoint x: 113, endPoint y: 343, distance: 17.7
click at [113, 349] on input "4" at bounding box center [123, 360] width 67 height 23
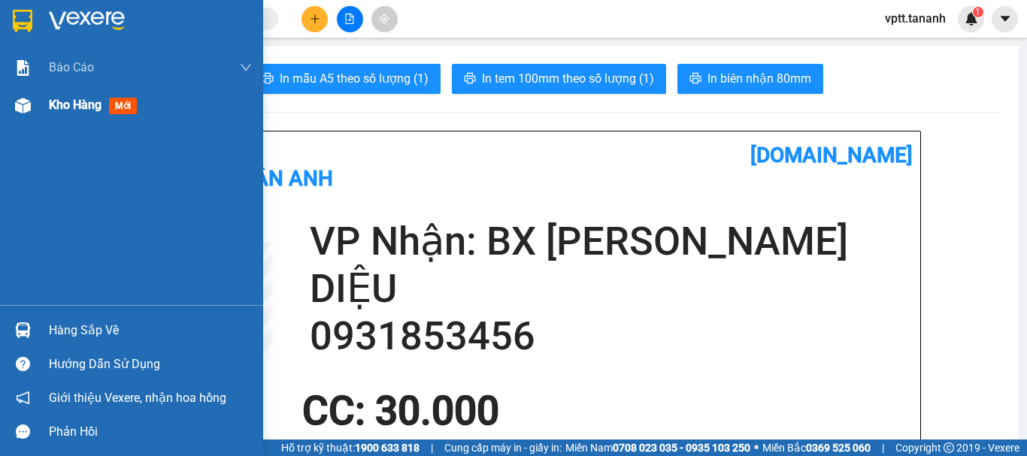
click at [62, 107] on span "Kho hàng" at bounding box center [75, 105] width 53 height 14
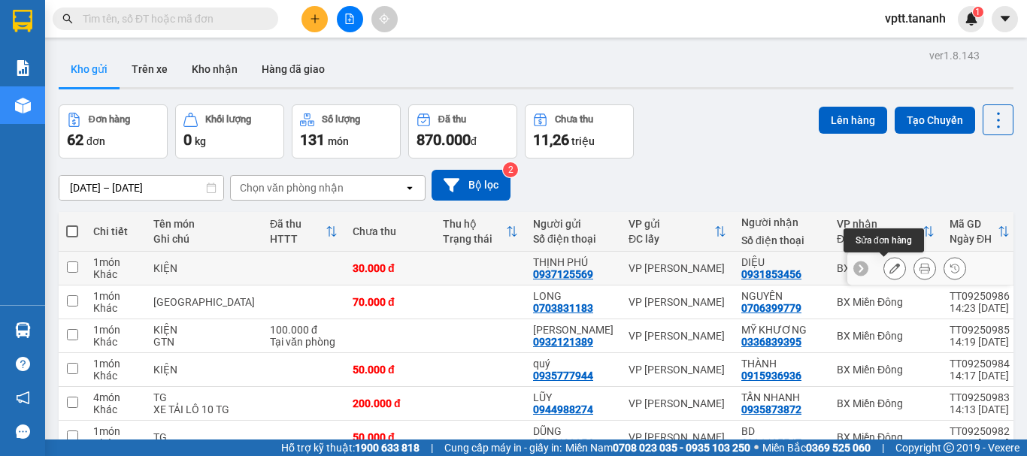
click at [889, 265] on icon at bounding box center [894, 268] width 11 height 11
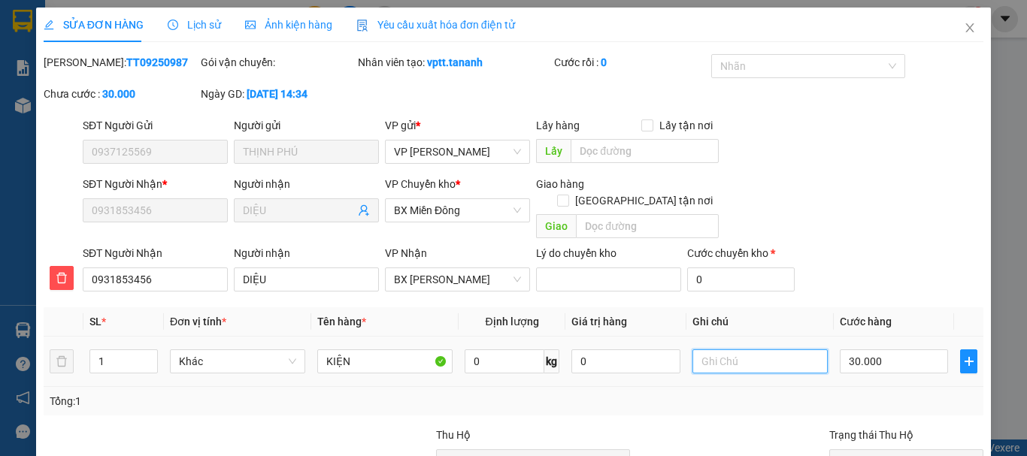
click at [708, 350] on input "text" at bounding box center [759, 362] width 135 height 24
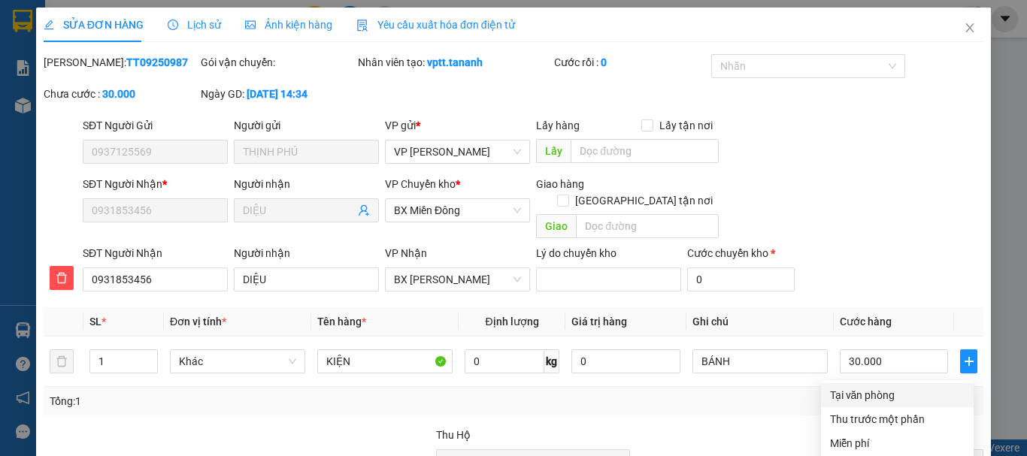
click at [854, 387] on div "Tại văn phòng" at bounding box center [897, 395] width 135 height 17
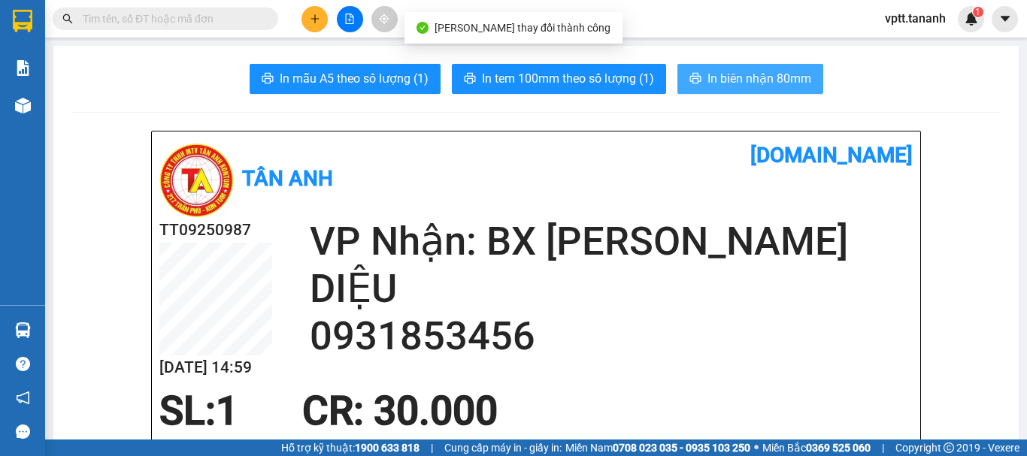
click at [729, 72] on span "In biên nhận 80mm" at bounding box center [759, 78] width 104 height 19
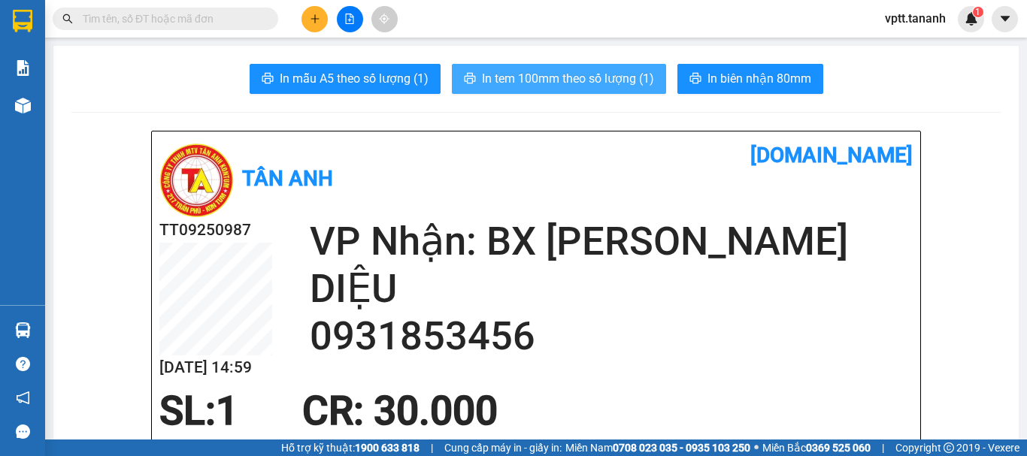
click at [550, 82] on span "In tem 100mm theo số lượng (1)" at bounding box center [568, 78] width 172 height 19
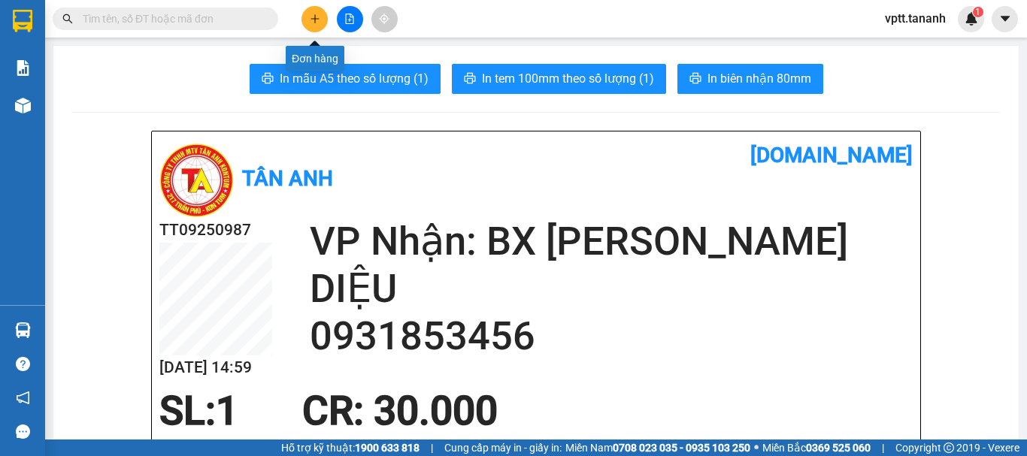
click at [315, 19] on icon "plus" at bounding box center [314, 18] width 8 height 1
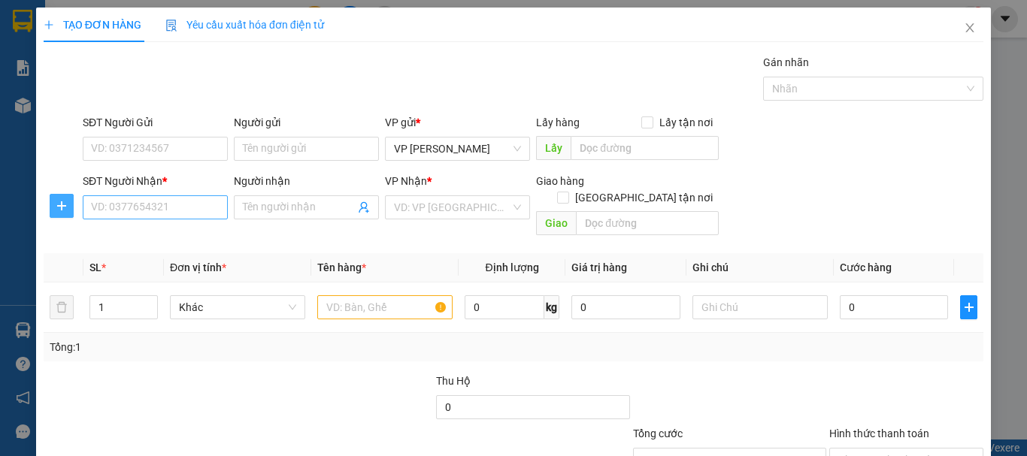
click at [56, 209] on icon "plus" at bounding box center [62, 206] width 12 height 12
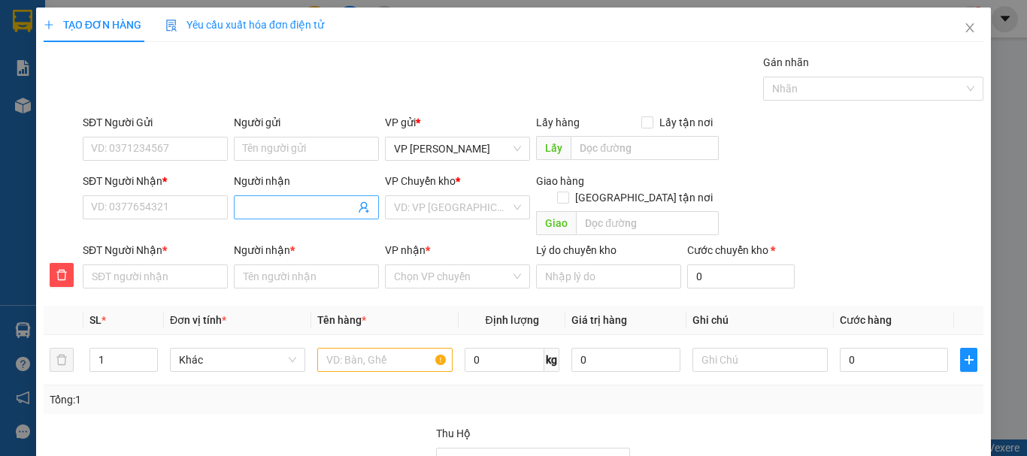
click at [261, 211] on input "Người nhận" at bounding box center [299, 207] width 112 height 17
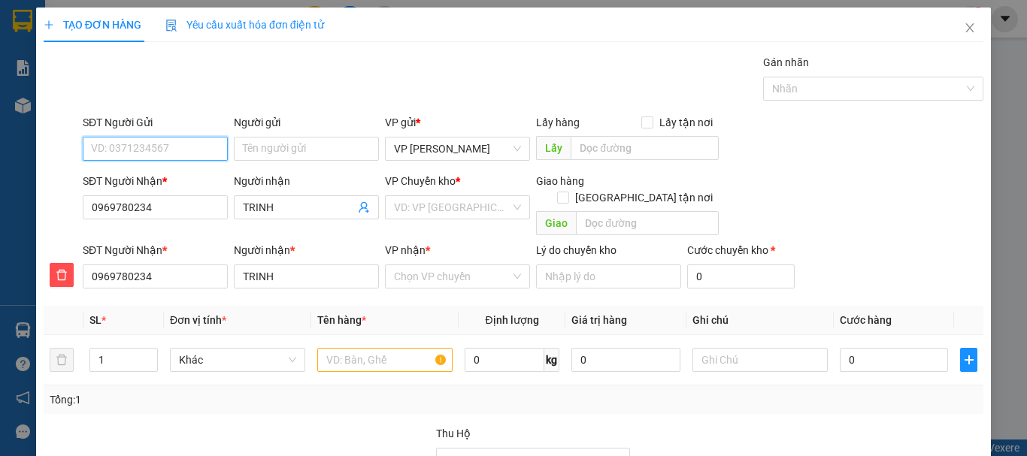
click at [165, 150] on input "SĐT Người Gửi" at bounding box center [155, 149] width 145 height 24
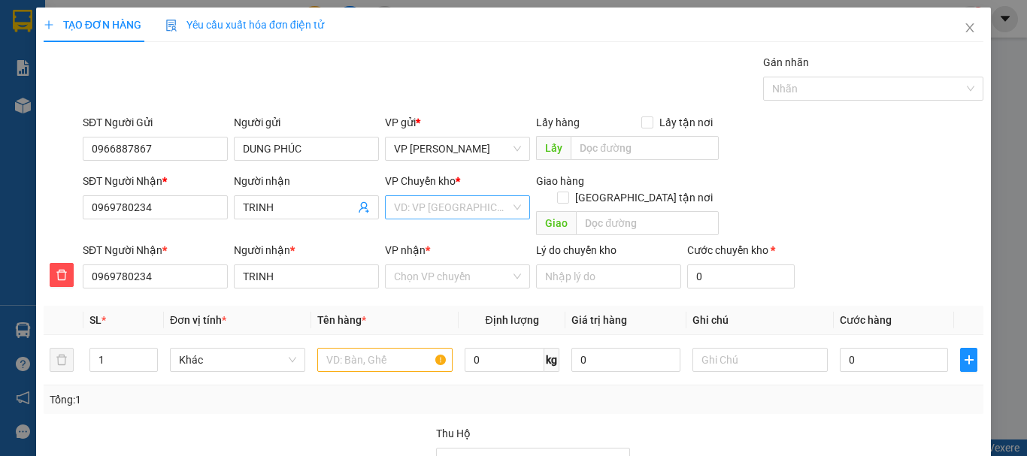
drag, startPoint x: 460, startPoint y: 203, endPoint x: 461, endPoint y: 219, distance: 16.6
click at [460, 204] on input "search" at bounding box center [452, 207] width 117 height 23
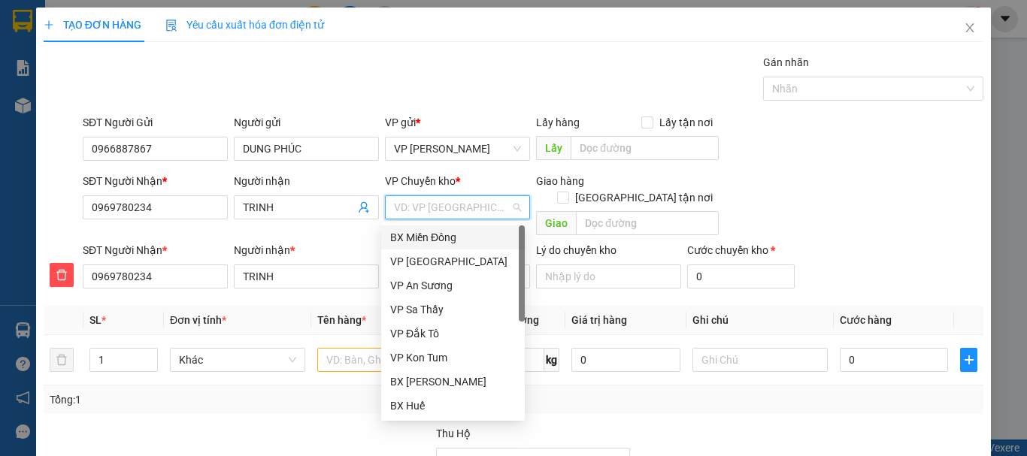
click at [454, 241] on div "BX Miền Đông" at bounding box center [453, 237] width 126 height 17
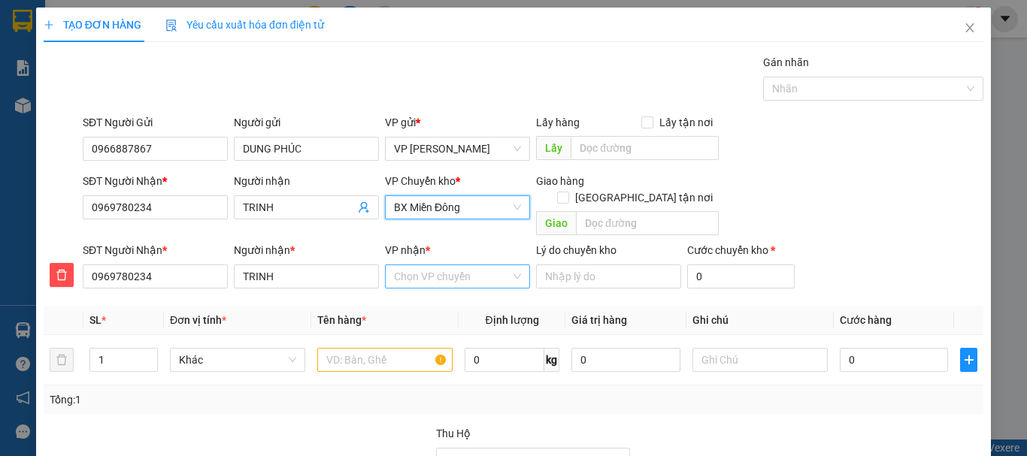
click at [441, 265] on input "VP nhận *" at bounding box center [452, 276] width 117 height 23
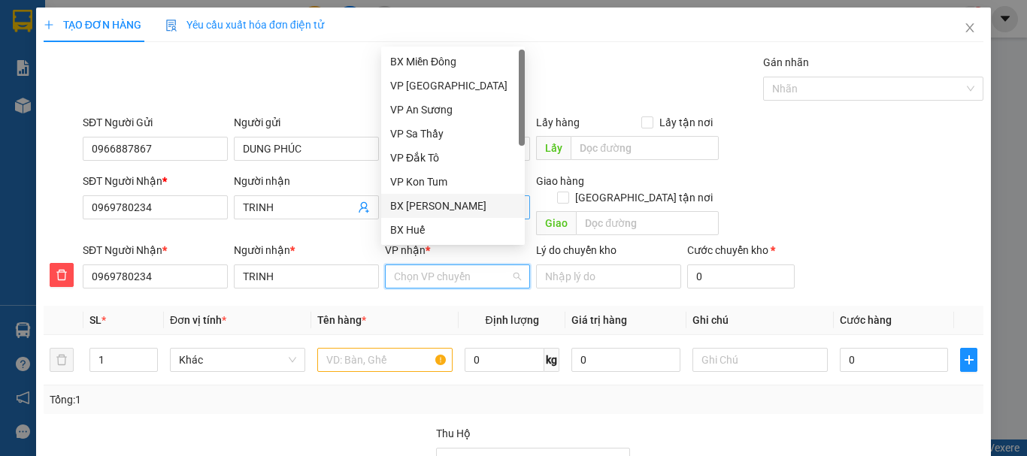
click at [447, 208] on div "BX [PERSON_NAME]" at bounding box center [453, 206] width 126 height 17
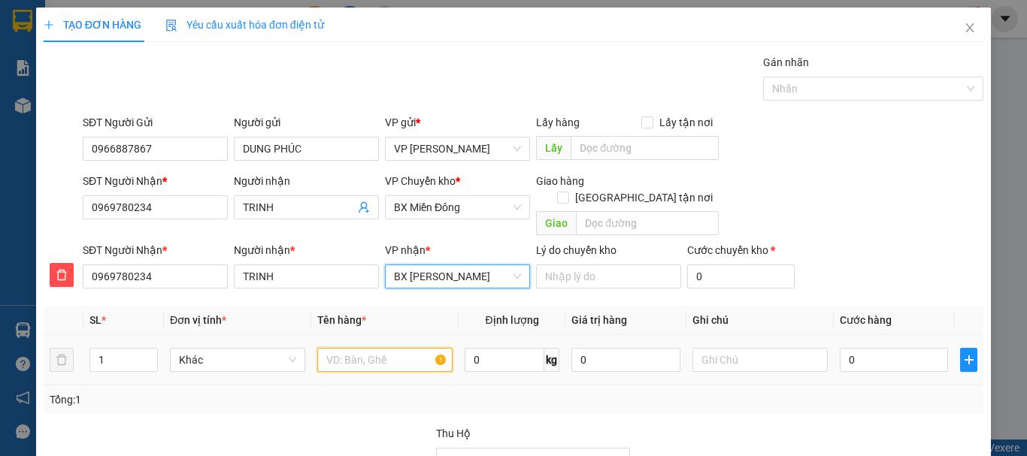
click at [357, 348] on input "text" at bounding box center [384, 360] width 135 height 24
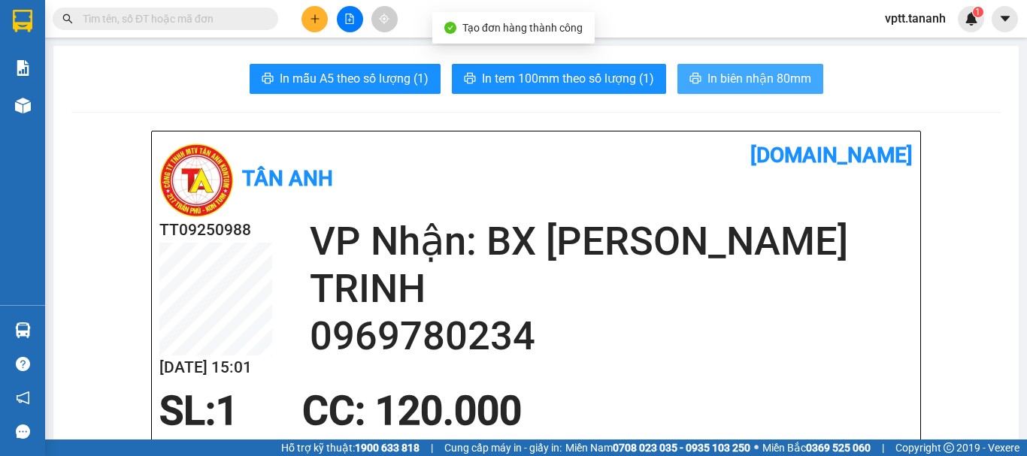
click at [761, 76] on span "In biên nhận 80mm" at bounding box center [759, 78] width 104 height 19
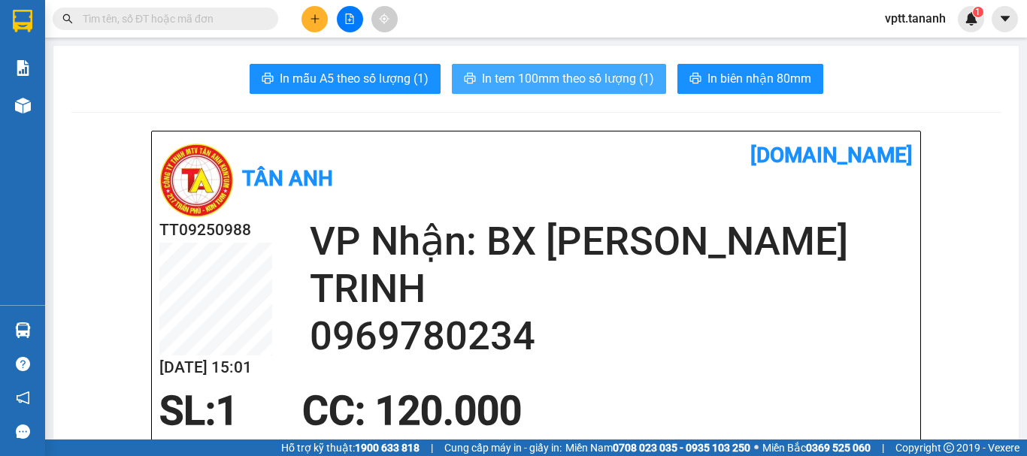
click at [627, 86] on span "In tem 100mm theo số lượng (1)" at bounding box center [568, 78] width 172 height 19
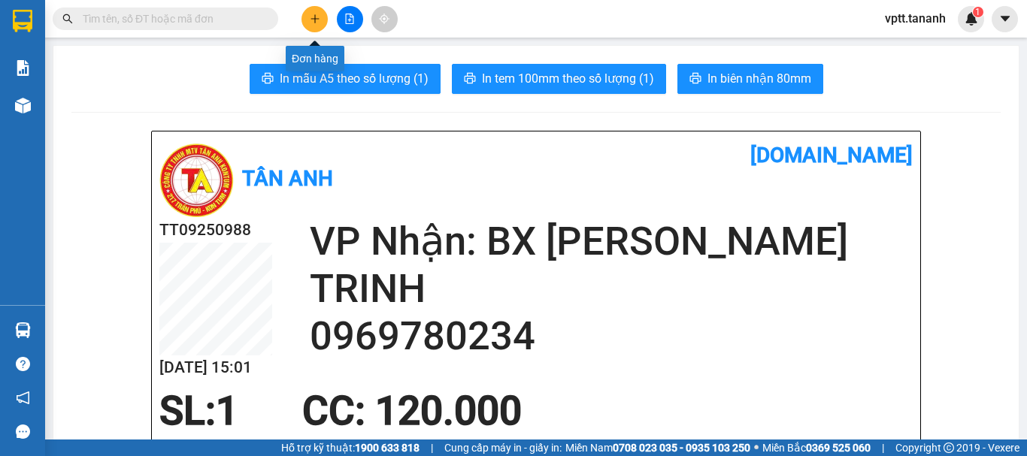
click at [312, 26] on button at bounding box center [314, 19] width 26 height 26
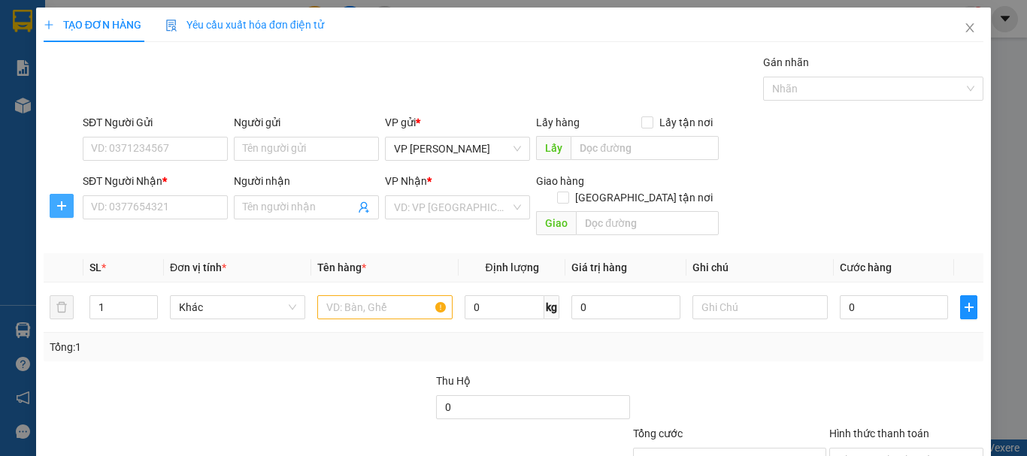
click at [64, 206] on icon "plus" at bounding box center [61, 205] width 9 height 1
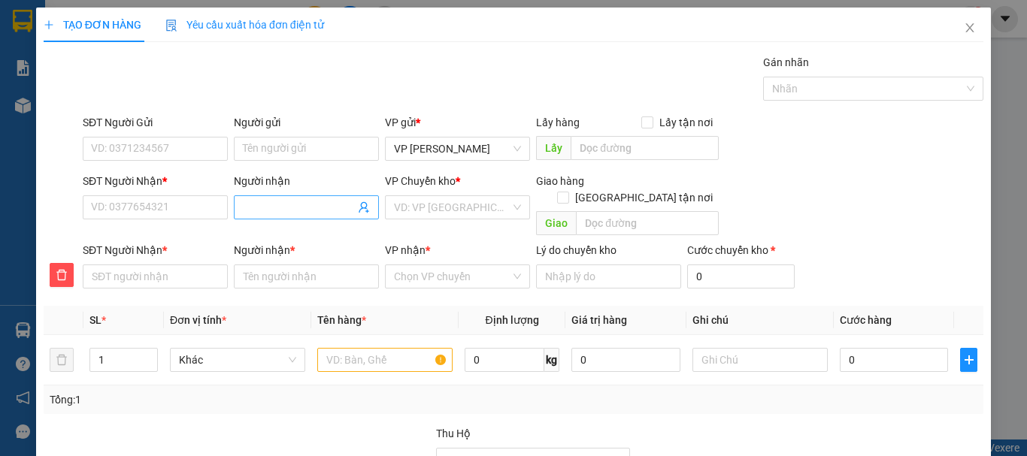
click at [271, 210] on input "Người nhận" at bounding box center [299, 207] width 112 height 17
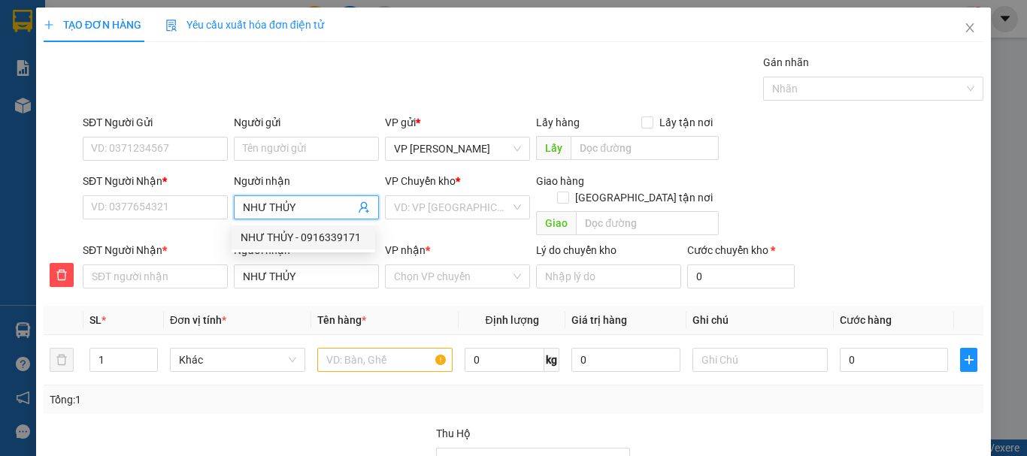
click at [307, 240] on div "NHƯ THỦY - 0916339171" at bounding box center [304, 237] width 126 height 17
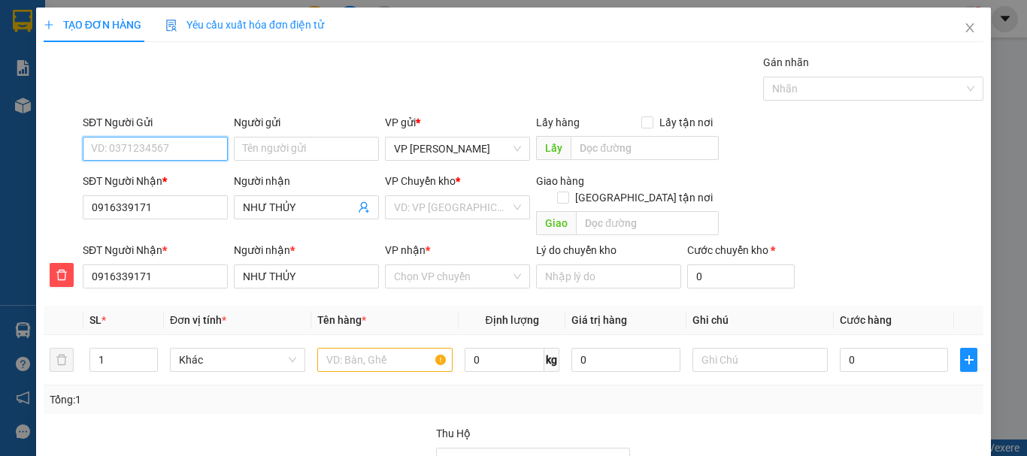
click at [150, 153] on input "SĐT Người Gửi" at bounding box center [155, 149] width 145 height 24
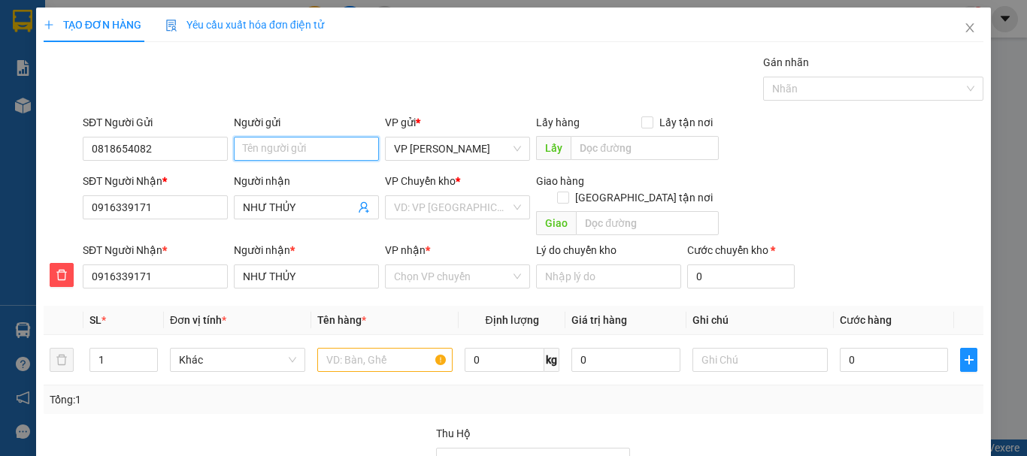
click at [299, 152] on input "Người gửi" at bounding box center [306, 149] width 145 height 24
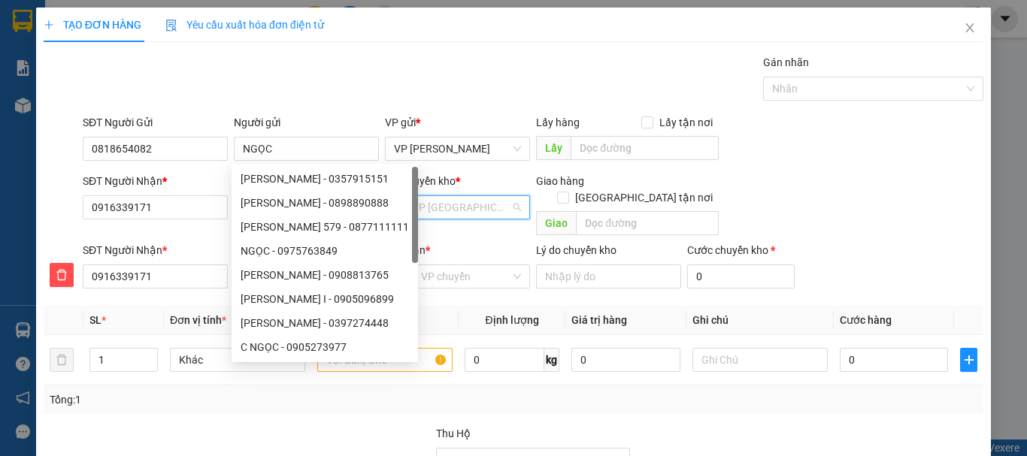
click at [477, 205] on input "search" at bounding box center [452, 207] width 117 height 23
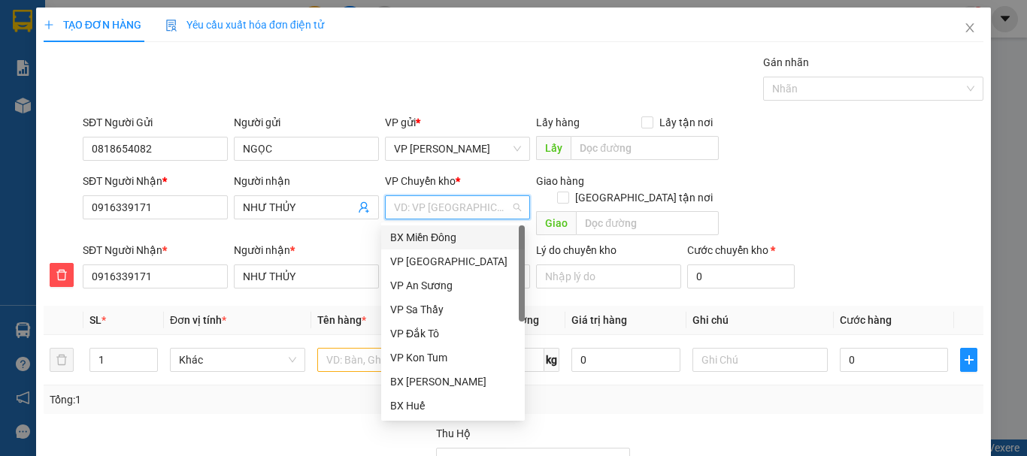
click at [471, 235] on div "BX Miền Đông" at bounding box center [453, 237] width 126 height 17
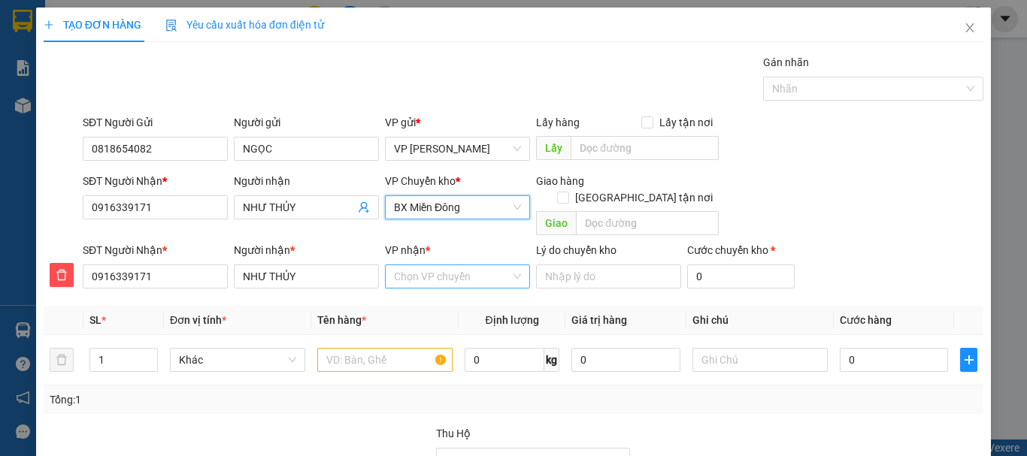
click at [456, 268] on input "VP nhận *" at bounding box center [452, 276] width 117 height 23
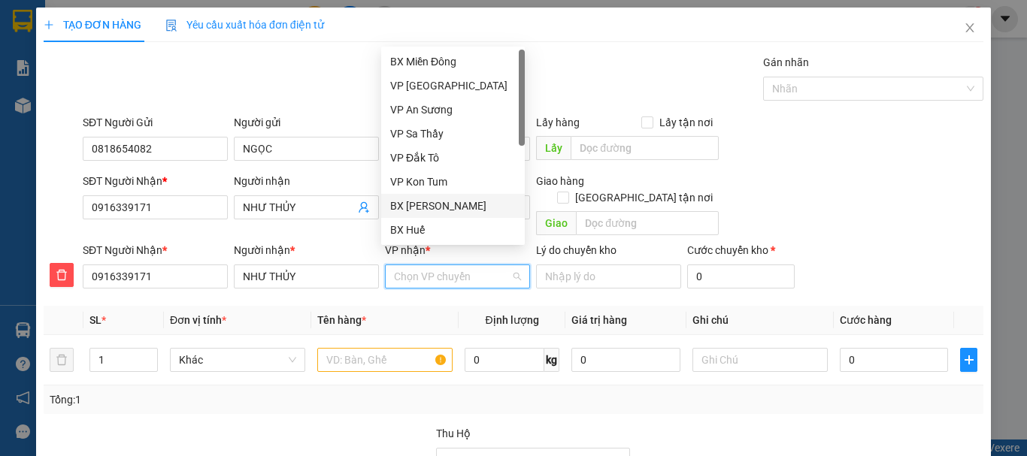
click at [443, 201] on div "BX [PERSON_NAME]" at bounding box center [453, 206] width 126 height 17
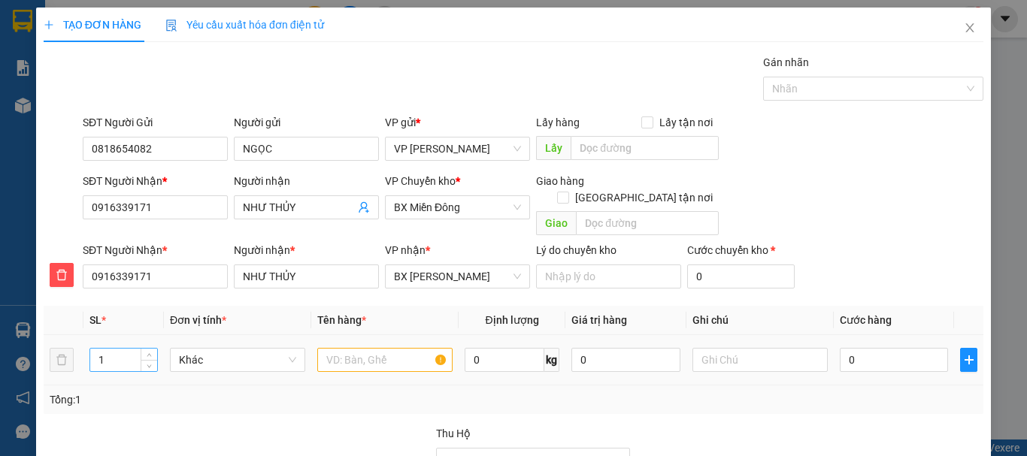
drag, startPoint x: 94, startPoint y: 338, endPoint x: 104, endPoint y: 337, distance: 9.9
click at [104, 337] on td "1" at bounding box center [123, 360] width 80 height 50
drag, startPoint x: 98, startPoint y: 341, endPoint x: 114, endPoint y: 340, distance: 15.1
click at [114, 349] on input "1" at bounding box center [123, 360] width 67 height 23
click at [347, 348] on input "text" at bounding box center [384, 360] width 135 height 24
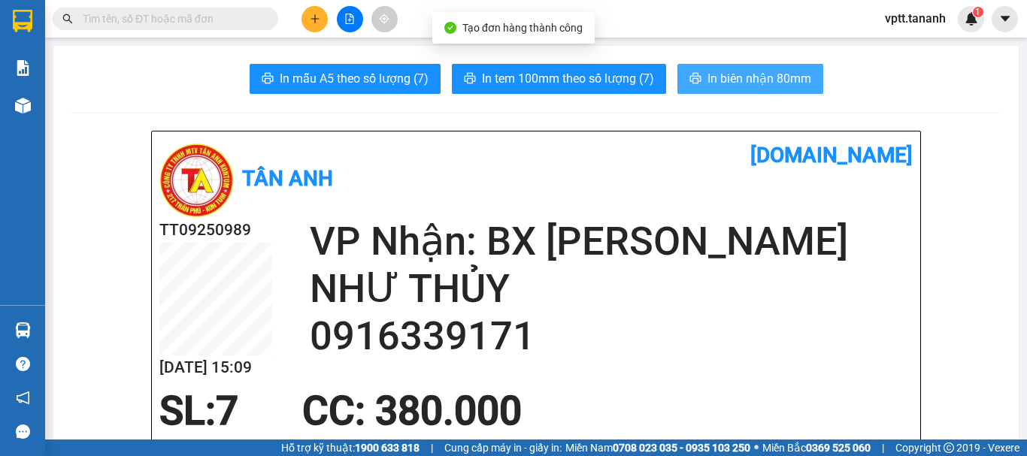
click at [737, 78] on span "In biên nhận 80mm" at bounding box center [759, 78] width 104 height 19
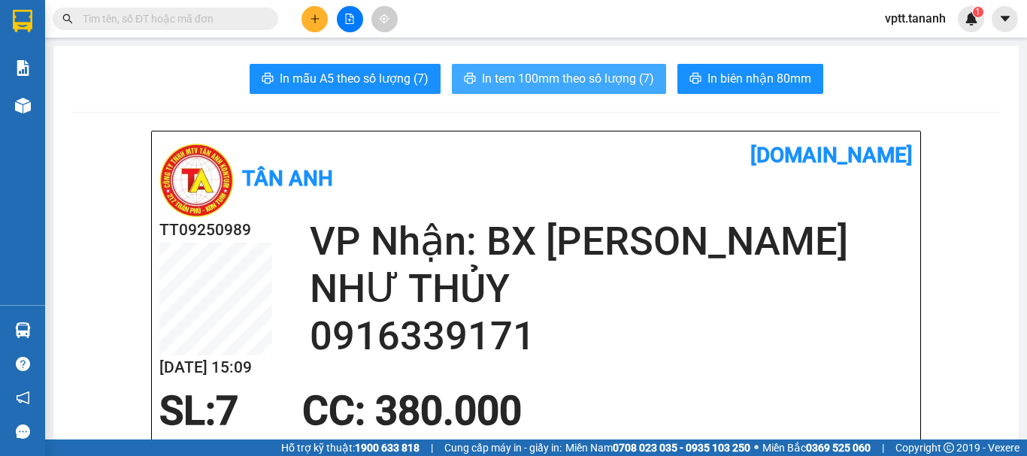
click at [579, 83] on span "In tem 100mm theo số lượng (7)" at bounding box center [568, 78] width 172 height 19
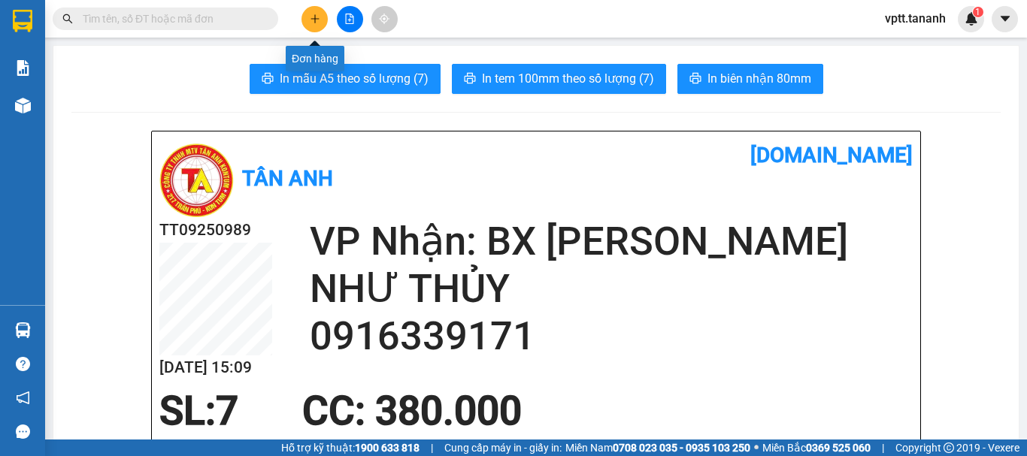
click at [316, 17] on icon "plus" at bounding box center [315, 19] width 11 height 11
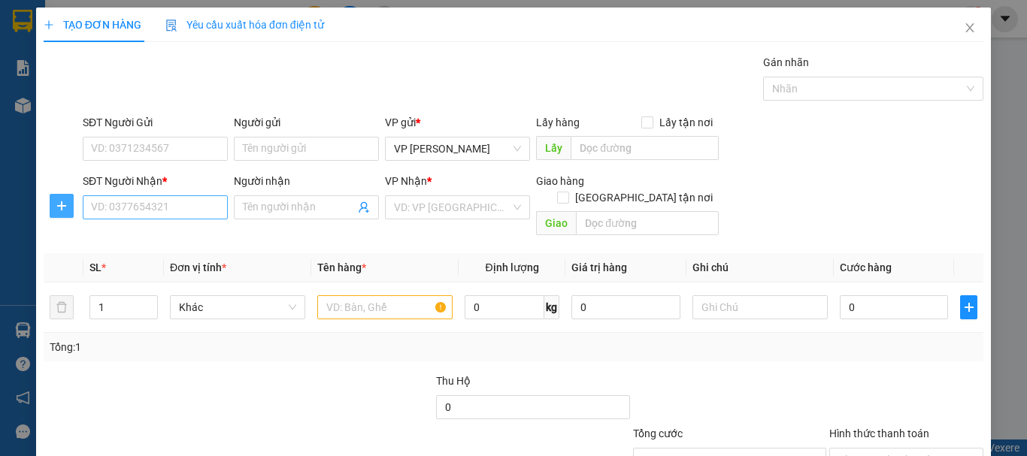
drag, startPoint x: 58, startPoint y: 207, endPoint x: 153, endPoint y: 200, distance: 95.8
click at [57, 207] on icon "plus" at bounding box center [62, 206] width 12 height 12
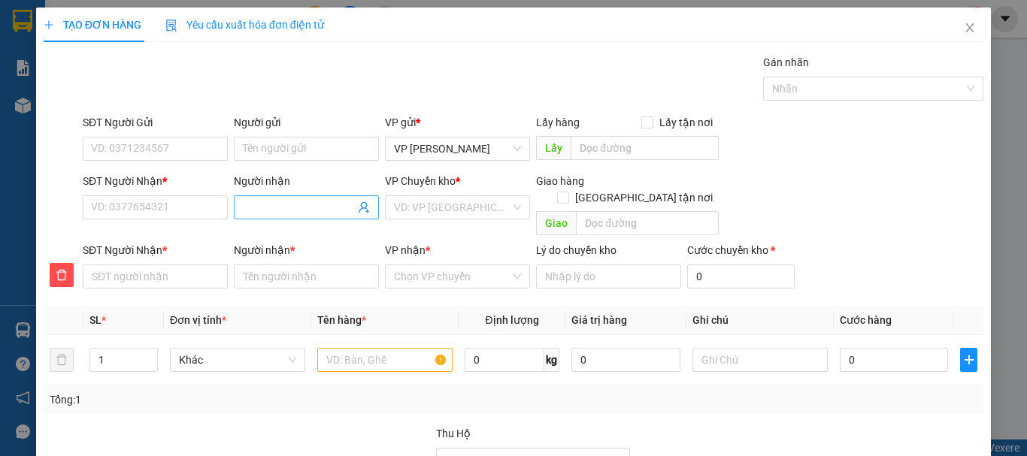
click at [308, 201] on input "Người nhận" at bounding box center [299, 207] width 112 height 17
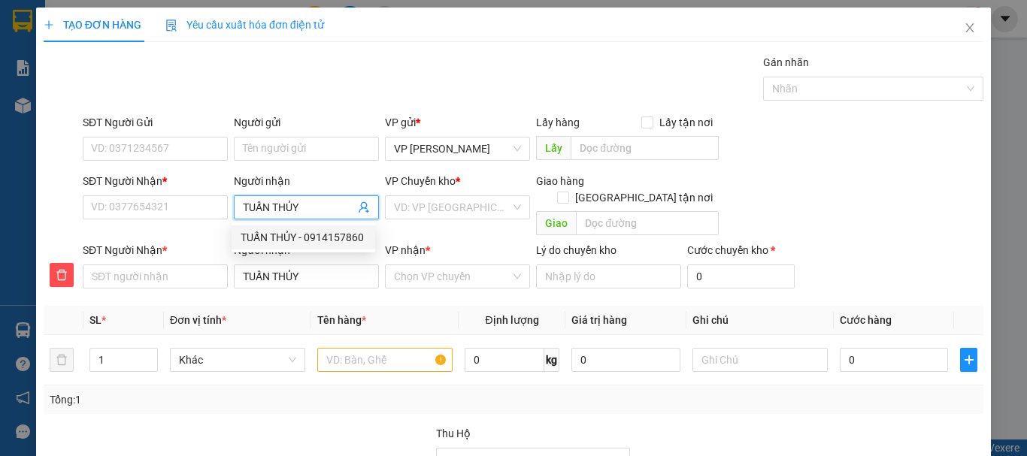
click at [299, 236] on div "TUẤN THỦY - 0914157860" at bounding box center [304, 237] width 126 height 17
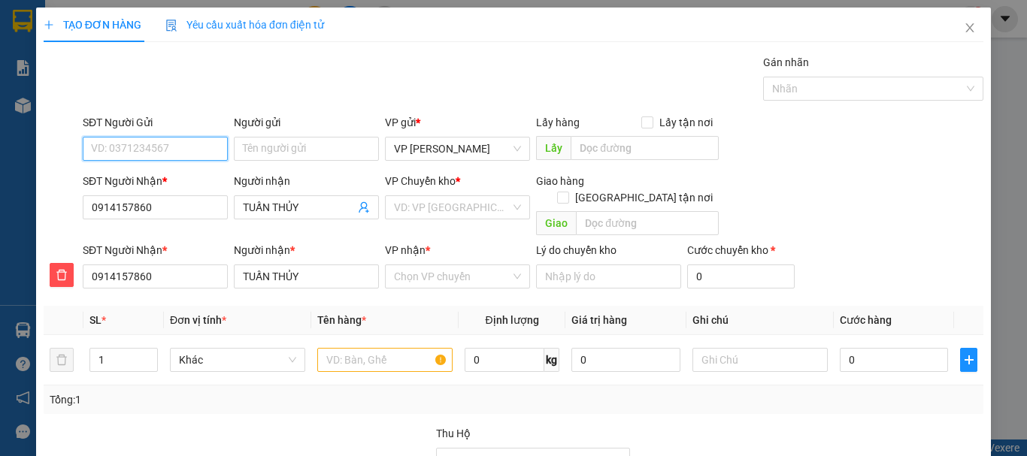
click at [138, 148] on input "SĐT Người Gửi" at bounding box center [155, 149] width 145 height 24
click at [167, 181] on div "0903344978 - GIA" at bounding box center [154, 179] width 126 height 17
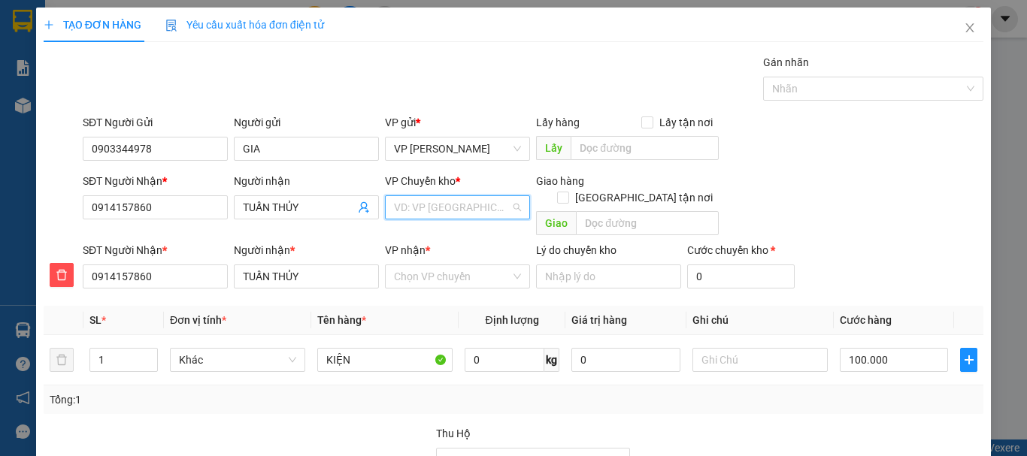
click at [424, 209] on input "search" at bounding box center [452, 207] width 117 height 23
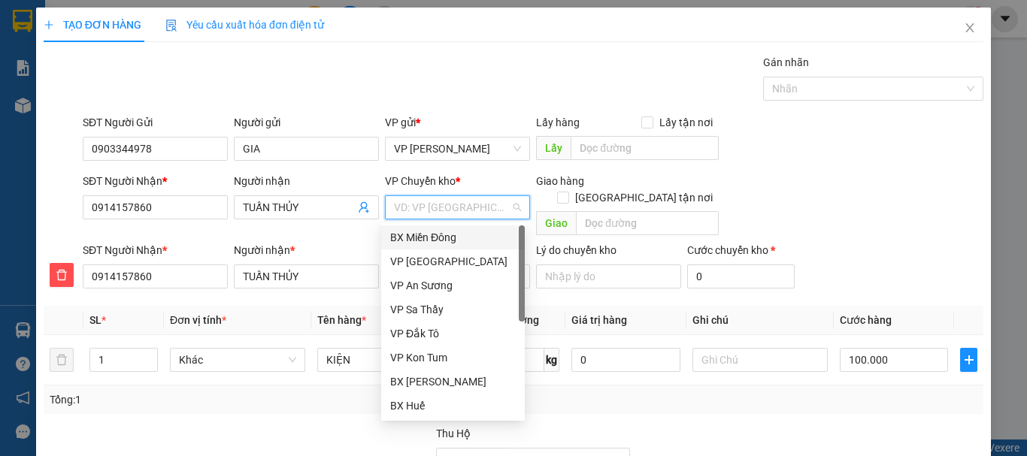
click at [430, 236] on div "BX Miền Đông" at bounding box center [453, 237] width 126 height 17
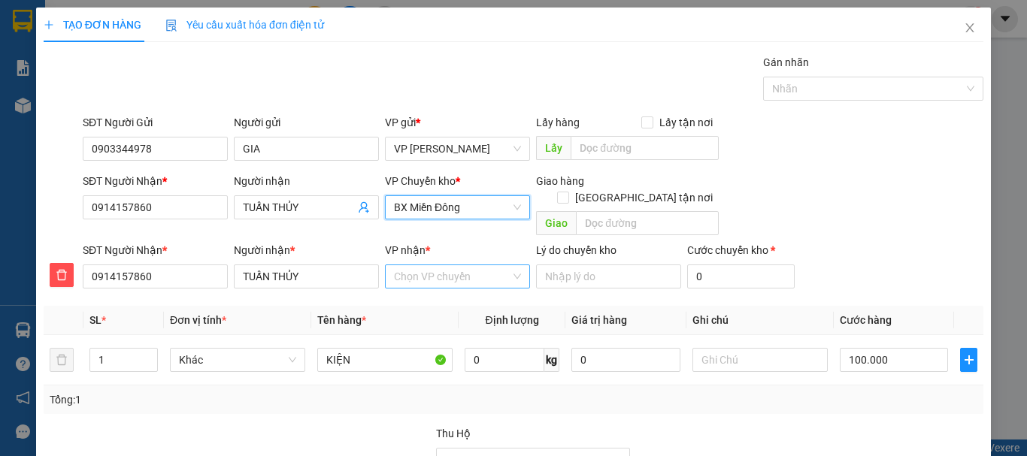
click at [427, 265] on input "VP nhận *" at bounding box center [452, 276] width 117 height 23
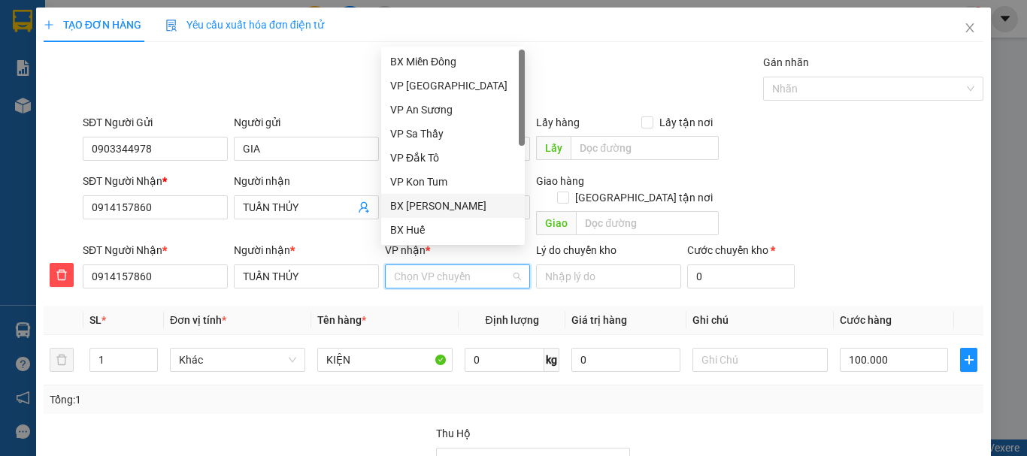
click at [434, 204] on div "BX [PERSON_NAME]" at bounding box center [453, 206] width 126 height 17
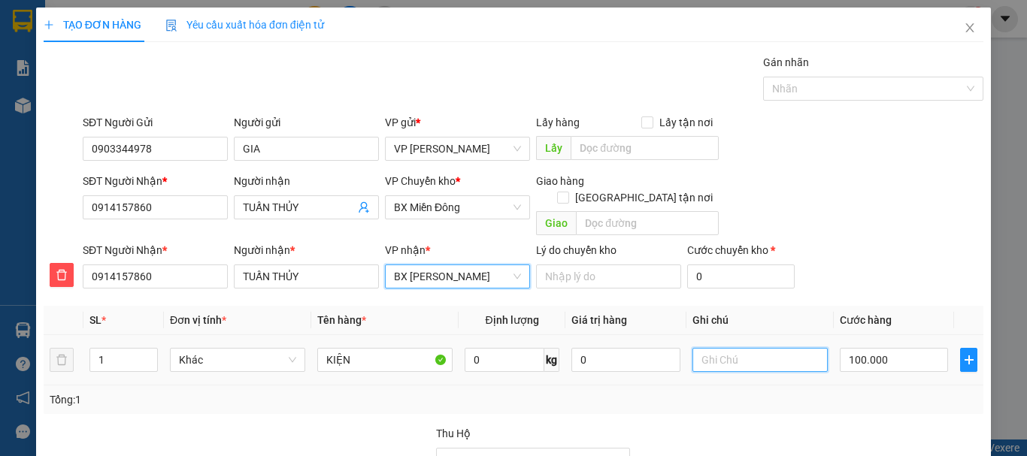
click at [714, 348] on input "text" at bounding box center [759, 360] width 135 height 24
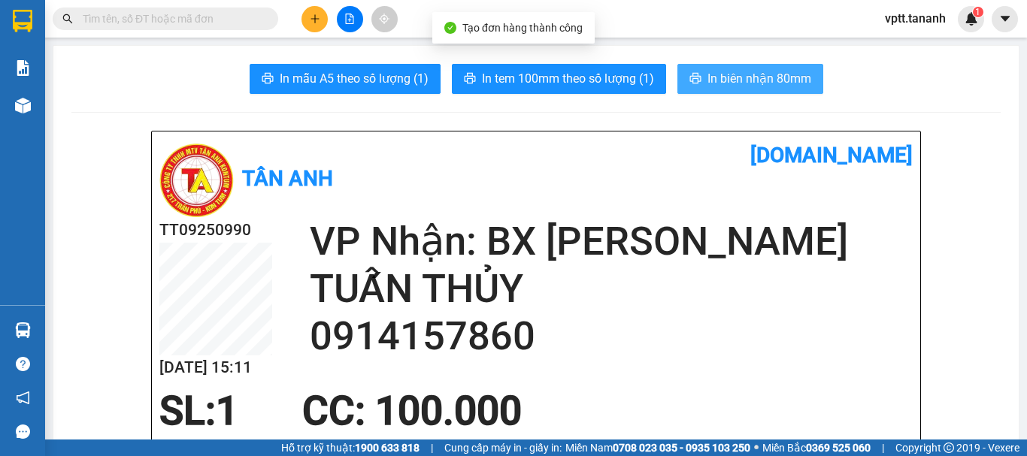
click at [755, 83] on span "In biên nhận 80mm" at bounding box center [759, 78] width 104 height 19
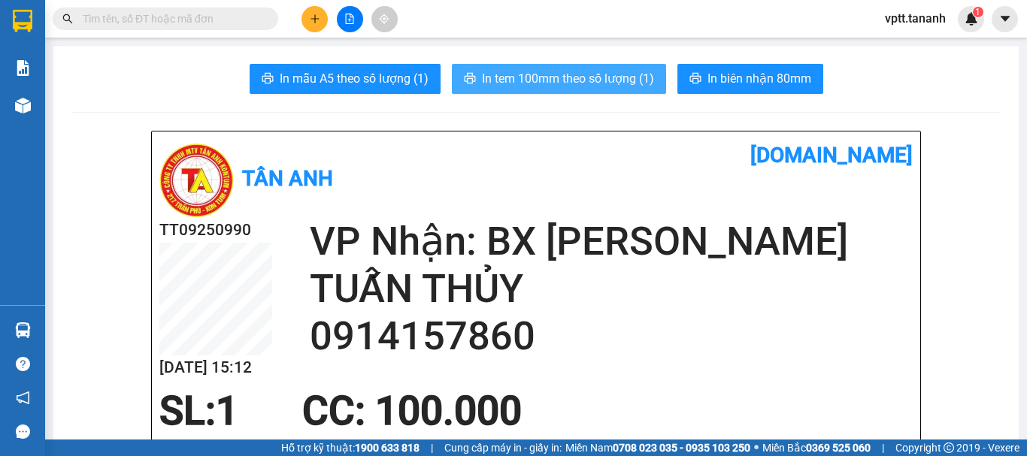
click at [610, 81] on span "In tem 100mm theo số lượng (1)" at bounding box center [568, 78] width 172 height 19
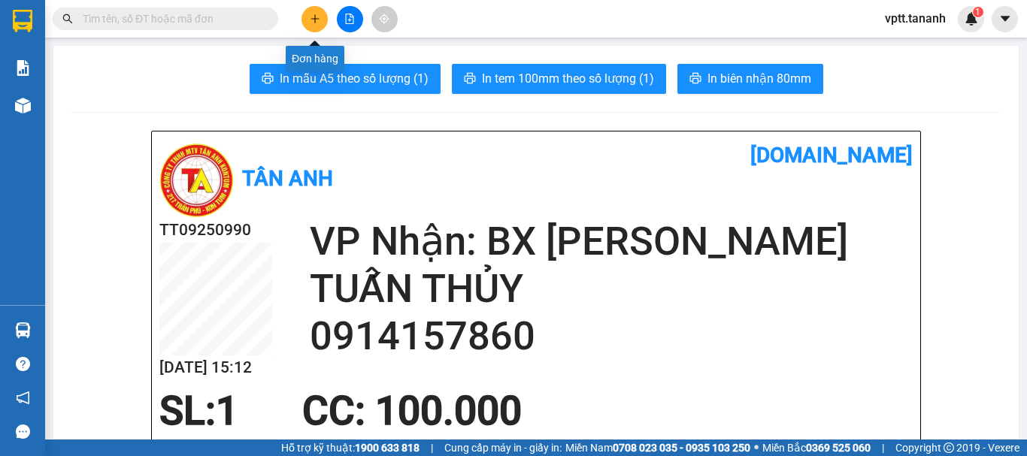
click at [310, 12] on button at bounding box center [314, 19] width 26 height 26
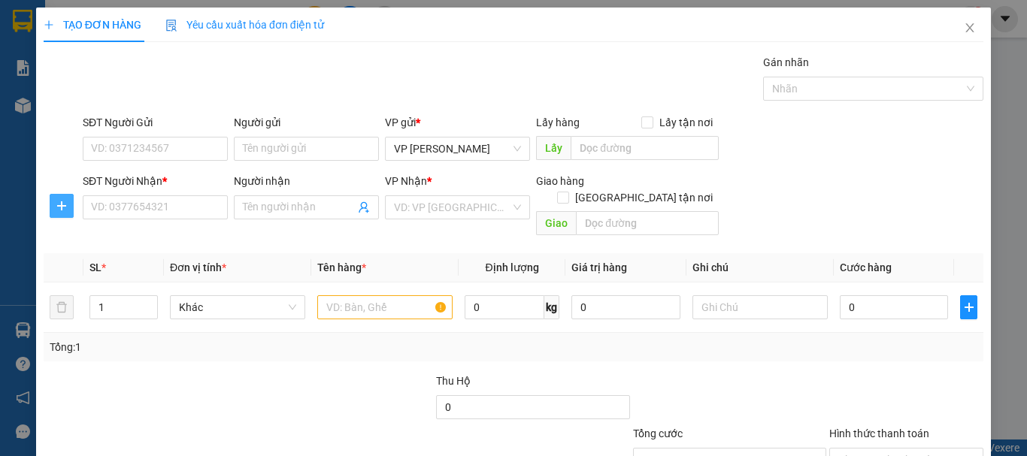
click at [54, 200] on span "plus" at bounding box center [61, 206] width 23 height 12
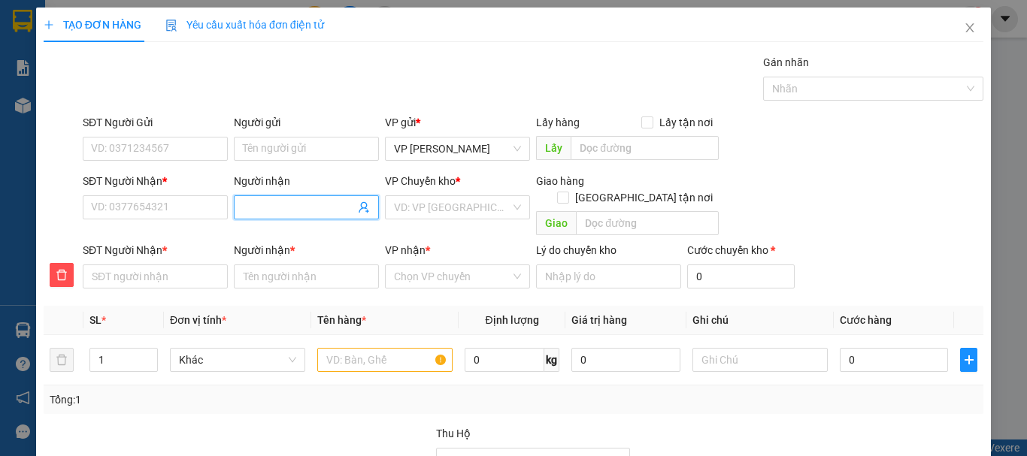
click at [259, 205] on input "Người nhận" at bounding box center [299, 207] width 112 height 17
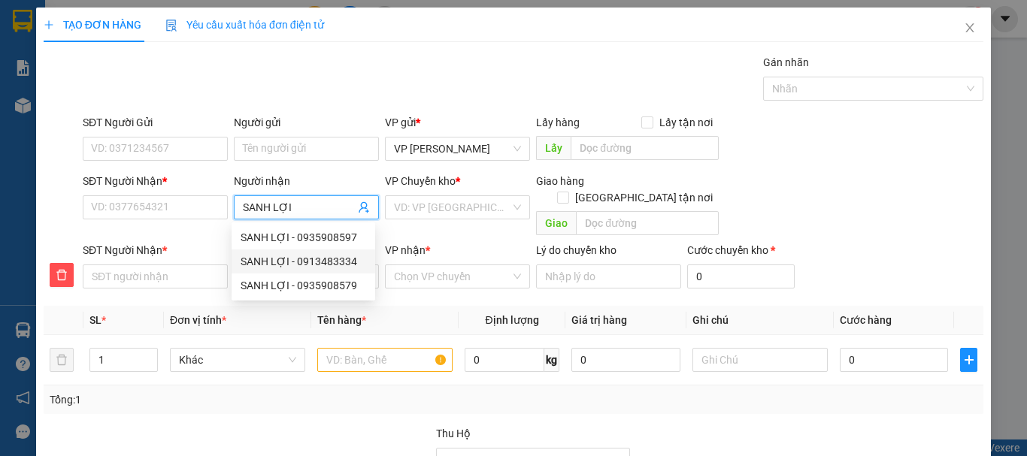
click at [329, 262] on div "SANH LỢI - 0913483334" at bounding box center [304, 261] width 126 height 17
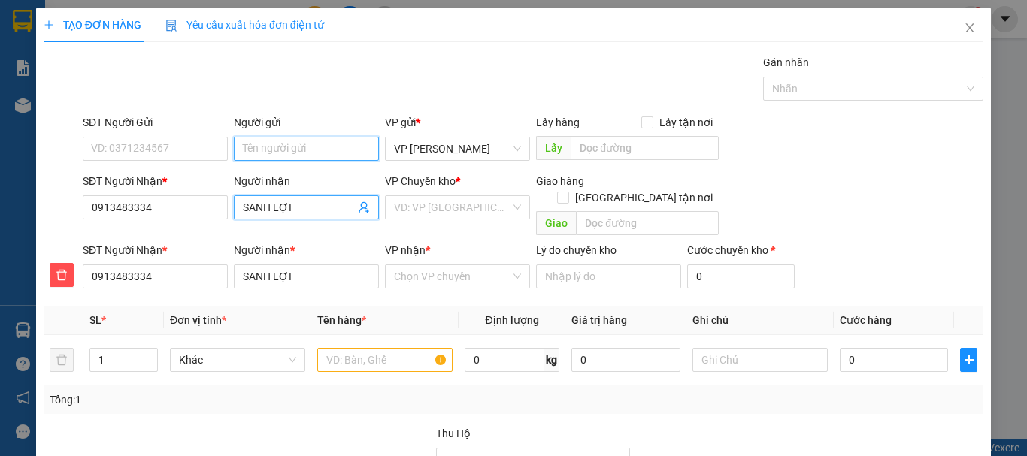
click at [285, 147] on input "Người gửi" at bounding box center [306, 149] width 145 height 24
click at [254, 149] on input "KKHANG PHÚC THINH" at bounding box center [306, 149] width 145 height 24
click at [342, 149] on input "KHANG PHÚC THINH" at bounding box center [306, 149] width 145 height 24
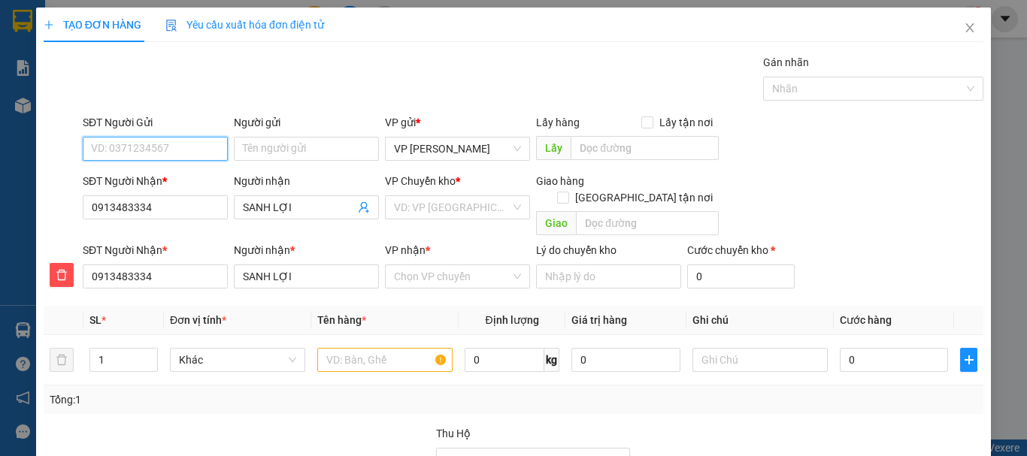
click at [113, 150] on input "SĐT Người Gửi" at bounding box center [155, 149] width 145 height 24
click at [184, 180] on div "0833924924 - [PERSON_NAME]" at bounding box center [165, 179] width 148 height 17
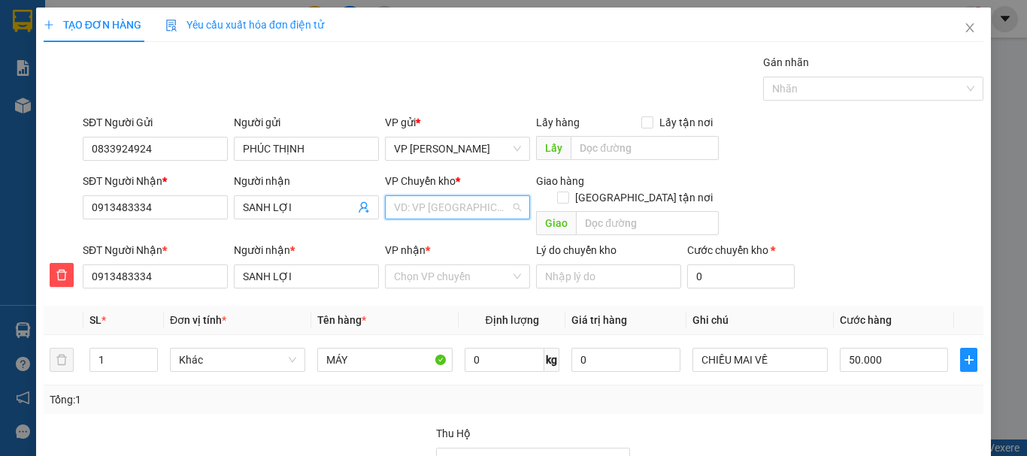
click at [445, 206] on input "search" at bounding box center [452, 207] width 117 height 23
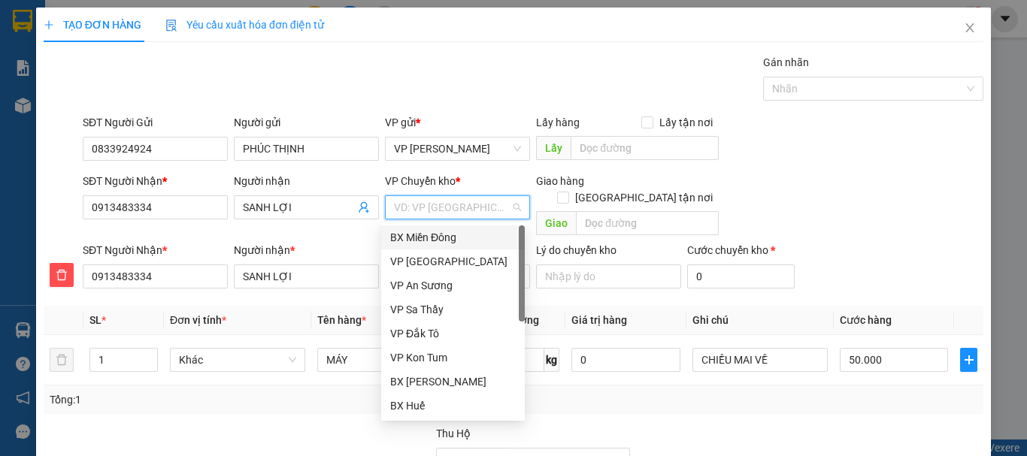
click at [434, 238] on div "BX Miền Đông" at bounding box center [453, 237] width 126 height 17
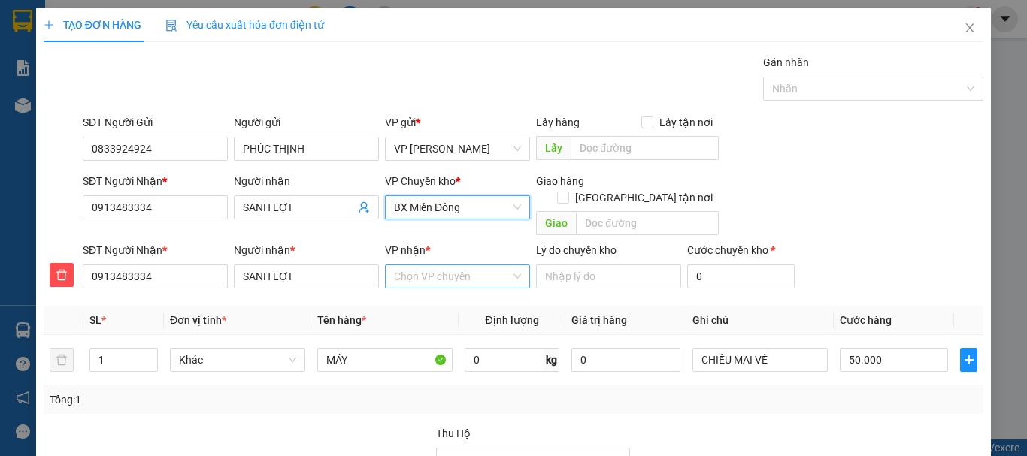
click at [427, 265] on input "VP nhận *" at bounding box center [452, 276] width 117 height 23
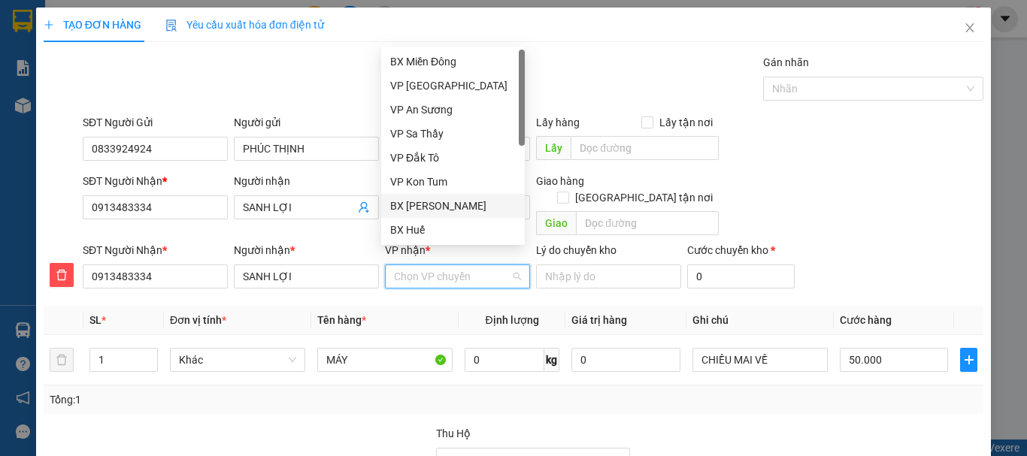
click at [434, 207] on div "BX [PERSON_NAME]" at bounding box center [453, 206] width 126 height 17
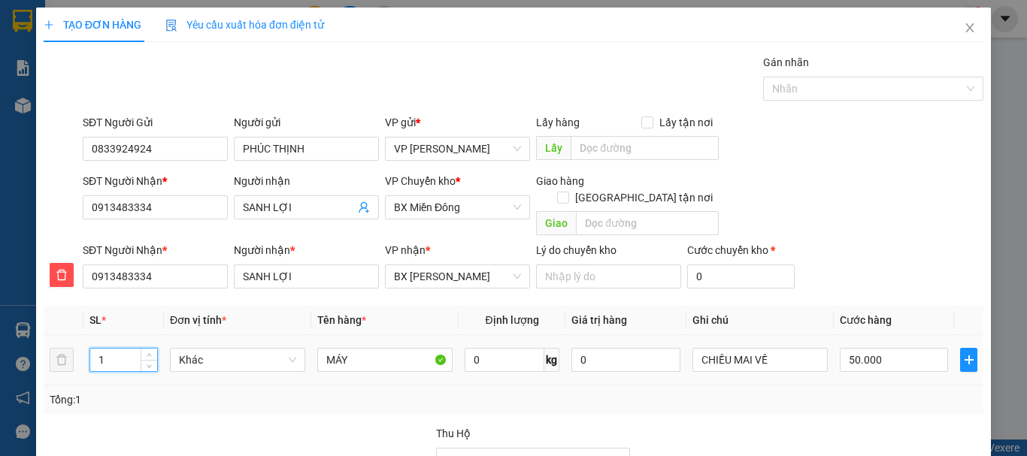
drag, startPoint x: 91, startPoint y: 342, endPoint x: 125, endPoint y: 356, distance: 36.4
click at [125, 356] on div "1" at bounding box center [123, 360] width 68 height 30
drag, startPoint x: 317, startPoint y: 344, endPoint x: 369, endPoint y: 356, distance: 53.2
click at [369, 356] on div "MÁY" at bounding box center [384, 360] width 135 height 30
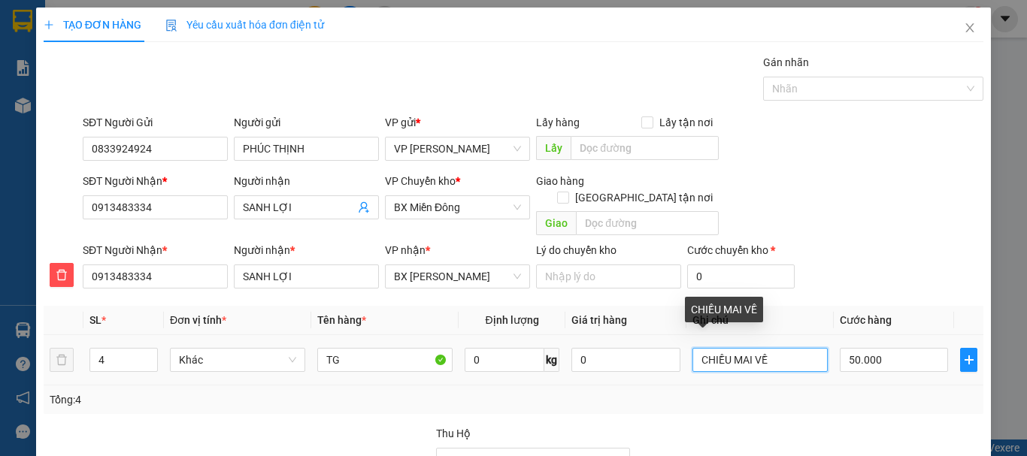
drag, startPoint x: 693, startPoint y: 345, endPoint x: 773, endPoint y: 347, distance: 80.4
click at [773, 348] on input "CHIỀU MAI VỀ" at bounding box center [759, 360] width 135 height 24
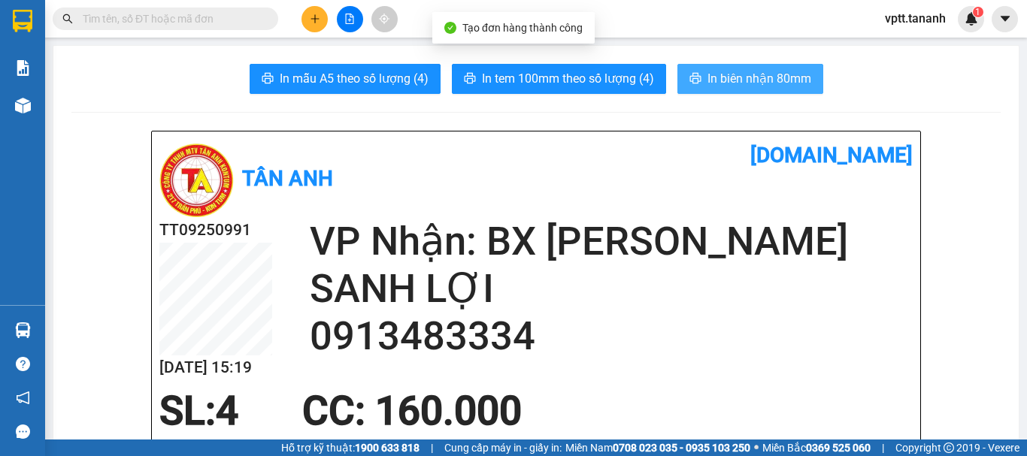
click at [758, 83] on span "In biên nhận 80mm" at bounding box center [759, 78] width 104 height 19
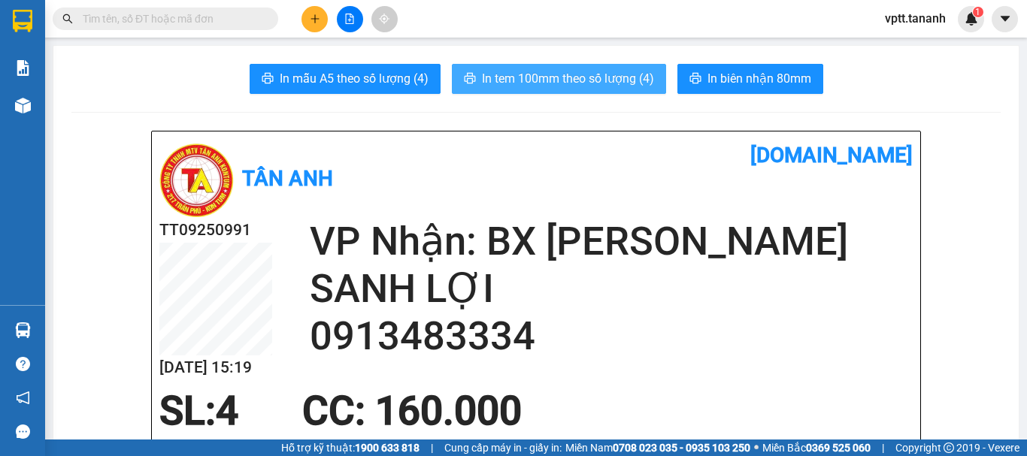
click at [590, 78] on span "In tem 100mm theo số lượng (4)" at bounding box center [568, 78] width 172 height 19
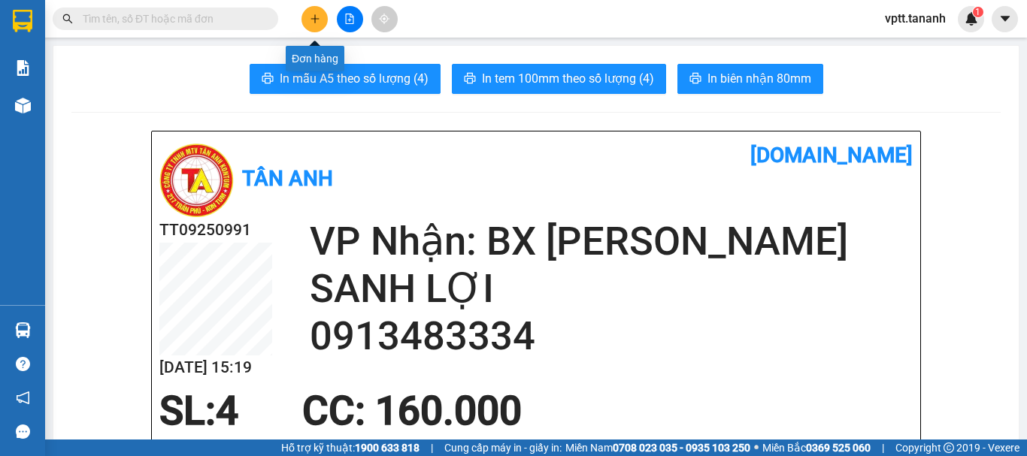
click at [316, 18] on icon "plus" at bounding box center [315, 19] width 11 height 11
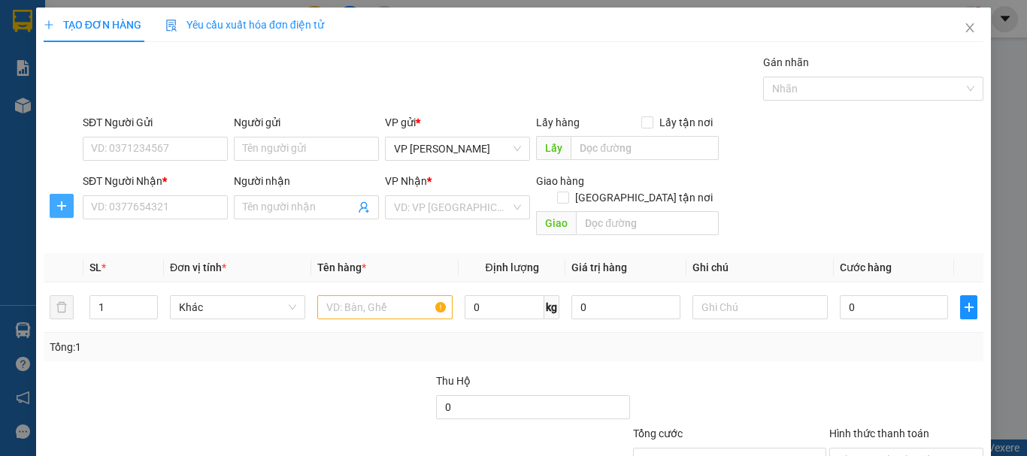
click at [56, 201] on icon "plus" at bounding box center [62, 206] width 12 height 12
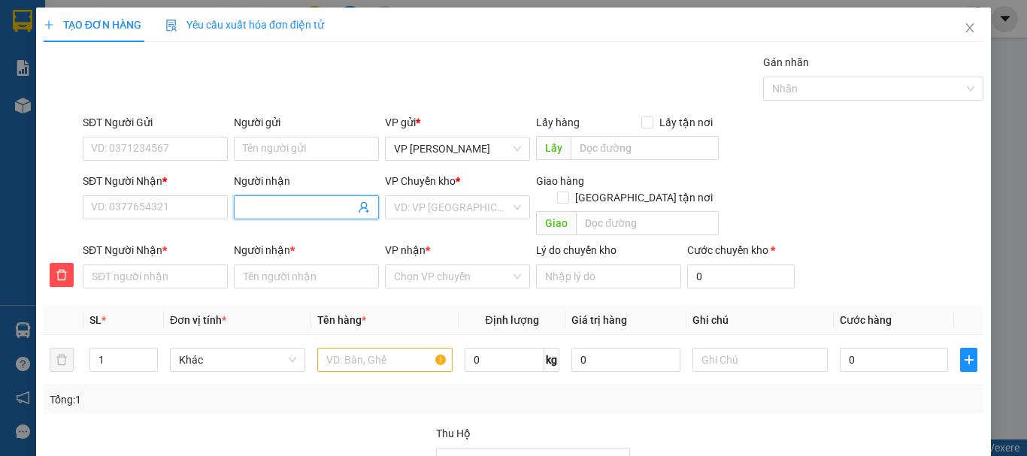
drag, startPoint x: 255, startPoint y: 207, endPoint x: 286, endPoint y: 196, distance: 32.6
click at [256, 207] on input "Người nhận" at bounding box center [299, 207] width 112 height 17
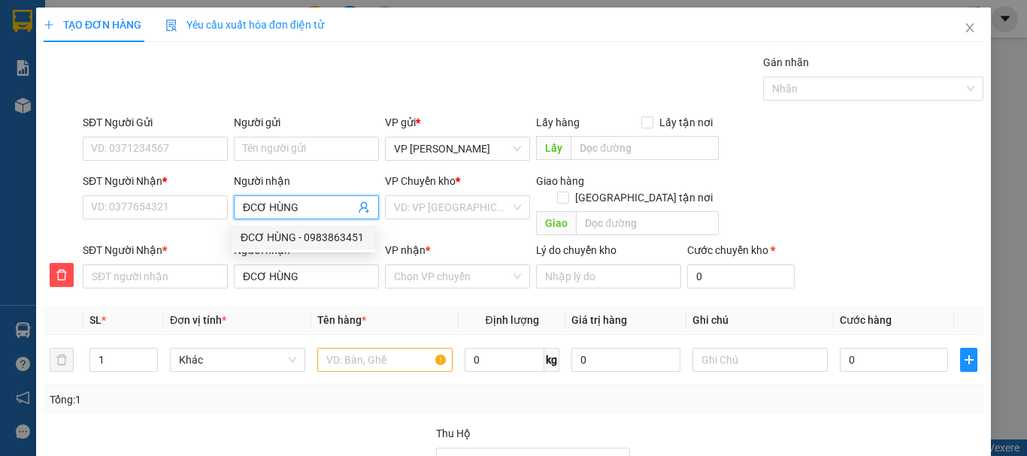
click at [317, 234] on div "ĐCƠ HÙNG - 0983863451" at bounding box center [304, 237] width 126 height 17
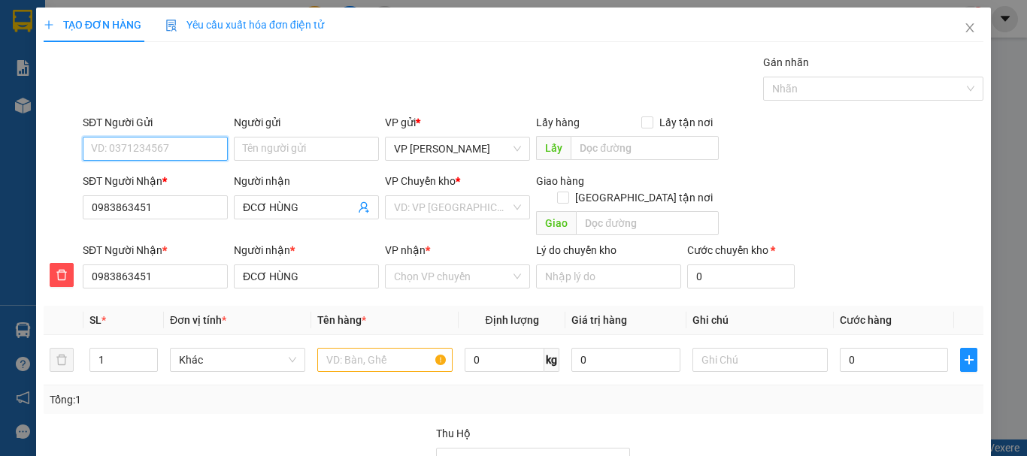
click at [161, 139] on input "SĐT Người Gửi" at bounding box center [155, 149] width 145 height 24
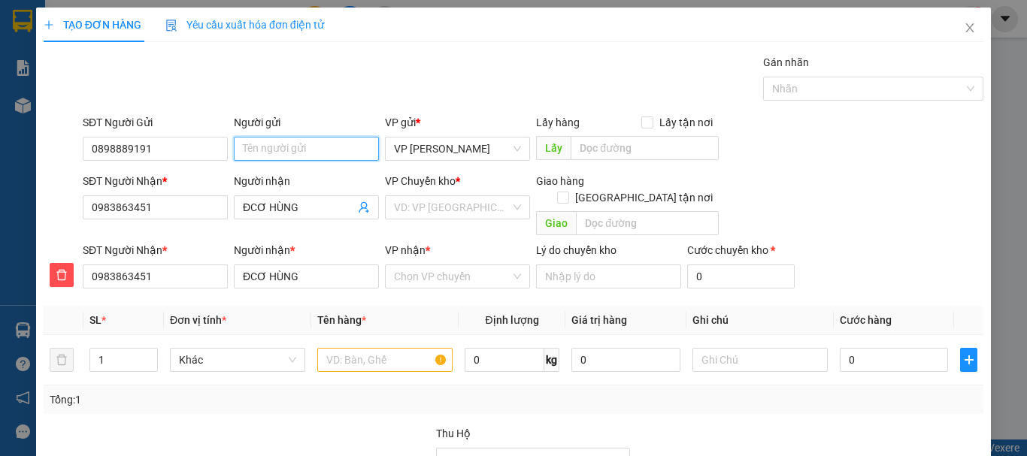
click at [321, 148] on input "Người gửi" at bounding box center [306, 149] width 145 height 24
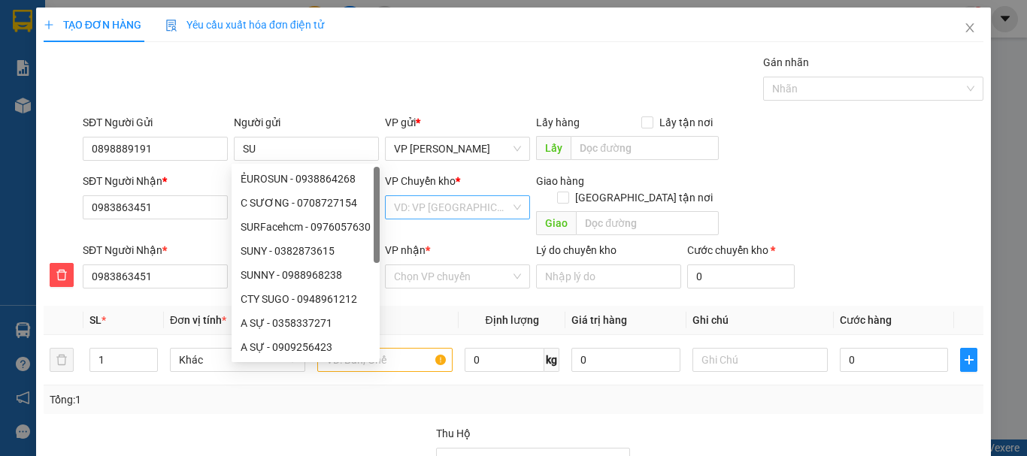
click at [453, 206] on input "search" at bounding box center [452, 207] width 117 height 23
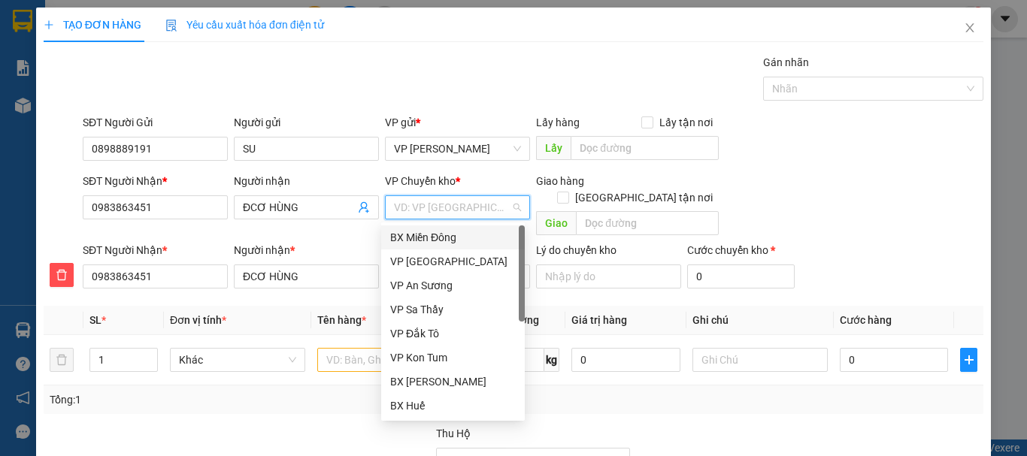
click at [453, 235] on div "BX Miền Đông" at bounding box center [453, 237] width 126 height 17
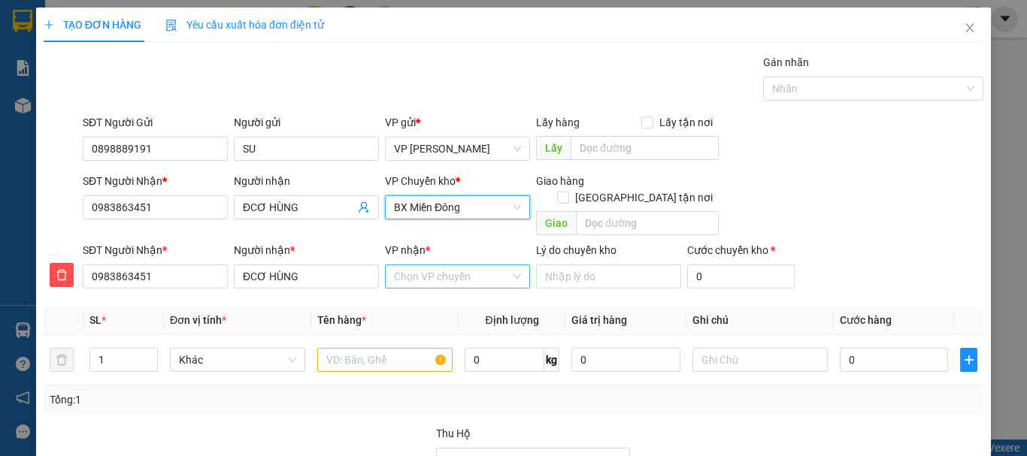
click at [441, 265] on input "VP nhận *" at bounding box center [452, 276] width 117 height 23
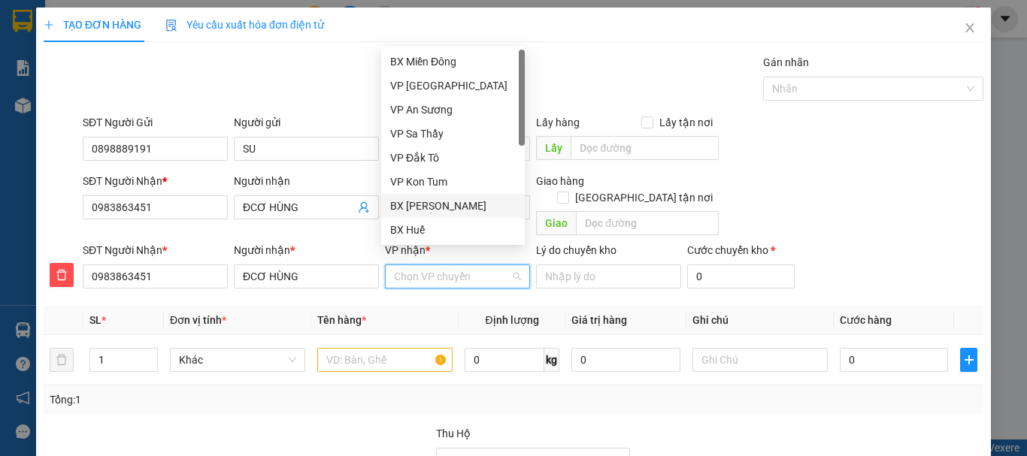
click at [444, 206] on div "BX [PERSON_NAME]" at bounding box center [453, 206] width 126 height 17
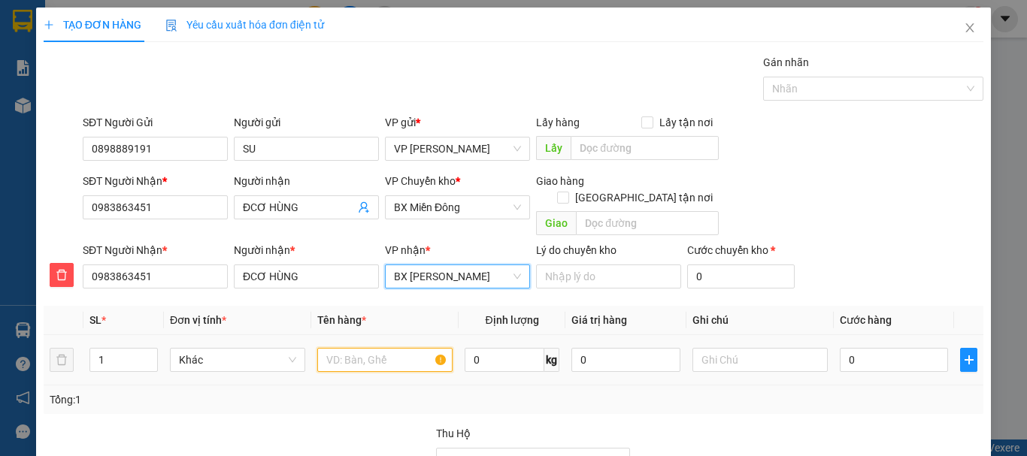
click at [365, 348] on input "text" at bounding box center [384, 360] width 135 height 24
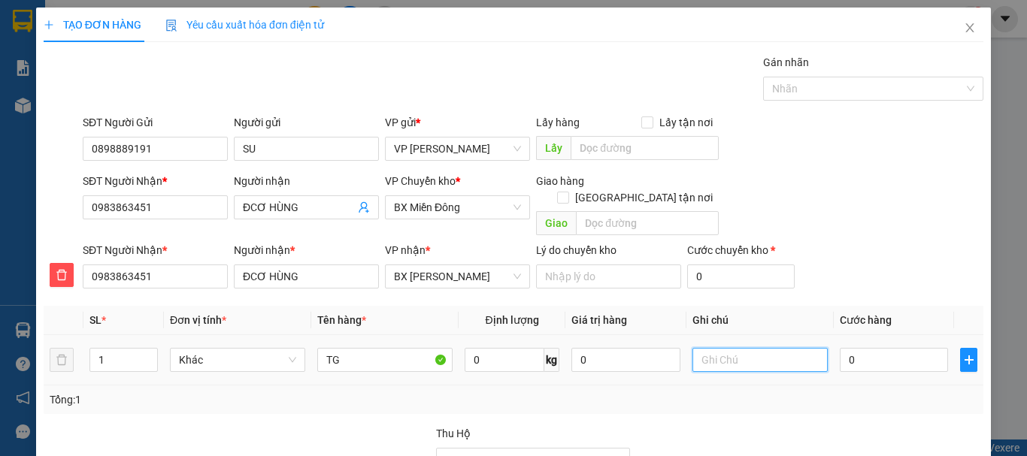
click at [707, 348] on input "text" at bounding box center [759, 360] width 135 height 24
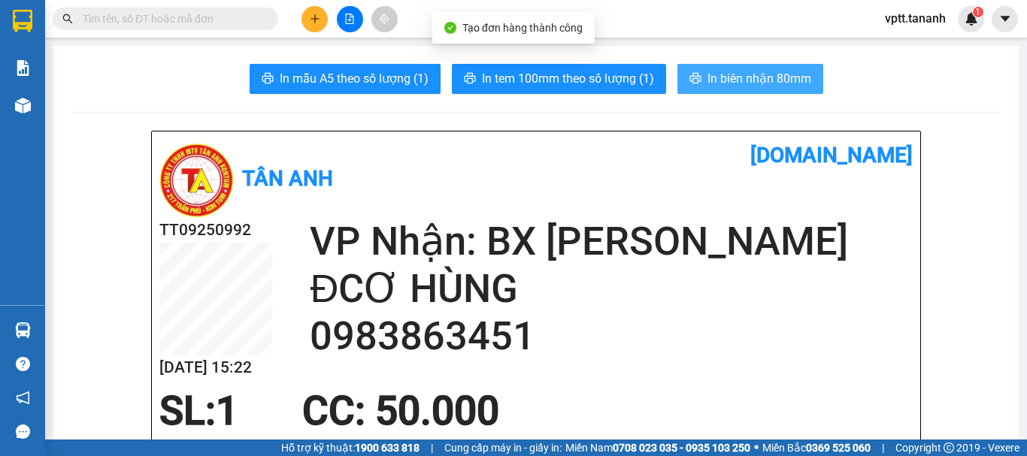
click at [725, 80] on span "In biên nhận 80mm" at bounding box center [759, 78] width 104 height 19
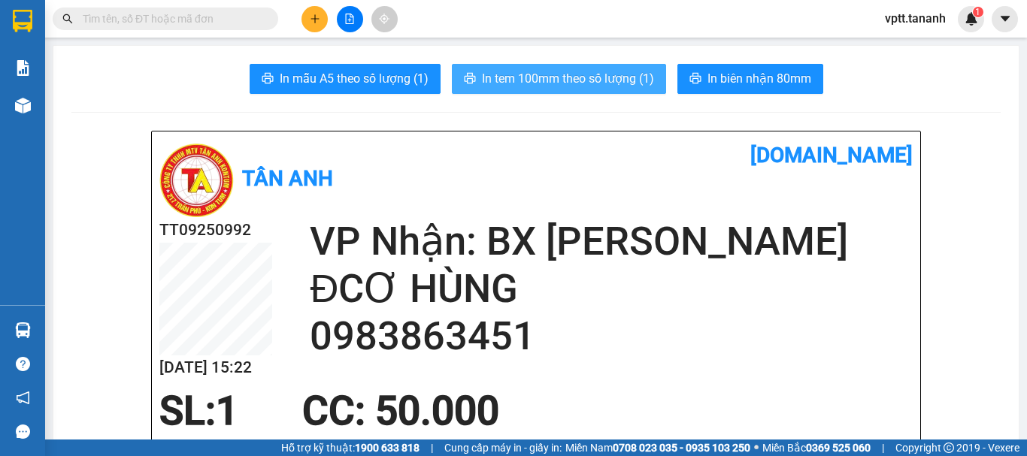
click at [556, 73] on span "In tem 100mm theo số lượng (1)" at bounding box center [568, 78] width 172 height 19
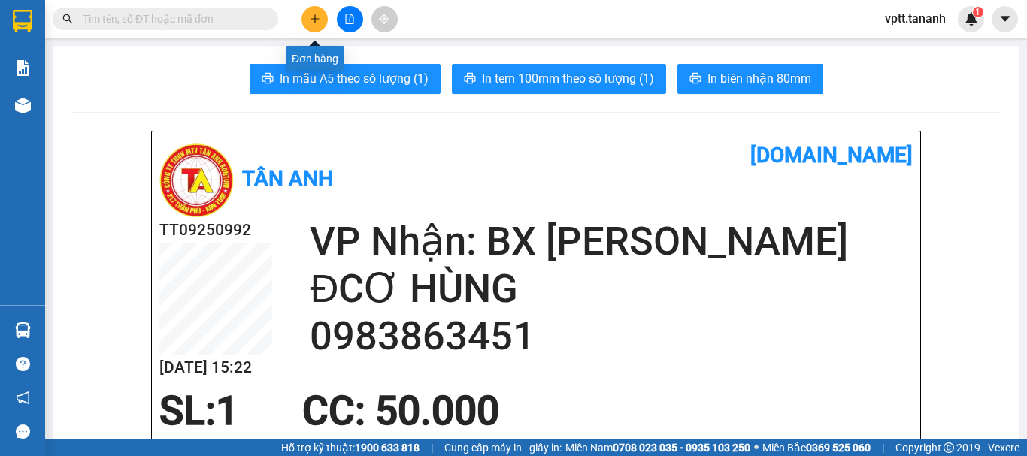
click at [310, 19] on icon "plus" at bounding box center [315, 19] width 11 height 11
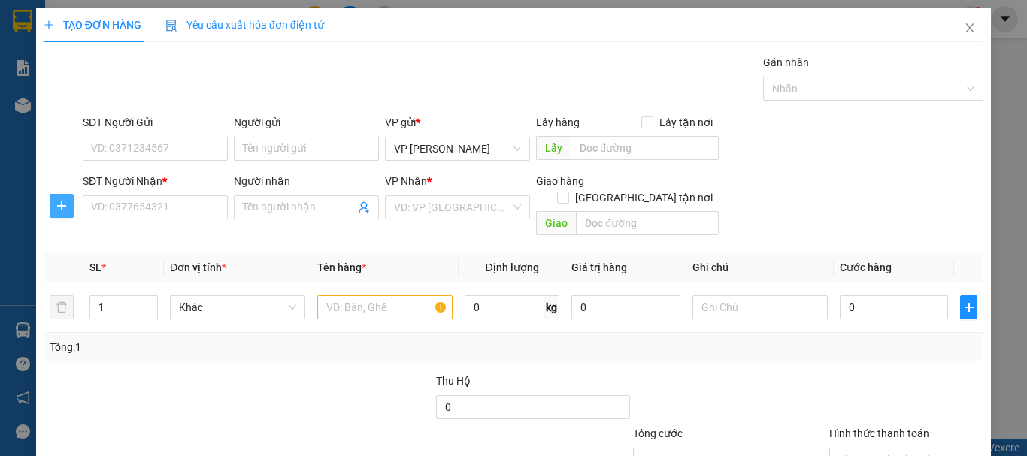
click at [51, 208] on span "plus" at bounding box center [61, 206] width 23 height 12
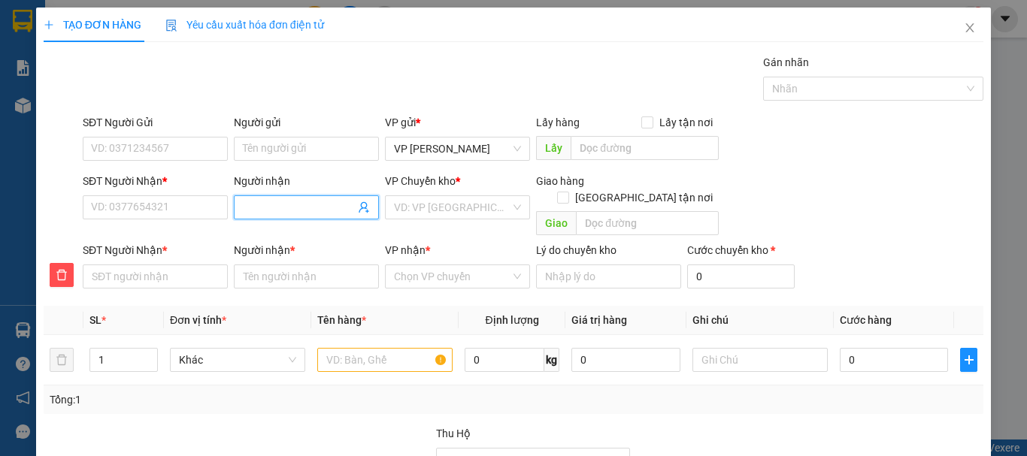
click at [304, 198] on span at bounding box center [306, 207] width 145 height 24
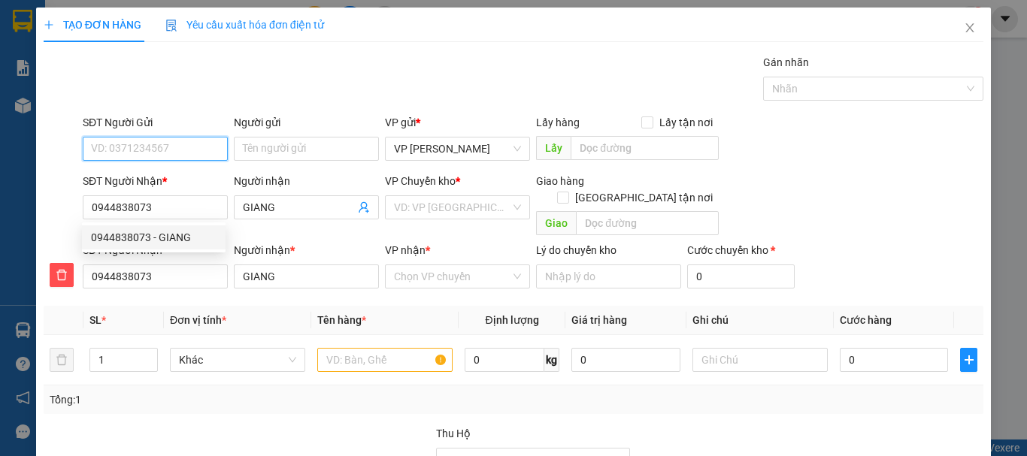
click at [165, 147] on input "SĐT Người Gửi" at bounding box center [155, 149] width 145 height 24
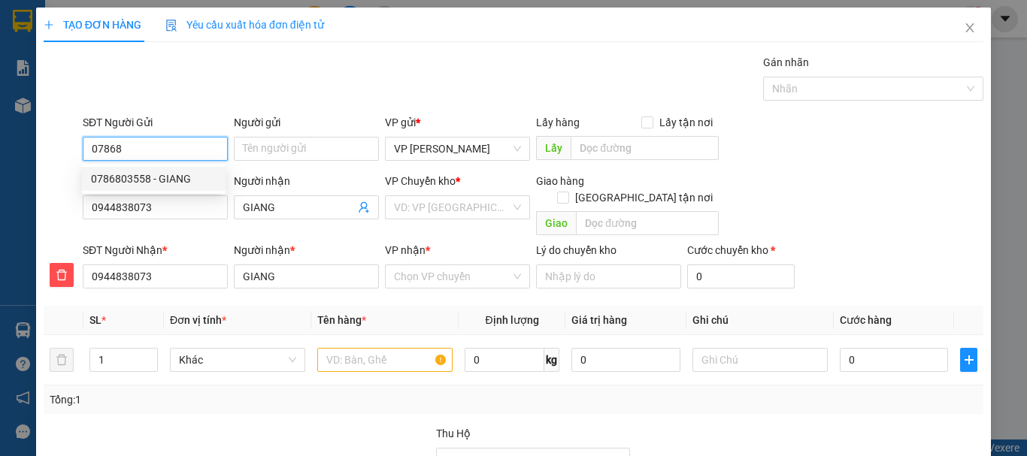
click at [180, 177] on div "0786803558 - GIANG" at bounding box center [154, 179] width 126 height 17
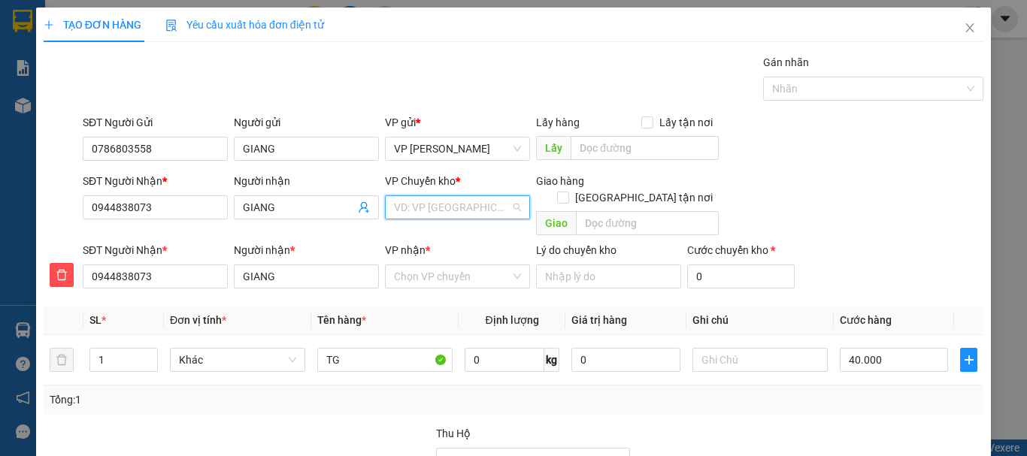
click at [415, 207] on input "search" at bounding box center [452, 207] width 117 height 23
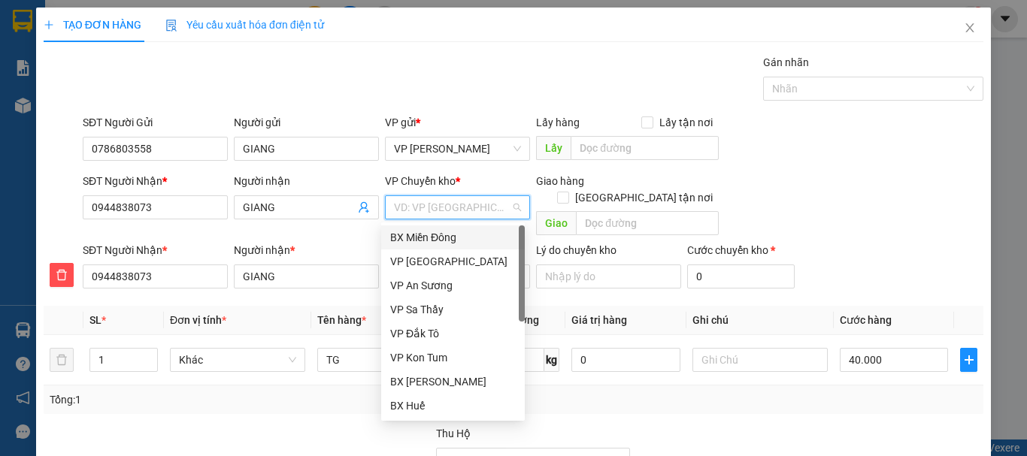
click at [442, 237] on div "BX Miền Đông" at bounding box center [453, 237] width 126 height 17
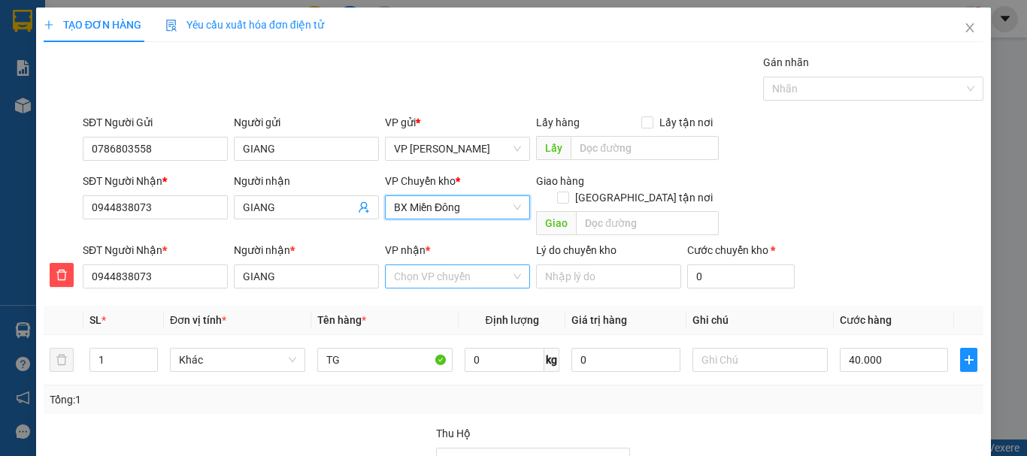
click at [434, 265] on input "VP nhận *" at bounding box center [452, 276] width 117 height 23
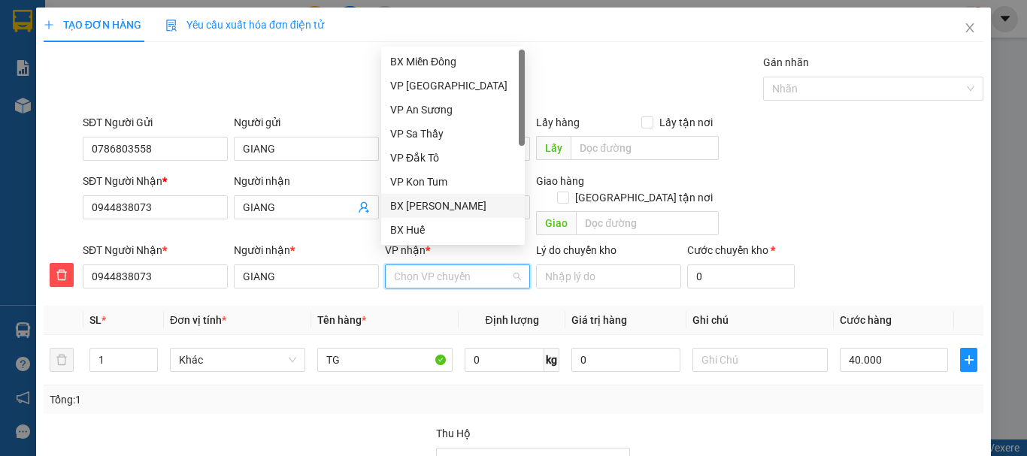
click at [443, 207] on div "BX [PERSON_NAME]" at bounding box center [453, 206] width 126 height 17
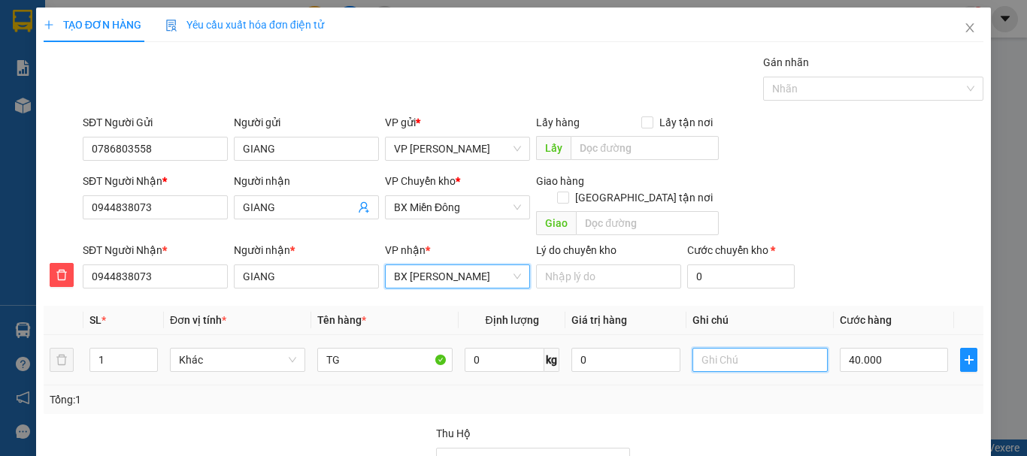
click at [708, 348] on input "text" at bounding box center [759, 360] width 135 height 24
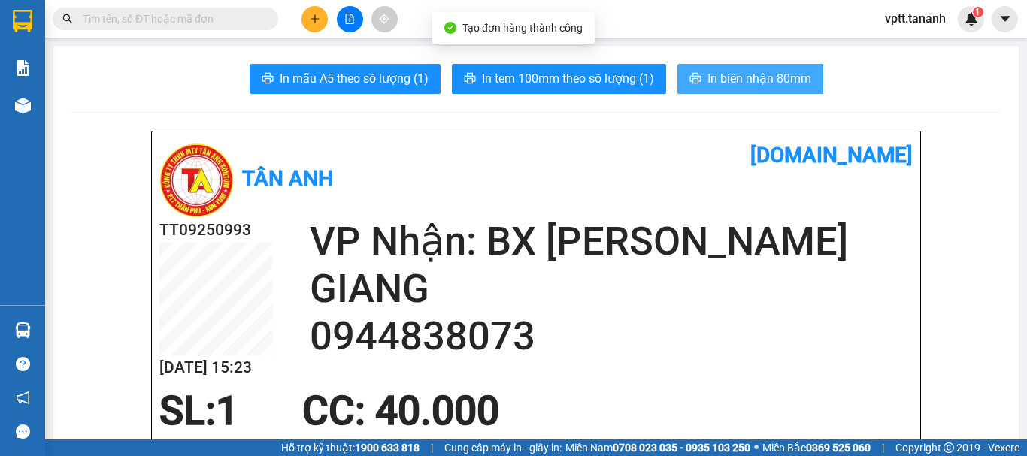
click at [756, 77] on span "In biên nhận 80mm" at bounding box center [759, 78] width 104 height 19
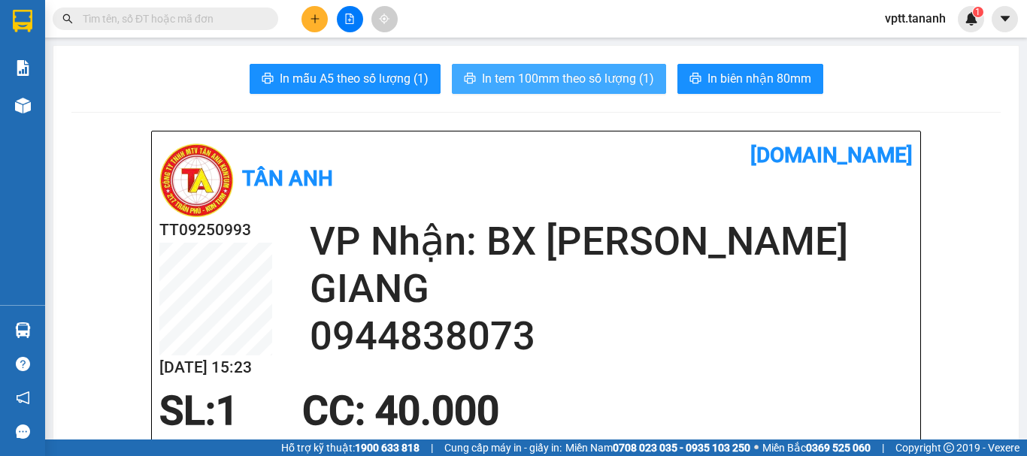
click at [577, 81] on span "In tem 100mm theo số lượng (1)" at bounding box center [568, 78] width 172 height 19
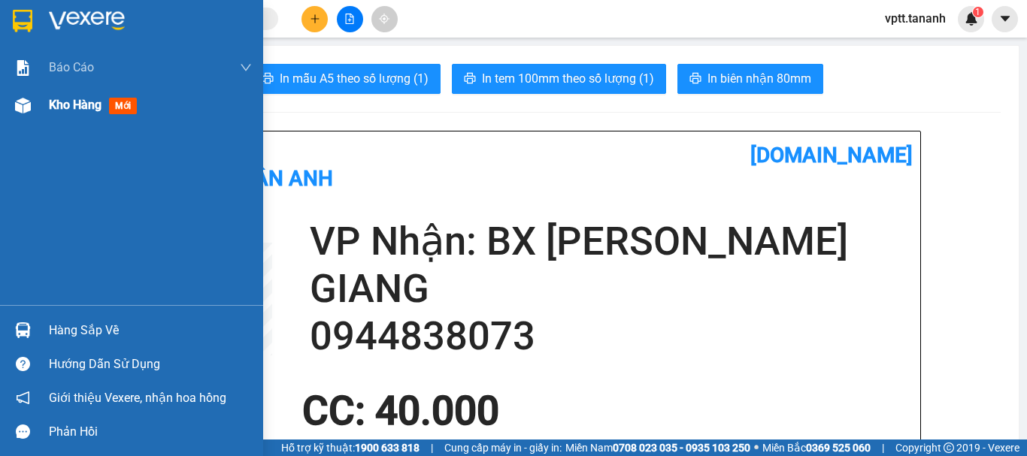
click at [56, 104] on span "Kho hàng" at bounding box center [75, 105] width 53 height 14
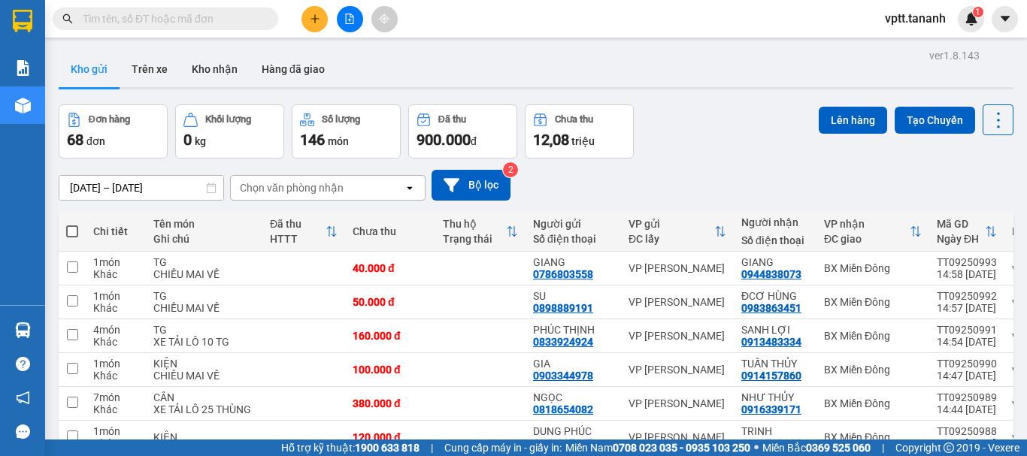
click at [314, 23] on icon "plus" at bounding box center [315, 19] width 11 height 11
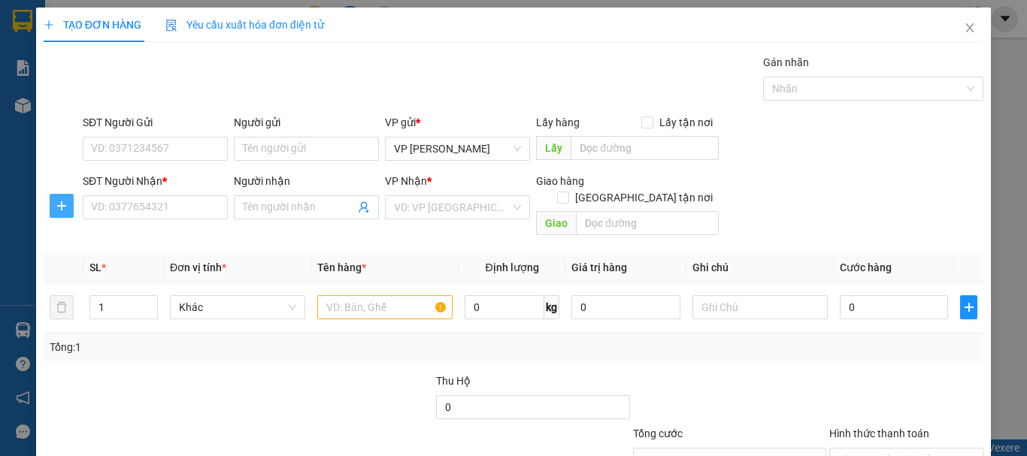
click at [62, 207] on icon "plus" at bounding box center [62, 206] width 12 height 12
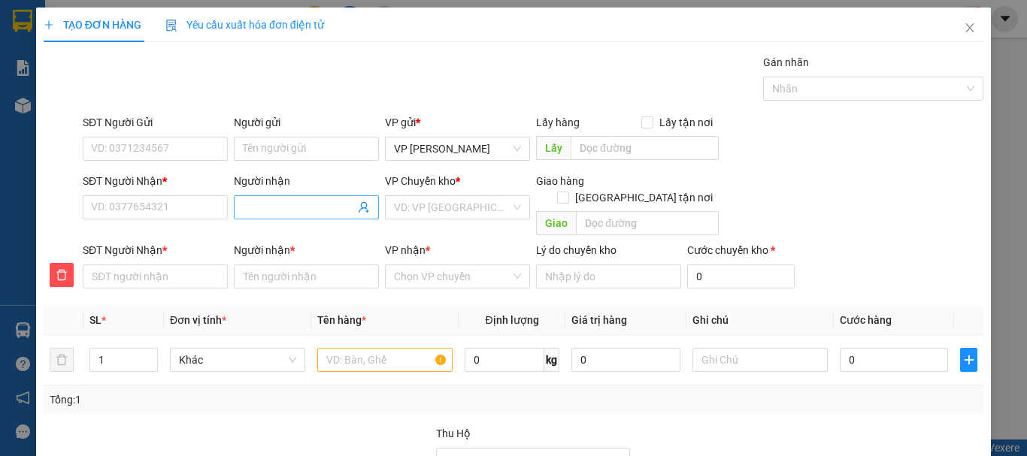
click at [265, 207] on input "Người nhận" at bounding box center [299, 207] width 112 height 17
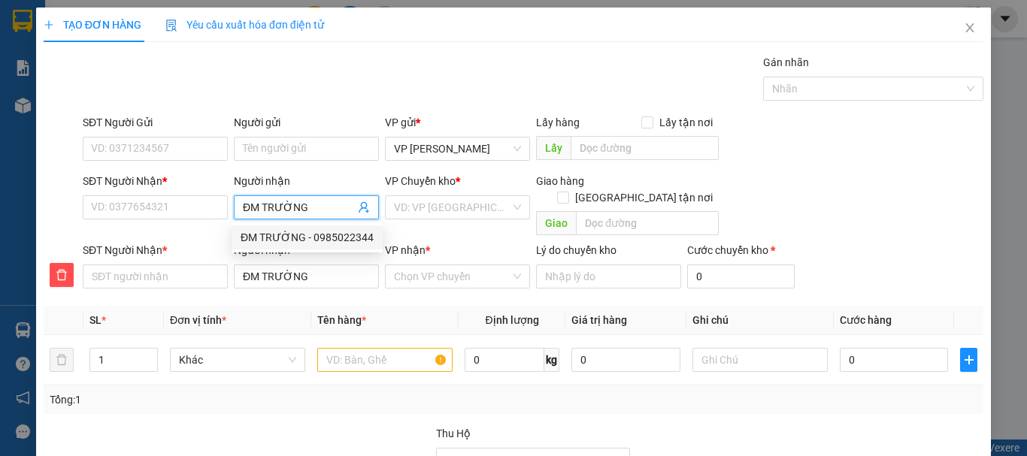
click at [317, 234] on div "ĐM TRƯỜNG - 0985022344" at bounding box center [307, 237] width 133 height 17
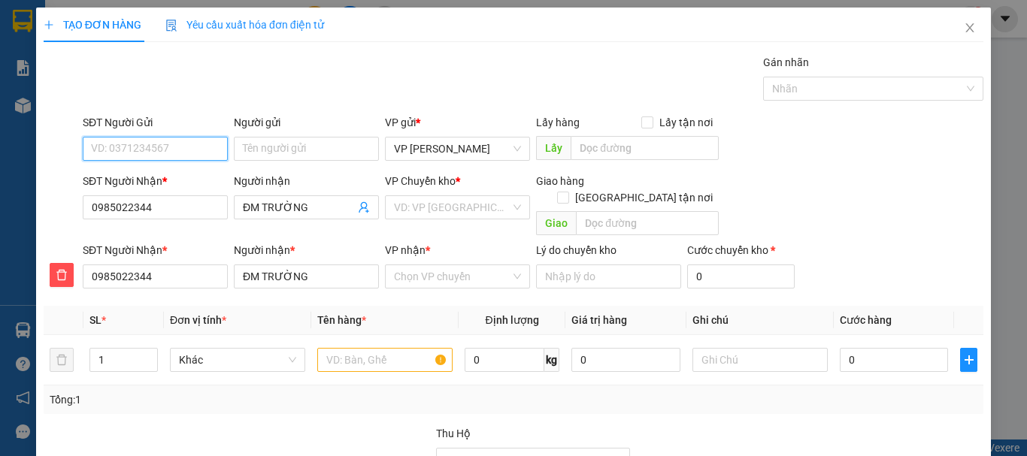
click at [171, 152] on input "SĐT Người Gửi" at bounding box center [155, 149] width 145 height 24
click at [172, 177] on div "02838681019 - DUYÊN" at bounding box center [154, 179] width 126 height 17
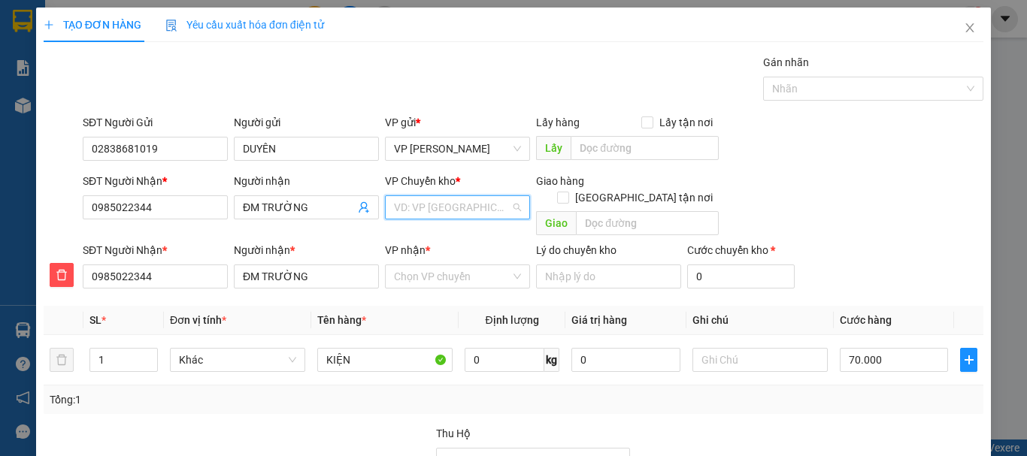
click at [454, 207] on input "search" at bounding box center [452, 207] width 117 height 23
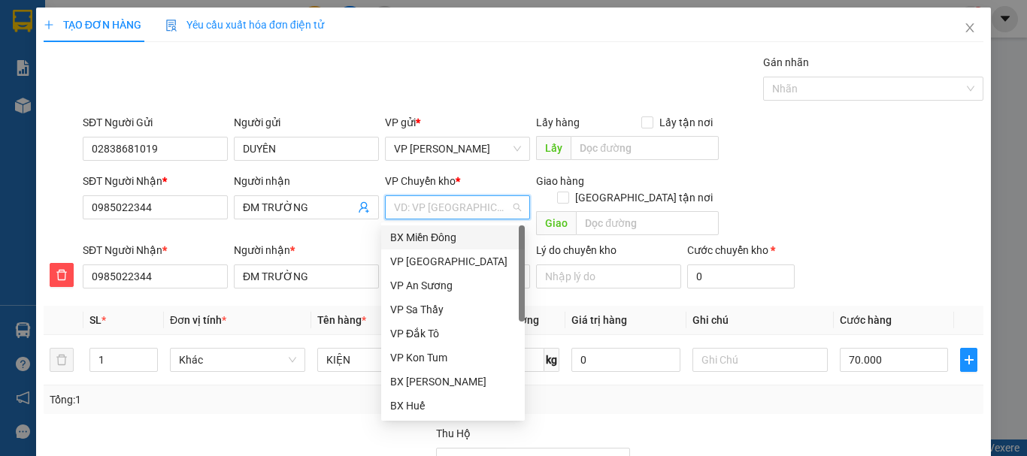
click at [456, 233] on div "BX Miền Đông" at bounding box center [453, 237] width 126 height 17
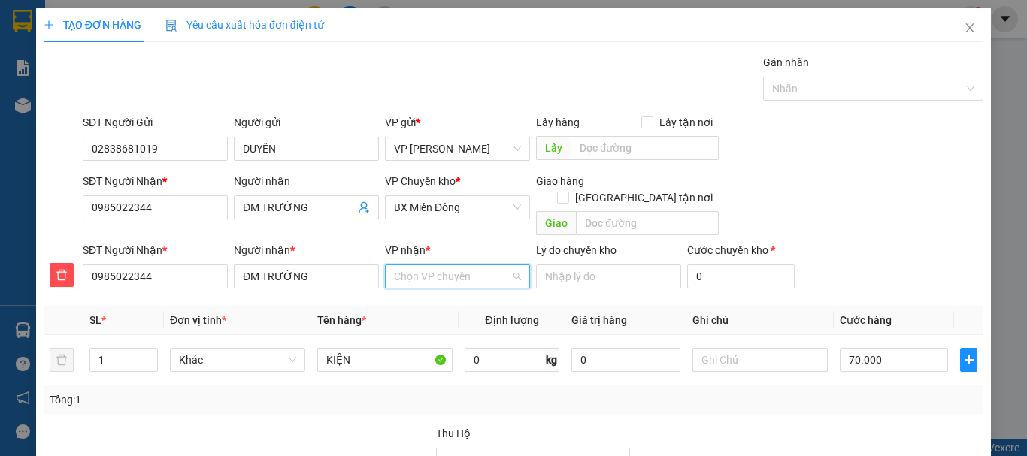
click at [444, 268] on input "VP nhận *" at bounding box center [452, 276] width 117 height 23
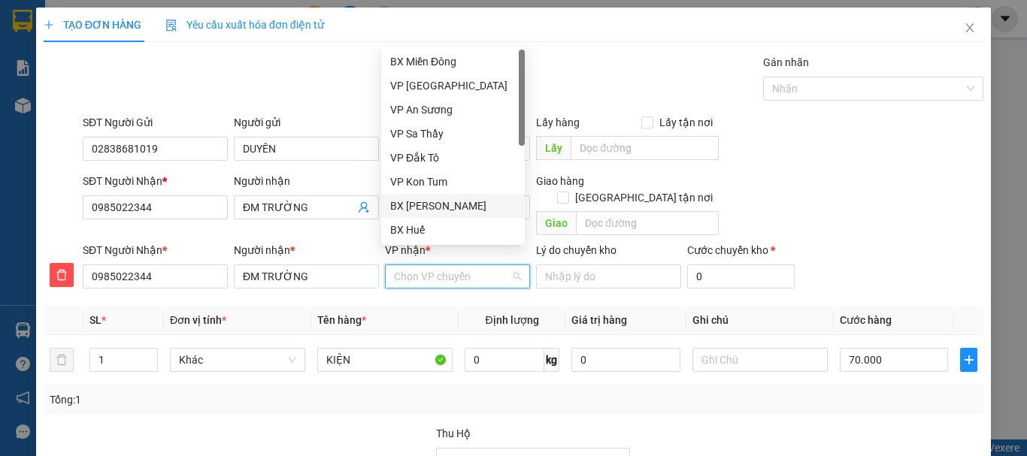
click at [431, 208] on div "BX [PERSON_NAME]" at bounding box center [453, 206] width 126 height 17
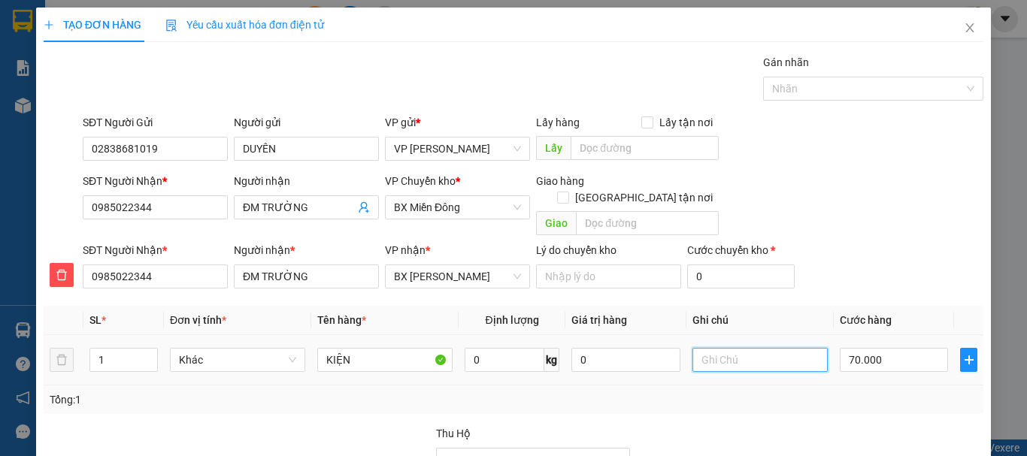
click at [706, 348] on input "text" at bounding box center [759, 360] width 135 height 24
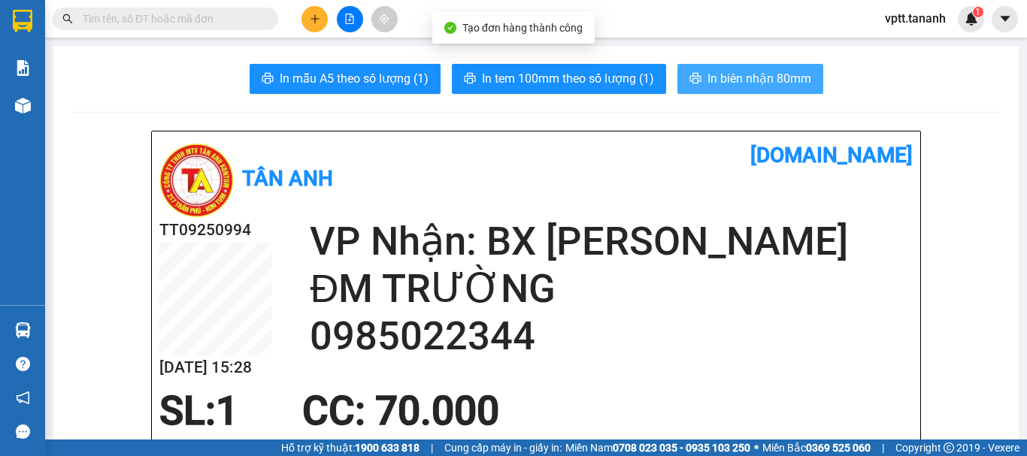
click at [746, 77] on span "In biên nhận 80mm" at bounding box center [759, 78] width 104 height 19
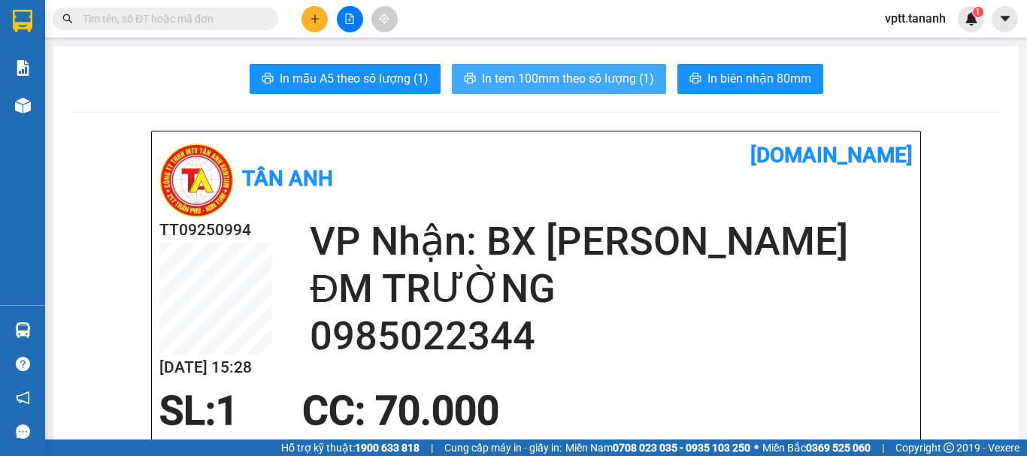
click at [618, 86] on span "In tem 100mm theo số lượng (1)" at bounding box center [568, 78] width 172 height 19
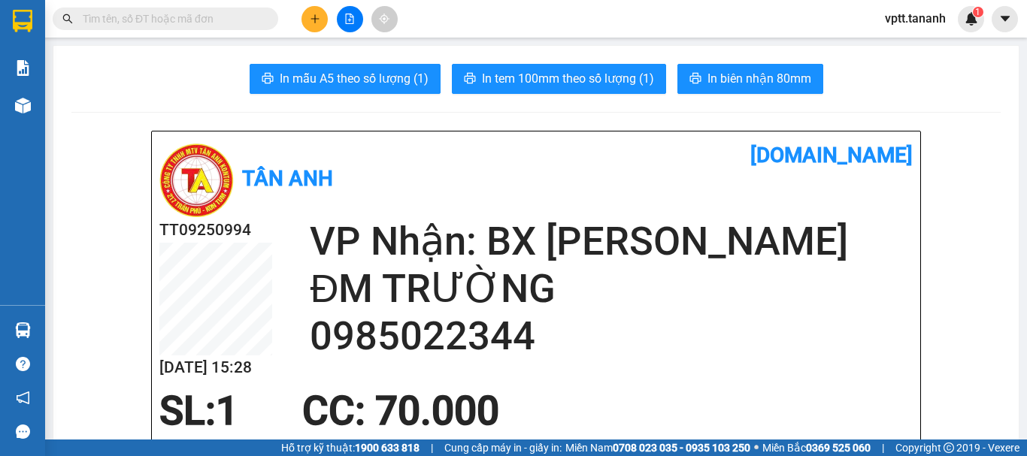
click at [314, 8] on button at bounding box center [314, 19] width 26 height 26
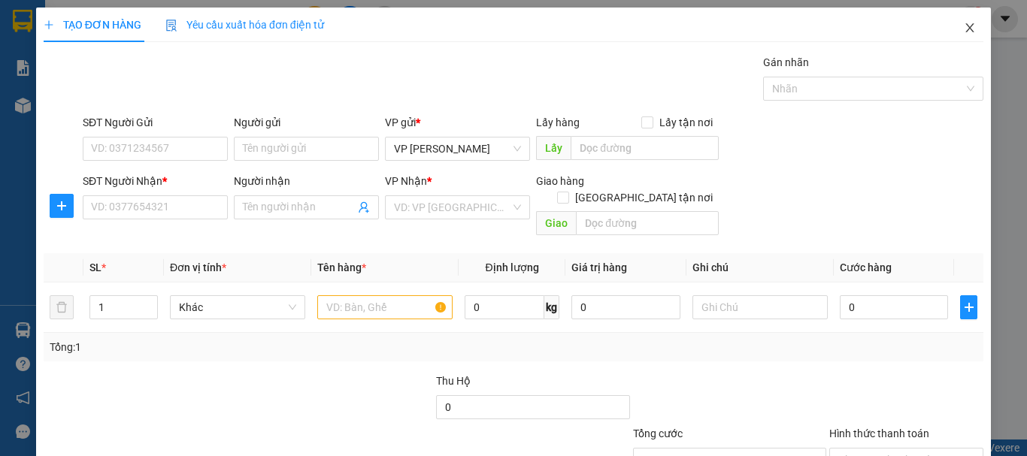
click at [964, 24] on icon "close" at bounding box center [970, 28] width 12 height 12
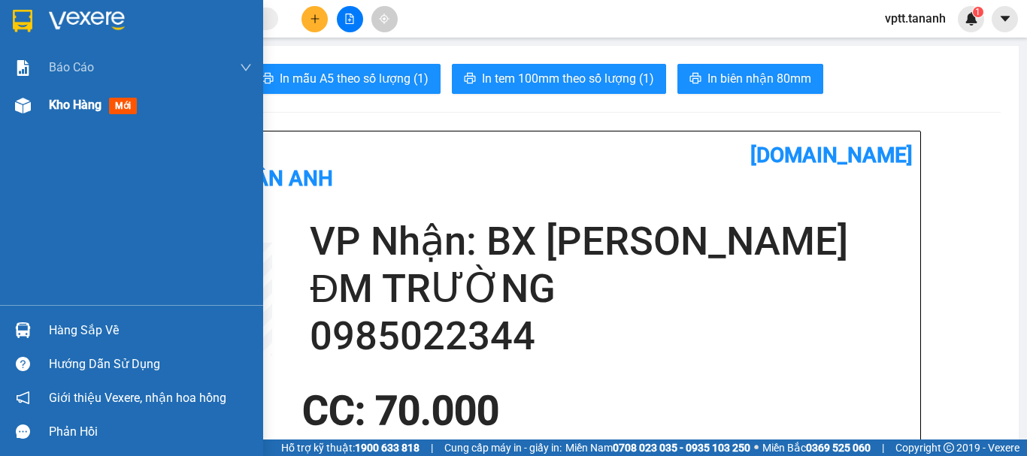
click at [62, 105] on span "Kho hàng" at bounding box center [75, 105] width 53 height 14
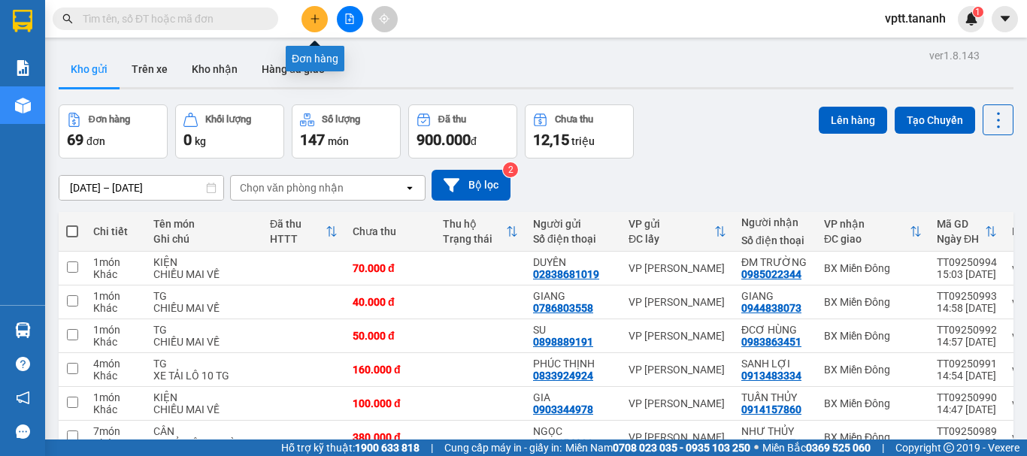
click at [310, 21] on icon "plus" at bounding box center [315, 19] width 11 height 11
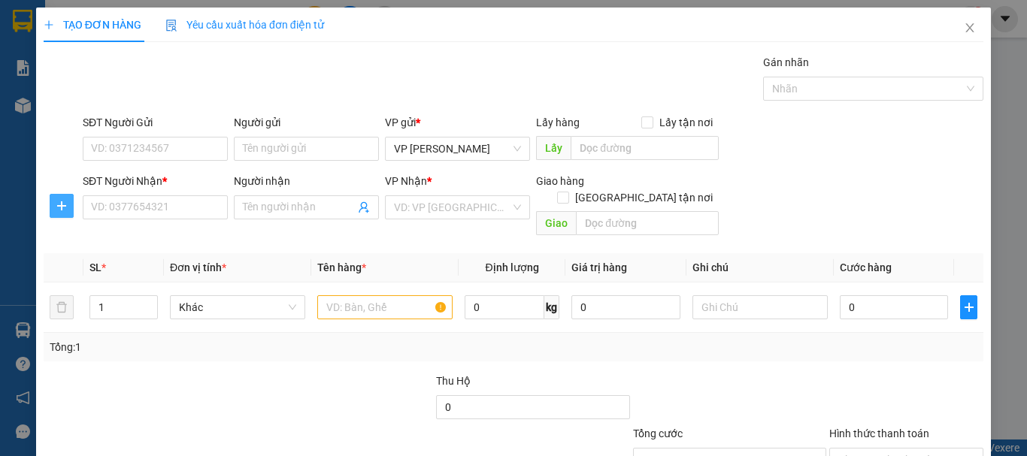
click at [57, 206] on icon "plus" at bounding box center [61, 205] width 9 height 1
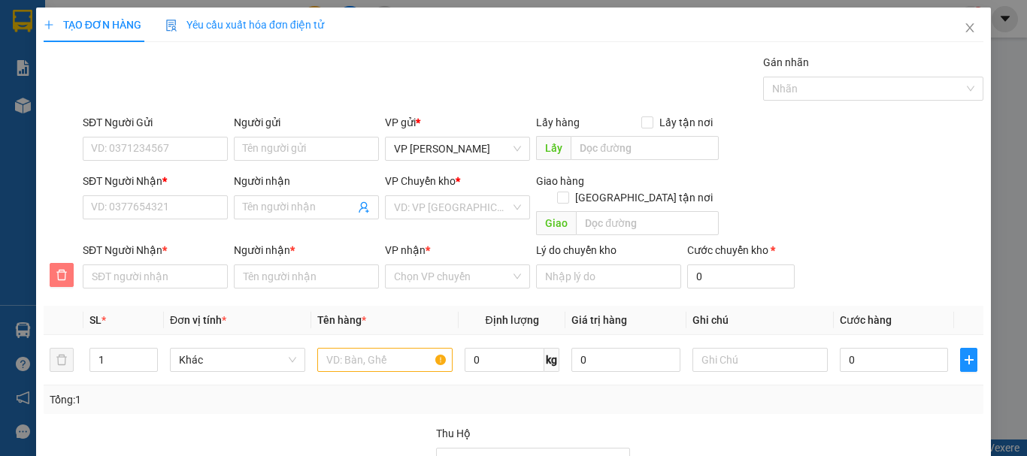
click at [62, 270] on icon "delete" at bounding box center [61, 275] width 11 height 11
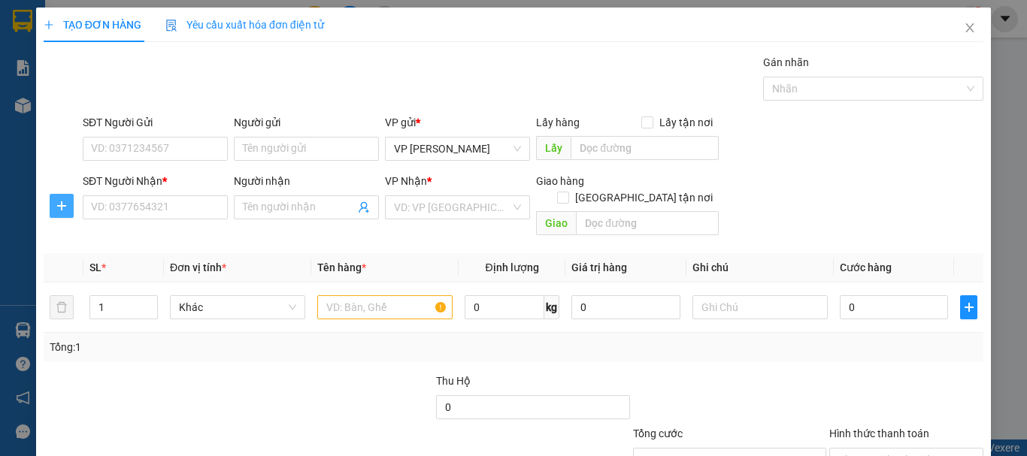
click at [65, 207] on icon "plus" at bounding box center [62, 206] width 12 height 12
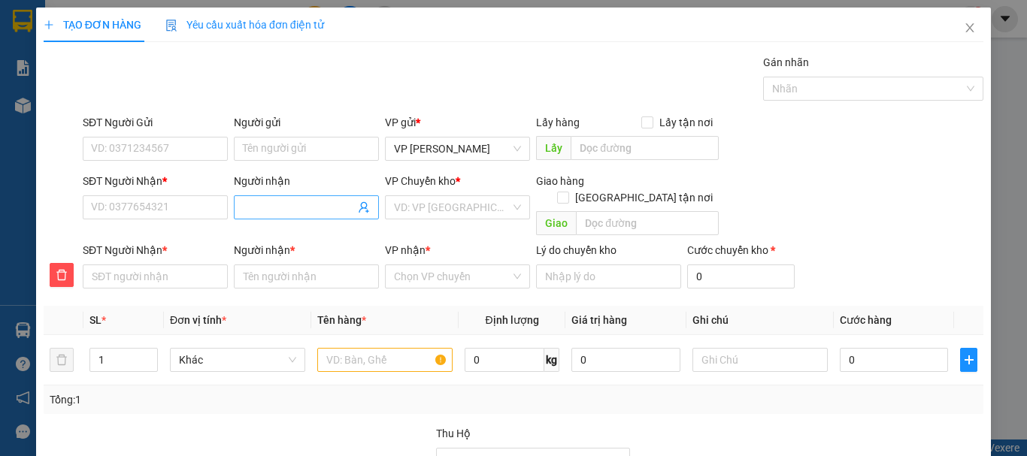
click at [262, 207] on input "Người nhận" at bounding box center [299, 207] width 112 height 17
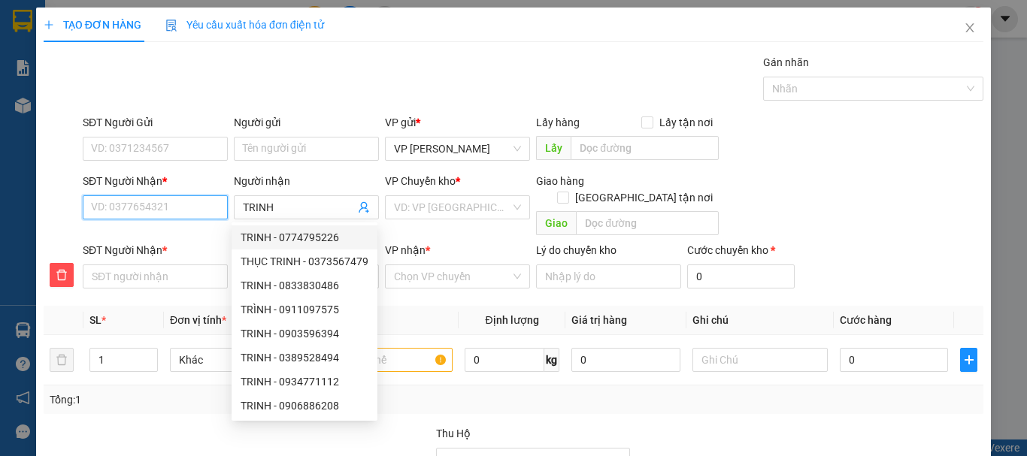
click at [162, 210] on input "SĐT Người Nhận *" at bounding box center [155, 207] width 145 height 24
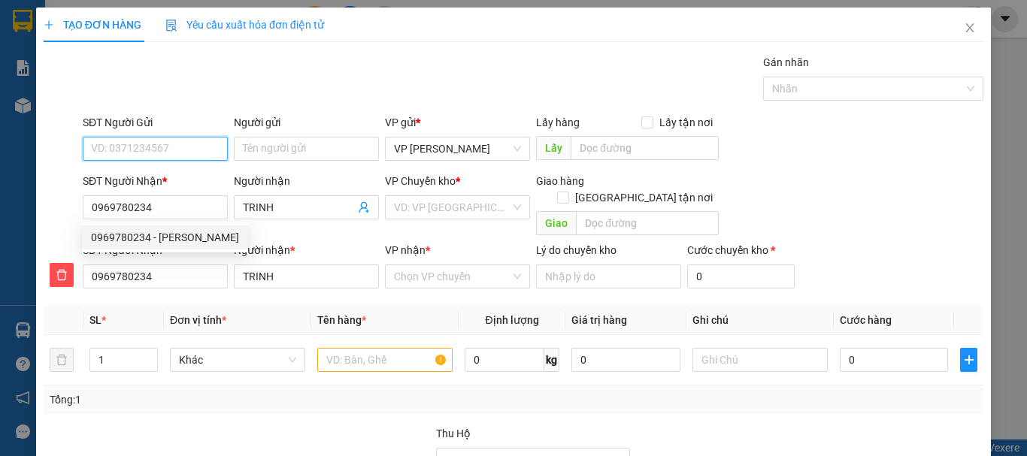
click at [168, 150] on input "SĐT Người Gửi" at bounding box center [155, 149] width 145 height 24
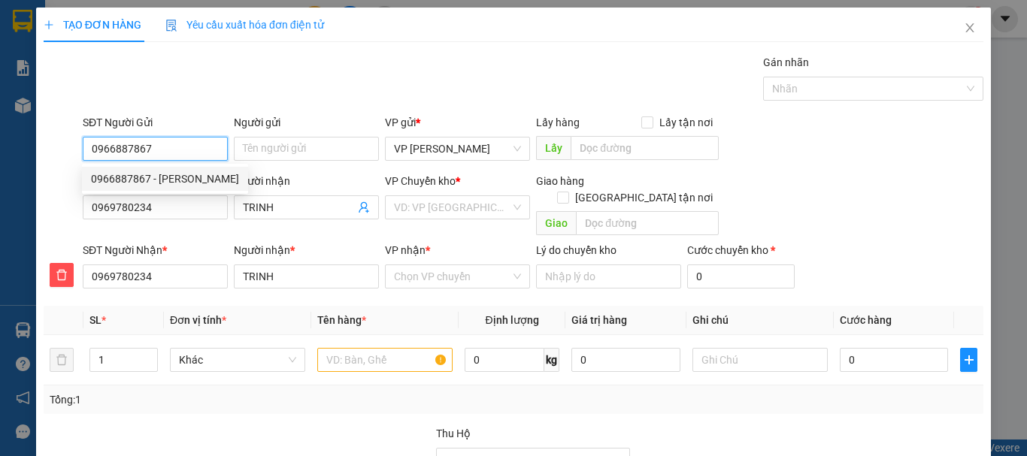
click at [152, 177] on div "0966887867 - [PERSON_NAME]" at bounding box center [165, 179] width 148 height 17
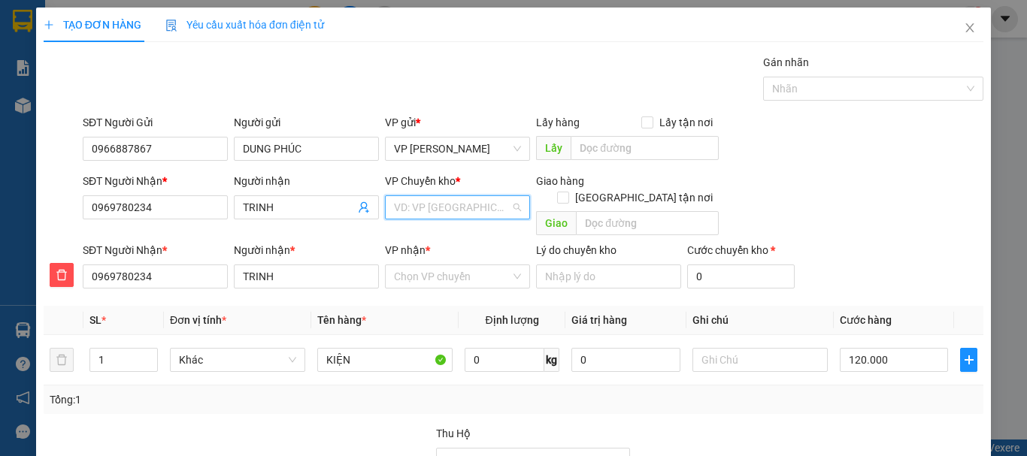
click at [452, 212] on input "search" at bounding box center [452, 207] width 117 height 23
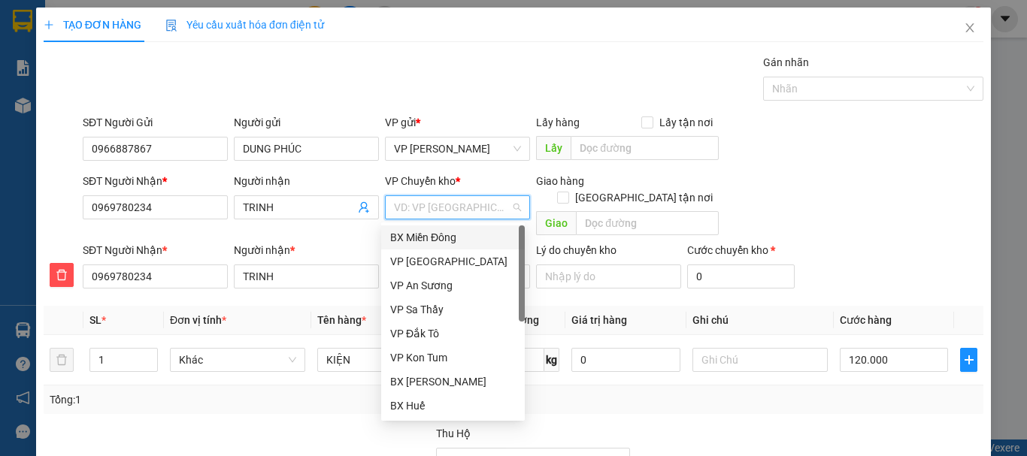
click at [441, 239] on div "BX Miền Đông" at bounding box center [453, 237] width 126 height 17
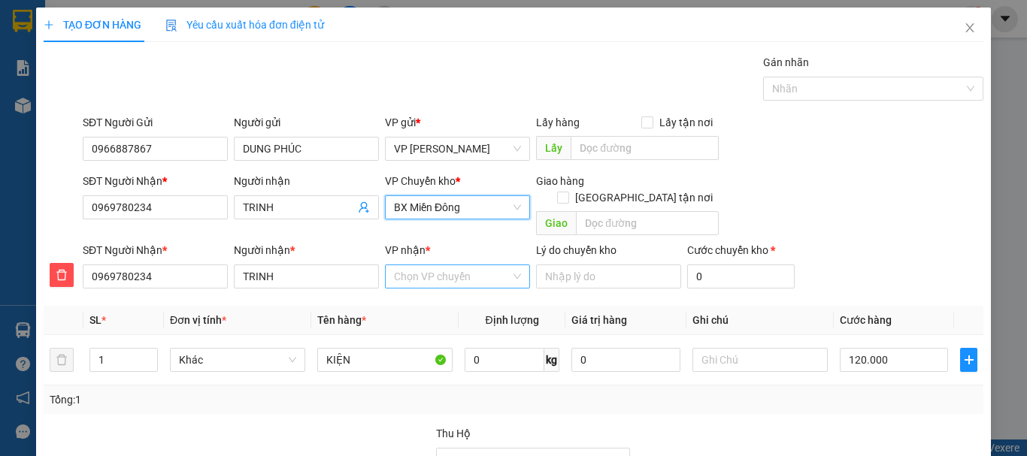
click at [435, 265] on input "VP nhận *" at bounding box center [452, 276] width 117 height 23
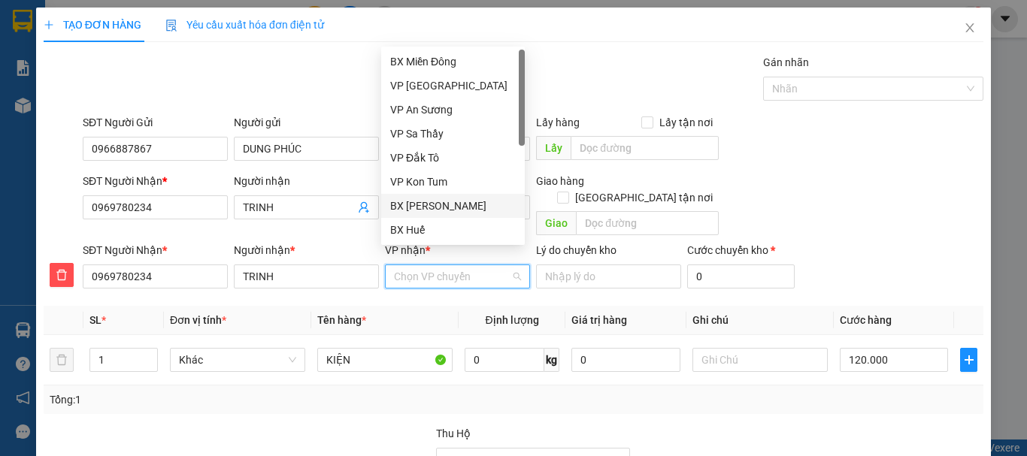
click at [443, 203] on div "BX [PERSON_NAME]" at bounding box center [453, 206] width 126 height 17
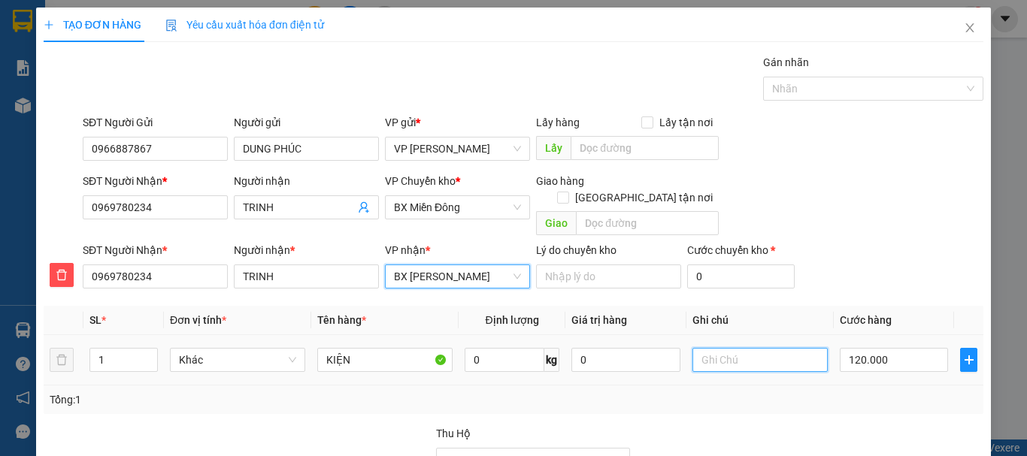
click at [692, 348] on input "text" at bounding box center [759, 360] width 135 height 24
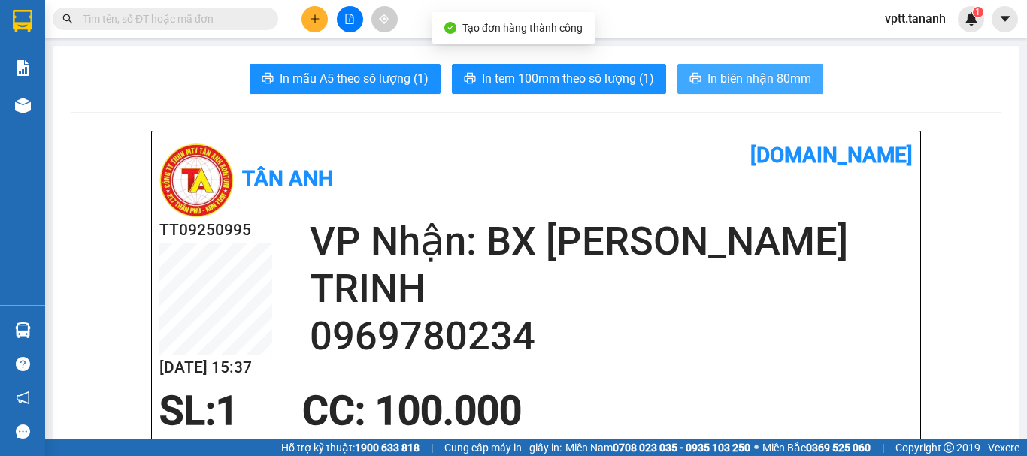
click at [724, 74] on span "In biên nhận 80mm" at bounding box center [759, 78] width 104 height 19
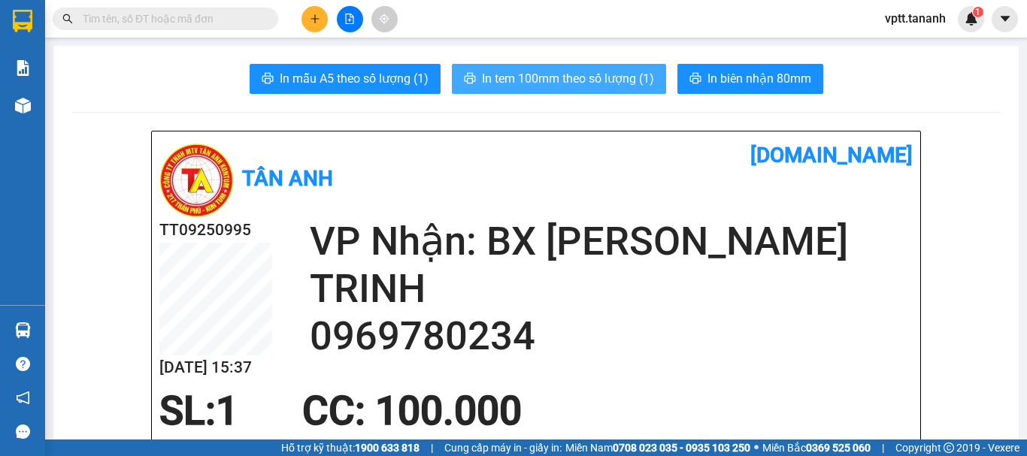
click at [610, 77] on span "In tem 100mm theo số lượng (1)" at bounding box center [568, 78] width 172 height 19
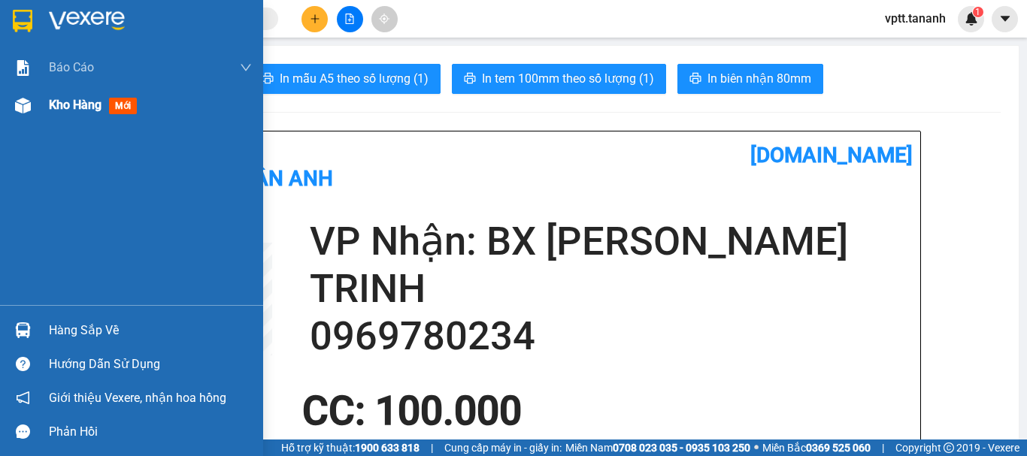
click at [62, 101] on span "Kho hàng" at bounding box center [75, 105] width 53 height 14
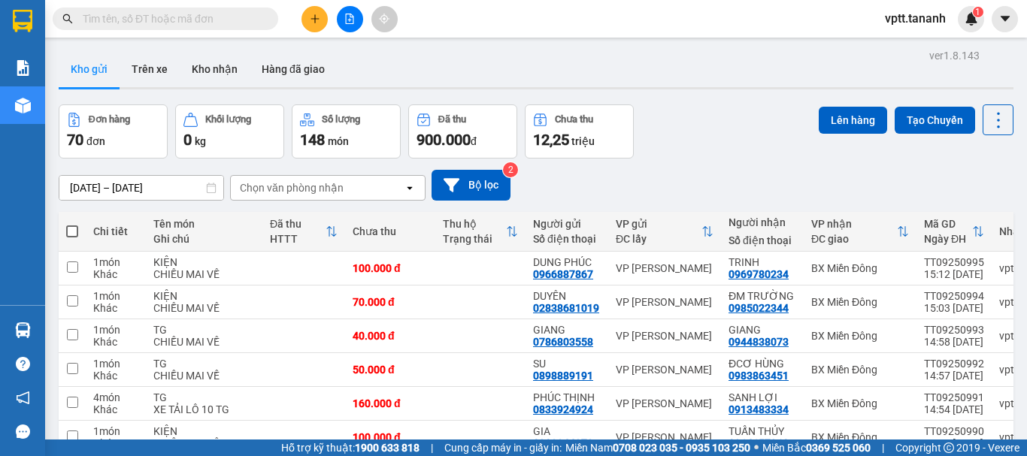
click at [316, 18] on icon "plus" at bounding box center [315, 19] width 11 height 11
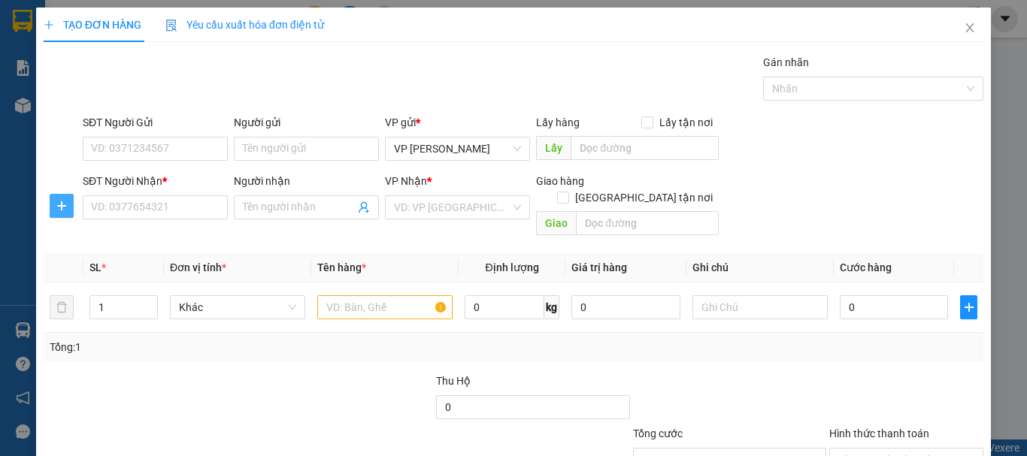
click at [65, 210] on icon "plus" at bounding box center [62, 206] width 12 height 12
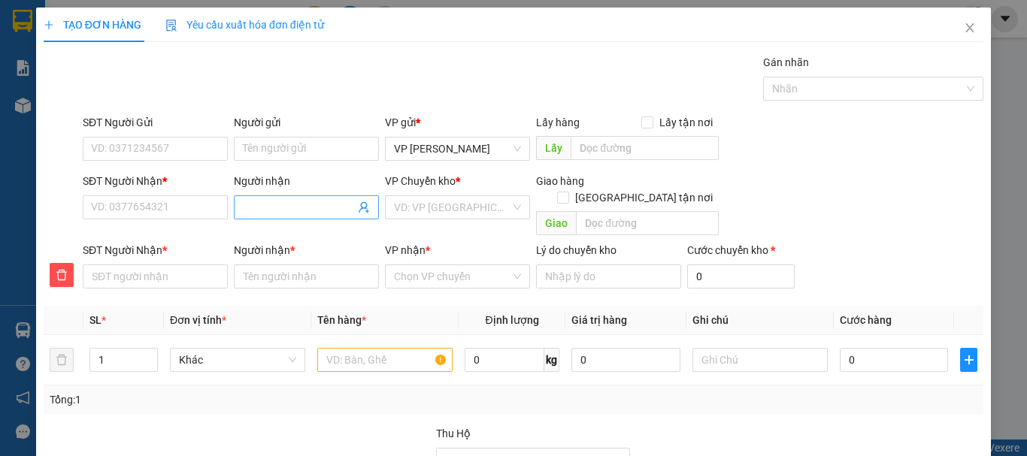
click at [254, 207] on input "Người nhận" at bounding box center [299, 207] width 112 height 17
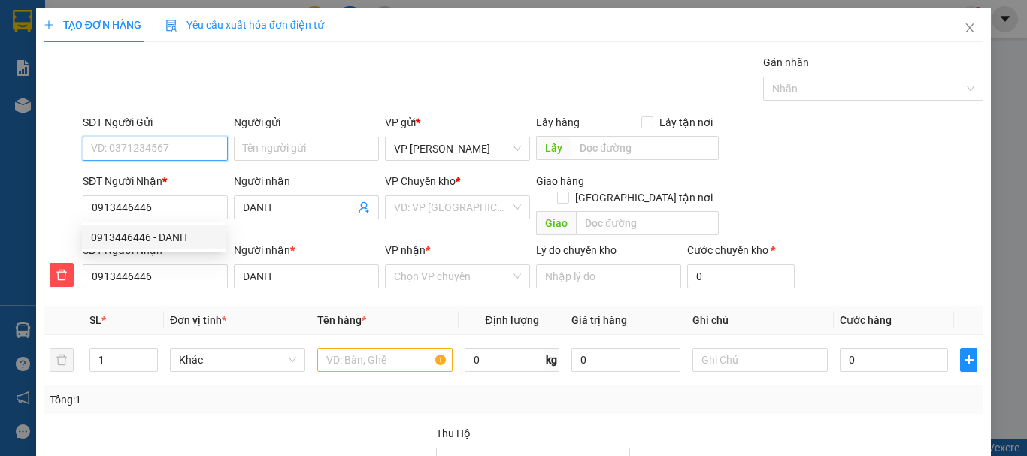
click at [142, 151] on input "SĐT Người Gửi" at bounding box center [155, 149] width 145 height 24
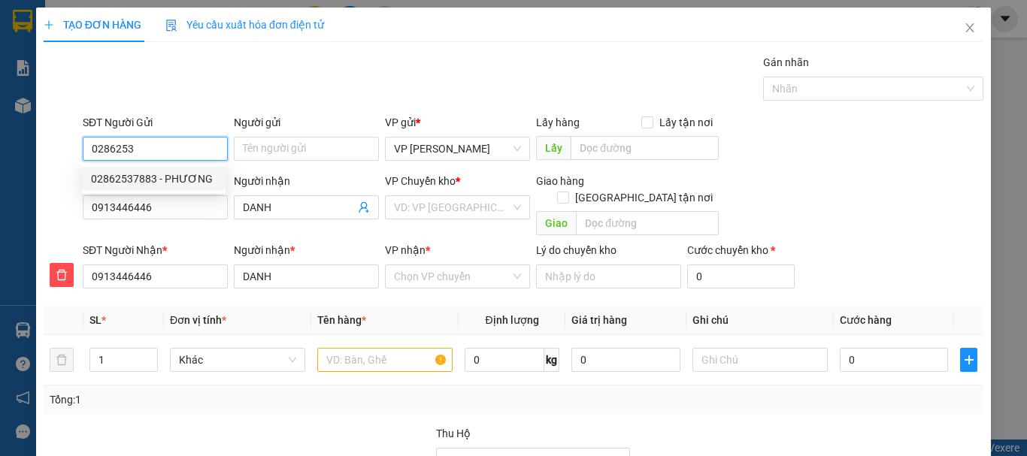
click at [184, 180] on div "02862537883 - PHƯƠNG" at bounding box center [154, 179] width 126 height 17
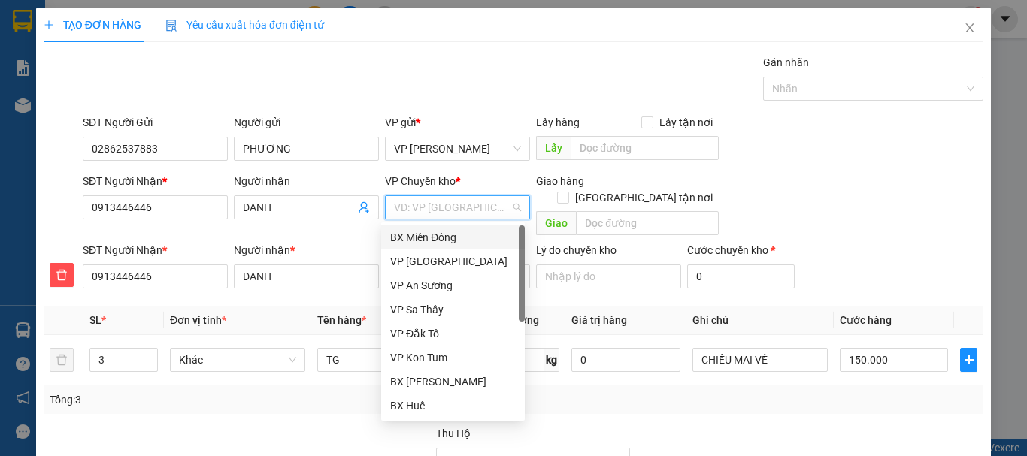
click at [431, 204] on input "search" at bounding box center [452, 207] width 117 height 23
click at [423, 236] on div "BX Miền Đông" at bounding box center [453, 237] width 126 height 17
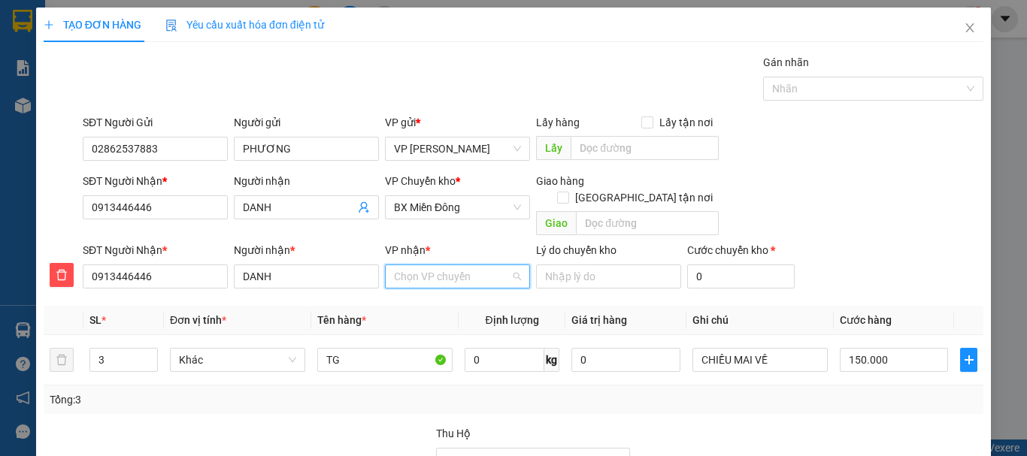
click at [424, 265] on input "VP nhận *" at bounding box center [452, 276] width 117 height 23
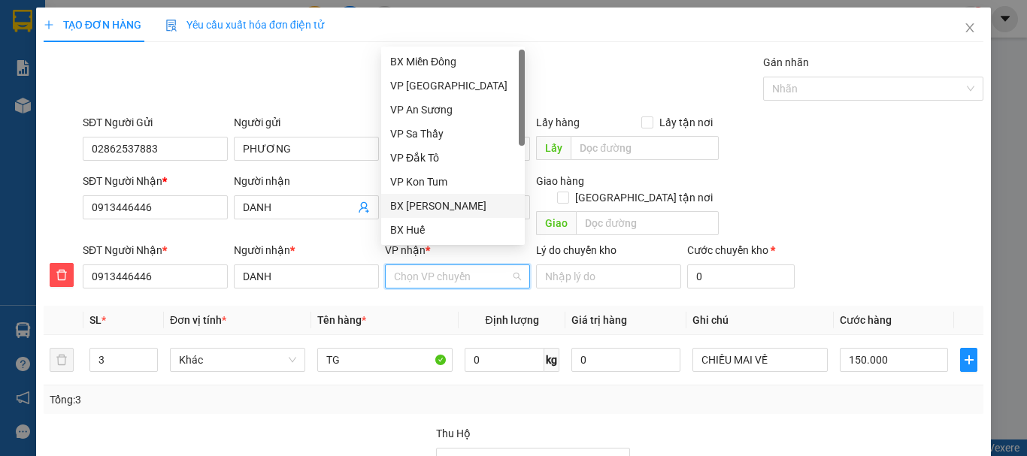
click at [421, 206] on div "BX [PERSON_NAME]" at bounding box center [453, 206] width 126 height 17
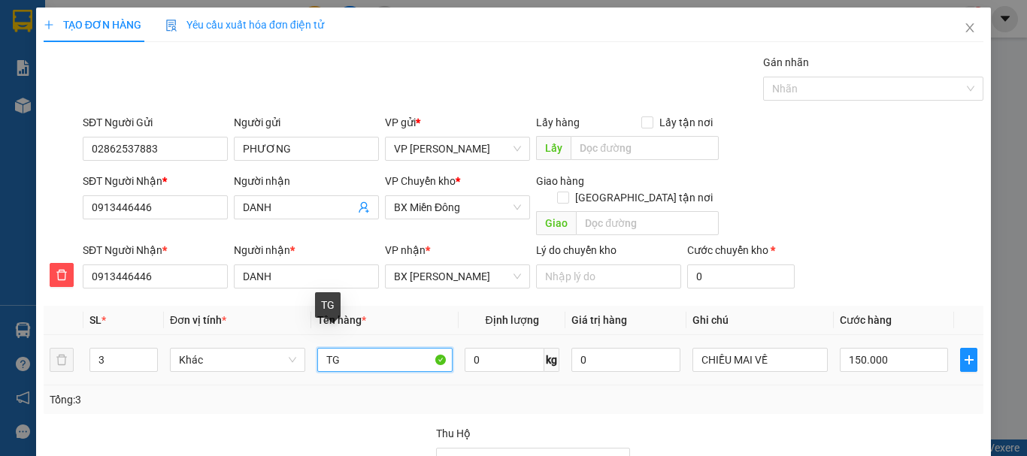
drag, startPoint x: 319, startPoint y: 340, endPoint x: 331, endPoint y: 341, distance: 11.4
click at [344, 348] on input "TG" at bounding box center [384, 360] width 135 height 24
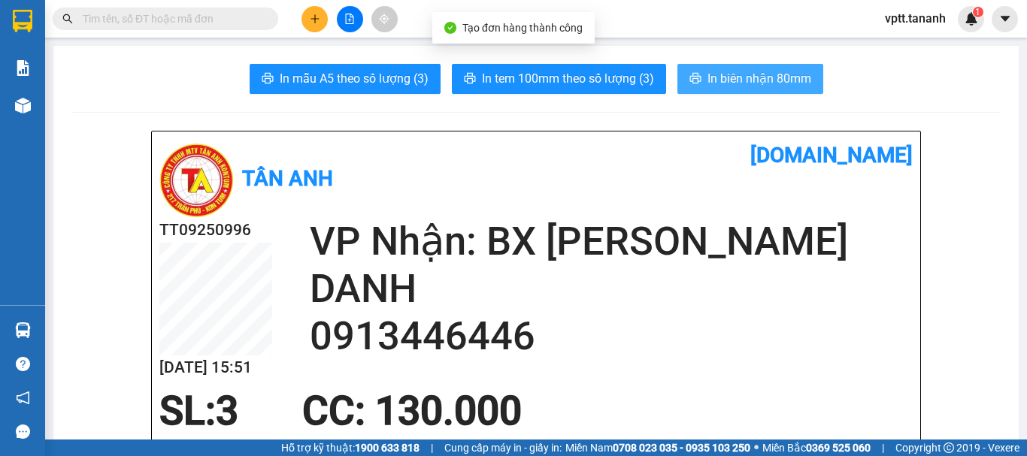
click at [731, 79] on span "In biên nhận 80mm" at bounding box center [759, 78] width 104 height 19
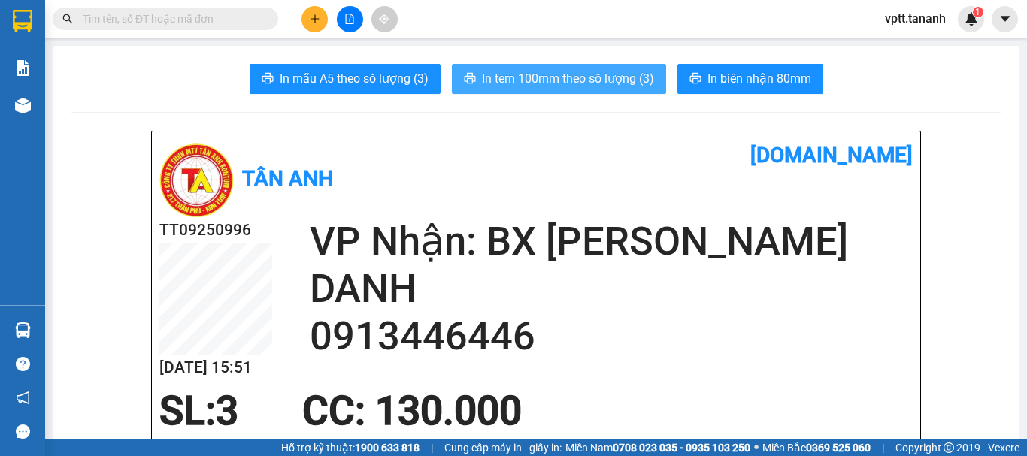
click at [604, 79] on span "In tem 100mm theo số lượng (3)" at bounding box center [568, 78] width 172 height 19
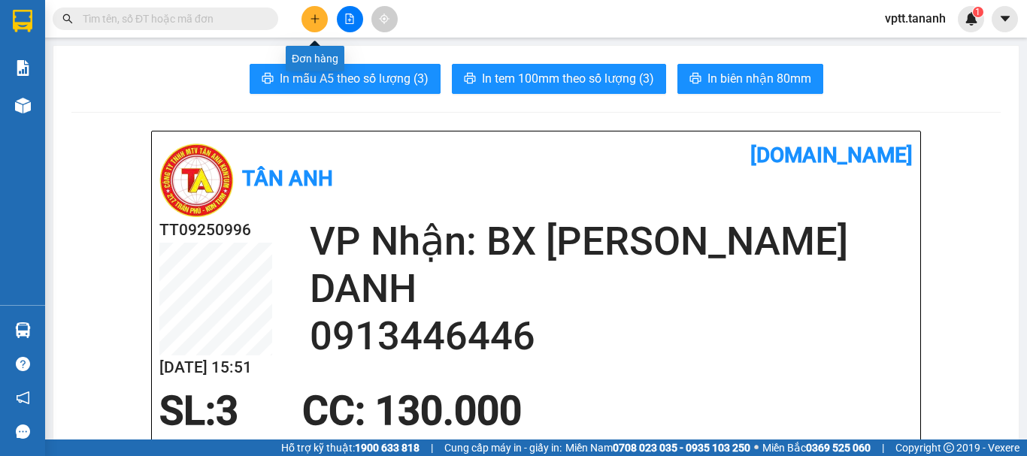
click at [308, 16] on button at bounding box center [314, 19] width 26 height 26
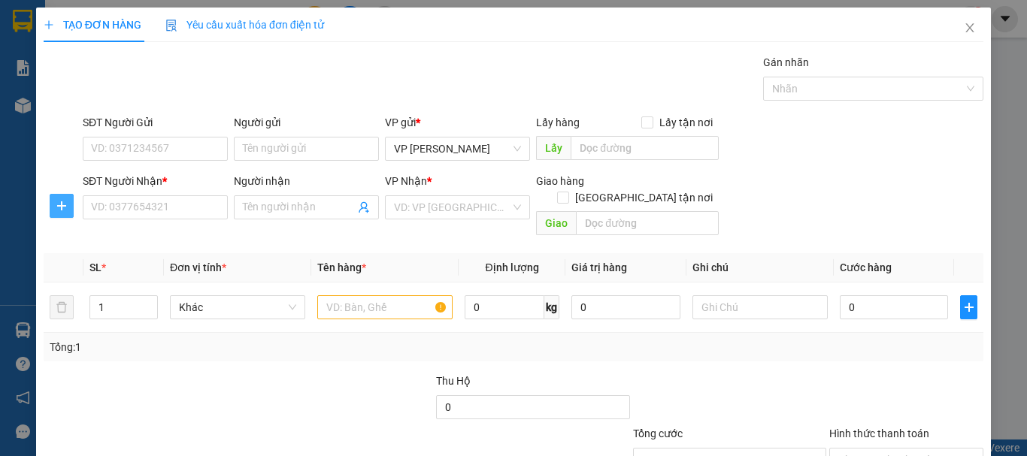
click at [62, 209] on icon "plus" at bounding box center [62, 206] width 12 height 12
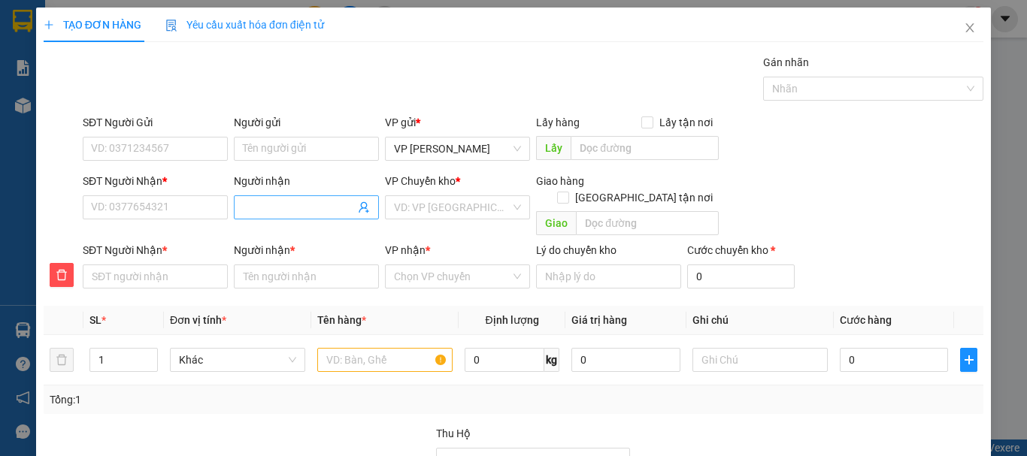
click at [276, 204] on input "Người nhận" at bounding box center [299, 207] width 112 height 17
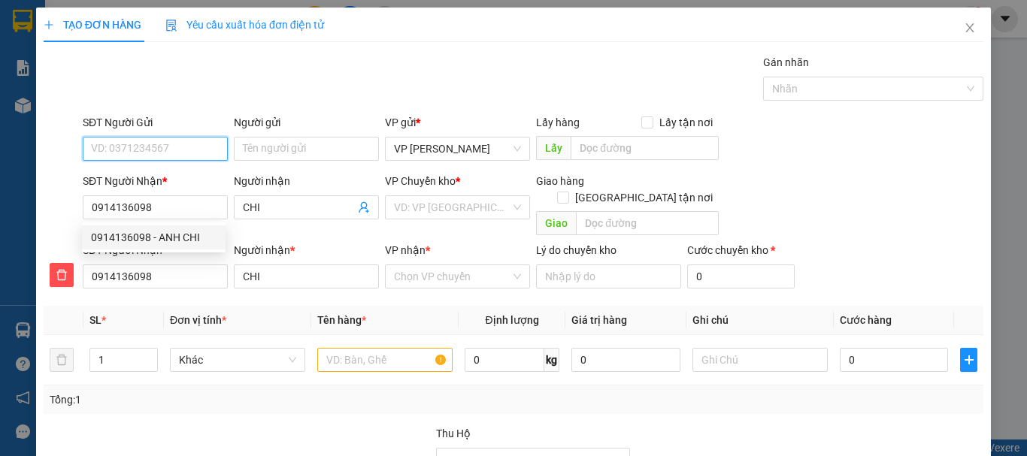
drag, startPoint x: 97, startPoint y: 146, endPoint x: 134, endPoint y: 144, distance: 36.9
click at [98, 146] on input "SĐT Người Gửi" at bounding box center [155, 149] width 145 height 24
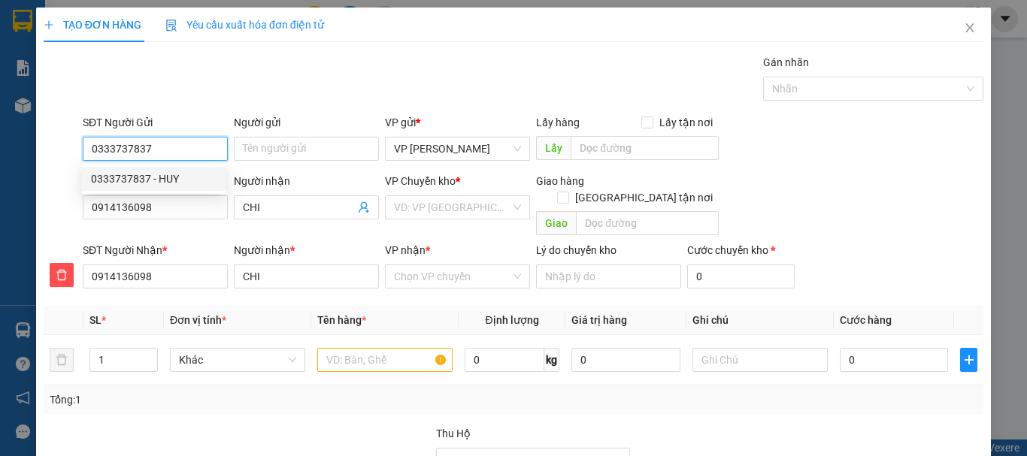
click at [123, 177] on div "0333737837 - HUY" at bounding box center [154, 179] width 126 height 17
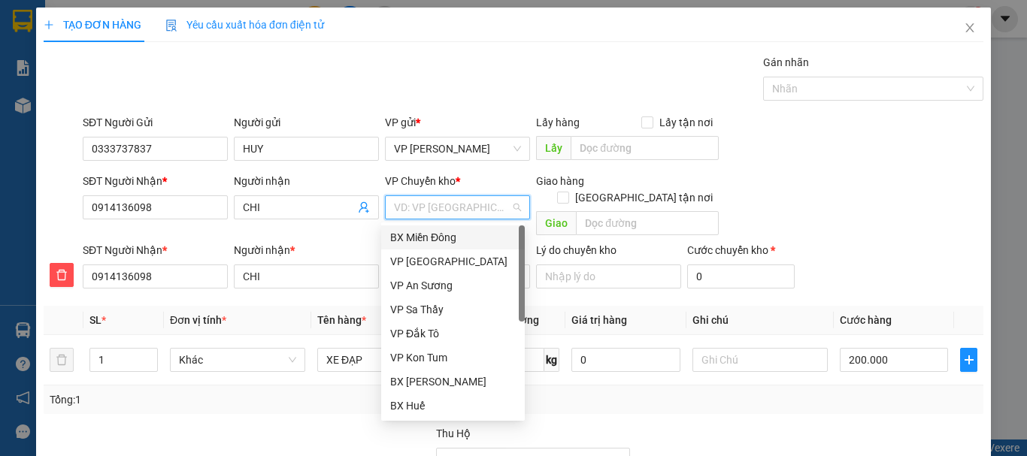
click at [423, 207] on input "search" at bounding box center [452, 207] width 117 height 23
click at [429, 235] on div "BX Miền Đông" at bounding box center [453, 237] width 126 height 17
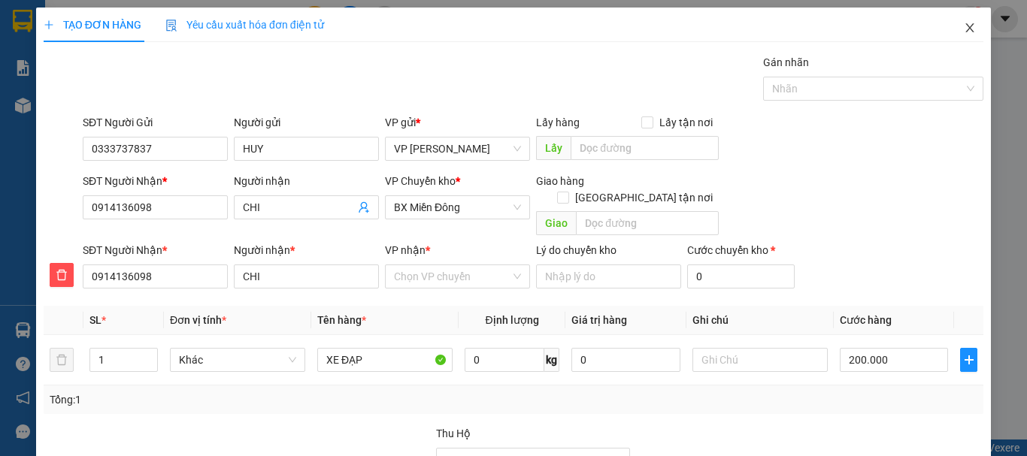
click at [964, 26] on icon "close" at bounding box center [970, 28] width 12 height 12
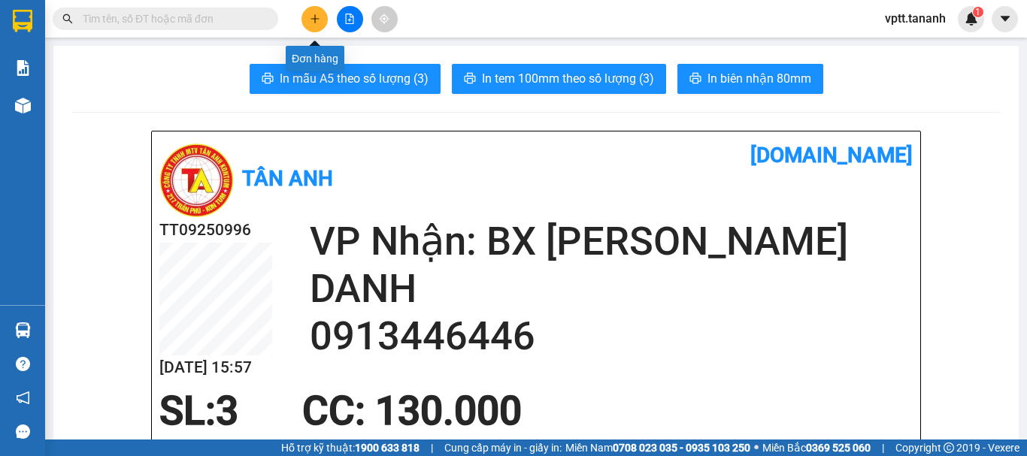
click at [310, 17] on icon "plus" at bounding box center [315, 19] width 11 height 11
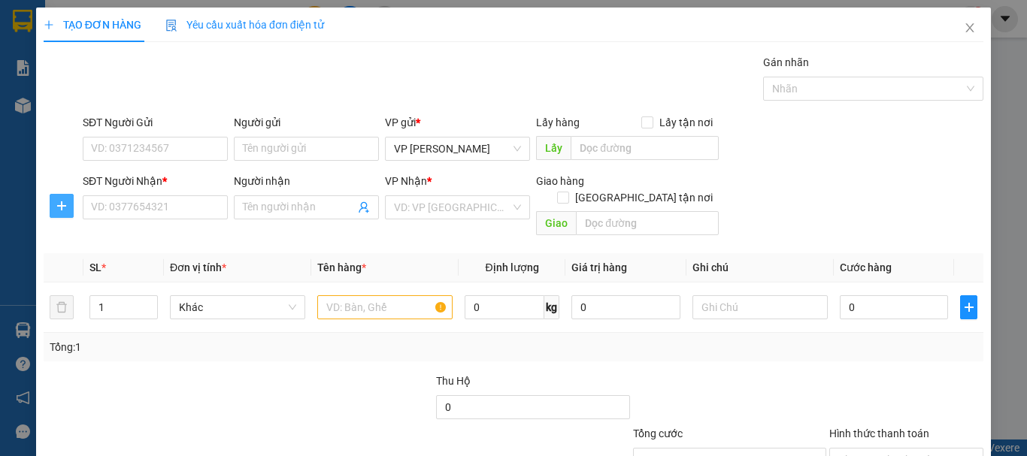
click at [56, 200] on icon "plus" at bounding box center [62, 206] width 12 height 12
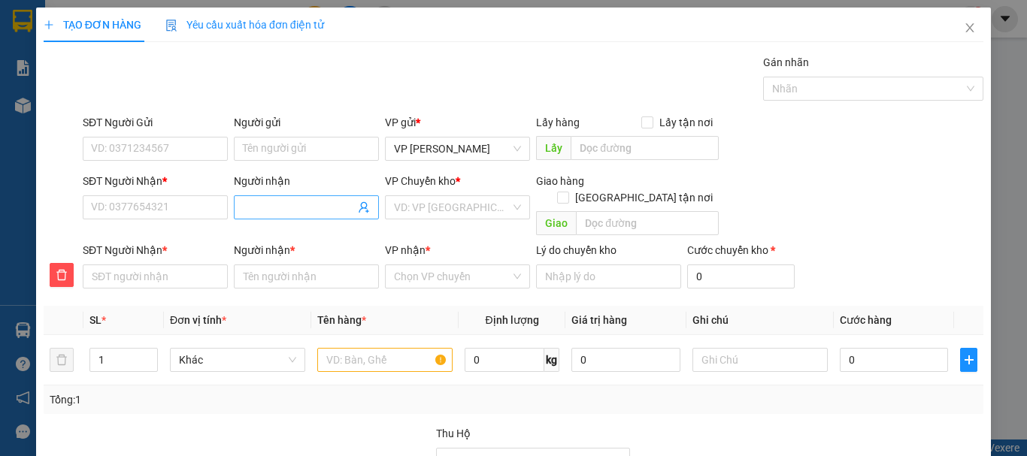
click at [291, 205] on input "Người nhận" at bounding box center [299, 207] width 112 height 17
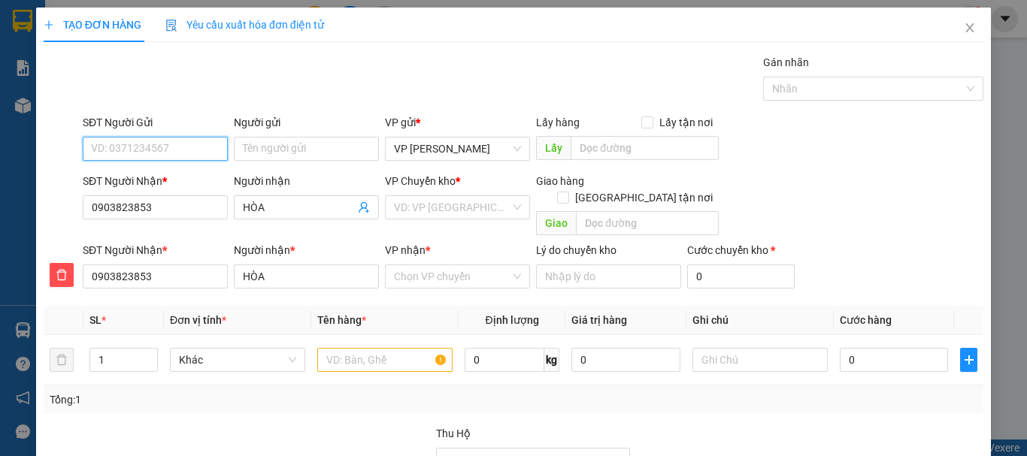
click at [145, 150] on input "SĐT Người Gửi" at bounding box center [155, 149] width 145 height 24
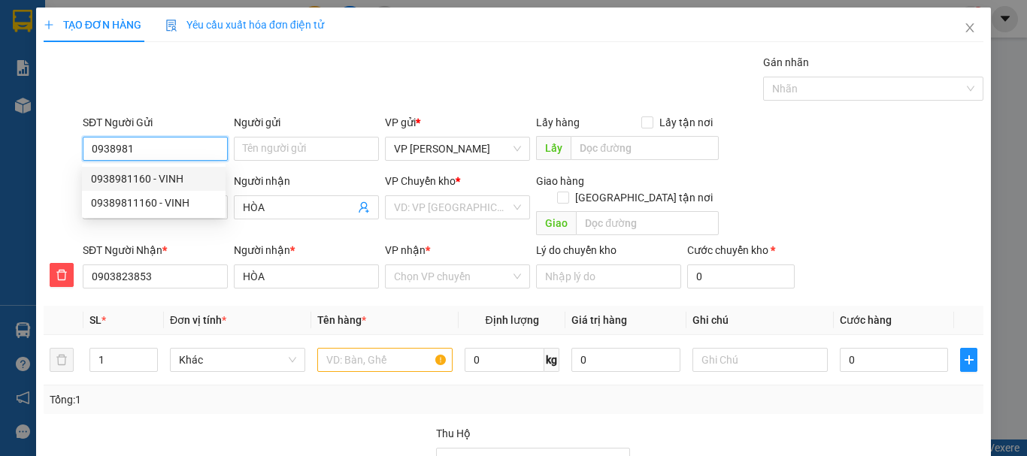
click at [168, 180] on div "0938981160 - VINH" at bounding box center [154, 179] width 126 height 17
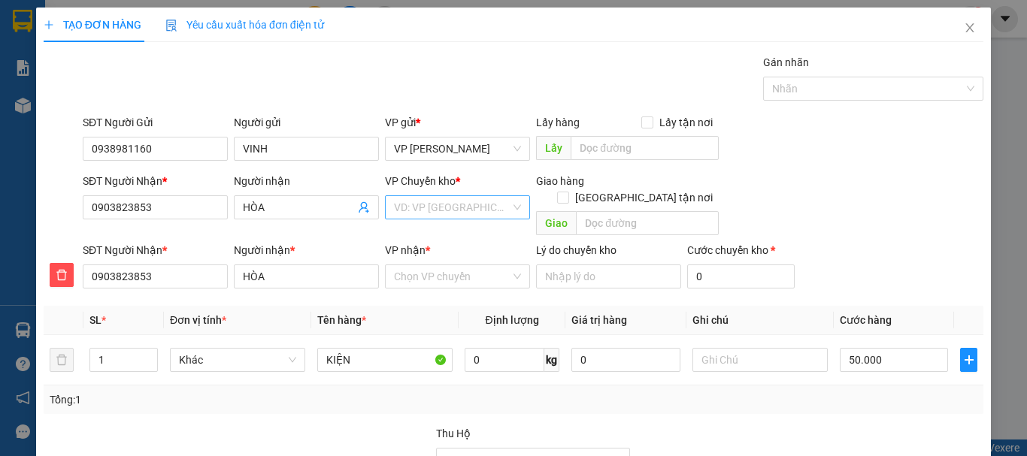
click at [430, 216] on input "search" at bounding box center [452, 207] width 117 height 23
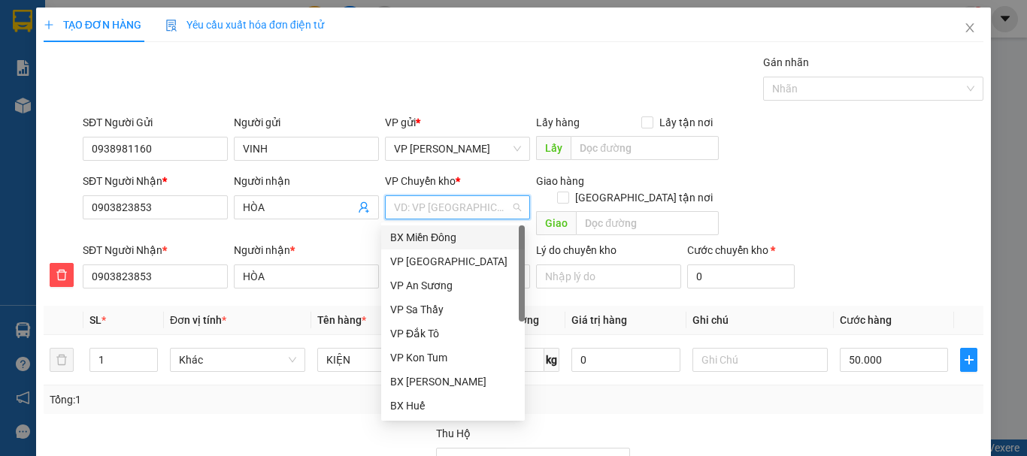
click at [442, 235] on div "BX Miền Đông" at bounding box center [453, 237] width 126 height 17
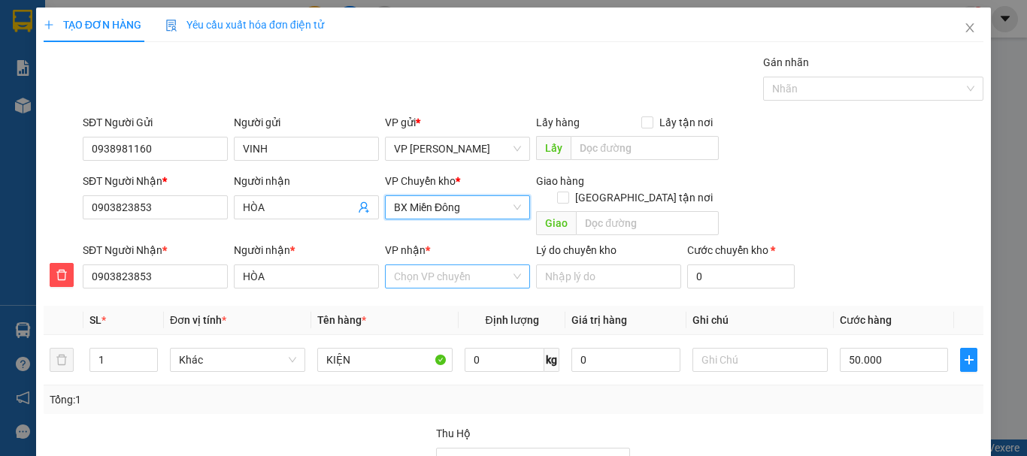
click at [434, 265] on input "VP nhận *" at bounding box center [452, 276] width 117 height 23
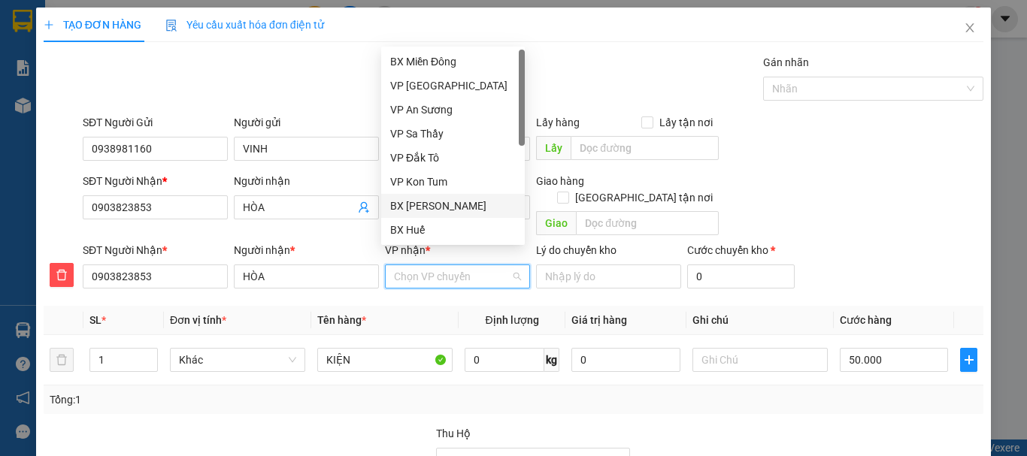
click at [443, 207] on div "BX [PERSON_NAME]" at bounding box center [453, 206] width 126 height 17
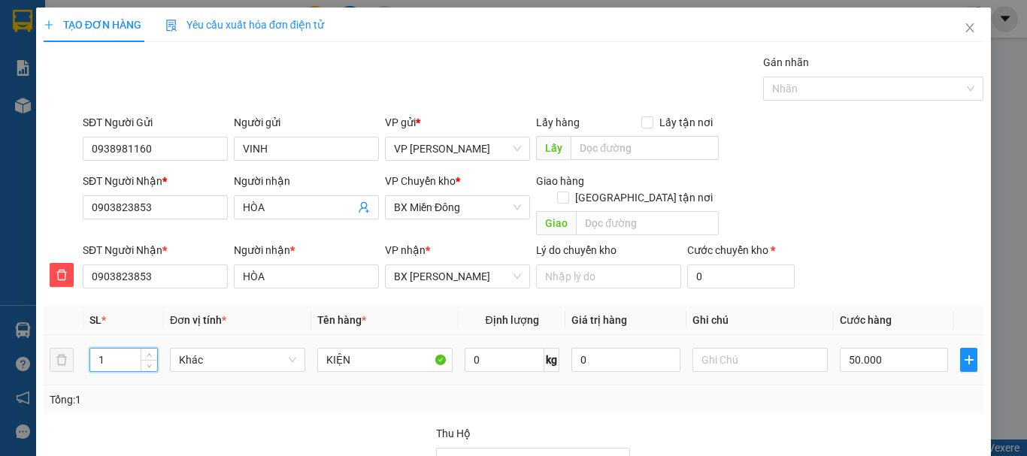
drag, startPoint x: 98, startPoint y: 344, endPoint x: 106, endPoint y: 341, distance: 8.1
click at [106, 349] on input "1" at bounding box center [123, 360] width 67 height 23
click at [722, 348] on input "text" at bounding box center [759, 360] width 135 height 24
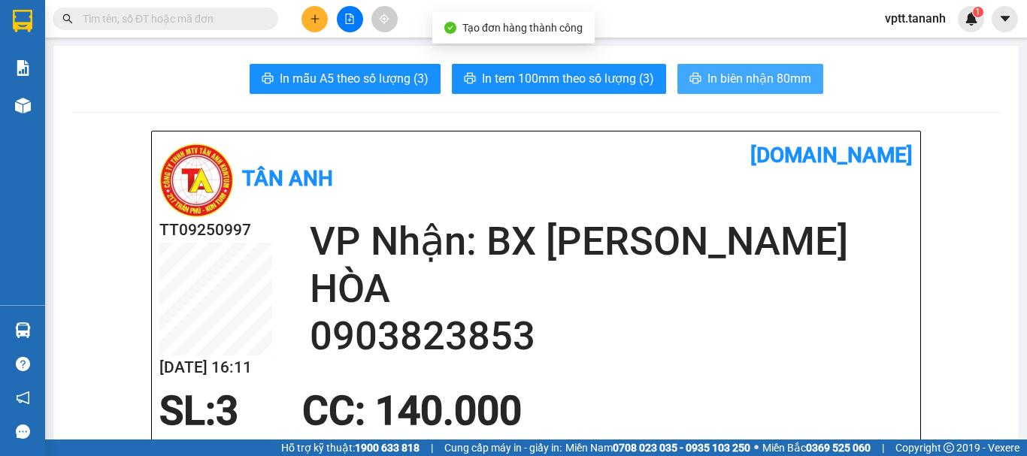
click at [714, 81] on span "In biên nhận 80mm" at bounding box center [759, 78] width 104 height 19
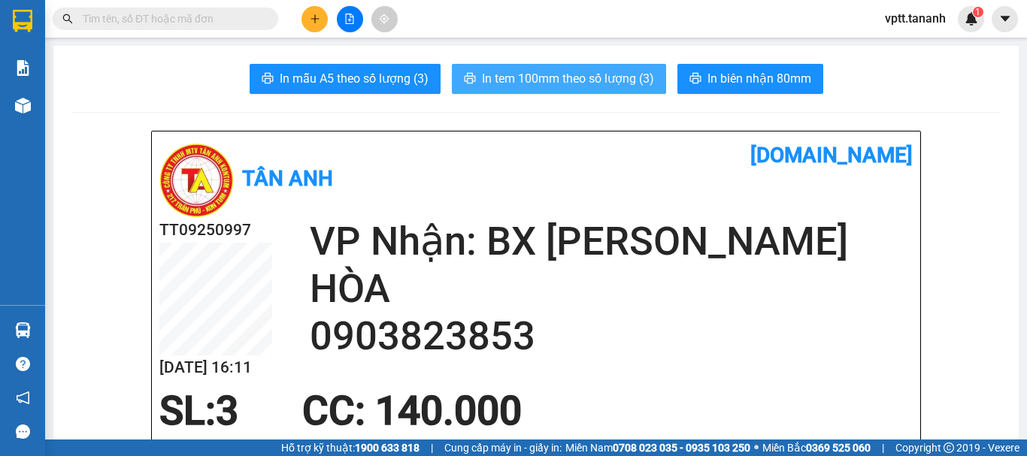
click at [611, 81] on span "In tem 100mm theo số lượng (3)" at bounding box center [568, 78] width 172 height 19
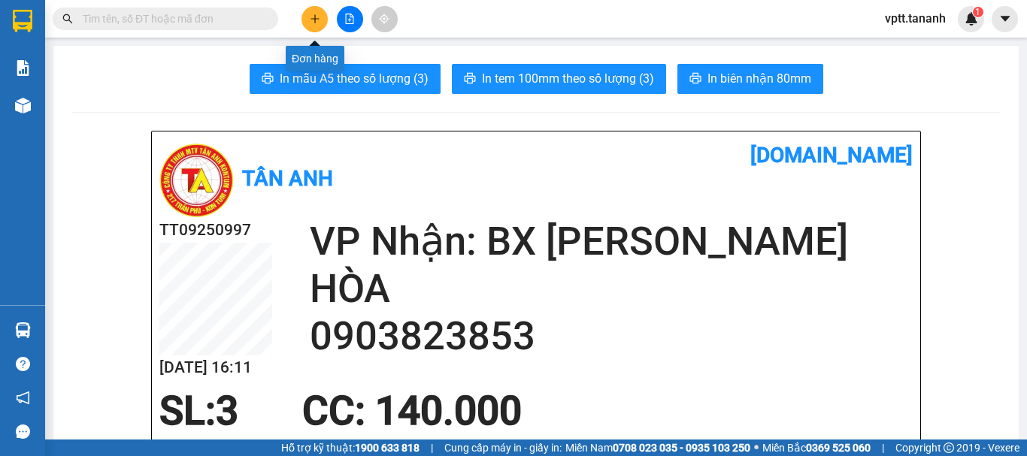
click at [313, 17] on icon "plus" at bounding box center [315, 19] width 11 height 11
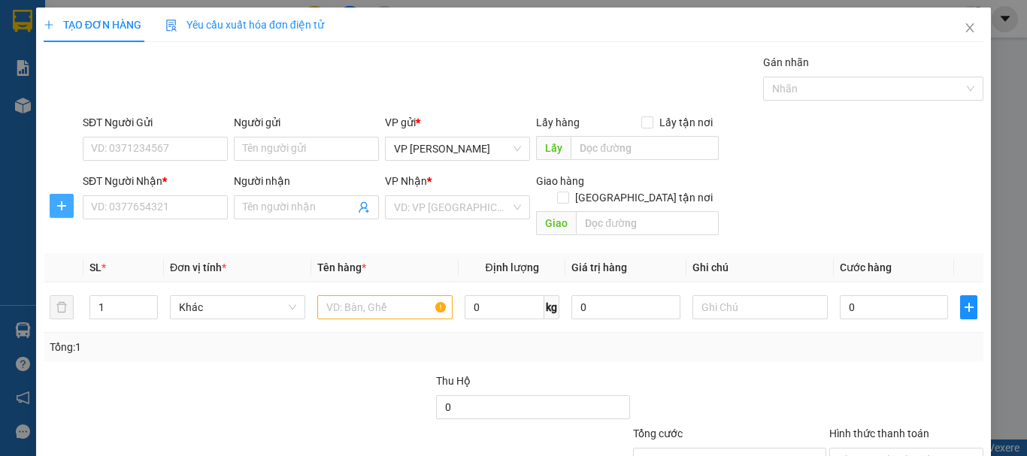
click at [65, 207] on icon "plus" at bounding box center [62, 206] width 12 height 12
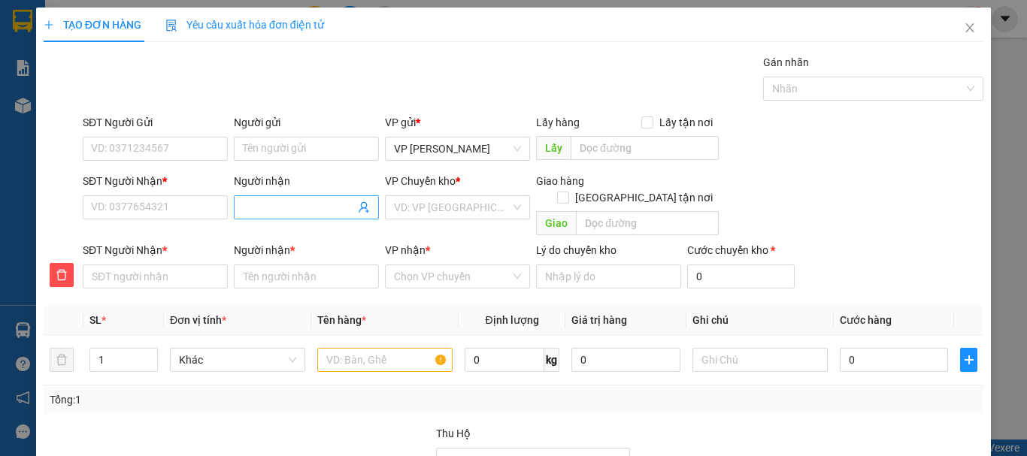
click at [265, 208] on input "Người nhận" at bounding box center [299, 207] width 112 height 17
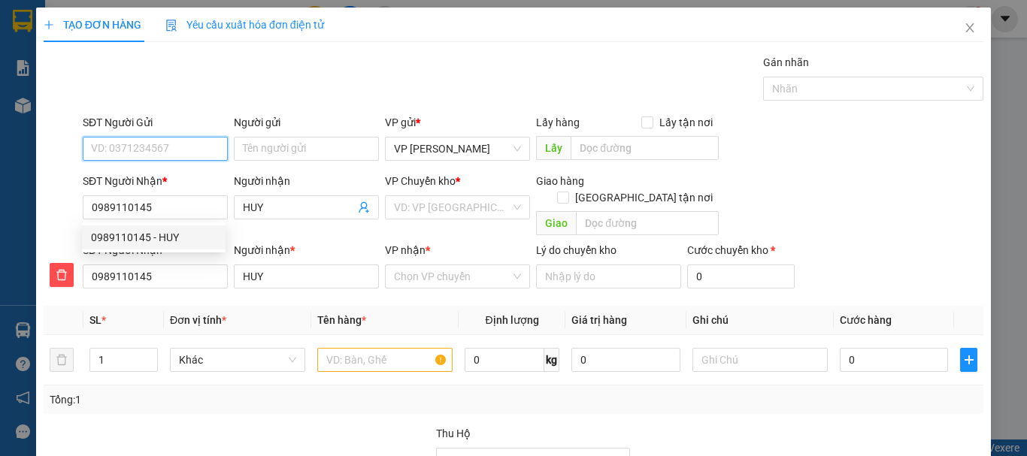
click at [129, 156] on input "SĐT Người Gửi" at bounding box center [155, 149] width 145 height 24
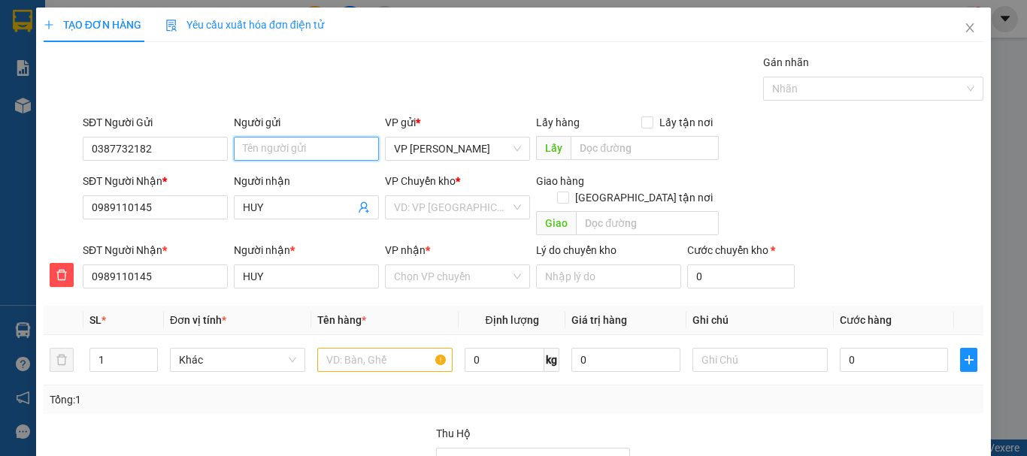
click at [280, 148] on input "Người gửi" at bounding box center [306, 149] width 145 height 24
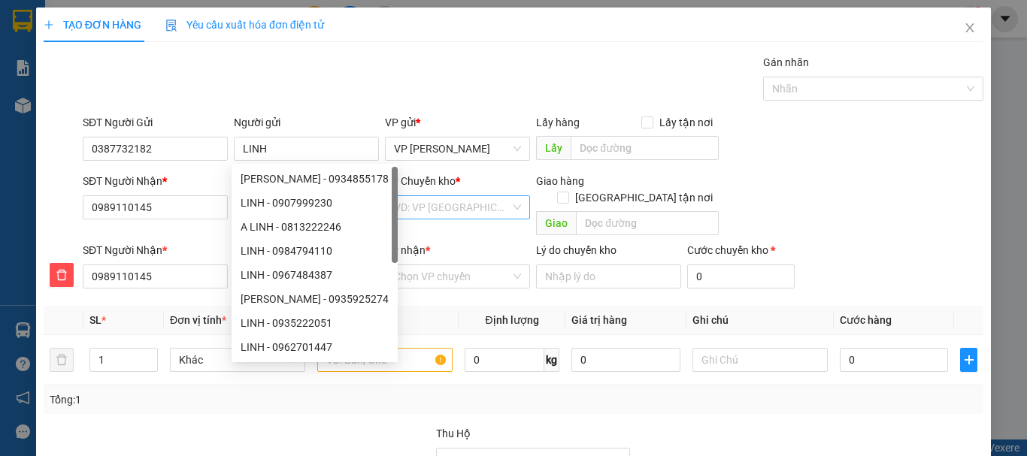
click at [479, 213] on input "search" at bounding box center [452, 207] width 117 height 23
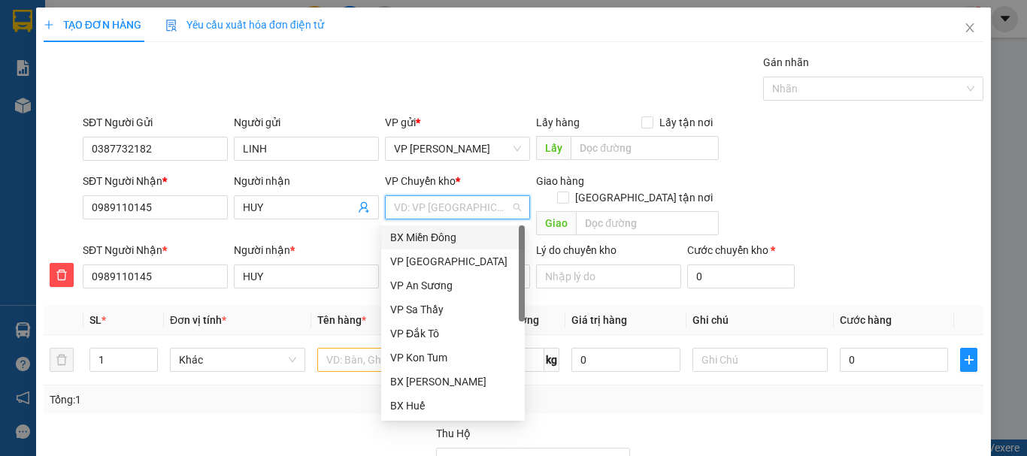
click at [464, 237] on div "BX Miền Đông" at bounding box center [453, 237] width 126 height 17
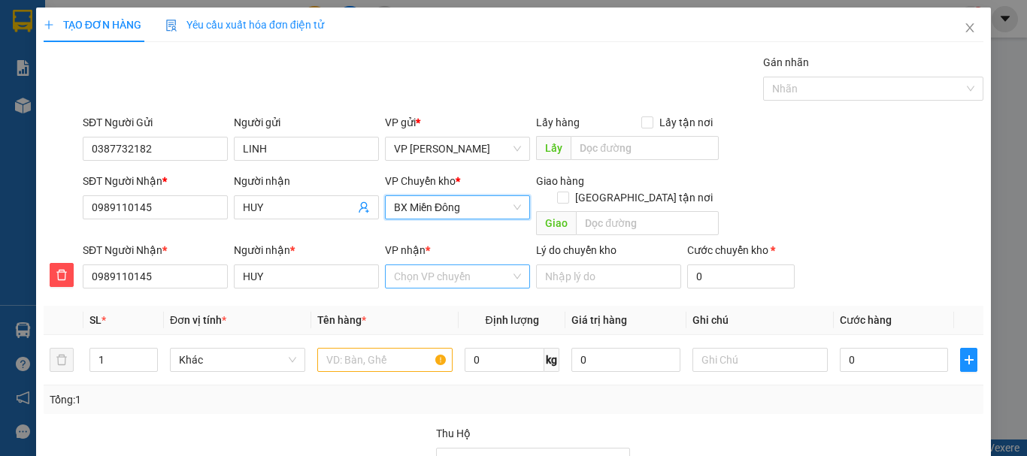
click at [455, 265] on input "VP nhận *" at bounding box center [452, 276] width 117 height 23
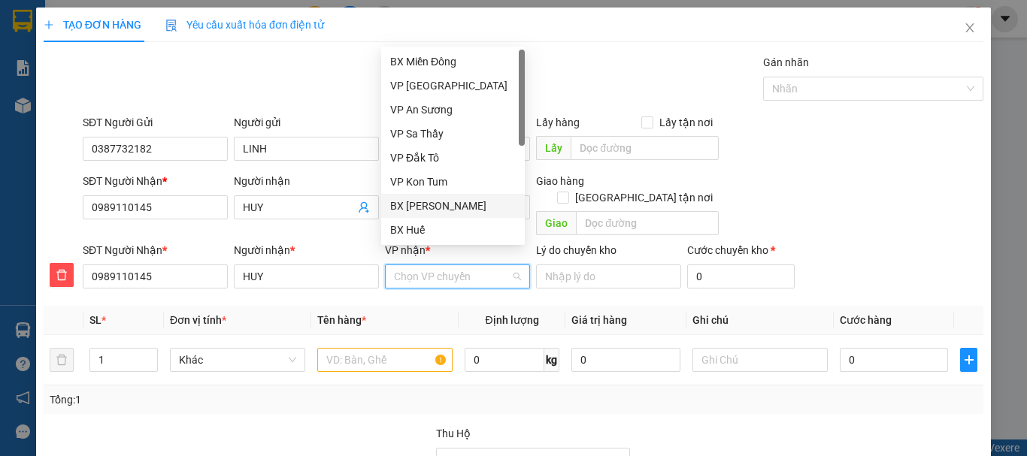
click at [459, 204] on div "BX [PERSON_NAME]" at bounding box center [453, 206] width 126 height 17
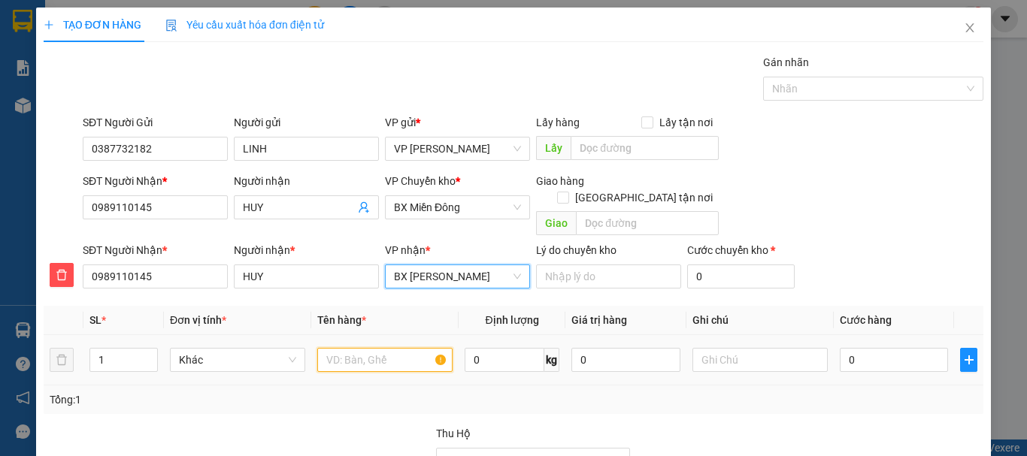
click at [376, 348] on input "text" at bounding box center [384, 360] width 135 height 24
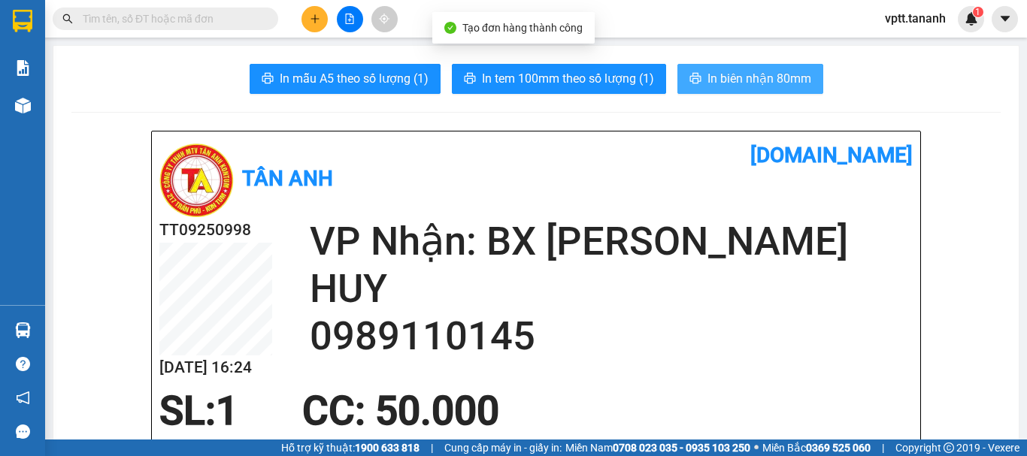
click at [746, 80] on span "In biên nhận 80mm" at bounding box center [759, 78] width 104 height 19
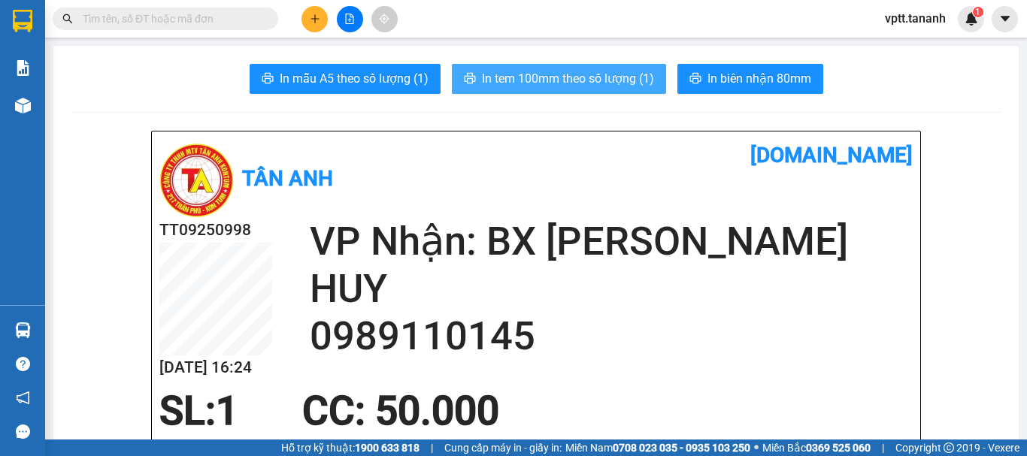
click at [598, 78] on span "In tem 100mm theo số lượng (1)" at bounding box center [568, 78] width 172 height 19
click at [615, 77] on span "In tem 100mm theo số lượng (1)" at bounding box center [568, 78] width 172 height 19
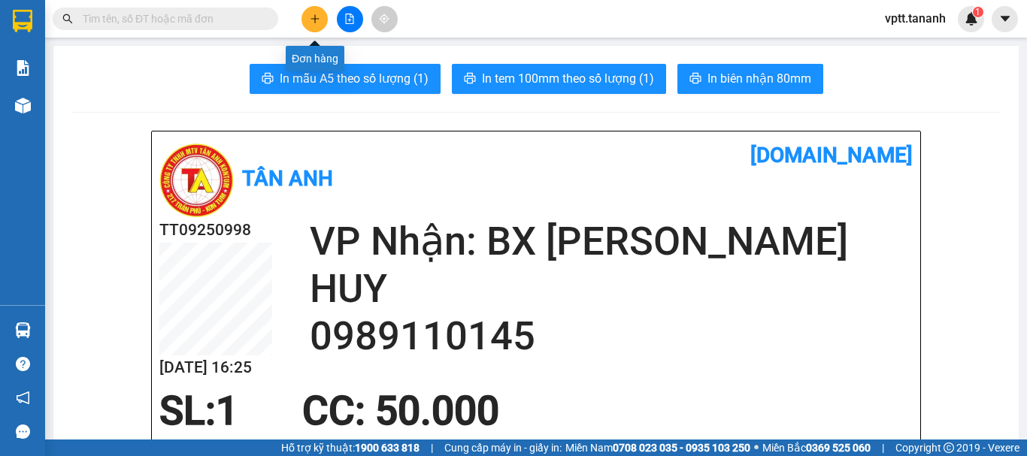
click at [319, 20] on icon "plus" at bounding box center [315, 19] width 11 height 11
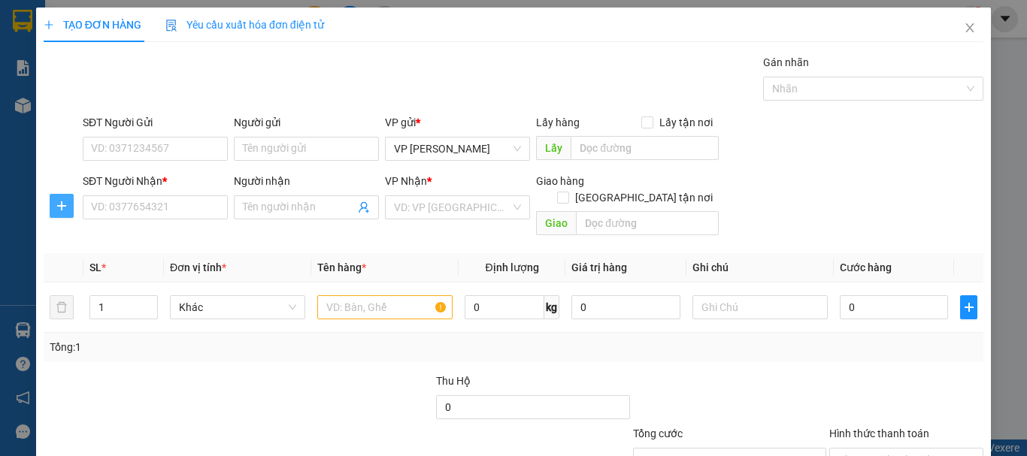
click at [65, 204] on icon "plus" at bounding box center [62, 206] width 12 height 12
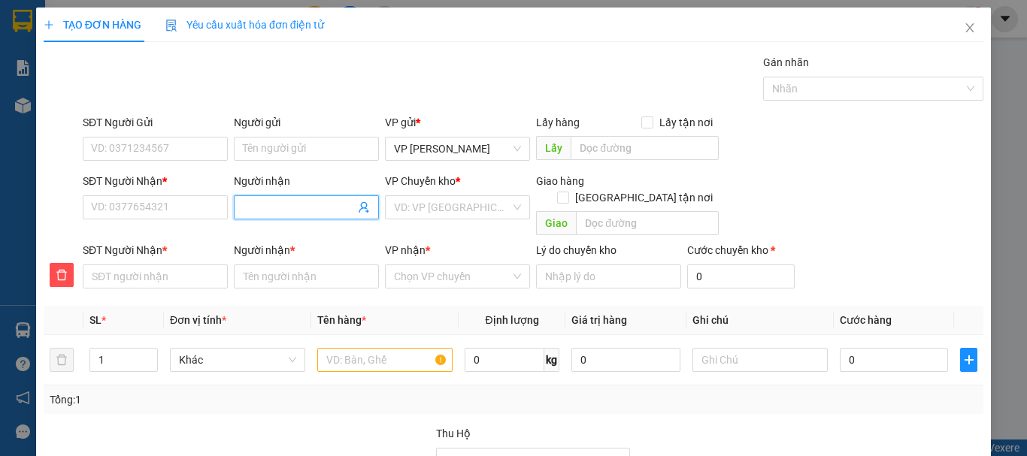
click at [295, 210] on input "Người nhận" at bounding box center [299, 207] width 112 height 17
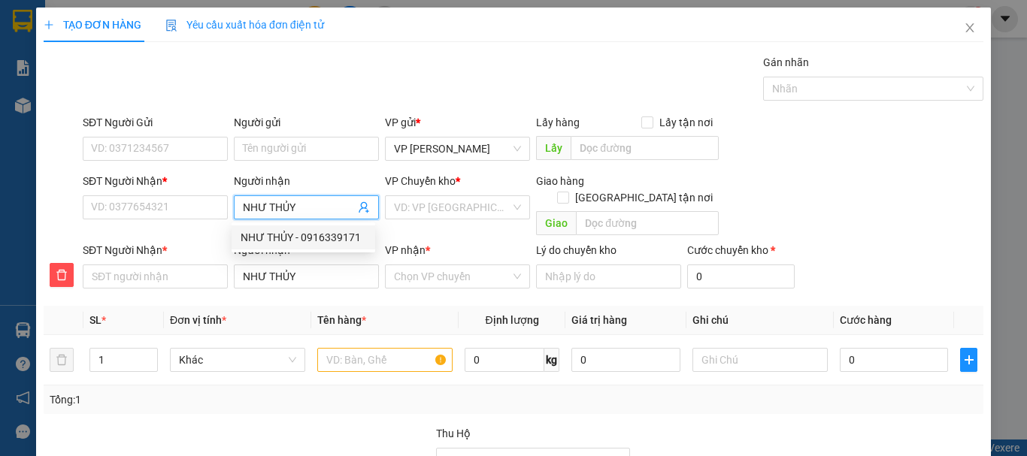
click at [314, 241] on div "NHƯ THỦY - 0916339171" at bounding box center [304, 237] width 126 height 17
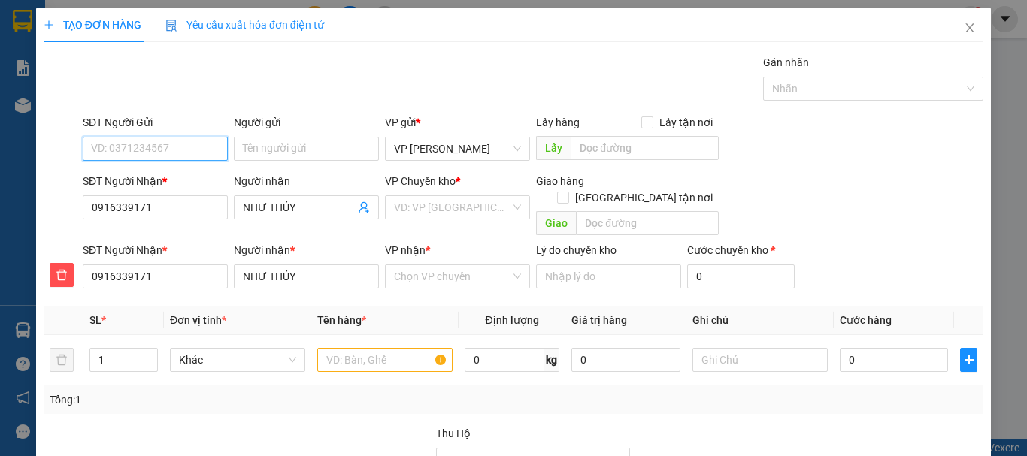
click at [165, 145] on input "SĐT Người Gửi" at bounding box center [155, 149] width 145 height 24
click at [159, 178] on div "0938493698 - NHƯ" at bounding box center [154, 179] width 126 height 17
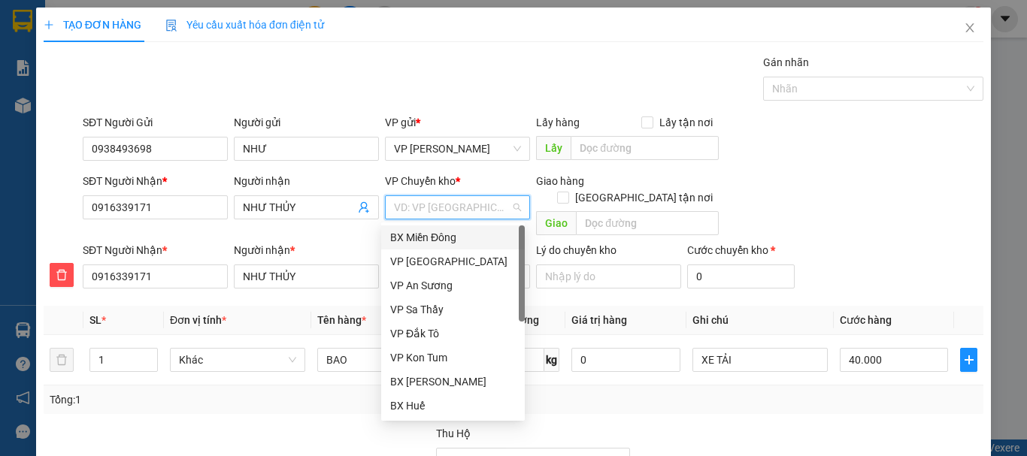
click at [412, 212] on input "search" at bounding box center [452, 207] width 117 height 23
click at [436, 232] on div "BX Miền Đông" at bounding box center [453, 237] width 126 height 17
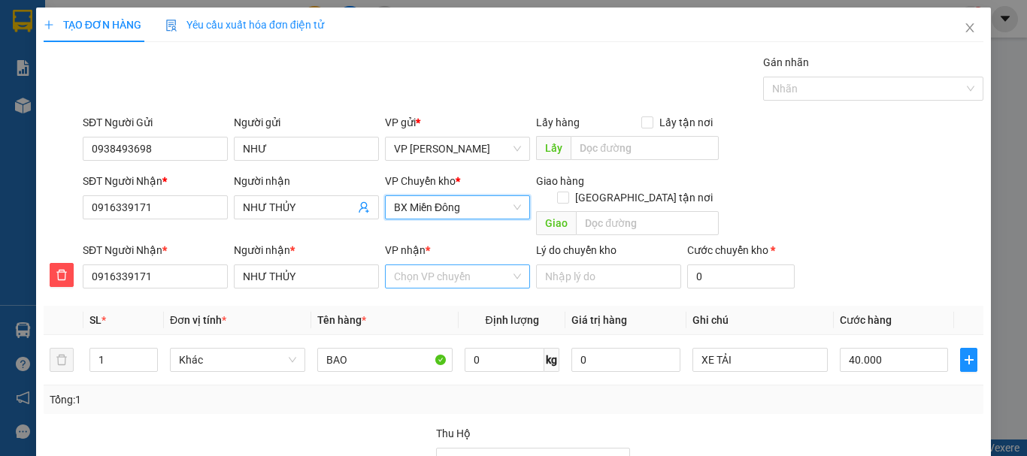
click at [429, 265] on input "VP nhận *" at bounding box center [452, 276] width 117 height 23
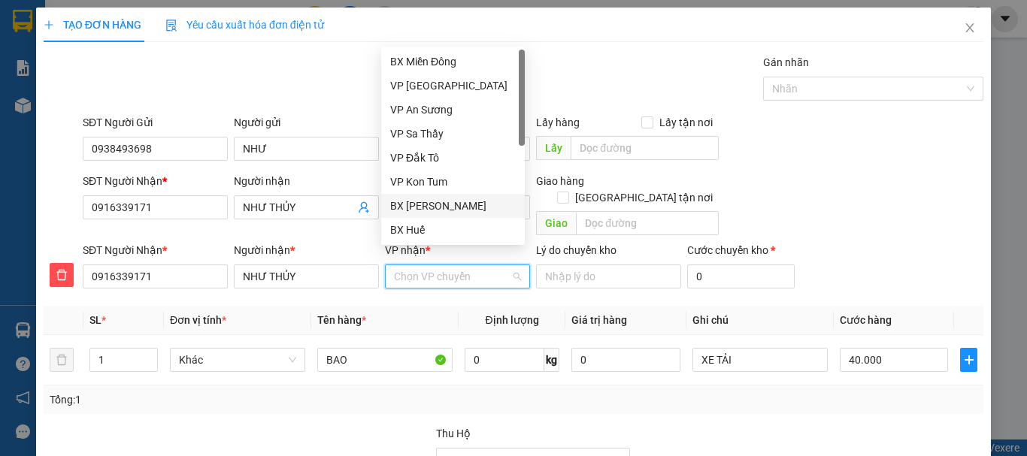
drag, startPoint x: 443, startPoint y: 204, endPoint x: 434, endPoint y: 220, distance: 18.2
click at [443, 204] on div "BX [PERSON_NAME]" at bounding box center [453, 206] width 126 height 17
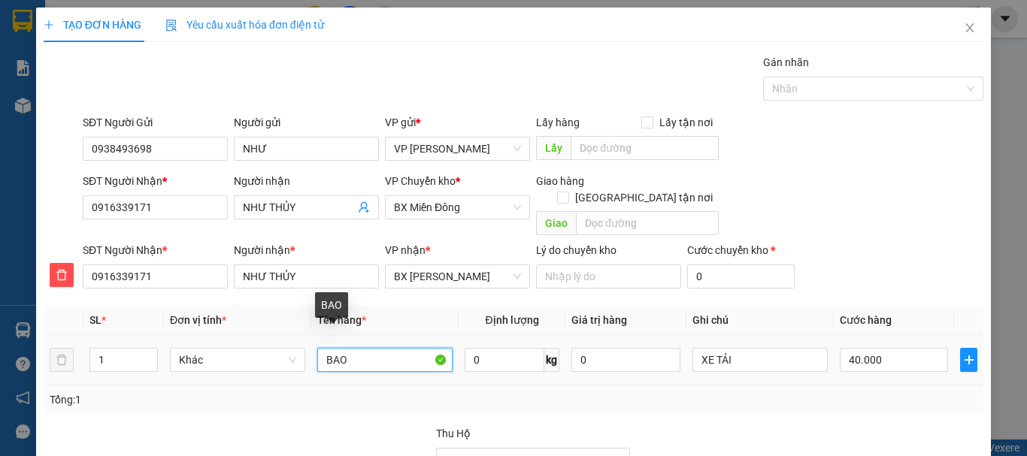
drag, startPoint x: 323, startPoint y: 342, endPoint x: 359, endPoint y: 348, distance: 36.6
click at [359, 348] on input "BAO" at bounding box center [384, 360] width 135 height 24
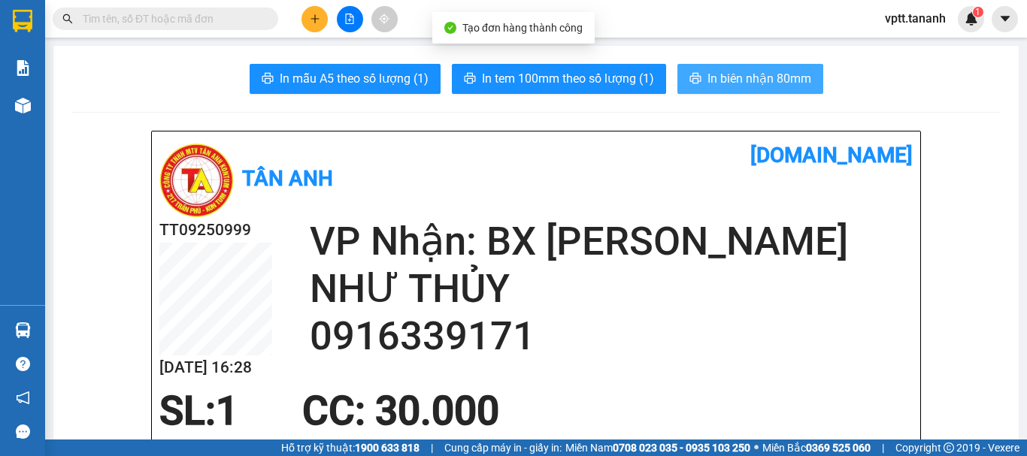
click at [734, 78] on span "In biên nhận 80mm" at bounding box center [759, 78] width 104 height 19
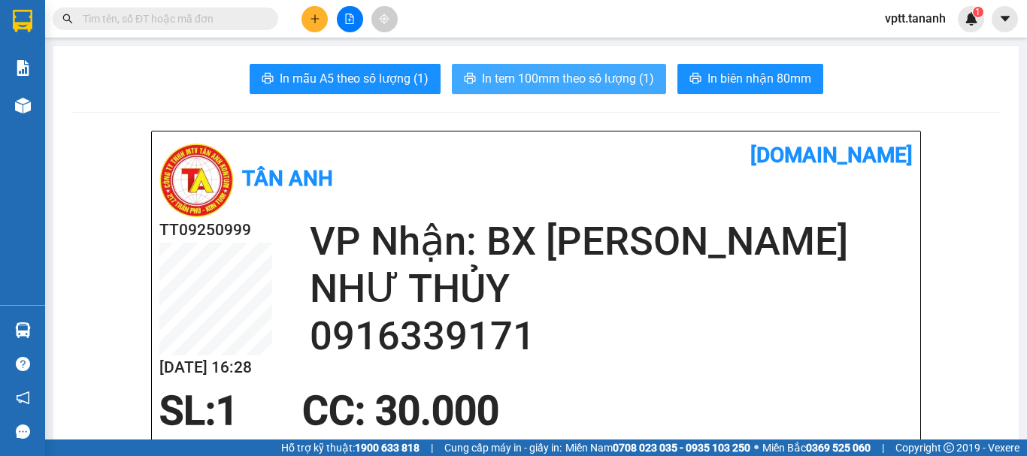
click at [571, 72] on span "In tem 100mm theo số lượng (1)" at bounding box center [568, 78] width 172 height 19
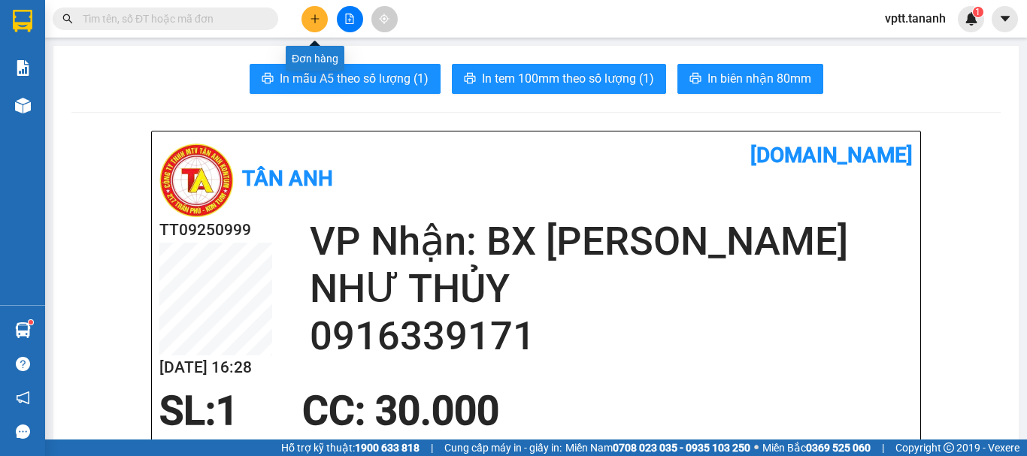
click at [310, 14] on icon "plus" at bounding box center [315, 19] width 11 height 11
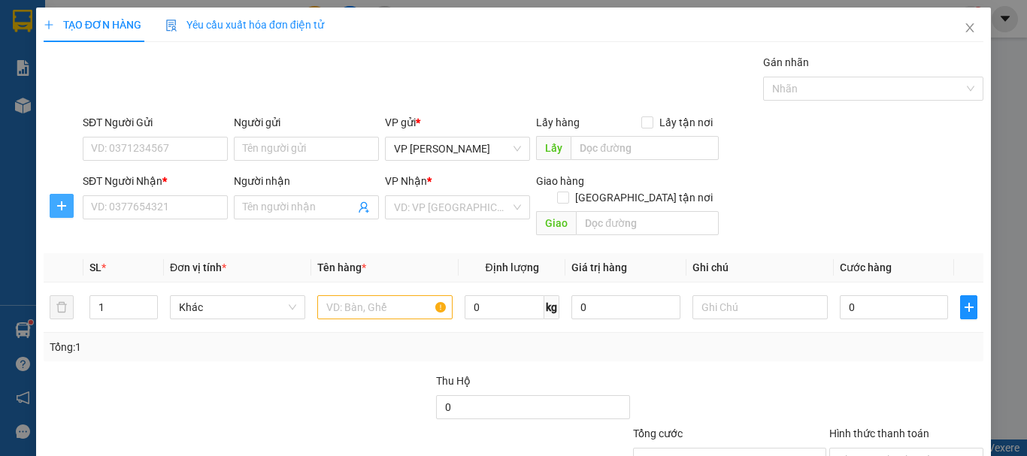
click at [58, 195] on button "button" at bounding box center [62, 206] width 24 height 24
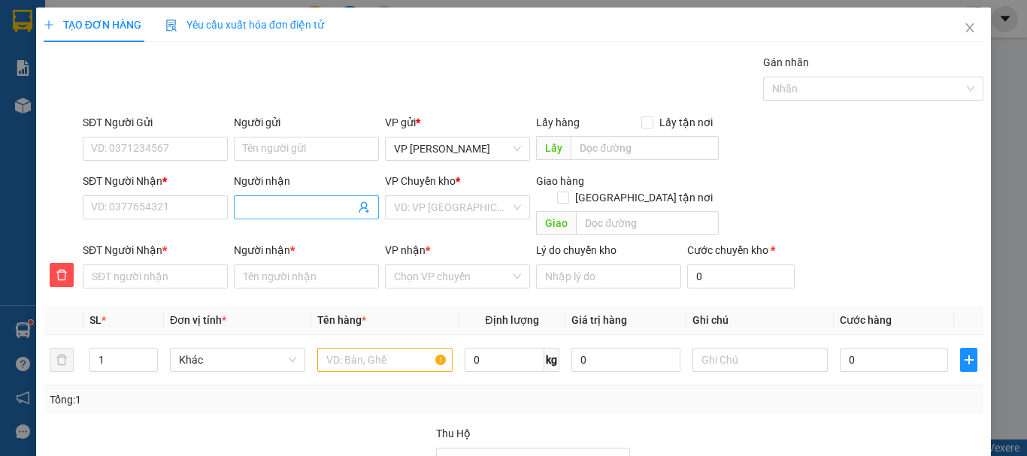
click at [257, 207] on input "Người nhận" at bounding box center [299, 207] width 112 height 17
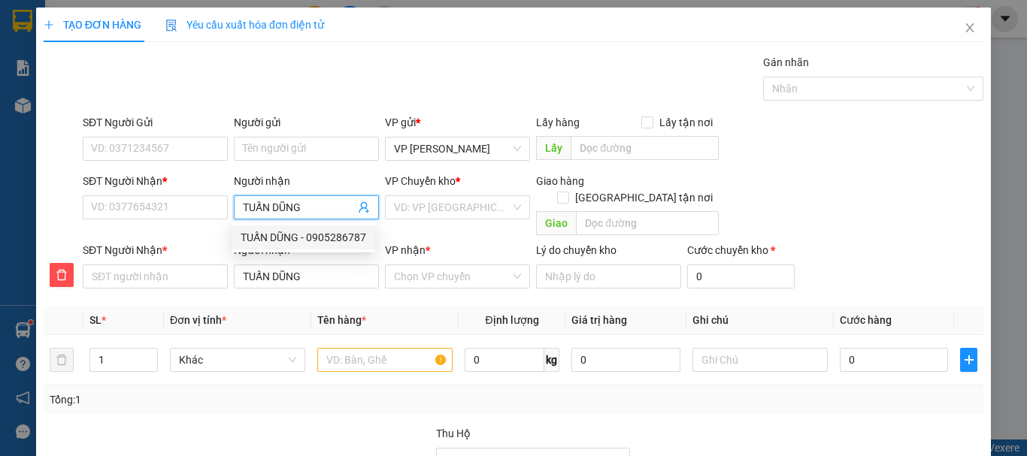
click at [326, 238] on div "TUẤN DŨNG - 0905286787" at bounding box center [304, 237] width 126 height 17
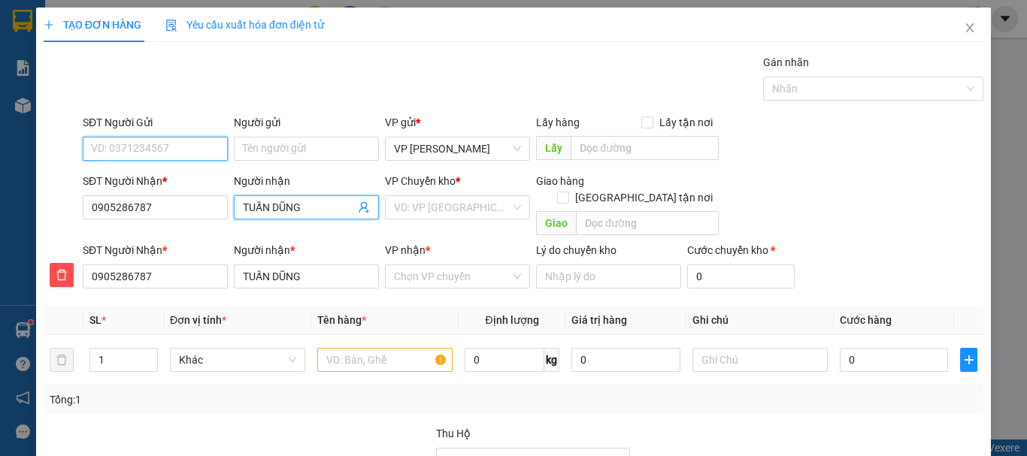
click at [149, 147] on input "SĐT Người Gửi" at bounding box center [155, 149] width 145 height 24
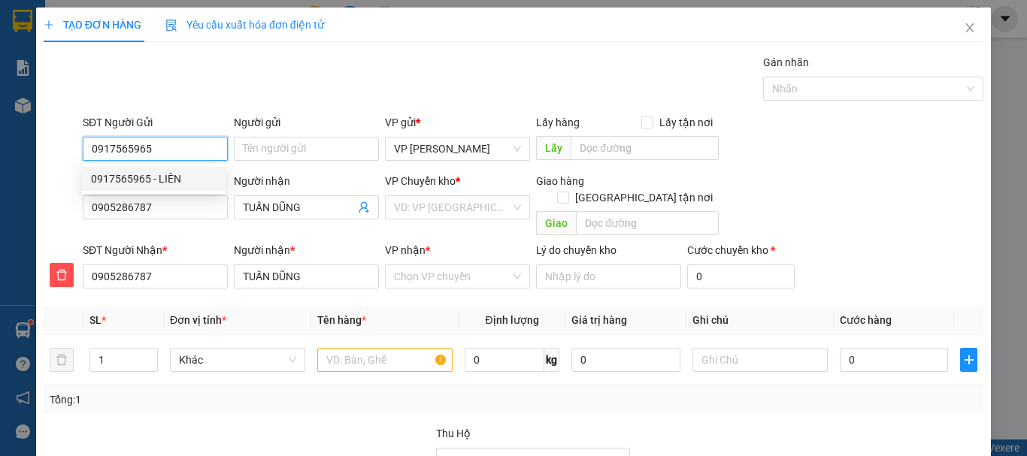
click at [158, 176] on div "0917565965 - LIÊN" at bounding box center [154, 179] width 126 height 17
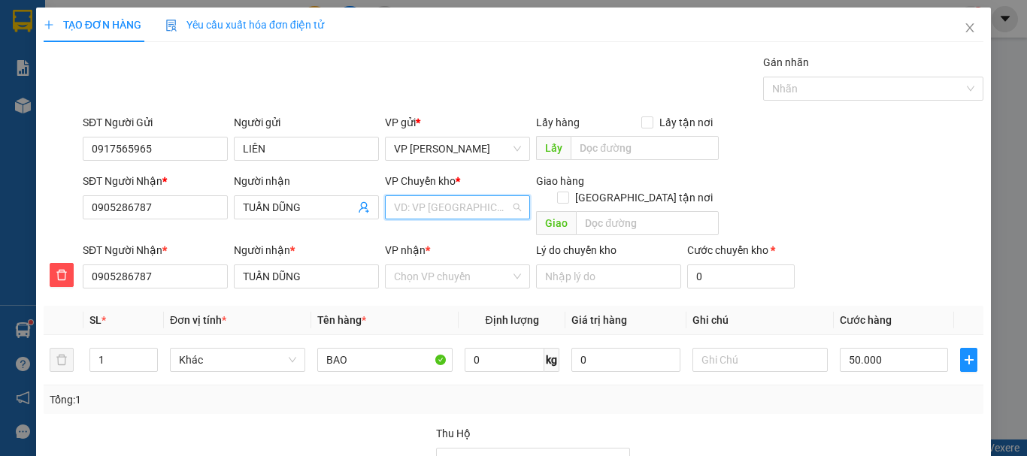
click at [440, 206] on input "search" at bounding box center [452, 207] width 117 height 23
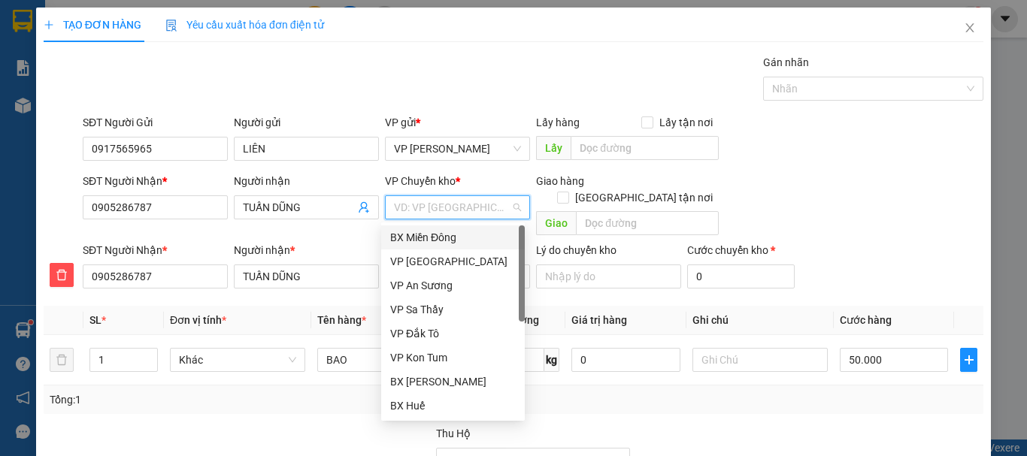
click at [444, 234] on div "BX Miền Đông" at bounding box center [453, 237] width 126 height 17
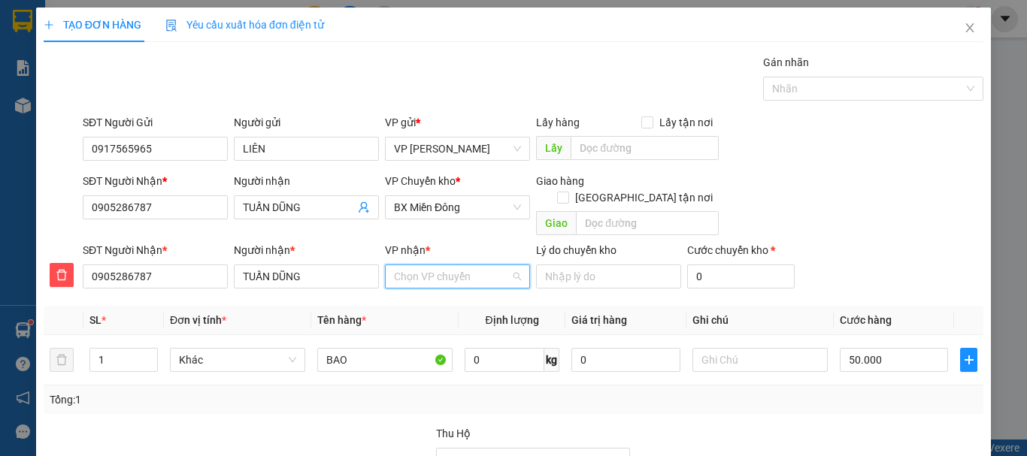
click at [440, 265] on input "VP nhận *" at bounding box center [452, 276] width 117 height 23
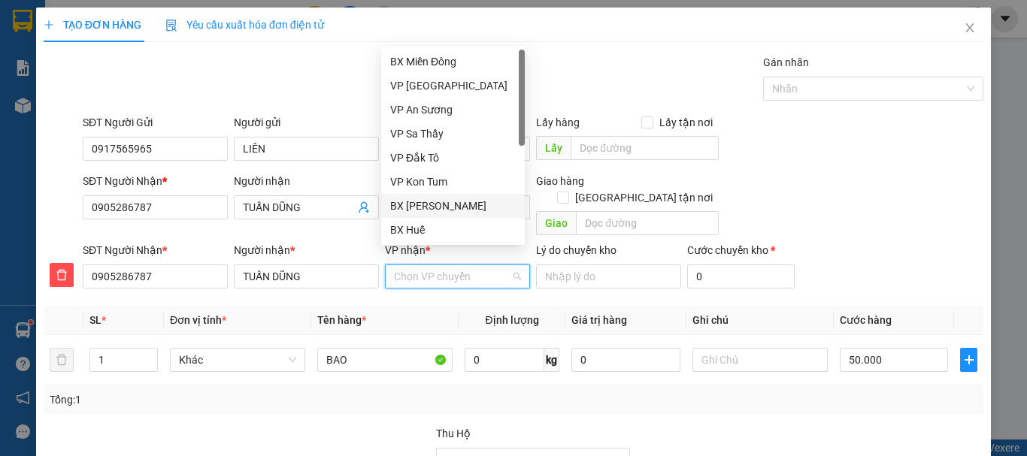
click at [447, 204] on div "BX [PERSON_NAME]" at bounding box center [453, 206] width 126 height 17
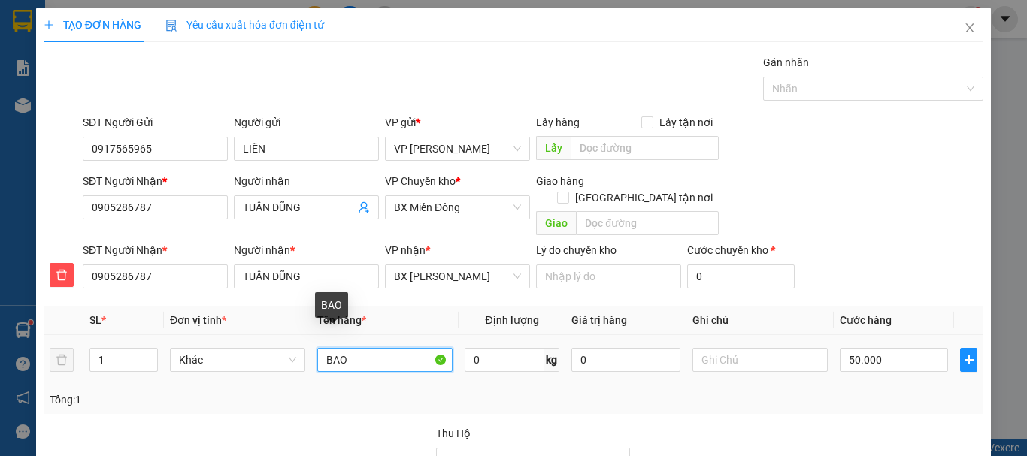
drag, startPoint x: 320, startPoint y: 342, endPoint x: 365, endPoint y: 344, distance: 45.2
click at [365, 348] on input "BAO" at bounding box center [384, 360] width 135 height 24
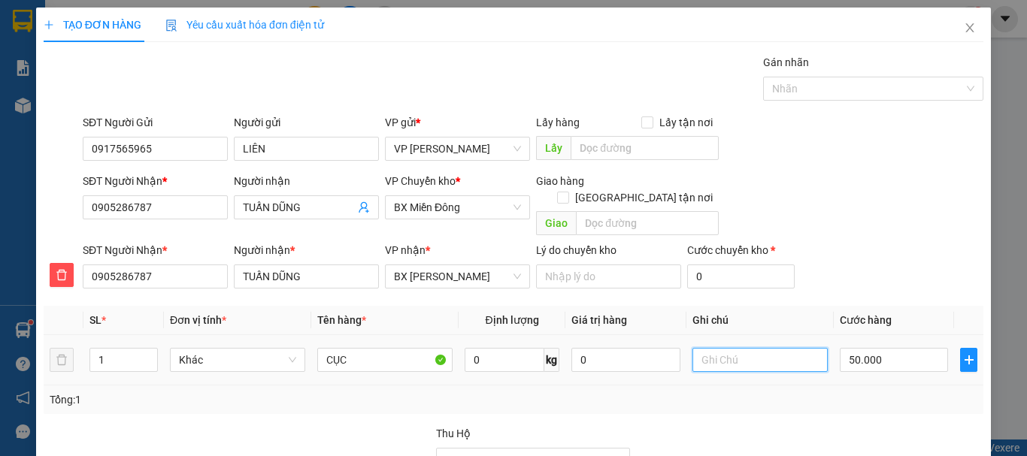
click at [702, 348] on input "text" at bounding box center [759, 360] width 135 height 24
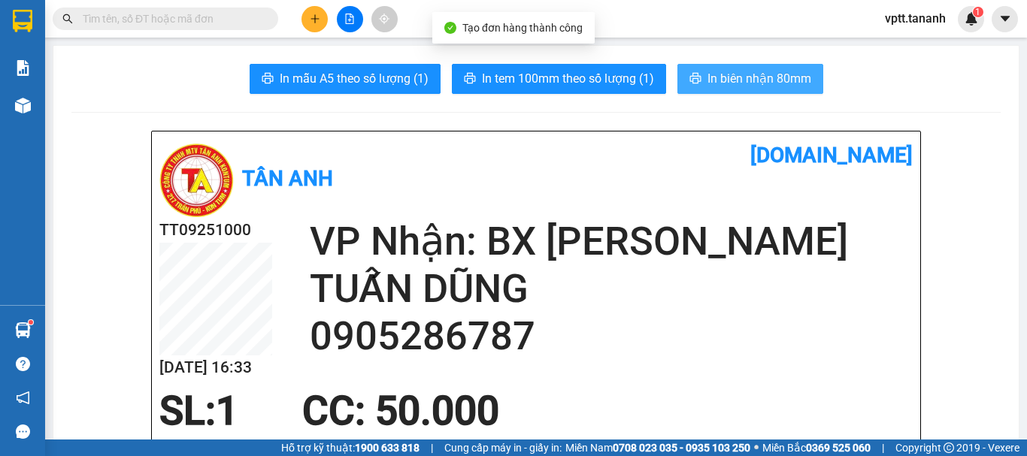
click at [741, 72] on span "In biên nhận 80mm" at bounding box center [759, 78] width 104 height 19
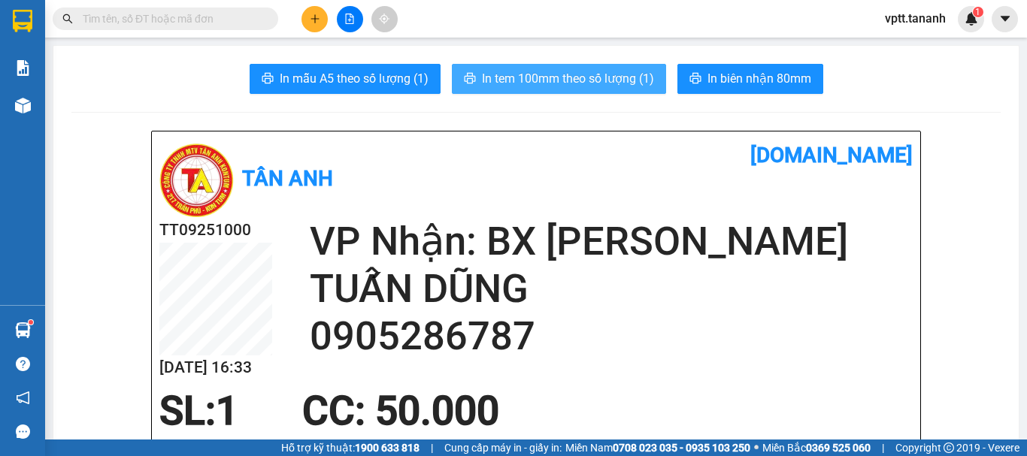
click at [592, 77] on span "In tem 100mm theo số lượng (1)" at bounding box center [568, 78] width 172 height 19
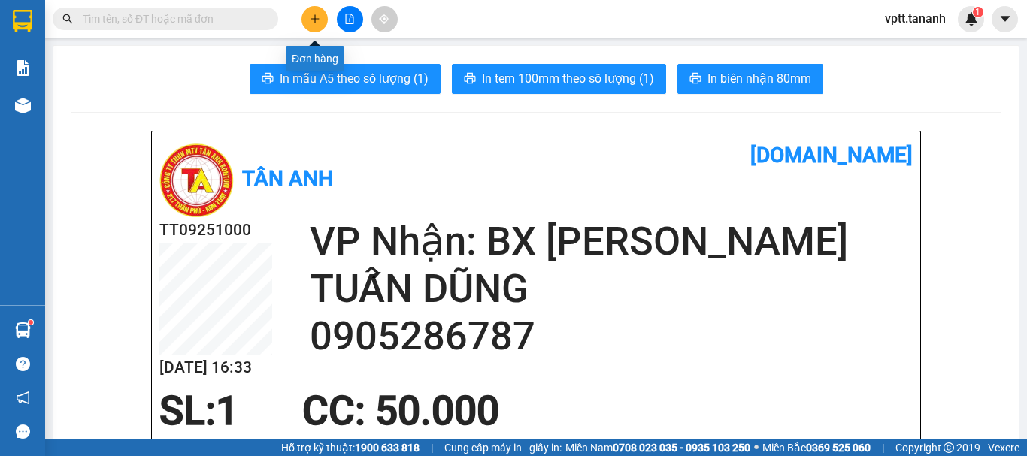
click at [313, 18] on icon "plus" at bounding box center [315, 19] width 11 height 11
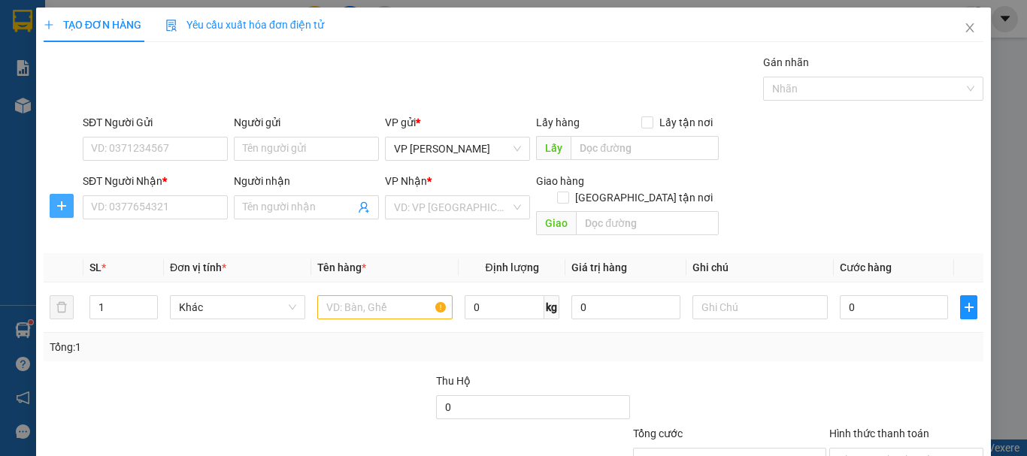
click at [57, 207] on icon "plus" at bounding box center [62, 206] width 12 height 12
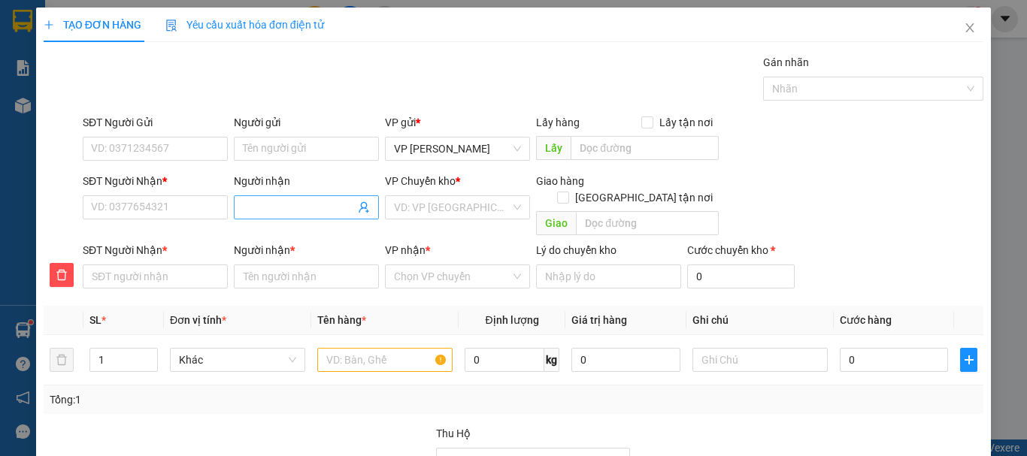
click at [297, 209] on input "Người nhận" at bounding box center [299, 207] width 112 height 17
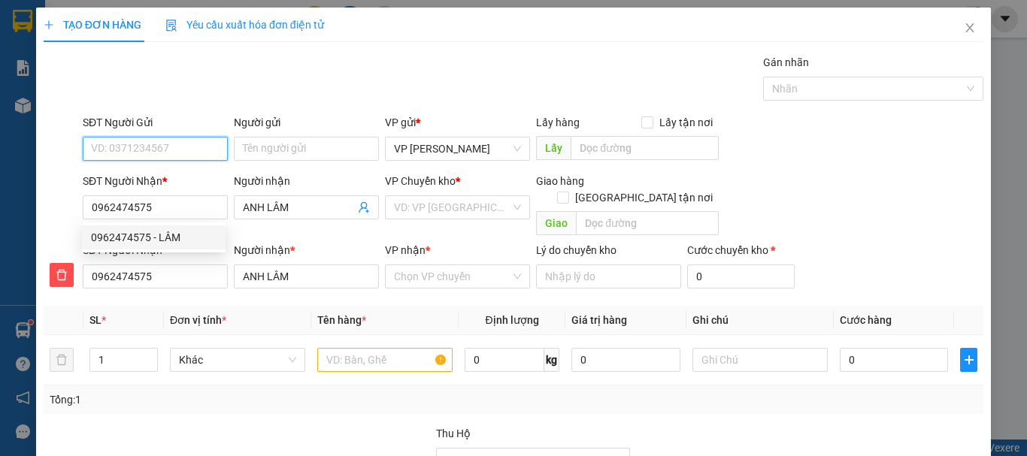
click at [138, 149] on input "SĐT Người Gửi" at bounding box center [155, 149] width 145 height 24
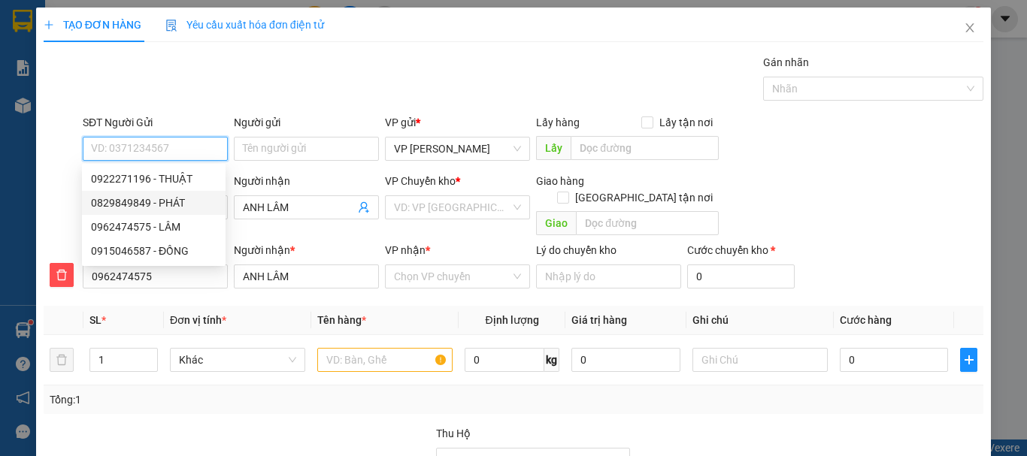
click at [135, 204] on div "0829849849 - PHÁT" at bounding box center [154, 203] width 126 height 17
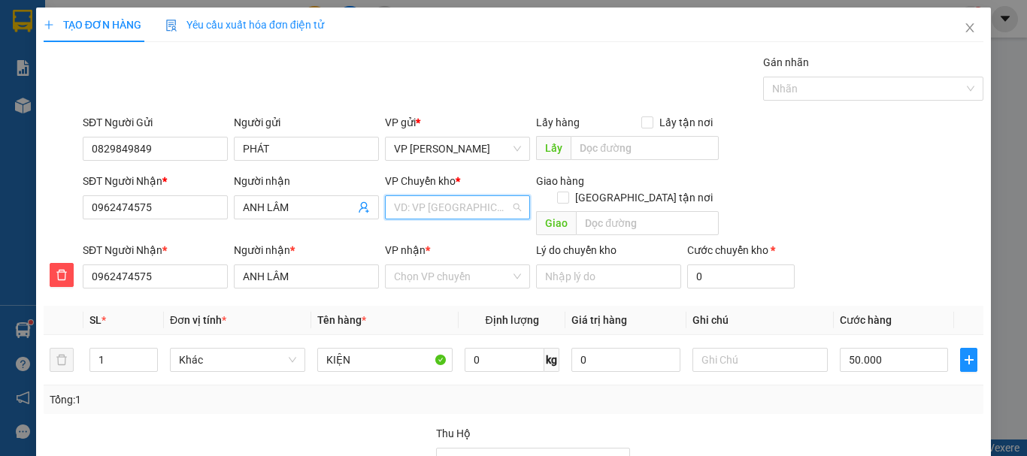
click at [442, 208] on input "search" at bounding box center [452, 207] width 117 height 23
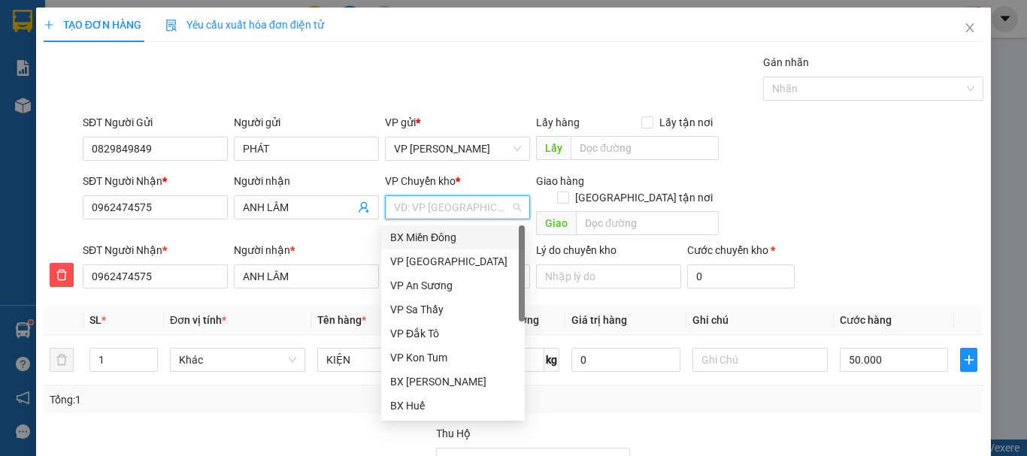
click at [443, 237] on div "BX Miền Đông" at bounding box center [453, 237] width 126 height 17
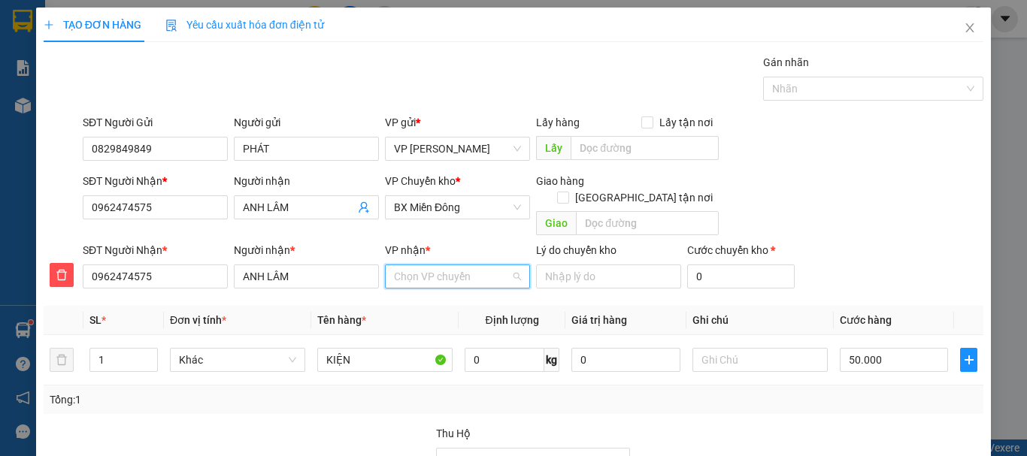
click at [434, 266] on input "VP nhận *" at bounding box center [452, 276] width 117 height 23
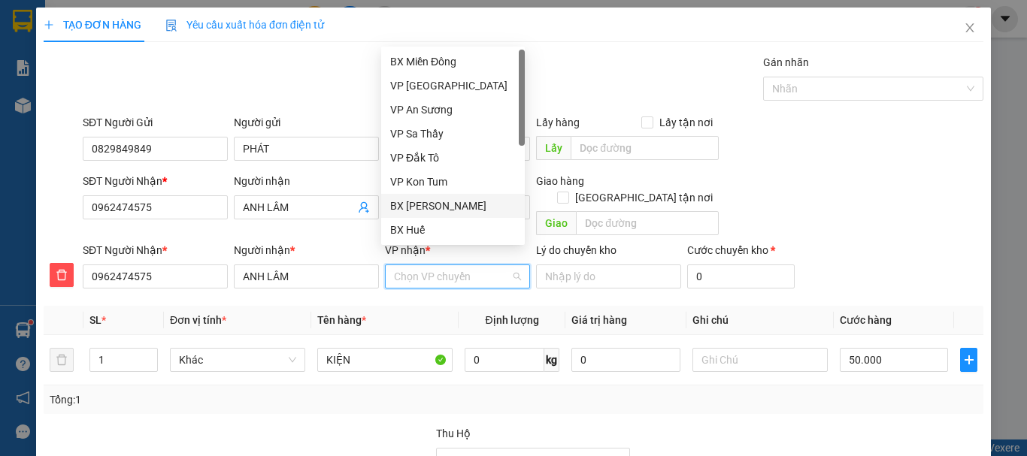
click at [436, 203] on div "BX [PERSON_NAME]" at bounding box center [453, 206] width 126 height 17
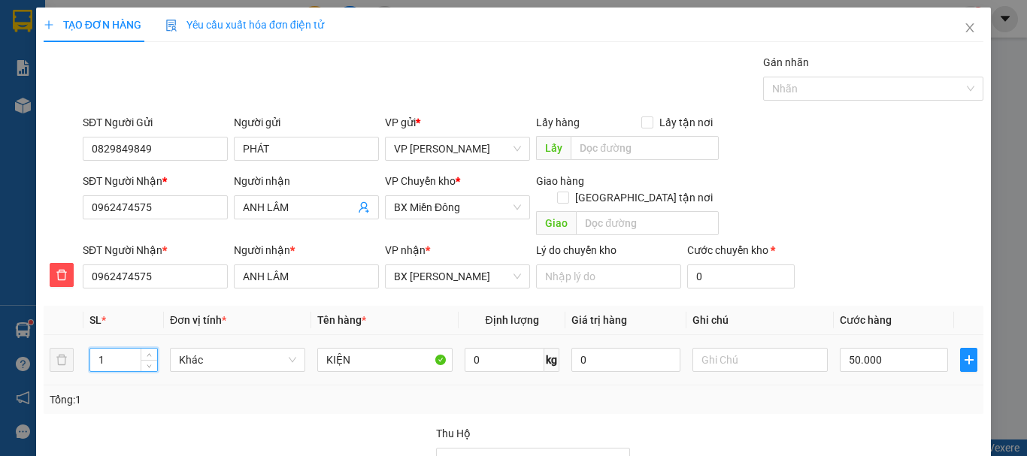
drag, startPoint x: 95, startPoint y: 344, endPoint x: 123, endPoint y: 344, distance: 28.6
click at [123, 349] on input "1" at bounding box center [123, 360] width 67 height 23
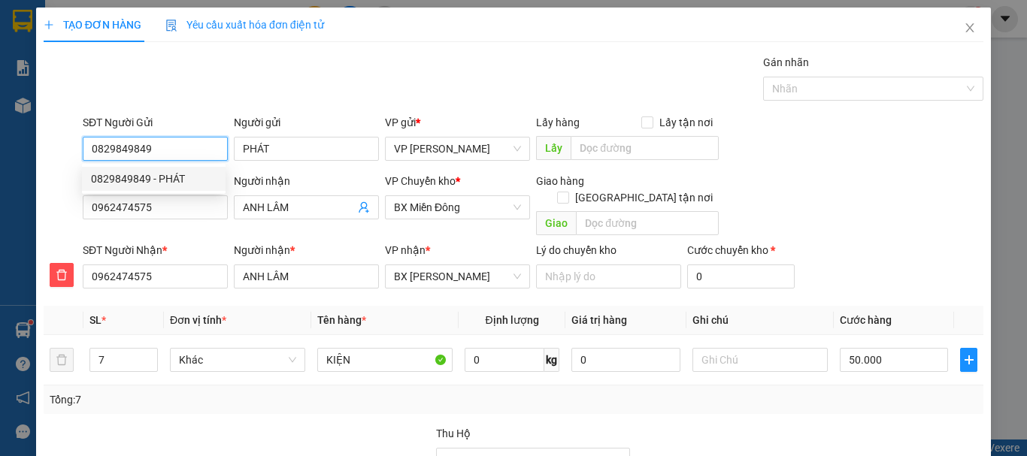
drag, startPoint x: 150, startPoint y: 148, endPoint x: 59, endPoint y: 148, distance: 91.7
click at [59, 148] on div "SĐT Người Gửi 0829849849 Người gửi PHÁT VP gửi * VP [PERSON_NAME] Lấy hàng Lấy …" at bounding box center [513, 140] width 943 height 53
click at [172, 177] on div "0915046587 - ĐỒNG" at bounding box center [154, 179] width 126 height 17
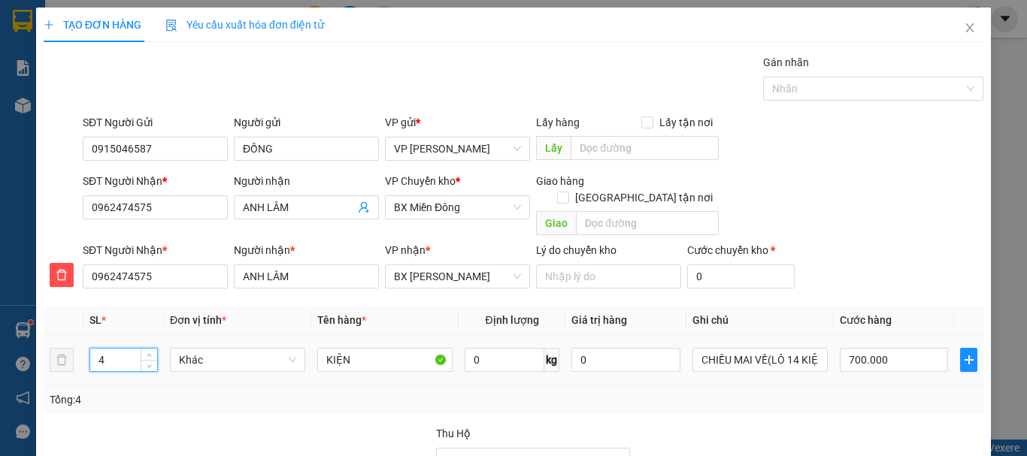
drag, startPoint x: 95, startPoint y: 345, endPoint x: 110, endPoint y: 340, distance: 15.9
click at [110, 349] on input "4" at bounding box center [123, 360] width 67 height 23
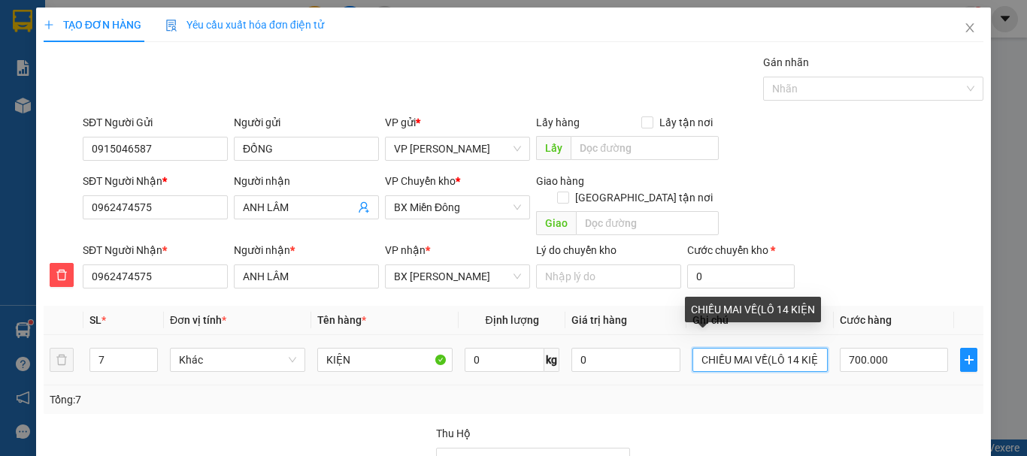
drag, startPoint x: 760, startPoint y: 341, endPoint x: 811, endPoint y: 341, distance: 51.1
click at [811, 348] on input "CHIỀU MAI VỀ(LÔ 14 KIỆN" at bounding box center [759, 360] width 135 height 24
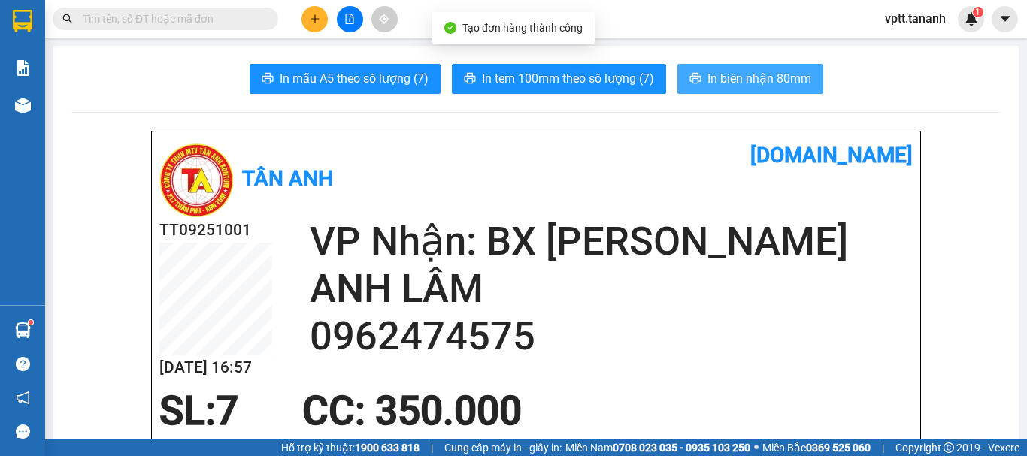
click at [734, 80] on span "In biên nhận 80mm" at bounding box center [759, 78] width 104 height 19
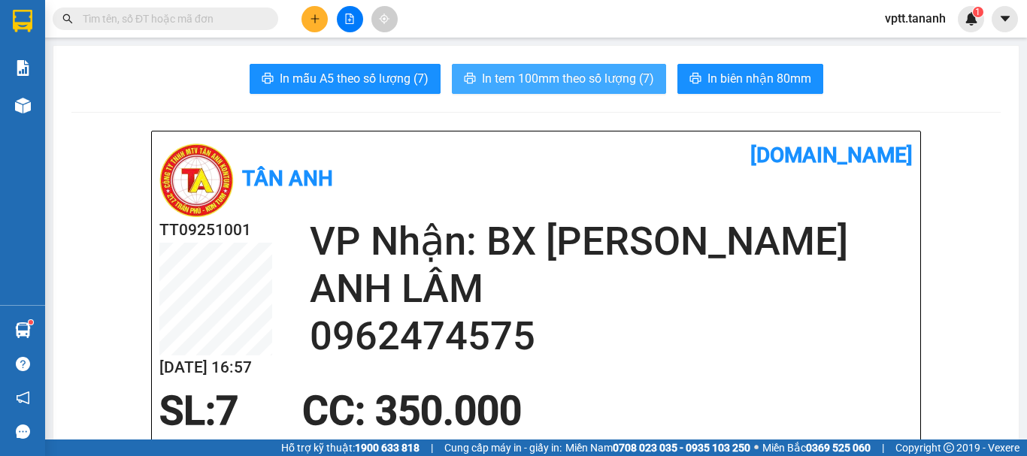
click at [586, 74] on span "In tem 100mm theo số lượng (7)" at bounding box center [568, 78] width 172 height 19
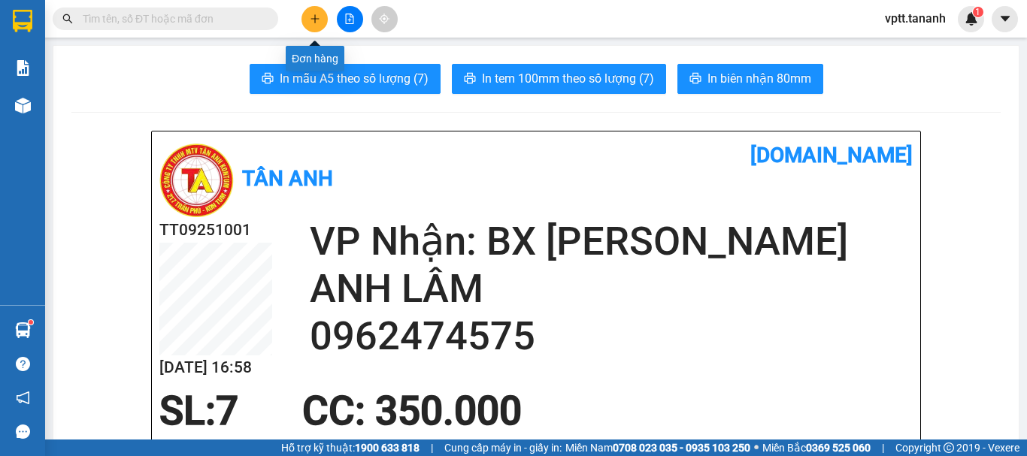
click at [317, 17] on icon "plus" at bounding box center [315, 19] width 11 height 11
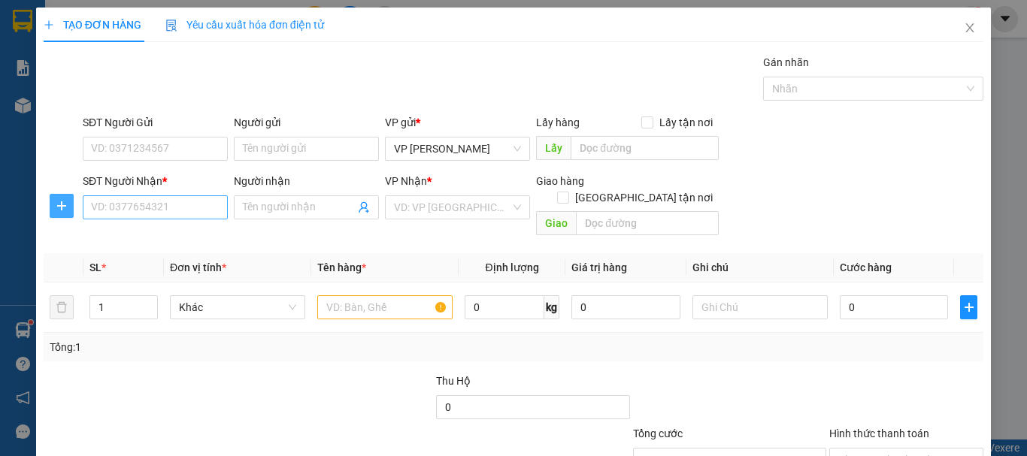
drag, startPoint x: 53, startPoint y: 209, endPoint x: 87, endPoint y: 200, distance: 35.0
click at [56, 208] on span "plus" at bounding box center [61, 206] width 23 height 12
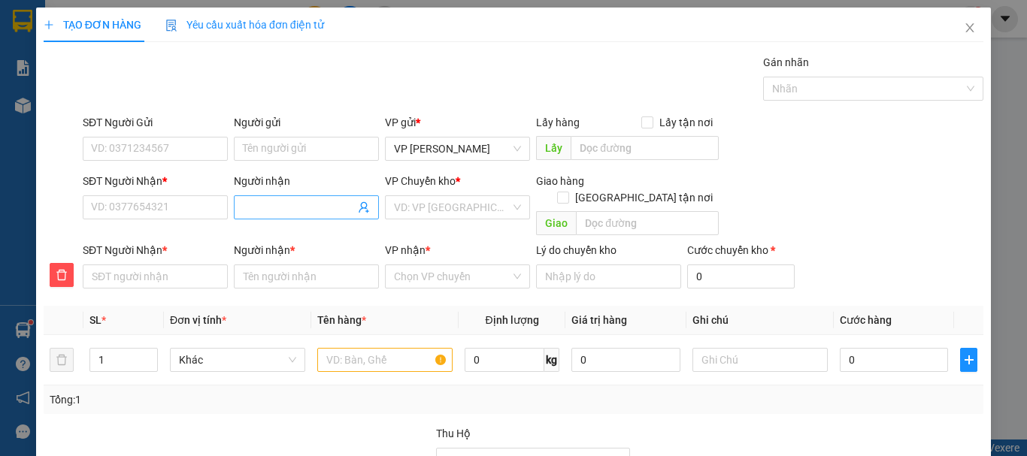
drag, startPoint x: 268, startPoint y: 201, endPoint x: 277, endPoint y: 197, distance: 9.8
click at [269, 201] on input "Người nhận" at bounding box center [299, 207] width 112 height 17
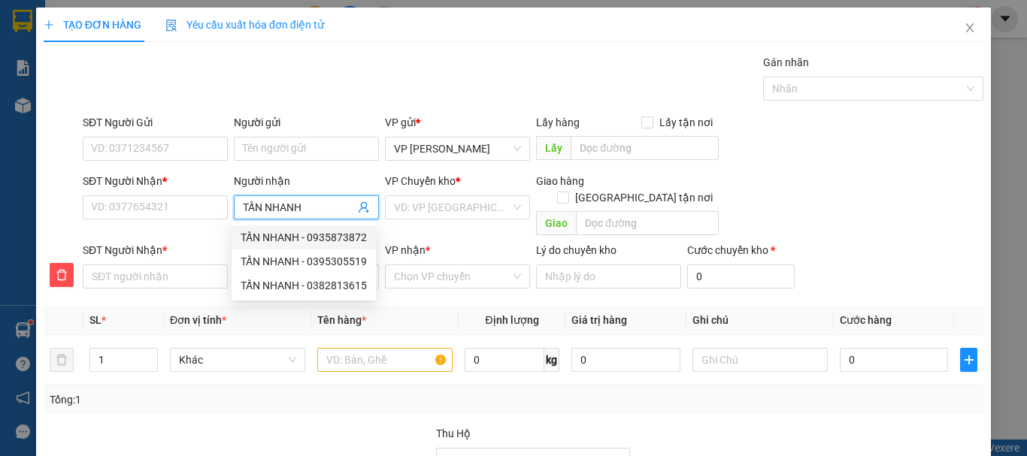
click at [331, 235] on div "TẤN NHANH - 0935873872" at bounding box center [304, 237] width 126 height 17
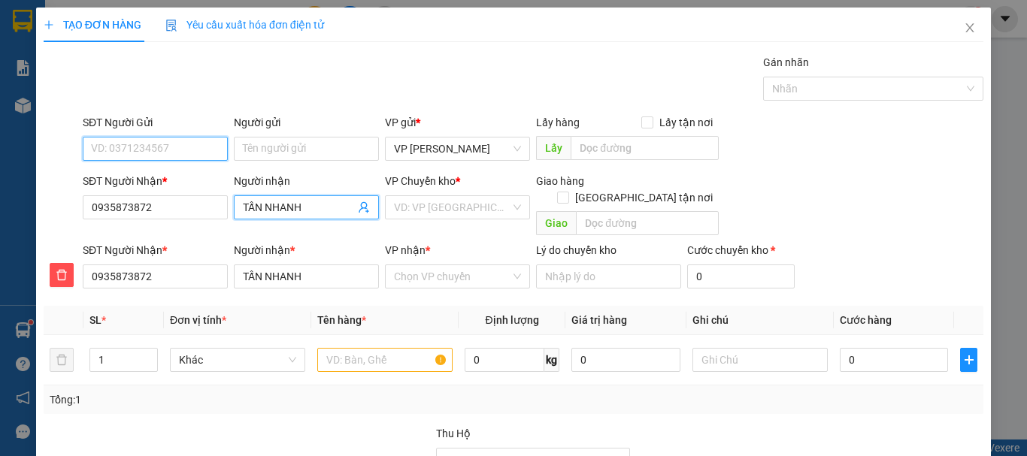
click at [137, 146] on input "SĐT Người Gửi" at bounding box center [155, 149] width 145 height 24
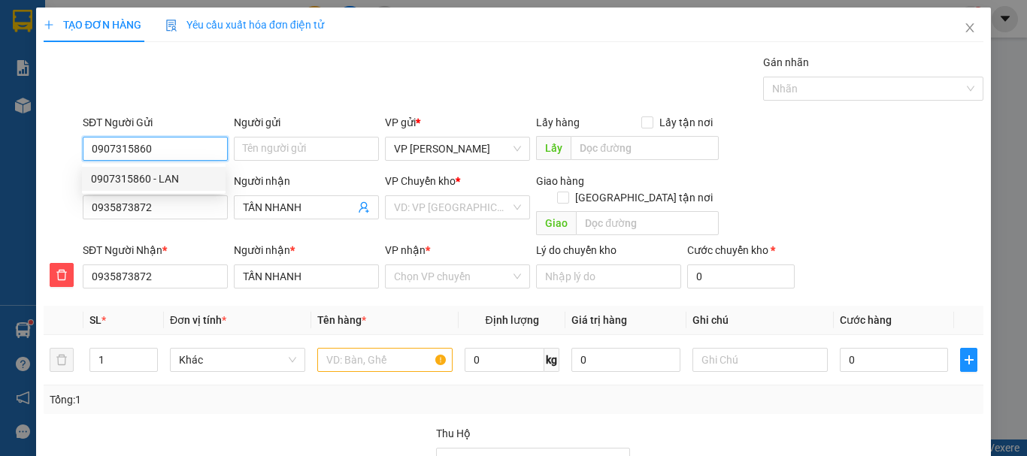
click at [173, 177] on div "0907315860 - LAN" at bounding box center [154, 179] width 126 height 17
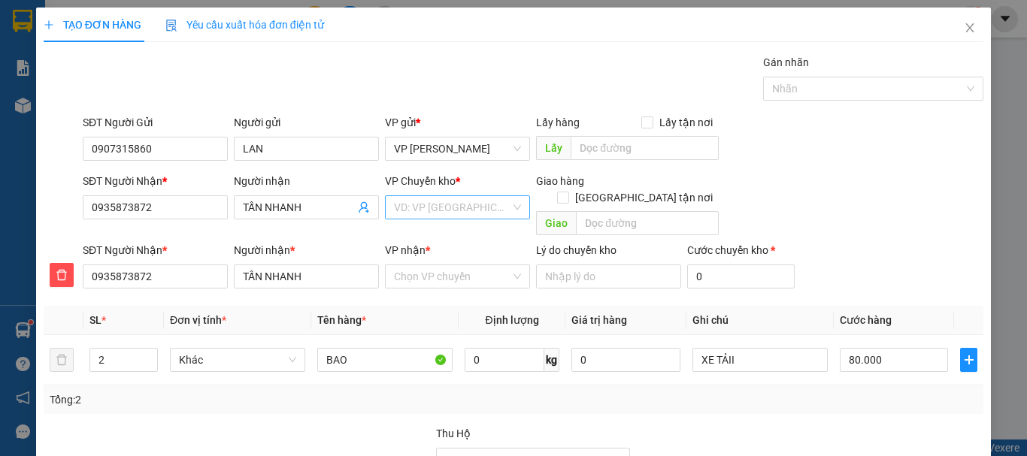
click at [458, 213] on input "search" at bounding box center [452, 207] width 117 height 23
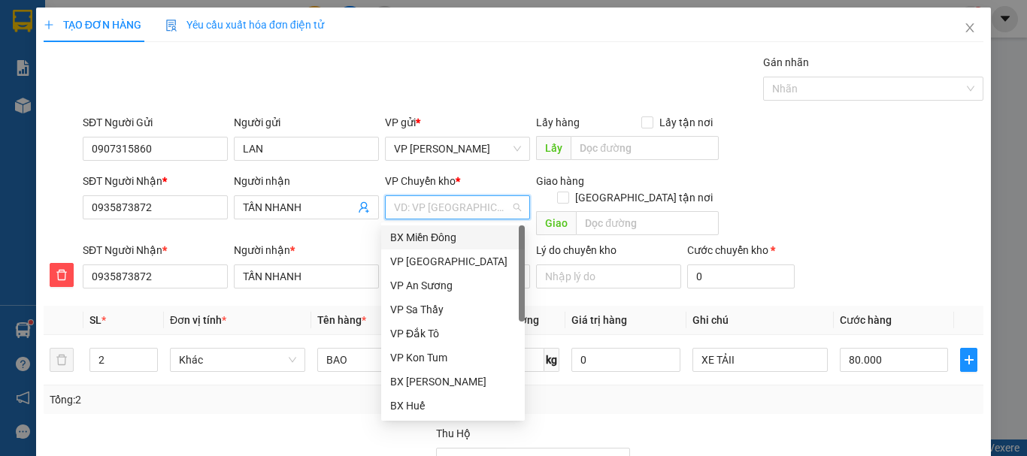
click at [443, 238] on div "BX Miền Đông" at bounding box center [453, 237] width 126 height 17
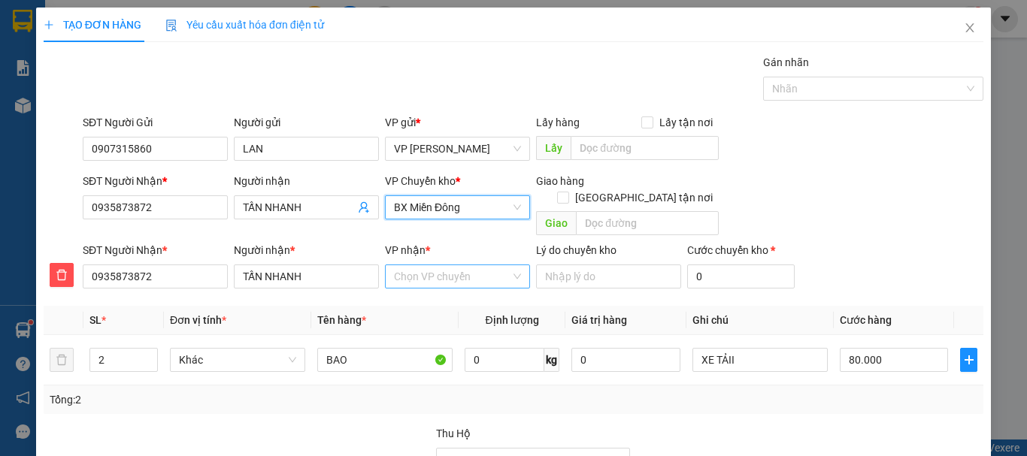
click at [420, 266] on input "VP nhận *" at bounding box center [452, 276] width 117 height 23
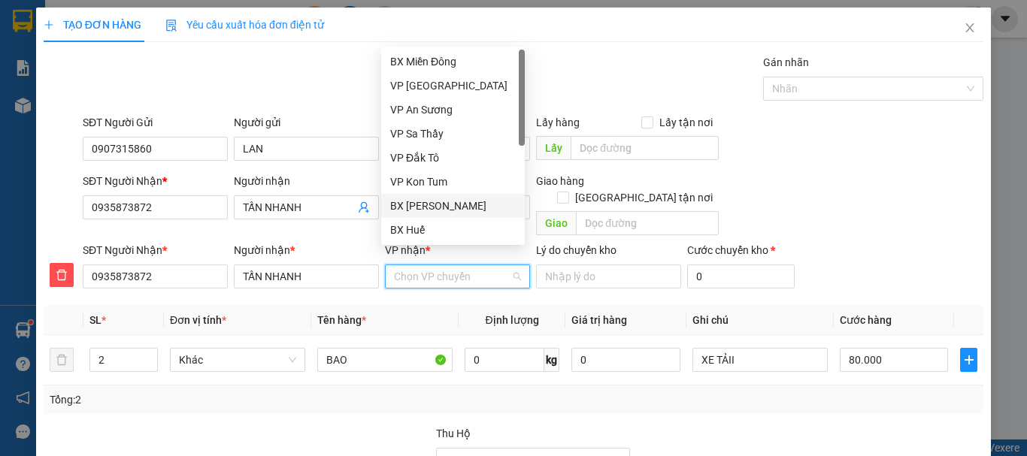
click at [457, 202] on div "BX [PERSON_NAME]" at bounding box center [453, 206] width 126 height 17
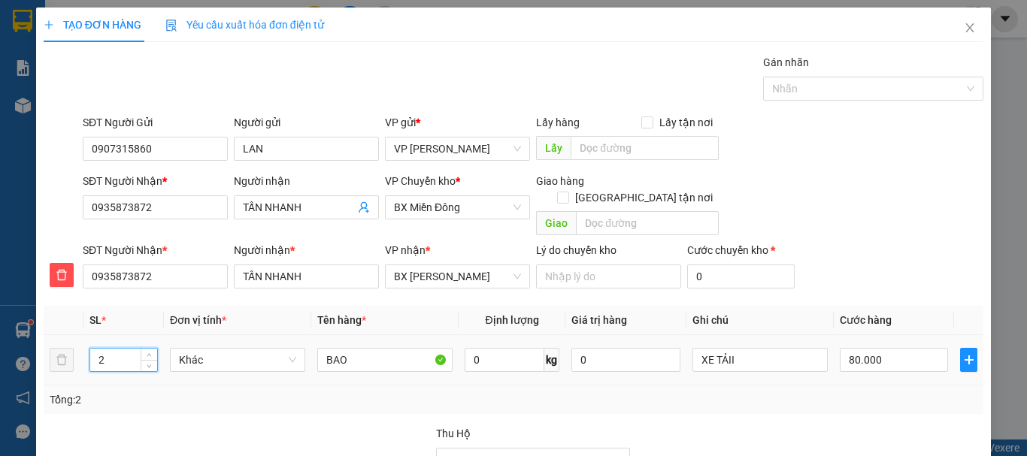
drag, startPoint x: 95, startPoint y: 346, endPoint x: 117, endPoint y: 347, distance: 22.6
click at [117, 349] on input "2" at bounding box center [123, 360] width 67 height 23
click at [851, 348] on input "80.000" at bounding box center [894, 360] width 108 height 24
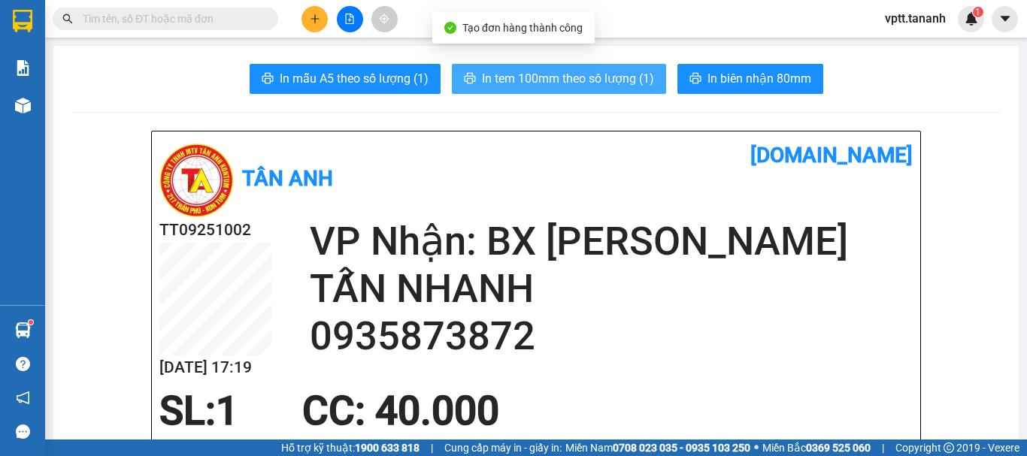
click at [636, 79] on span "In tem 100mm theo số lượng (1)" at bounding box center [568, 78] width 172 height 19
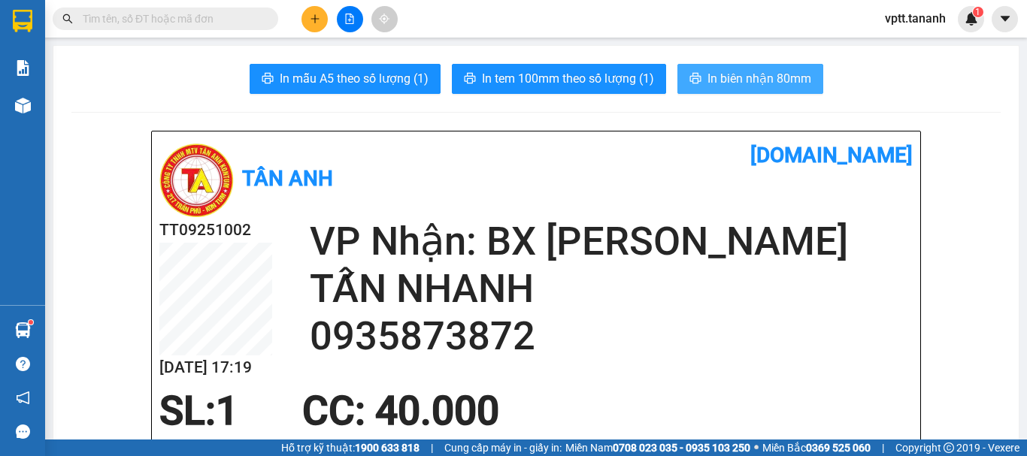
click at [731, 84] on span "In biên nhận 80mm" at bounding box center [759, 78] width 104 height 19
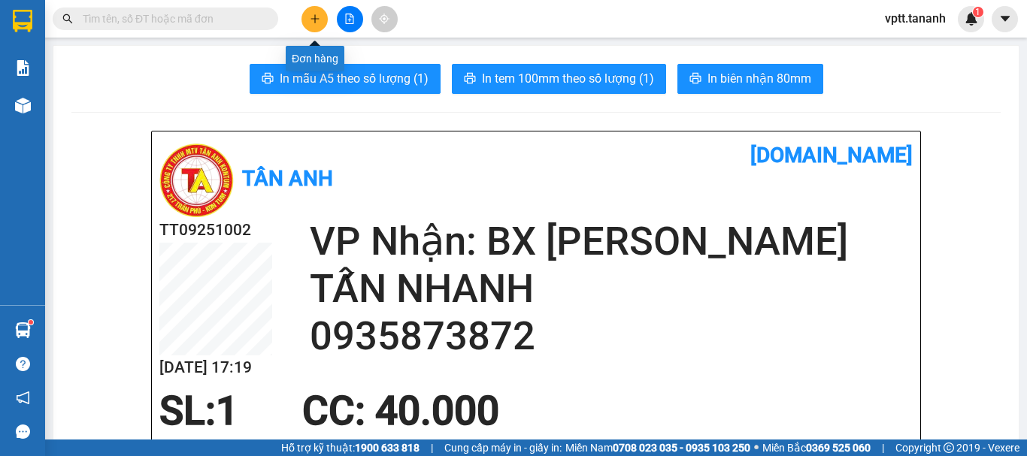
click at [319, 22] on icon "plus" at bounding box center [315, 19] width 11 height 11
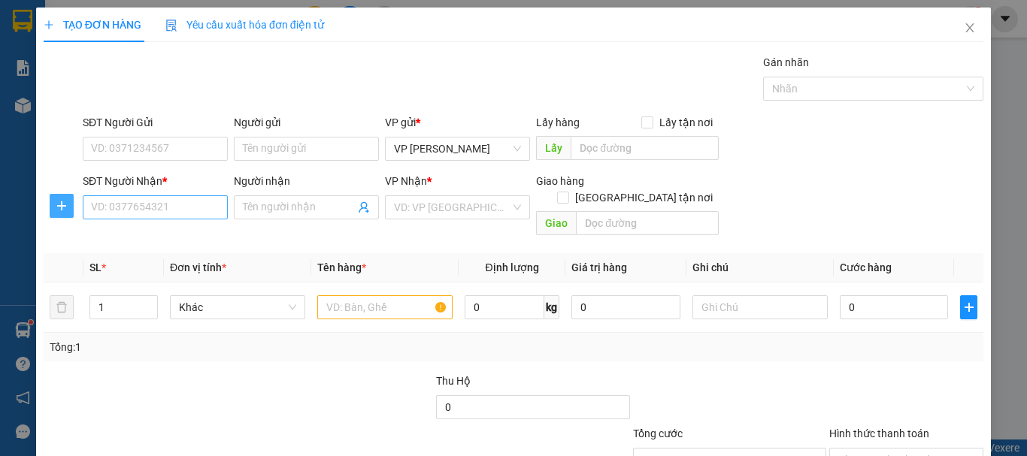
drag, startPoint x: 59, startPoint y: 204, endPoint x: 124, endPoint y: 205, distance: 64.6
click at [60, 204] on icon "plus" at bounding box center [62, 206] width 12 height 12
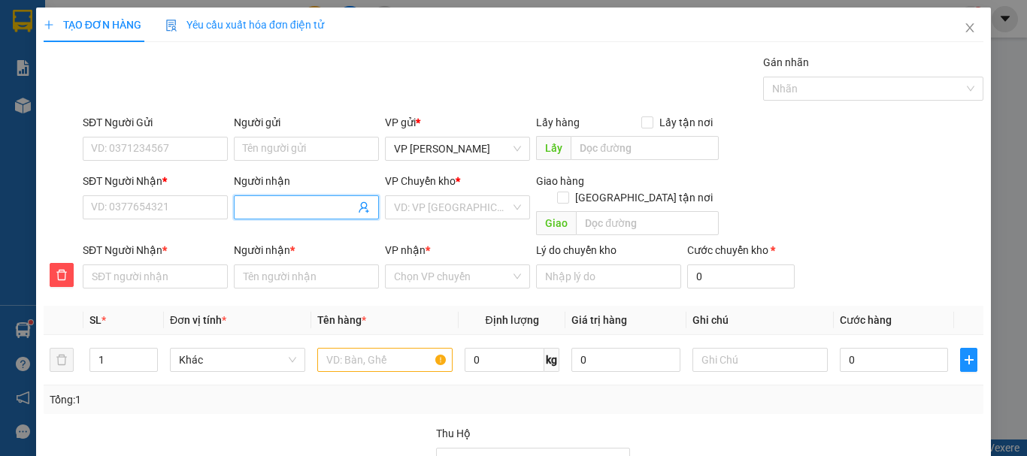
click at [269, 209] on input "Người nhận" at bounding box center [299, 207] width 112 height 17
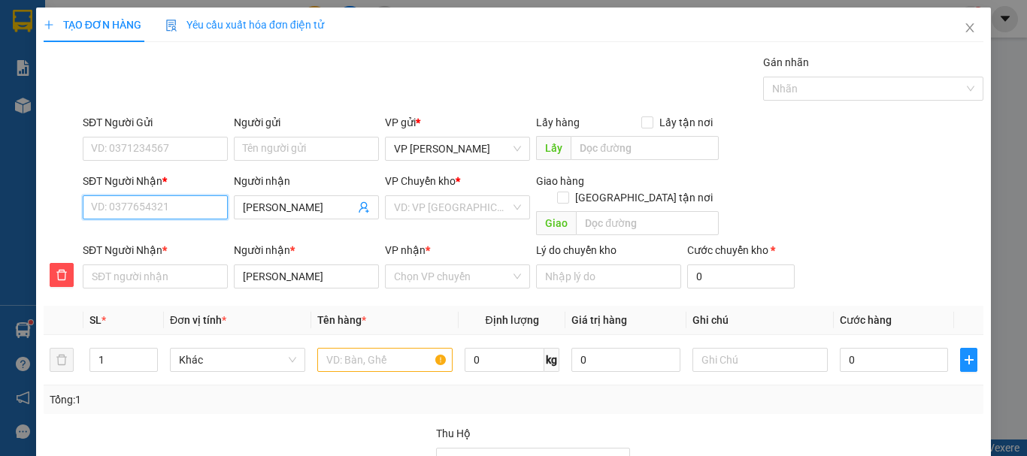
click at [137, 214] on input "SĐT Người Nhận *" at bounding box center [155, 207] width 145 height 24
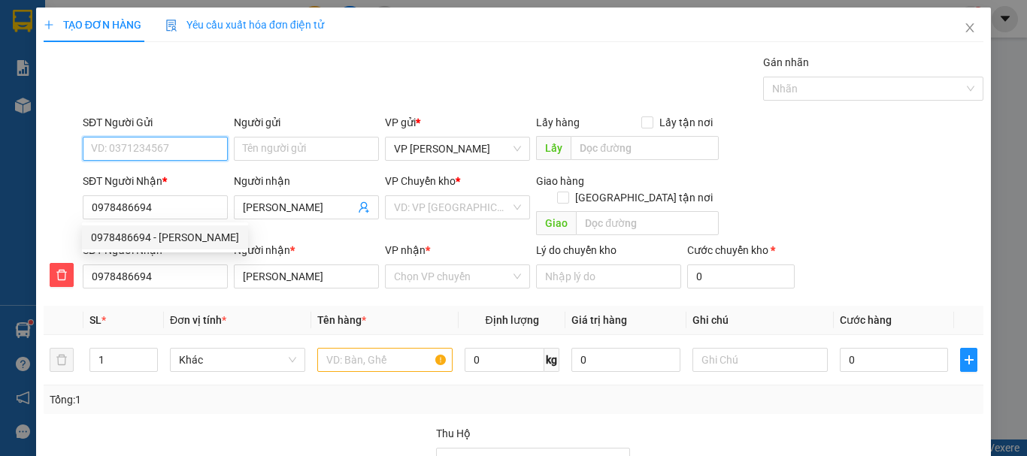
click at [125, 150] on input "SĐT Người Gửi" at bounding box center [155, 149] width 145 height 24
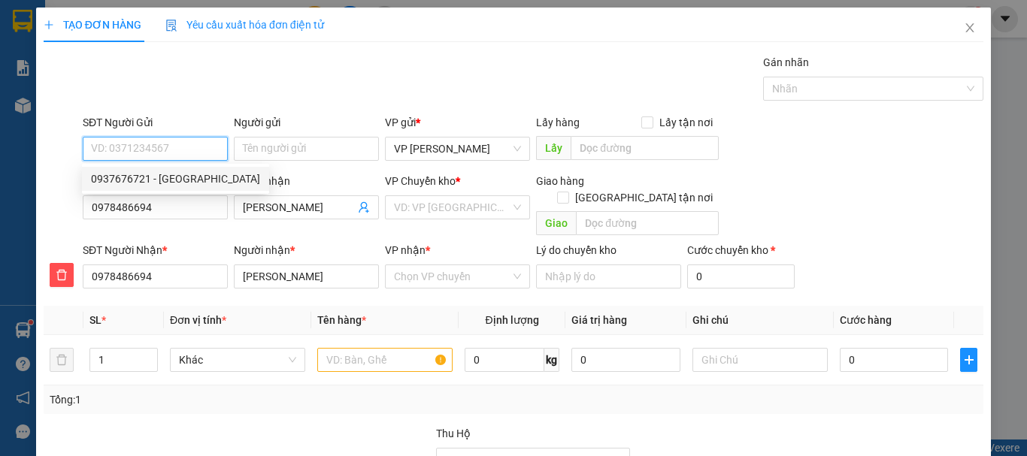
click at [172, 177] on div "0937676721 - [GEOGRAPHIC_DATA]" at bounding box center [175, 179] width 169 height 17
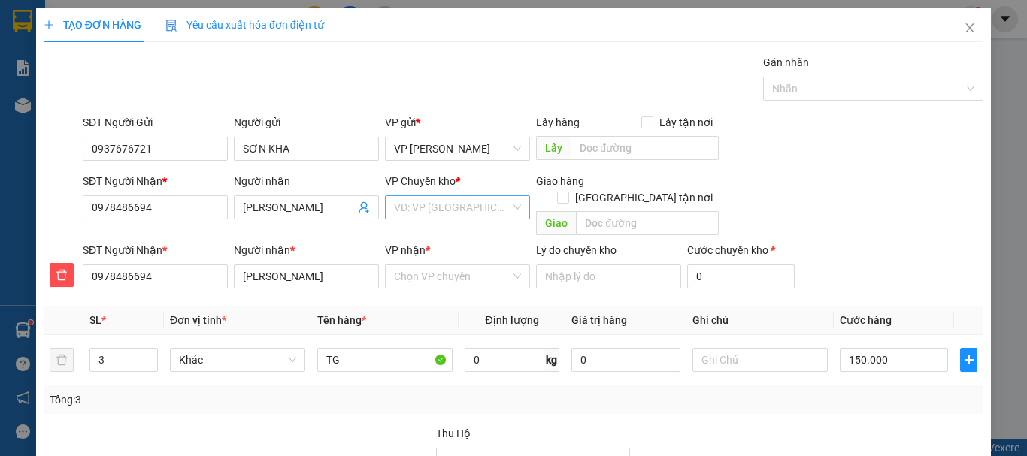
click at [429, 203] on input "search" at bounding box center [452, 207] width 117 height 23
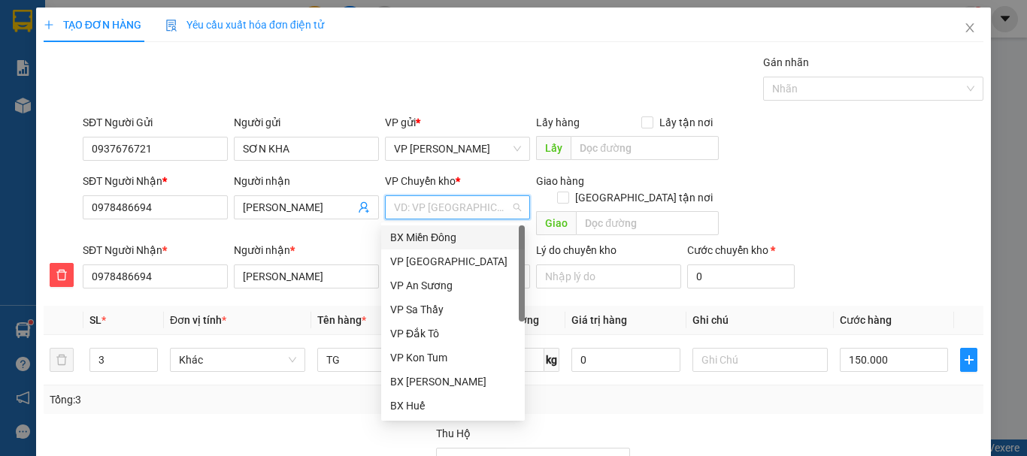
click at [450, 237] on div "BX Miền Đông" at bounding box center [453, 237] width 126 height 17
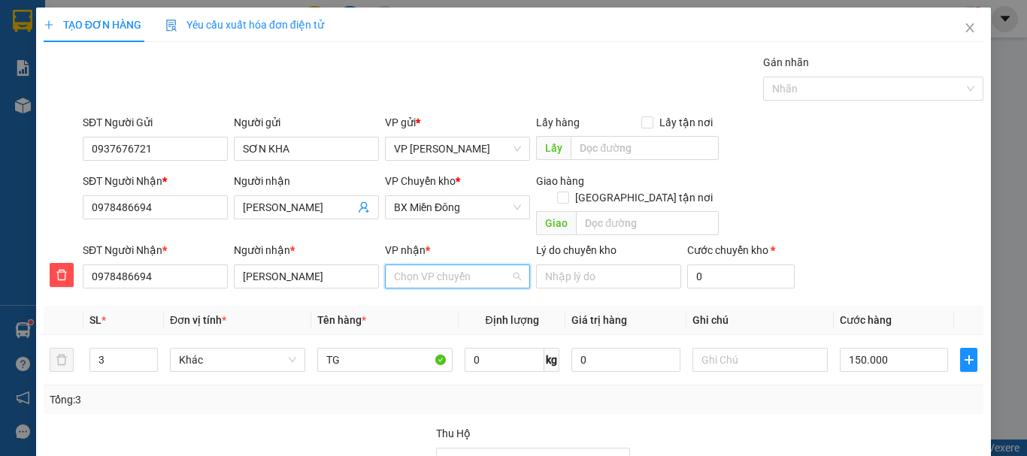
click at [454, 265] on input "VP nhận *" at bounding box center [452, 276] width 117 height 23
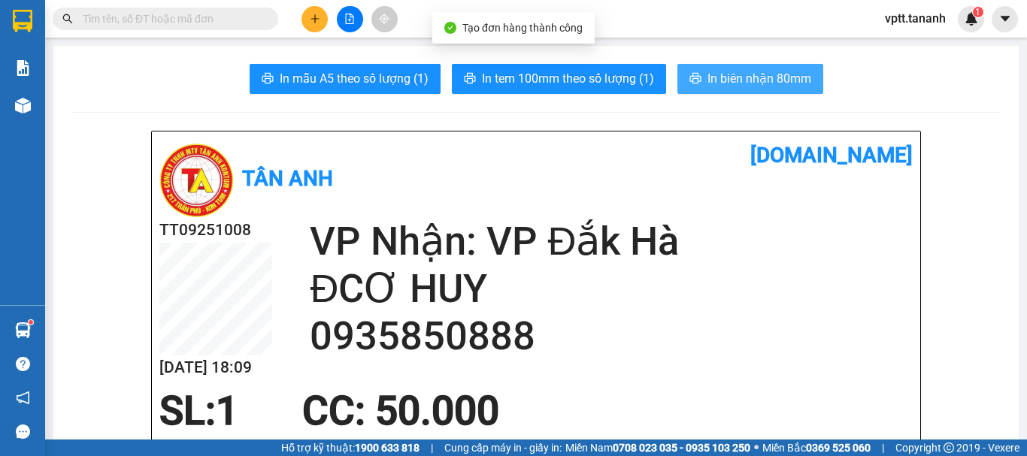
click at [747, 75] on span "In biên nhận 80mm" at bounding box center [759, 78] width 104 height 19
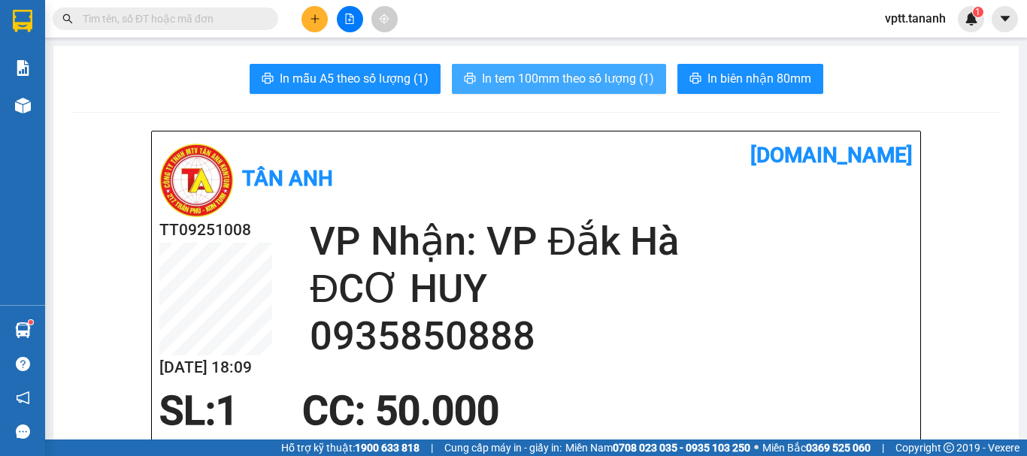
click at [610, 81] on span "In tem 100mm theo số lượng (1)" at bounding box center [568, 78] width 172 height 19
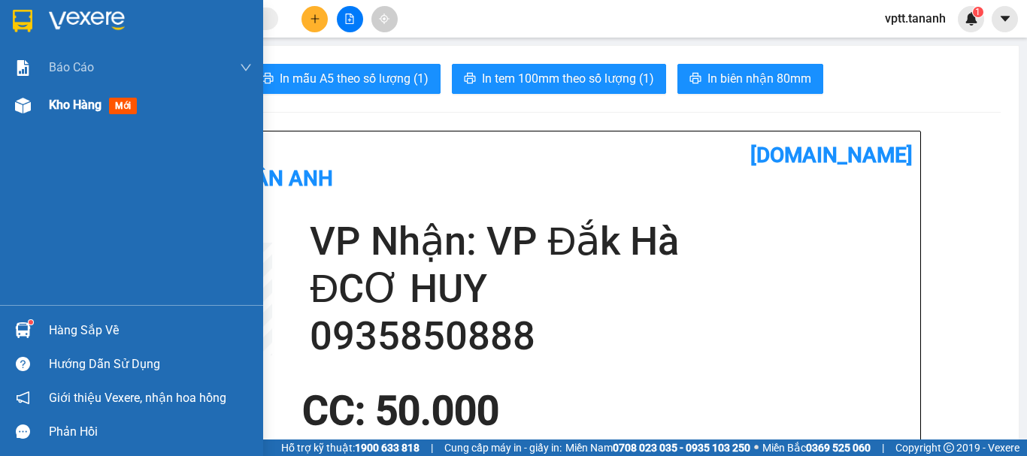
click at [64, 109] on span "Kho hàng" at bounding box center [75, 105] width 53 height 14
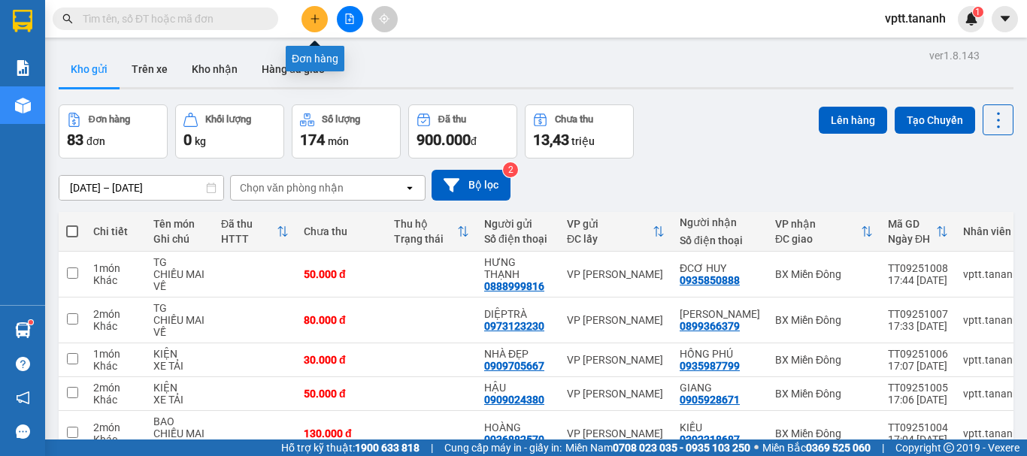
click at [315, 20] on icon "plus" at bounding box center [314, 18] width 1 height 8
